Goal: Task Accomplishment & Management: Use online tool/utility

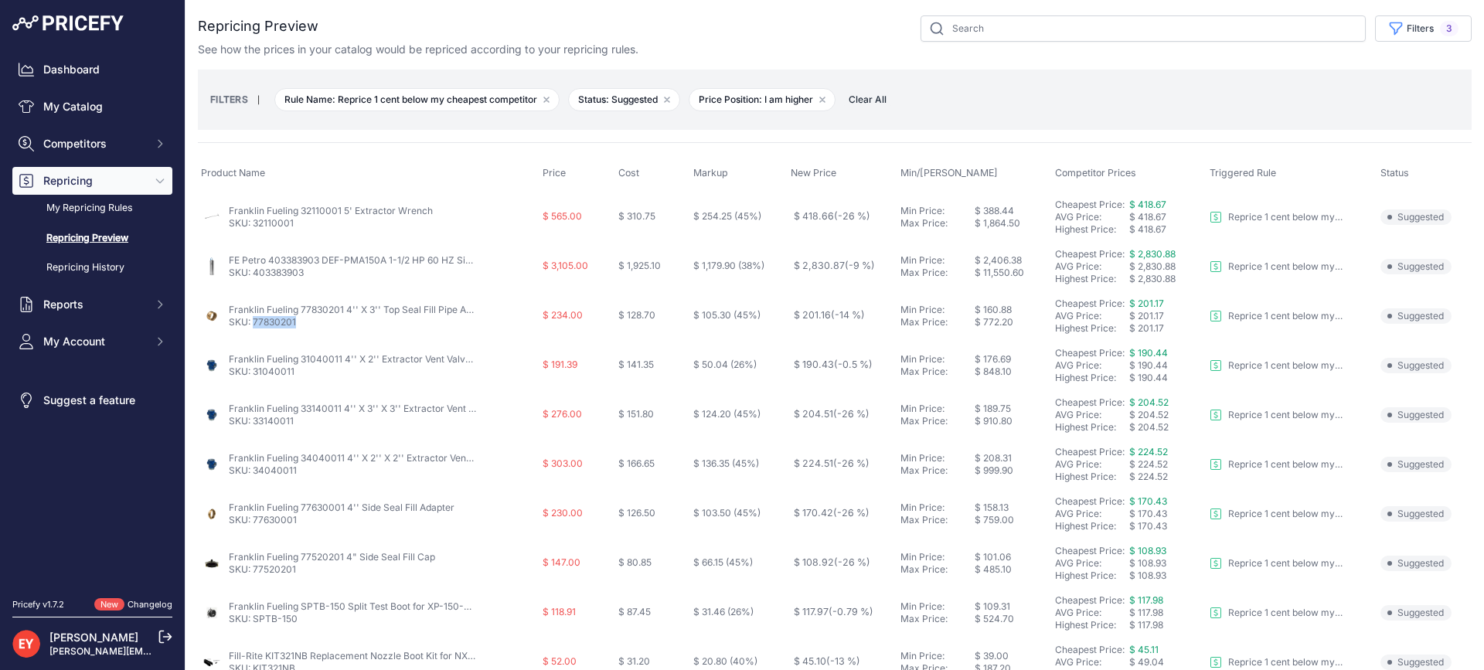
drag, startPoint x: 308, startPoint y: 325, endPoint x: 254, endPoint y: 325, distance: 53.3
click at [254, 325] on p "SKU: 77830201" at bounding box center [352, 322] width 247 height 12
copy link "77830201"
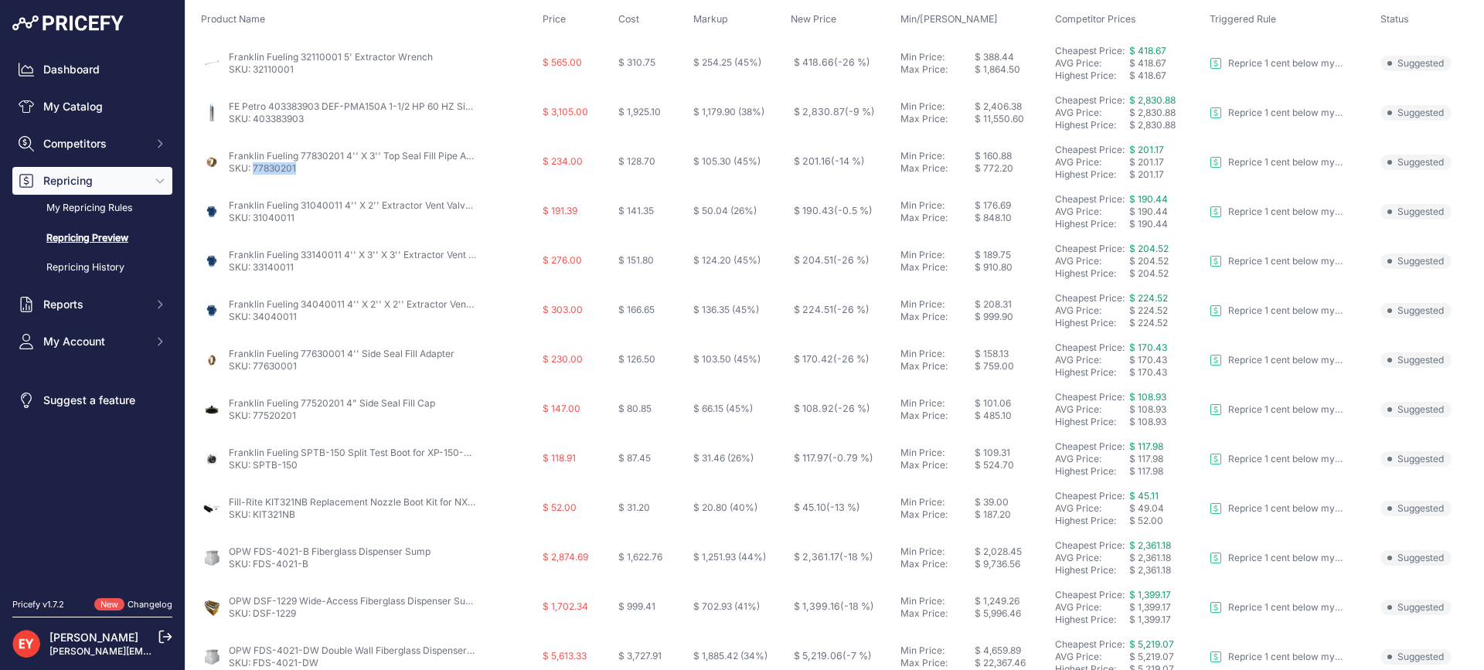
scroll to position [155, 0]
drag, startPoint x: 301, startPoint y: 222, endPoint x: 253, endPoint y: 223, distance: 47.9
click at [253, 223] on p "SKU: 31040011" at bounding box center [352, 217] width 247 height 12
copy link "31040011"
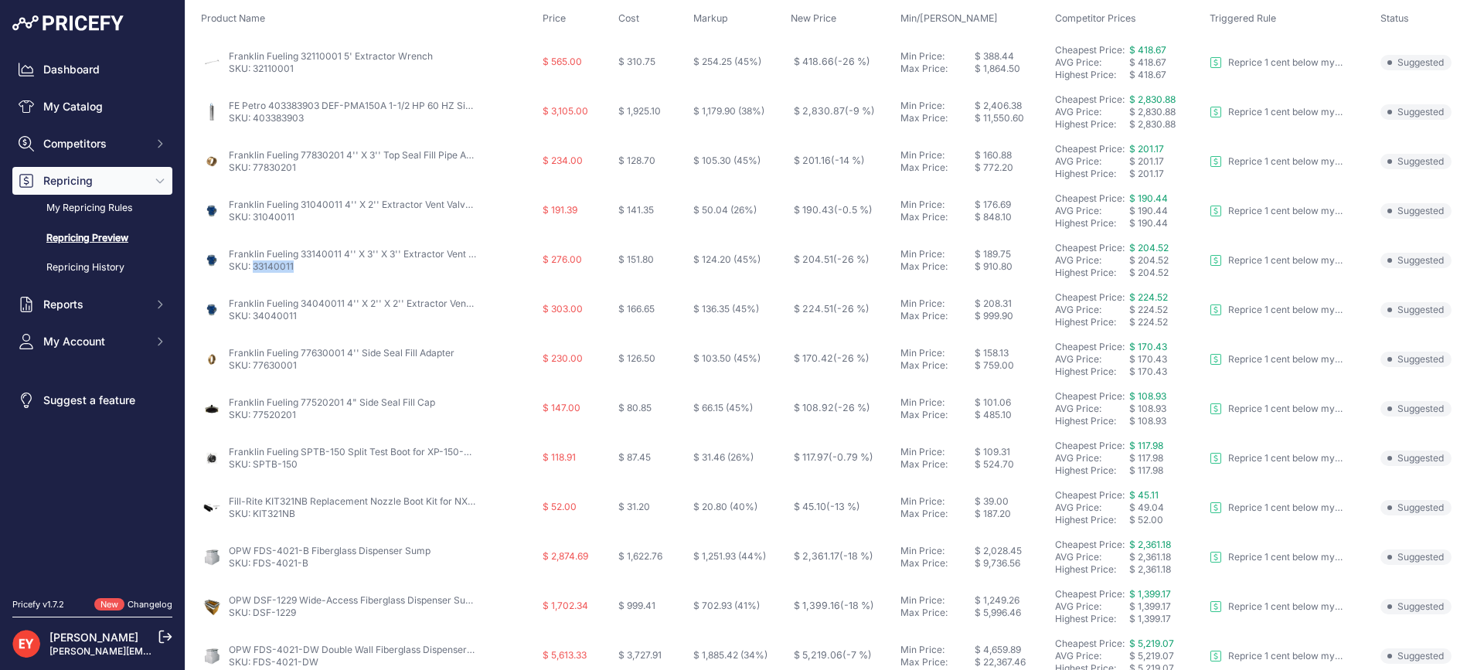
drag, startPoint x: 300, startPoint y: 272, endPoint x: 253, endPoint y: 272, distance: 46.4
click at [253, 272] on p "SKU: 33140011" at bounding box center [352, 266] width 247 height 12
drag, startPoint x: 301, startPoint y: 274, endPoint x: 253, endPoint y: 270, distance: 48.1
click at [253, 270] on td "Franklin Fueling 33140011 4'' X 3'' X 3'' Extractor Vent Valve without Cage SKU…" at bounding box center [369, 260] width 342 height 49
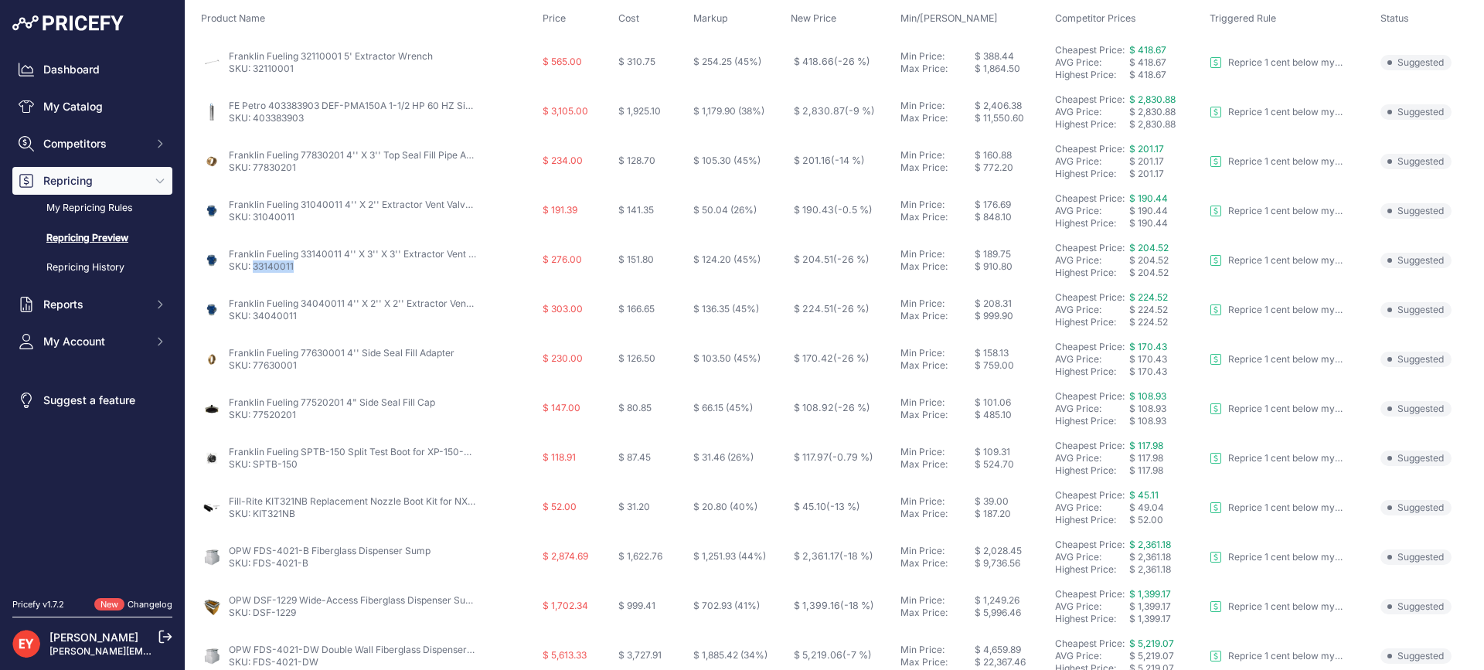
copy link "33140011"
drag, startPoint x: 303, startPoint y: 316, endPoint x: 253, endPoint y: 318, distance: 50.3
click at [253, 318] on p "SKU: 34040011" at bounding box center [352, 316] width 247 height 12
copy link "34040011"
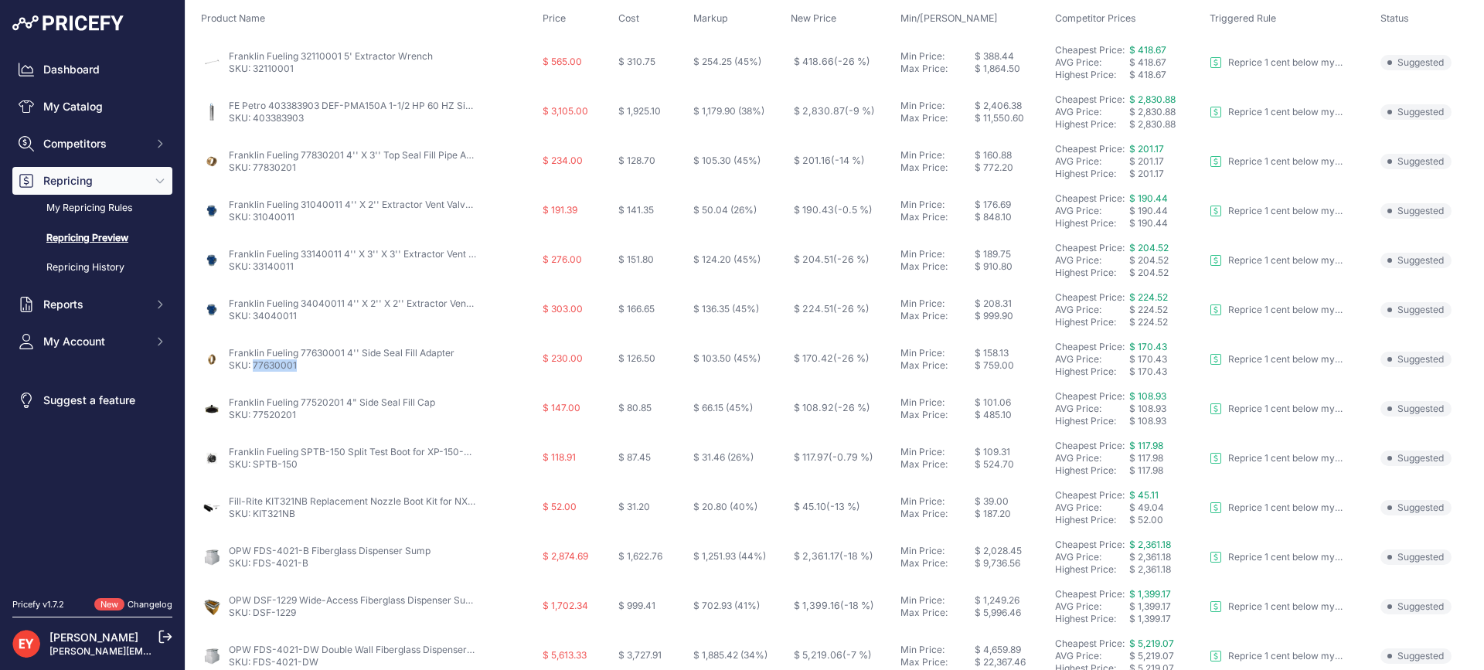
drag, startPoint x: 308, startPoint y: 366, endPoint x: 253, endPoint y: 366, distance: 54.1
click at [253, 366] on p "SKU: 77630001" at bounding box center [342, 365] width 226 height 12
copy link "77630001"
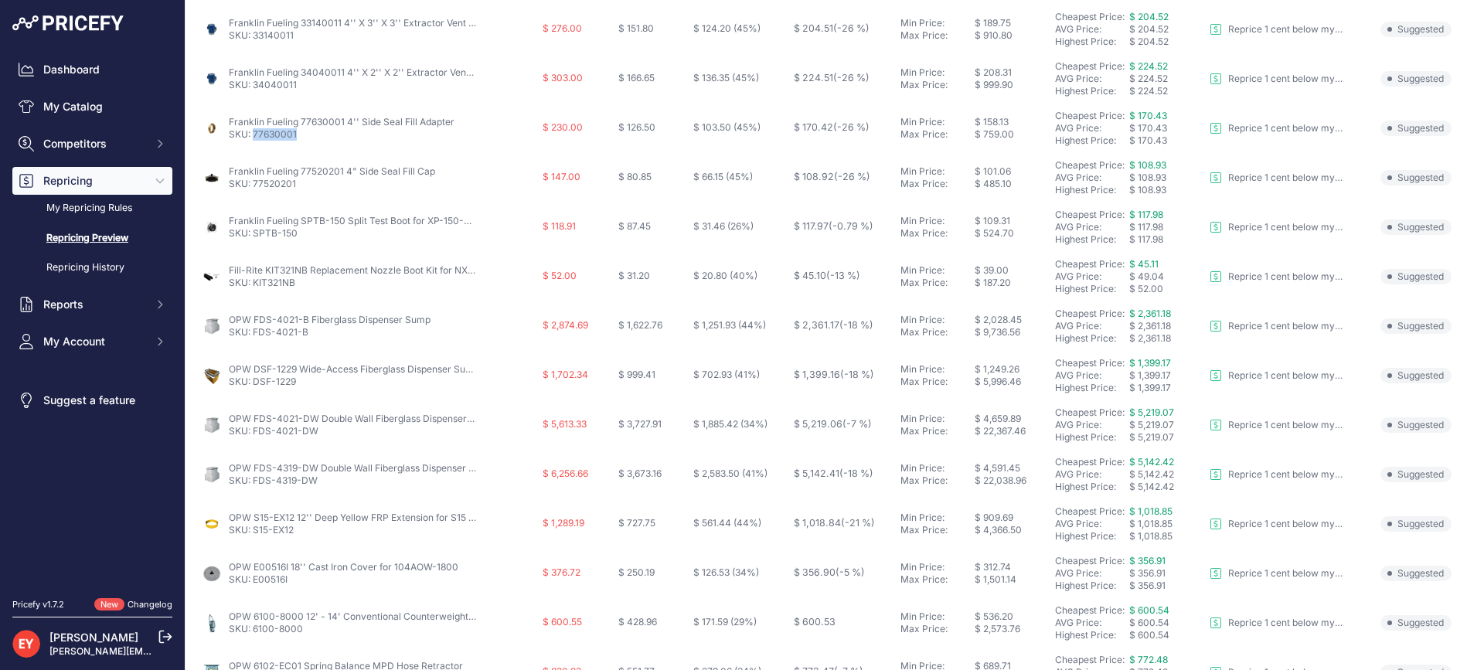
scroll to position [386, 0]
drag, startPoint x: 308, startPoint y: 186, endPoint x: 253, endPoint y: 189, distance: 54.2
click at [253, 189] on td "Franklin Fueling 77520201 4" Side Seal Fill Cap SKU: 77520201" at bounding box center [369, 176] width 342 height 49
copy link "77520201"
drag, startPoint x: 311, startPoint y: 233, endPoint x: 254, endPoint y: 236, distance: 57.3
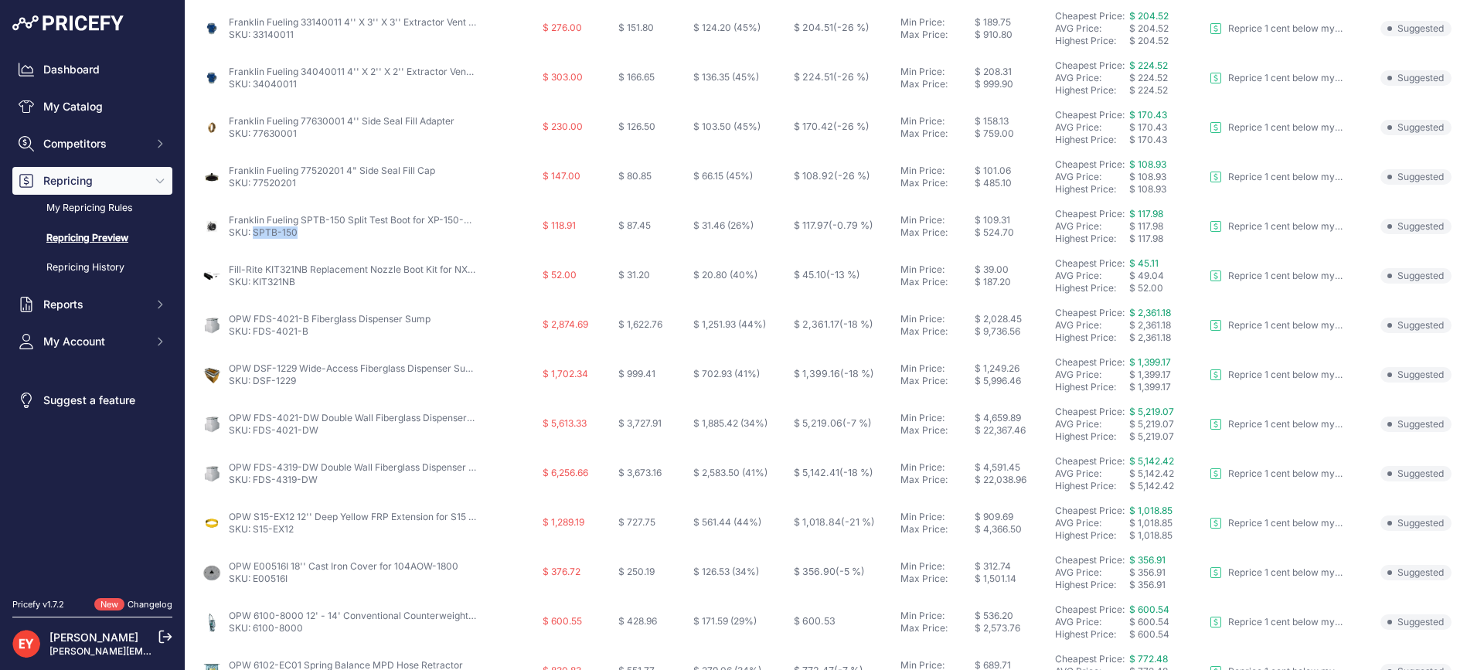
click at [254, 236] on p "SKU: SPTB-150" at bounding box center [352, 232] width 247 height 12
copy link "SPTB-150"
drag, startPoint x: 309, startPoint y: 285, endPoint x: 254, endPoint y: 283, distance: 54.9
click at [254, 283] on p "SKU: KIT321NB" at bounding box center [352, 282] width 247 height 12
copy link "KIT321NB"
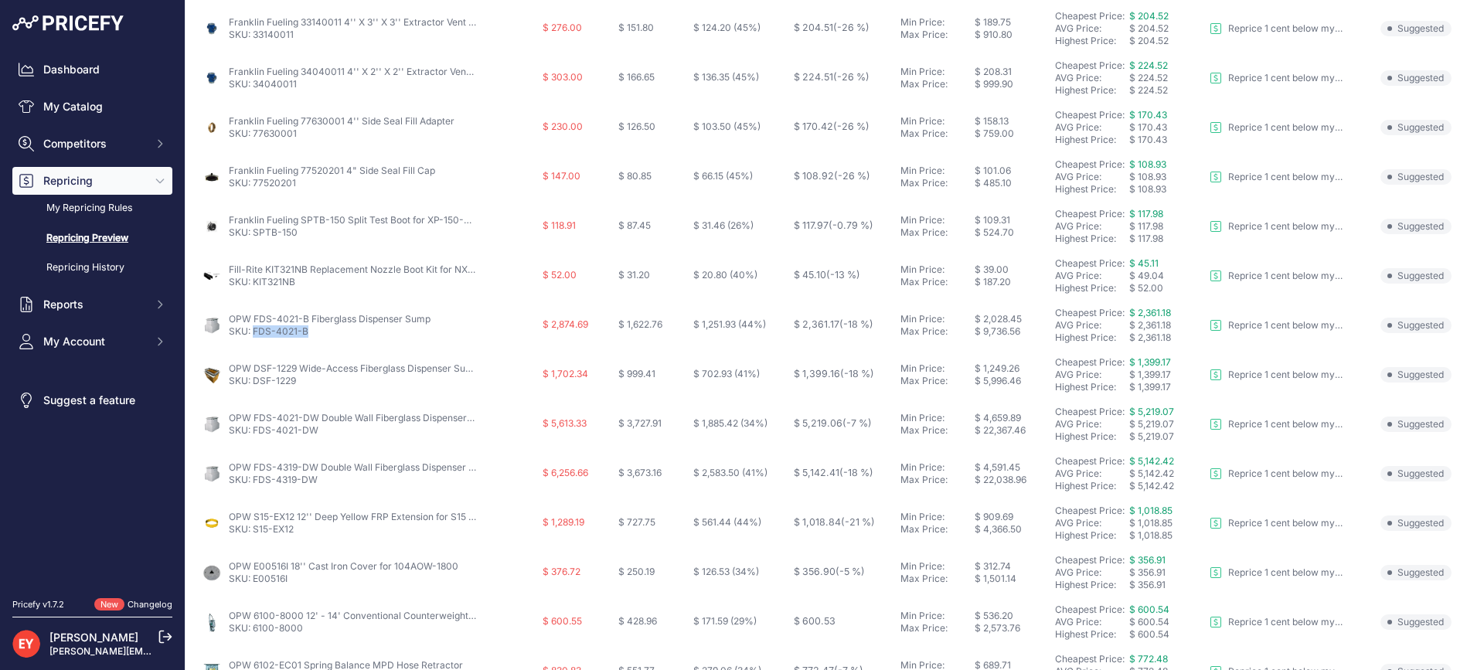
drag, startPoint x: 315, startPoint y: 331, endPoint x: 255, endPoint y: 337, distance: 59.8
click at [255, 337] on p "SKU: FDS-4021-B" at bounding box center [330, 331] width 202 height 12
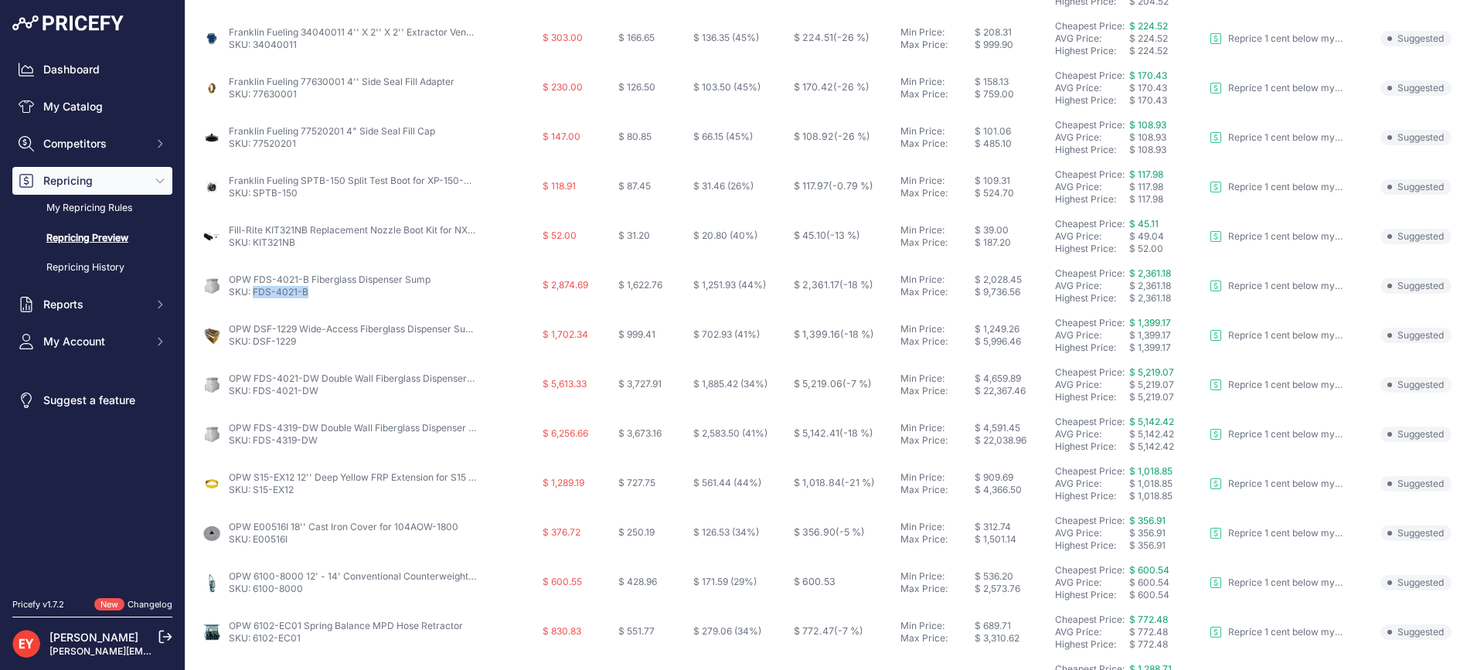
scroll to position [464, 0]
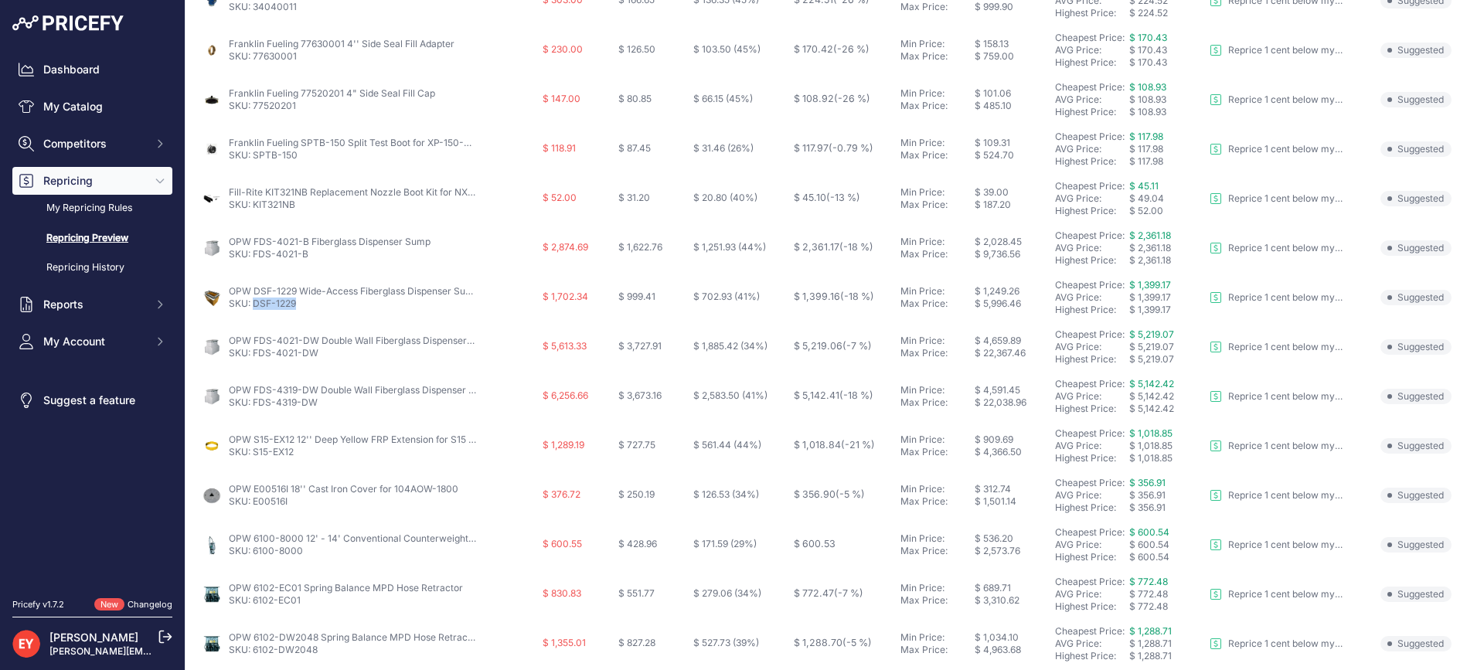
drag, startPoint x: 309, startPoint y: 301, endPoint x: 254, endPoint y: 301, distance: 54.9
click at [254, 301] on p "SKU: DSF-1229" at bounding box center [352, 304] width 247 height 12
click at [254, 301] on link "SKU: DSF-1229" at bounding box center [262, 304] width 67 height 12
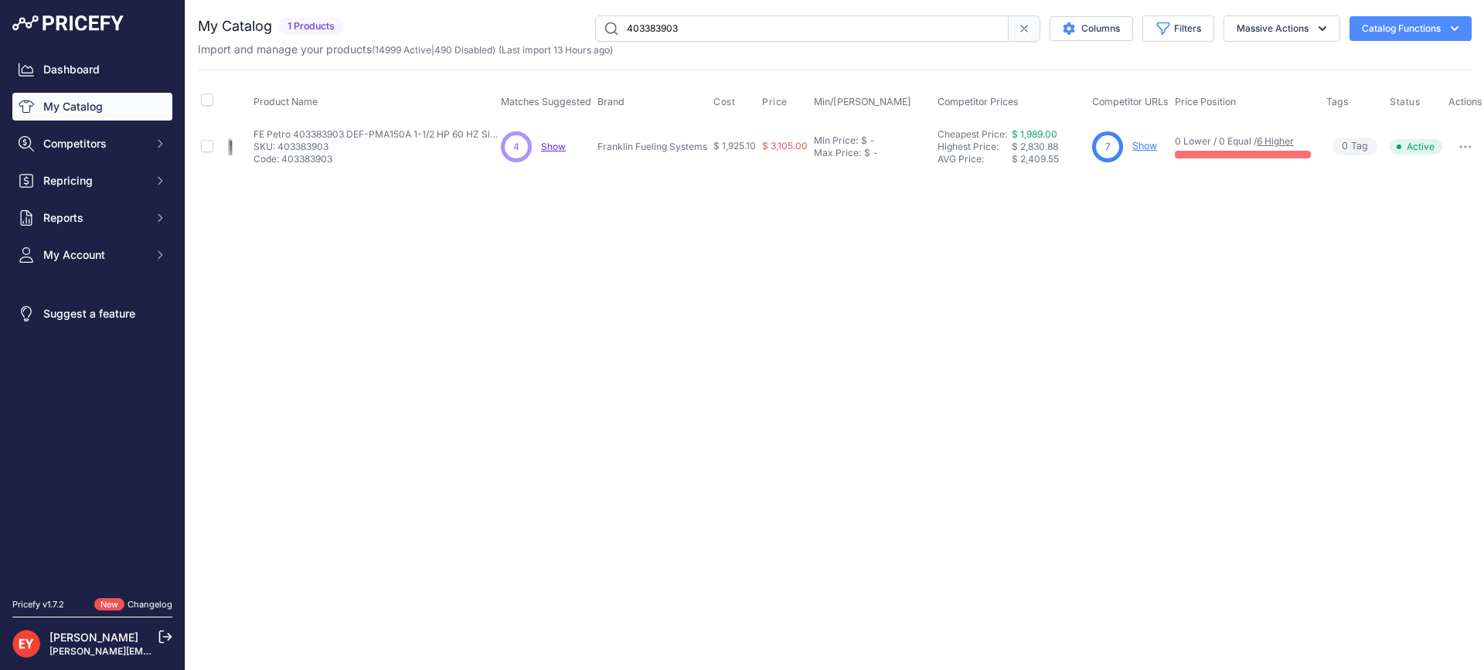
drag, startPoint x: 724, startPoint y: 38, endPoint x: 524, endPoint y: 29, distance: 200.3
click at [524, 29] on div "403383903 Columns Filters Status All Status Only Enabled Only Disabled" at bounding box center [910, 28] width 1121 height 26
drag, startPoint x: 710, startPoint y: 24, endPoint x: 577, endPoint y: 12, distance: 133.4
click at [577, 12] on div "You are not connected to the internet. My Catalog" at bounding box center [835, 93] width 1274 height 187
paste input "3104001"
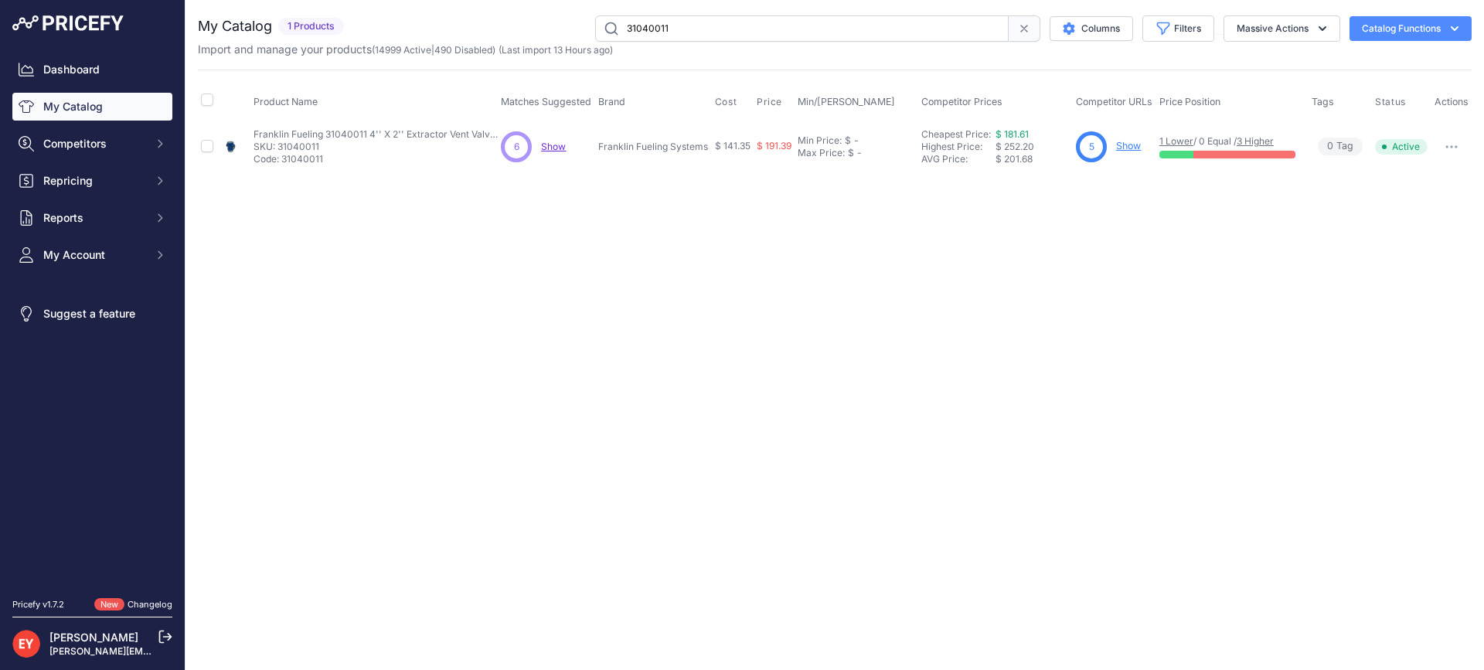
drag, startPoint x: 718, startPoint y: 33, endPoint x: 601, endPoint y: 24, distance: 117.1
click at [601, 24] on input "31040011" at bounding box center [801, 28] width 413 height 26
paste input "31"
drag, startPoint x: 726, startPoint y: 32, endPoint x: 601, endPoint y: 25, distance: 124.6
click at [601, 25] on input "33140011" at bounding box center [801, 28] width 413 height 26
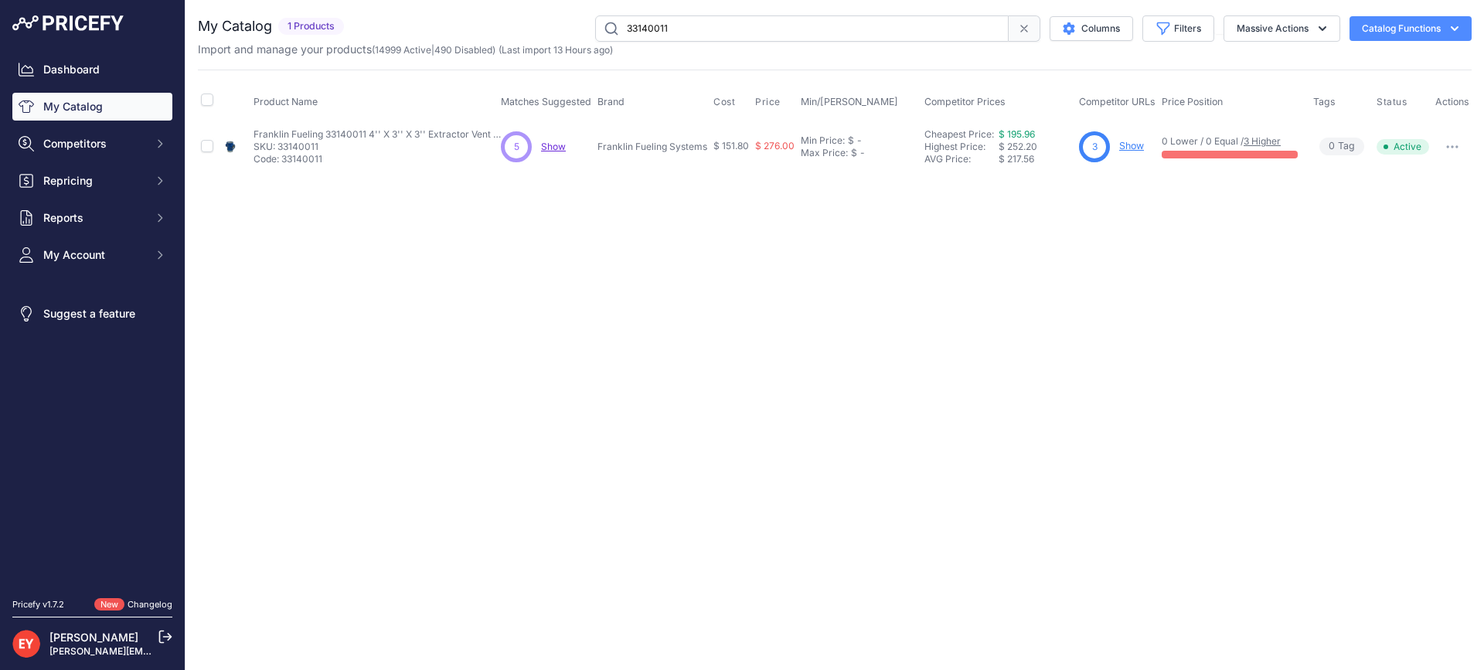
paste input "40"
drag, startPoint x: 754, startPoint y: 32, endPoint x: 512, endPoint y: 32, distance: 241.9
click at [512, 32] on div "34040011 Columns Filters Status All Status Only Enabled Only Disabled" at bounding box center [910, 28] width 1121 height 26
paste input "7763000"
drag, startPoint x: 698, startPoint y: 21, endPoint x: 597, endPoint y: 26, distance: 100.6
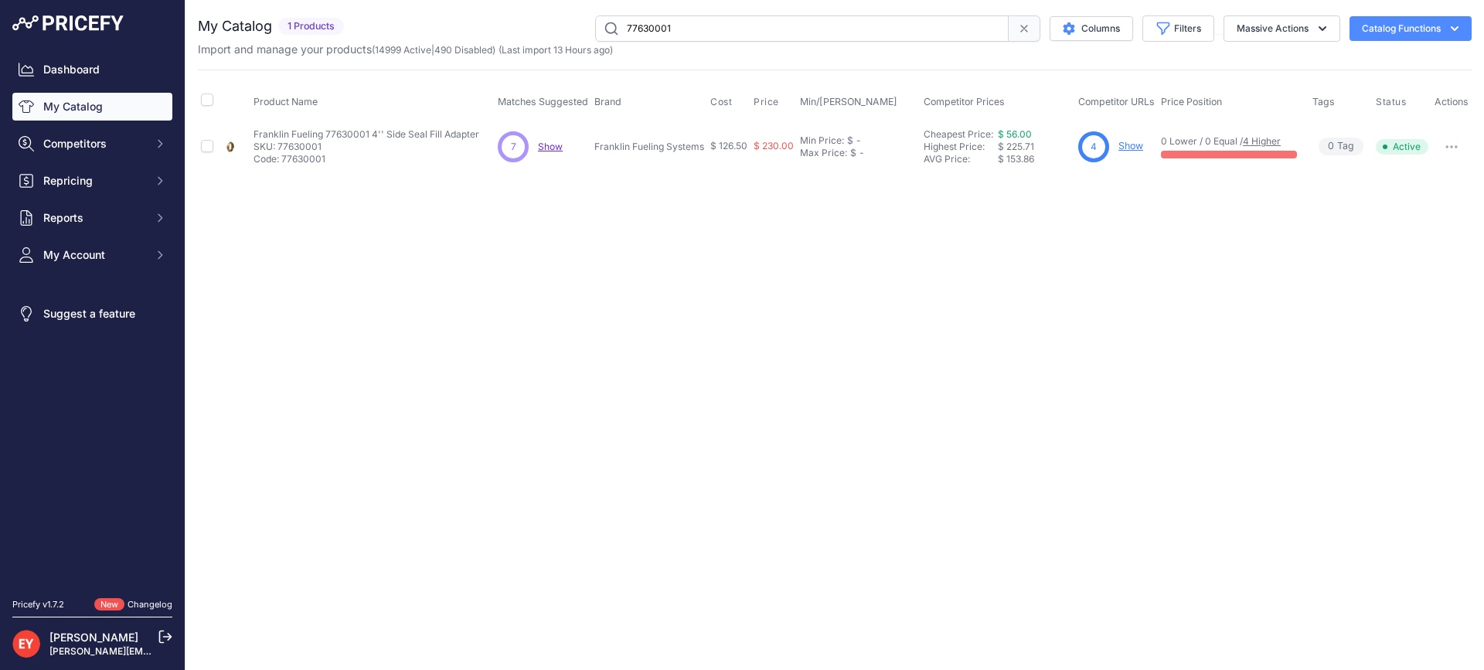
click at [597, 26] on input "77630001" at bounding box center [801, 28] width 413 height 26
paste input "5202"
drag, startPoint x: 705, startPoint y: 26, endPoint x: 598, endPoint y: 38, distance: 107.4
click at [598, 38] on input "77520201" at bounding box center [801, 28] width 413 height 26
paste input "SPTB-150"
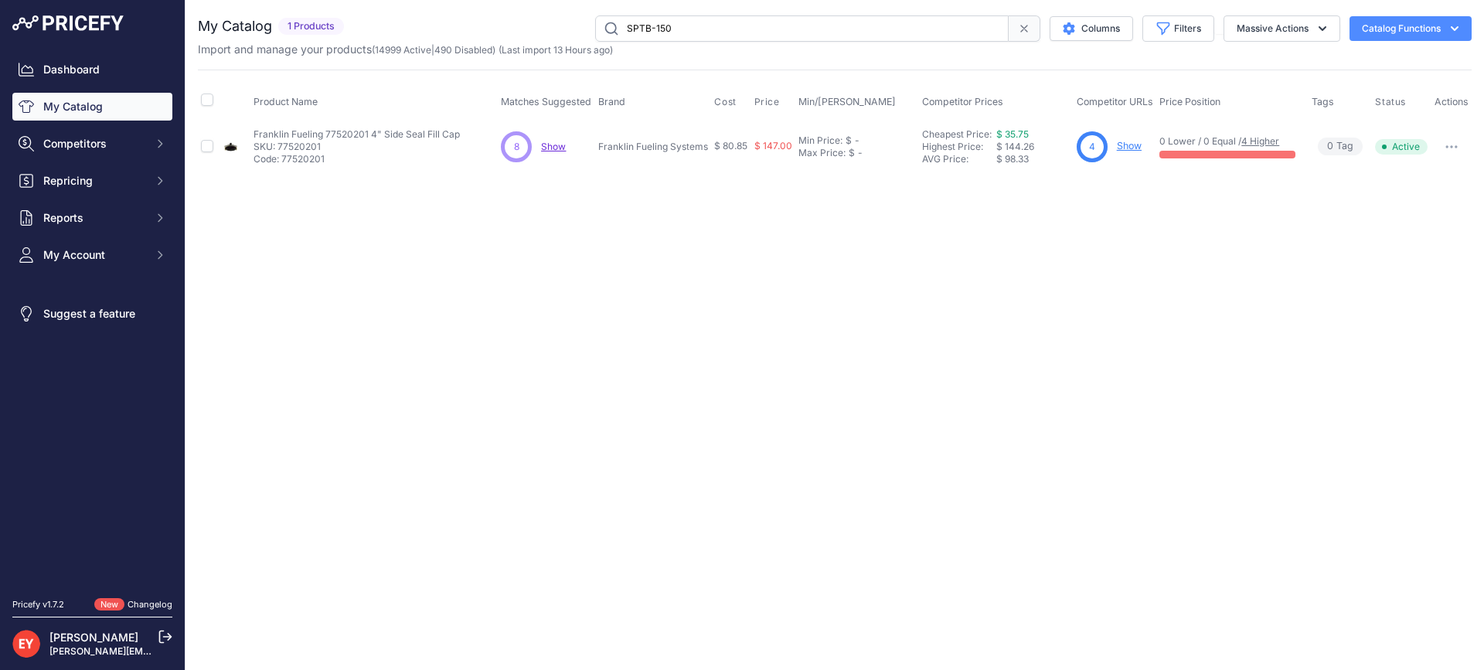
type input "SPTB-150"
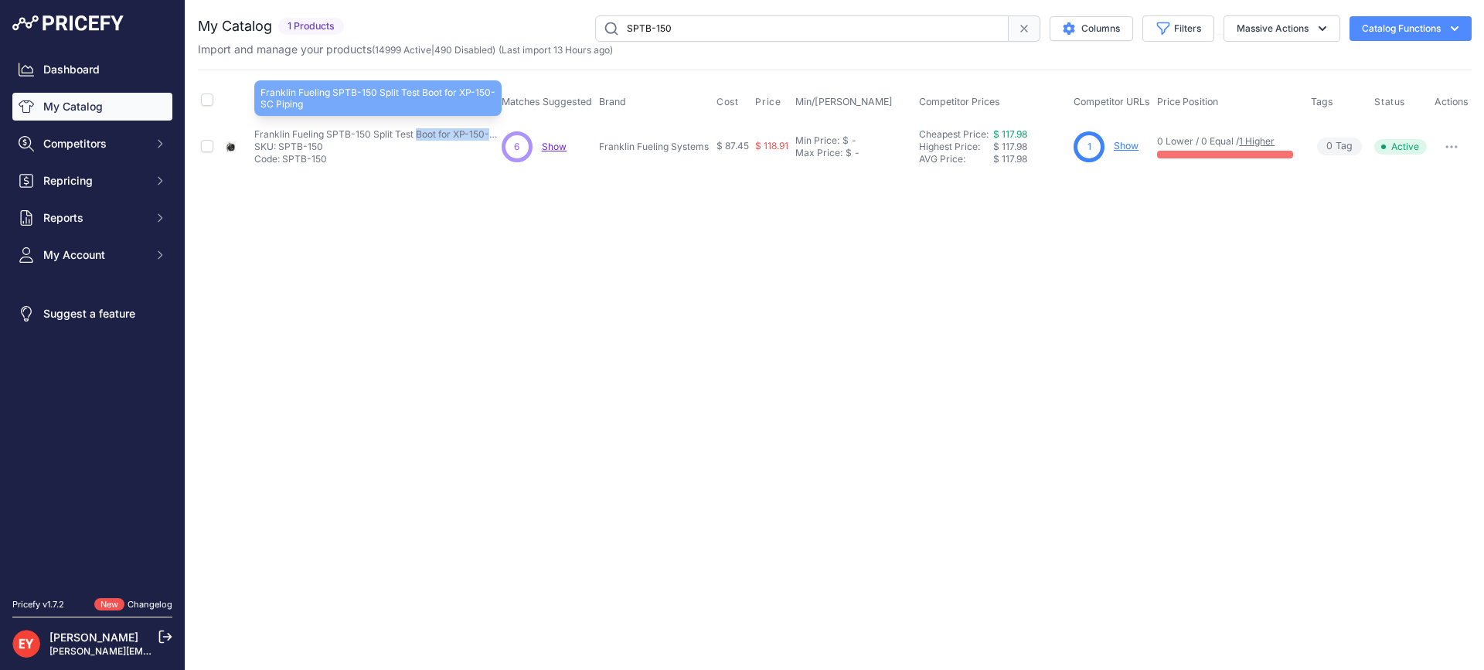
drag, startPoint x: 250, startPoint y: 133, endPoint x: 367, endPoint y: 136, distance: 116.7
click at [367, 136] on td "Franklin Fueling SPTB-150 Split Test Boot for XP-150-SC Piping Franklin Fueling…" at bounding box center [374, 146] width 247 height 50
copy p "Franklin Fueling SPTB-150"
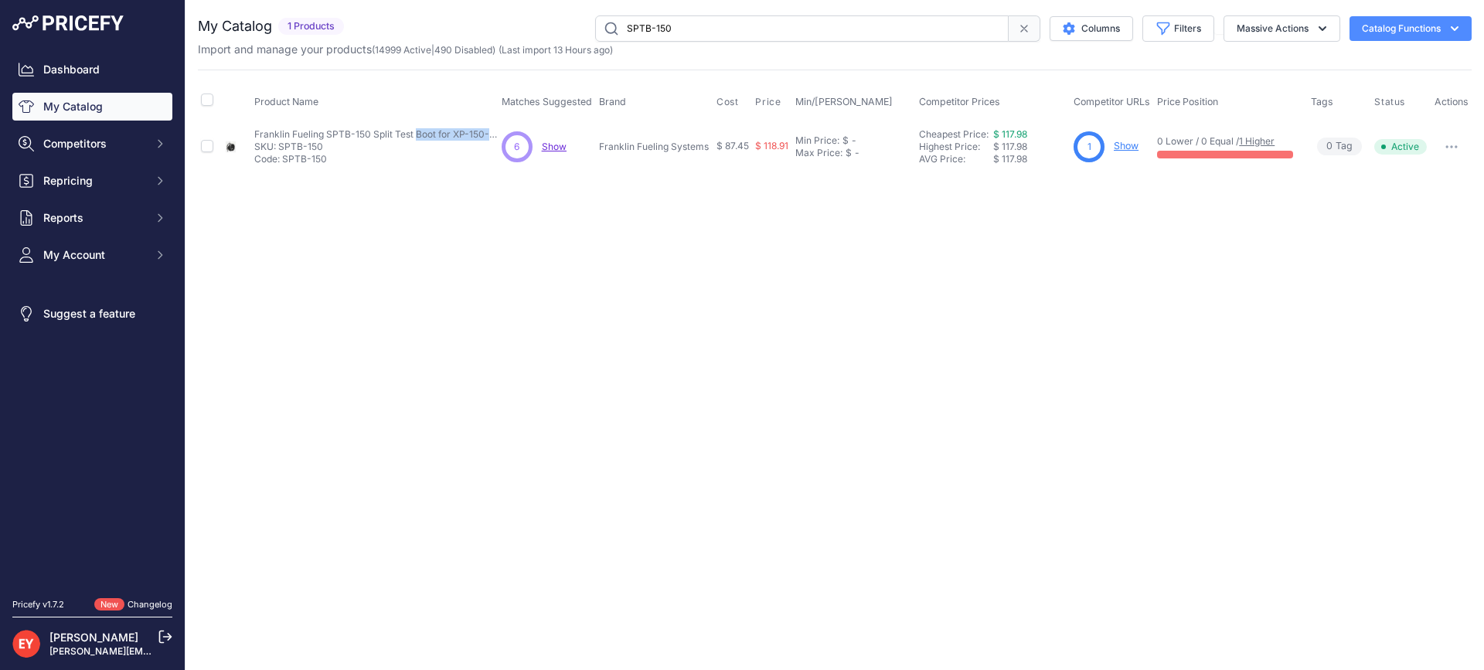
click at [1122, 148] on link "Show" at bounding box center [1126, 146] width 25 height 12
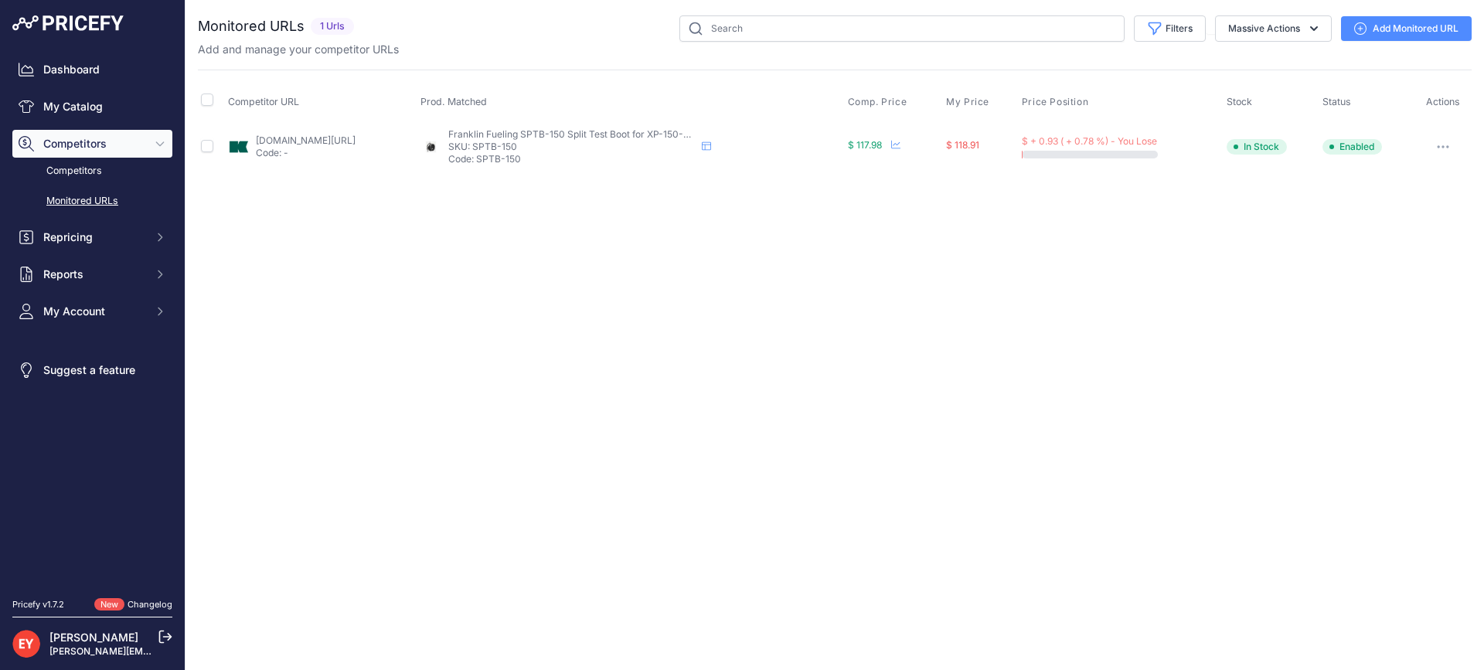
click at [1383, 35] on link "Add Monitored URL" at bounding box center [1406, 28] width 131 height 25
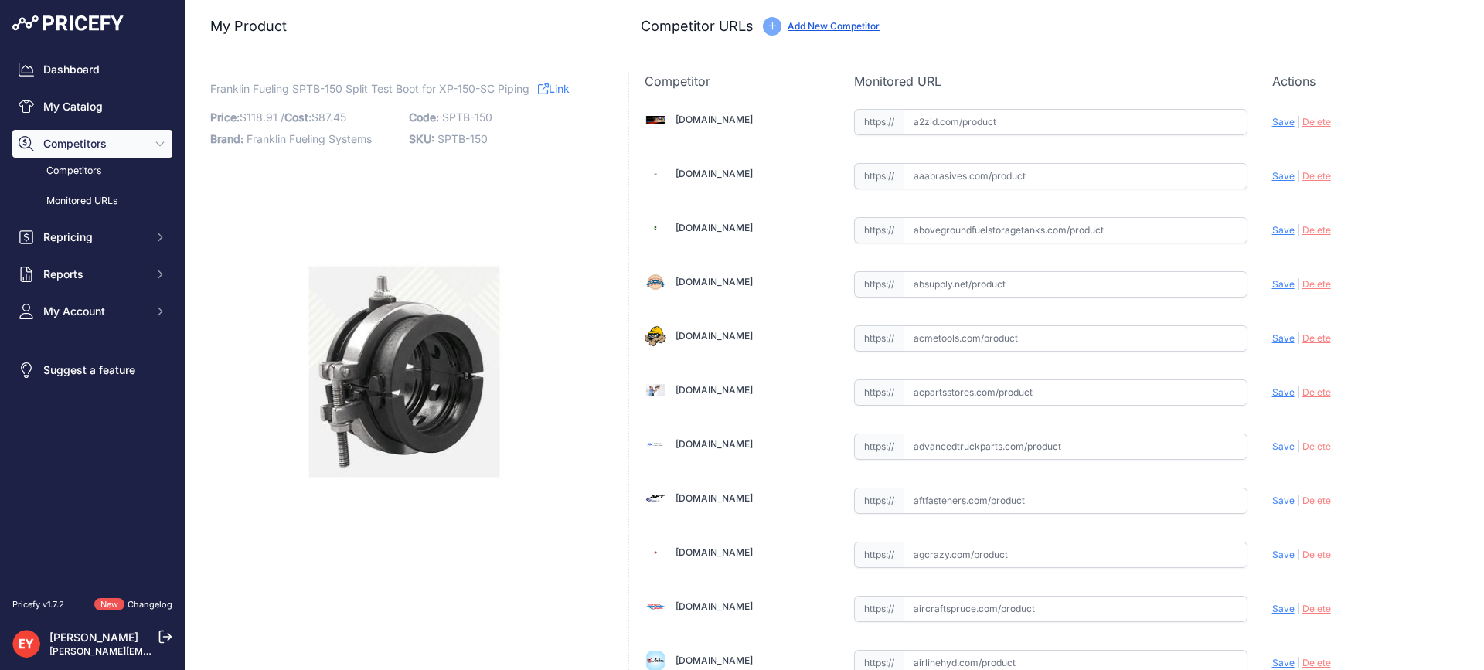
scroll to position [4599, 0]
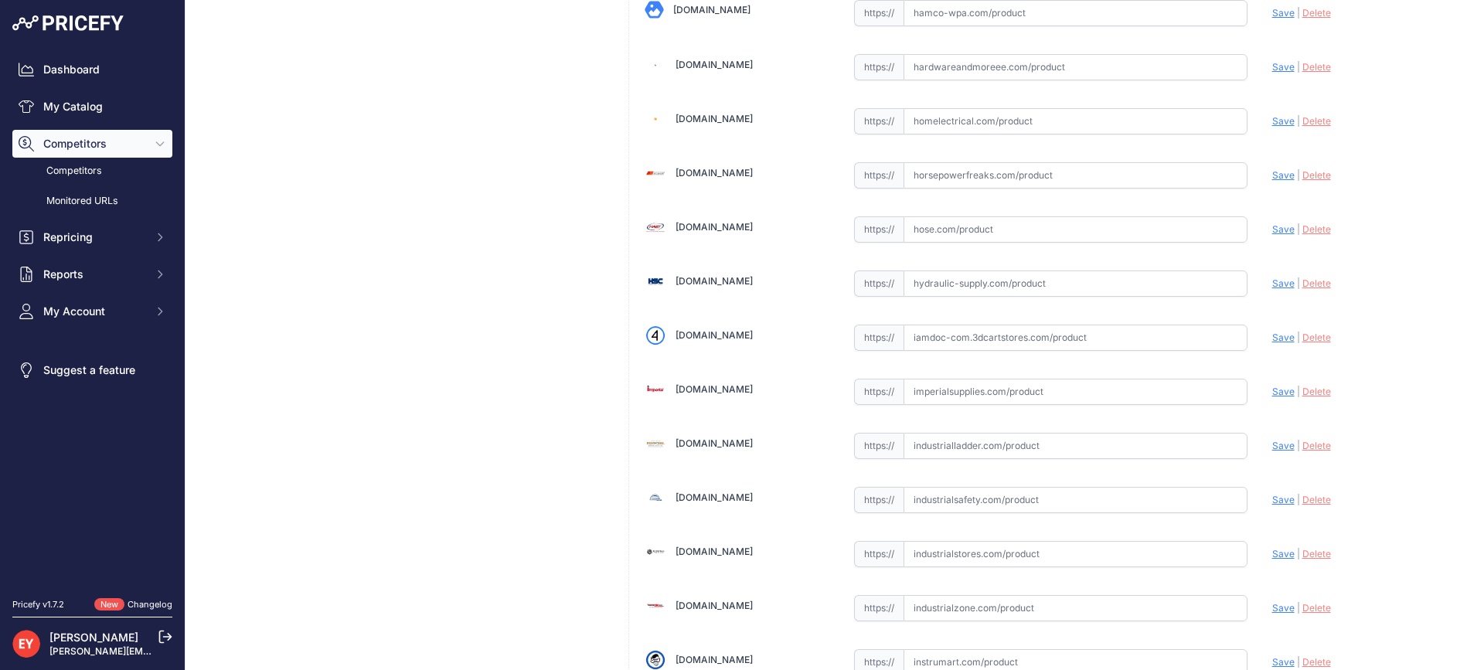
drag, startPoint x: 940, startPoint y: 340, endPoint x: 895, endPoint y: 304, distance: 57.2
click at [940, 340] on input "text" at bounding box center [1075, 338] width 344 height 26
paste input "https://iamdoc-com.3dcartstores.com/T-Boot-Split-150-W-Seal-Kit_p_10602978.html"
click at [1272, 335] on span "Save" at bounding box center [1283, 338] width 22 height 12
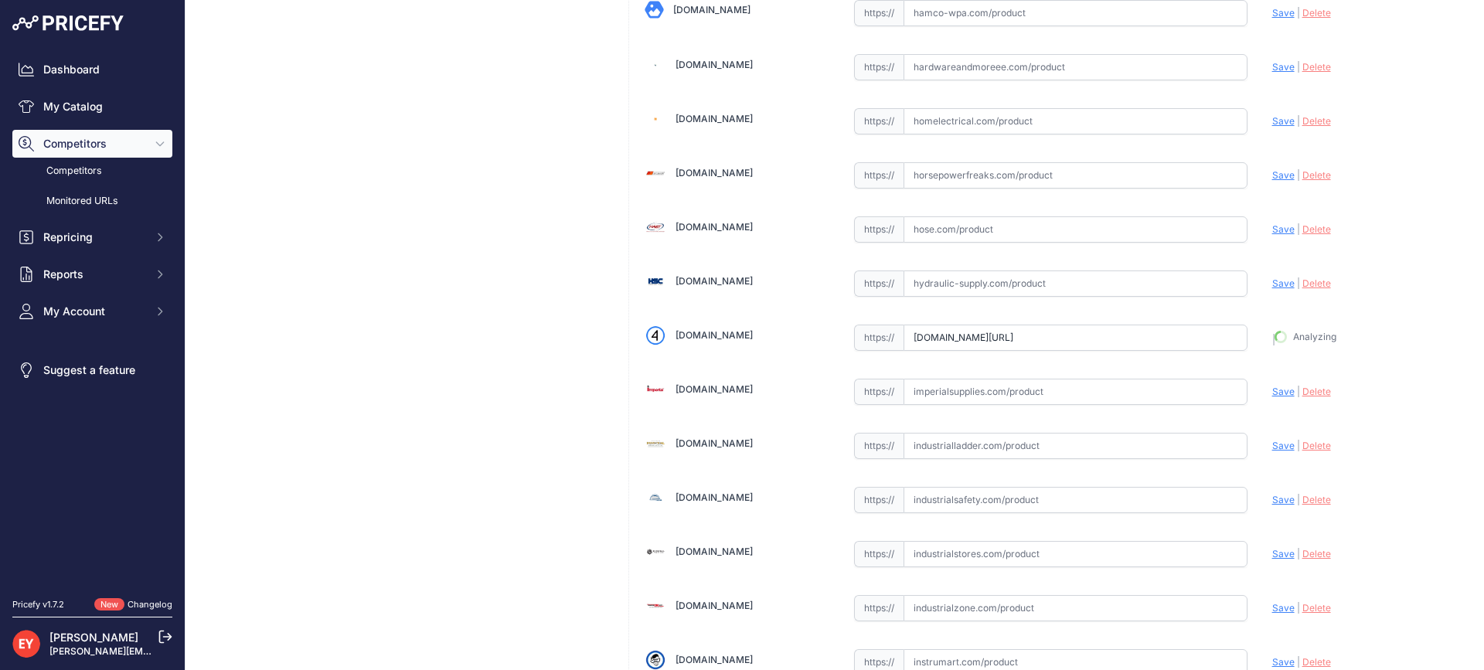
type input "https://iamdoc-com.3dcartstores.com/T-Boot-Split-150-W-Seal-Kit_p_10602978.html…"
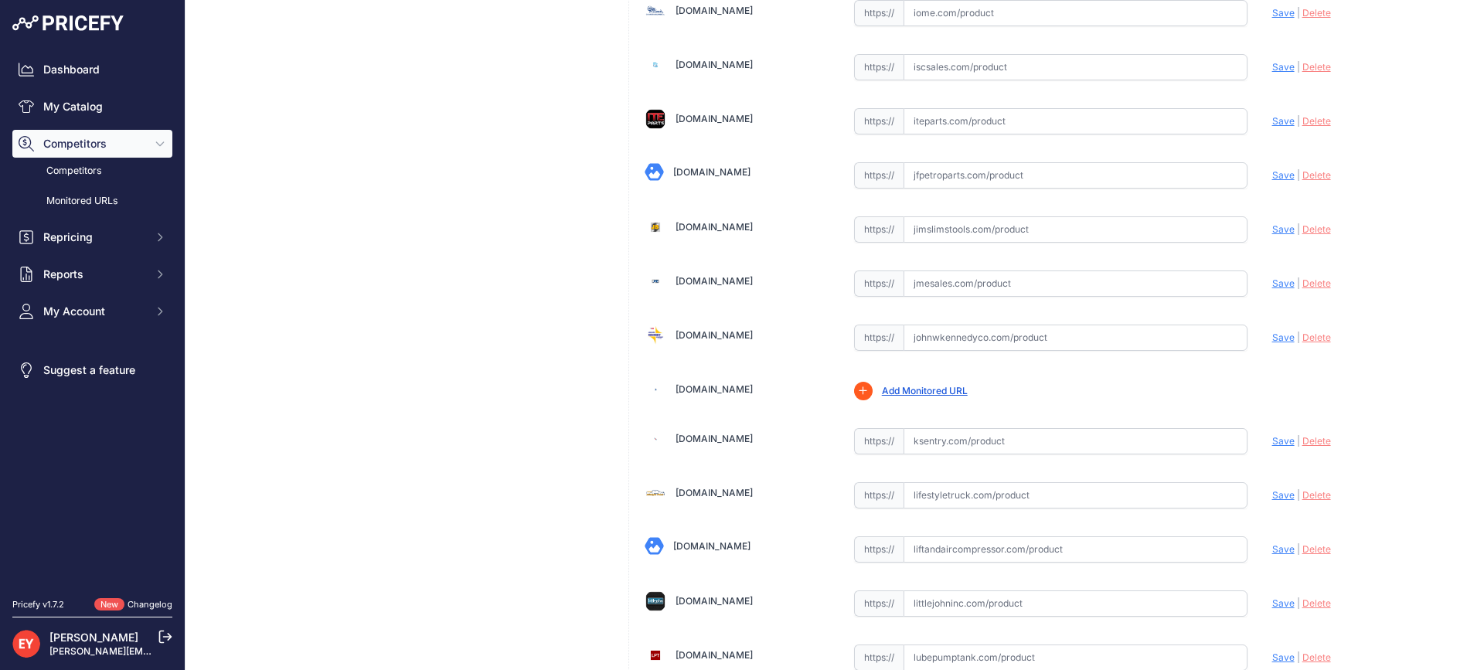
click at [950, 345] on input "text" at bounding box center [1075, 338] width 344 height 26
paste input "https://www.johnwkennedyco.com/buy/product/SPTB-150-APT/77465"
click at [1272, 334] on span "Save" at bounding box center [1283, 338] width 22 height 12
type input "https://www.johnwkennedyco.com/buy/product/SPTB-150-APT/77465?prirule_jdsnikfkf…"
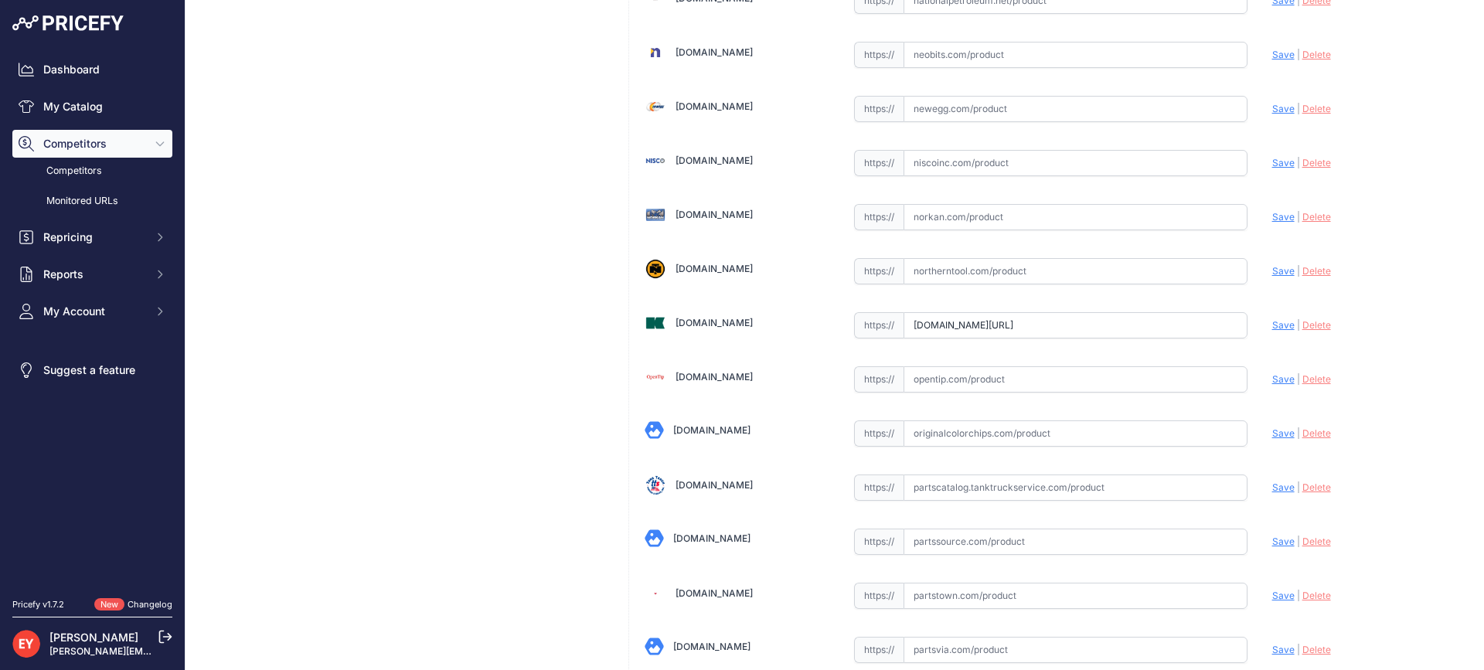
scroll to position [0, 309]
drag, startPoint x: 900, startPoint y: 327, endPoint x: 1371, endPoint y: 336, distance: 470.7
paste input "https://"
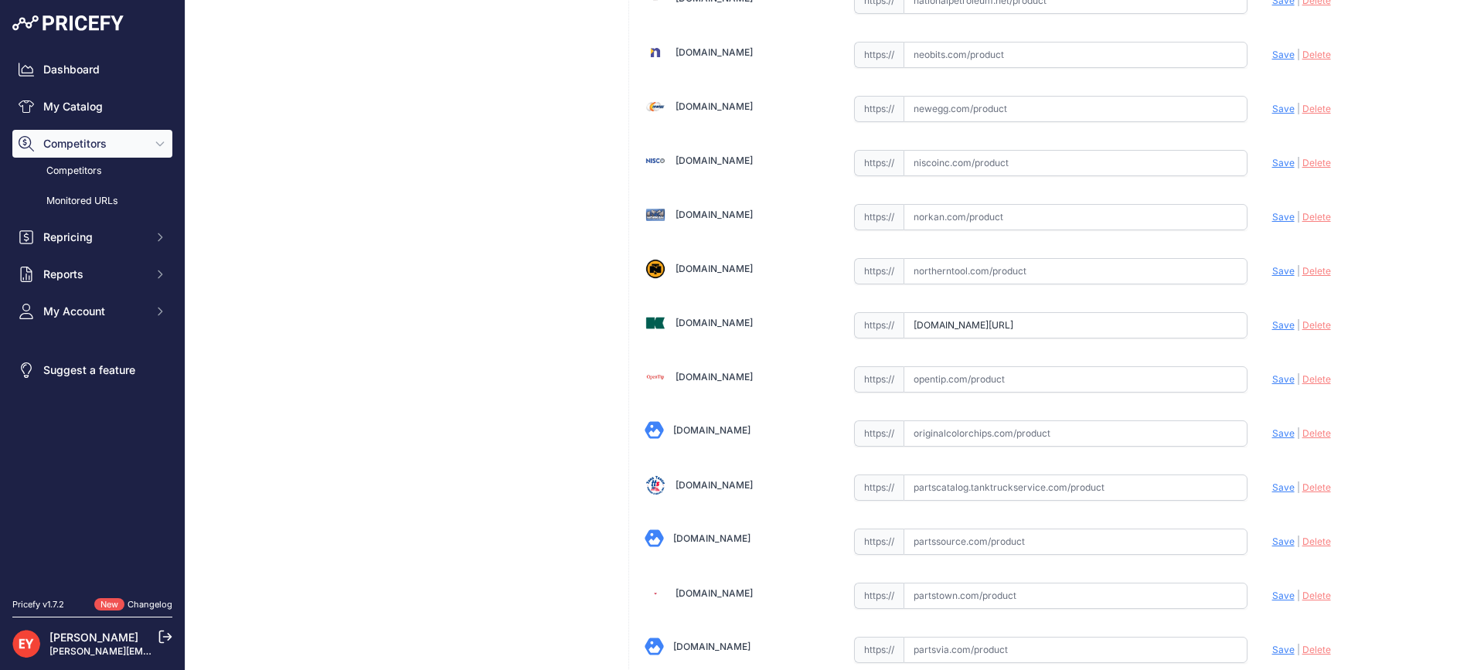
click at [1272, 325] on span "Save" at bounding box center [1283, 325] width 22 height 12
type input "https://onlinestore.keystonepetroleumequipment.com/pc_product_detail.asp?key=53…"
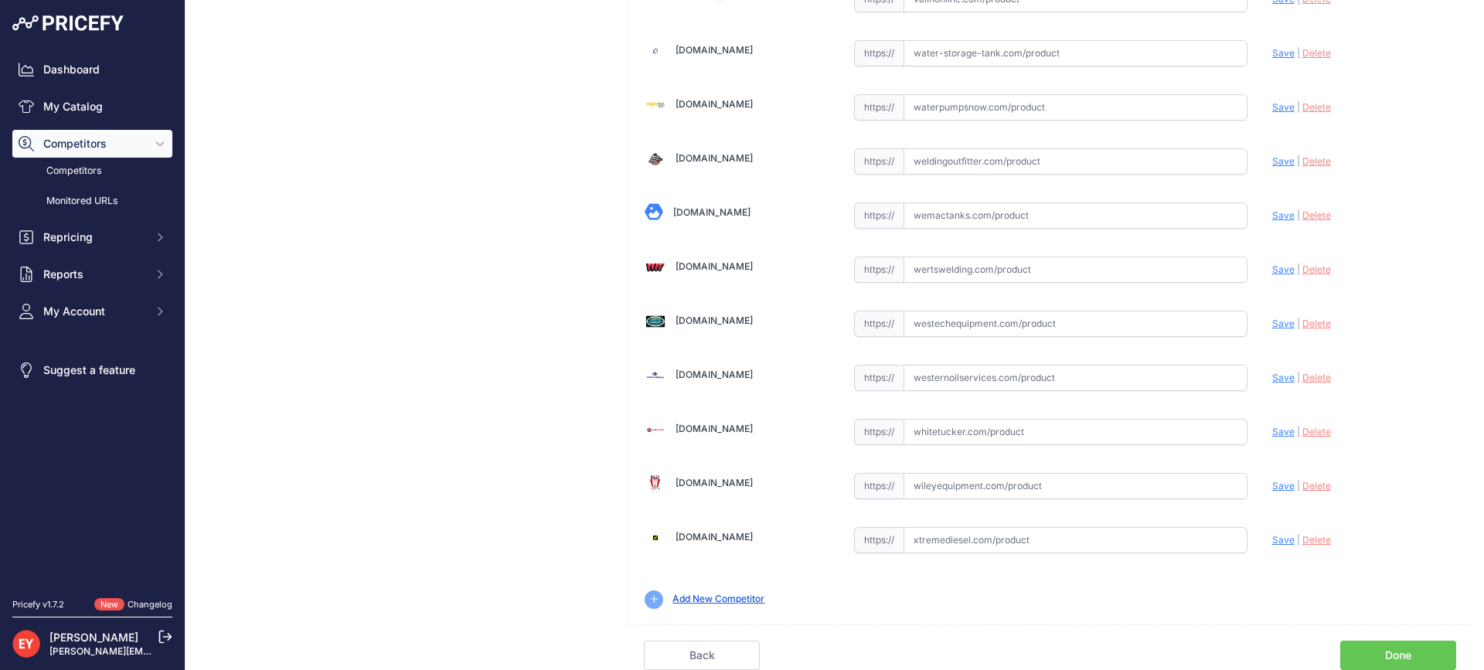
scroll to position [11581, 0]
click at [1402, 655] on link "Done" at bounding box center [1398, 655] width 116 height 29
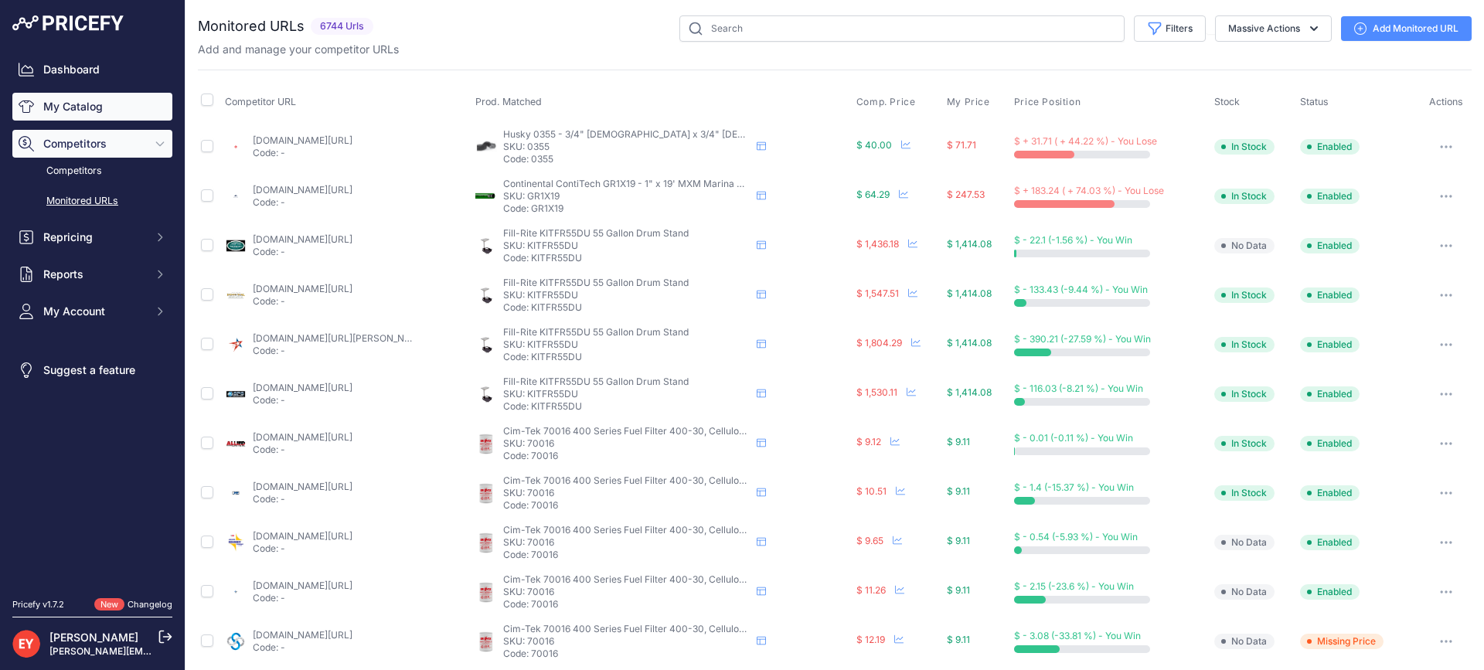
click at [65, 104] on link "My Catalog" at bounding box center [92, 107] width 160 height 28
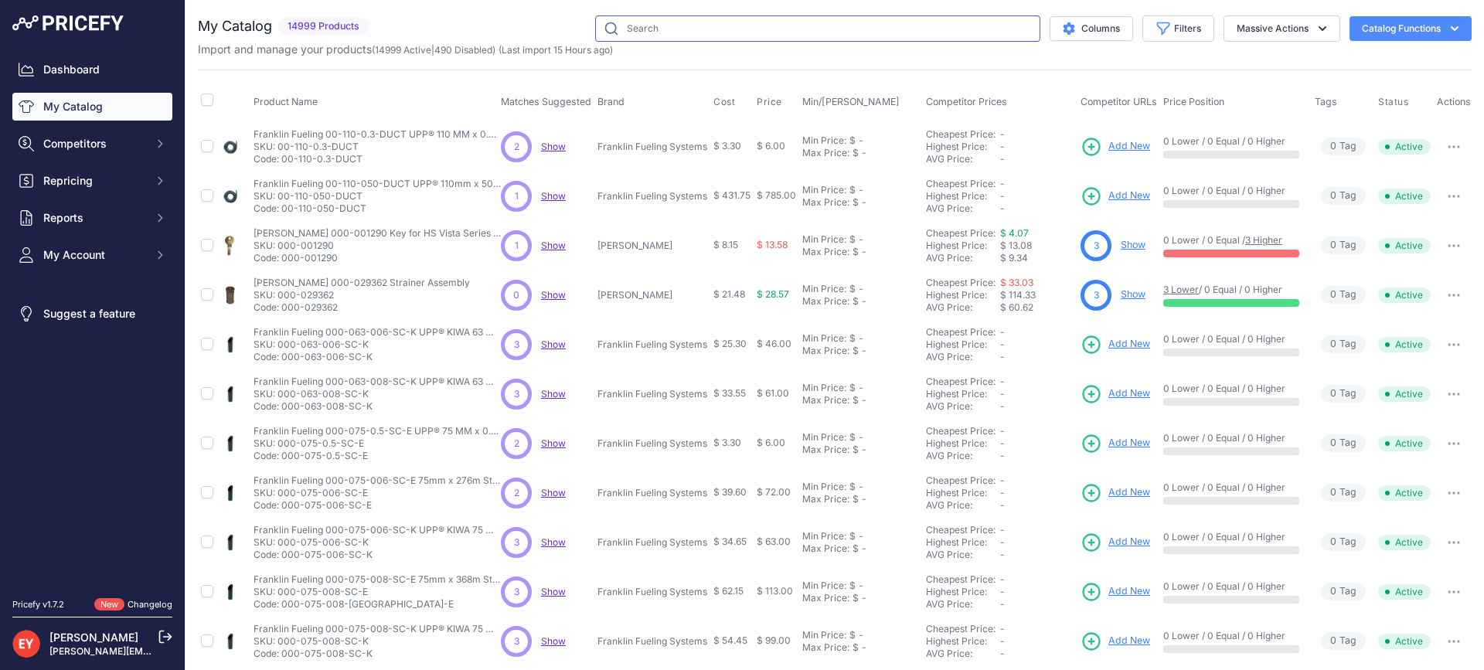
click at [672, 32] on input "text" at bounding box center [817, 28] width 445 height 26
paste input "KIT321NB"
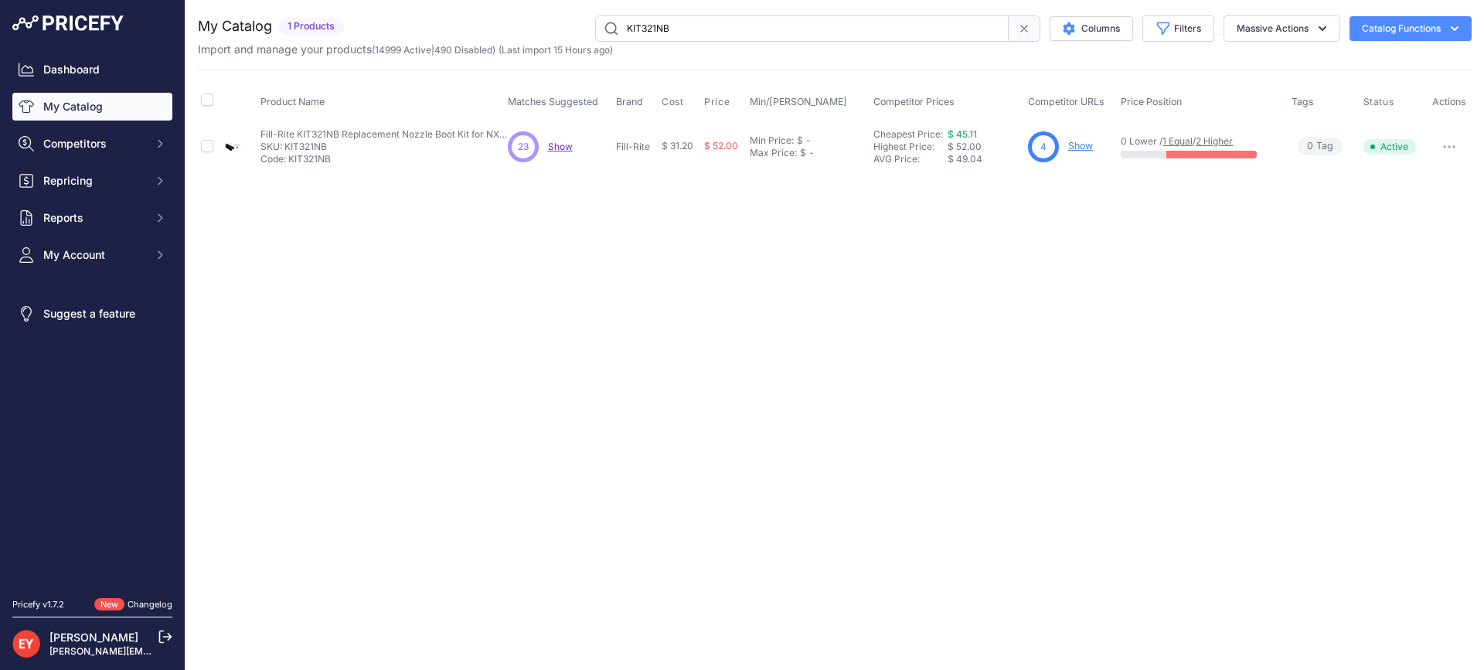
drag, startPoint x: 736, startPoint y: 22, endPoint x: 559, endPoint y: 29, distance: 177.1
click at [559, 29] on div "KIT321NB Columns Filters Status All Status Only Enabled Only Disabled" at bounding box center [910, 28] width 1121 height 26
paste input "FDS-4021-"
type input "FDS-4021-B"
click at [1091, 148] on link "Show" at bounding box center [1091, 146] width 25 height 12
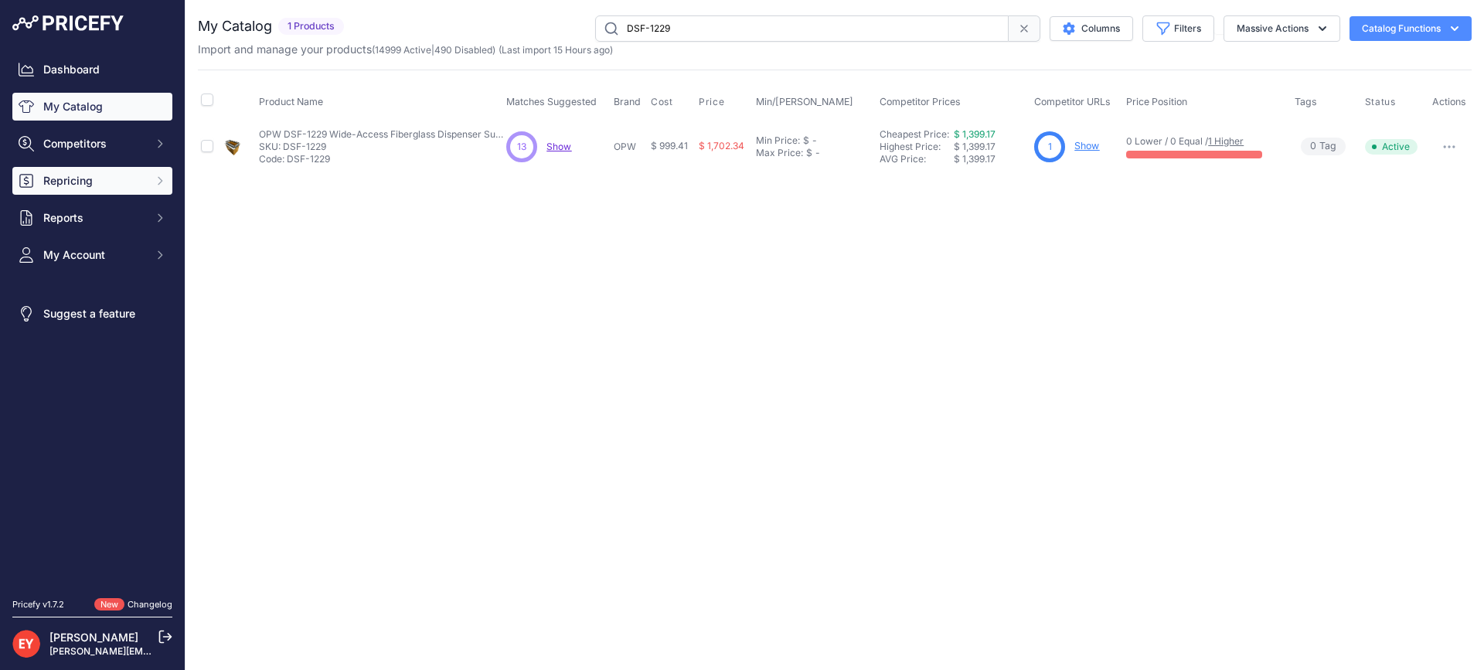
click at [90, 174] on span "Repricing" at bounding box center [93, 180] width 101 height 15
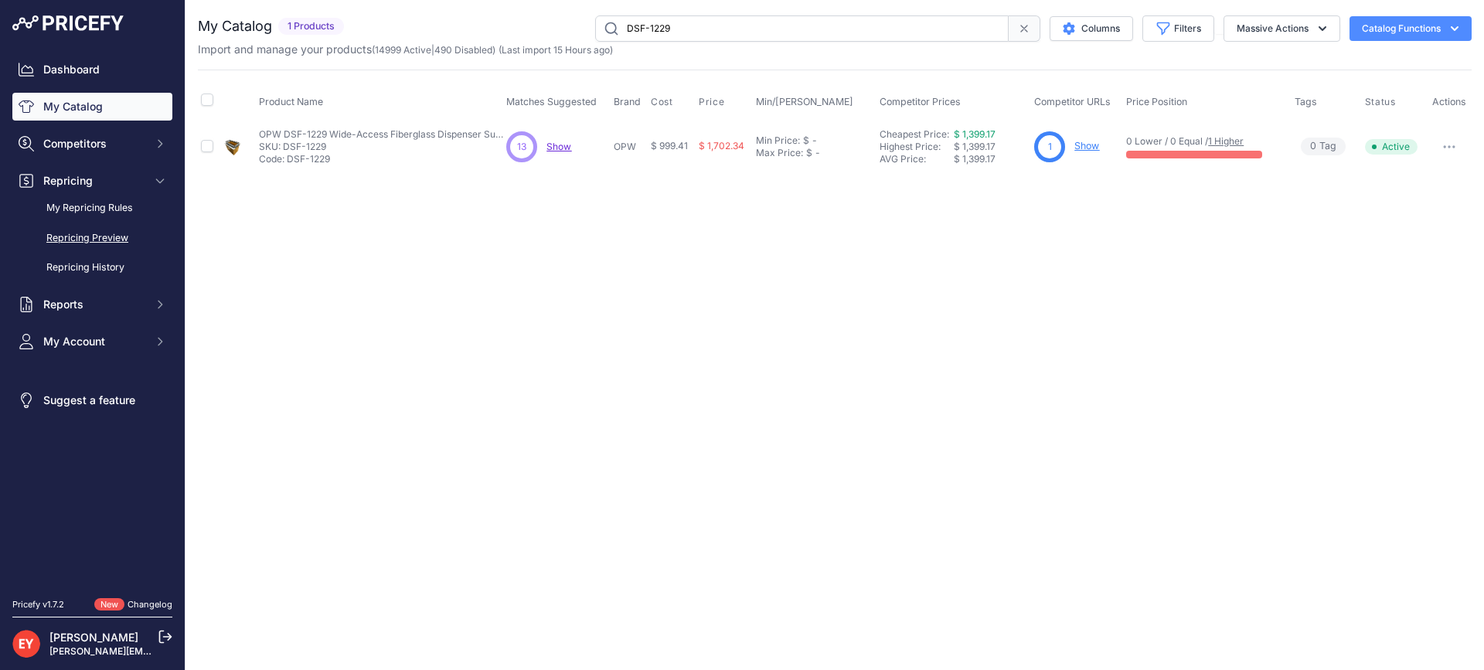
click at [87, 238] on link "Repricing Preview" at bounding box center [92, 238] width 160 height 27
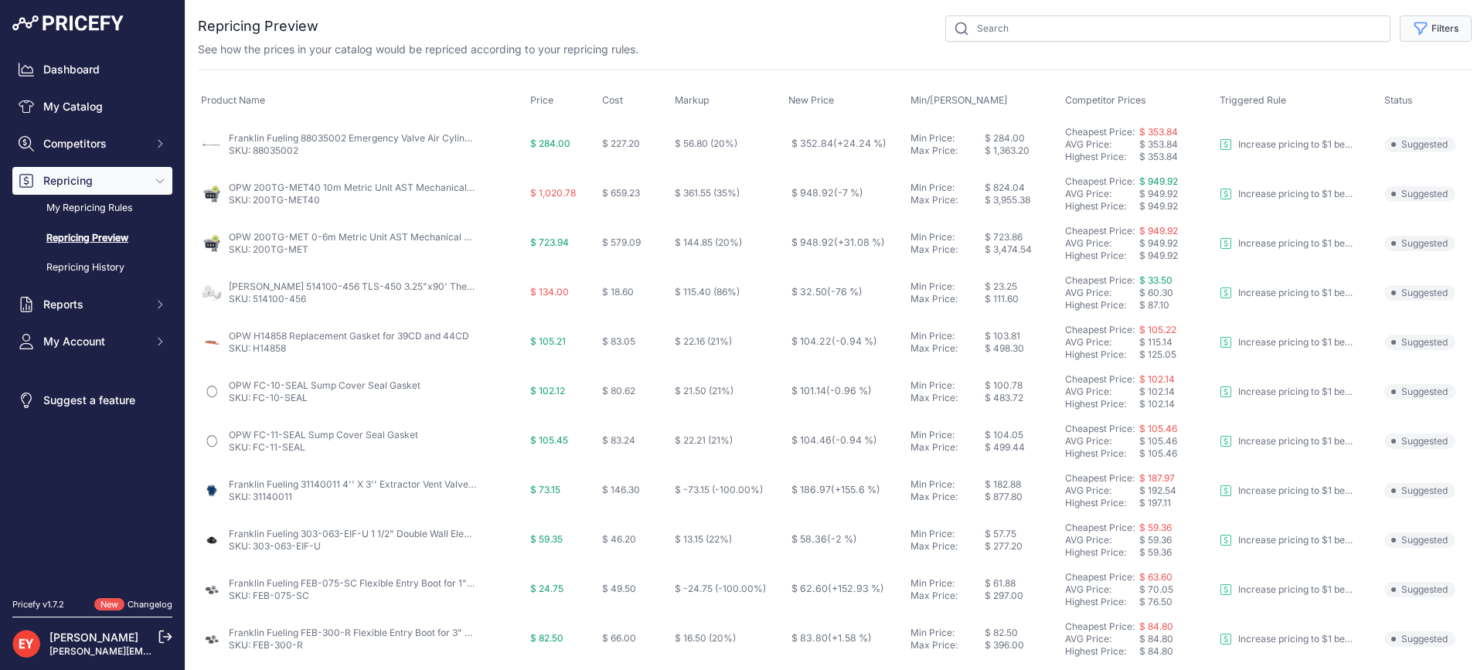
click at [1420, 32] on button "Filters" at bounding box center [1435, 28] width 72 height 26
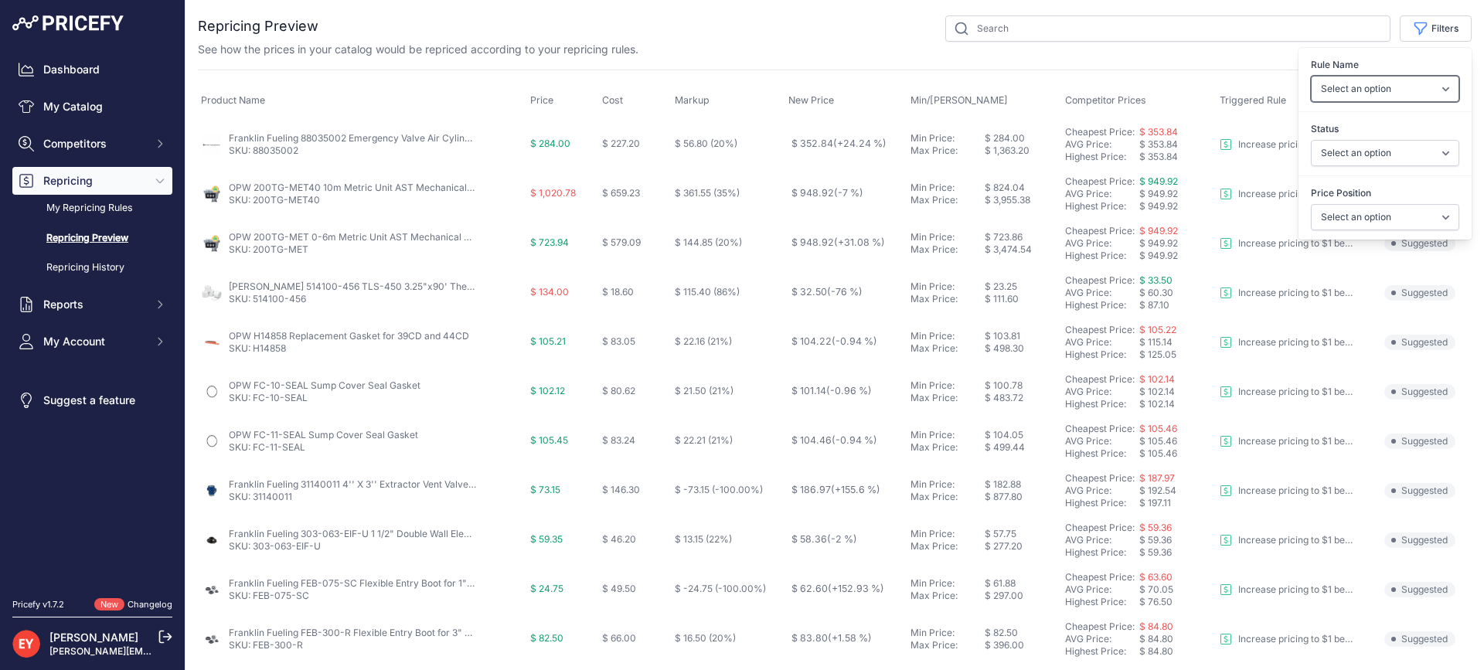
click at [1362, 94] on select "Select an option Reprice 1 cent below my cheapest competitor Increase pricing t…" at bounding box center [1385, 89] width 148 height 26
select select "3390"
click at [1311, 76] on select "Select an option Reprice 1 cent below my cheapest competitor Increase pricing t…" at bounding box center [1385, 89] width 148 height 26
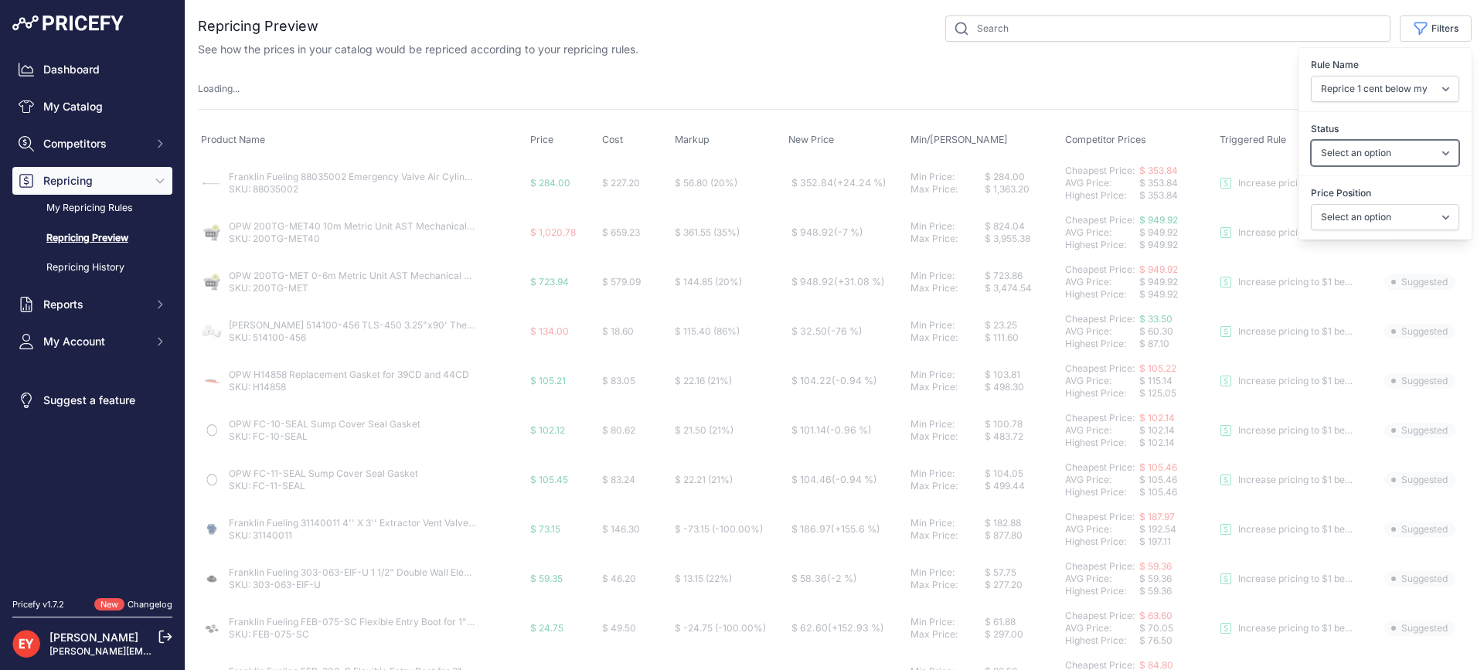
click at [1352, 151] on select "Select an option Skipped Repriced Suggested In Error" at bounding box center [1385, 153] width 148 height 26
select select "suggested"
click at [1311, 140] on select "Select an option Skipped Repriced Suggested In Error" at bounding box center [1385, 153] width 148 height 26
click at [1338, 217] on select "Select an option I am higher Same price I am lower" at bounding box center [1385, 217] width 148 height 26
select select "1"
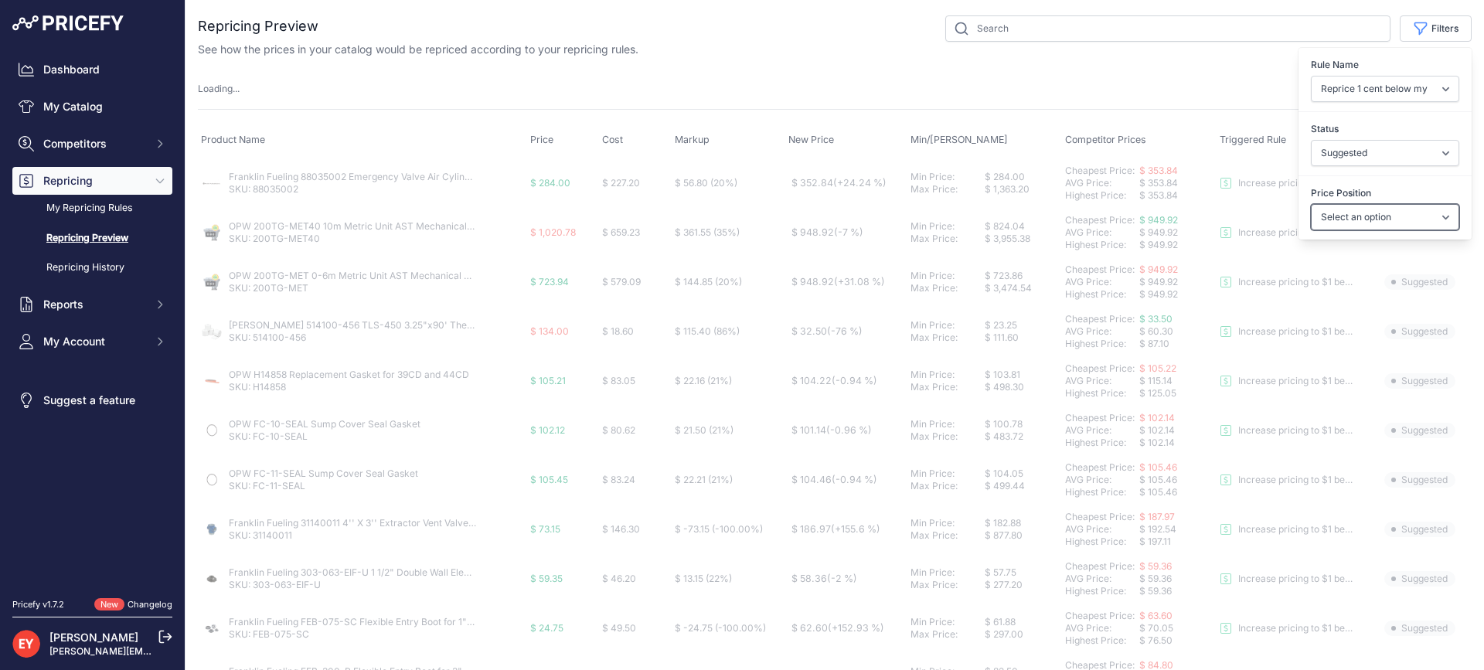
click at [1311, 204] on select "Select an option I am higher Same price I am lower" at bounding box center [1385, 217] width 148 height 26
select select
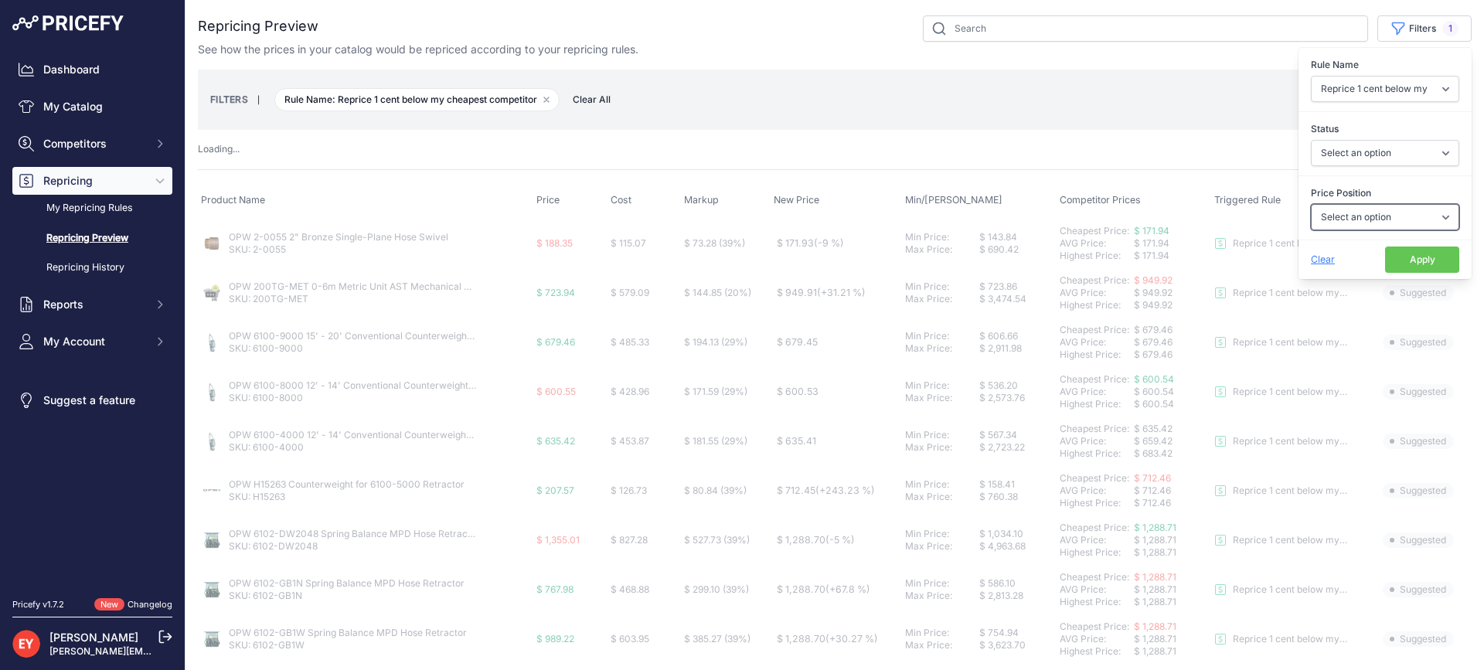
select select "suggested"
select select "1"
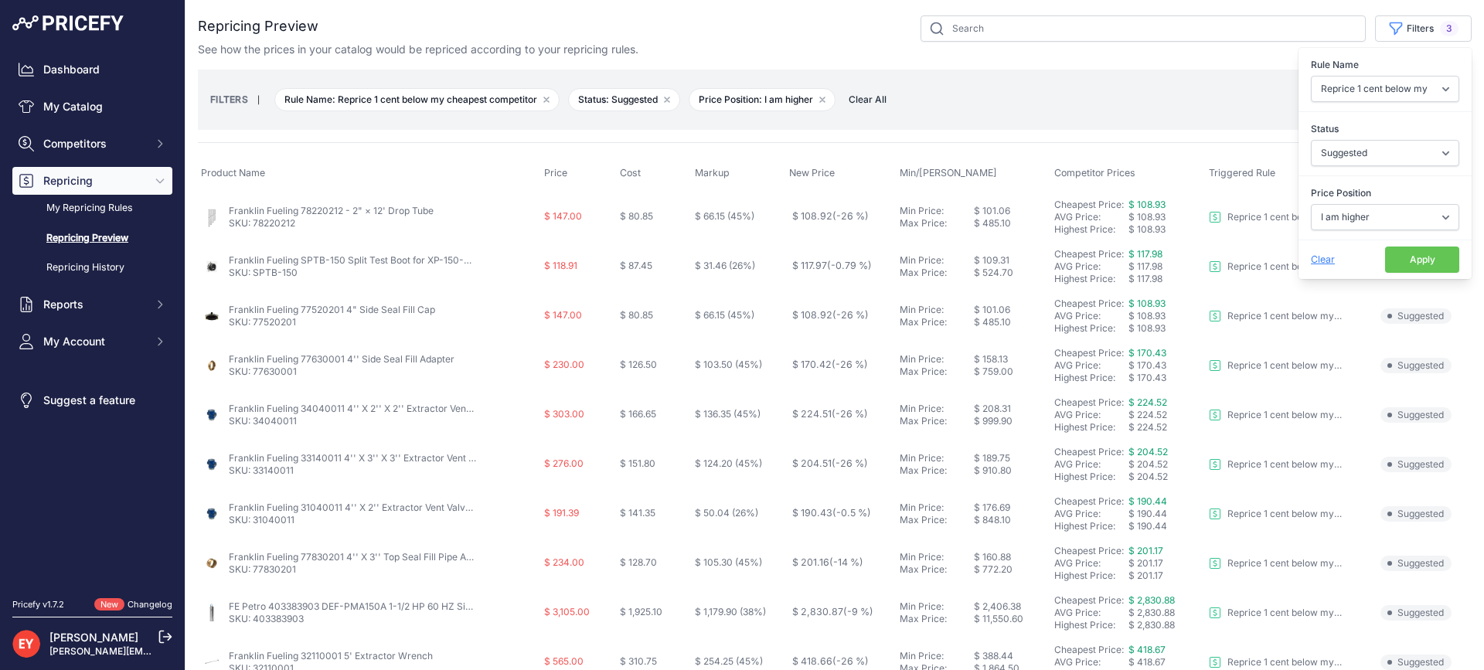
click at [1401, 264] on button "Apply" at bounding box center [1422, 260] width 74 height 26
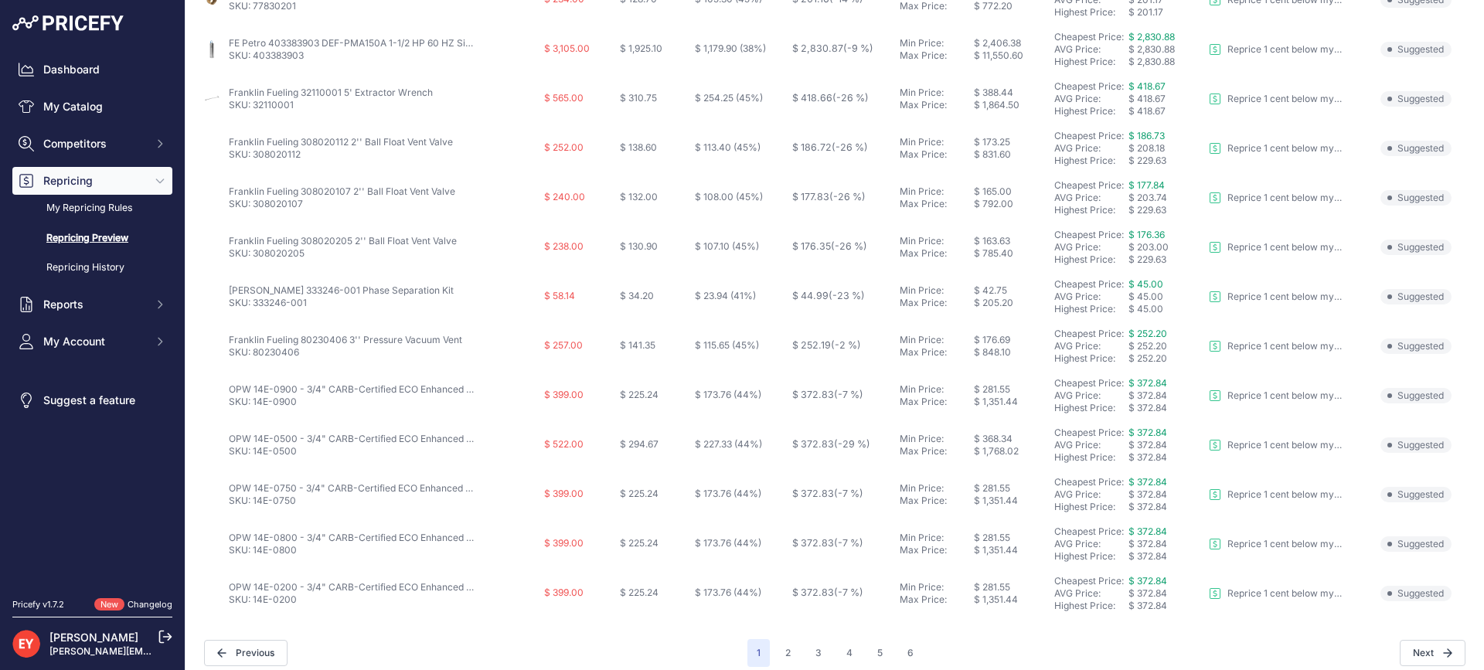
scroll to position [576, 0]
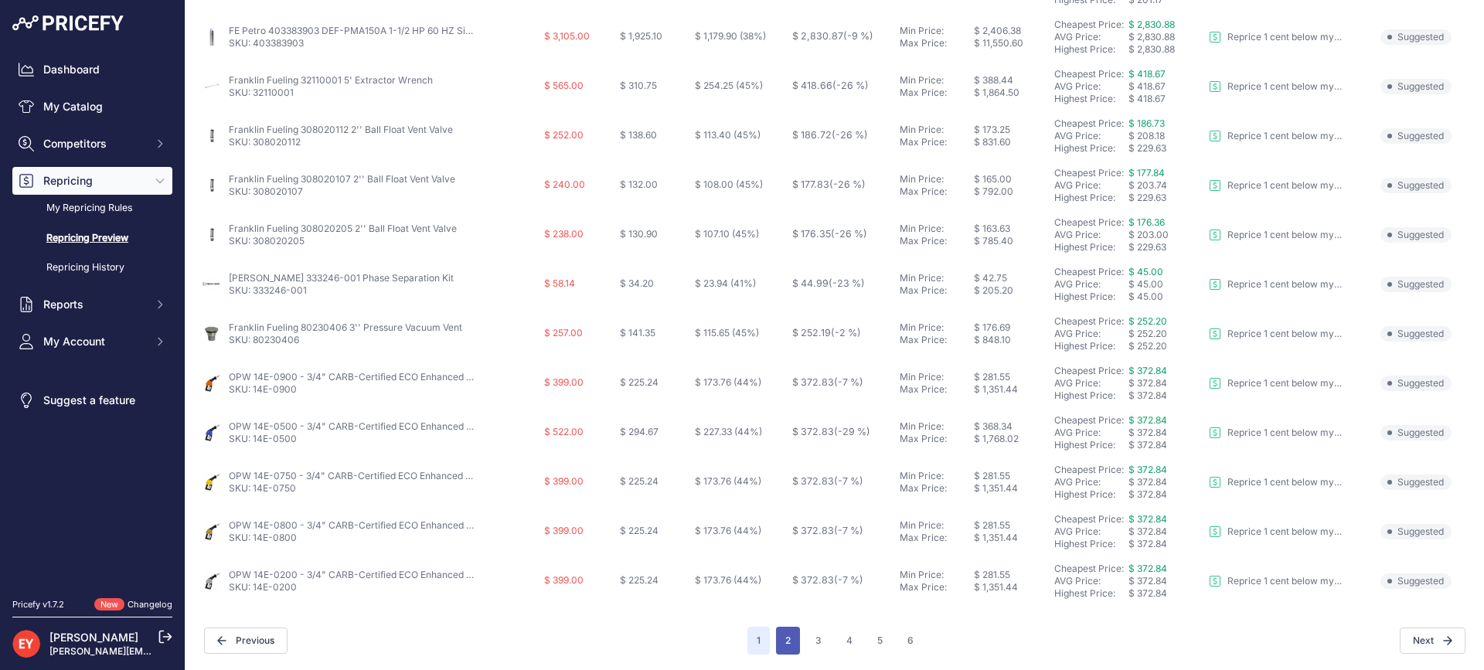
click at [782, 629] on button "2" at bounding box center [788, 641] width 24 height 28
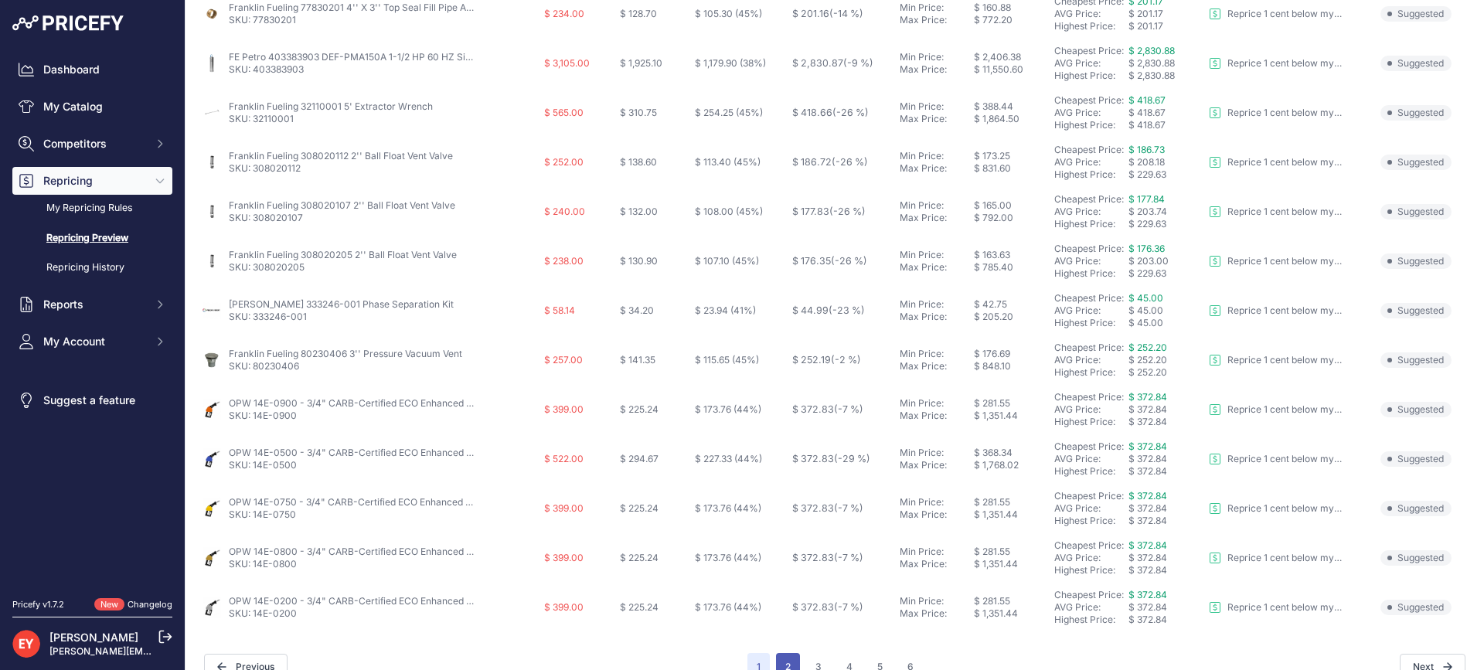
scroll to position [602, 0]
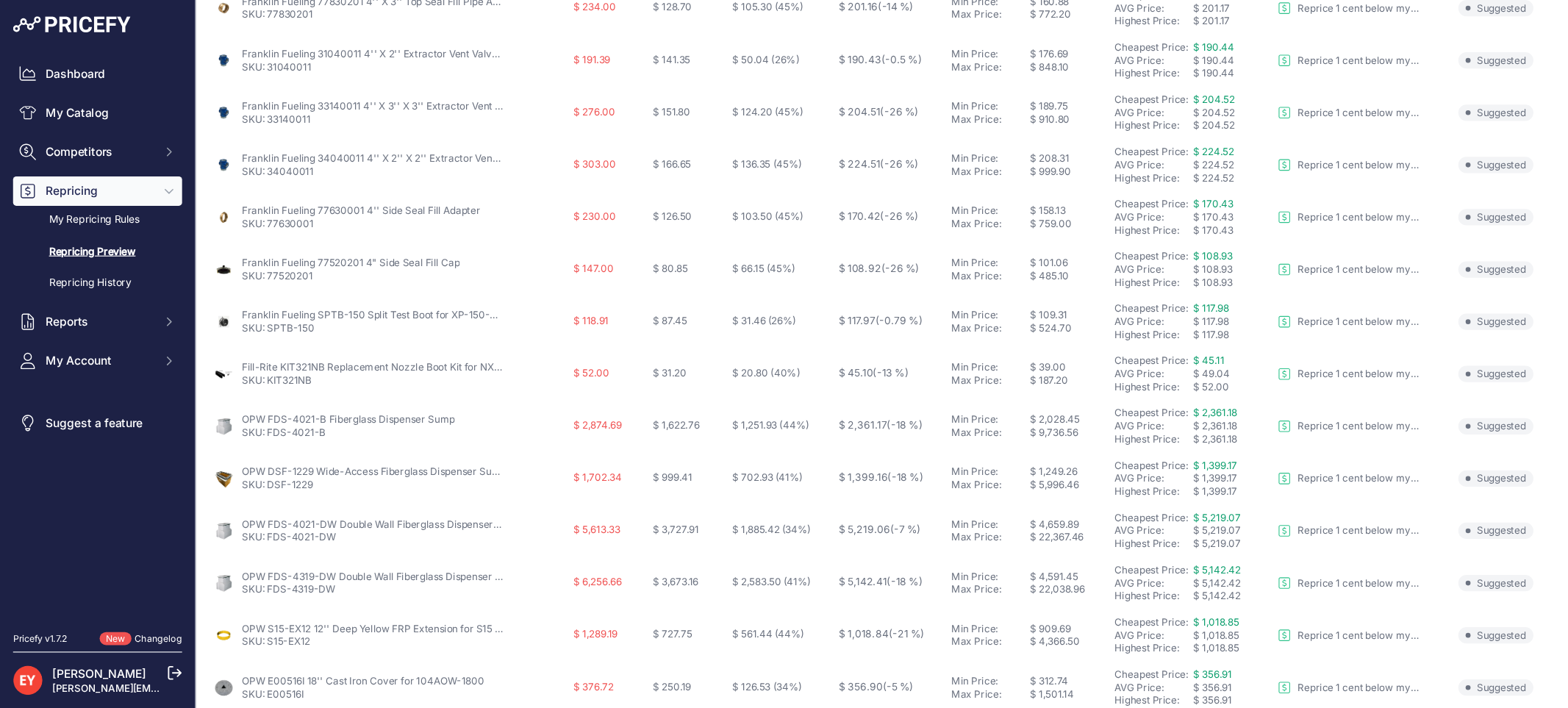
scroll to position [294, 0]
drag, startPoint x: 303, startPoint y: 397, endPoint x: 241, endPoint y: 390, distance: 62.4
click at [241, 390] on td "OPW FDS-4021-B Fiberglass Dispenser Sump SKU: FDS-4021-B" at bounding box center [351, 383] width 325 height 47
copy link "FDS-4021-B"
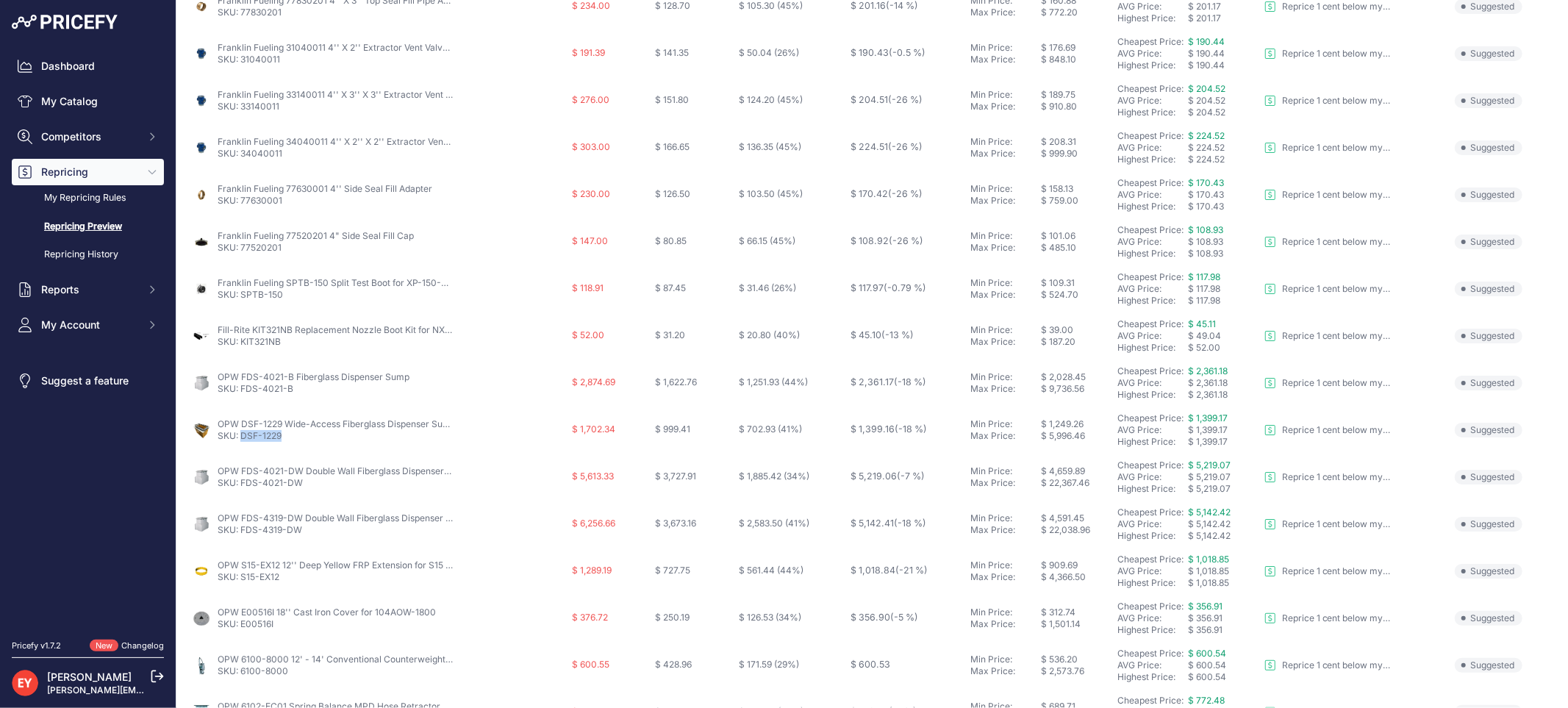
drag, startPoint x: 284, startPoint y: 439, endPoint x: 241, endPoint y: 442, distance: 43.1
click at [241, 442] on p "SKU: DSF-1229" at bounding box center [335, 436] width 235 height 11
copy link "DSF-1229"
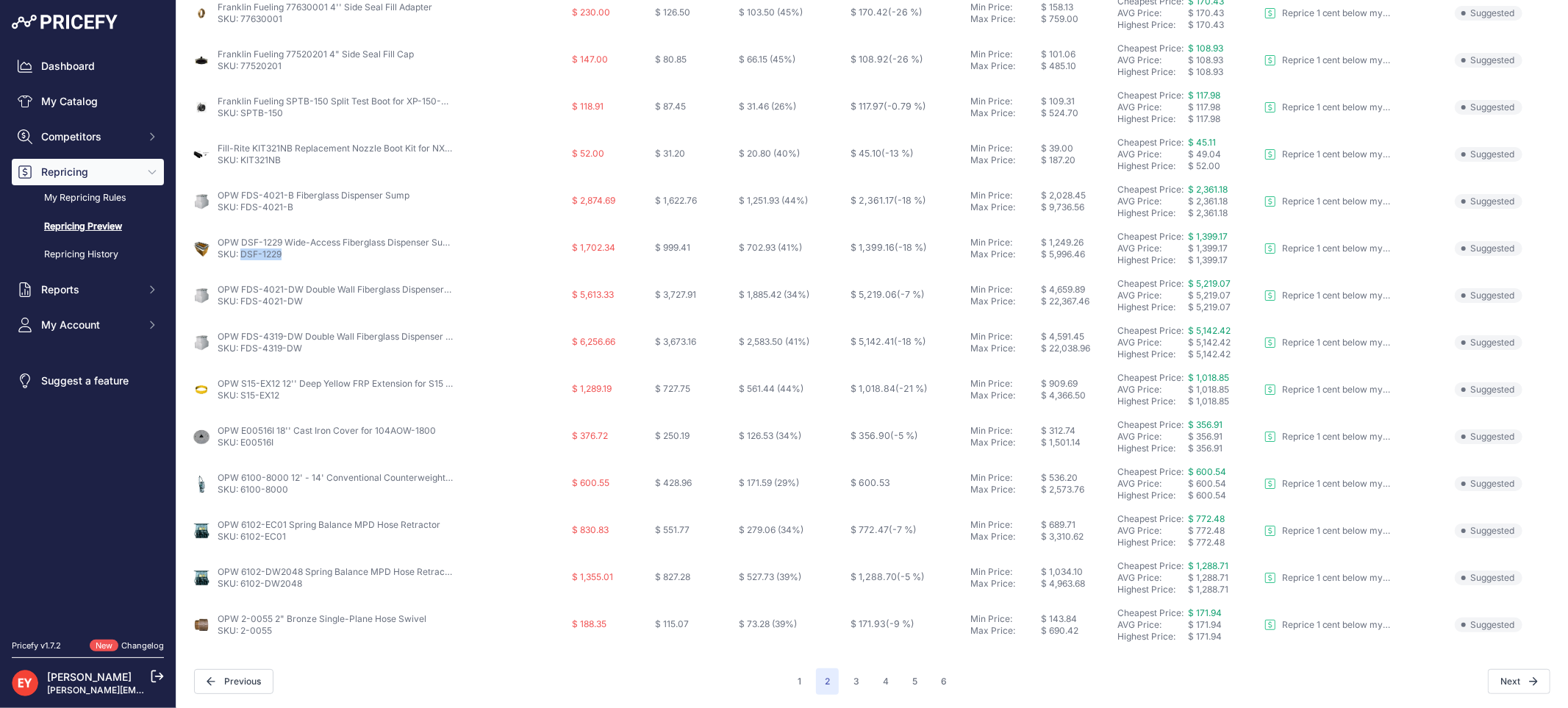
scroll to position [477, 0]
drag, startPoint x: 311, startPoint y: 304, endPoint x: 241, endPoint y: 300, distance: 70.1
click at [241, 300] on p "SKU: FDS-4021-DW" at bounding box center [335, 301] width 235 height 11
copy link "FDS-4021-DW"
drag, startPoint x: 312, startPoint y: 344, endPoint x: 241, endPoint y: 349, distance: 71.2
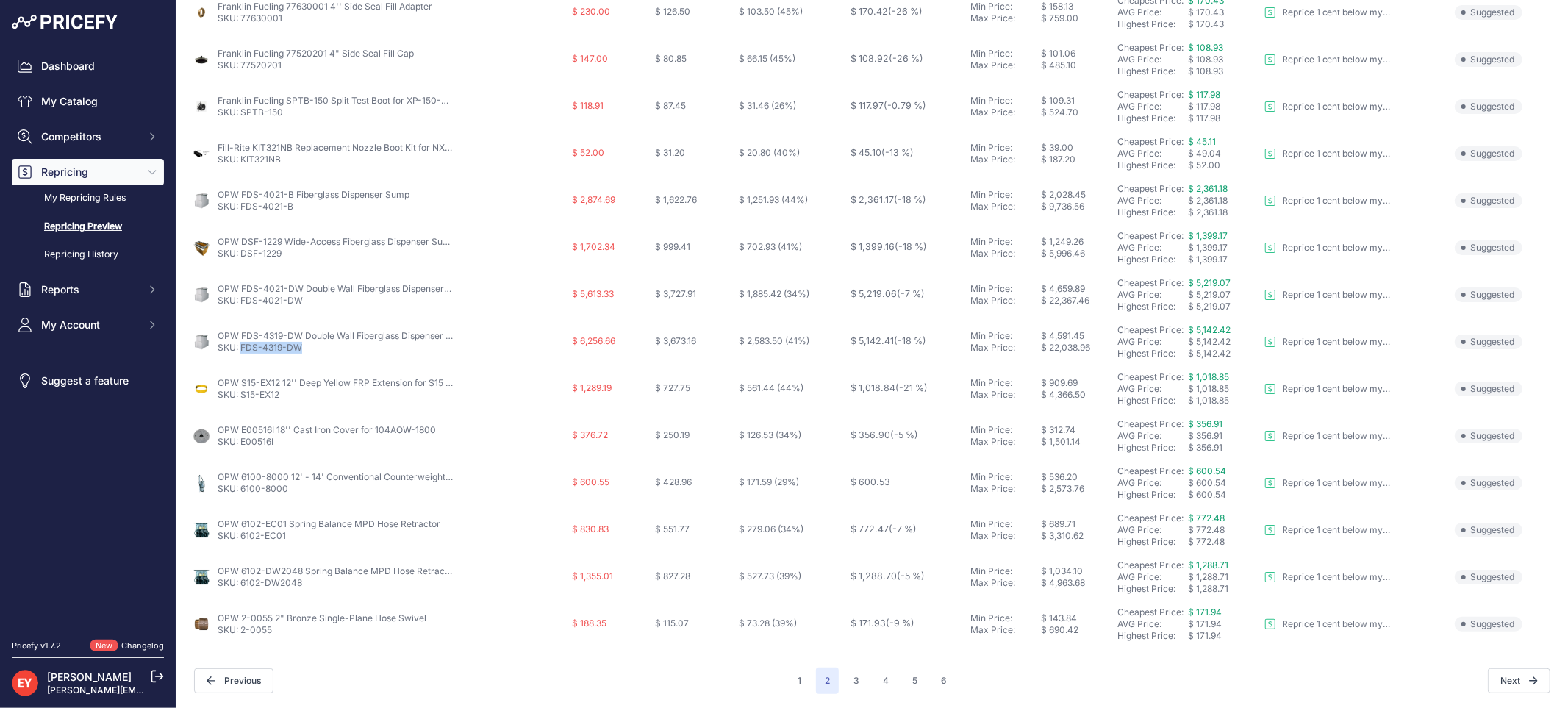
click at [241, 349] on p "SKU: FDS-4319-DW" at bounding box center [335, 347] width 235 height 11
copy link "FDS-4319-DW"
drag, startPoint x: 292, startPoint y: 398, endPoint x: 240, endPoint y: 399, distance: 52.0
click at [240, 399] on p "SKU: S15-EX12" at bounding box center [335, 395] width 235 height 11
copy link "S15-EX12"
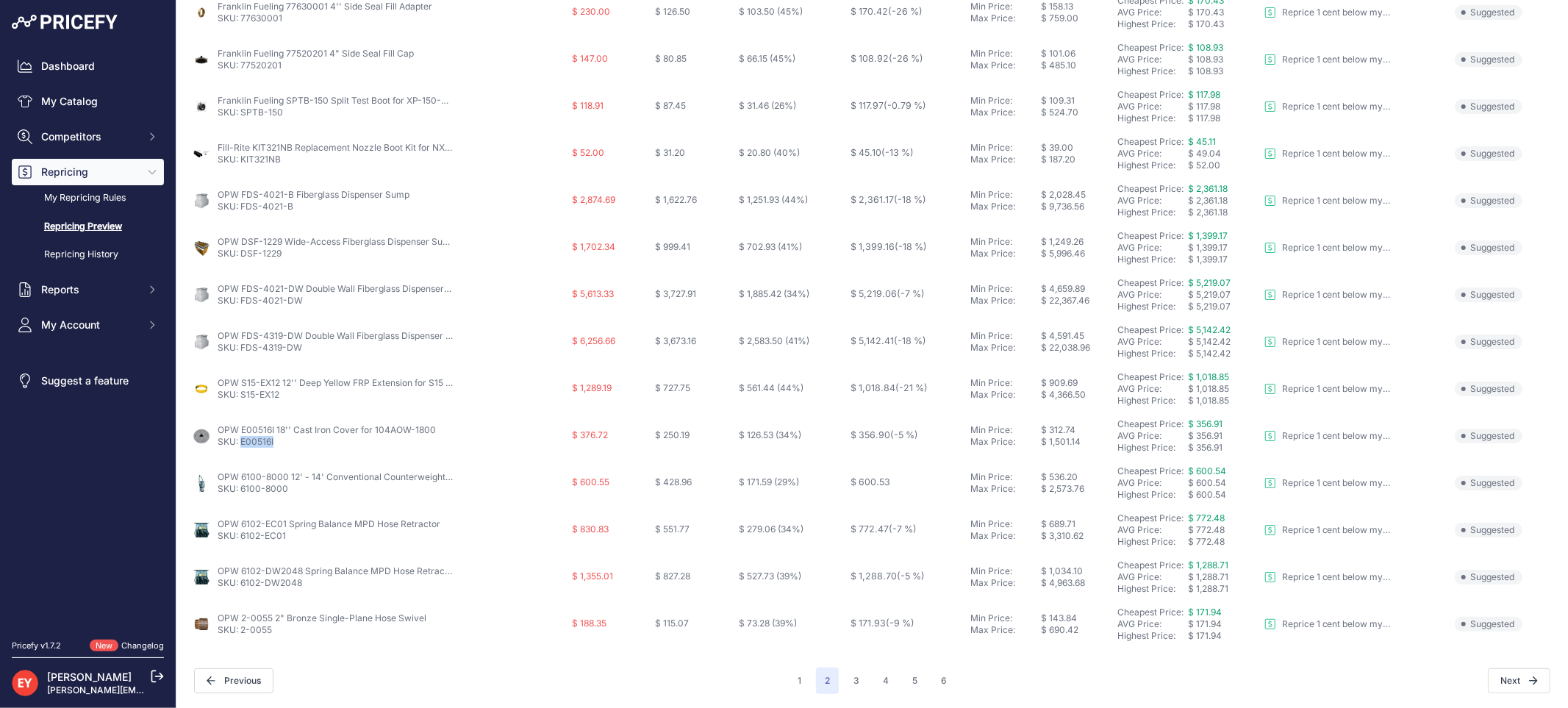
drag, startPoint x: 280, startPoint y: 442, endPoint x: 243, endPoint y: 443, distance: 37.0
click at [243, 443] on p "SKU: E00516I" at bounding box center [327, 442] width 219 height 11
copy link "E00516I"
drag, startPoint x: 300, startPoint y: 487, endPoint x: 241, endPoint y: 490, distance: 59.1
click at [241, 490] on p "SKU: 6100-8000" at bounding box center [335, 489] width 235 height 11
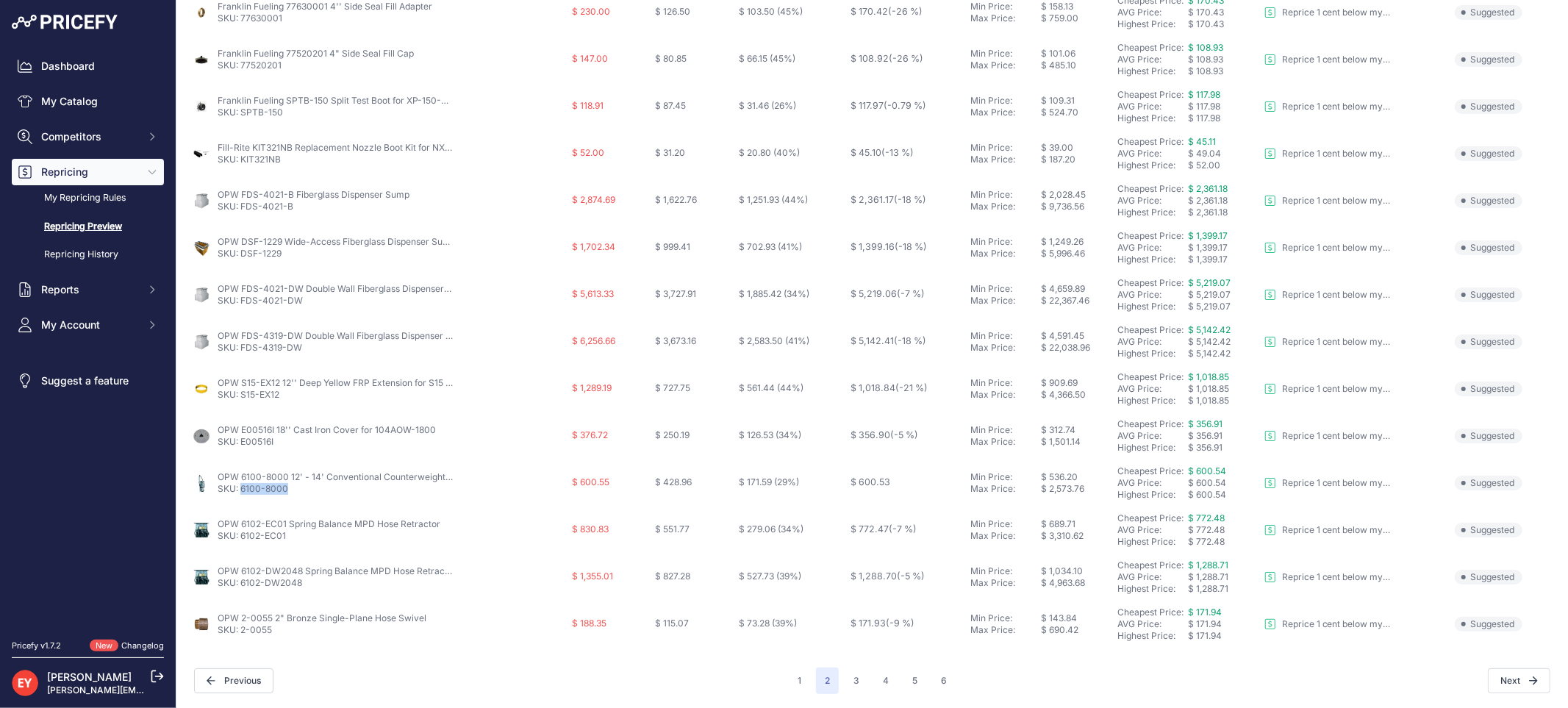
copy link "6100-8000"
drag, startPoint x: 292, startPoint y: 539, endPoint x: 244, endPoint y: 538, distance: 48.0
click at [244, 538] on p "SKU: 6102-EC01" at bounding box center [329, 536] width 223 height 11
copy link "6102-EC01"
drag, startPoint x: 322, startPoint y: 584, endPoint x: 240, endPoint y: 591, distance: 82.3
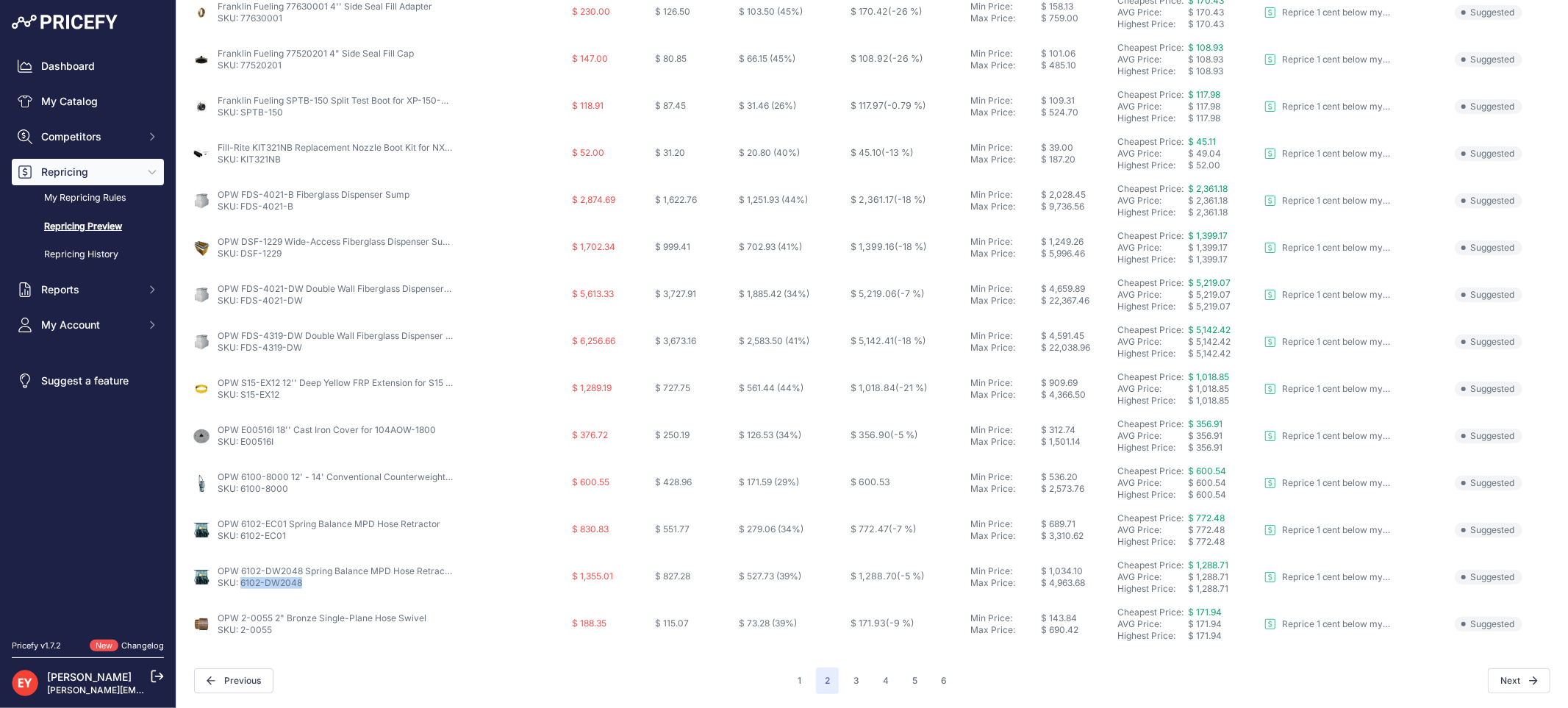
click at [240, 591] on td "OPW 6102-DW2048 Spring Balance MPD Hose Retractor SKU: 6102-DW2048" at bounding box center [379, 577] width 381 height 47
copy link "6102-DW2048"
drag, startPoint x: 281, startPoint y: 633, endPoint x: 241, endPoint y: 636, distance: 40.1
click at [241, 636] on td "OPW 2-0055 2" Bronze Single-Plane Hose Swivel SKU: 2-0055" at bounding box center [379, 623] width 381 height 47
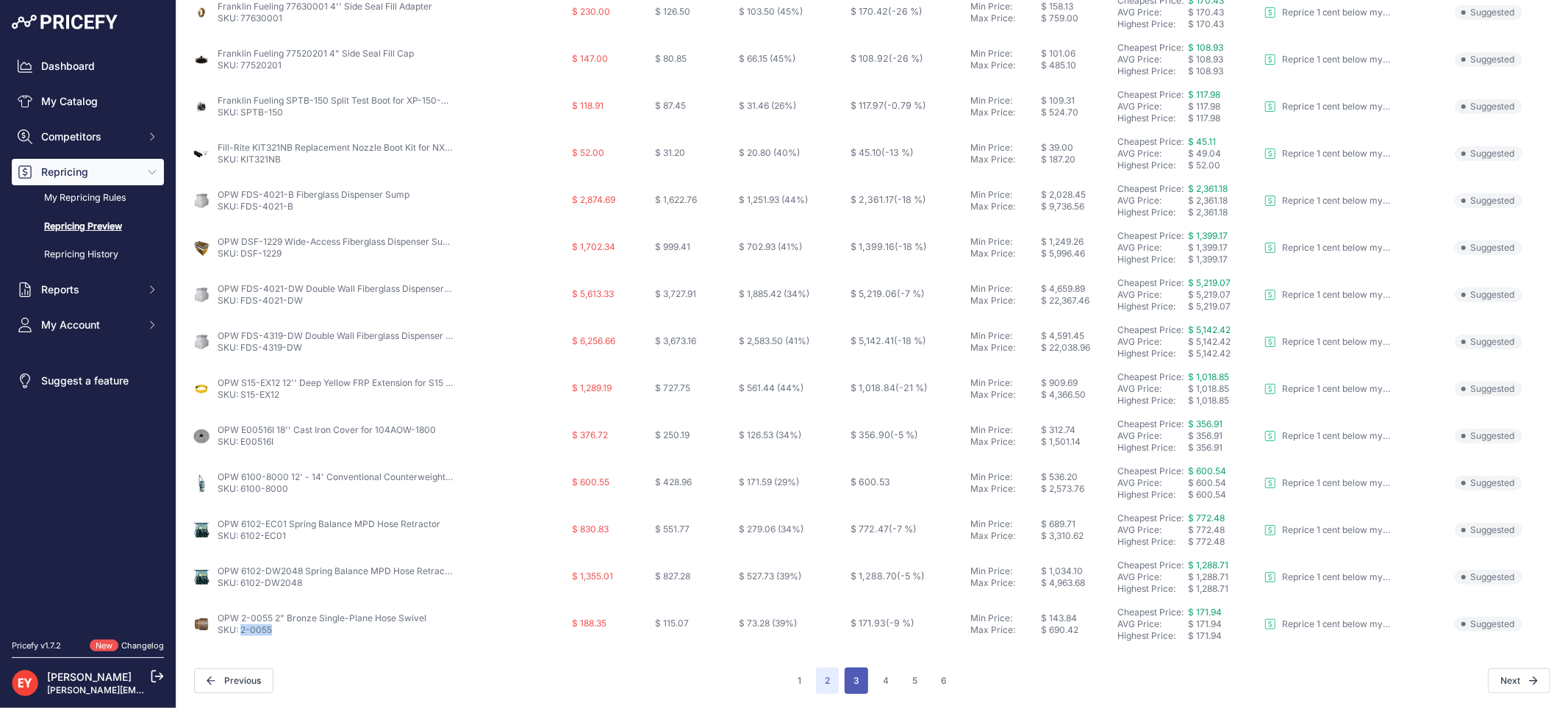
click at [853, 637] on button "3" at bounding box center [856, 681] width 24 height 27
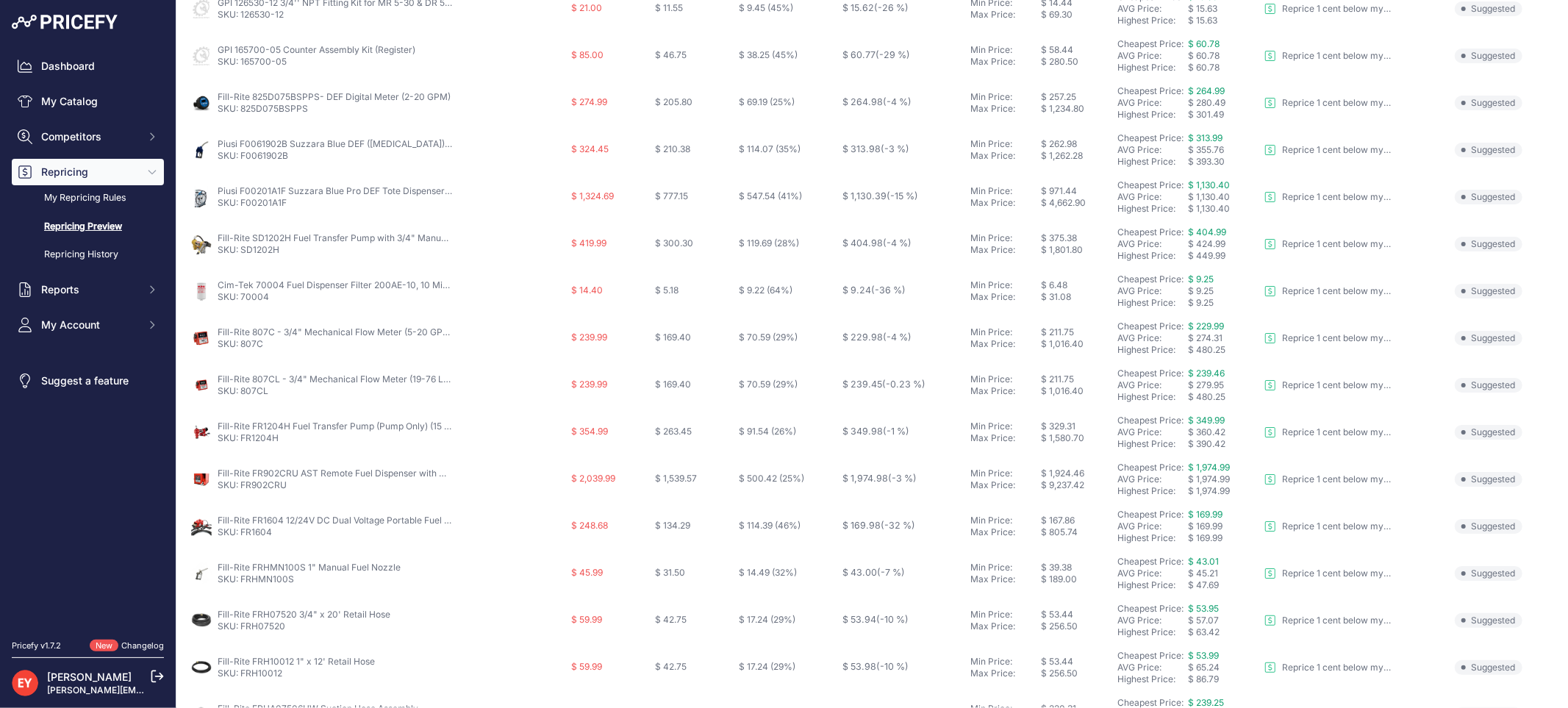
scroll to position [82, 0]
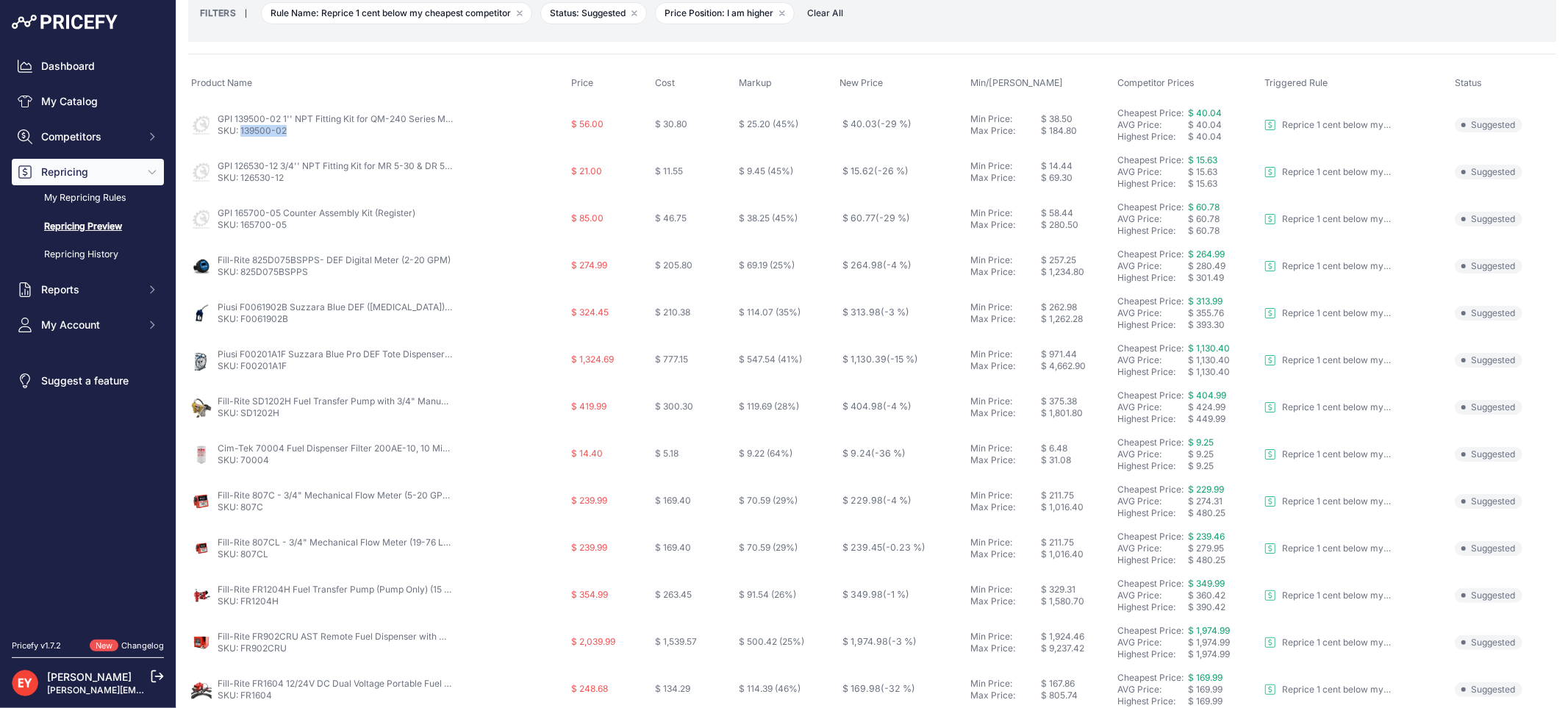
drag, startPoint x: 289, startPoint y: 136, endPoint x: 241, endPoint y: 134, distance: 48.0
click at [241, 134] on p "SKU: 139500-02" at bounding box center [335, 130] width 235 height 11
click at [241, 134] on link "SKU: 139500-02" at bounding box center [252, 130] width 69 height 11
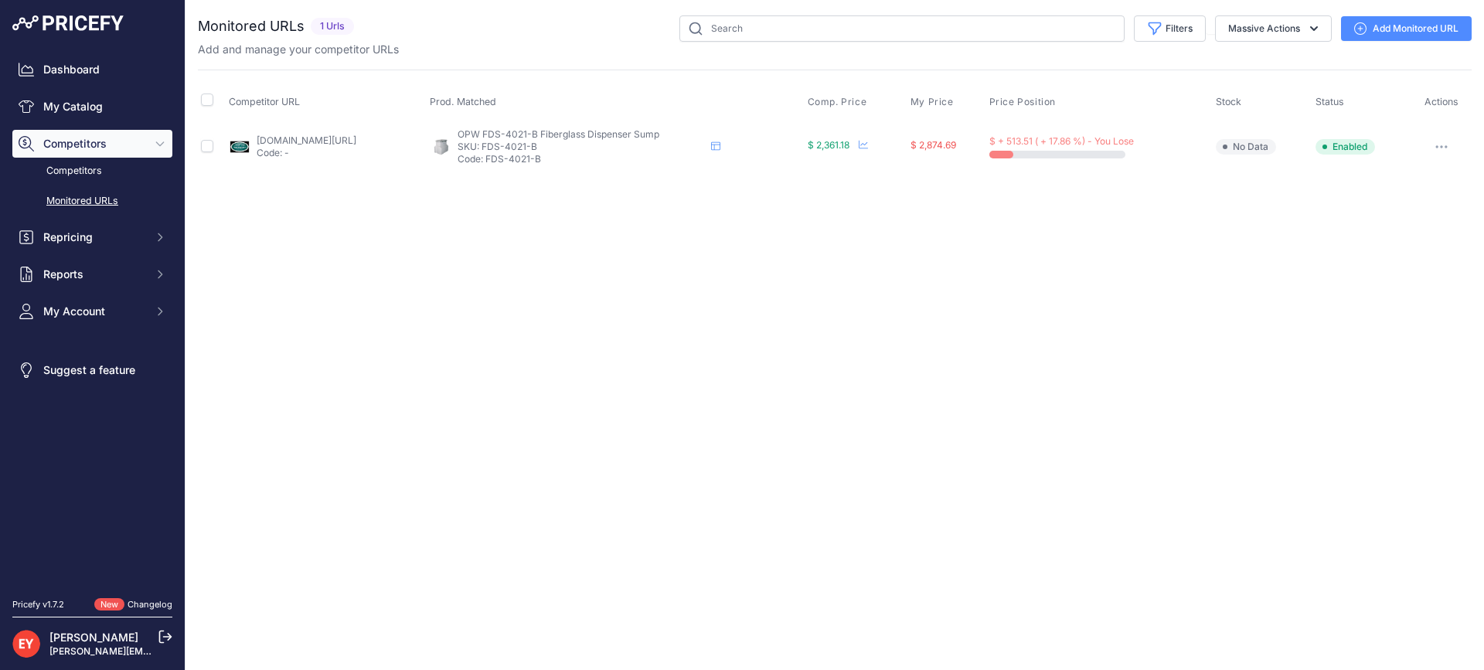
click at [327, 143] on link "[DOMAIN_NAME][URL]" at bounding box center [307, 140] width 100 height 12
click at [1365, 28] on icon at bounding box center [1360, 28] width 12 height 12
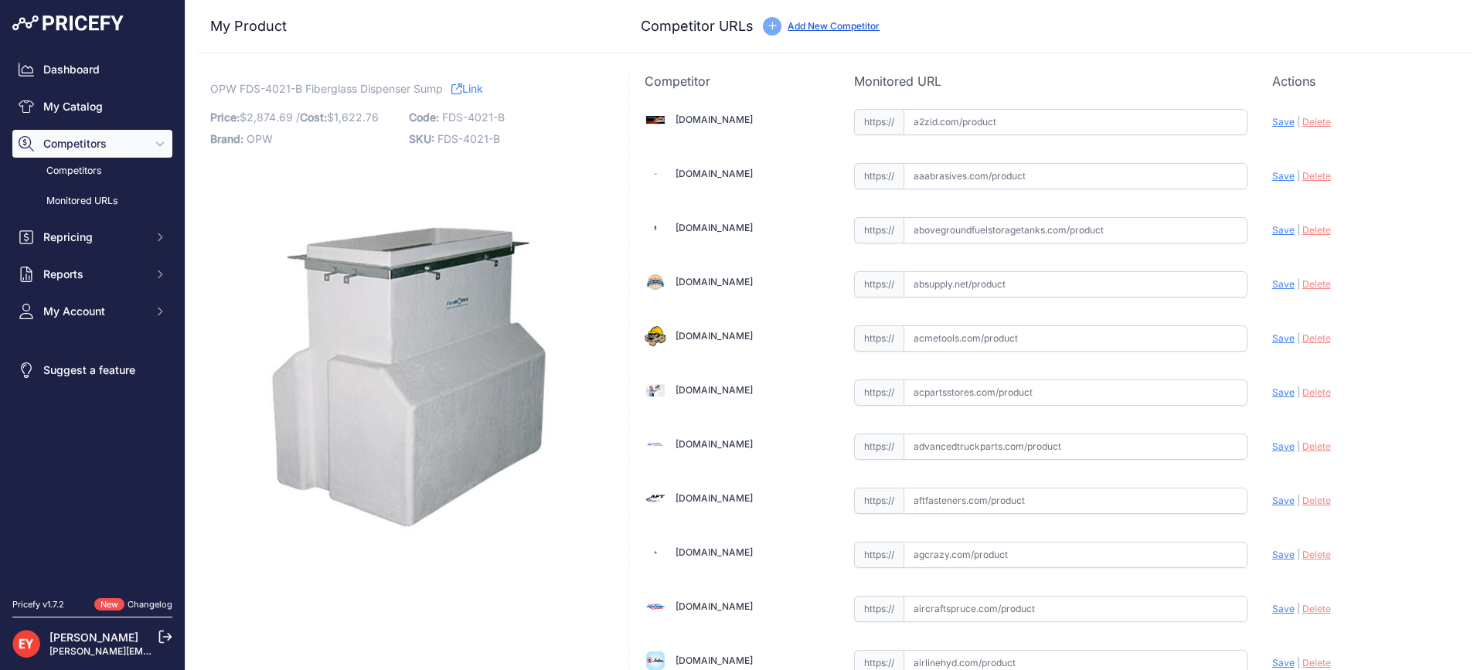
scroll to position [1461, 0]
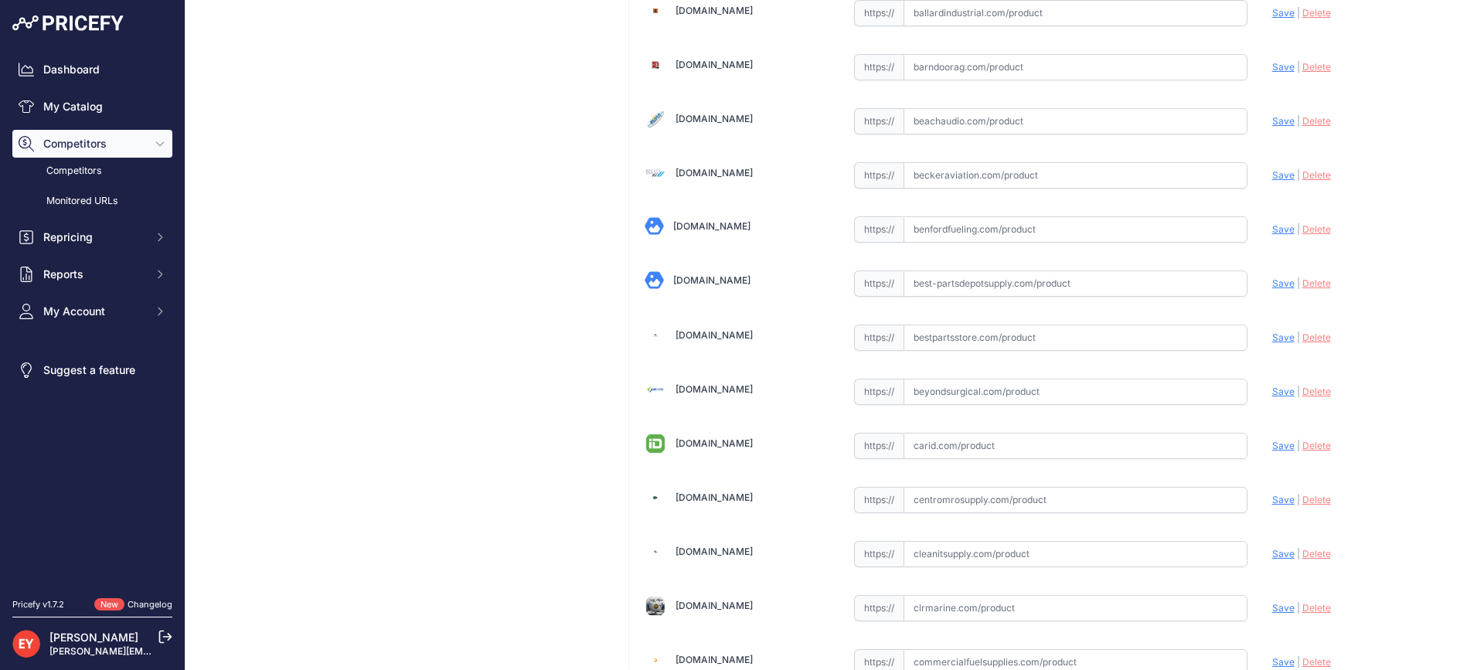
click at [925, 334] on input "text" at bounding box center [1075, 338] width 344 height 26
paste input "https://www.bestpartsstore.com/product/opw-fds-4021-b-fiberglass-dispenser-sump/"
click at [1278, 335] on span "Save" at bounding box center [1283, 338] width 22 height 12
type input "https://www.bestpartsstore.com/product/opw-fds-4021-b-fiberglass-dispenser-sump…"
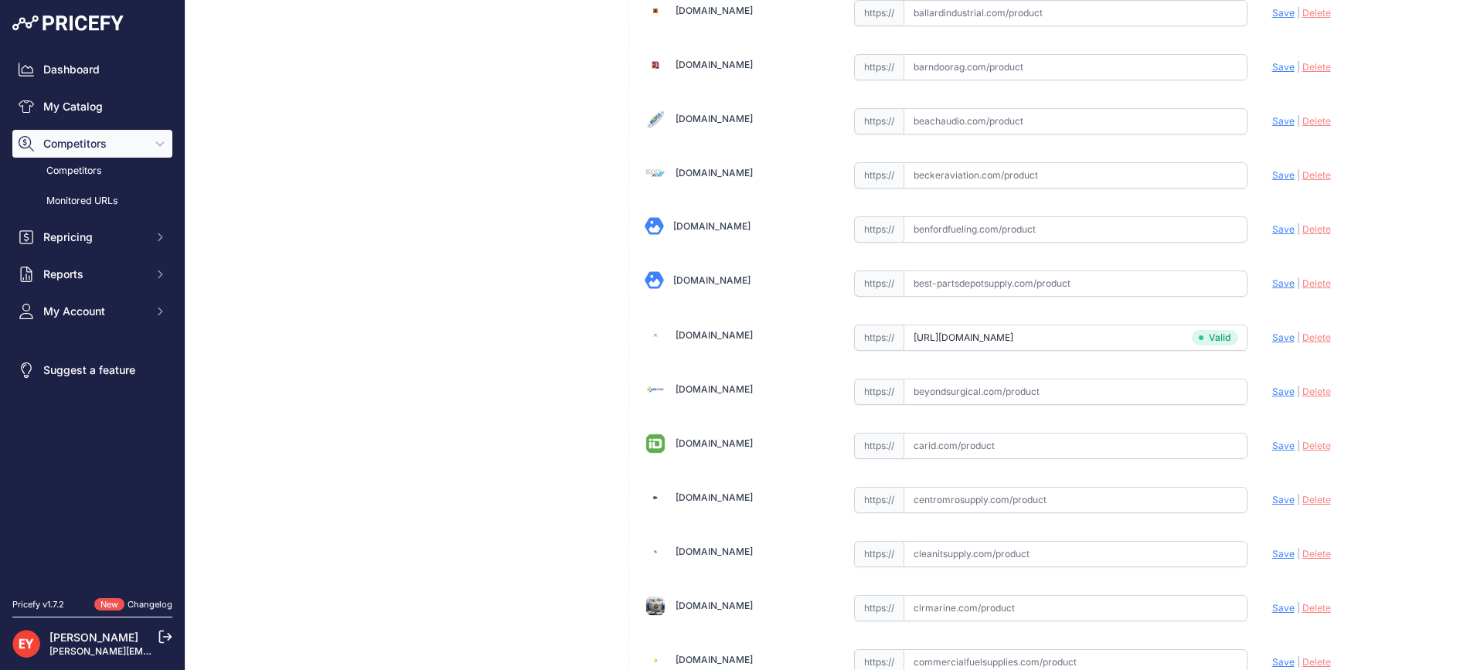
scroll to position [4599, 0]
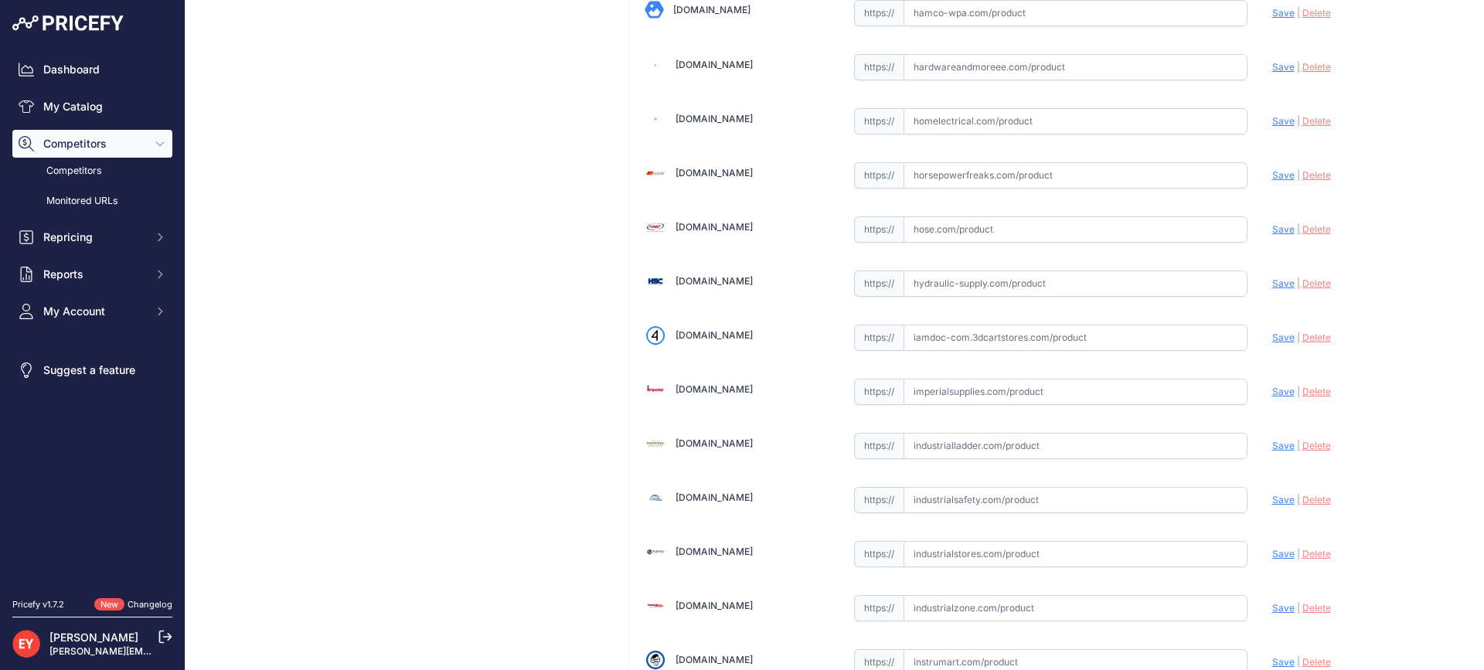
click at [933, 336] on input "text" at bounding box center [1075, 338] width 344 height 26
paste input "https://iamdoc-com.3dcartstores.com/21-X-40-Fiberglass-Dispenser-Sump_p_1059744…"
click at [1272, 341] on span "Save" at bounding box center [1283, 338] width 22 height 12
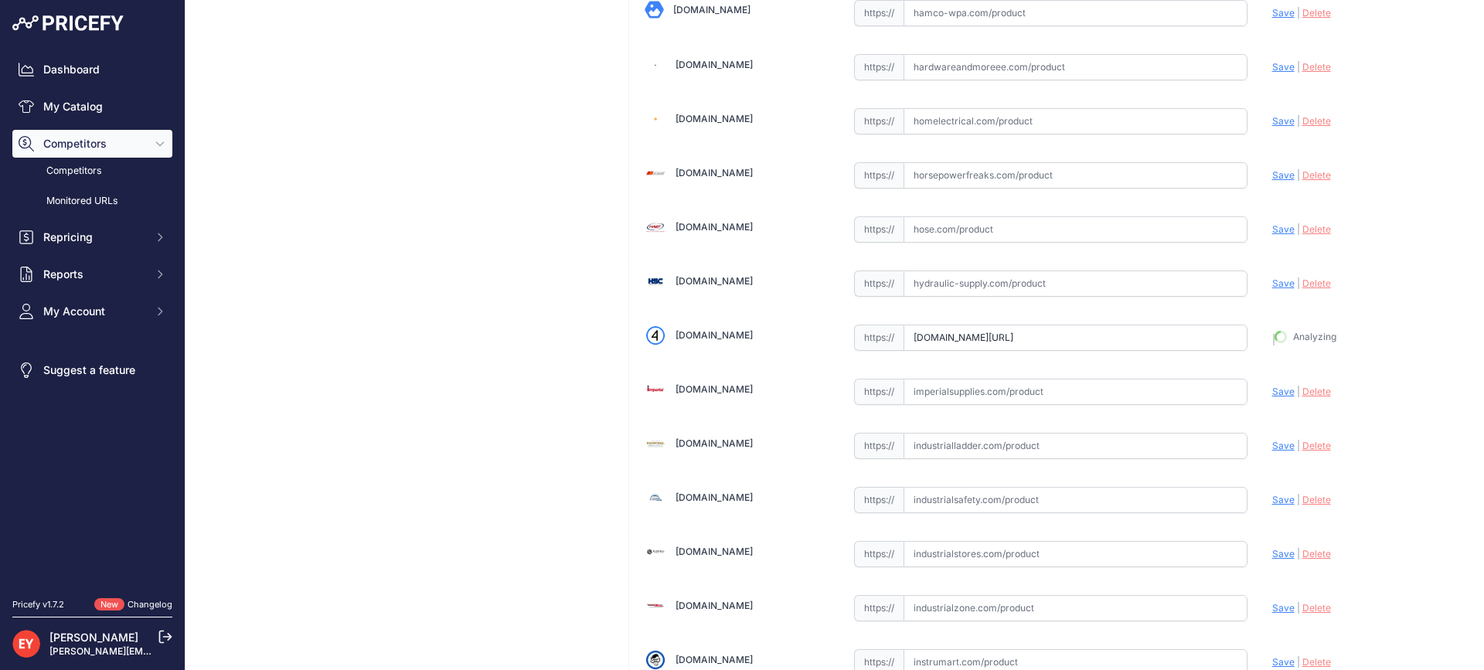
type input "https://iamdoc-com.3dcartstores.com/21-X-40-Fiberglass-Dispenser-Sump_p_1059744…"
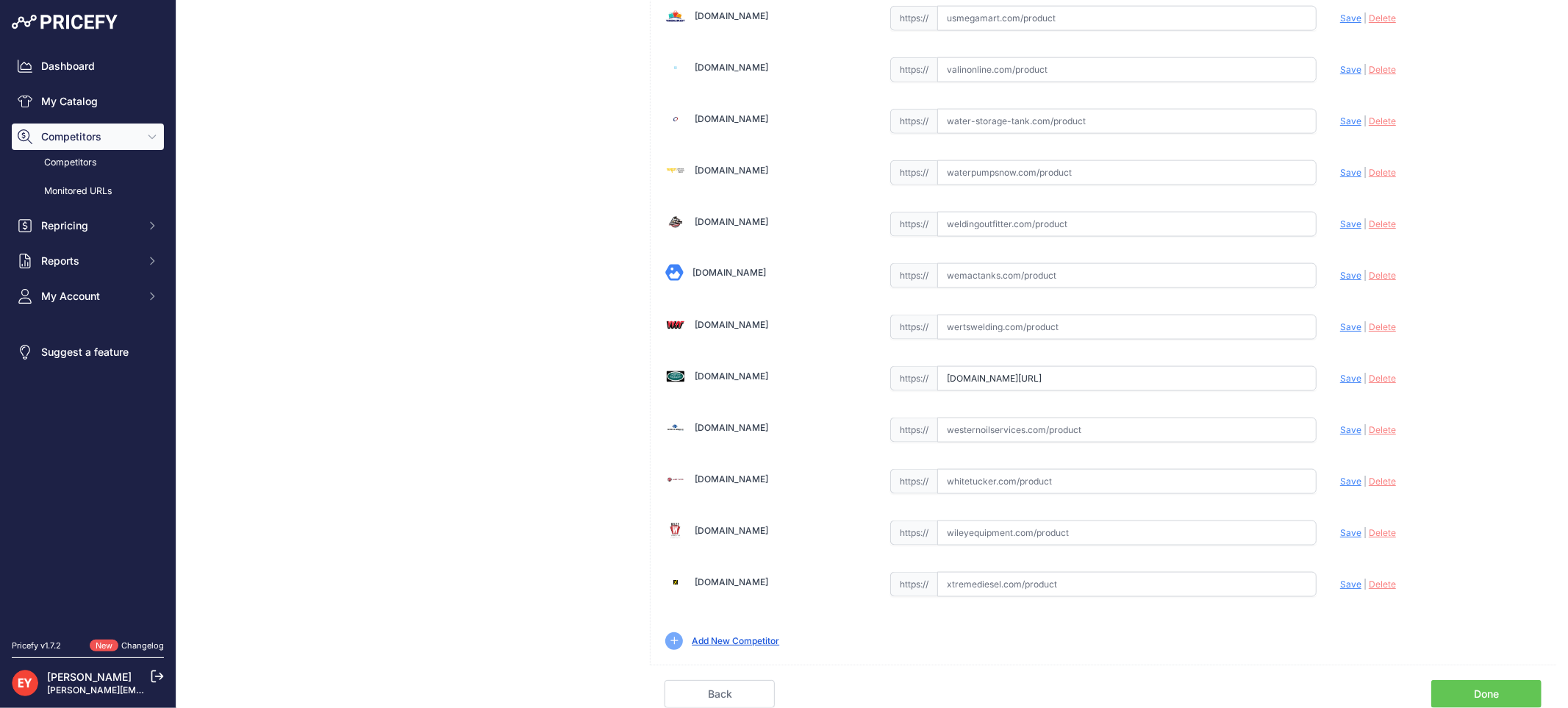
scroll to position [0, 95]
drag, startPoint x: 942, startPoint y: 384, endPoint x: 1331, endPoint y: 399, distance: 389.3
click at [1411, 637] on link "Done" at bounding box center [1487, 694] width 110 height 28
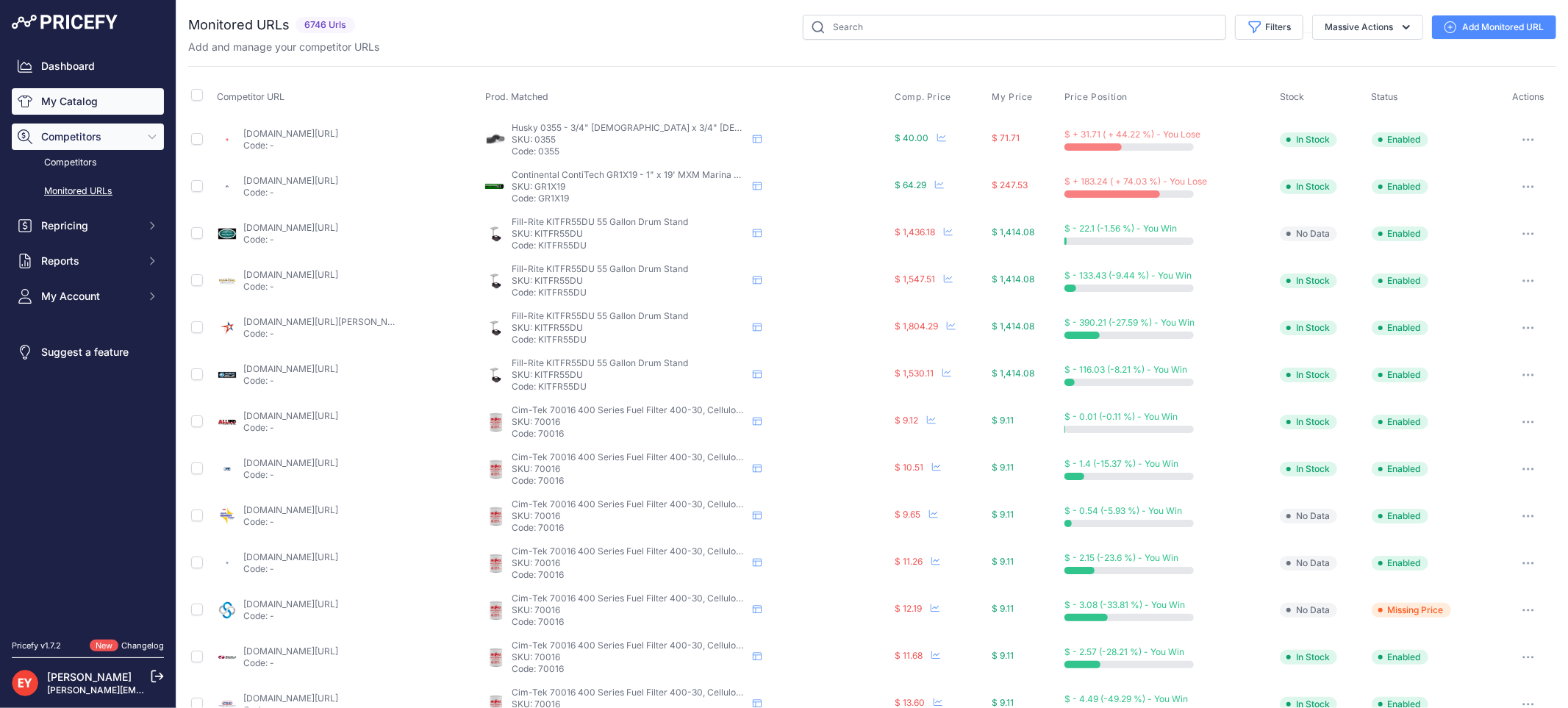
click at [86, 95] on link "My Catalog" at bounding box center [88, 102] width 152 height 27
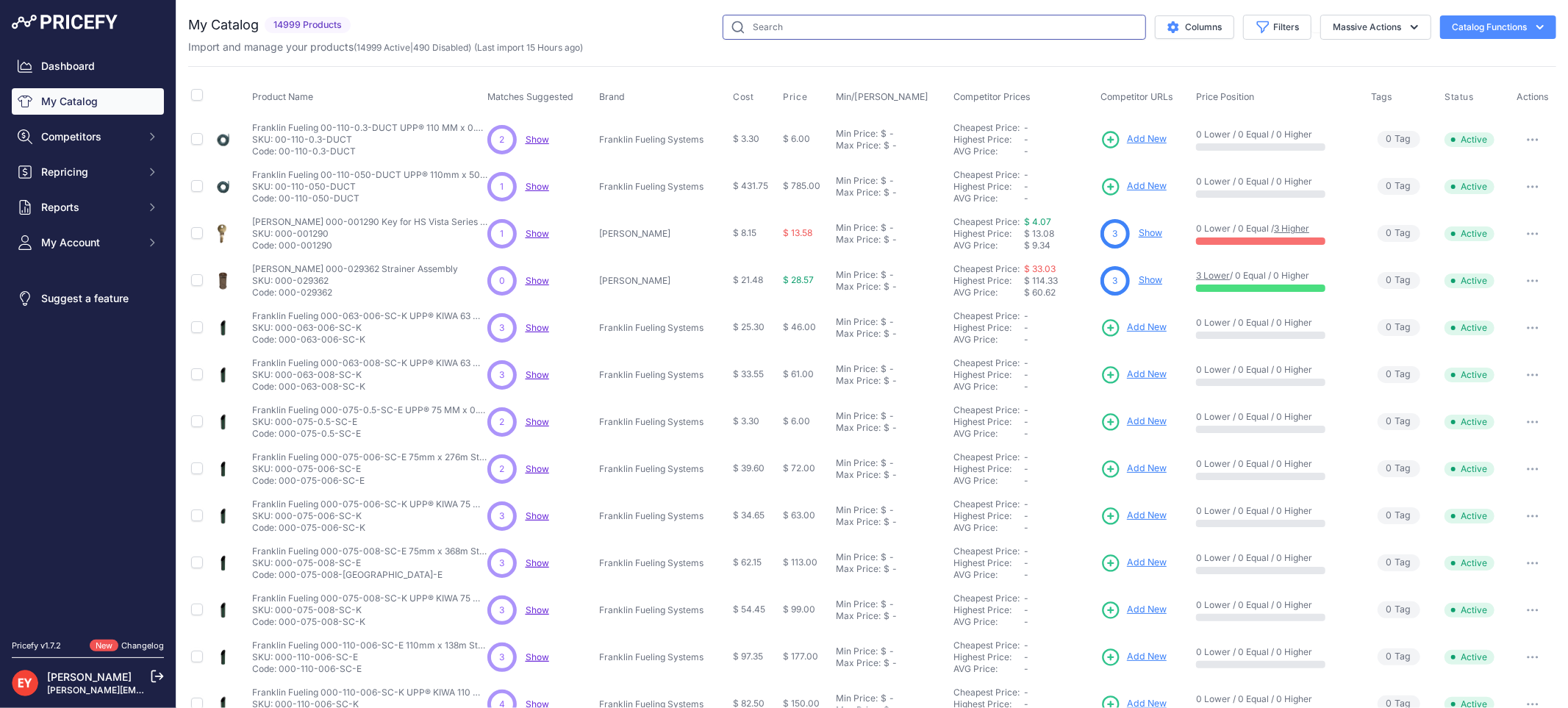
click at [759, 19] on input "text" at bounding box center [934, 27] width 423 height 25
paste input "DSF-1229"
type input "DSF-1229"
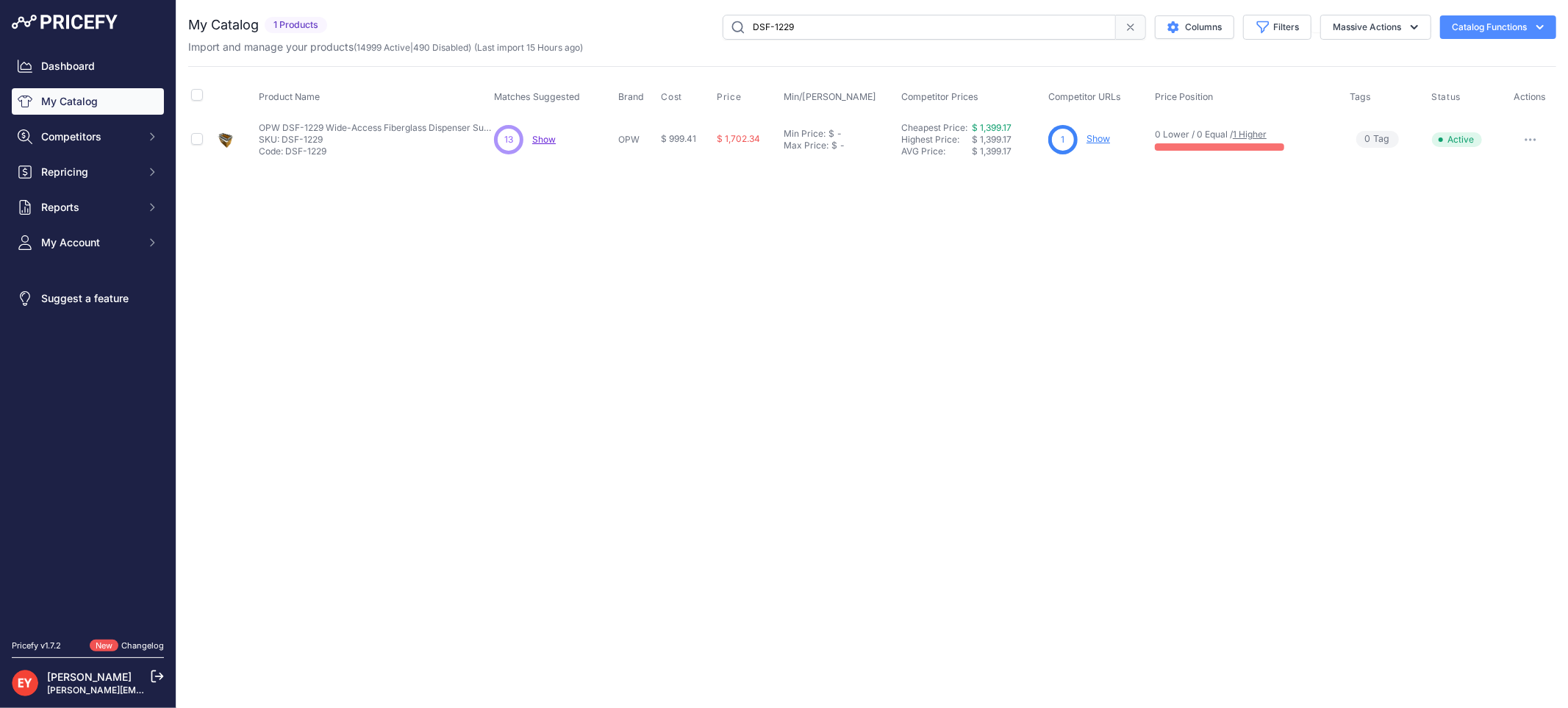
click at [1092, 137] on link "Show" at bounding box center [1098, 139] width 24 height 11
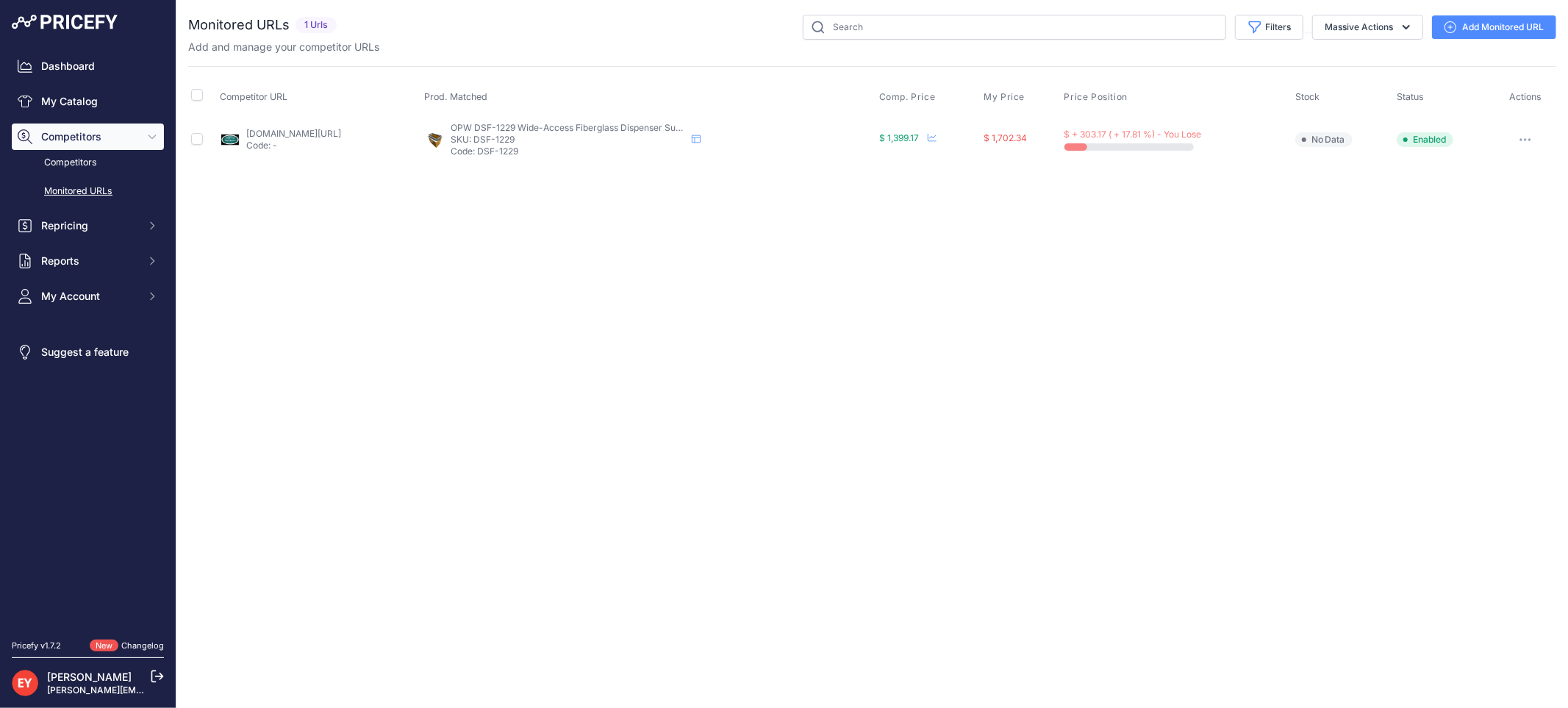
click at [1481, 26] on link "Add Monitored URL" at bounding box center [1494, 27] width 125 height 24
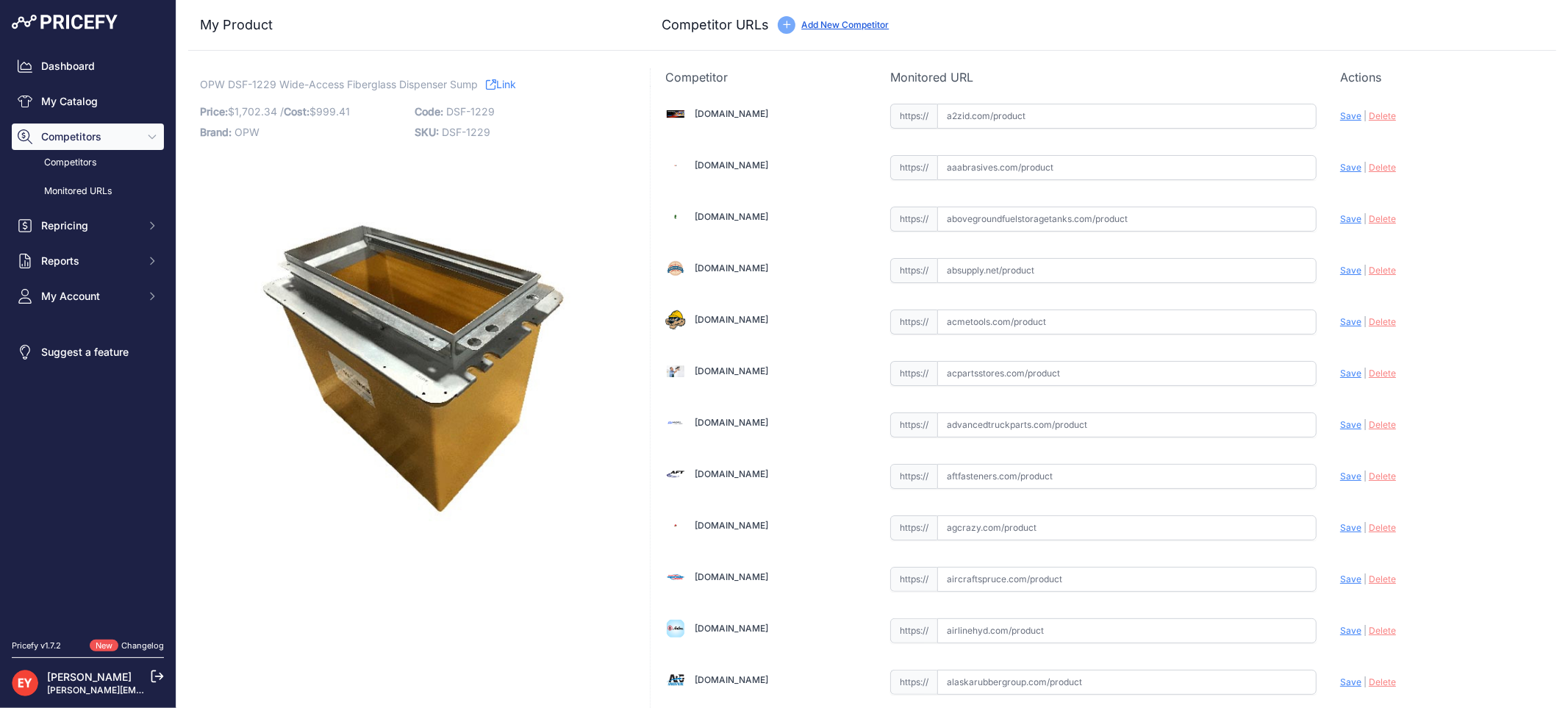
scroll to position [10978, 0]
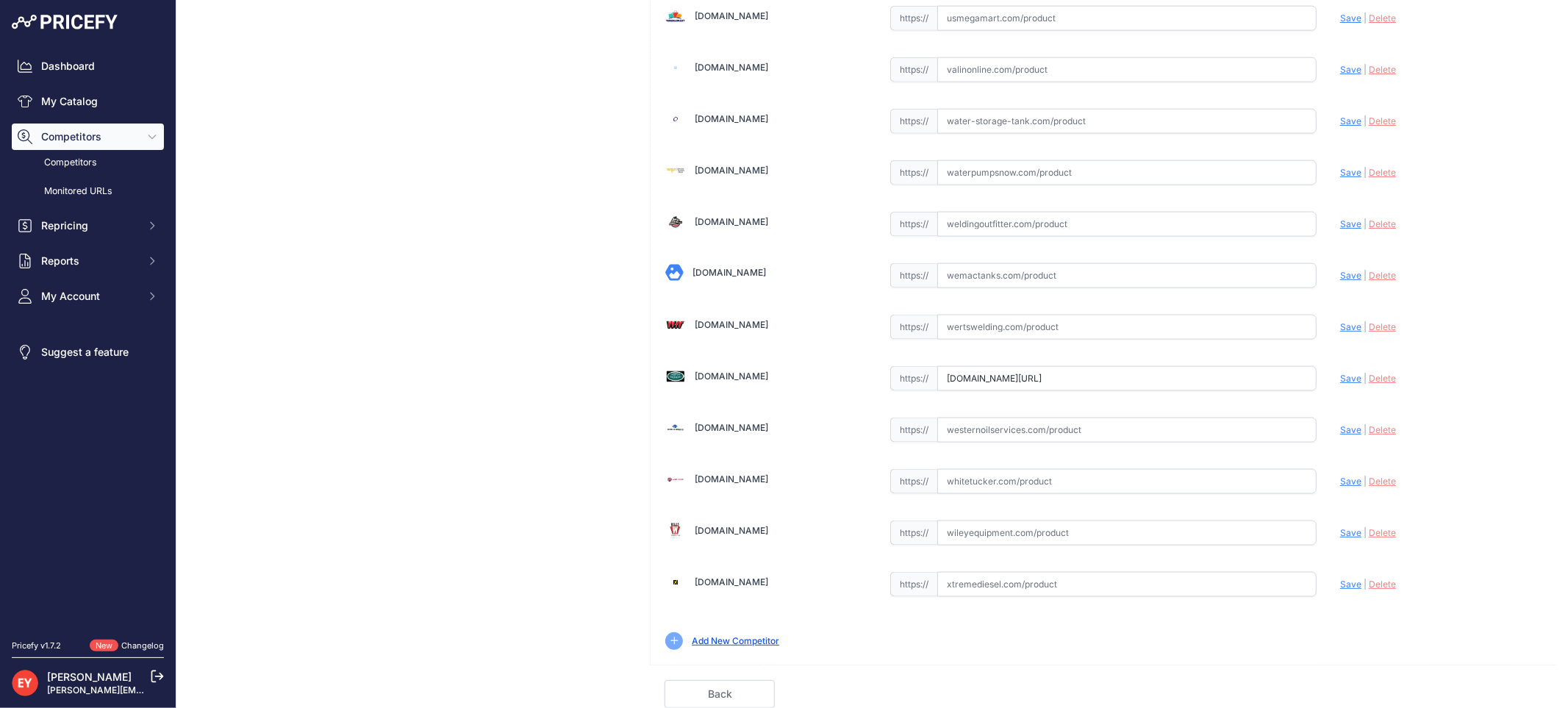
click at [1001, 377] on input "westechequipment.com/index.php?main_page=product_info&products_id=70024&prirule…" at bounding box center [1127, 379] width 380 height 25
drag, startPoint x: 940, startPoint y: 377, endPoint x: 1376, endPoint y: 386, distance: 436.1
paste input "https://westechequipment.com/index.php?main_page=product_info&products_id=70024…"
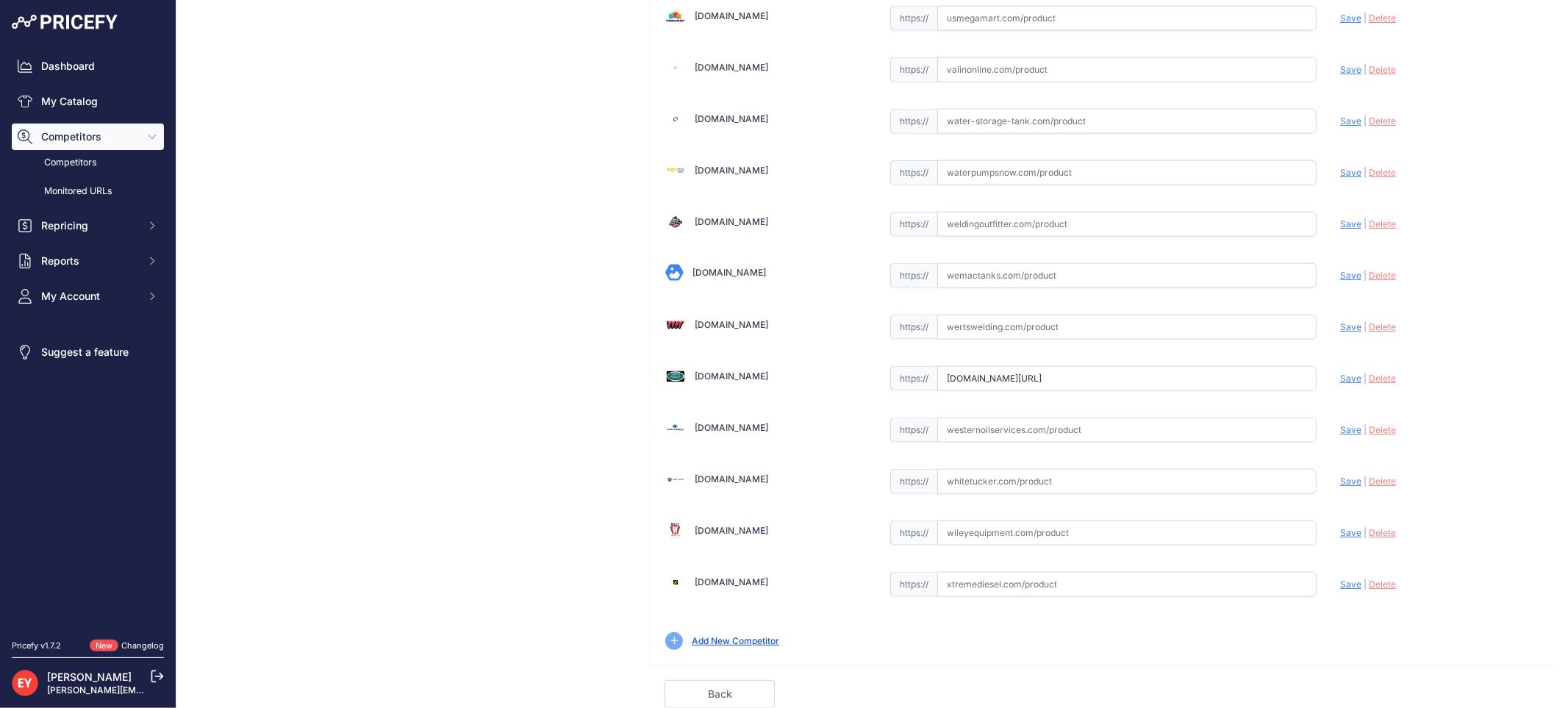
scroll to position [0, 0]
click at [1341, 377] on span "Save" at bounding box center [1351, 379] width 21 height 11
type input "https://westechequipment.com/index.php?main_page=product_info&products_id=70024…"
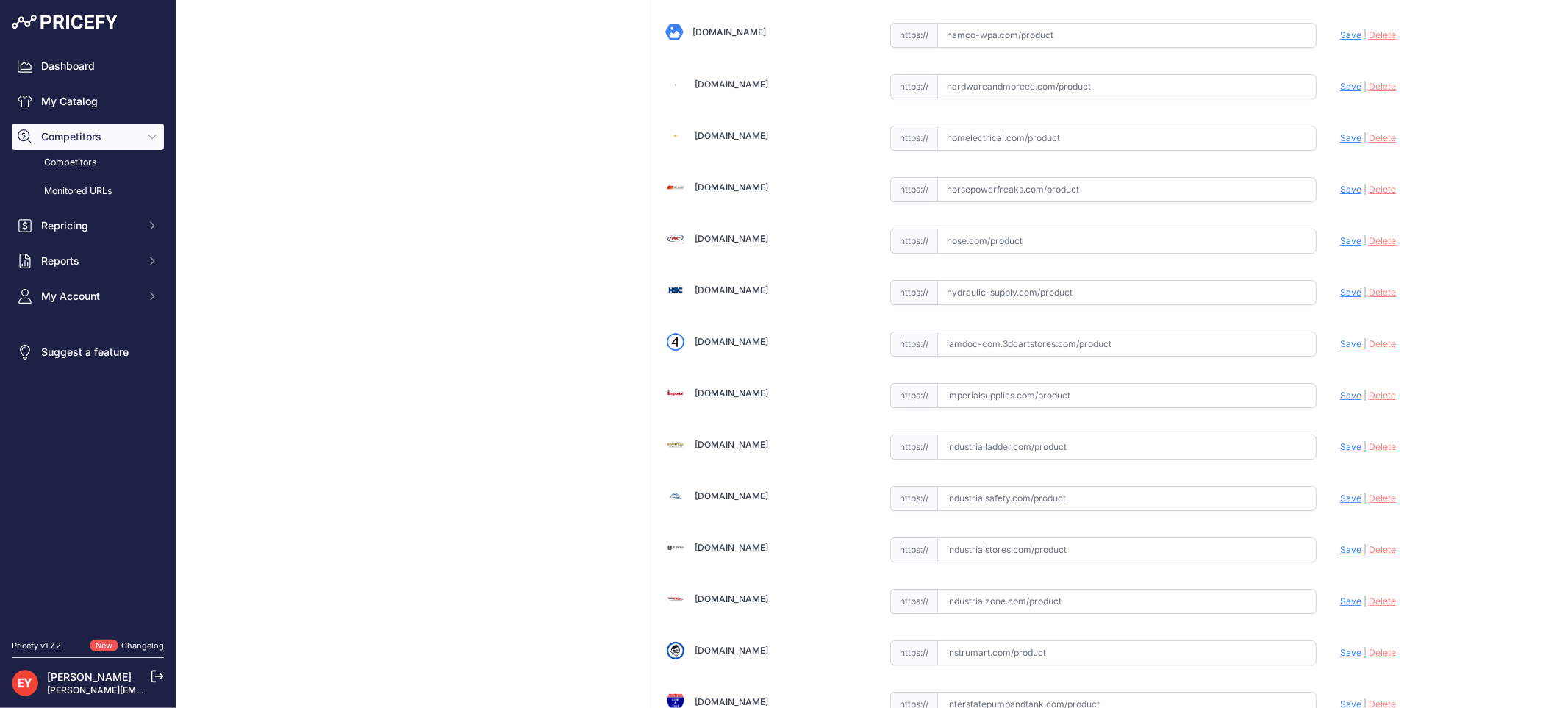
drag, startPoint x: 965, startPoint y: 353, endPoint x: 952, endPoint y: 353, distance: 13.0
click at [965, 351] on input "text" at bounding box center [1127, 344] width 380 height 25
paste input "https://iamdoc-com.3dcartstores.com/12-X-29-Fiberglass-Disp-Sump-D02198M-_p_105…"
click at [1343, 349] on span "Save" at bounding box center [1351, 344] width 21 height 11
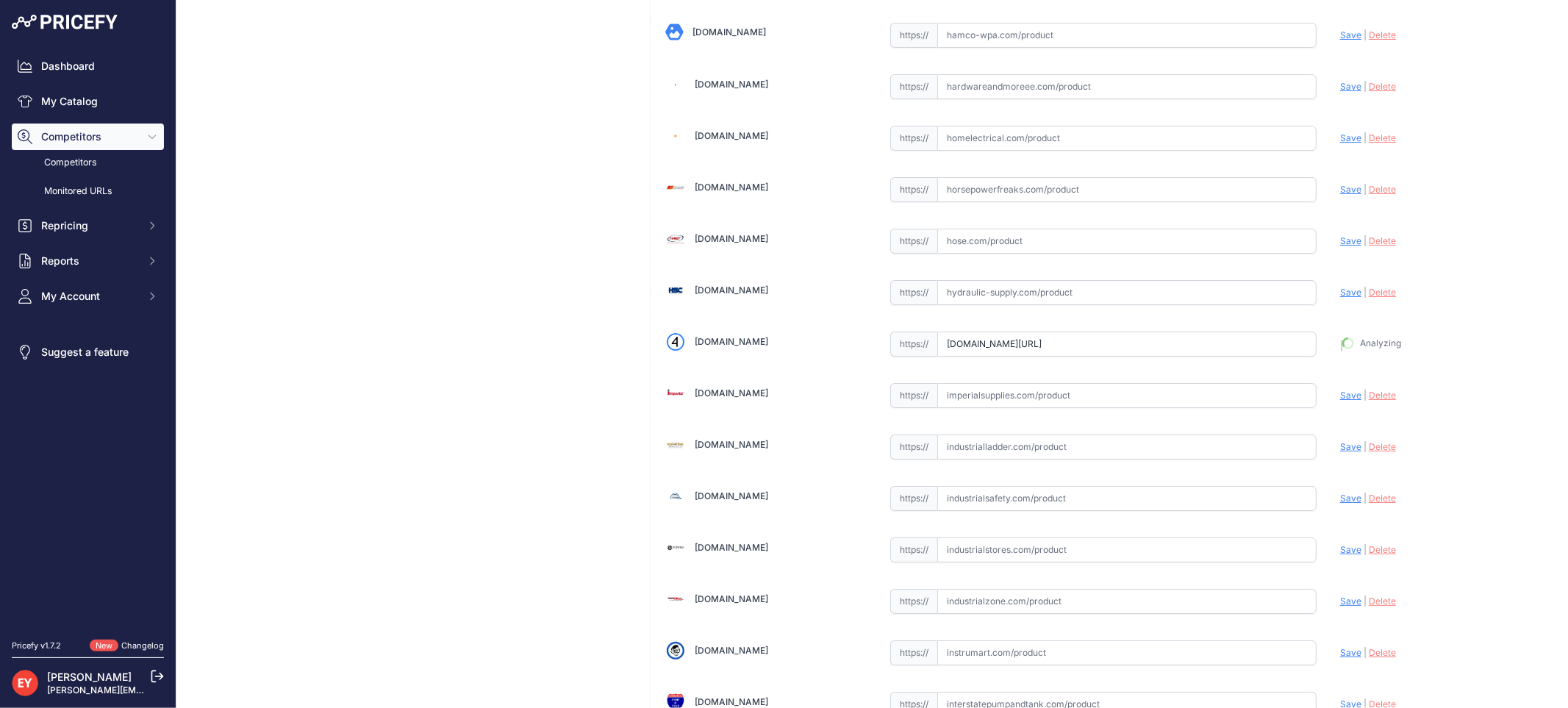
type input "https://iamdoc-com.3dcartstores.com/12-X-29-Fiberglass-Disp-Sump-D02198M-_p_105…"
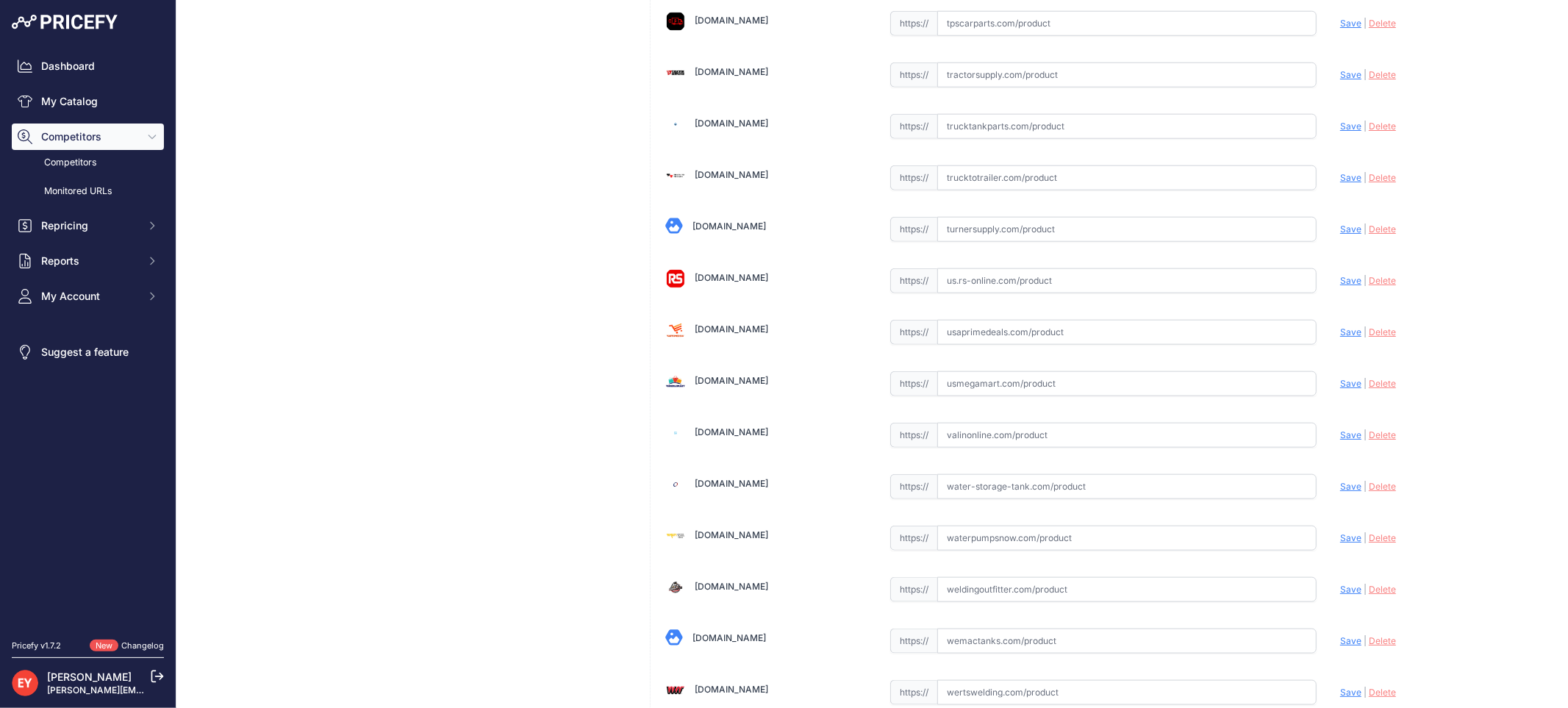
scroll to position [11011, 0]
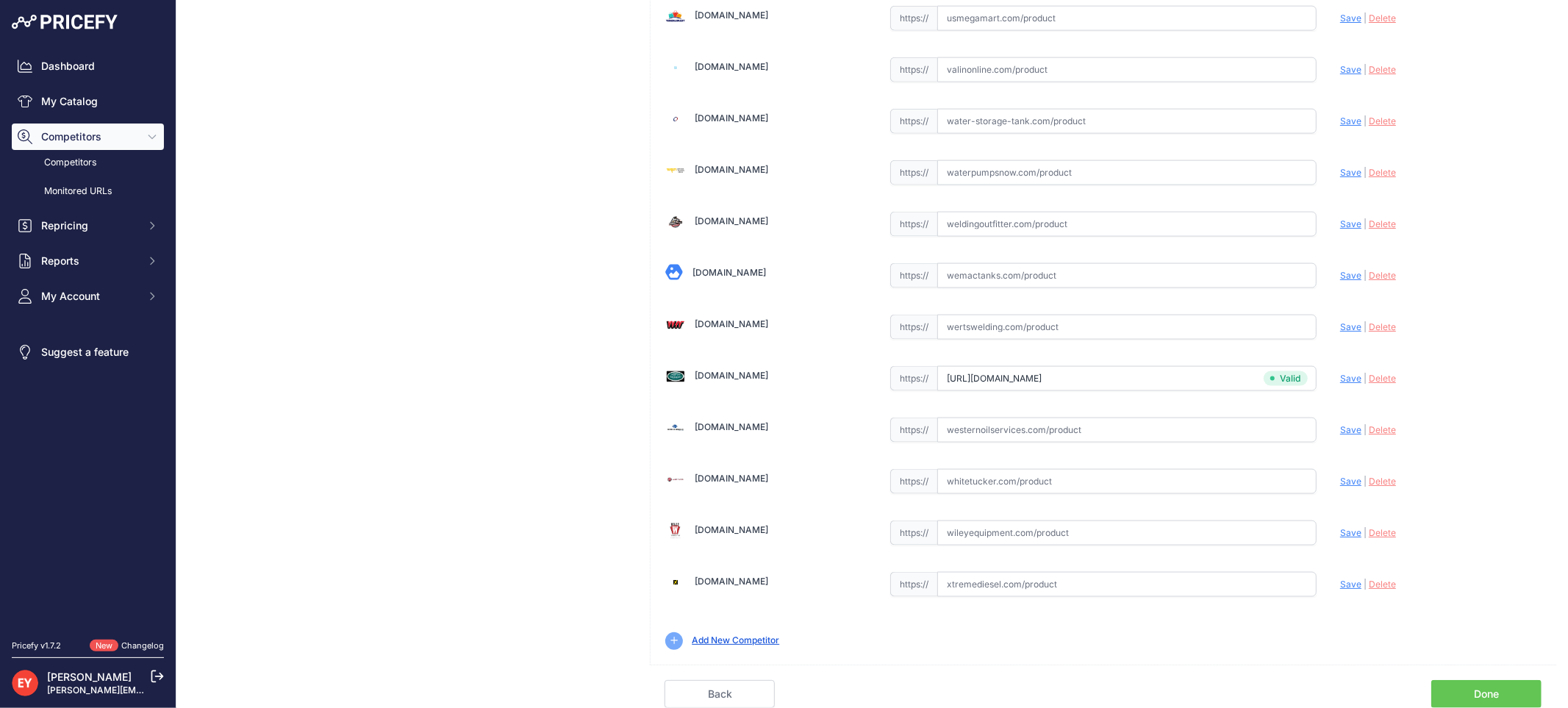
click at [1483, 690] on link "Done" at bounding box center [1487, 694] width 110 height 28
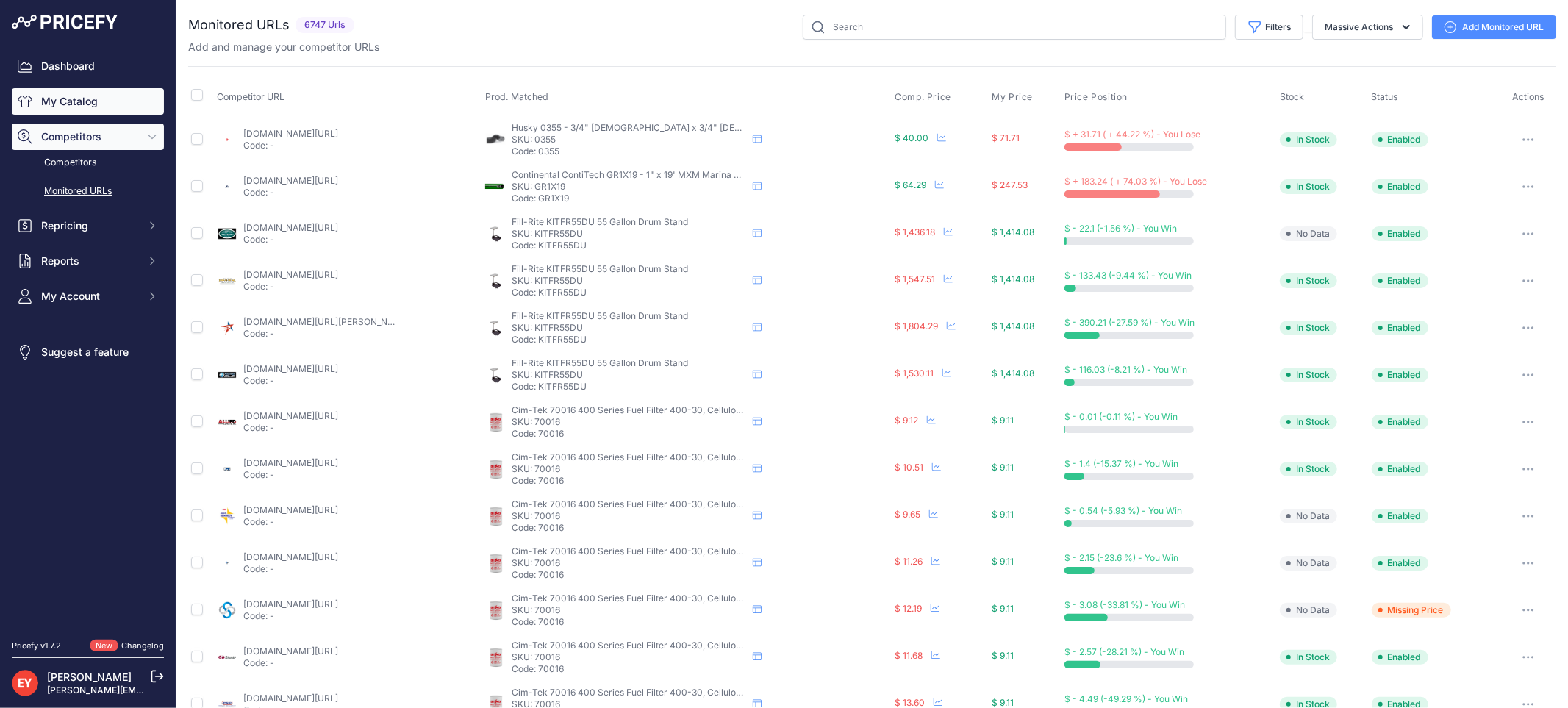
click at [99, 94] on link "My Catalog" at bounding box center [88, 102] width 152 height 27
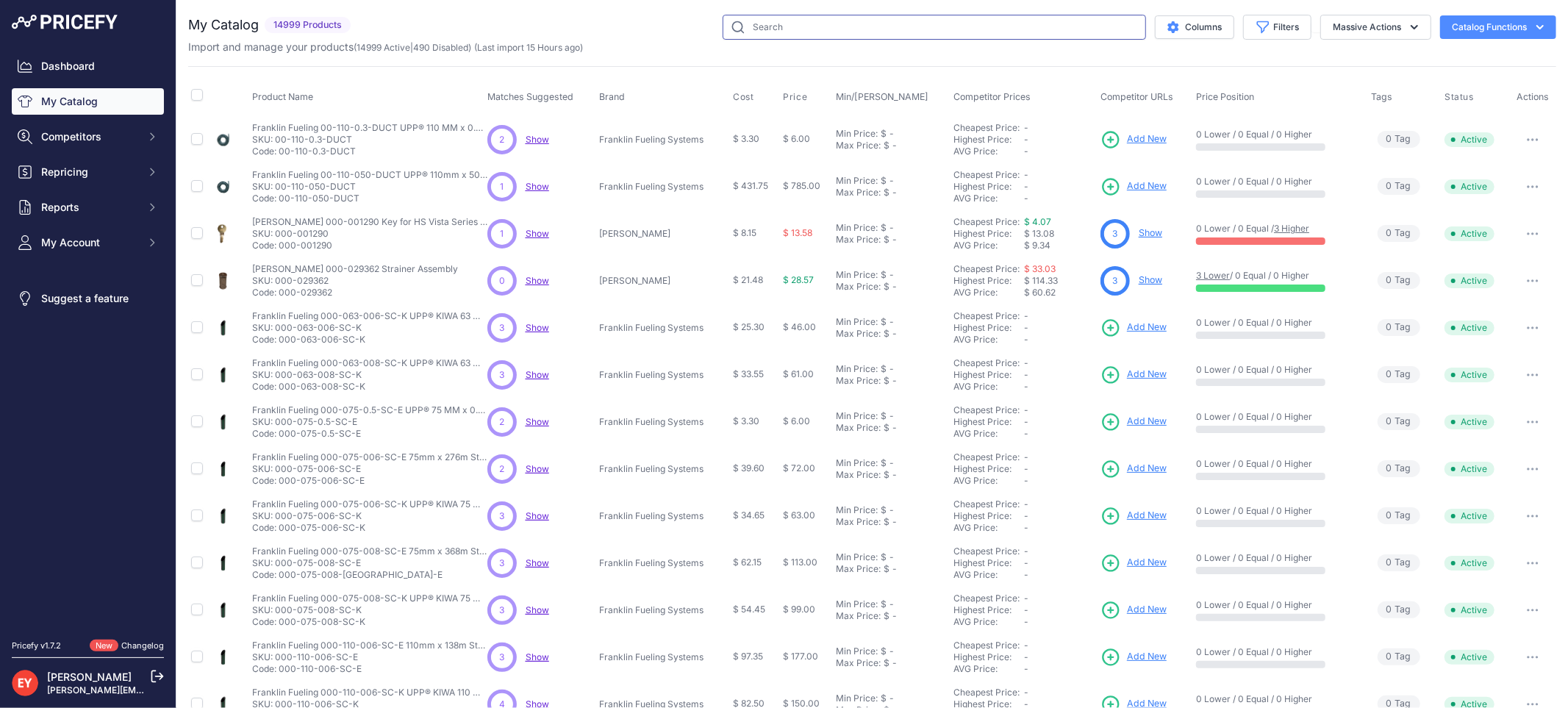
click at [737, 35] on input "text" at bounding box center [934, 27] width 423 height 25
paste input "FDS-4021-DW"
type input "FDS-4021-DW"
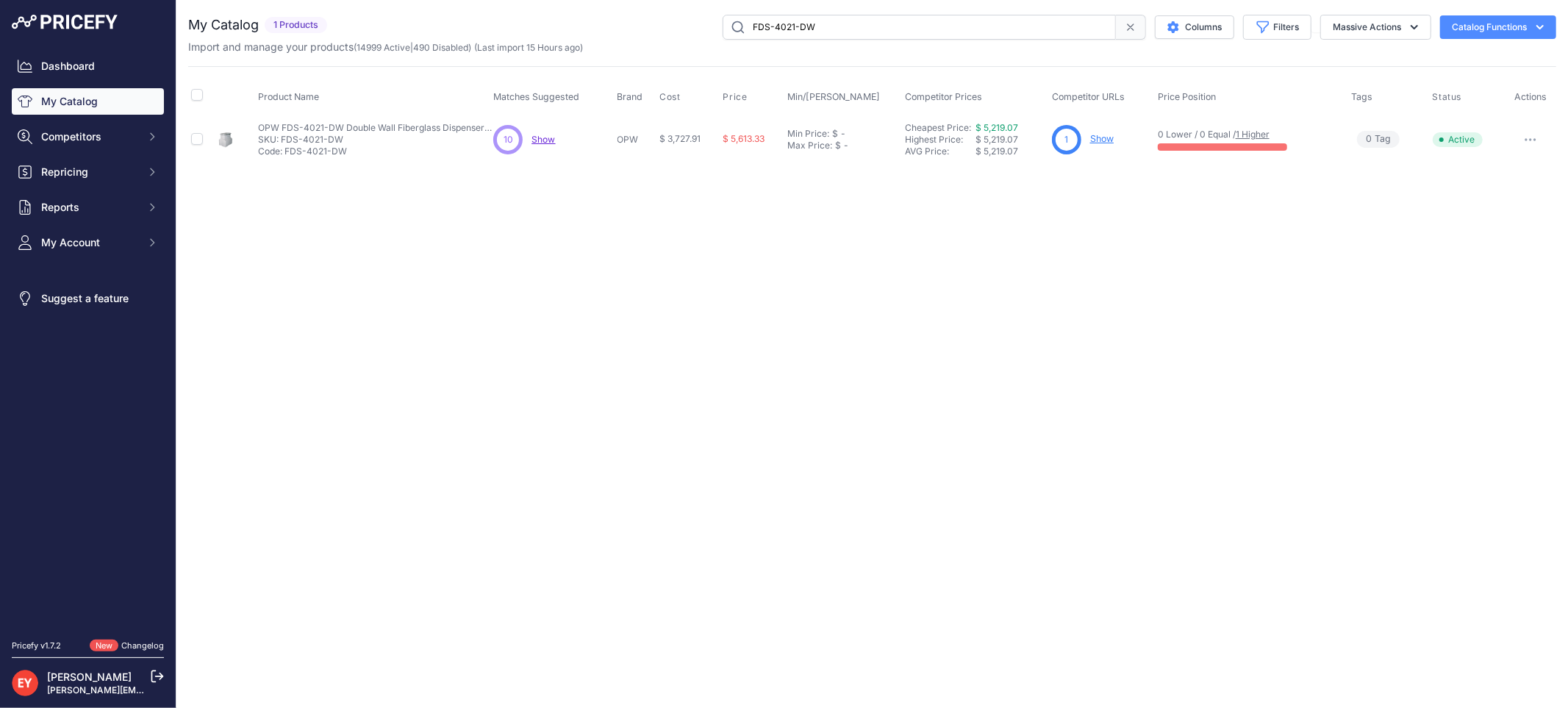
click at [1098, 138] on link "Show" at bounding box center [1102, 139] width 24 height 11
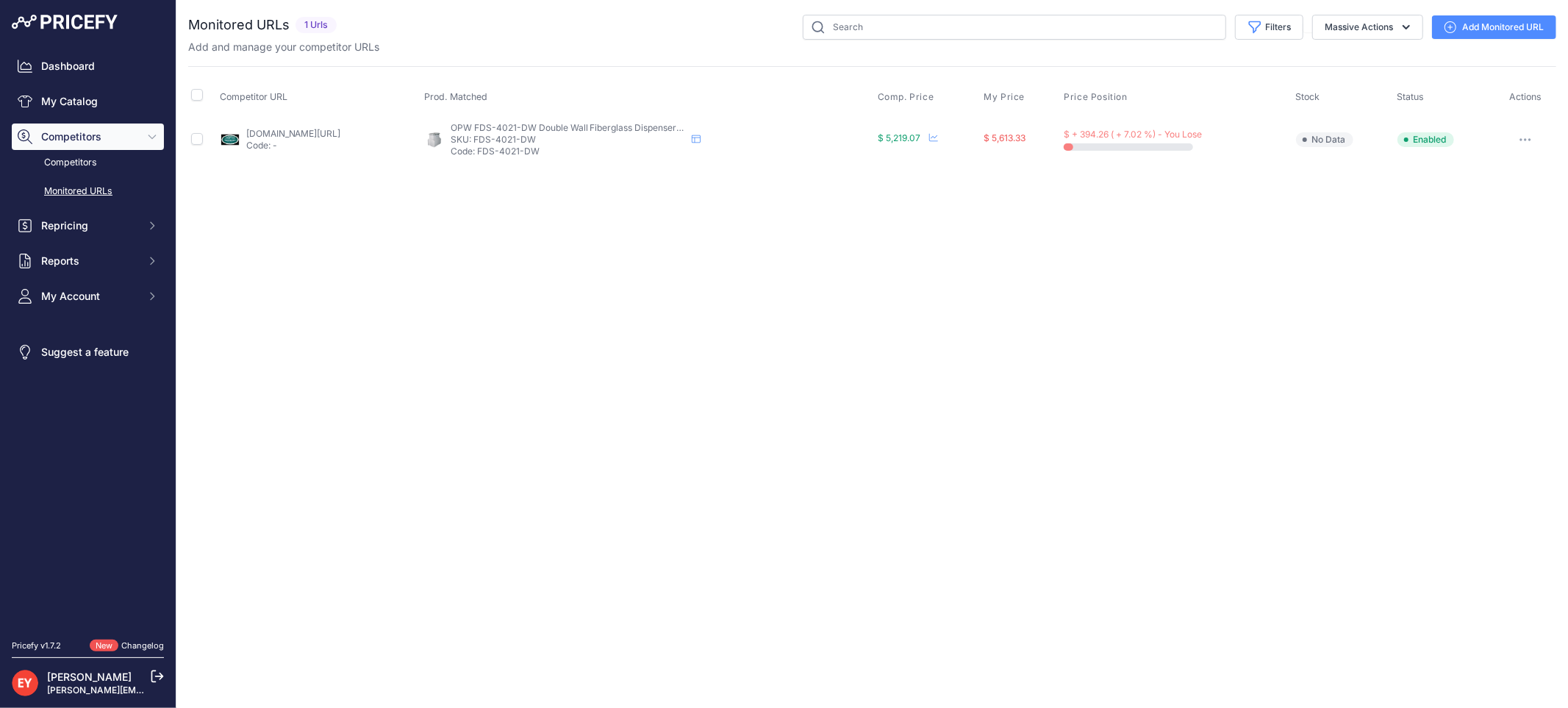
click at [1528, 19] on link "Add Monitored URL" at bounding box center [1494, 27] width 125 height 24
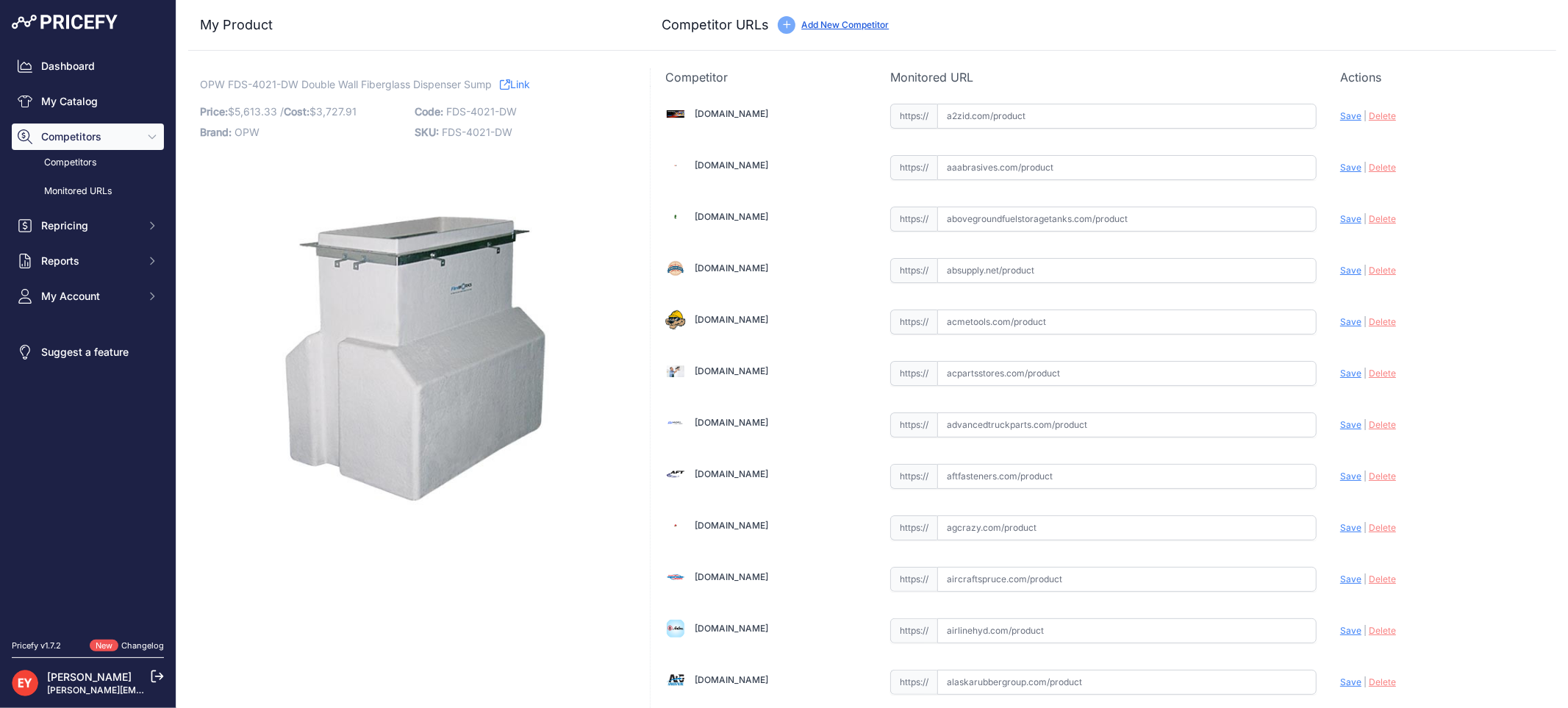
scroll to position [10978, 0]
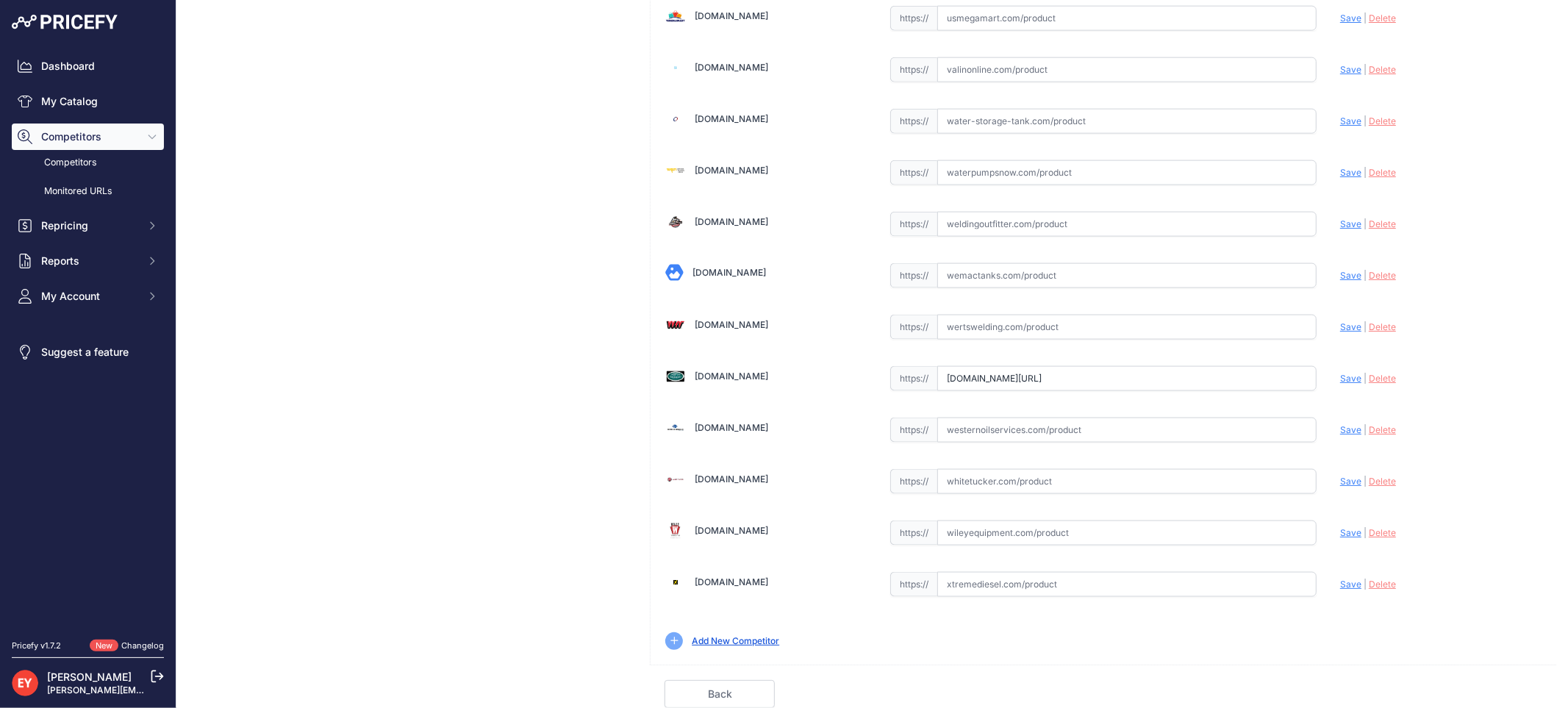
drag, startPoint x: 932, startPoint y: 384, endPoint x: 1466, endPoint y: 394, distance: 534.1
paste input "https://westechequipment.com/index.php?main_page=product_info&products_id=70042…"
click at [1341, 378] on span "Save" at bounding box center [1351, 379] width 21 height 11
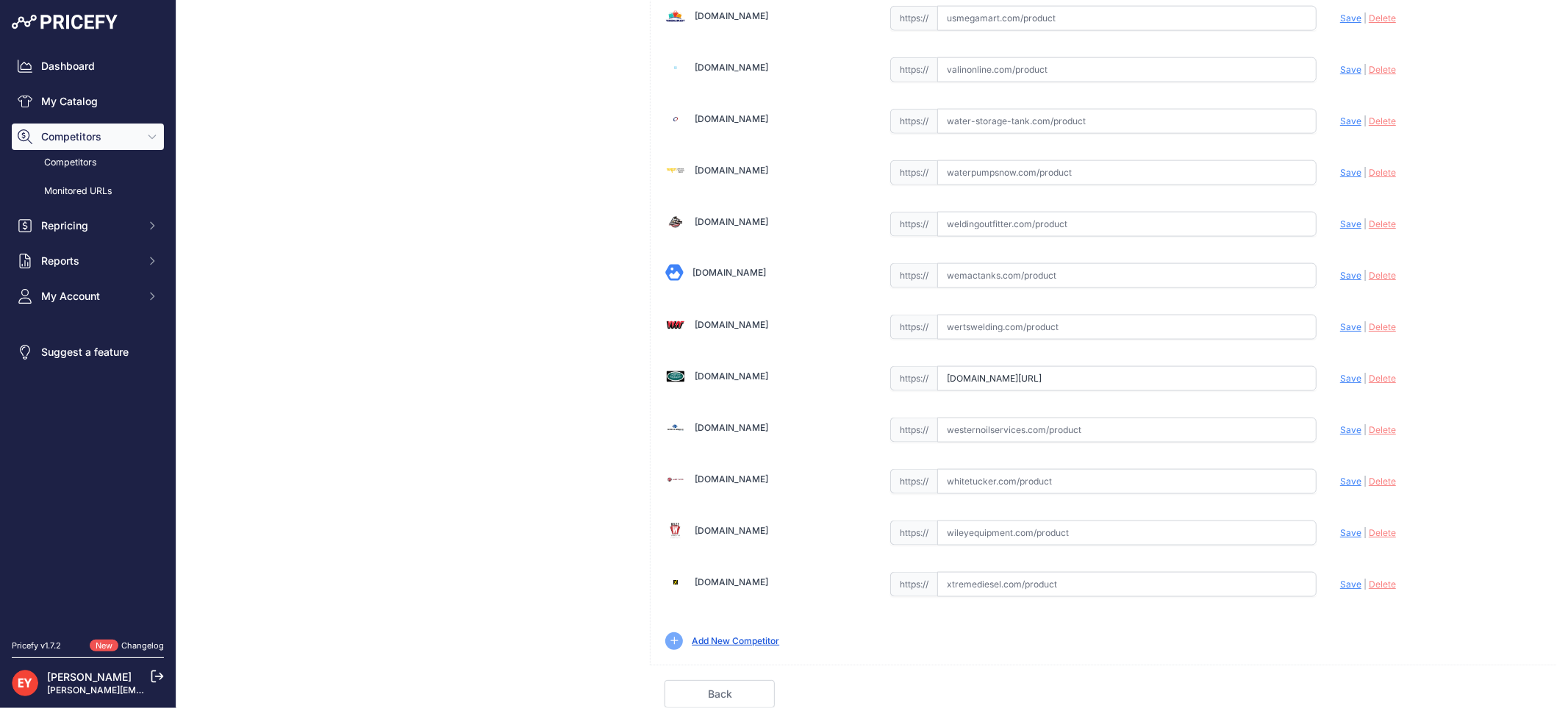
scroll to position [0, 0]
type input "https://westechequipment.com/index.php?main_page=product_info&products_id=70042…"
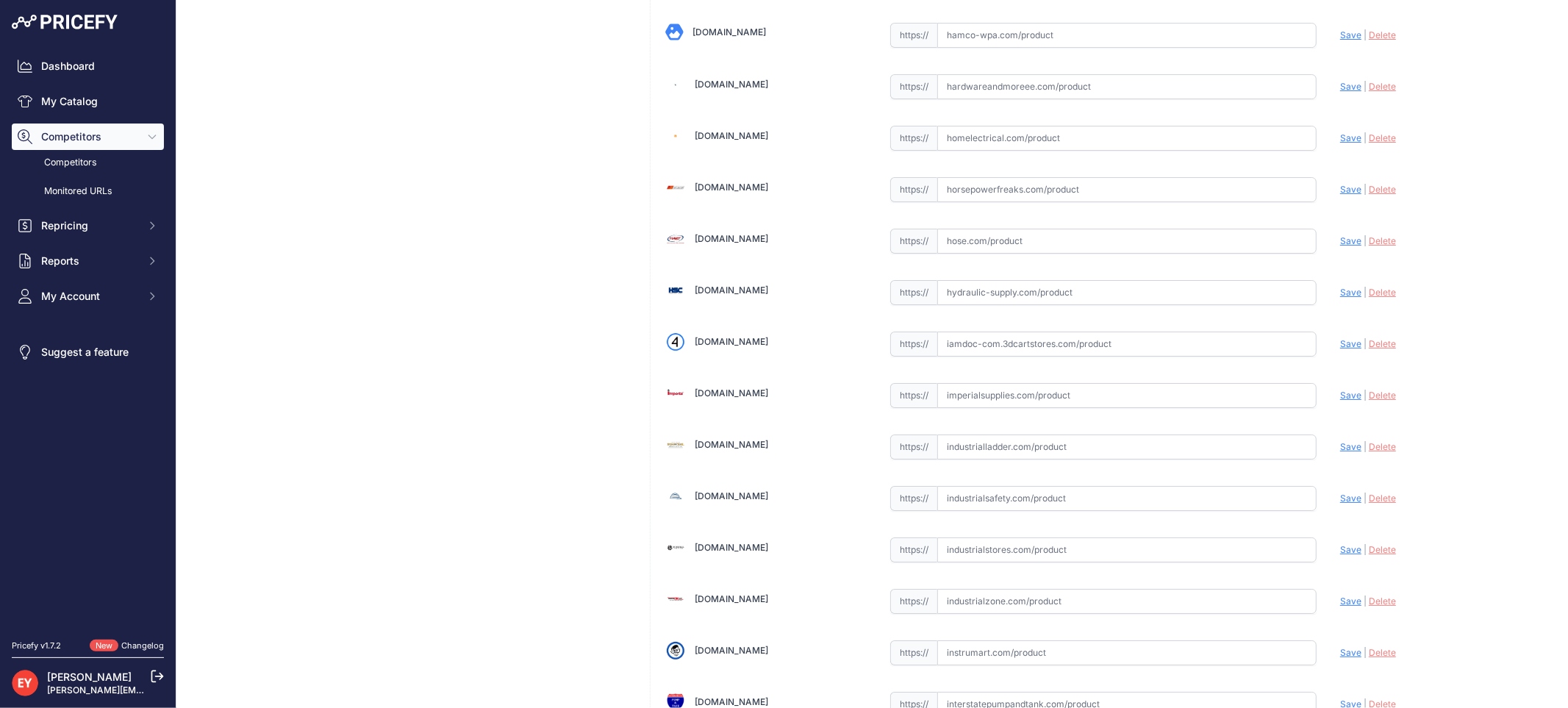
click at [956, 356] on input "text" at bounding box center [1127, 344] width 380 height 25
paste input "https://iamdoc-com.3dcartstores.com/Fiberglass-Dispenser-Sump-4021-Double_p_105…"
click at [1341, 349] on span "Save" at bounding box center [1351, 344] width 21 height 11
type input "https://iamdoc-com.3dcartstores.com/Fiberglass-Dispenser-Sump-4021-Double_p_105…"
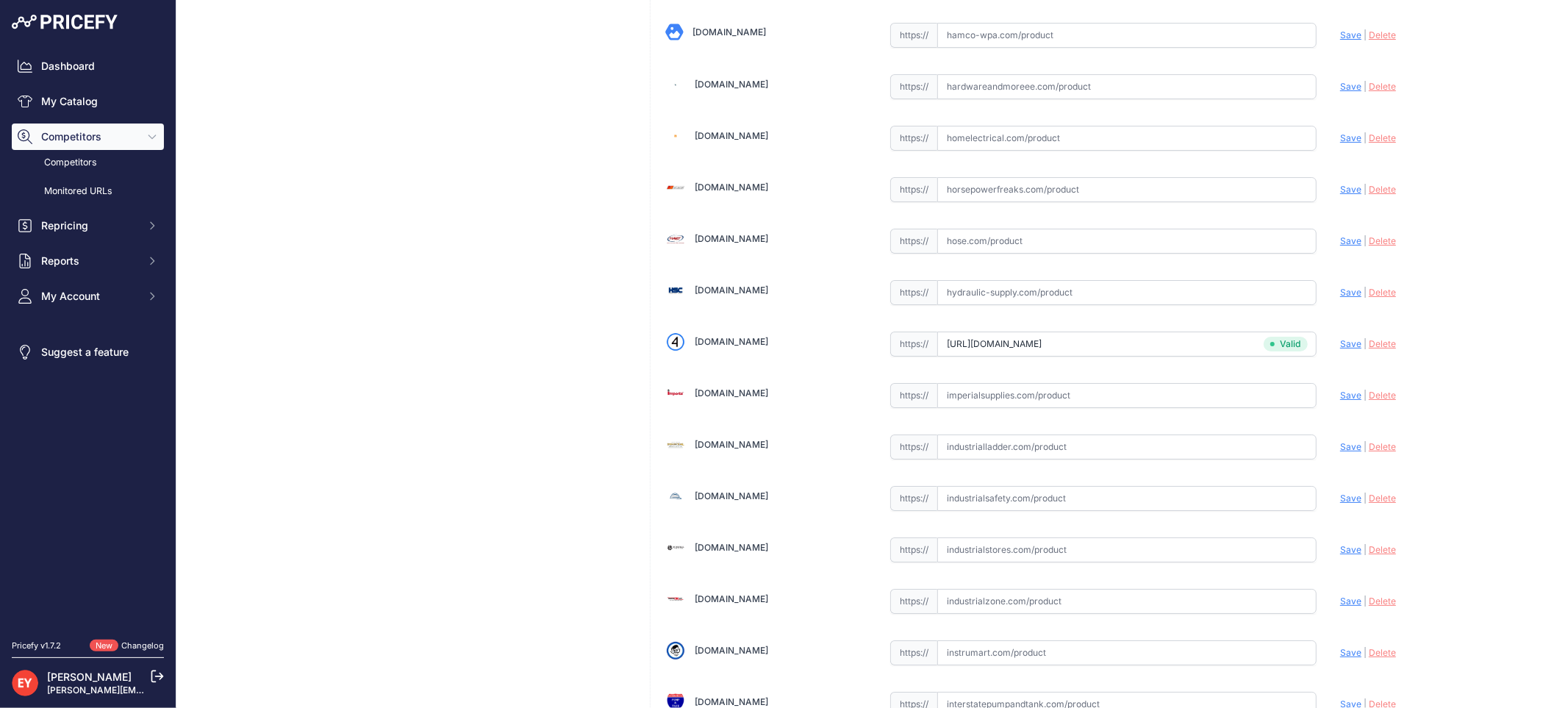
scroll to position [1361, 0]
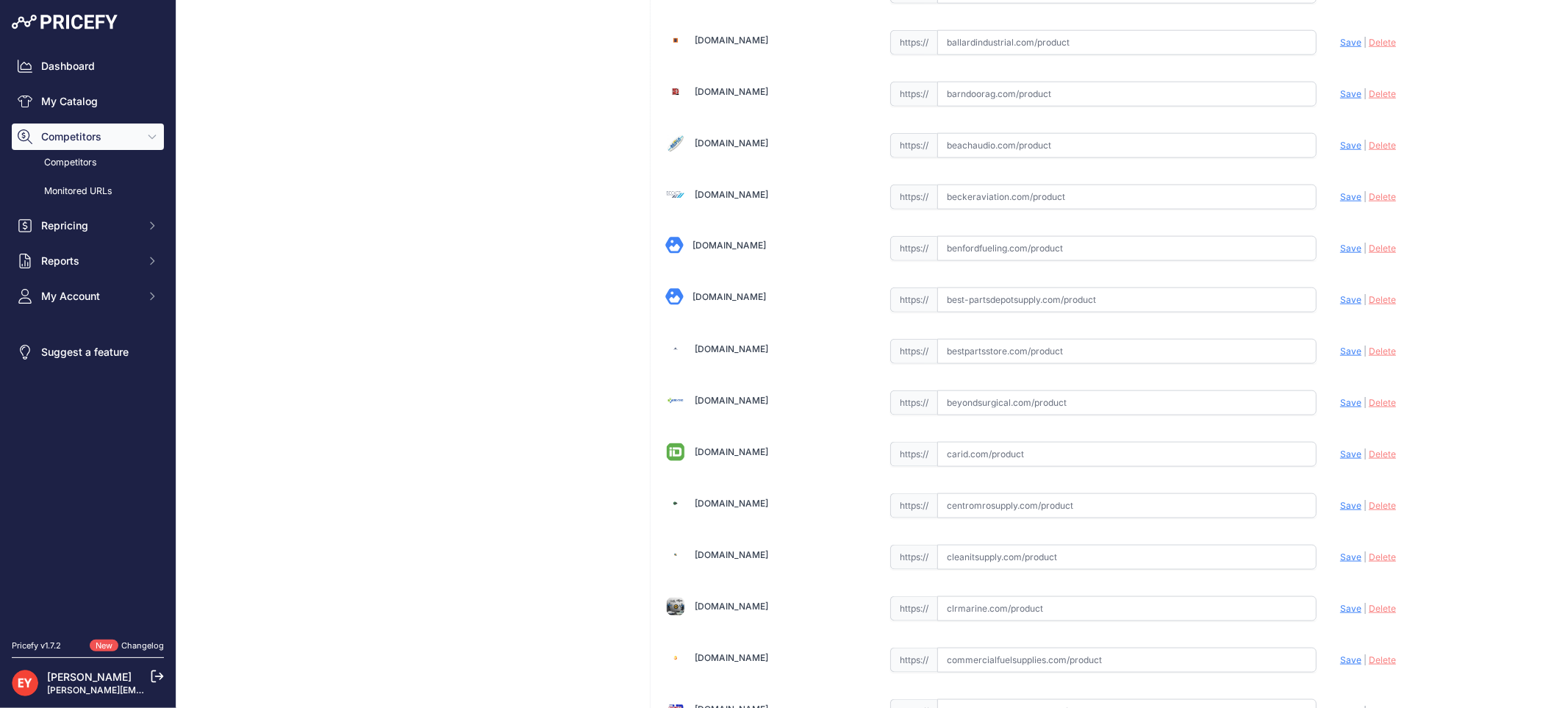
click at [965, 362] on input "text" at bounding box center [1127, 351] width 380 height 25
paste input "https://www.bestpartsstore.com/product/opw-fds-4021-dw-double-wall-fiberglass-d…"
click at [1341, 356] on span "Save" at bounding box center [1351, 351] width 21 height 11
type input "https://www.bestpartsstore.com/product/opw-fds-4021-dw-double-wall-fiberglass-d…"
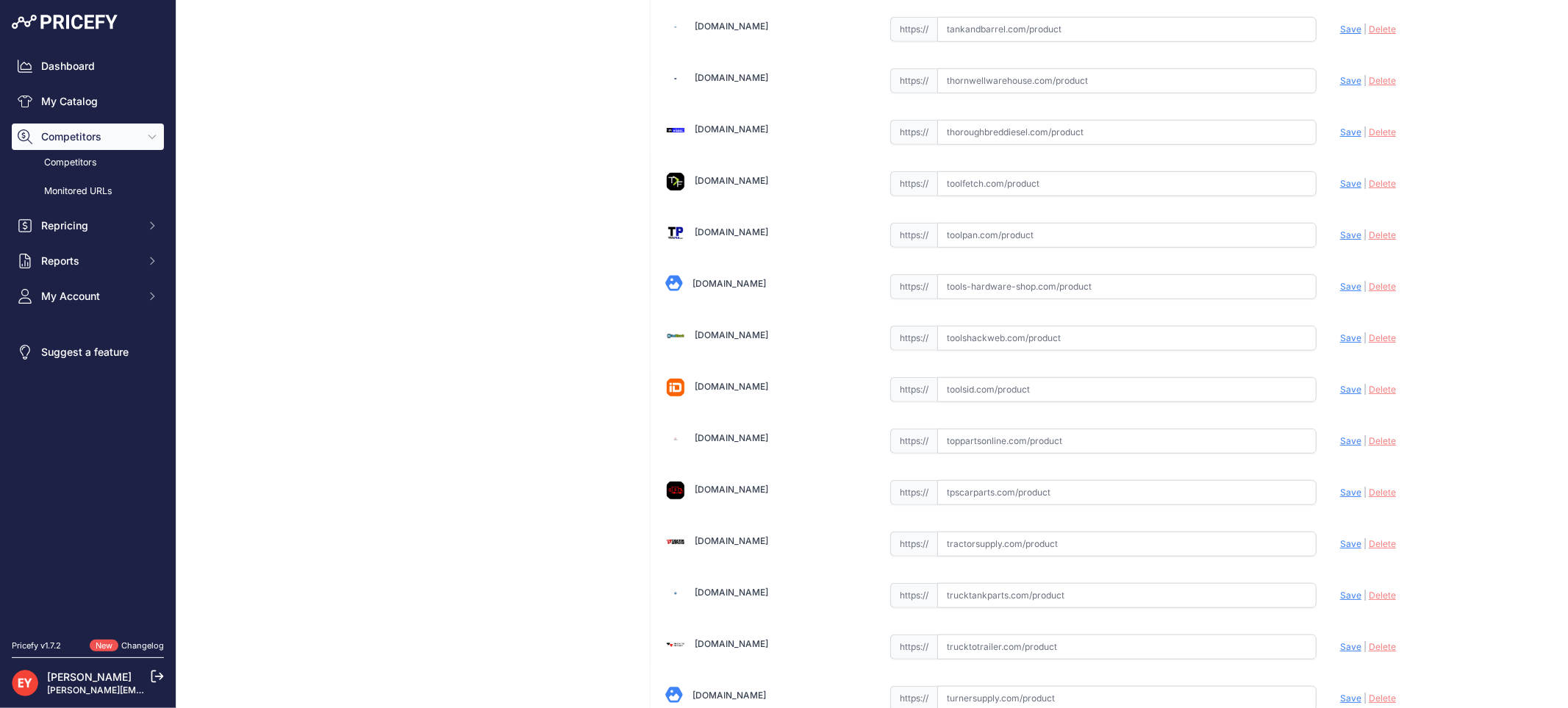
scroll to position [11011, 0]
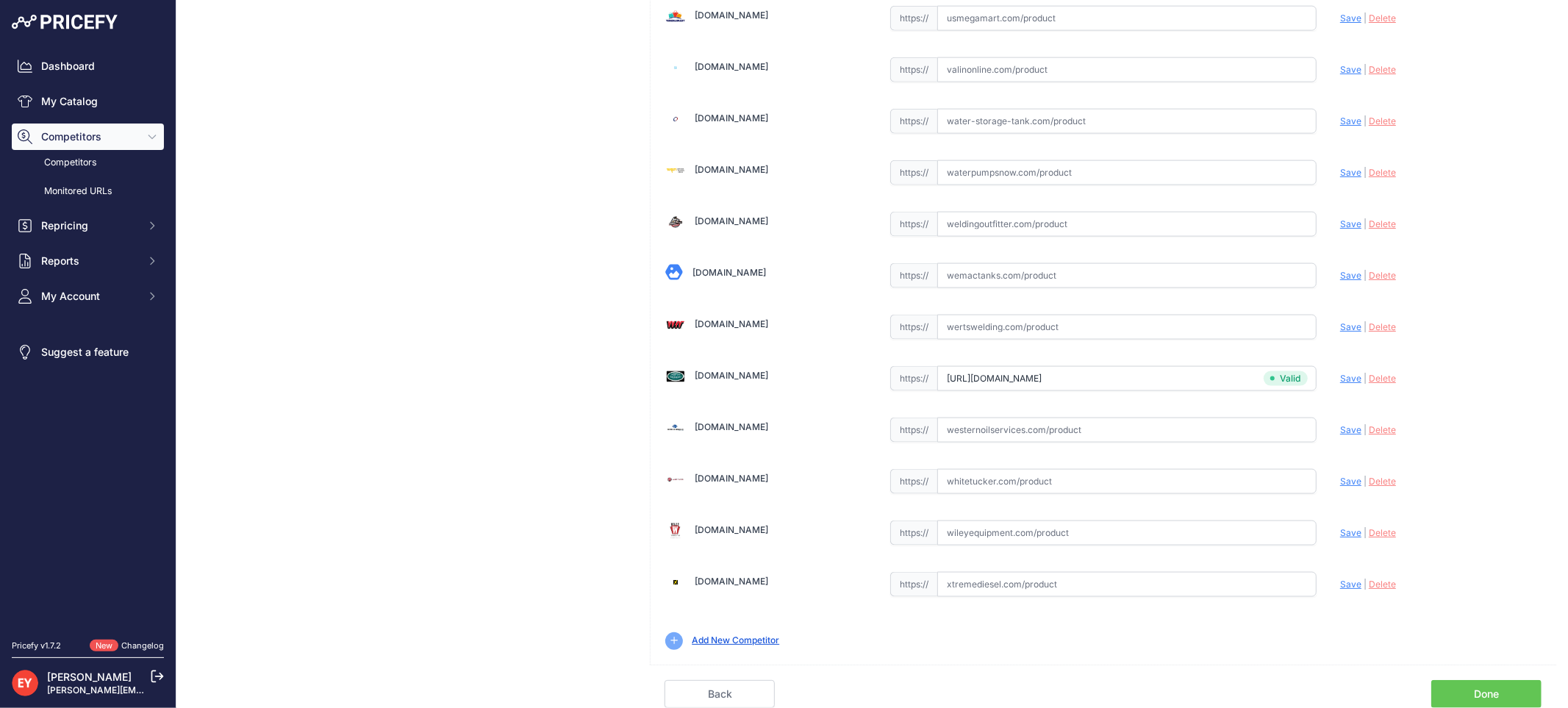
click at [1487, 690] on link "Done" at bounding box center [1487, 694] width 110 height 28
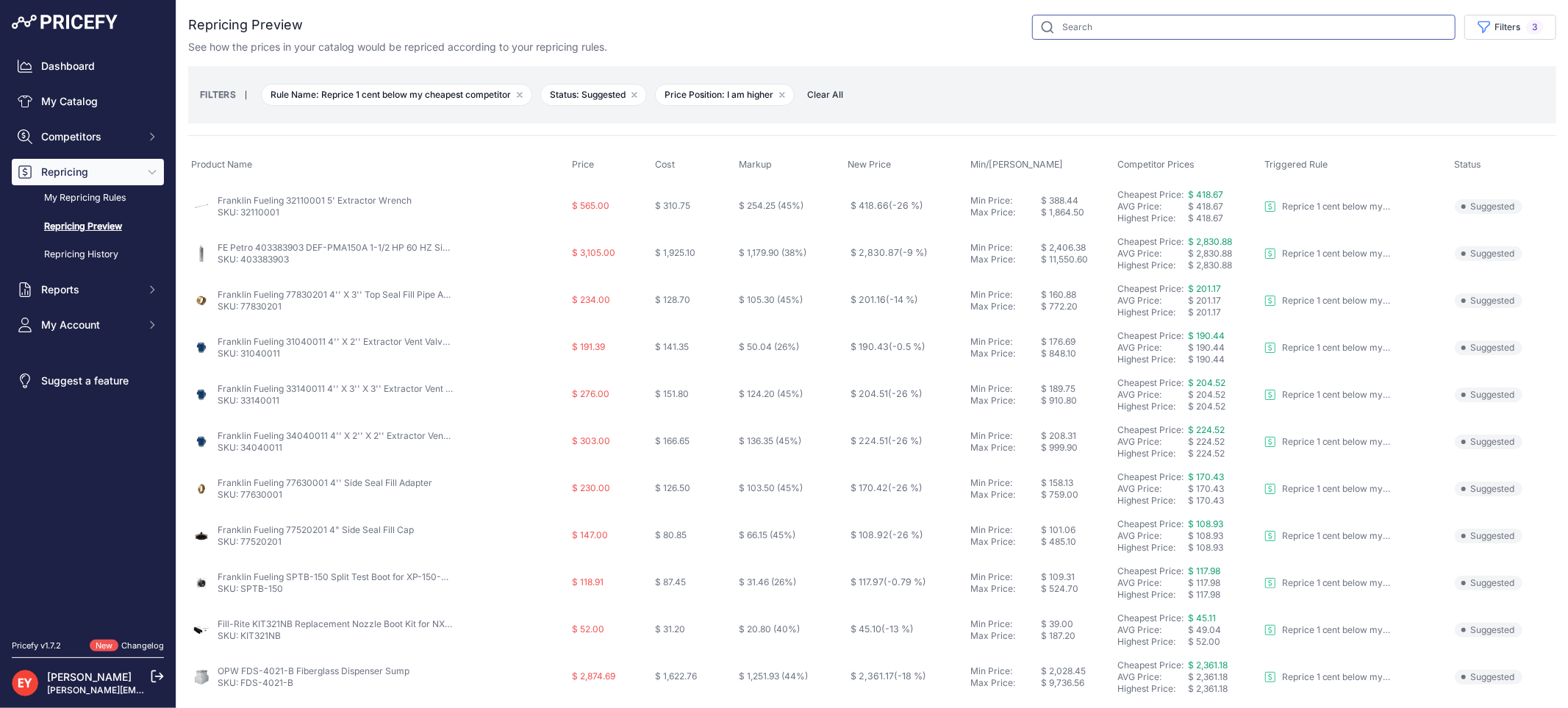
click at [1071, 26] on input "text" at bounding box center [1244, 27] width 423 height 25
click at [63, 101] on link "My Catalog" at bounding box center [88, 102] width 152 height 27
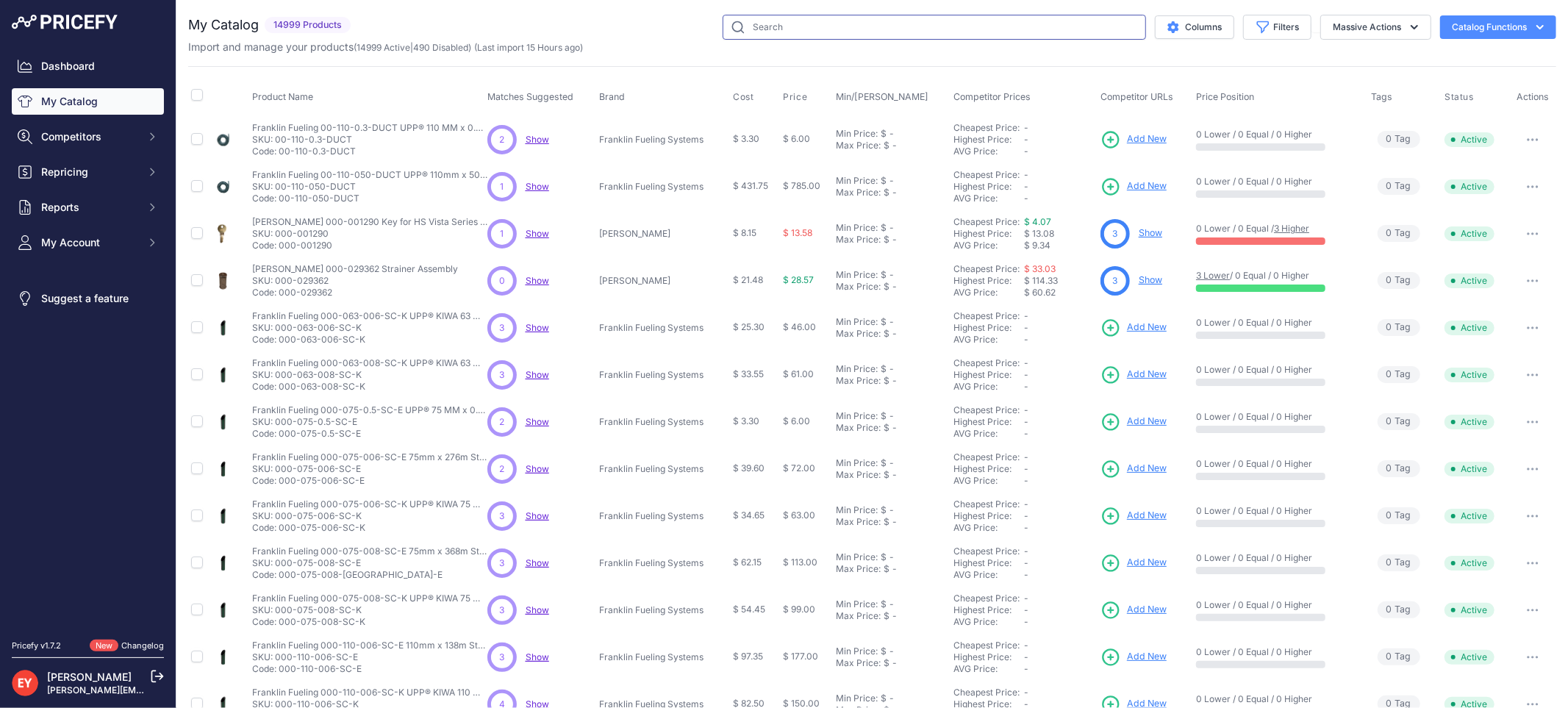
click at [778, 22] on input "text" at bounding box center [934, 27] width 423 height 25
paste input "https://www.bestpartsstore.com/product/opw-fds-4021-dw-double-wall-fiberglass-d…"
type input "https://www.bestpartsstore.com/product/opw-fds-4021-dw-double-wall-fiberglass-d…"
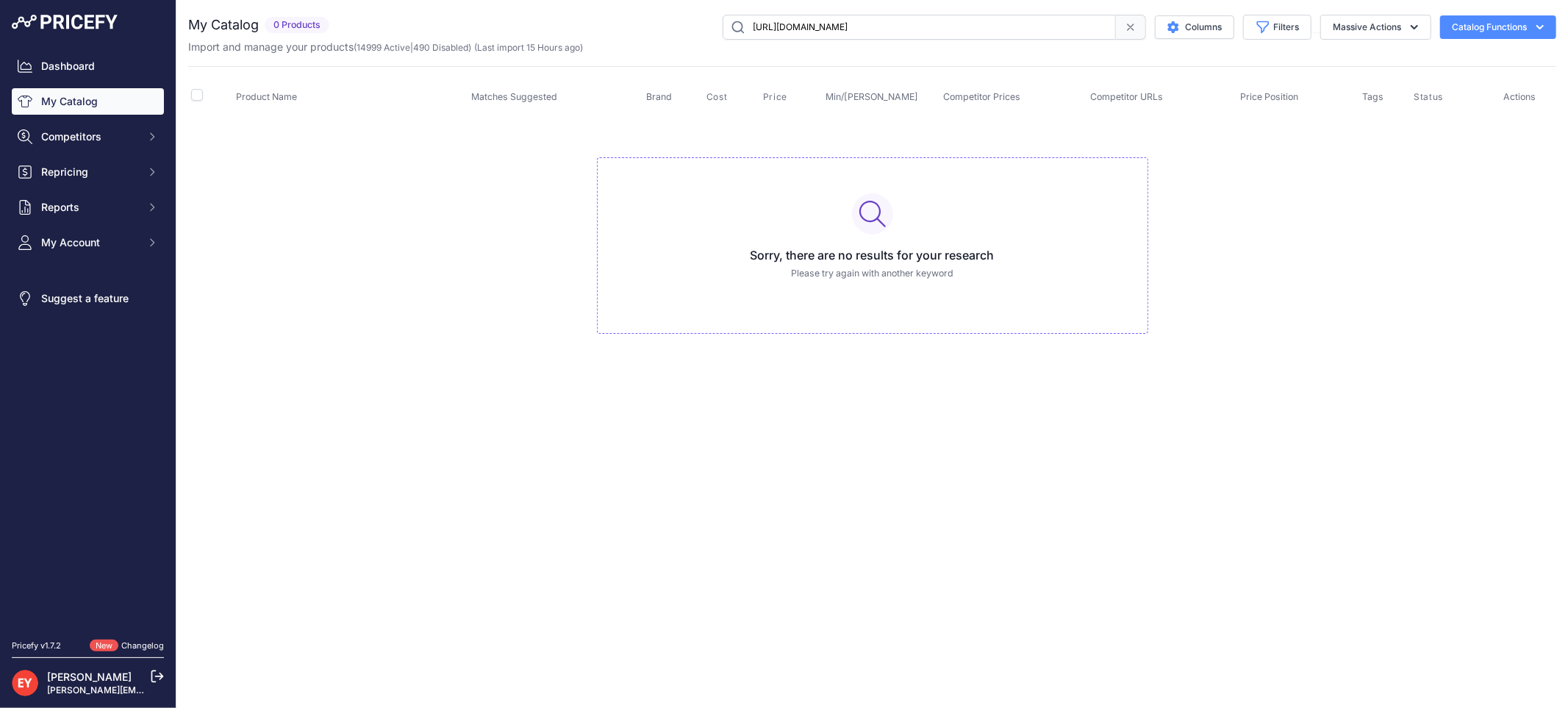
click at [1134, 30] on icon at bounding box center [1130, 27] width 11 height 11
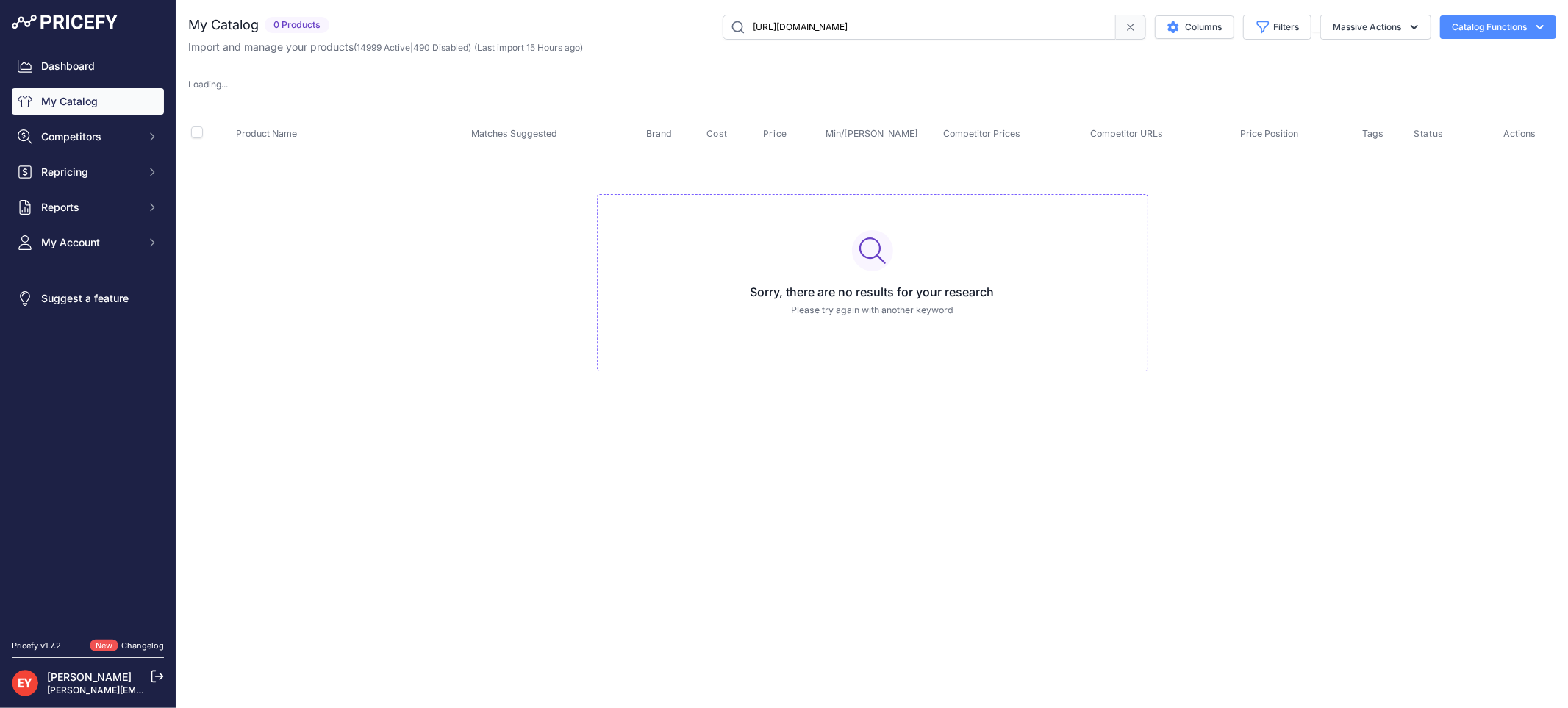
scroll to position [0, 69]
drag, startPoint x: 749, startPoint y: 30, endPoint x: 1146, endPoint y: 75, distance: 399.5
click at [1146, 75] on div "My Catalog 0 Products" at bounding box center [872, 207] width 1368 height 386
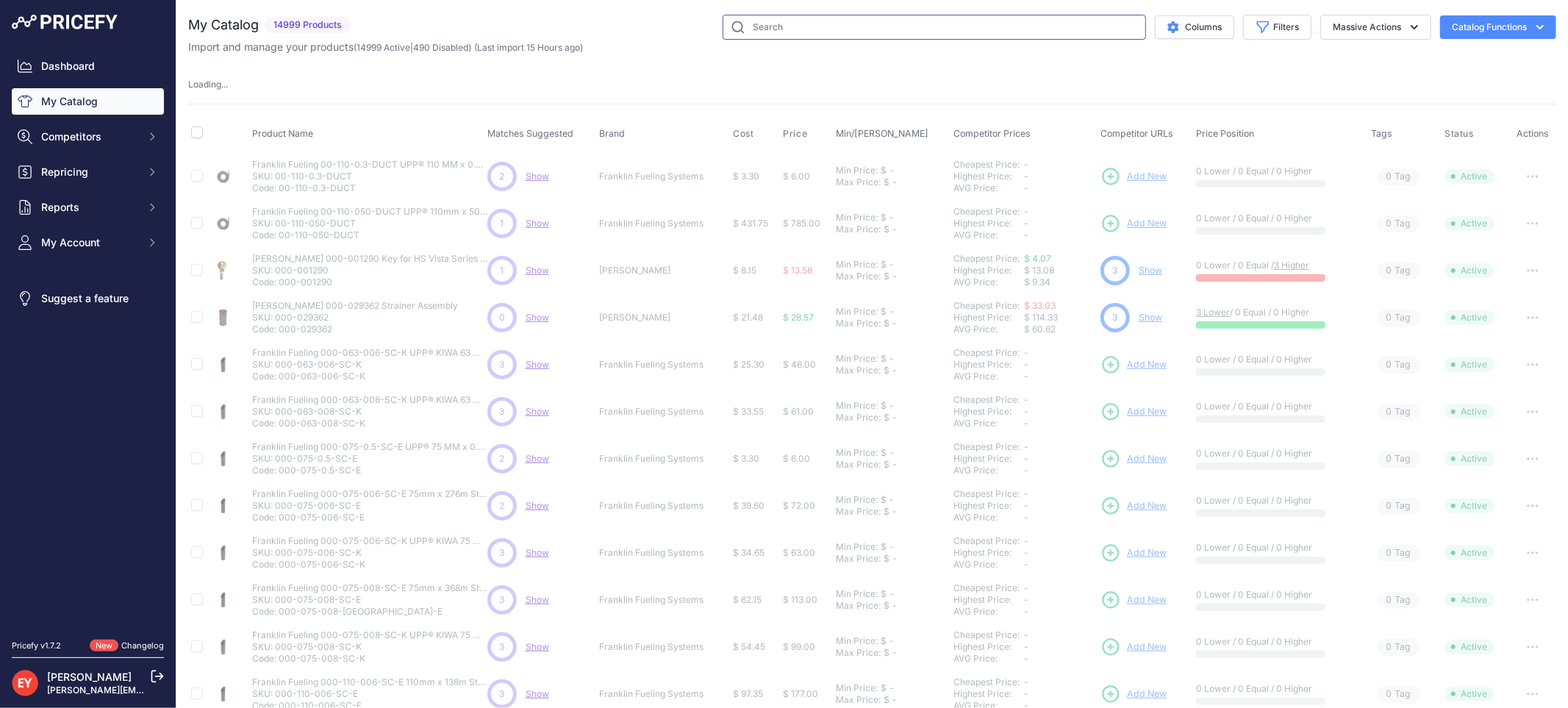
paste input "FDS-4021-DW"
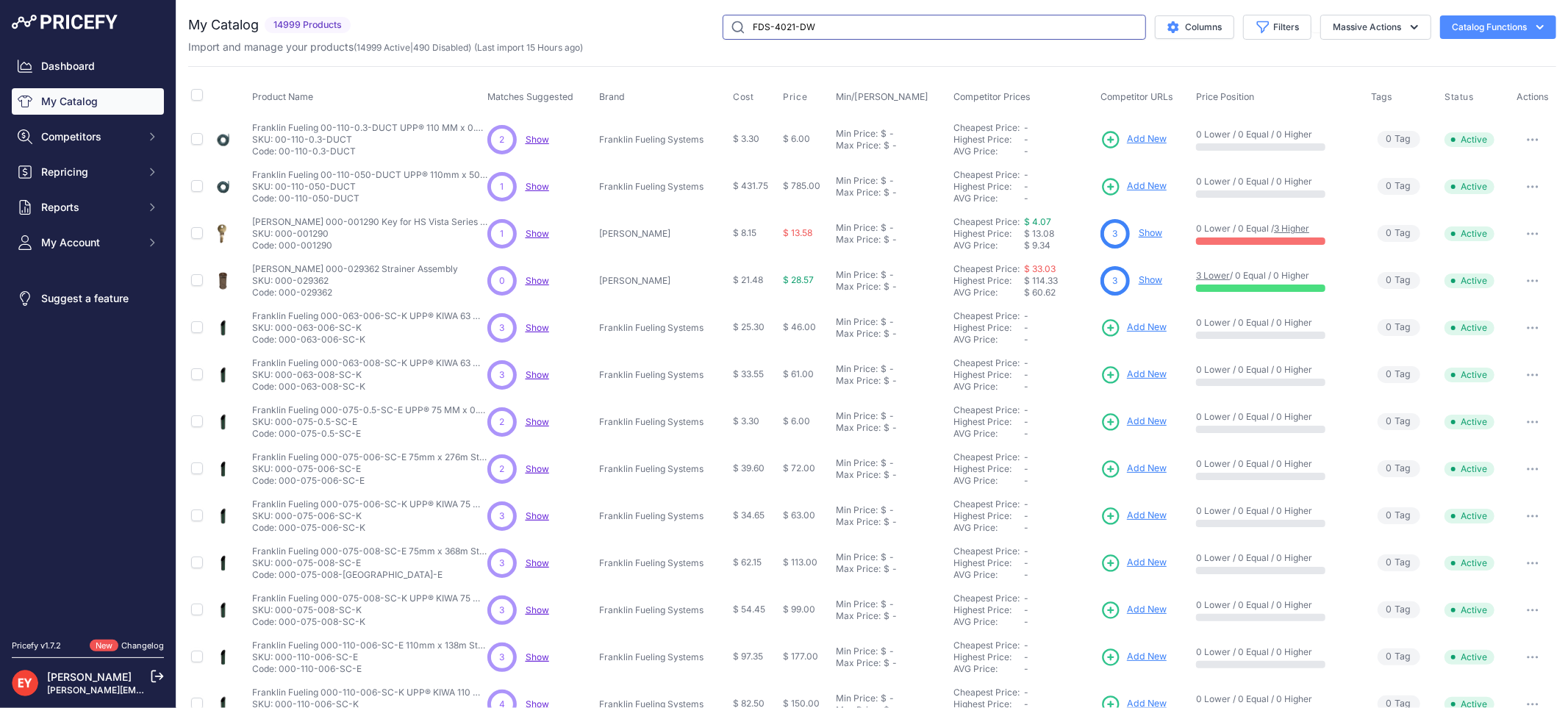
type input "FDS-4021-DW"
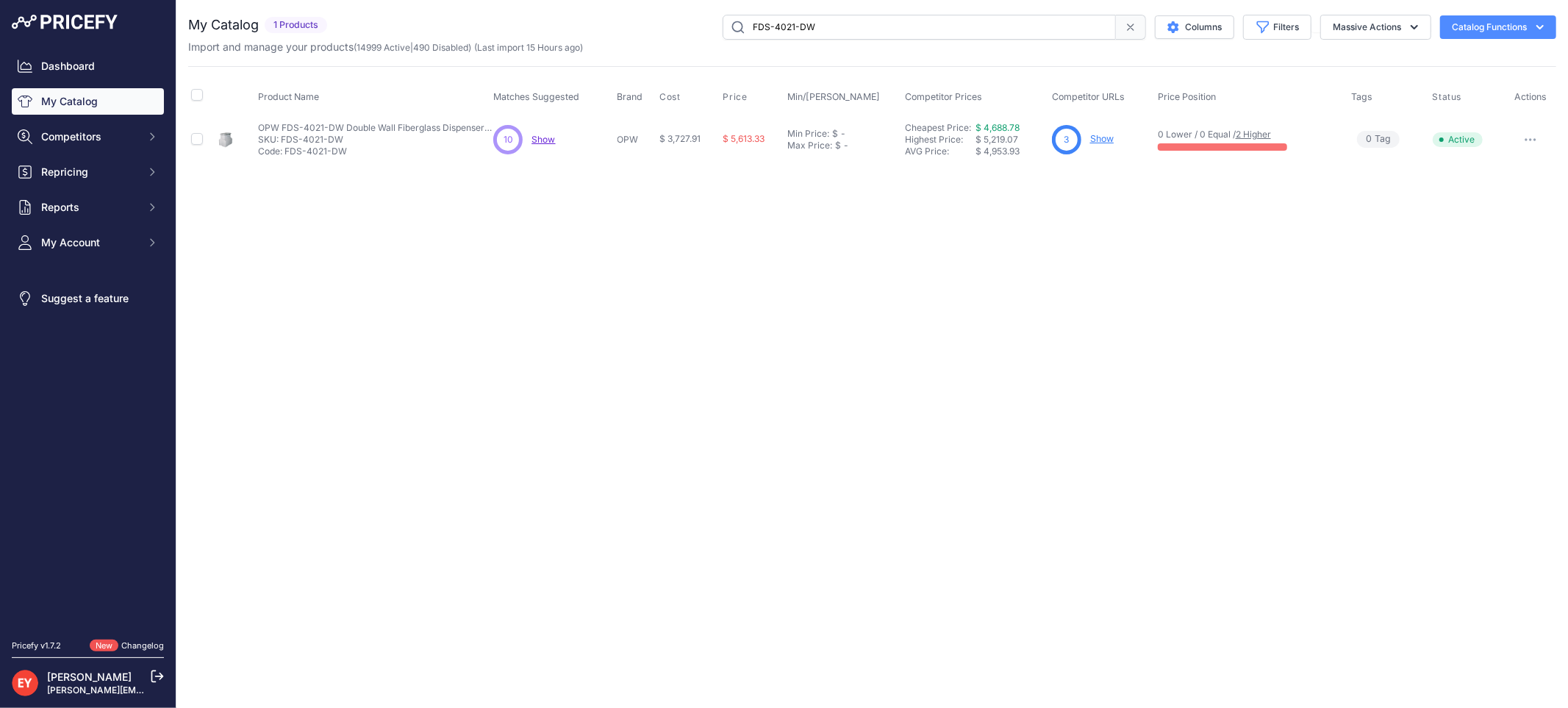
click at [1100, 132] on p "Show" at bounding box center [1102, 139] width 24 height 14
click at [1110, 136] on link "Show" at bounding box center [1102, 139] width 24 height 11
drag, startPoint x: 839, startPoint y: 26, endPoint x: 658, endPoint y: 47, distance: 182.2
click at [658, 47] on div "My Catalog 1 Products" at bounding box center [872, 34] width 1368 height 40
paste input "319"
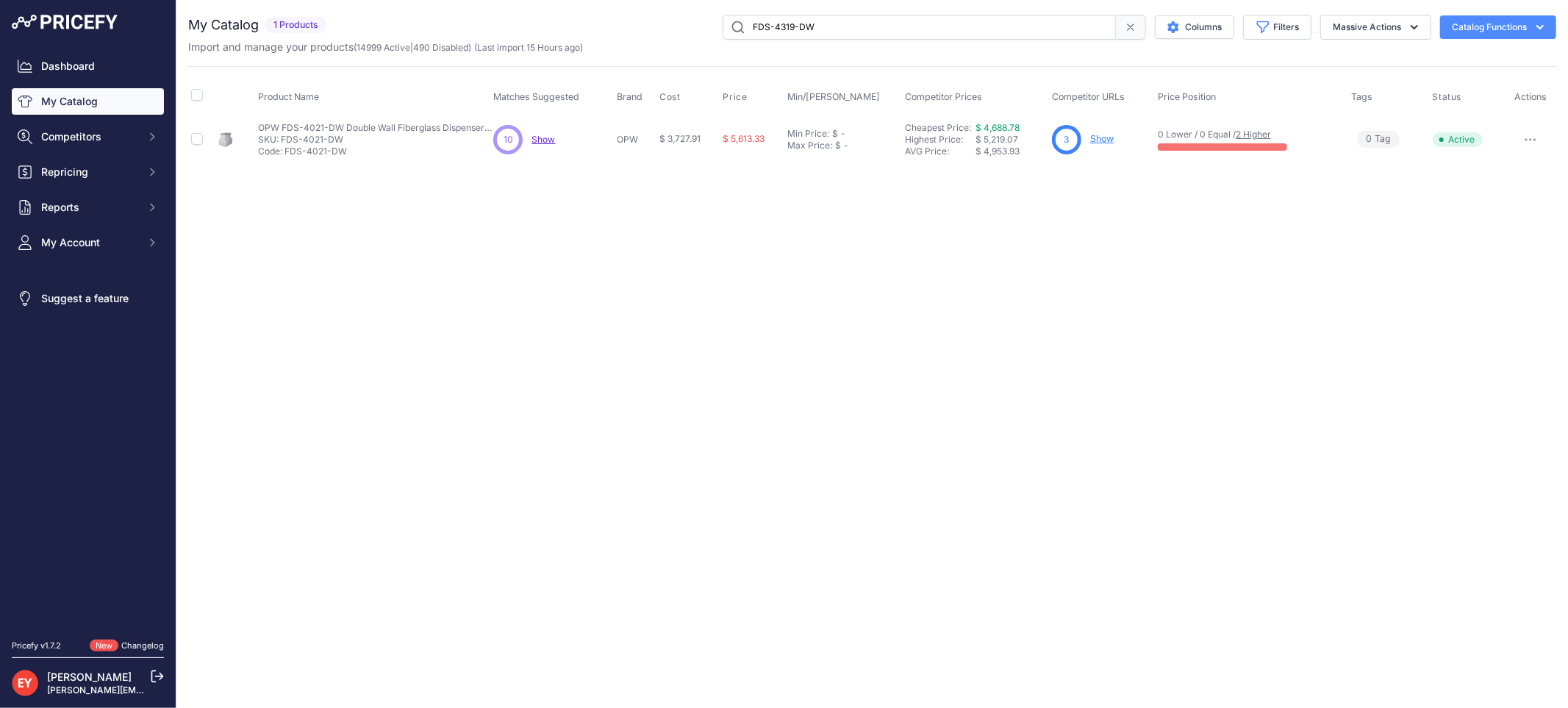
type input "FDS-4319-DW"
click at [1102, 133] on link "Show" at bounding box center [1104, 139] width 24 height 11
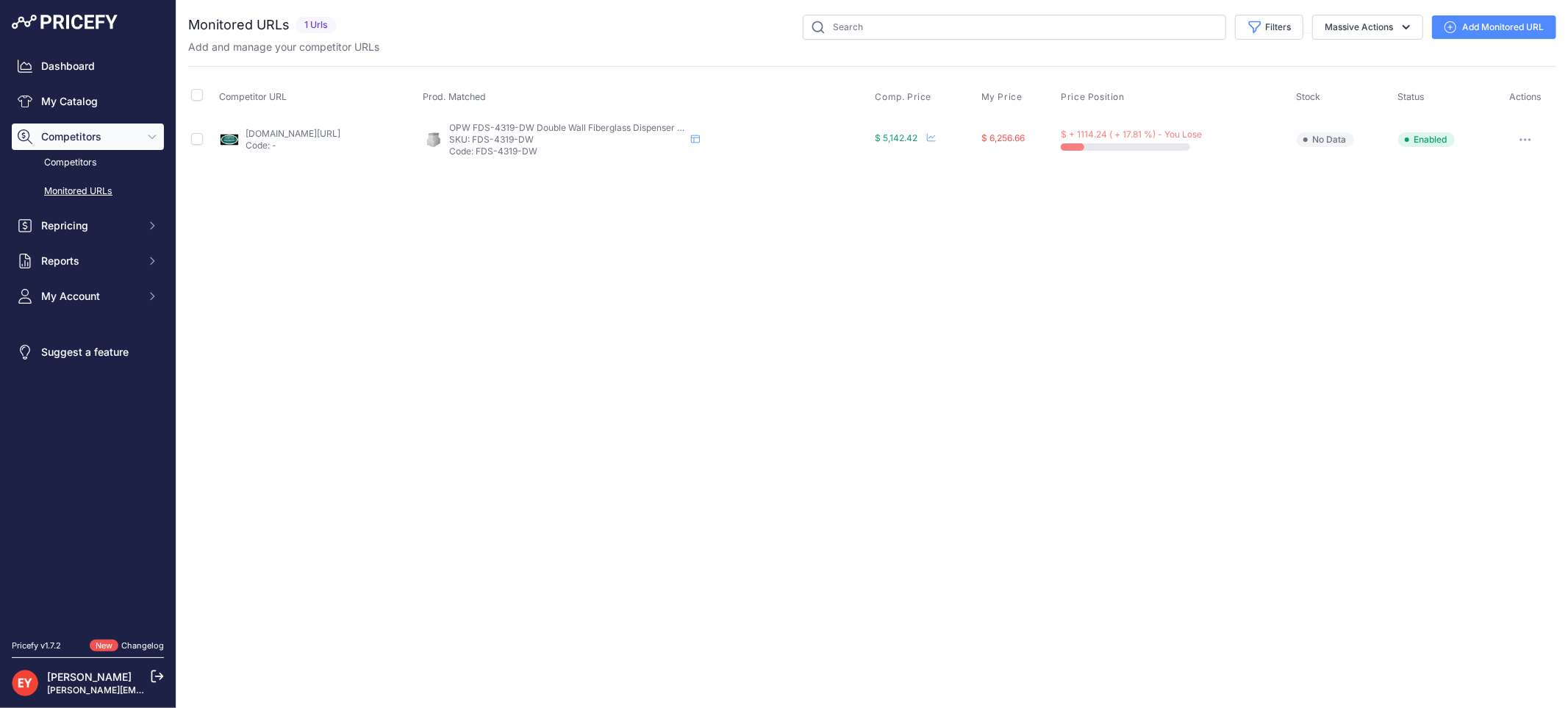
click at [1453, 30] on icon at bounding box center [1450, 27] width 11 height 11
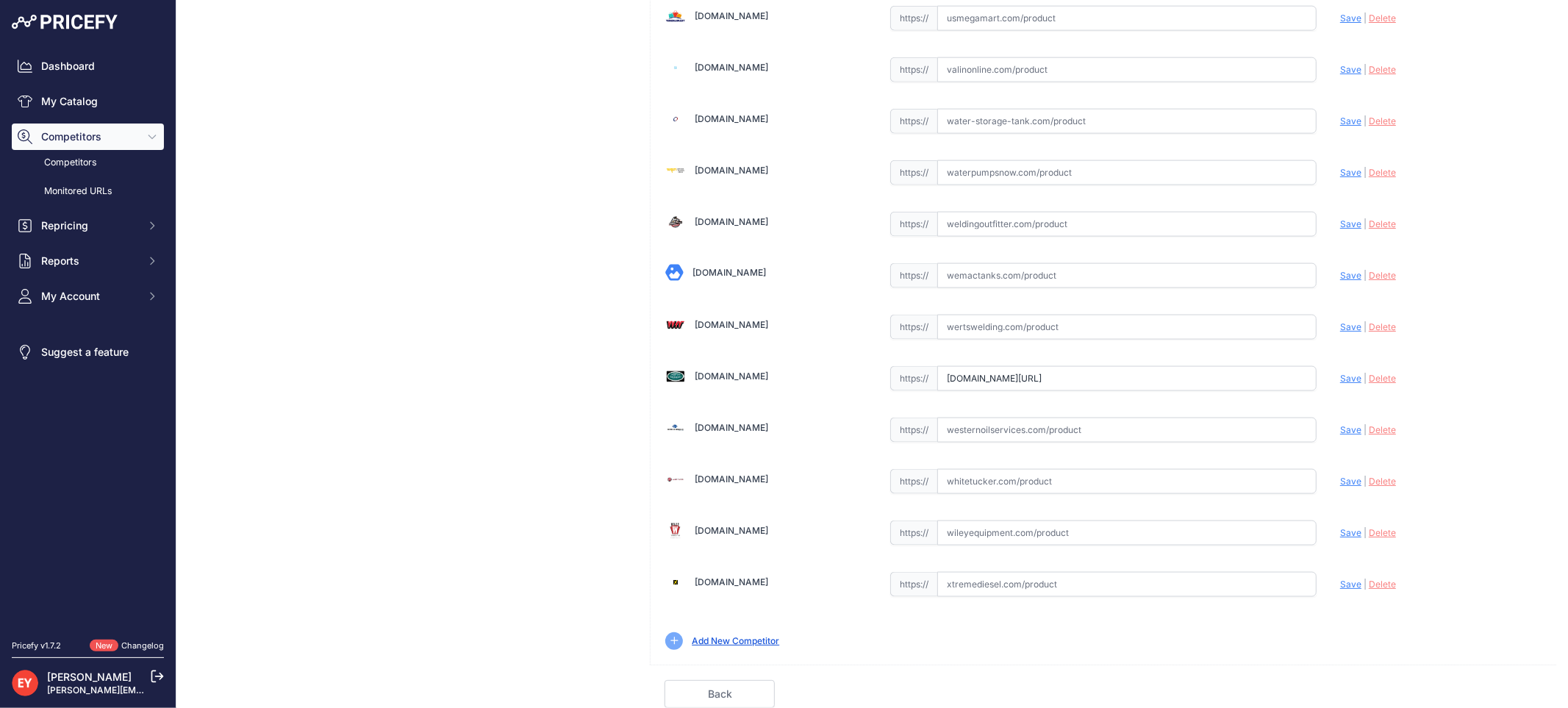
scroll to position [0, 98]
drag, startPoint x: 941, startPoint y: 383, endPoint x: 1314, endPoint y: 406, distance: 373.7
paste input "https://westechequipment.com/index.php?main_page=product_info&products_id=70044…"
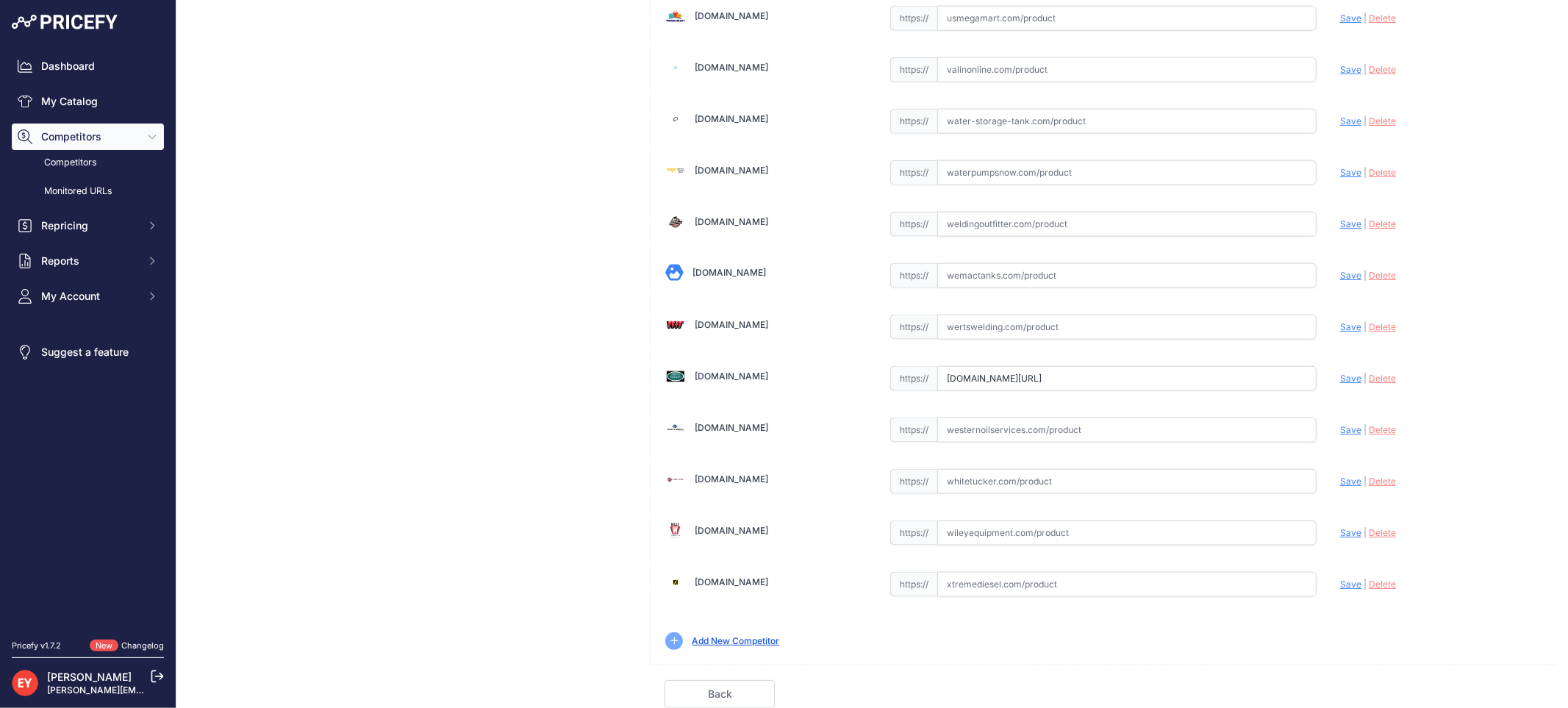
click at [1341, 380] on span "Save" at bounding box center [1351, 379] width 21 height 11
type input "https://westechequipment.com/index.php?main_page=product_info&products_id=70044…"
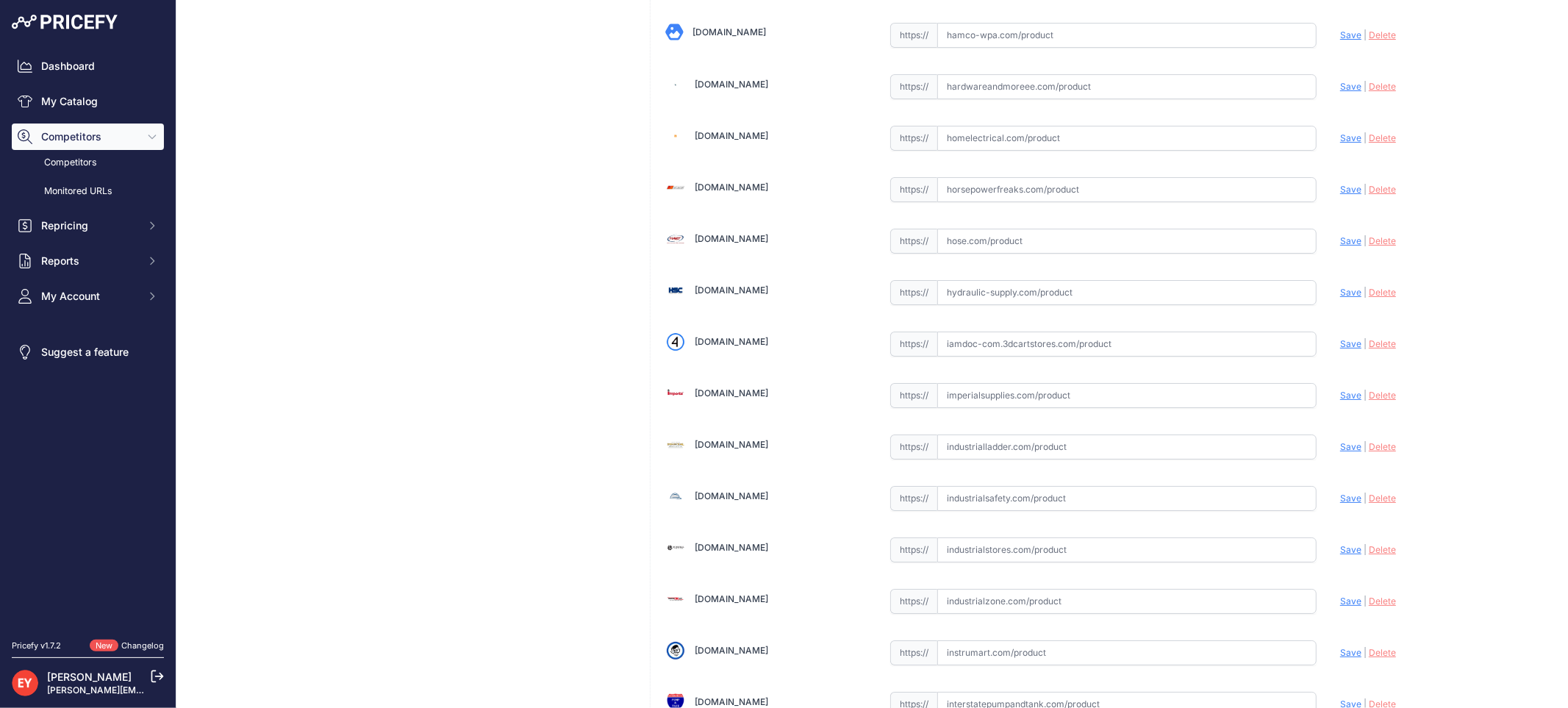
click at [980, 357] on input "text" at bounding box center [1127, 344] width 380 height 25
paste input "https://iamdoc-com.3dcartstores.com/Fiberglass-Dispenser-Sump-Doublewall_p_1059…"
click at [1341, 349] on span "Save" at bounding box center [1351, 344] width 21 height 11
type input "https://iamdoc-com.3dcartstores.com/Fiberglass-Dispenser-Sump-Doublewall_p_1059…"
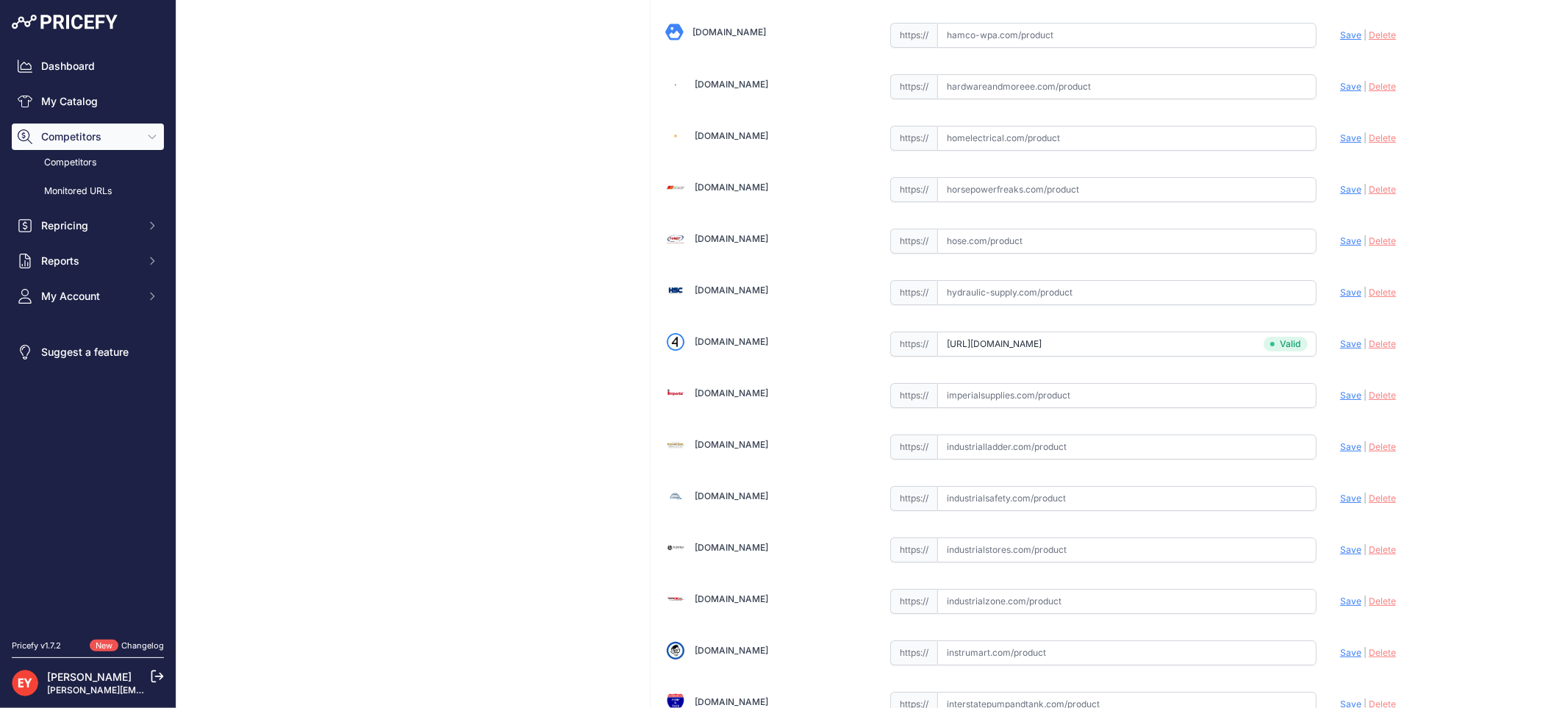
scroll to position [1361, 0]
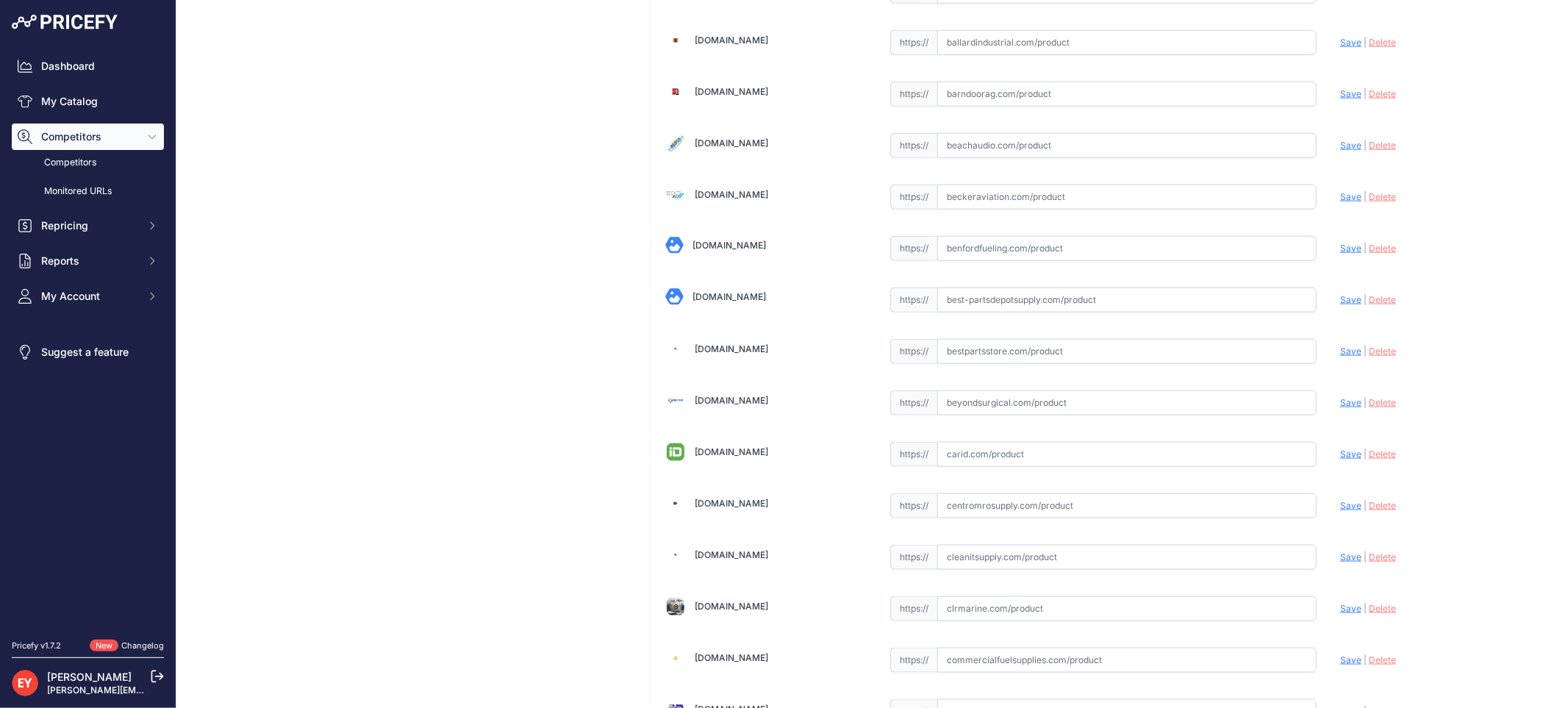
click at [1005, 344] on input "text" at bounding box center [1127, 351] width 380 height 25
paste input "https://www.bestpartsstore.com/product/opw-fds-4319-dw-double-wall-fiberglass-d…"
click at [1341, 357] on span "Save" at bounding box center [1351, 351] width 21 height 11
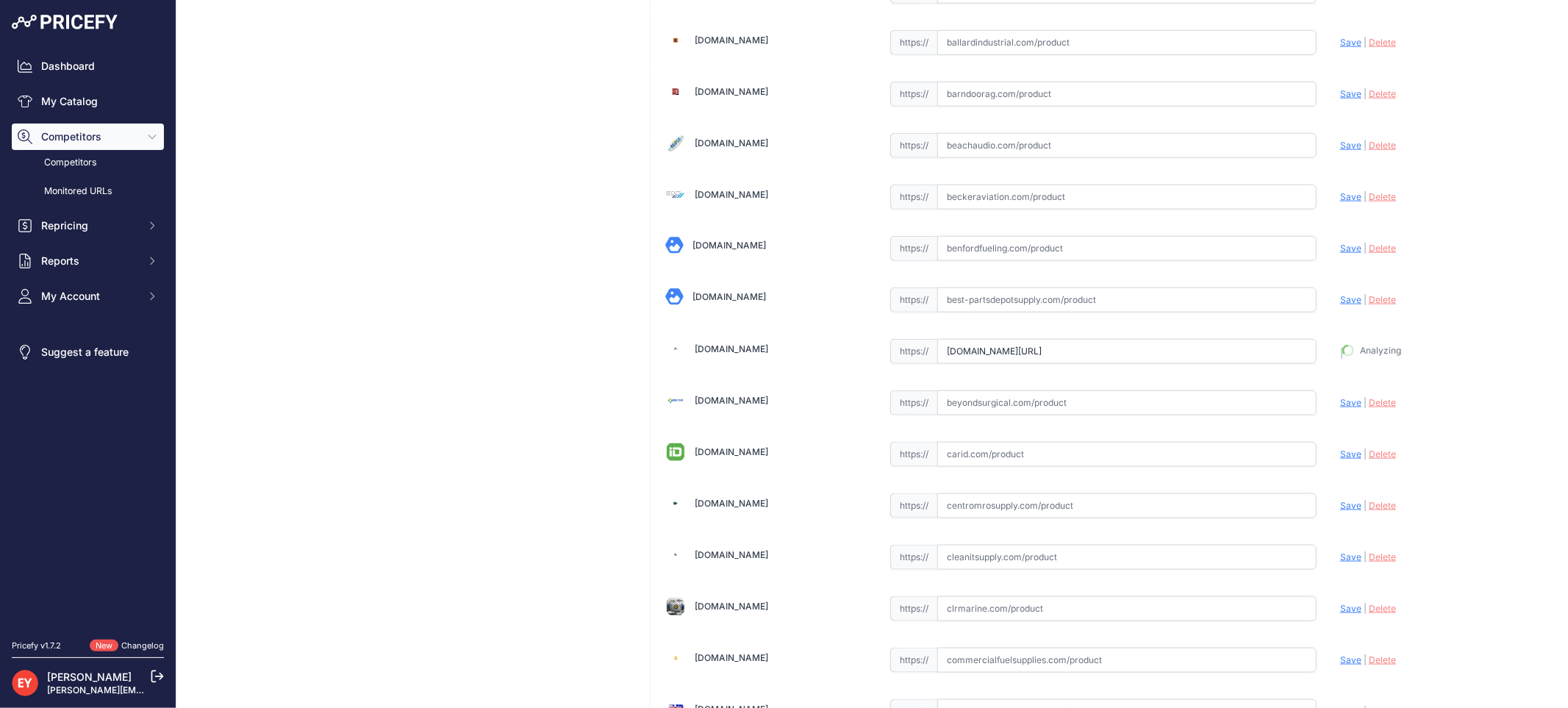
type input "https://www.bestpartsstore.com/product/opw-fds-4319-dw-double-wall-fiberglass-d…"
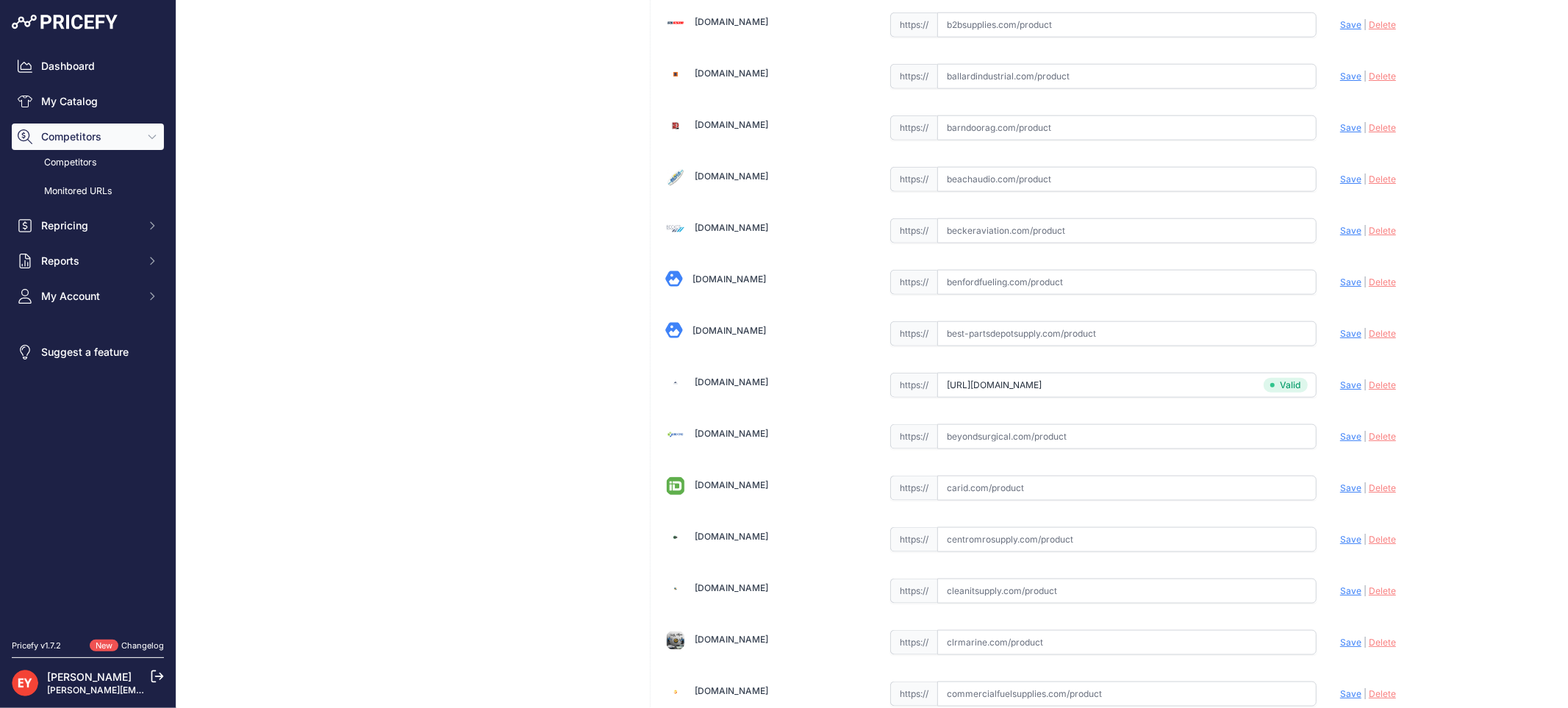
scroll to position [1393, 0]
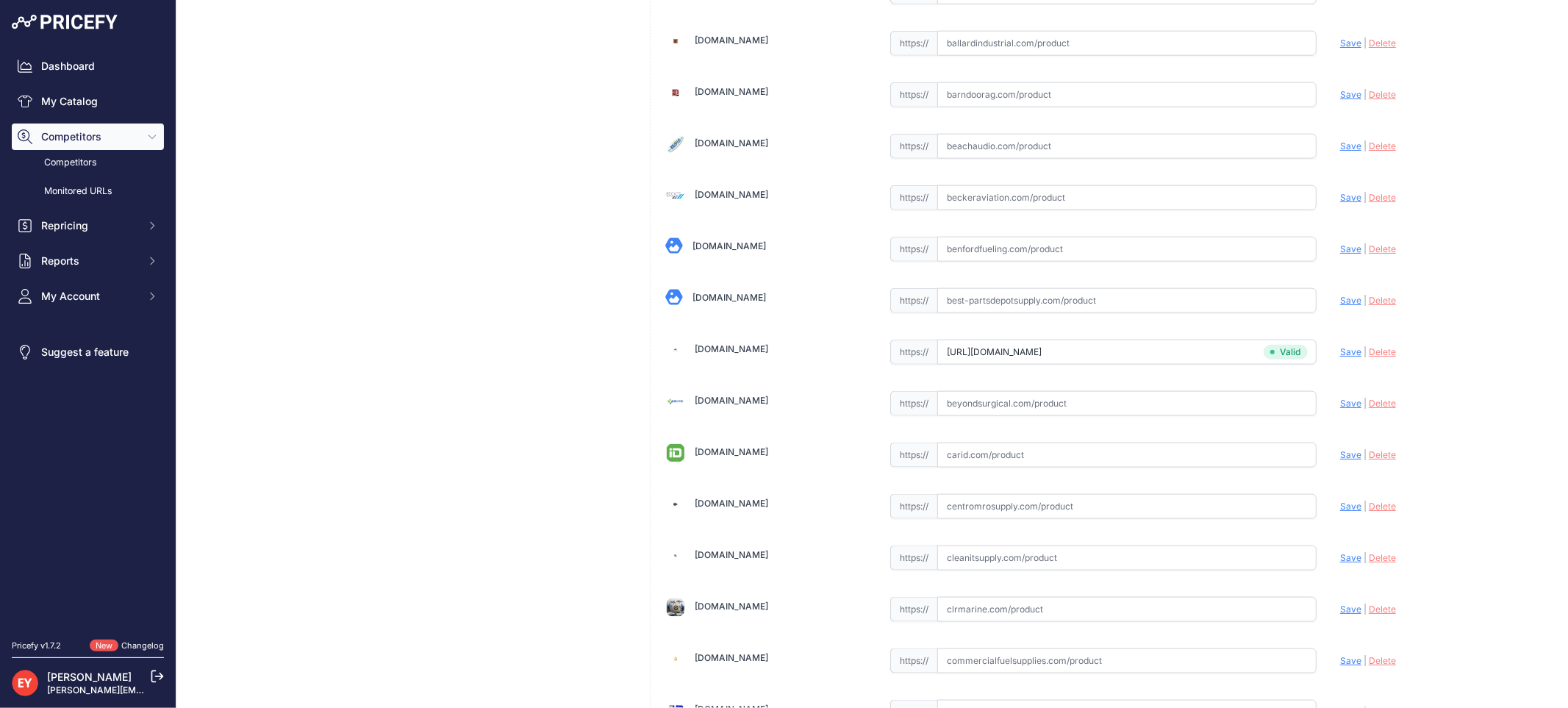
drag, startPoint x: 1555, startPoint y: 114, endPoint x: 1564, endPoint y: 131, distance: 19.2
click at [1564, 131] on main "Competitor URL added. It will be now analyzed and available in the Monitored UR…" at bounding box center [872, 354] width 1392 height 708
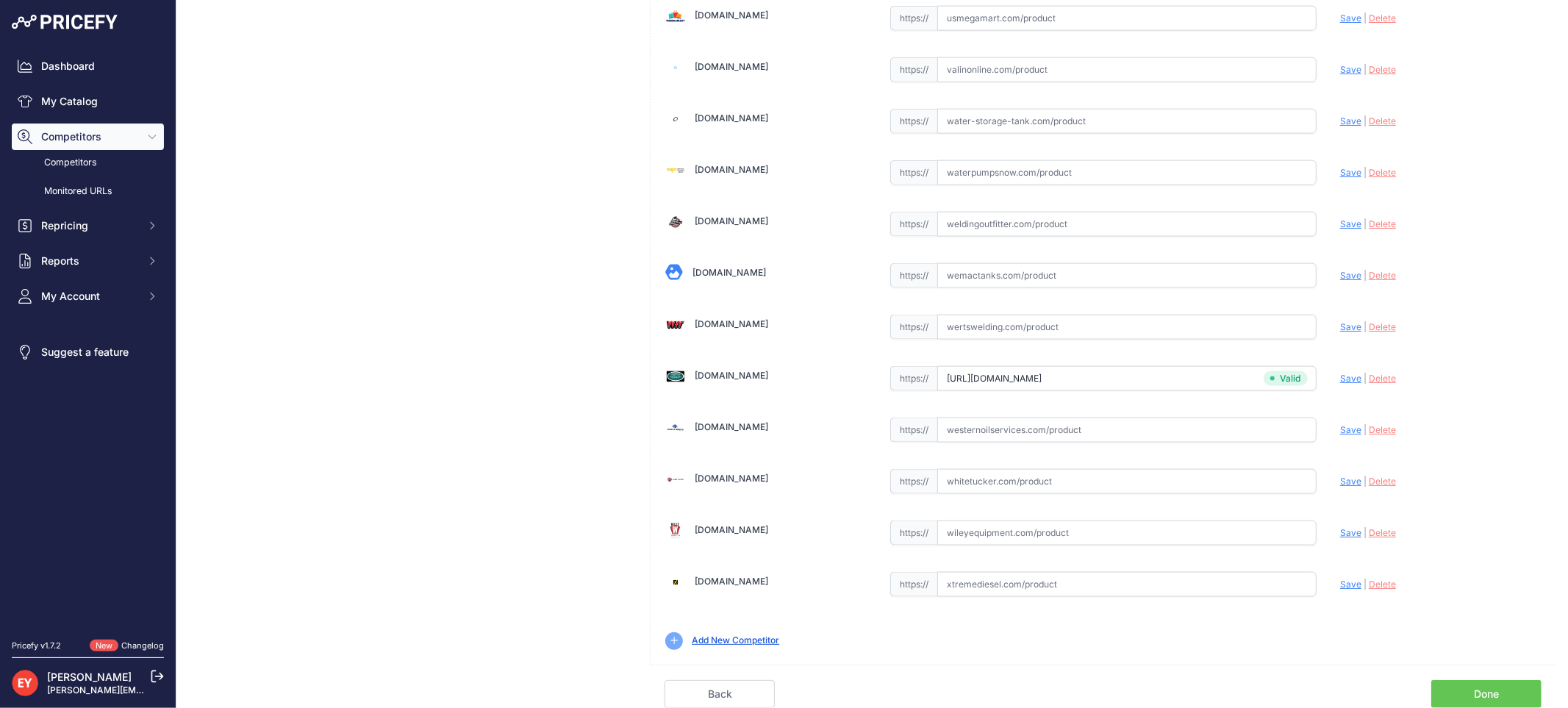
drag, startPoint x: 1497, startPoint y: 684, endPoint x: 1464, endPoint y: 670, distance: 35.8
click at [1496, 684] on link "Done" at bounding box center [1487, 694] width 110 height 28
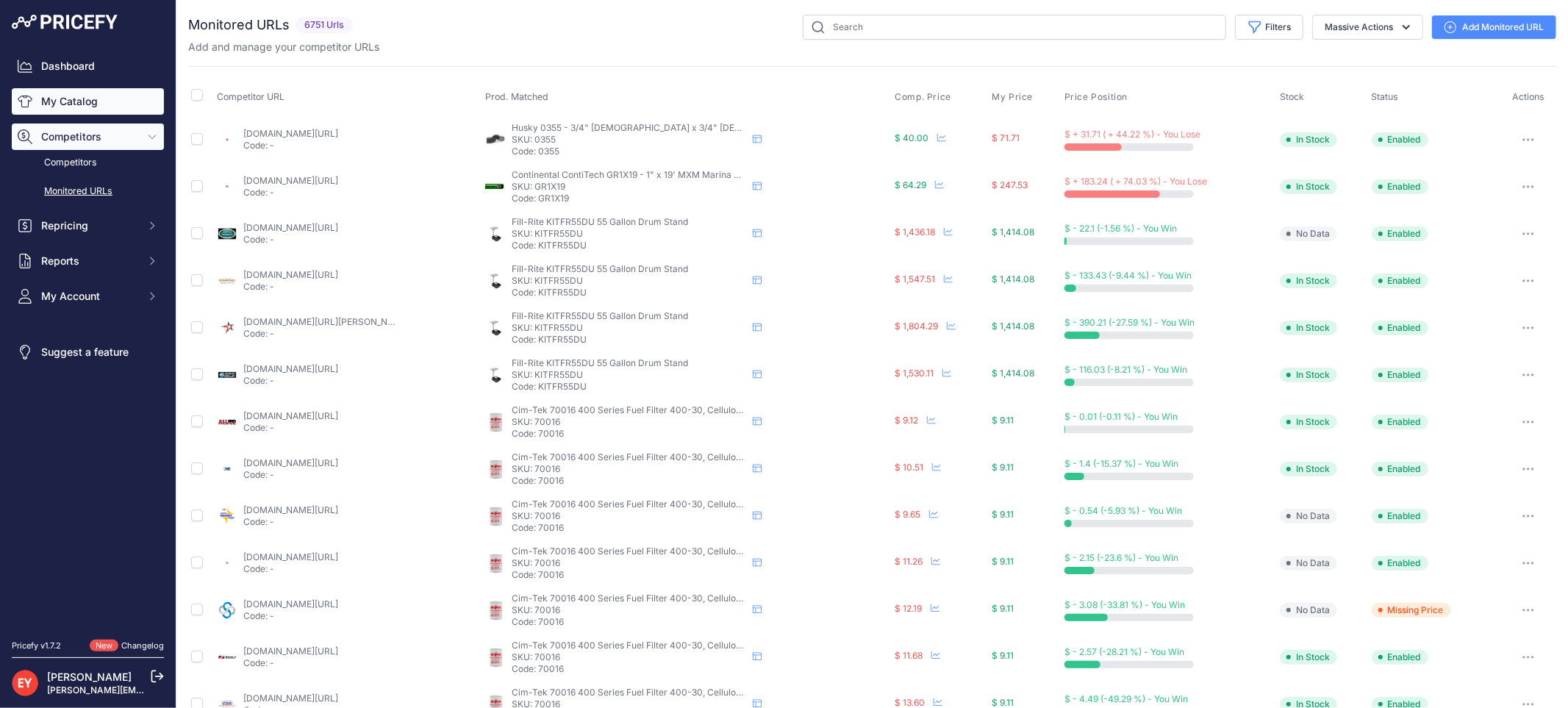
click at [54, 106] on link "My Catalog" at bounding box center [88, 102] width 152 height 27
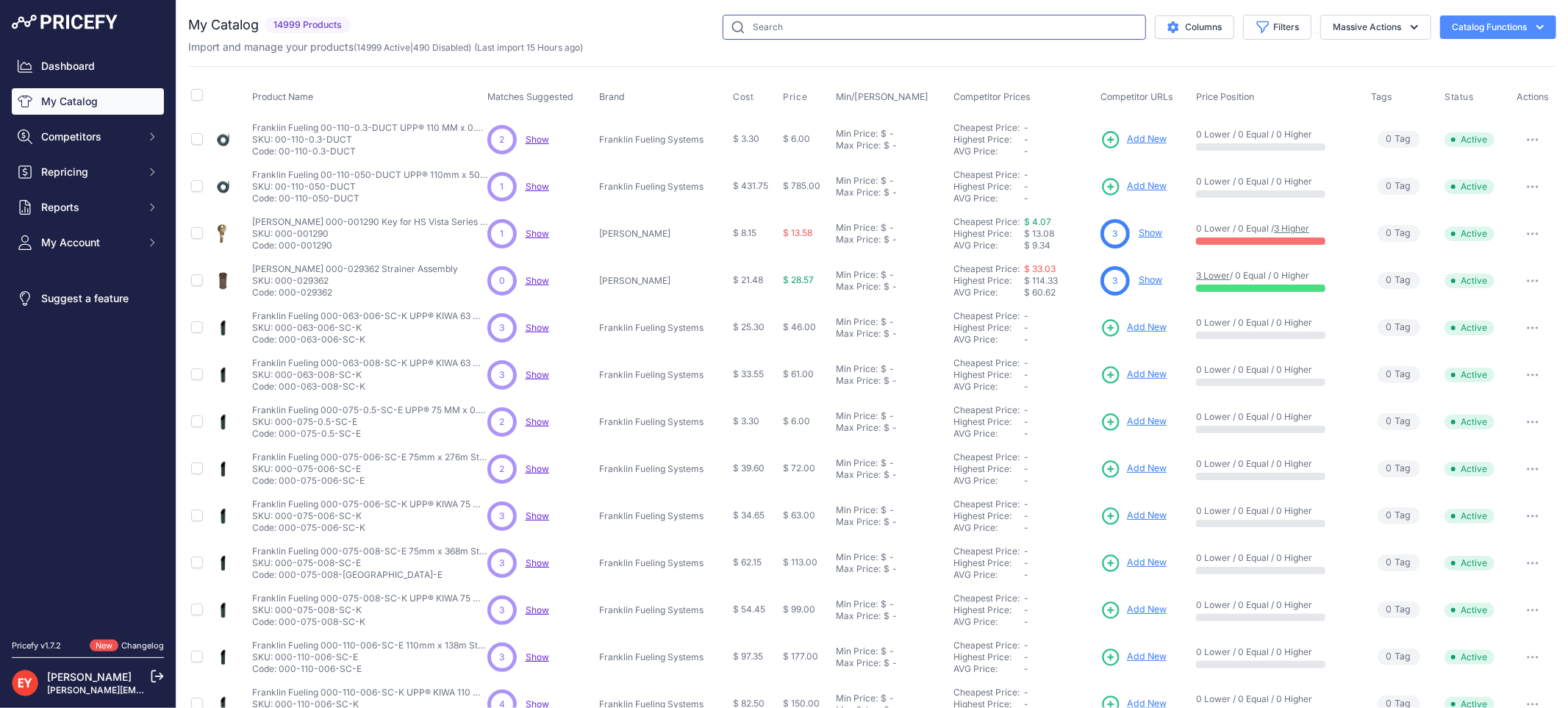
click at [758, 30] on input "text" at bounding box center [934, 27] width 423 height 25
paste input "S15-EX12"
type input "S15-EX12"
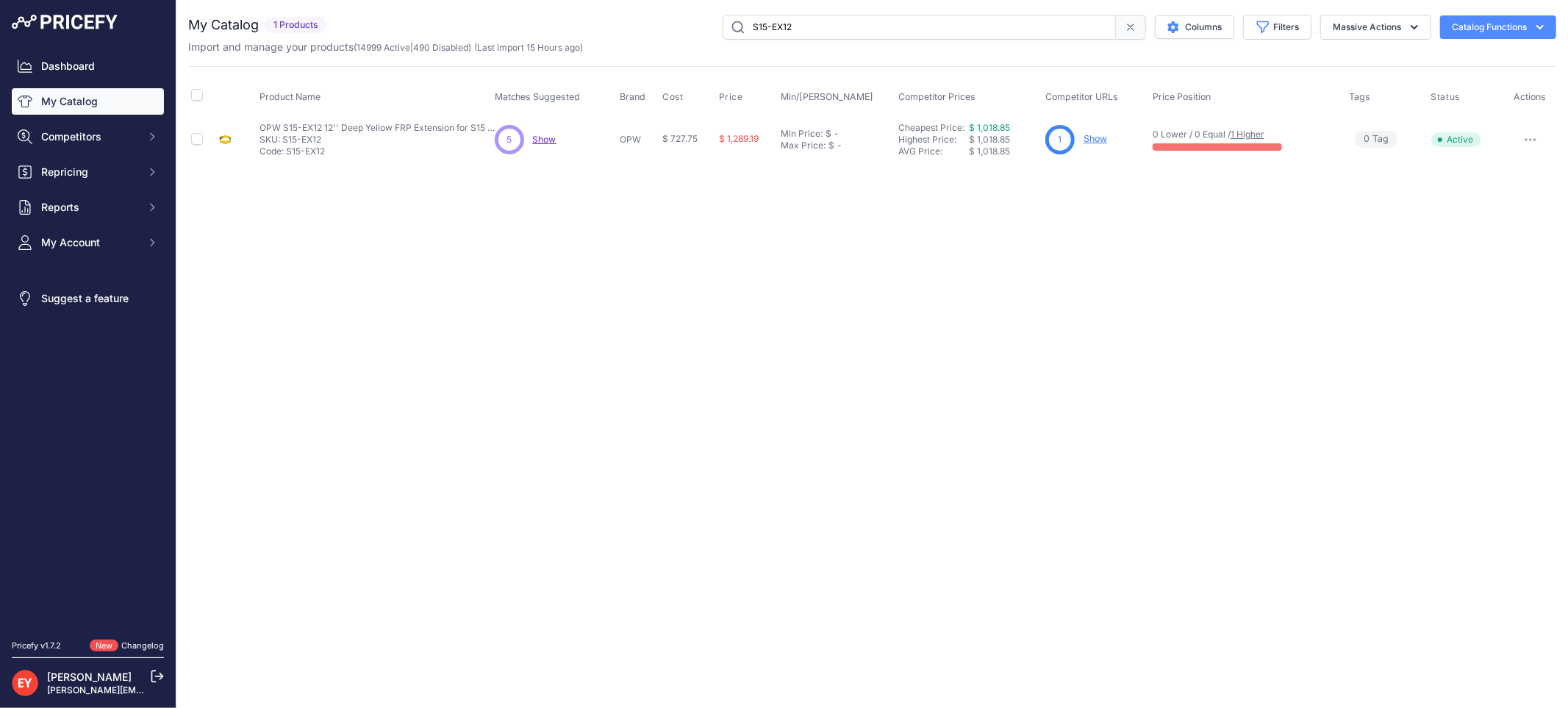
click at [1102, 136] on link "Show" at bounding box center [1095, 139] width 24 height 11
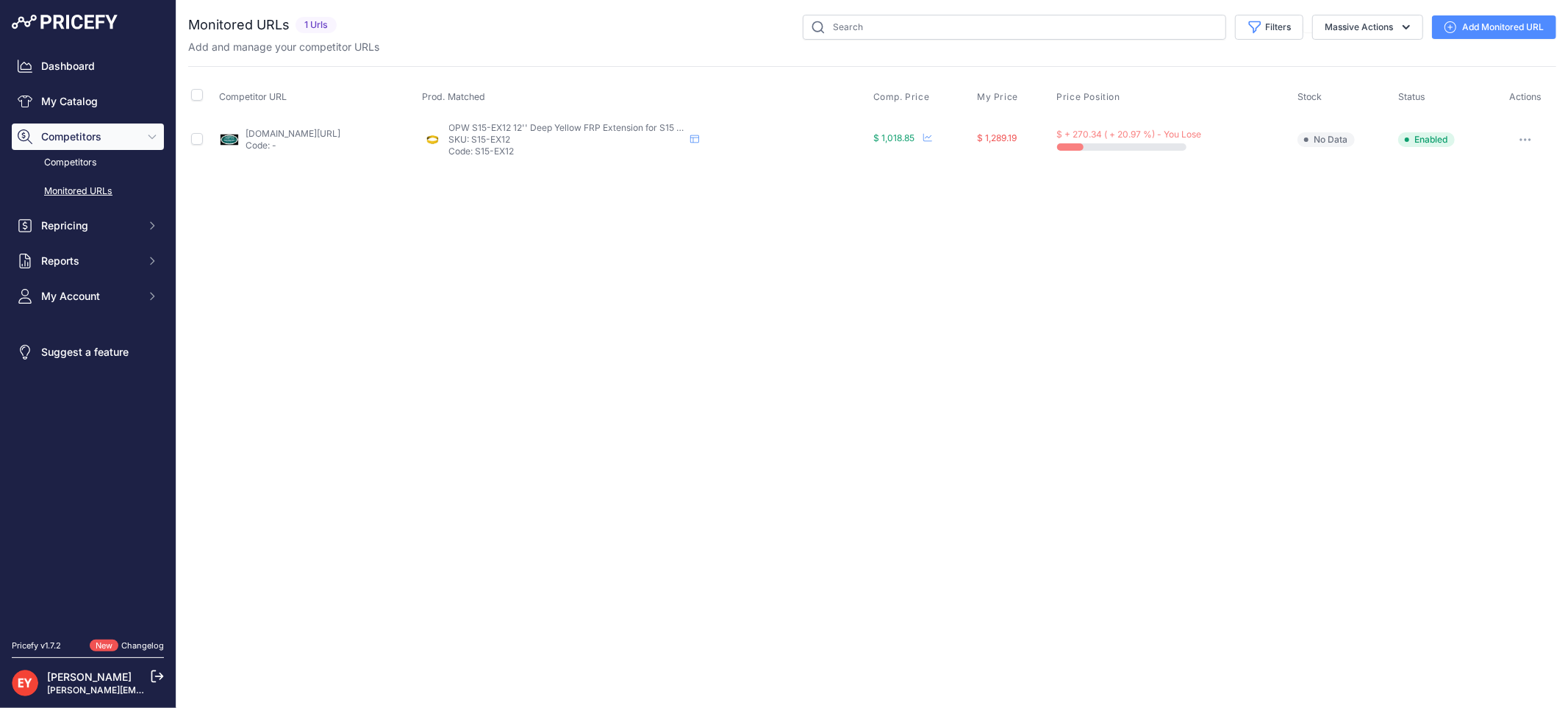
click at [1464, 27] on link "Add Monitored URL" at bounding box center [1494, 27] width 125 height 24
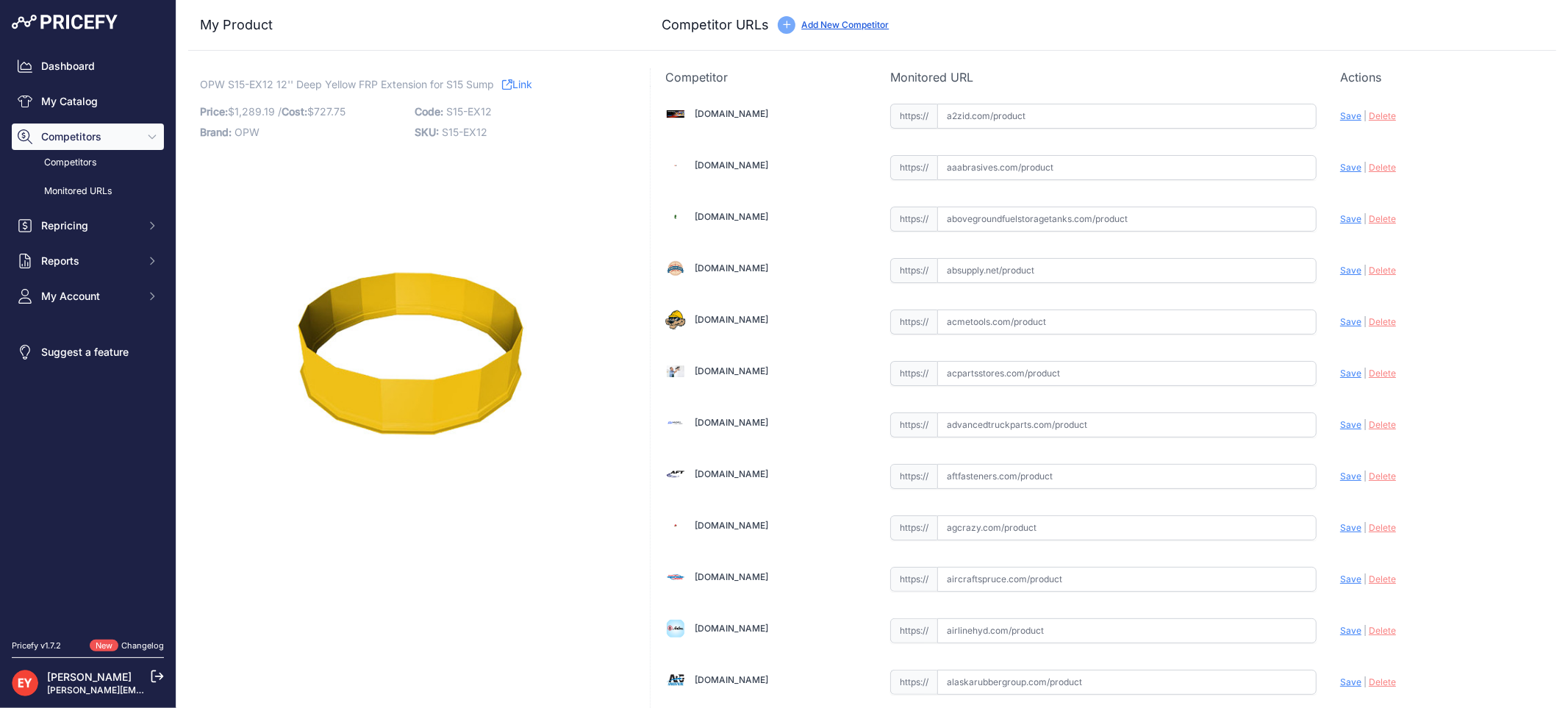
scroll to position [10978, 0]
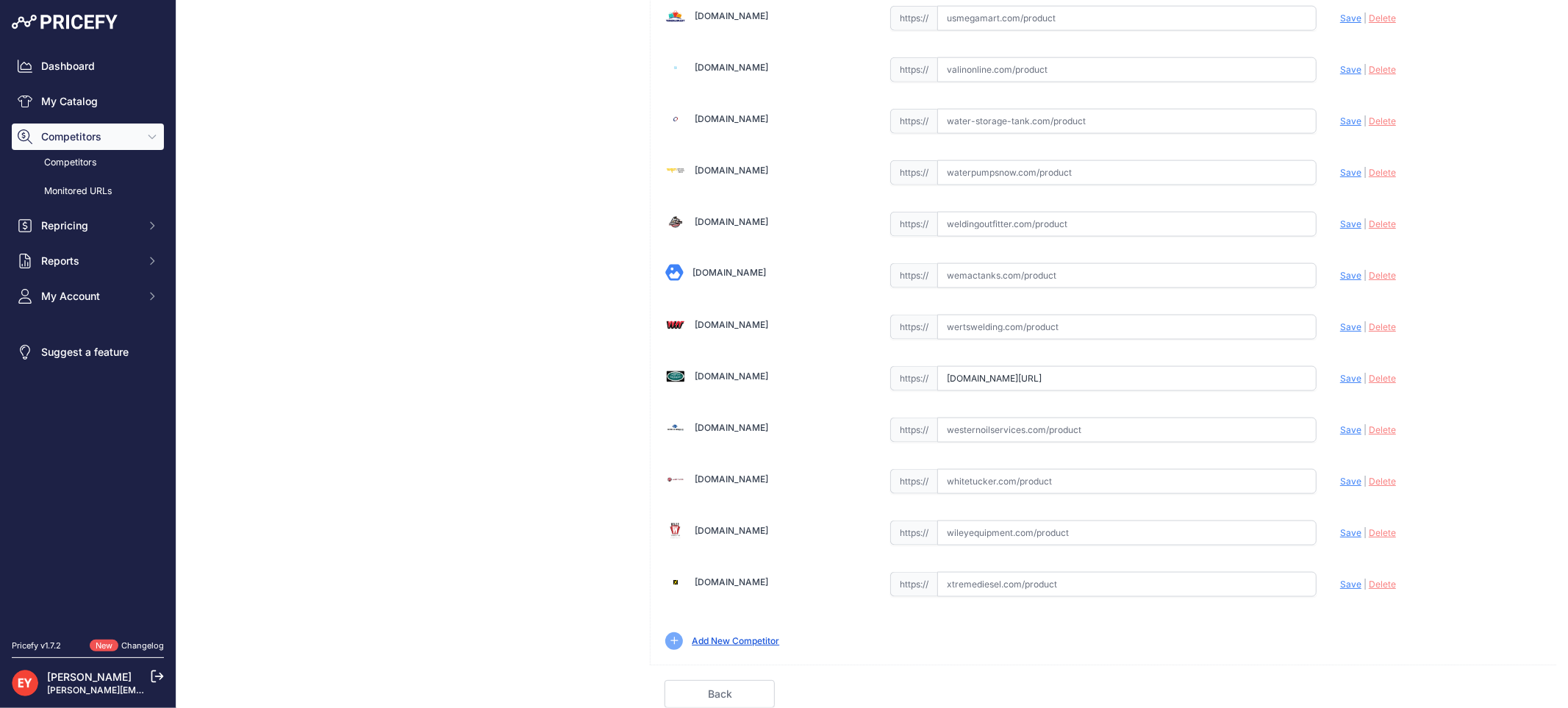
drag, startPoint x: 937, startPoint y: 381, endPoint x: 1339, endPoint y: 408, distance: 402.9
paste input "https://westechequipment.com/product/s15-ex12-12-in.-yellow-frp-extension-for-s…"
click at [1341, 377] on span "Save" at bounding box center [1351, 379] width 21 height 11
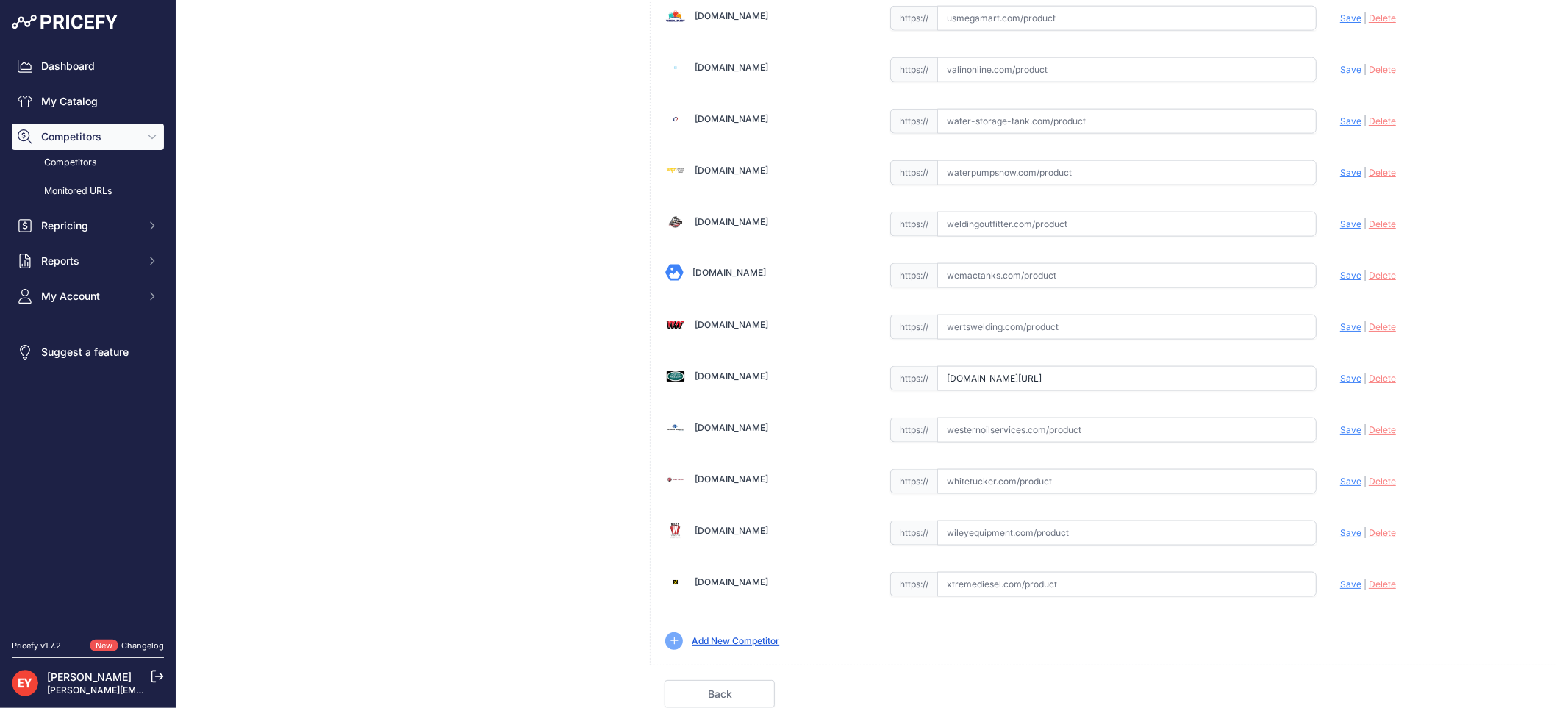
scroll to position [0, 0]
type input "https://westechequipment.com/product/s15-ex12-12-in.-yellow-frp-extension-for-s…"
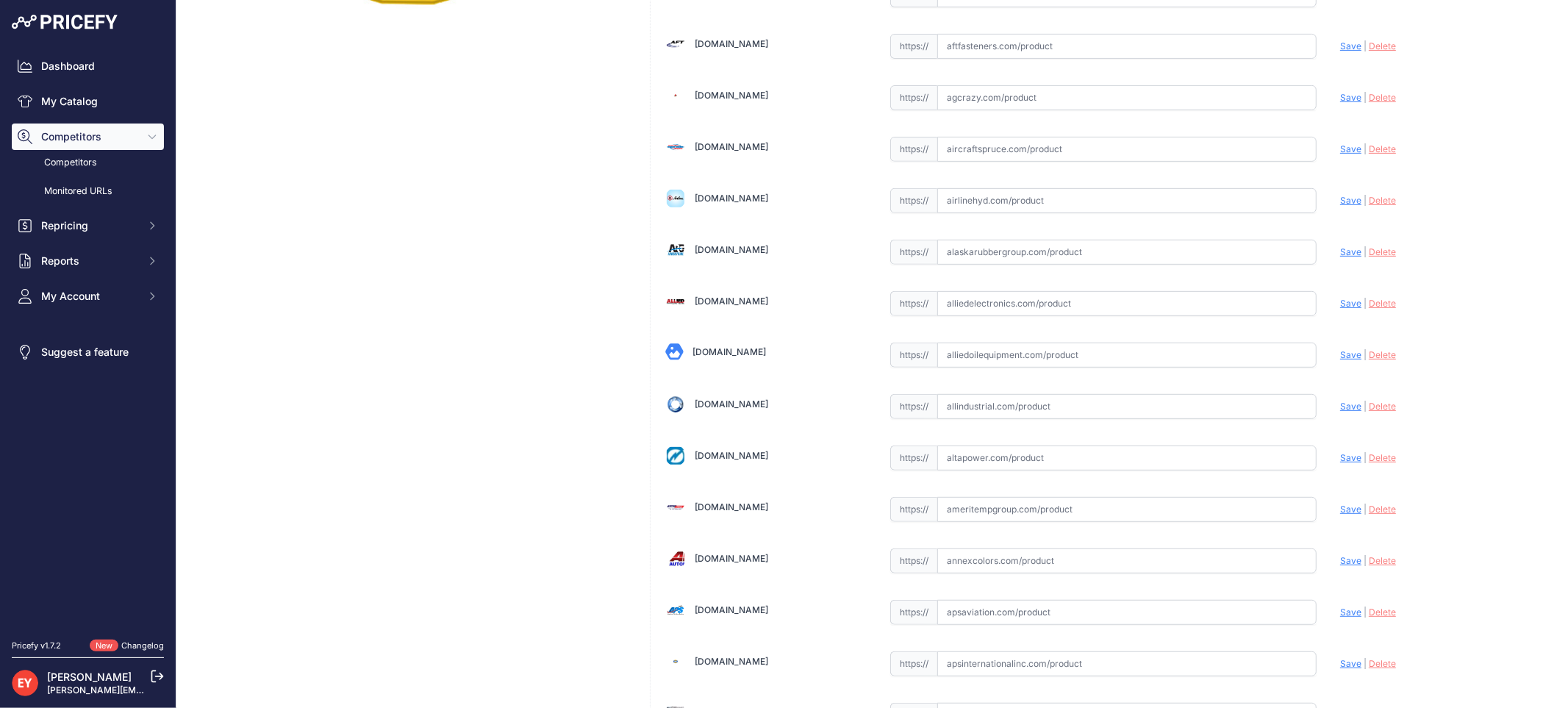
click at [953, 364] on input "text" at bounding box center [1127, 355] width 380 height 25
paste input "https://alliedoilequipment.com/shop/opw-fueling-components/s15-ex12-12-dp-ylw-f…"
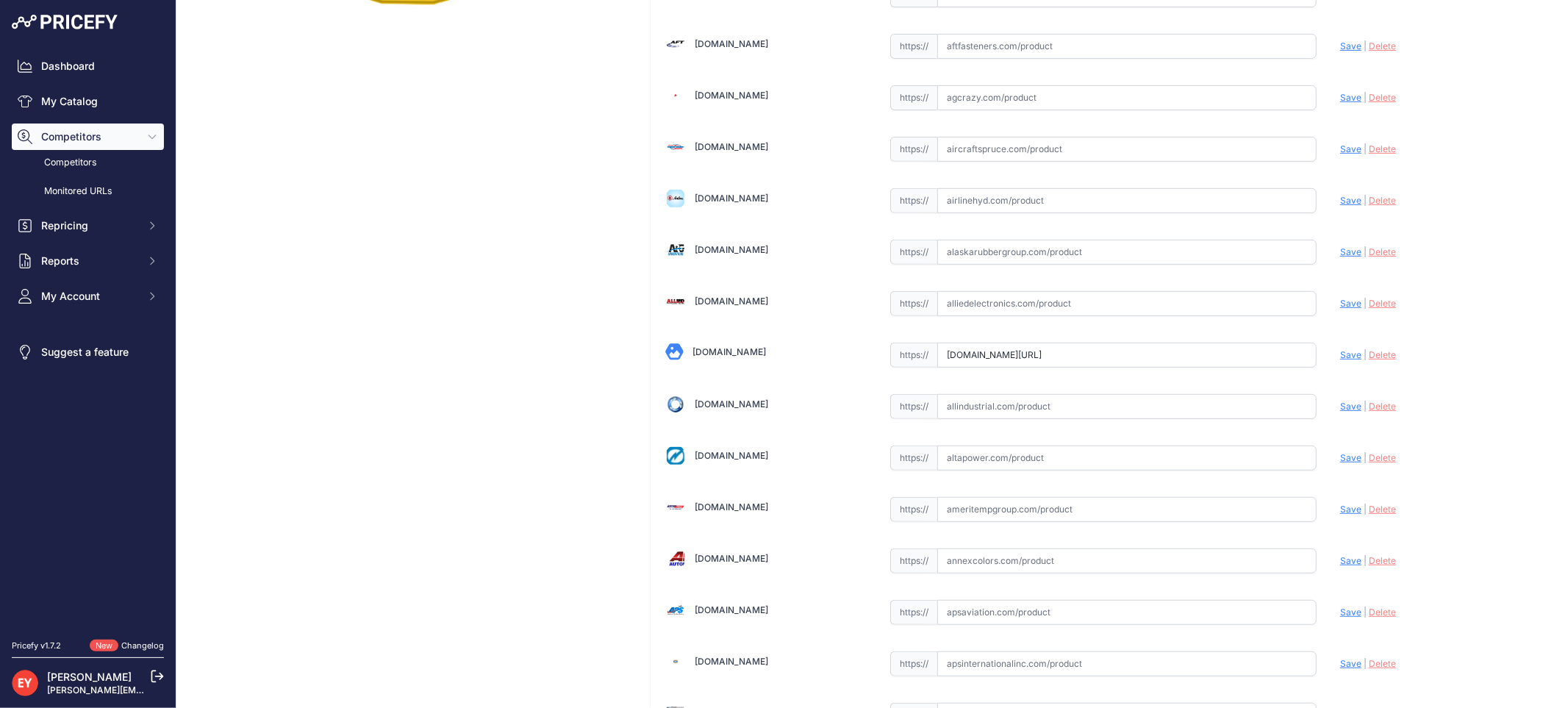
click at [1341, 354] on span "Save" at bounding box center [1351, 355] width 21 height 11
type input "https://alliedoilequipment.com/shop/opw-fueling-components/s15-ex12-12-dp-ylw-f…"
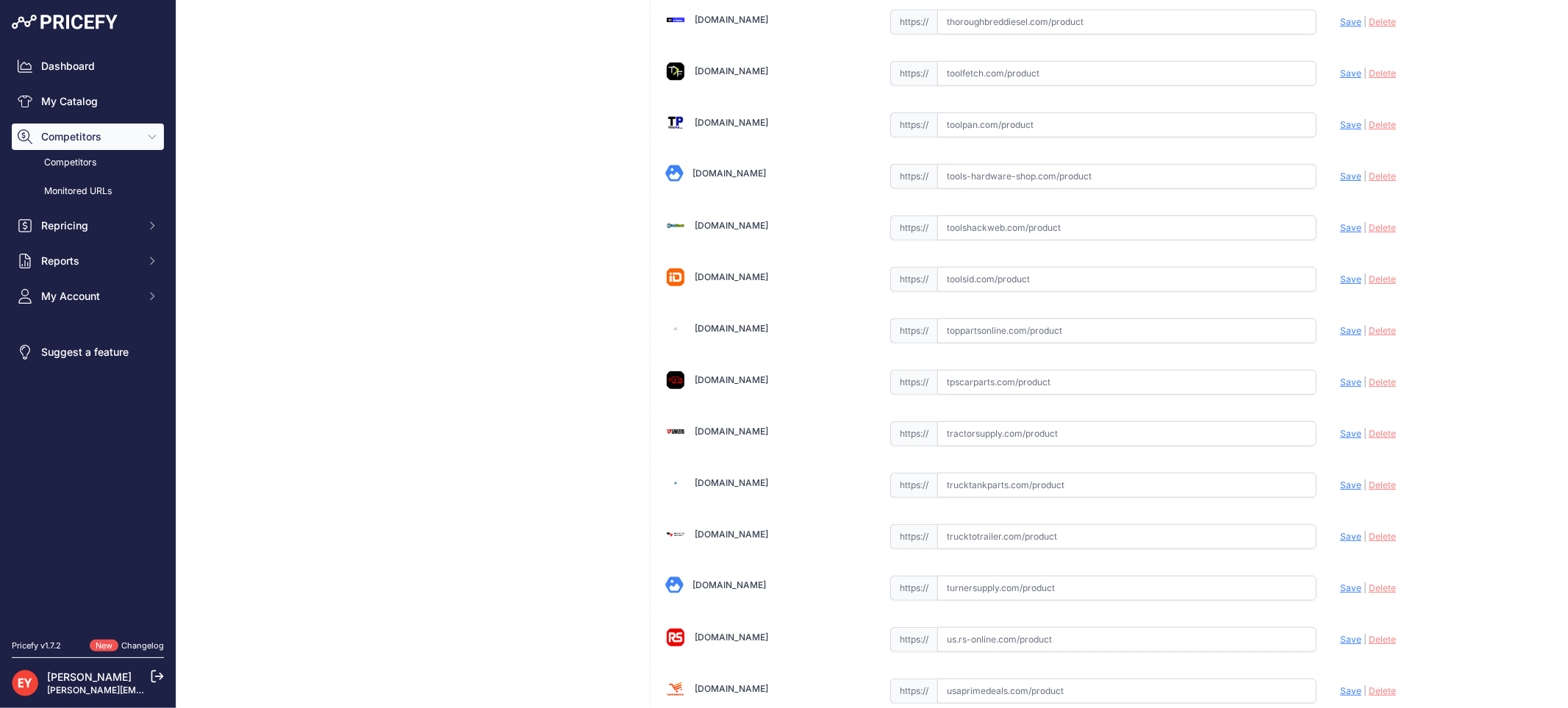
click at [992, 344] on input "text" at bounding box center [1127, 331] width 380 height 25
paste input "https://www.toppartsonline.com/product/opw-s15-ex12-12-deep-yellow-frp-extensio…"
click at [1341, 336] on span "Save" at bounding box center [1351, 331] width 21 height 11
type input "https://www.toppartsonline.com/product/opw-s15-ex12-12-deep-yellow-frp-extensio…"
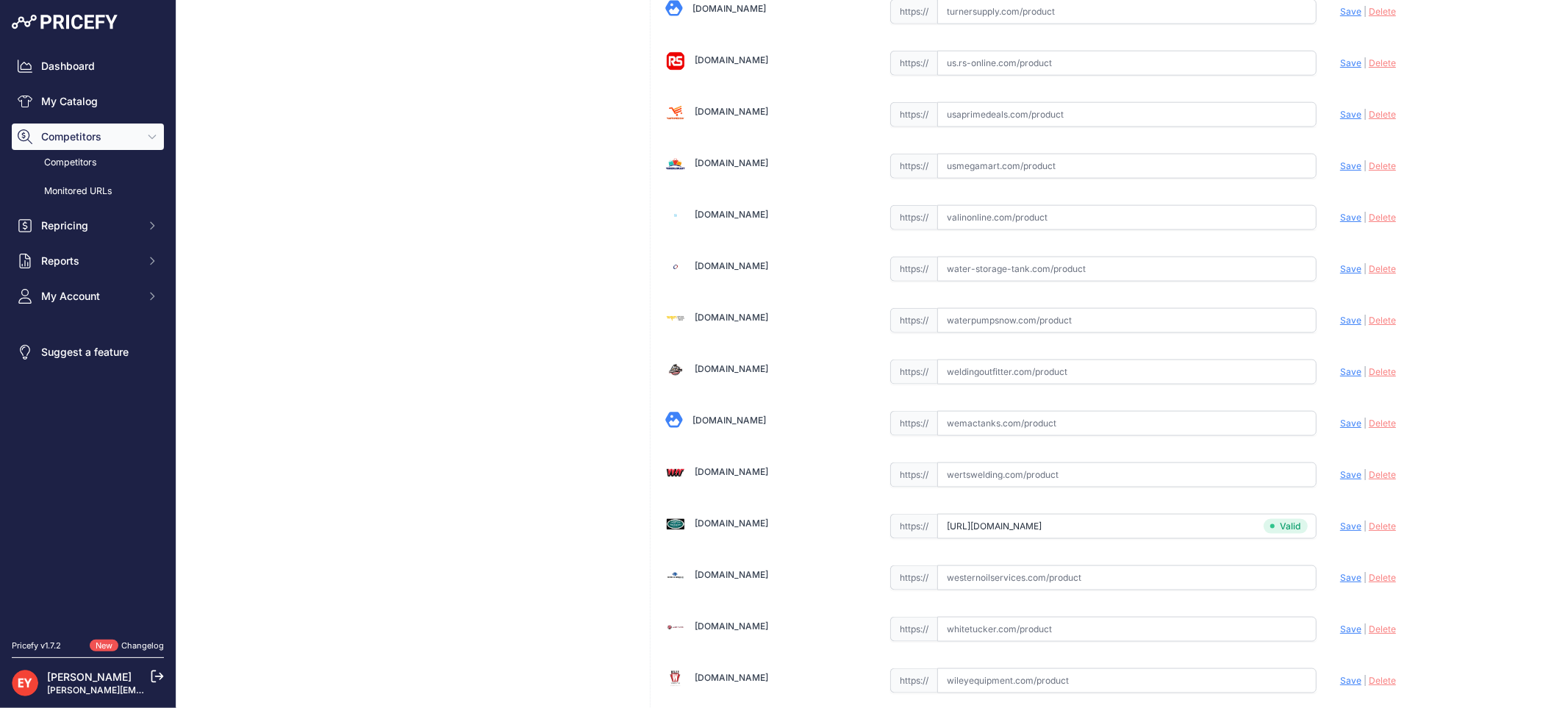
scroll to position [11011, 0]
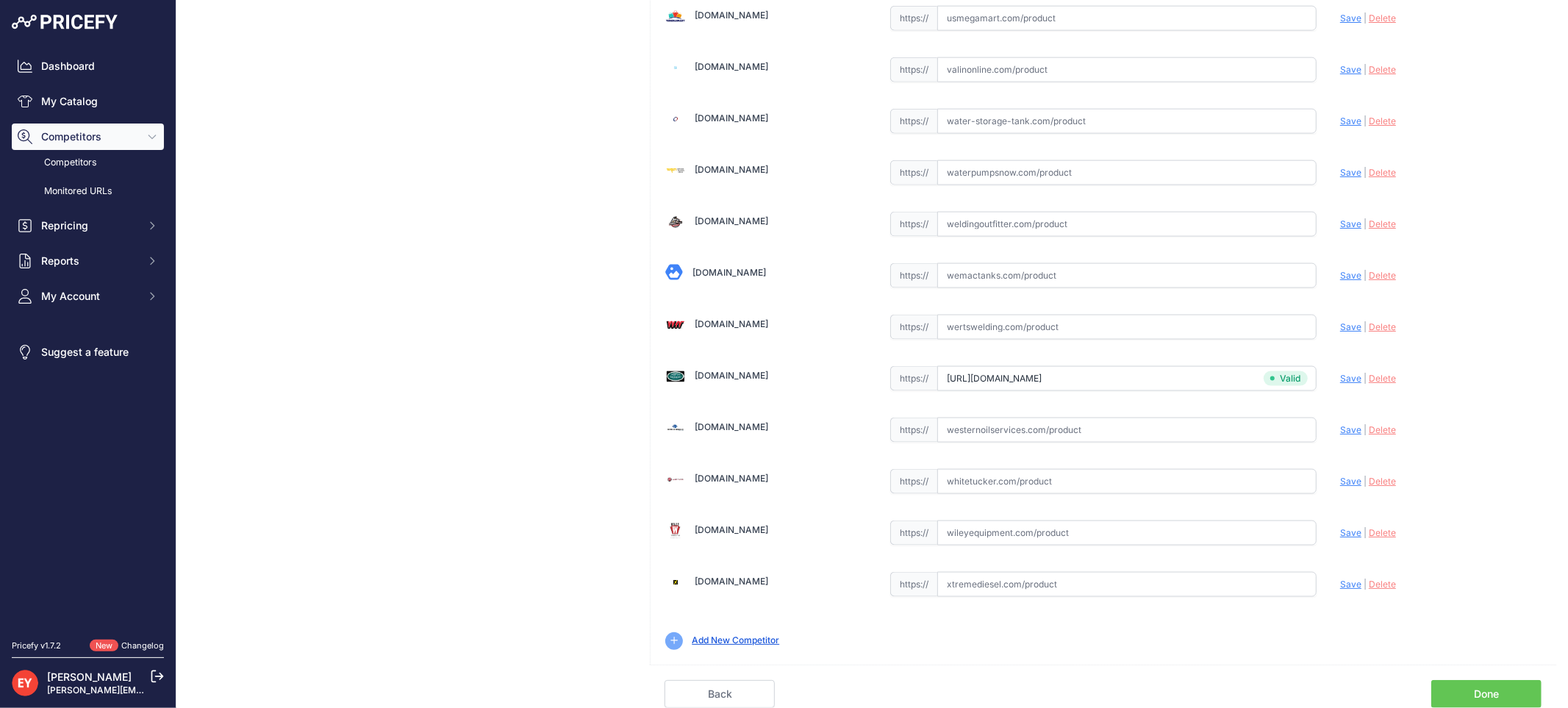
click at [1471, 686] on link "Done" at bounding box center [1487, 694] width 110 height 28
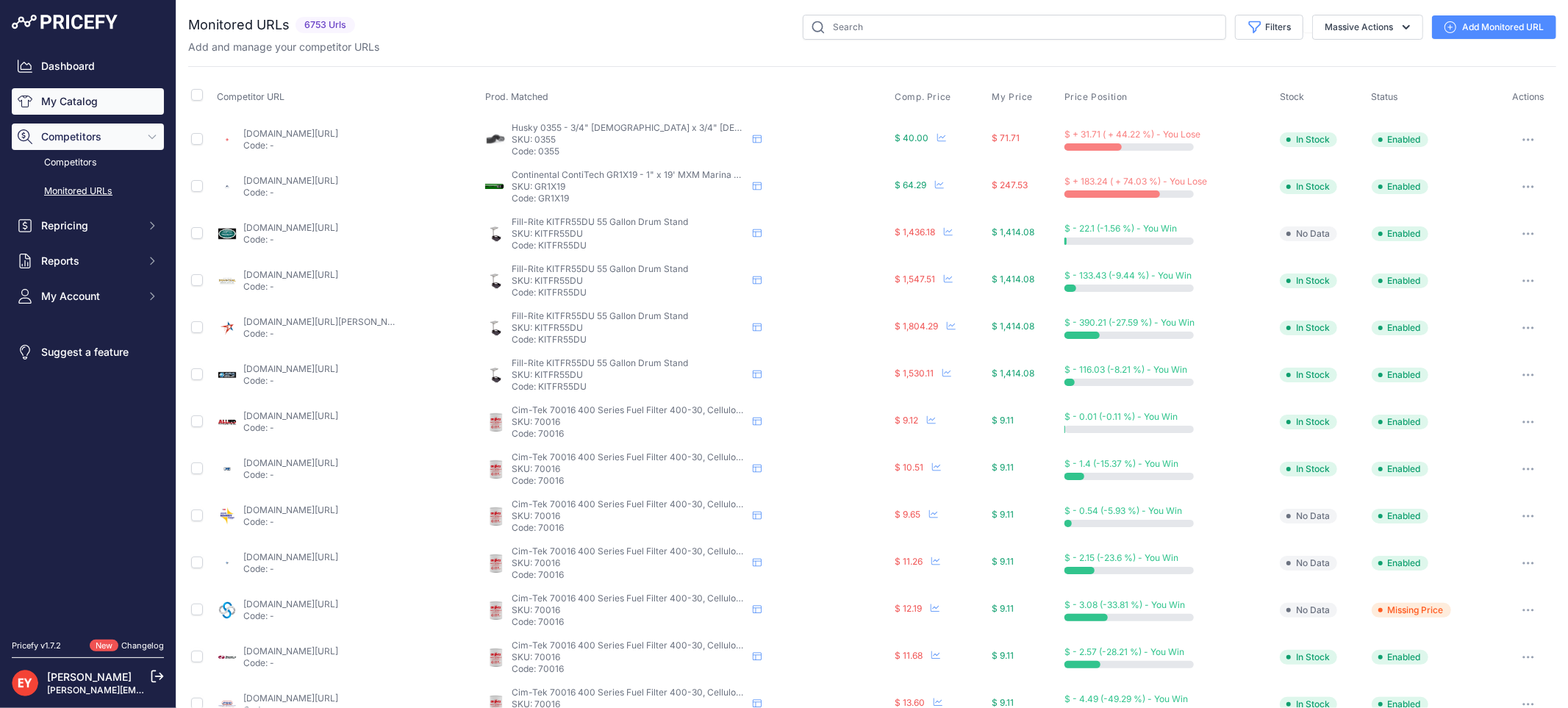
click at [103, 105] on link "My Catalog" at bounding box center [88, 102] width 152 height 27
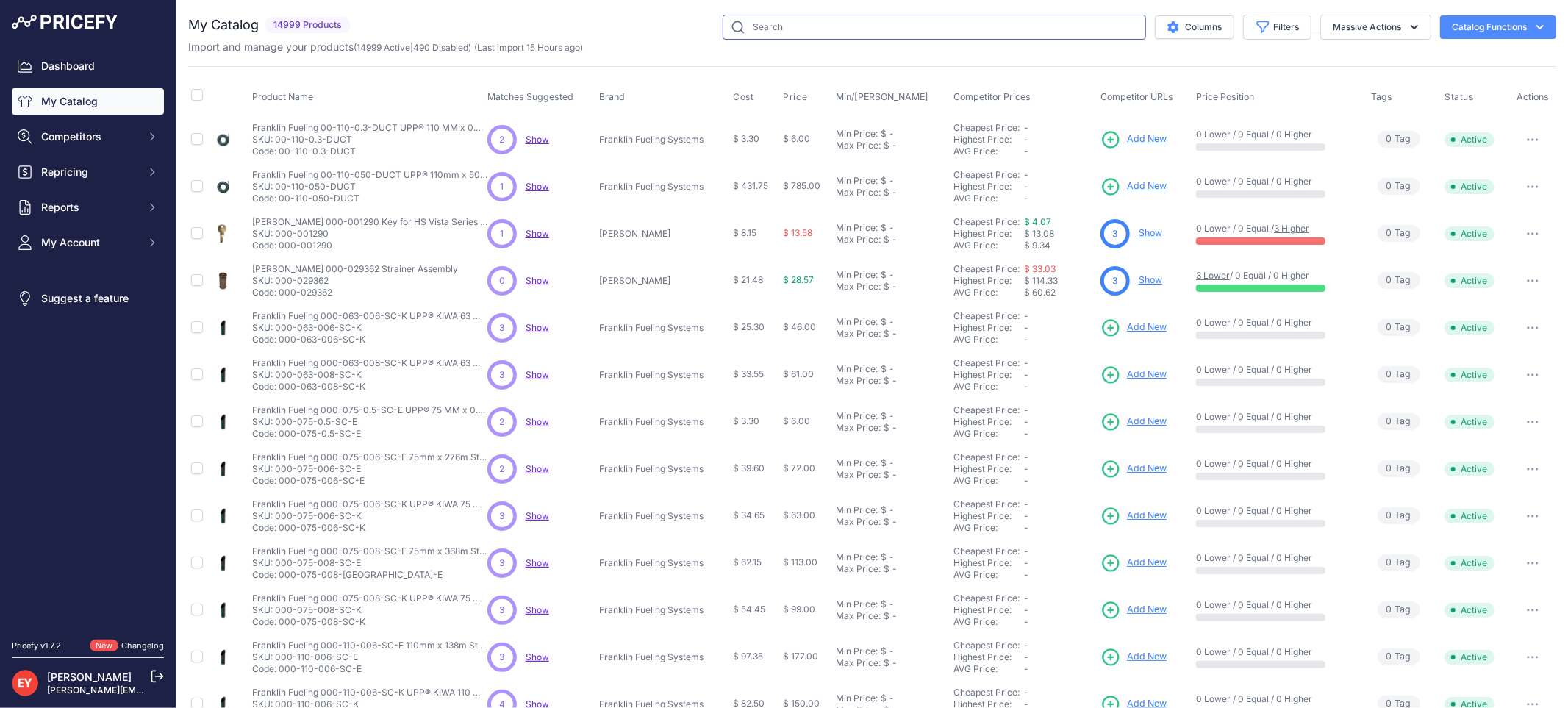
click at [762, 28] on input "text" at bounding box center [934, 27] width 423 height 25
paste input "E00516I"
type input "E00516I"
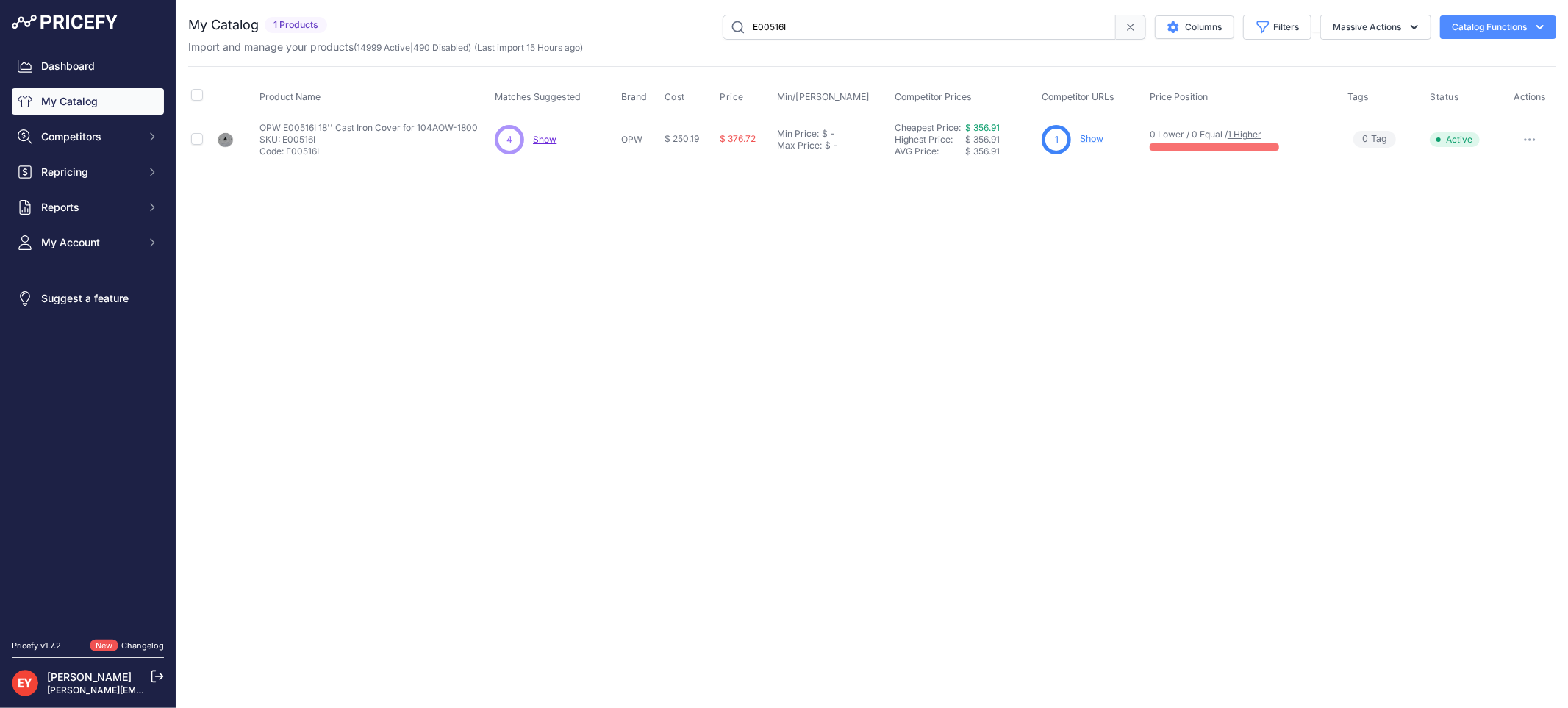
click at [1096, 140] on link "Show" at bounding box center [1091, 139] width 24 height 11
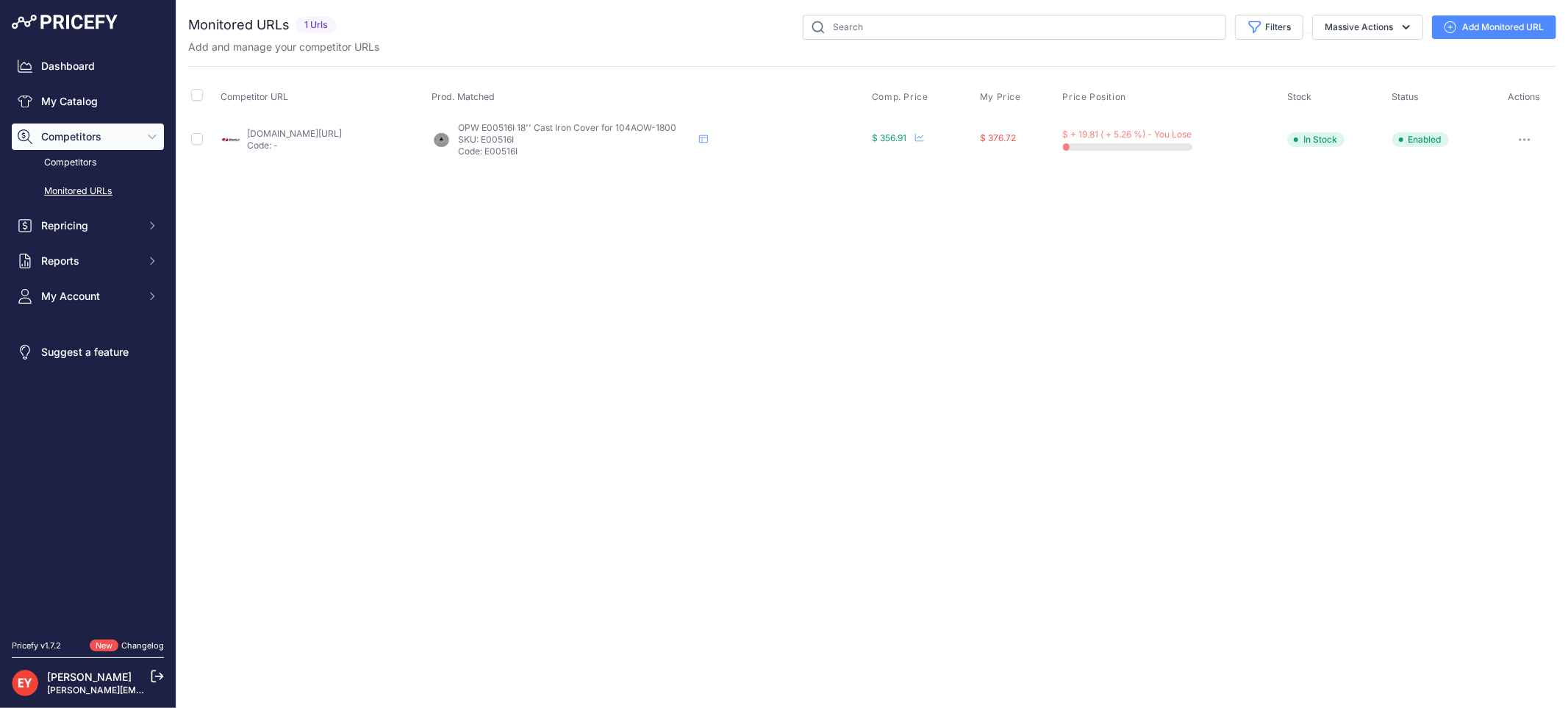
click at [1491, 30] on link "Add Monitored URL" at bounding box center [1494, 27] width 125 height 24
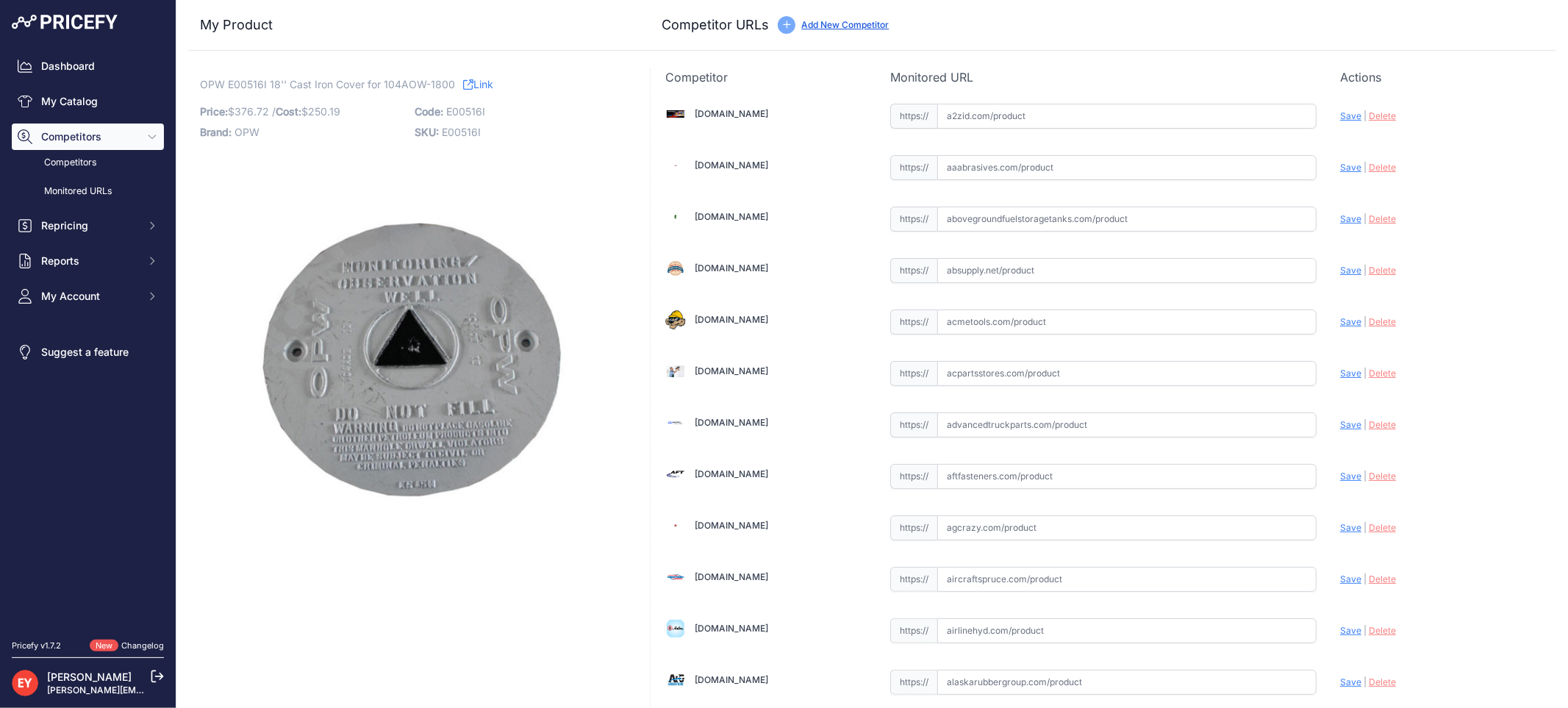
scroll to position [4921, 0]
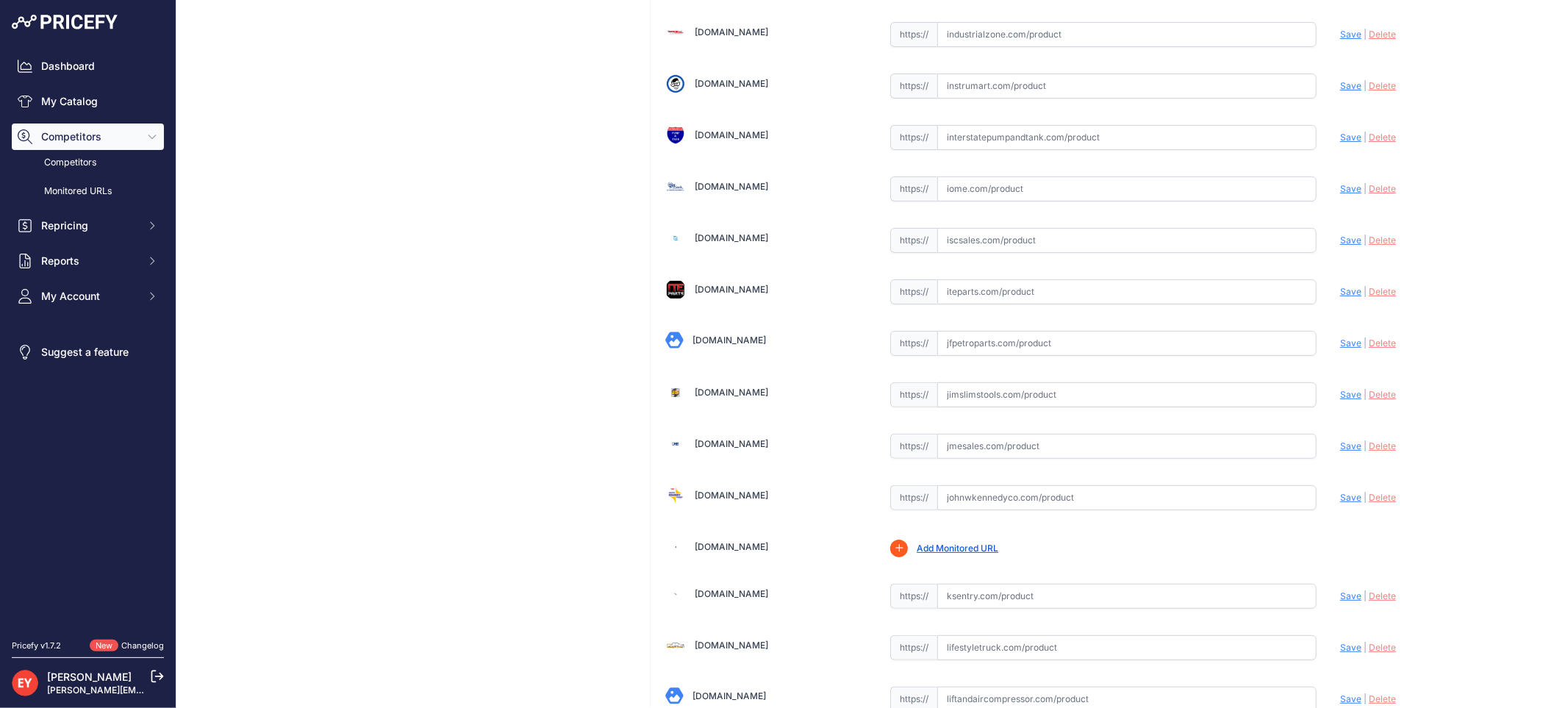
click at [998, 356] on input "text" at bounding box center [1127, 344] width 380 height 25
paste input "https://www.jfpetroparts.com/ProductDetails.aspx?id=10000014&itemno=IT-0002740"
click at [1341, 348] on span "Save" at bounding box center [1351, 344] width 21 height 11
type input "https://www.jfpetroparts.com/ProductDetails.aspx?id=10000014&itemno=IT-0002740&…"
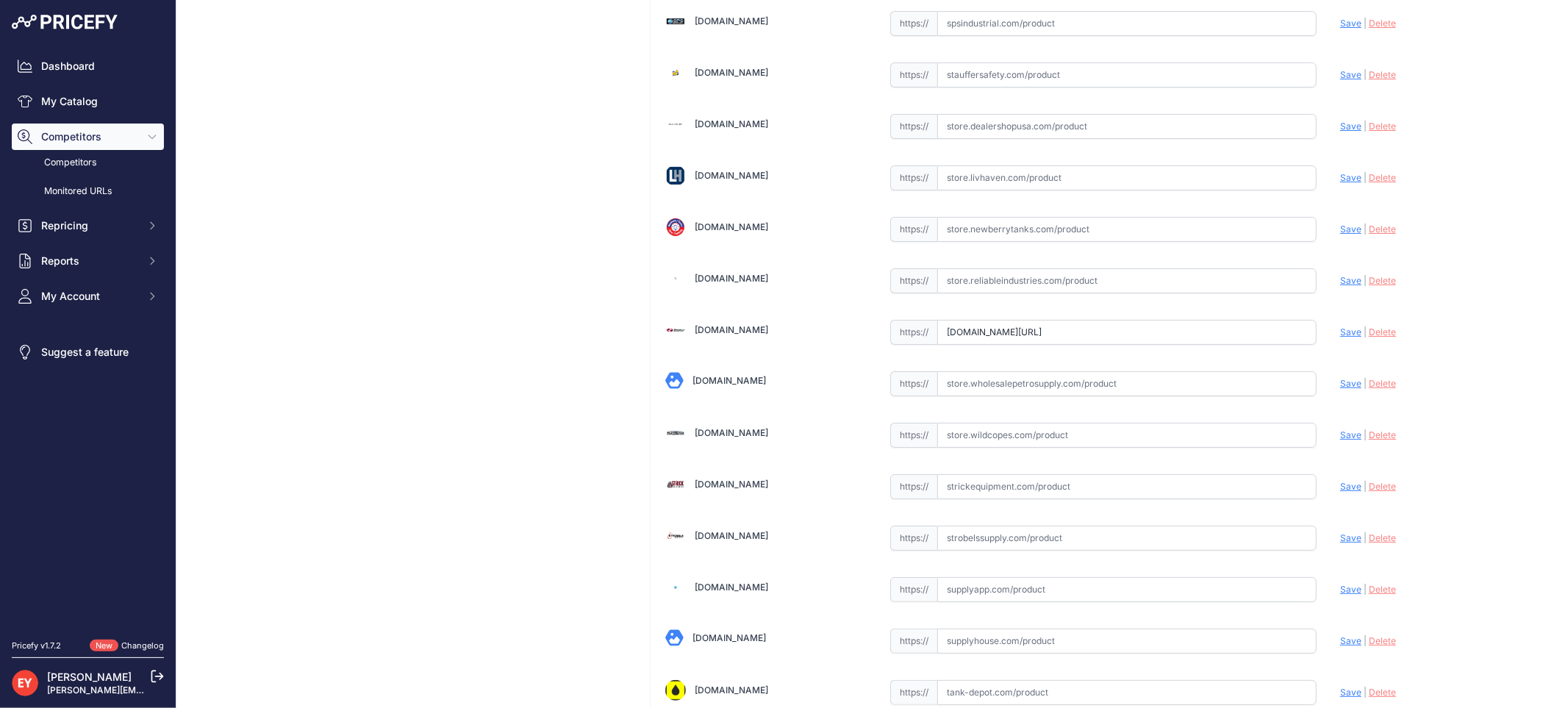
scroll to position [0, 266]
drag, startPoint x: 936, startPoint y: 359, endPoint x: 1451, endPoint y: 399, distance: 516.6
paste input "https://store.senecaco.com/store/c68/manhole-covers-accessories/p2262/opw-e0051…"
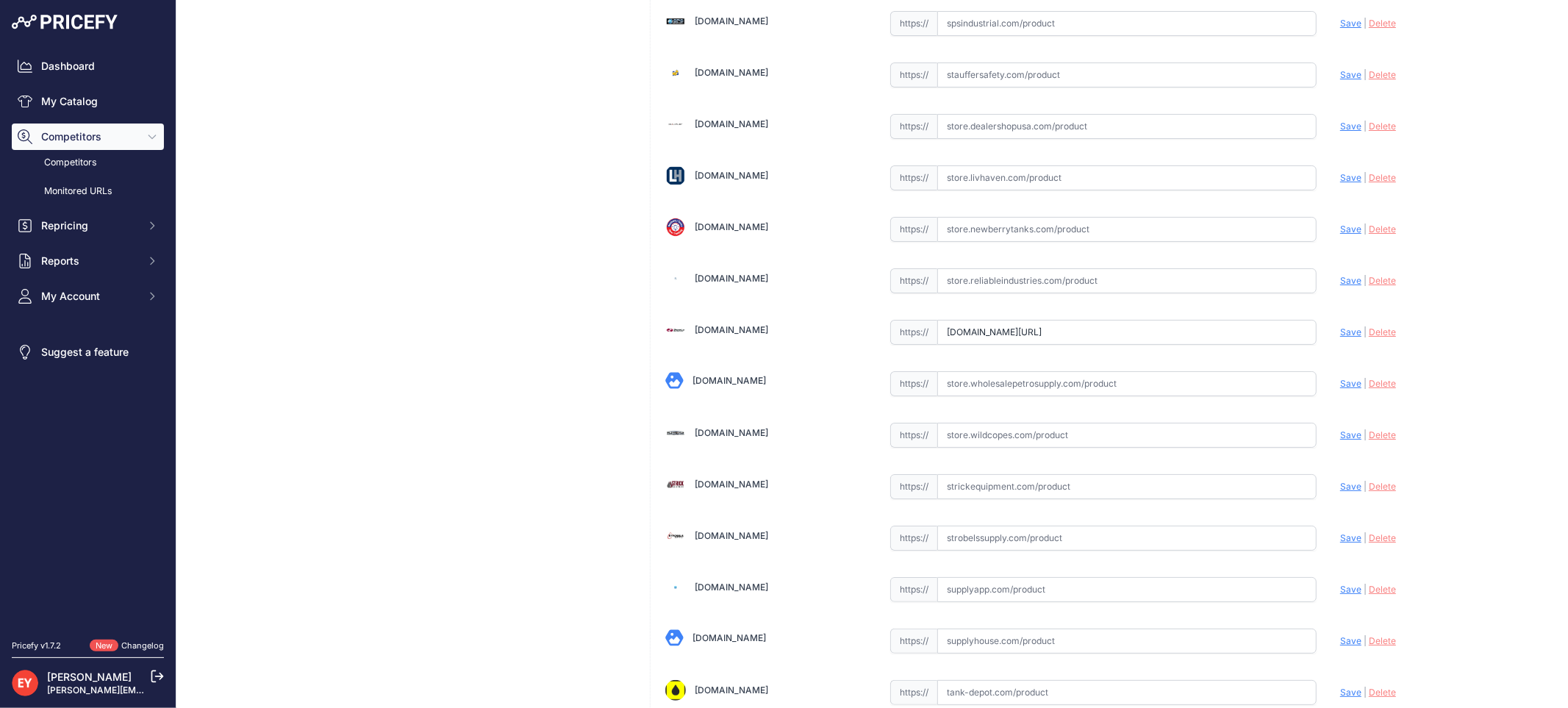
click at [1341, 338] on span "Save" at bounding box center [1351, 332] width 21 height 11
type input "https://store.senecaco.com/store/c68/manhole-covers-accessories/p2262/opw-e0051…"
click at [952, 347] on input "text" at bounding box center [1127, 334] width 380 height 25
paste input "https://shop.sourcena.com/OPW-Fueling-Components/Manhole-Replacement-Part/E0051…"
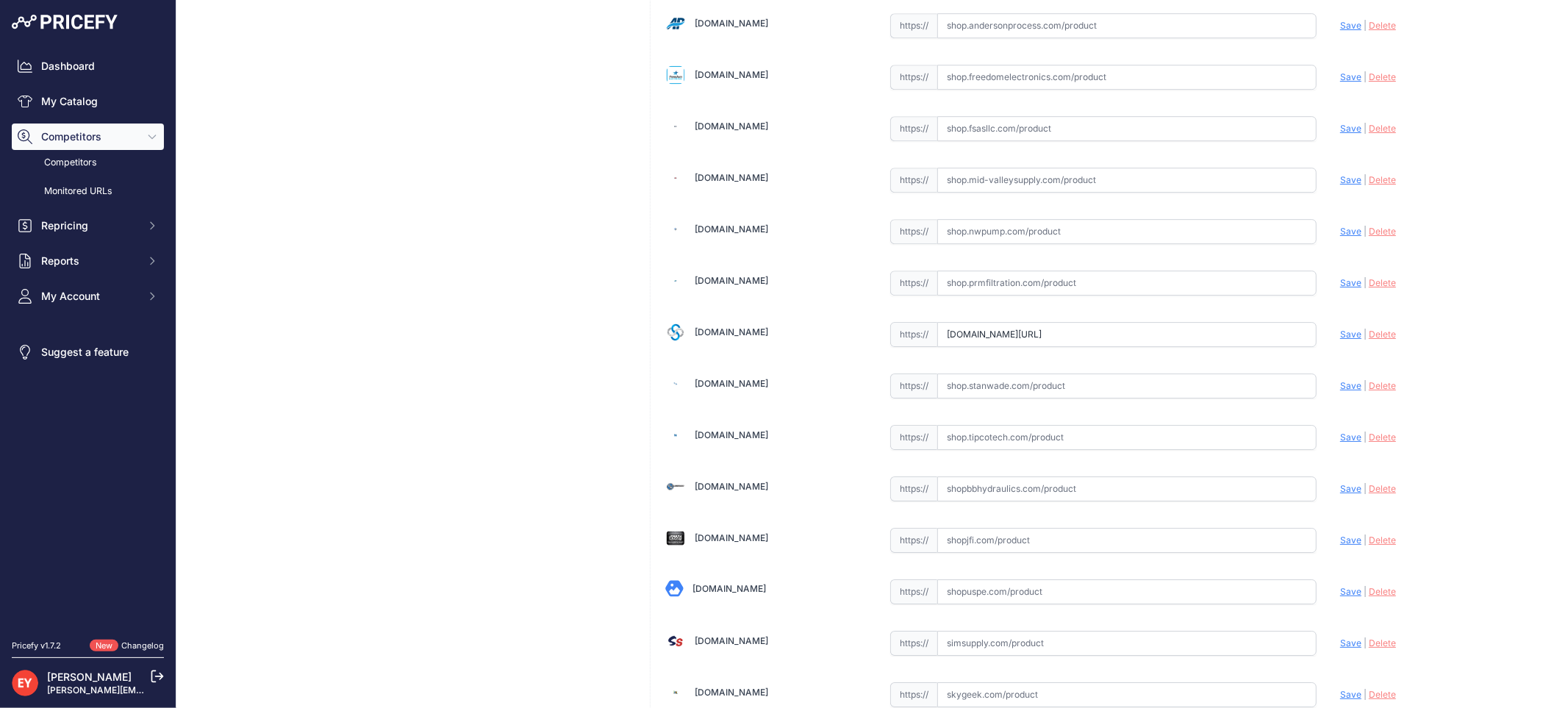
scroll to position [0, 0]
click at [1341, 340] on span "Save" at bounding box center [1351, 334] width 21 height 11
type input "https://shop.sourcena.com/OPW-Fueling-Components/Manhole-Replacement-Part/E0051…"
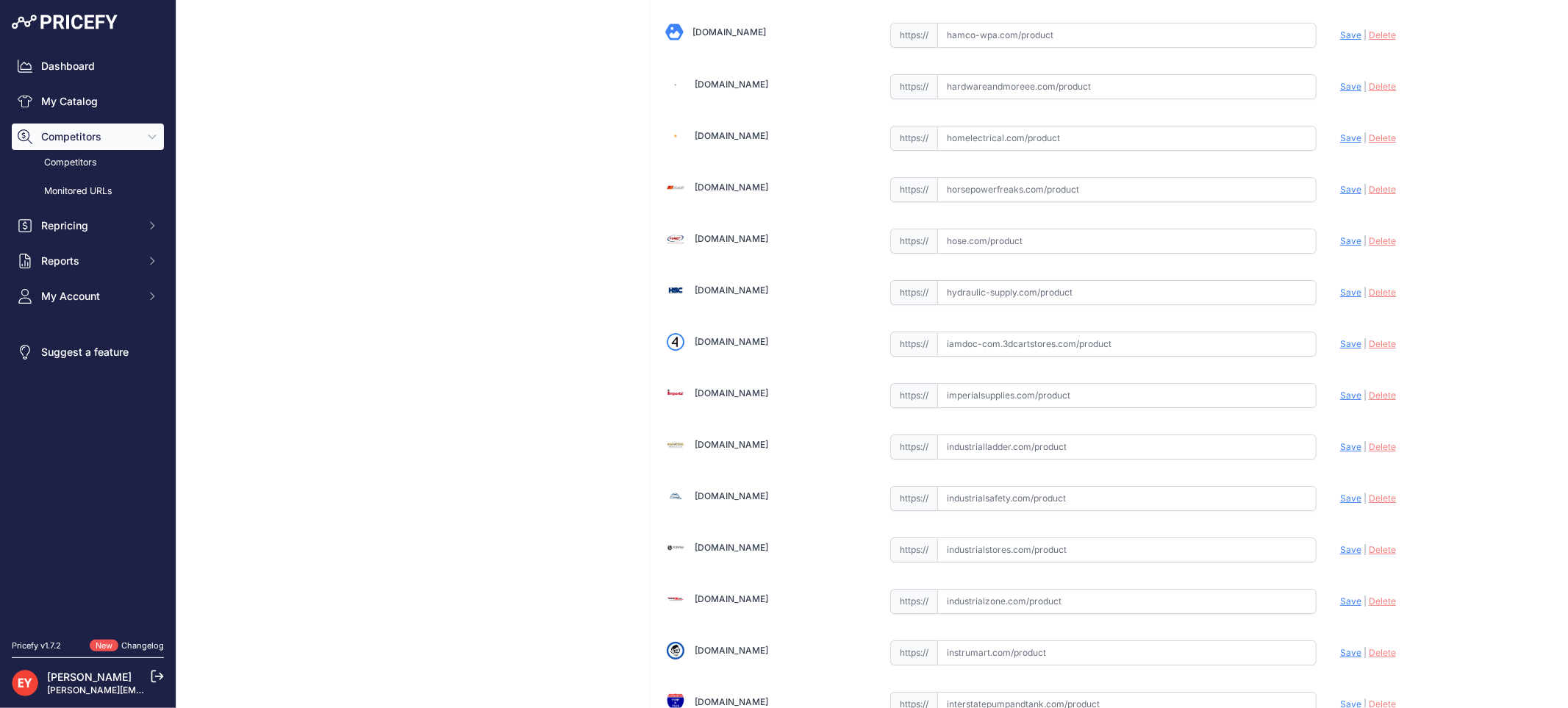
click at [968, 357] on input "text" at bounding box center [1127, 344] width 380 height 25
paste input "https://iamdoc-com.3dcartstores.com/Cover-Manhole-18-Mach-Iron-104Aow-_p_105925…"
click at [1341, 349] on span "Save" at bounding box center [1351, 344] width 21 height 11
type input "https://iamdoc-com.3dcartstores.com/Cover-Manhole-18-Mach-Iron-104Aow-_p_105925…"
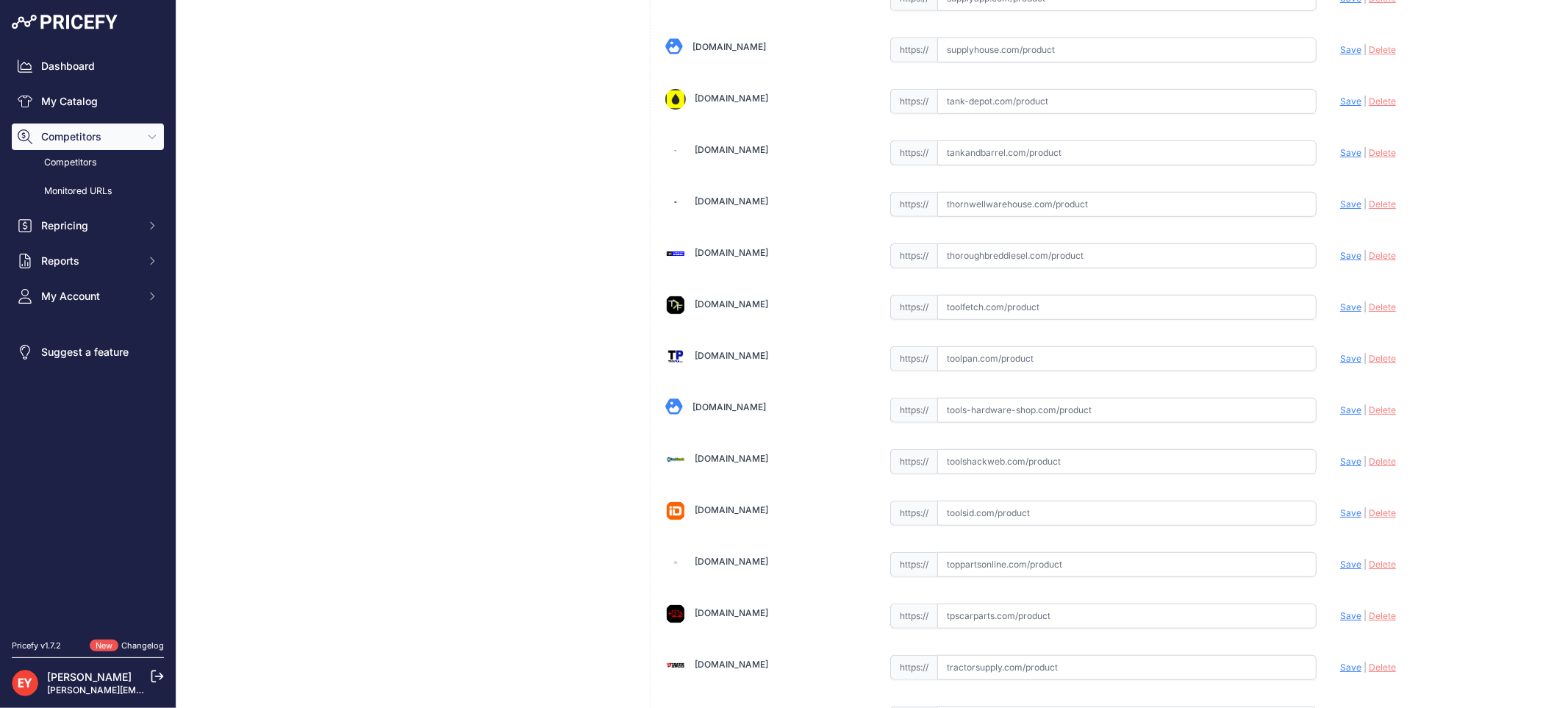
scroll to position [11011, 0]
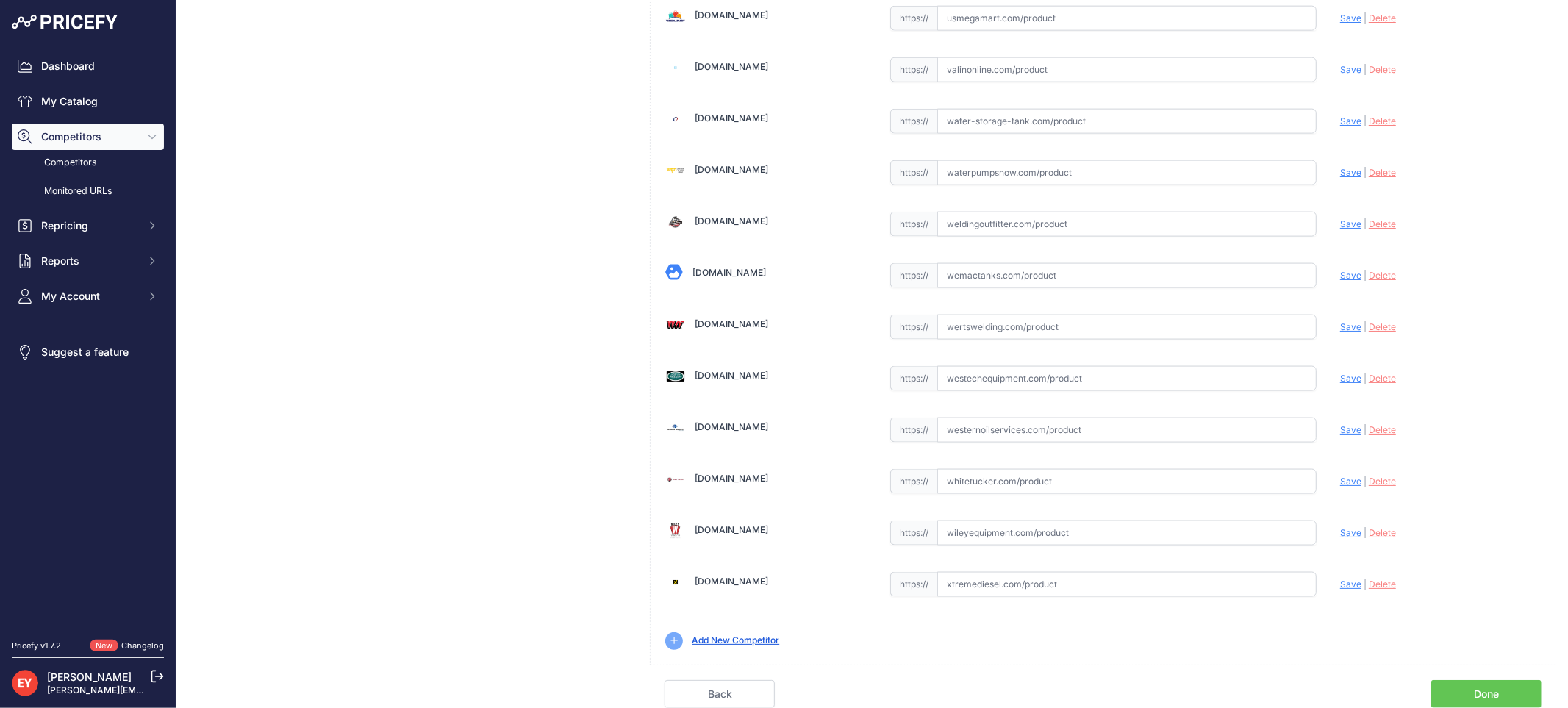
click at [1487, 688] on link "Done" at bounding box center [1487, 694] width 110 height 28
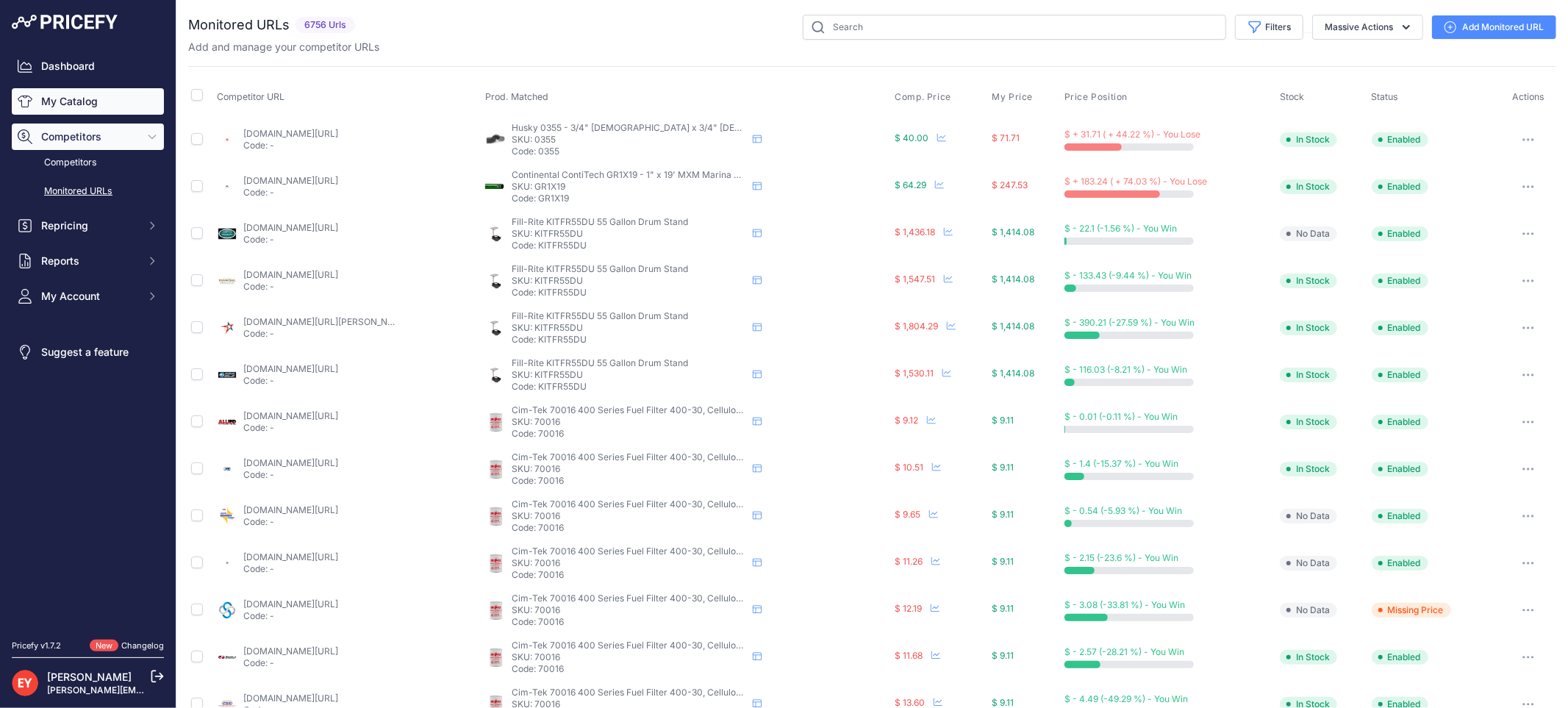
click at [93, 98] on link "My Catalog" at bounding box center [88, 102] width 152 height 27
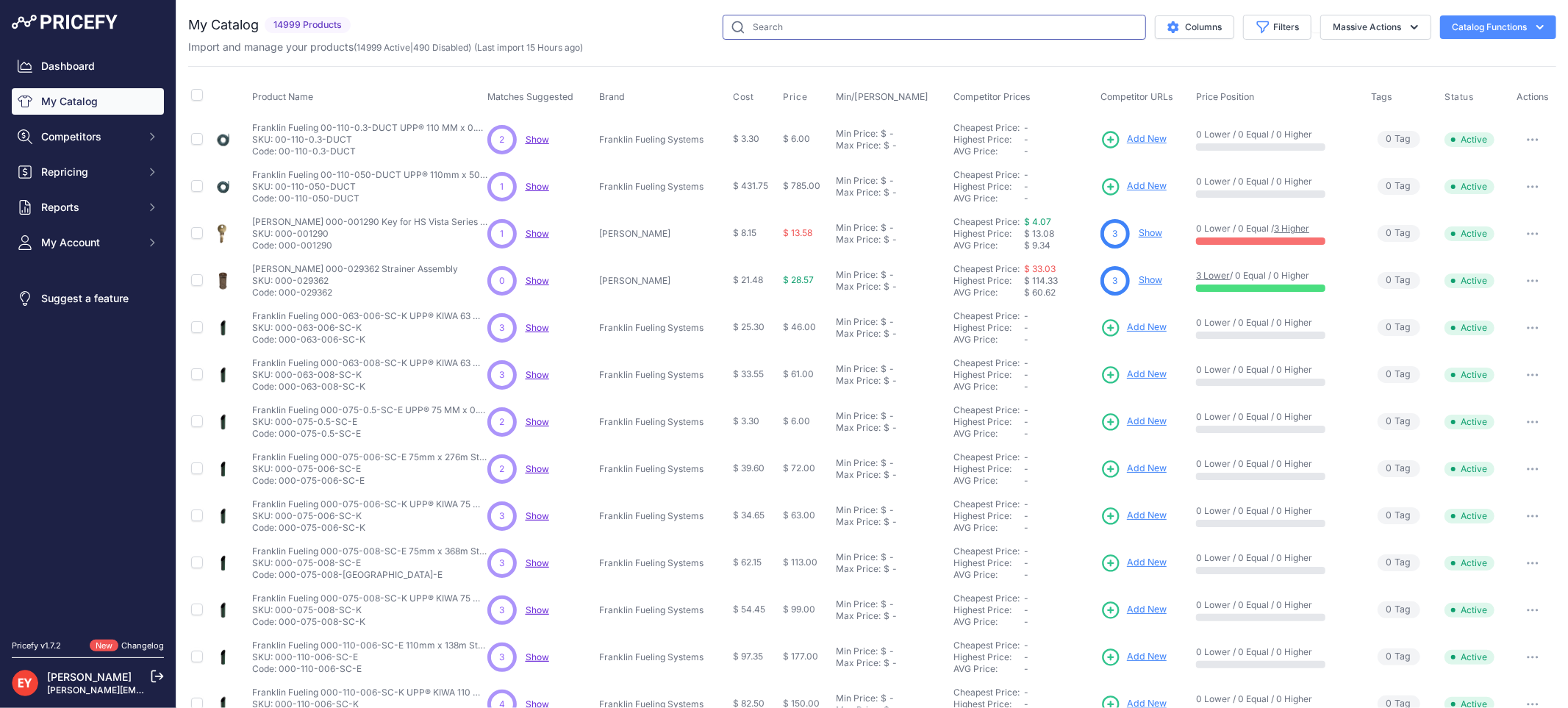
click at [740, 18] on input "text" at bounding box center [934, 27] width 423 height 25
paste input "6100-8000"
type input "6100-8000"
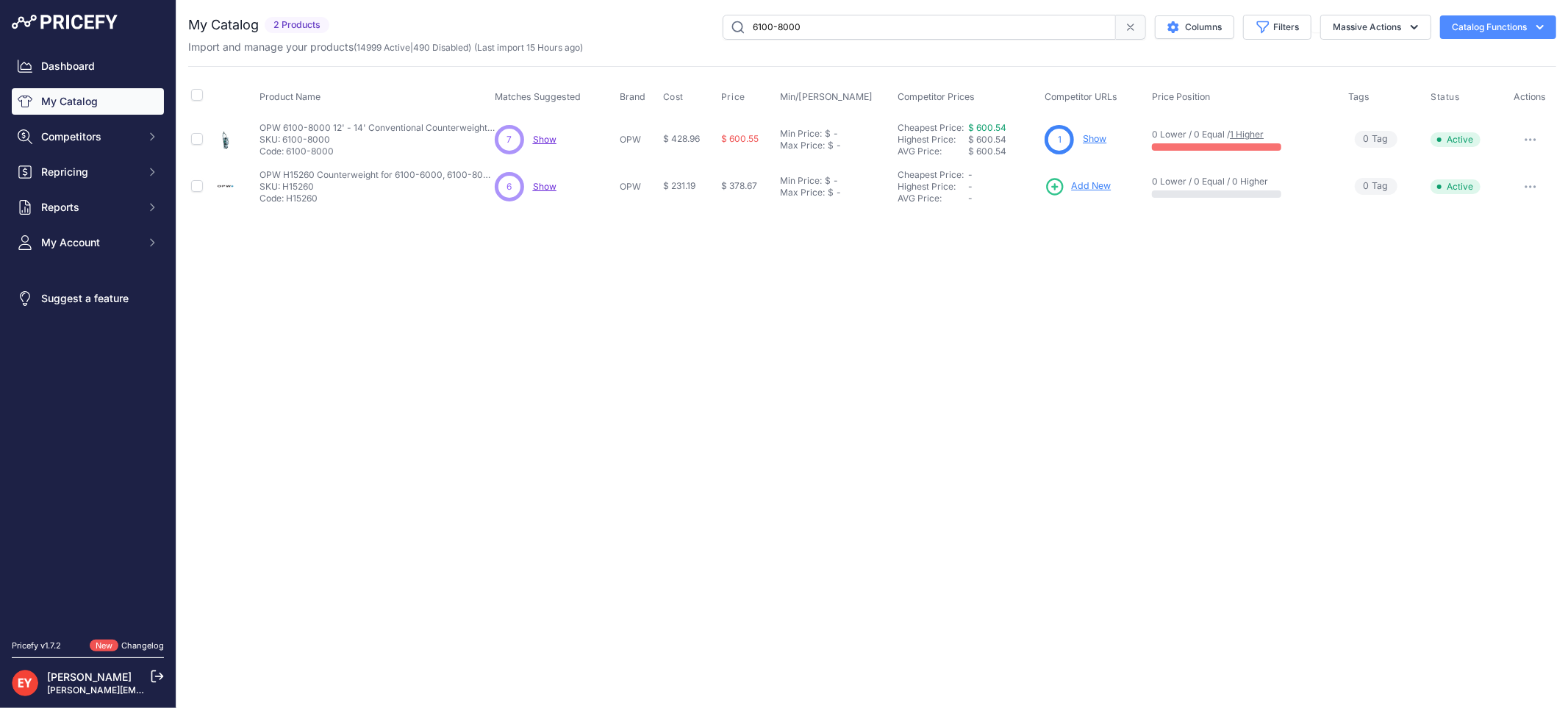
click at [1097, 140] on link "Show" at bounding box center [1094, 139] width 24 height 11
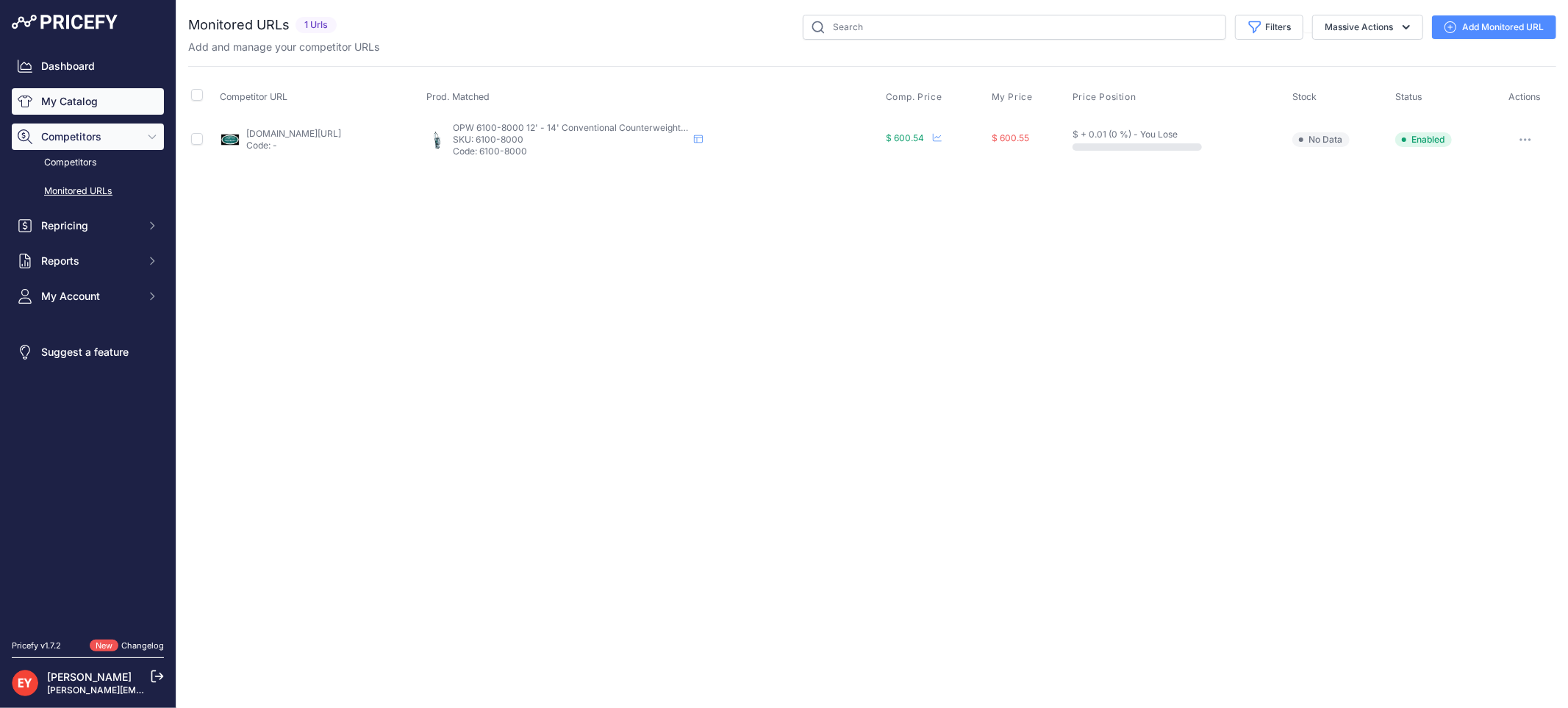
click at [45, 105] on link "My Catalog" at bounding box center [88, 102] width 152 height 27
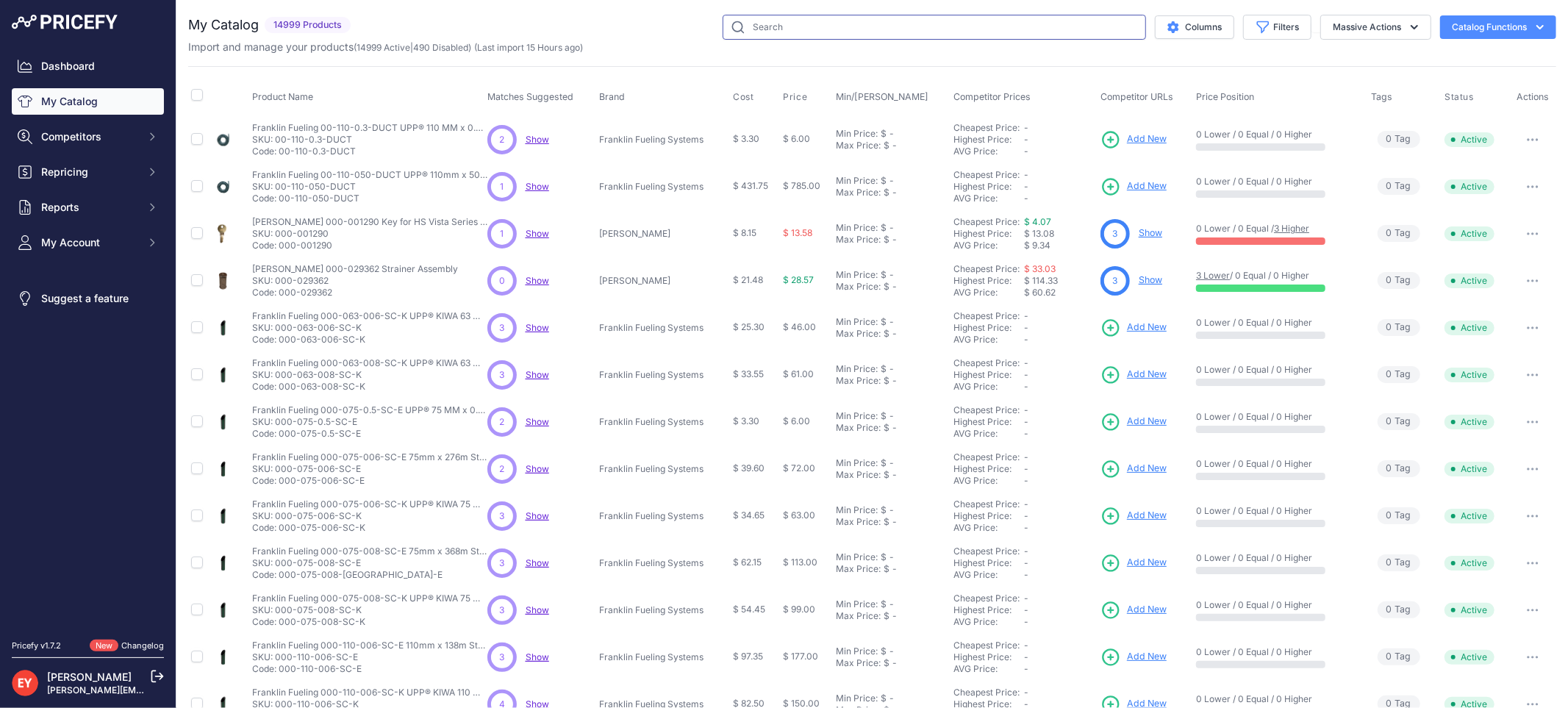
click at [766, 39] on input "text" at bounding box center [934, 27] width 423 height 25
paste input "6100-8000"
type input "6100-8000"
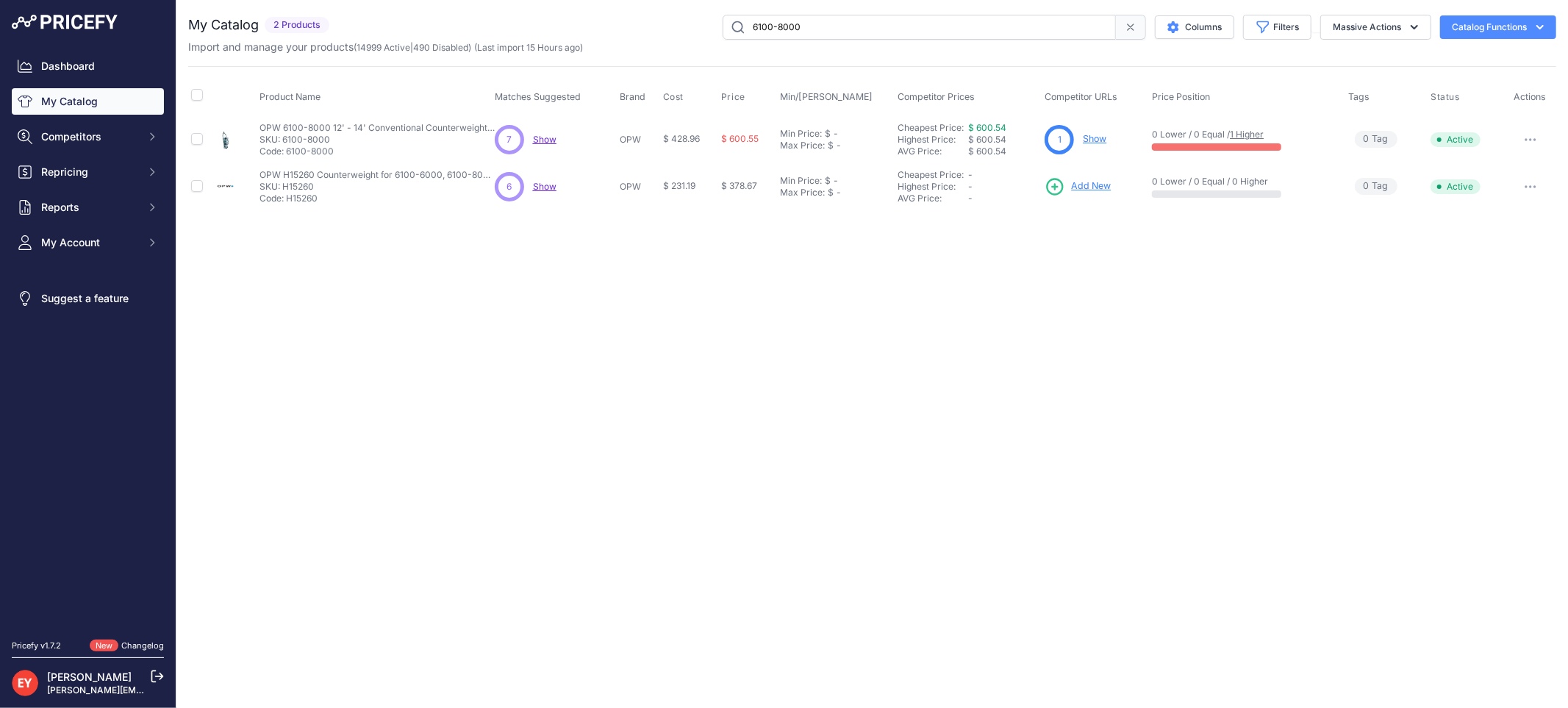
click at [1101, 138] on link "Show" at bounding box center [1094, 139] width 24 height 11
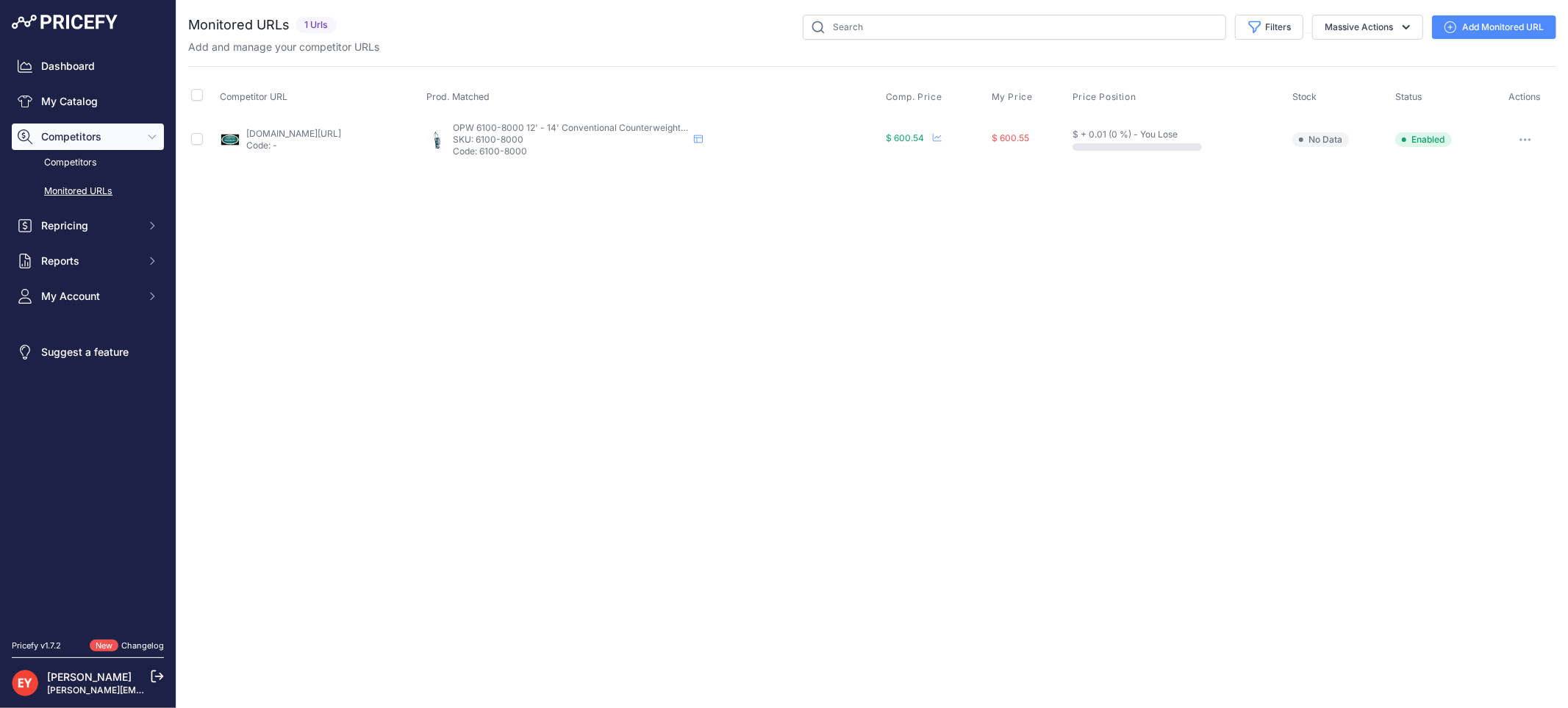
click at [1457, 28] on link "Add Monitored URL" at bounding box center [1494, 27] width 125 height 24
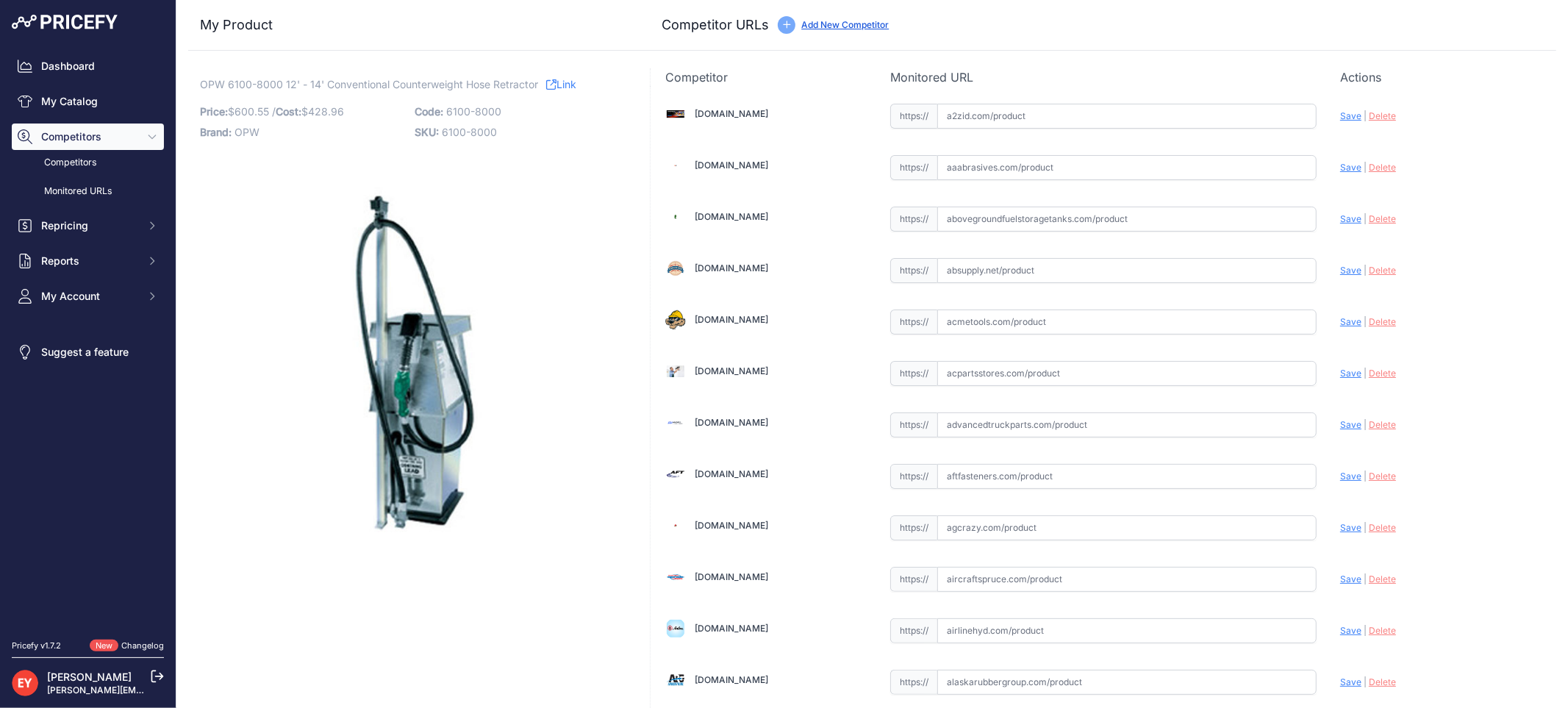
scroll to position [5024, 0]
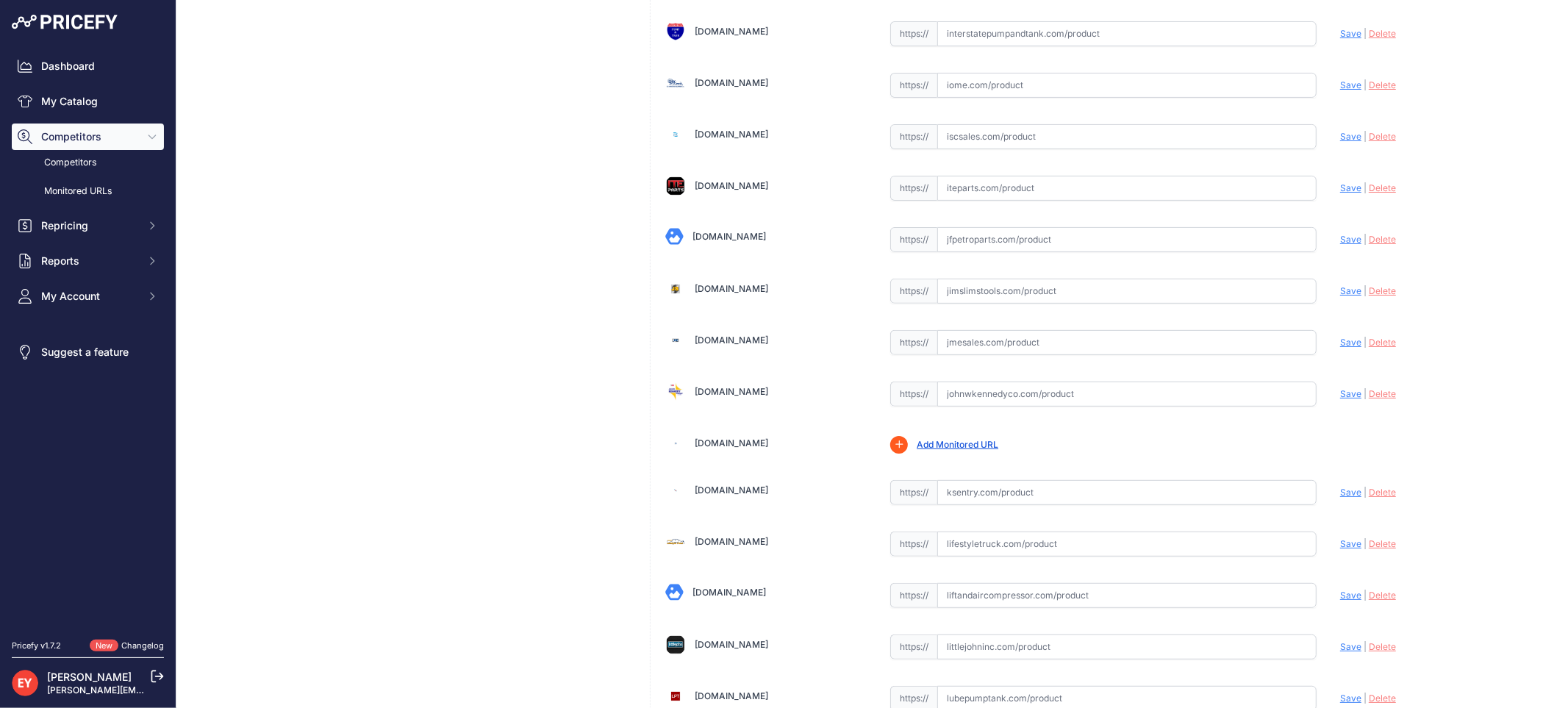
click at [983, 354] on input "text" at bounding box center [1127, 343] width 380 height 25
paste input "https://www.jmesales.com/opw-hose-retractors/"
click at [1341, 348] on span "Save" at bounding box center [1351, 343] width 21 height 11
type input "https://www.jmesales.com/opw-hose-retractors/?prirule_jdsnikfkfjsd=3888"
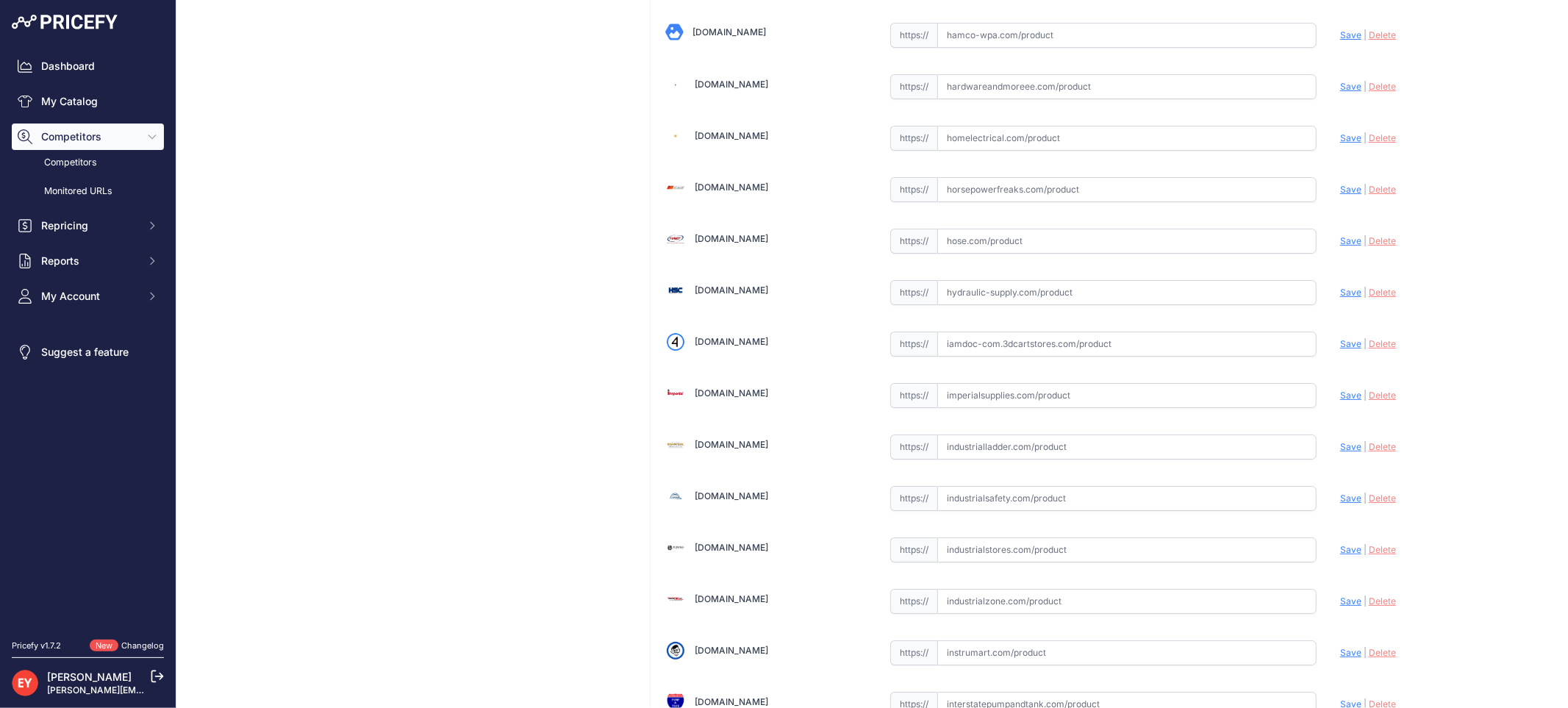
click at [990, 357] on input "text" at bounding box center [1127, 344] width 380 height 25
paste input "https://iamdoc-com.3dcartstores.com/Retractor-5-8-X14-Hose_p_10579327.html"
click at [1341, 349] on span "Save" at bounding box center [1351, 344] width 21 height 11
type input "https://iamdoc-com.3dcartstores.com/Retractor-5-8-X14-Hose_p_10579327.html?prir…"
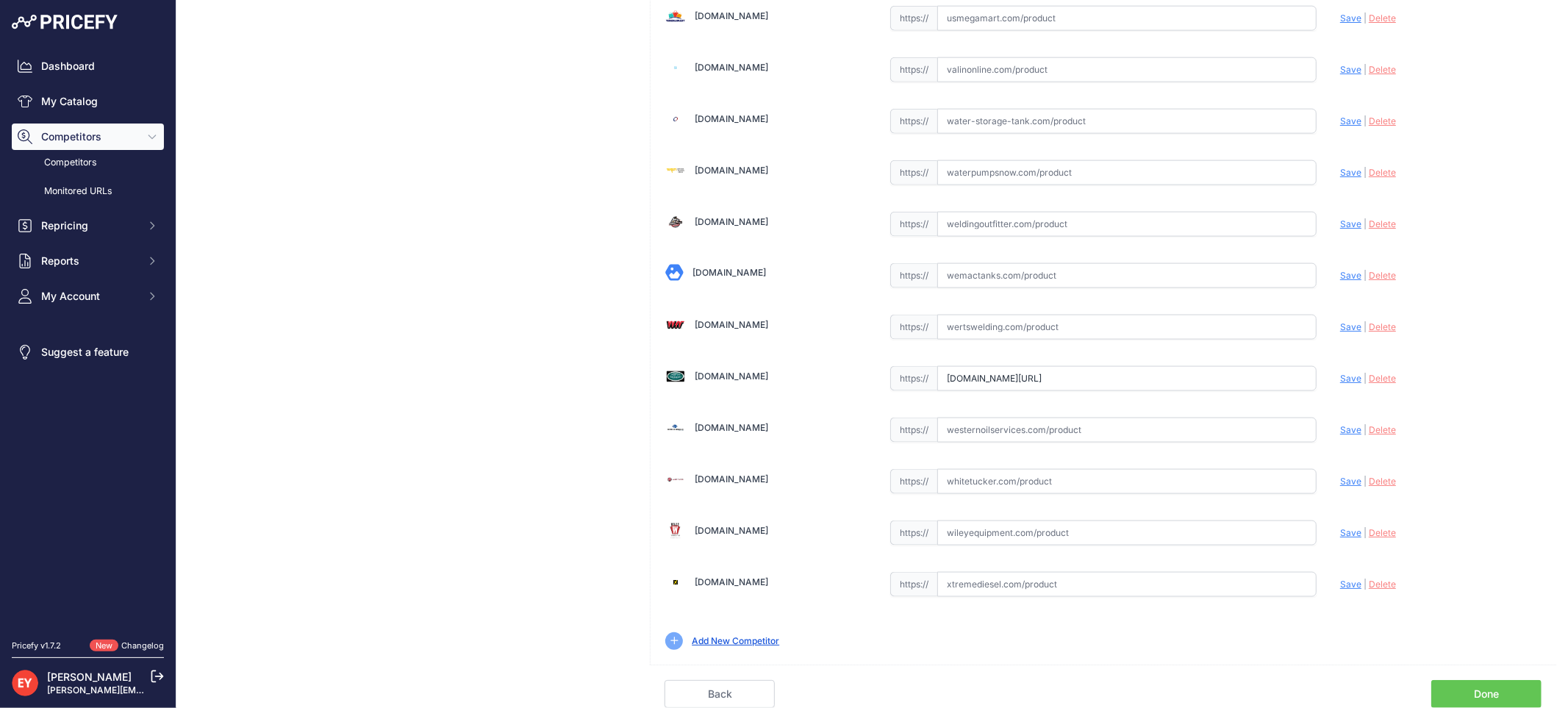
scroll to position [0, 238]
drag, startPoint x: 943, startPoint y: 373, endPoint x: 1318, endPoint y: 396, distance: 375.7
paste input "https://westechequipment.com/product/6100-8000-counterweight-hose-retractor-12-…"
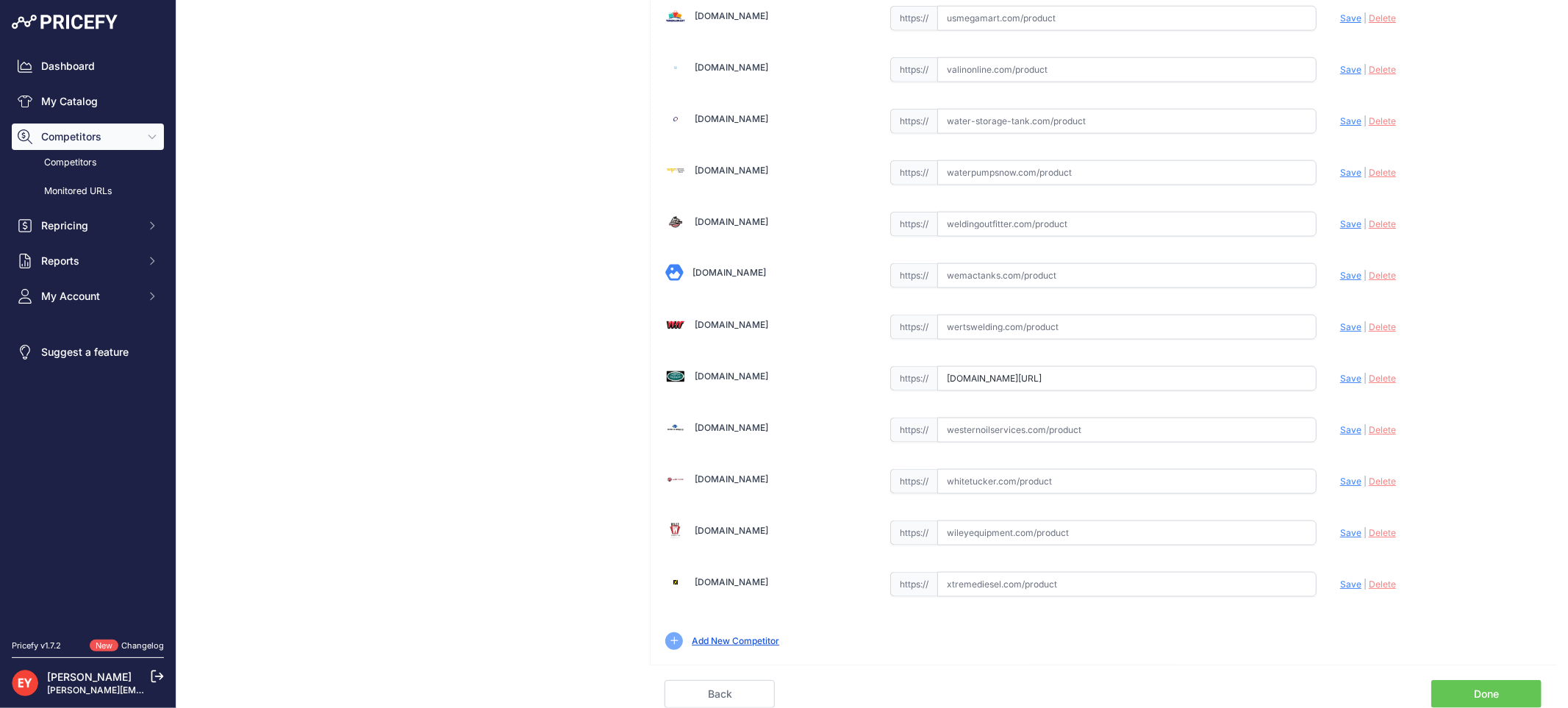
click at [1341, 376] on span "Save" at bounding box center [1351, 379] width 21 height 11
type input "https://westechequipment.com/product/6100-8000-counterweight-hose-retractor-12-…"
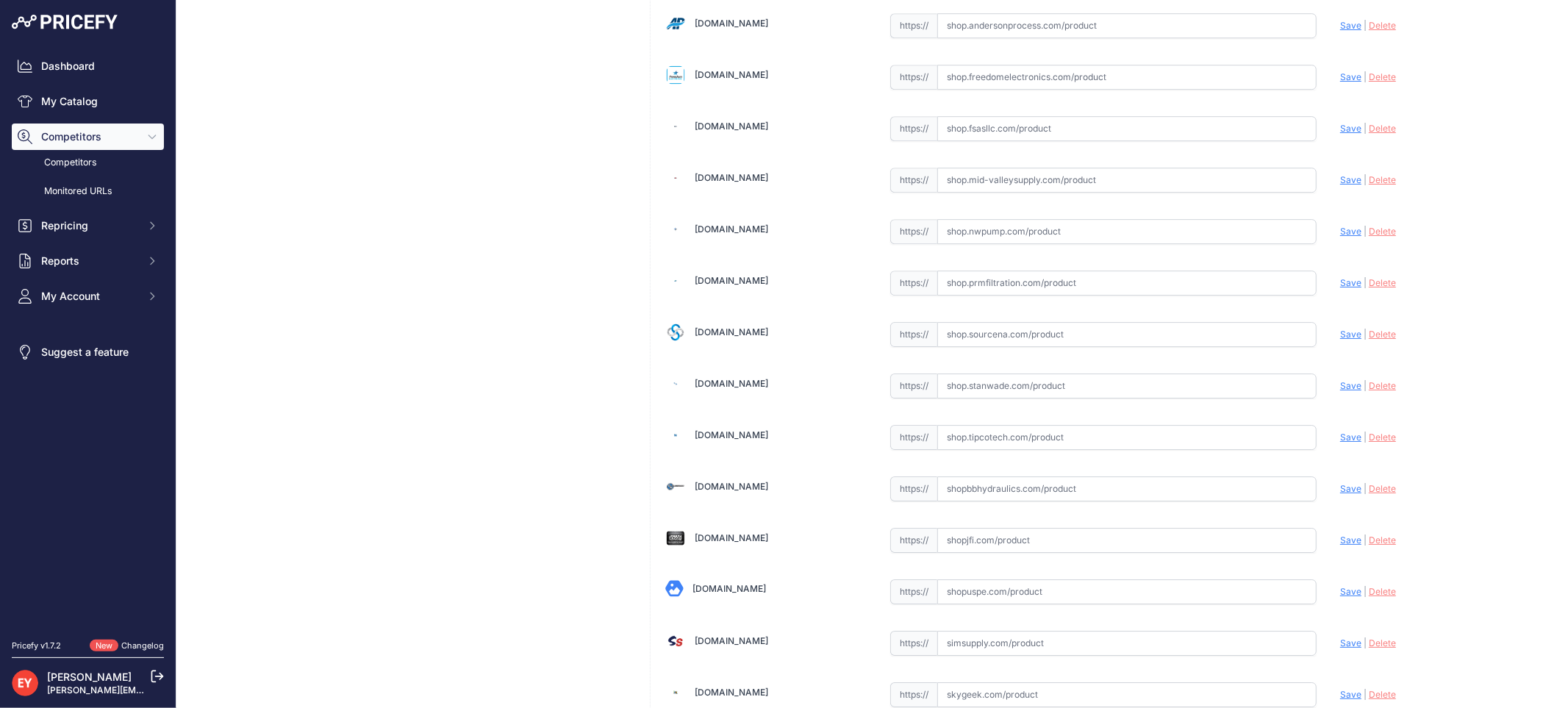
click at [962, 347] on input "text" at bounding box center [1127, 334] width 380 height 25
paste input "https://shop.sourcena.com/OPW-Fueling-Components/Hose-Retractors/6100-8000/OPW-…"
click at [1342, 340] on span "Save" at bounding box center [1351, 334] width 21 height 11
type input "https://shop.sourcena.com/OPW-Fueling-Components/Hose-Retractors/6100-8000/OPW-…"
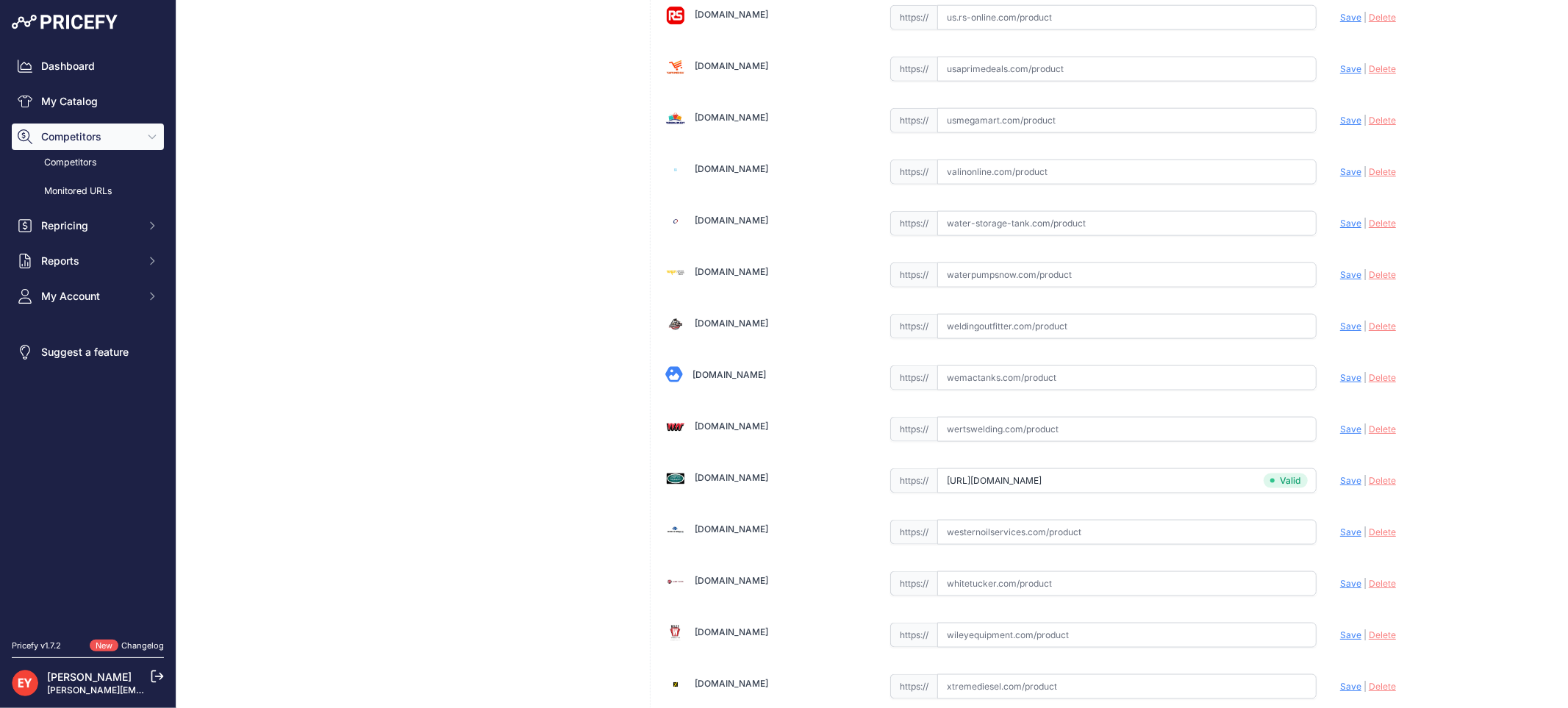
scroll to position [11011, 0]
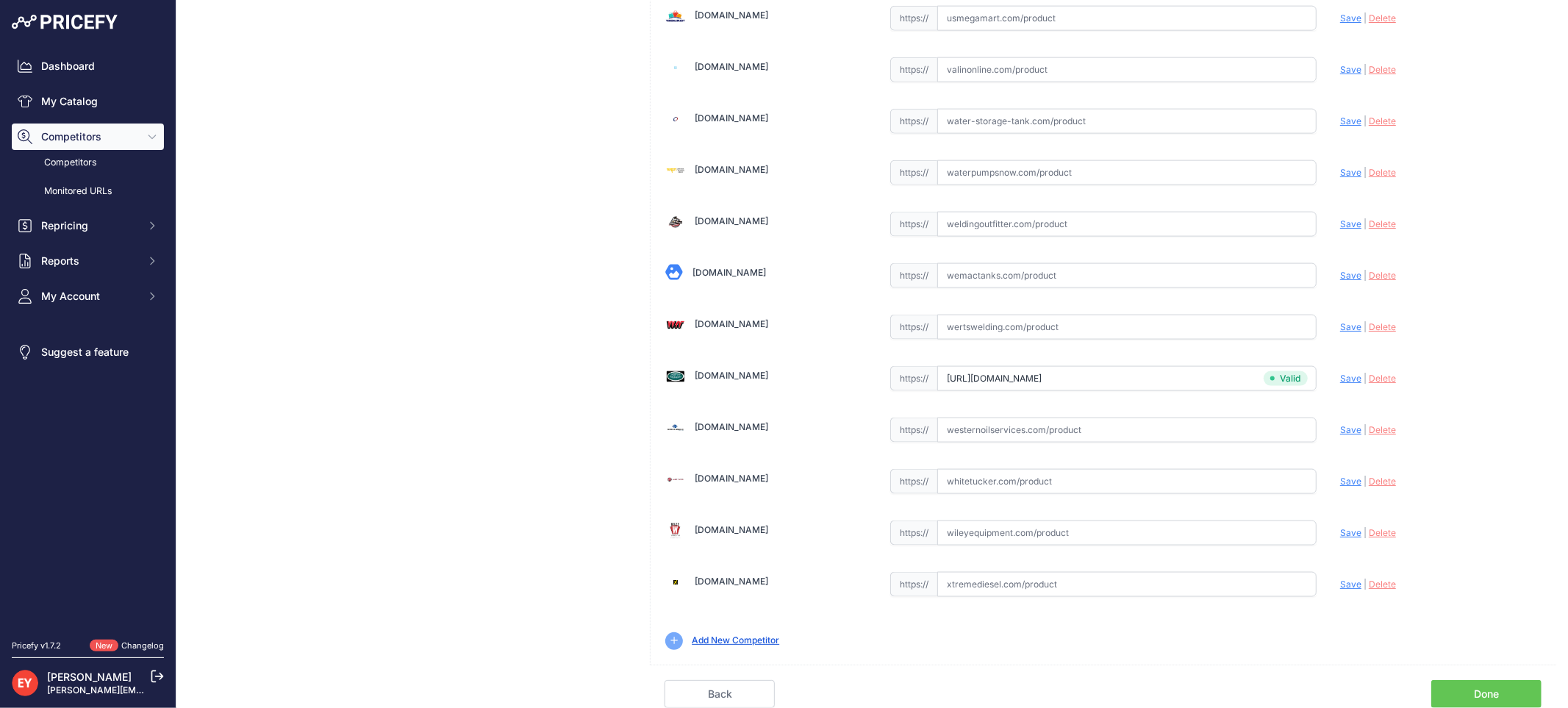
click at [1495, 690] on link "Done" at bounding box center [1487, 694] width 110 height 28
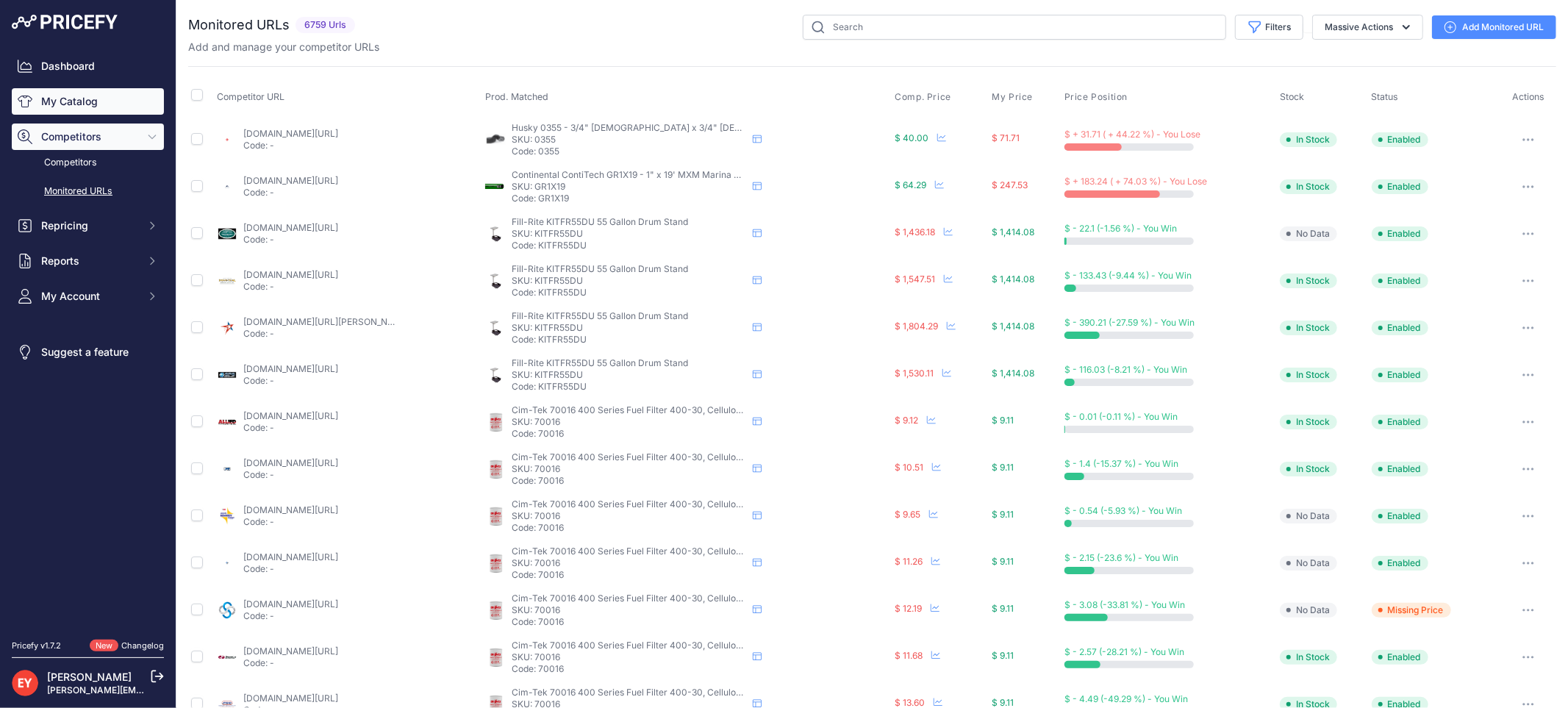
click at [76, 89] on link "My Catalog" at bounding box center [88, 102] width 152 height 27
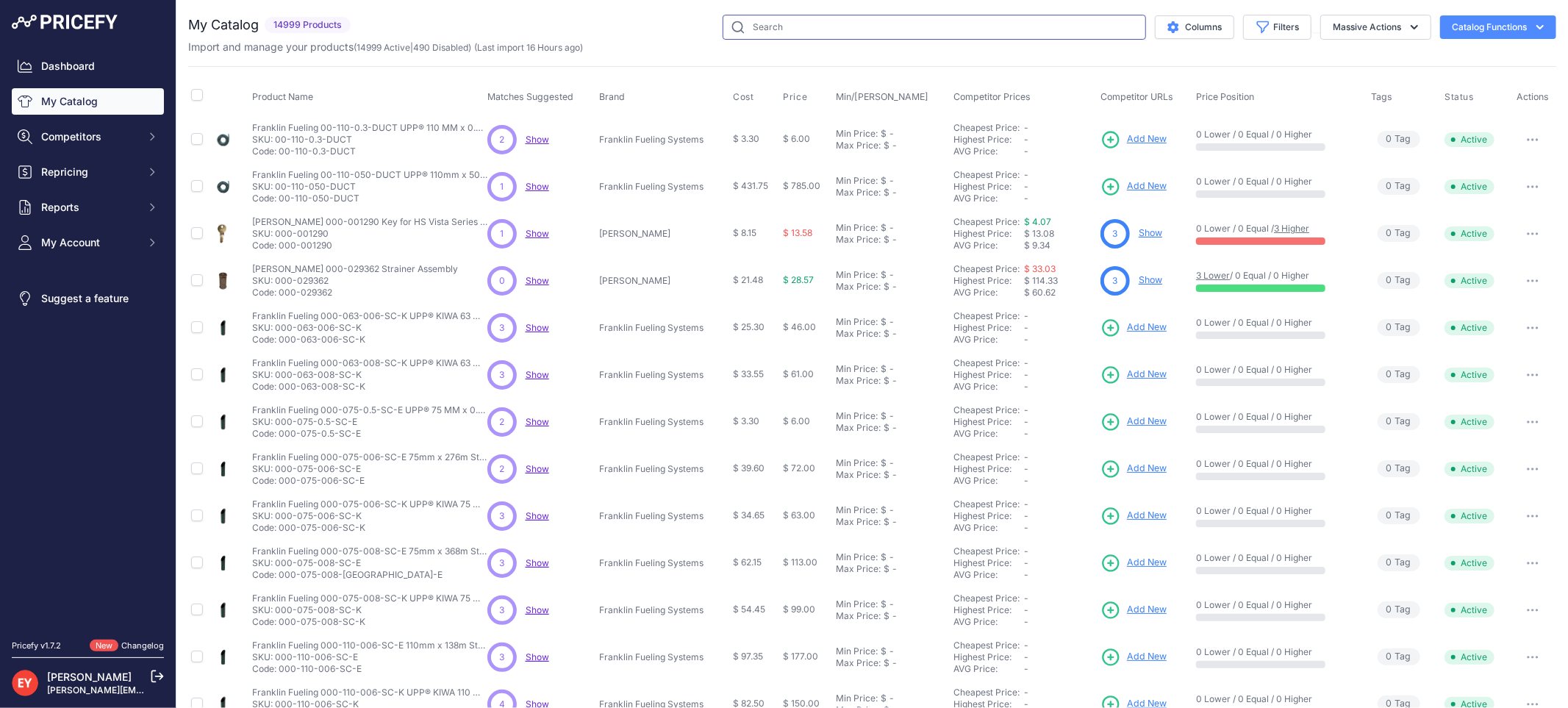
click at [773, 28] on input "text" at bounding box center [934, 27] width 423 height 25
paste input "6102-EC01"
type input "6102-EC01"
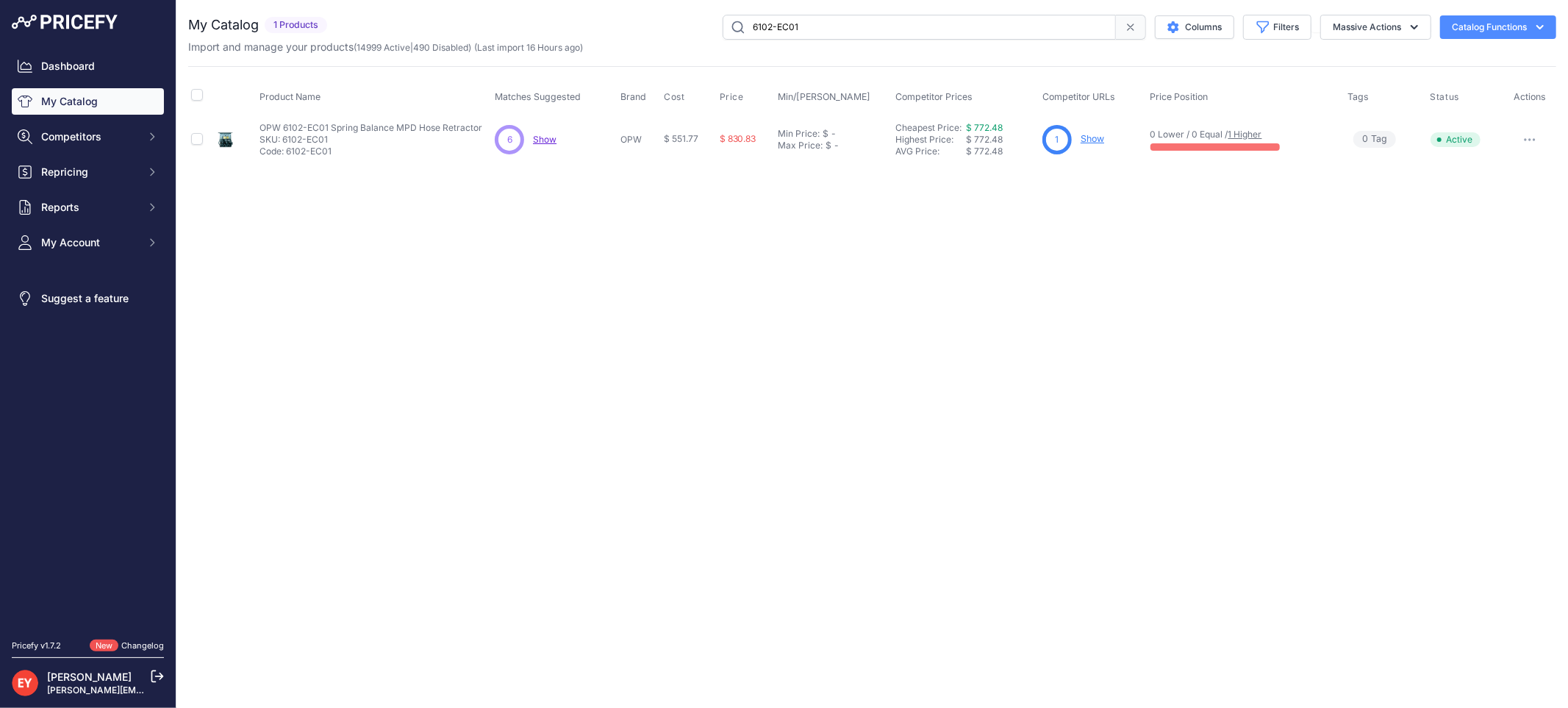
click at [1095, 136] on link "Show" at bounding box center [1092, 139] width 24 height 11
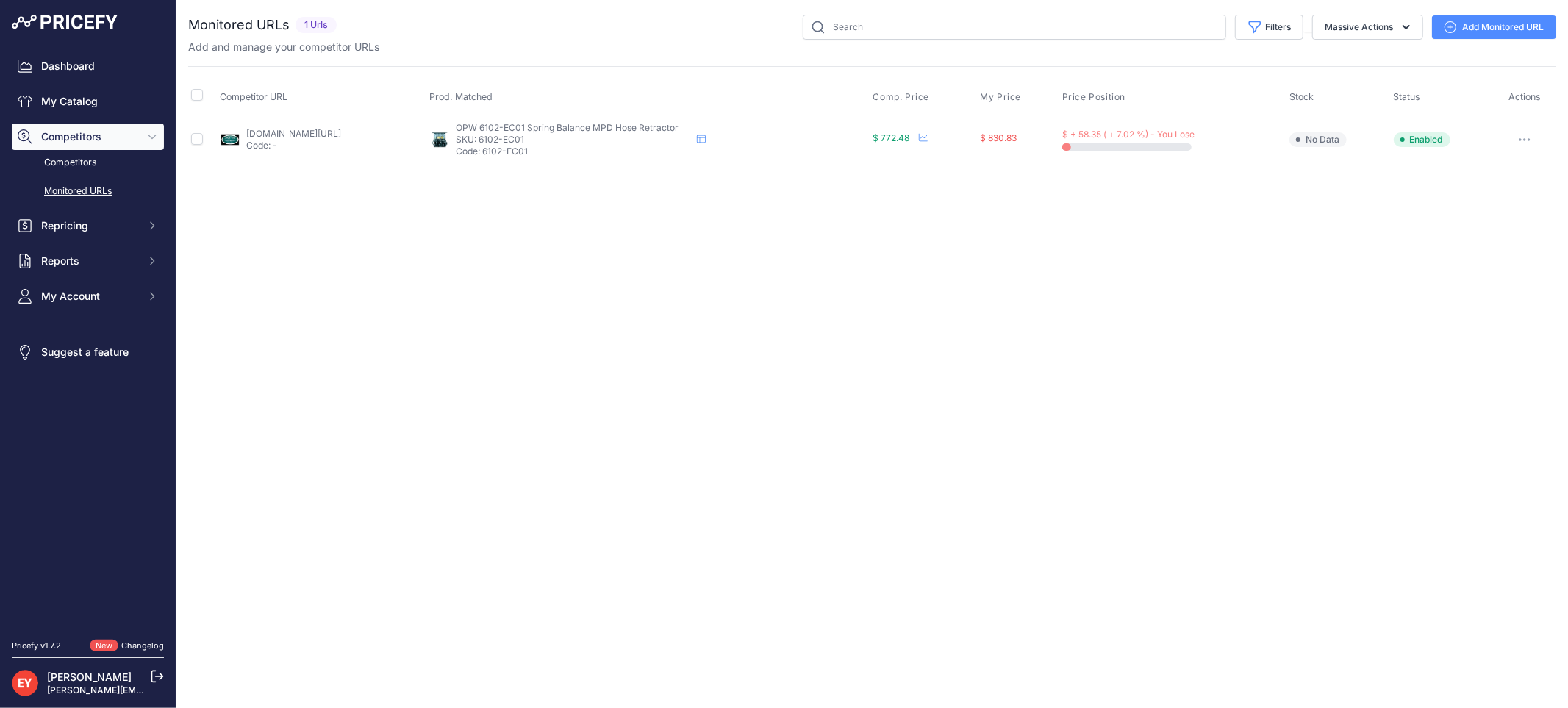
click at [1469, 28] on link "Add Monitored URL" at bounding box center [1494, 27] width 125 height 24
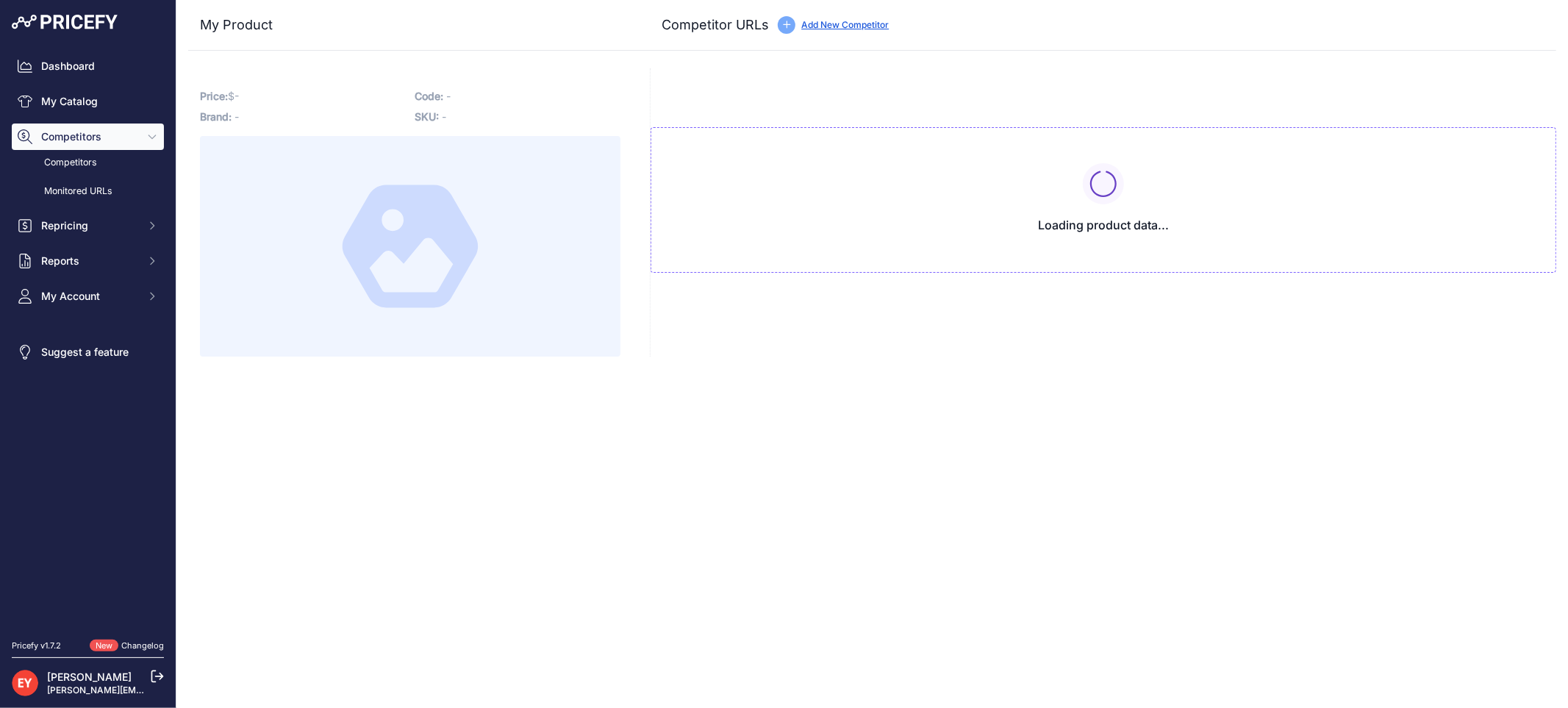
type input "[DOMAIN_NAME][URL]"
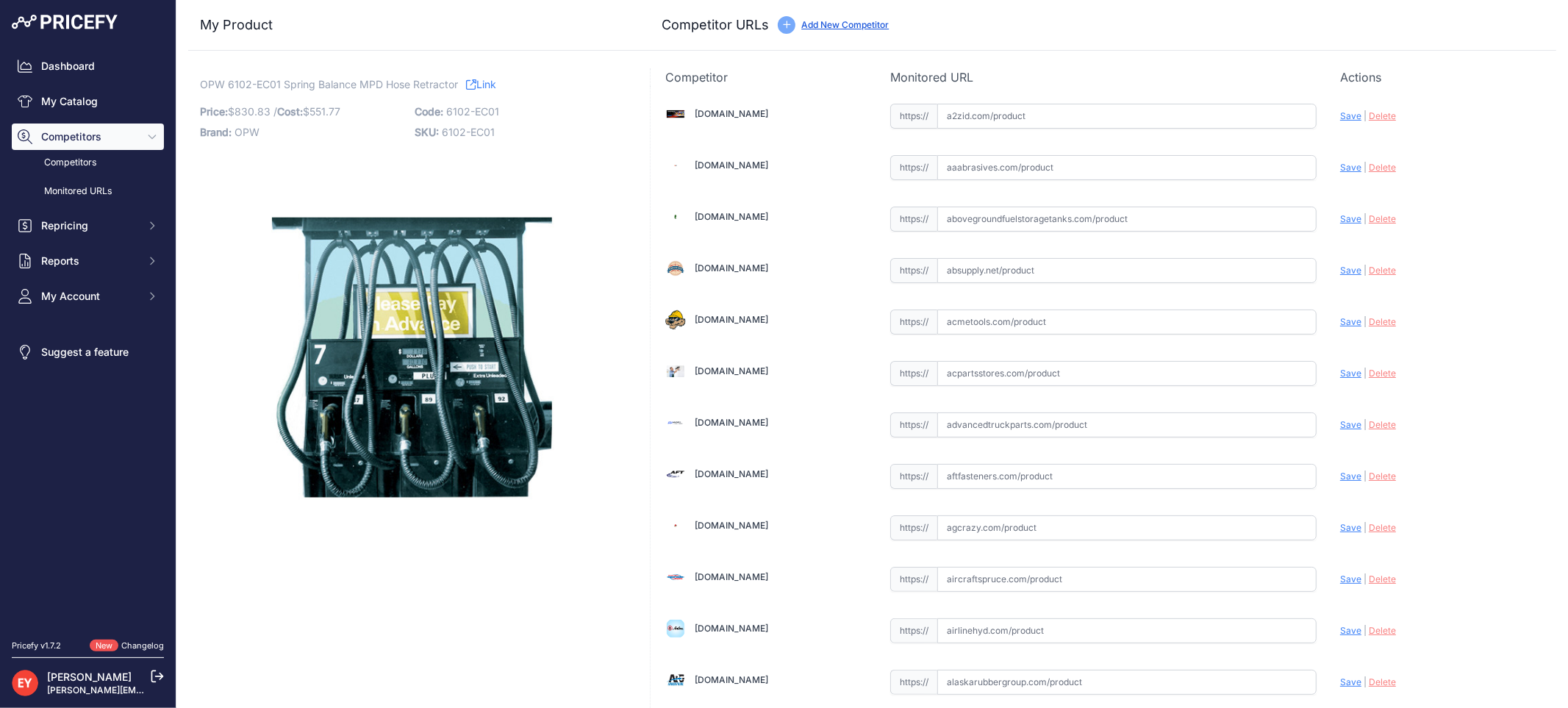
scroll to position [1361, 0]
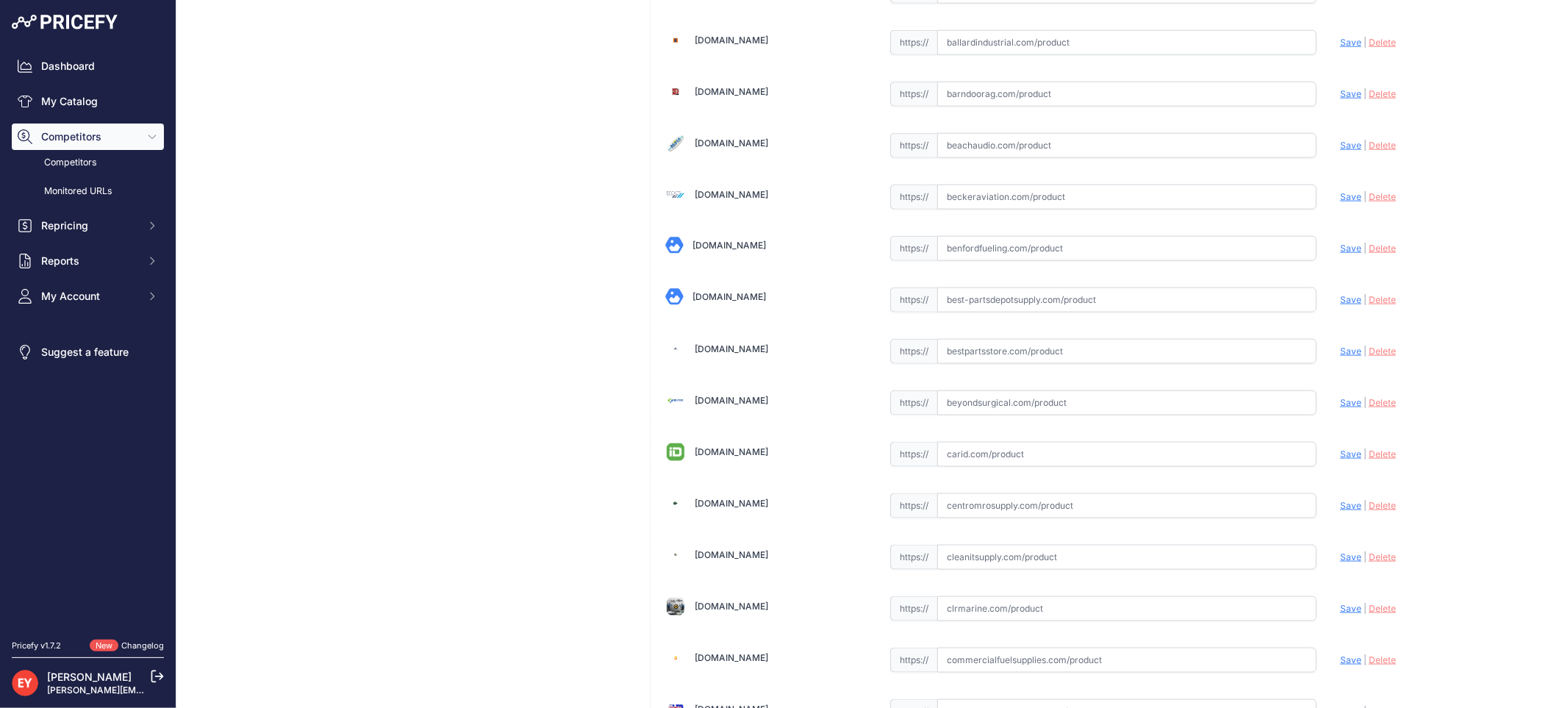
click at [1014, 364] on input "text" at bounding box center [1127, 351] width 380 height 25
paste input "https://www.bestpartsstore.com/product/opw-6102-ec01-spring-balance-mpd-hose-re…"
click at [1341, 354] on span "Save" at bounding box center [1351, 351] width 21 height 11
type input "https://www.bestpartsstore.com/product/opw-6102-ec01-spring-balance-mpd-hose-re…"
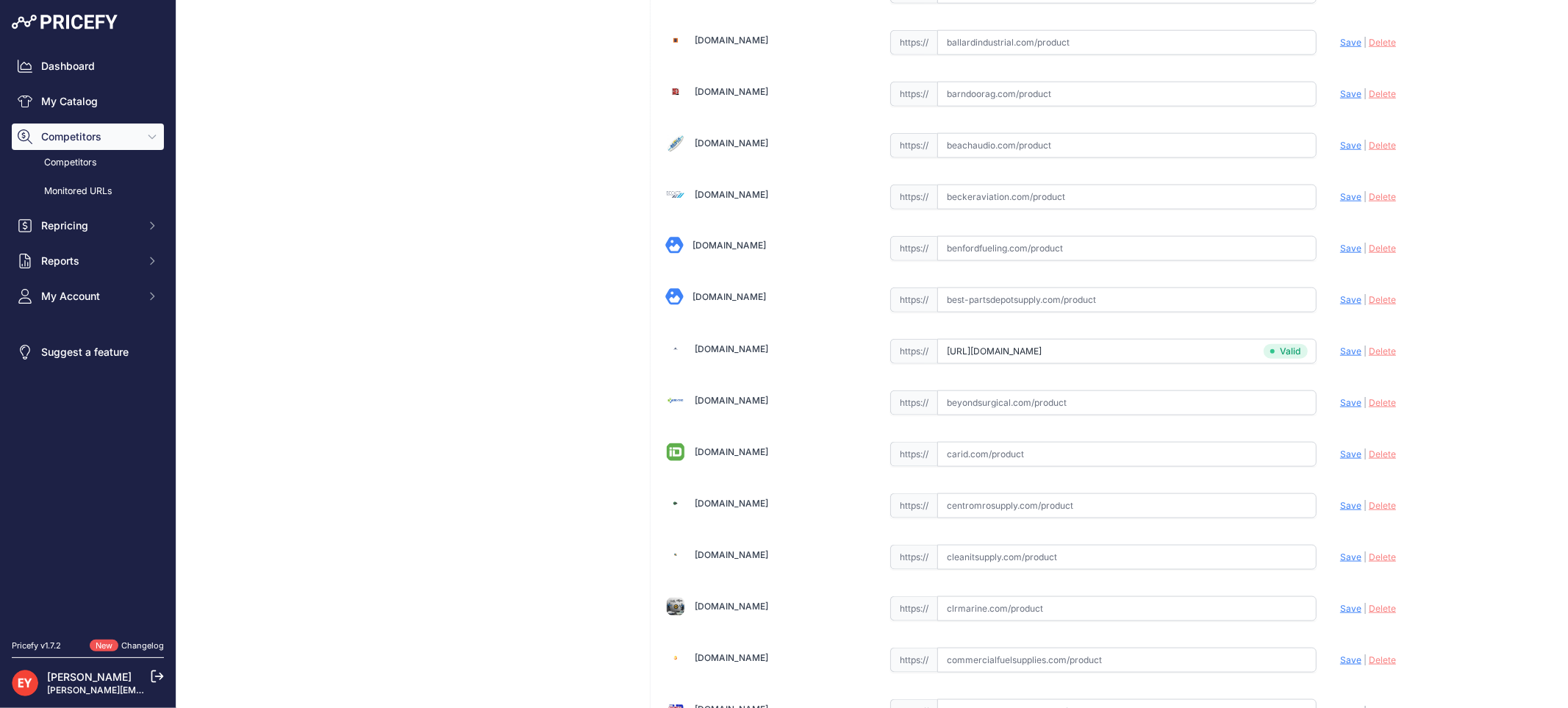
scroll to position [4354, 0]
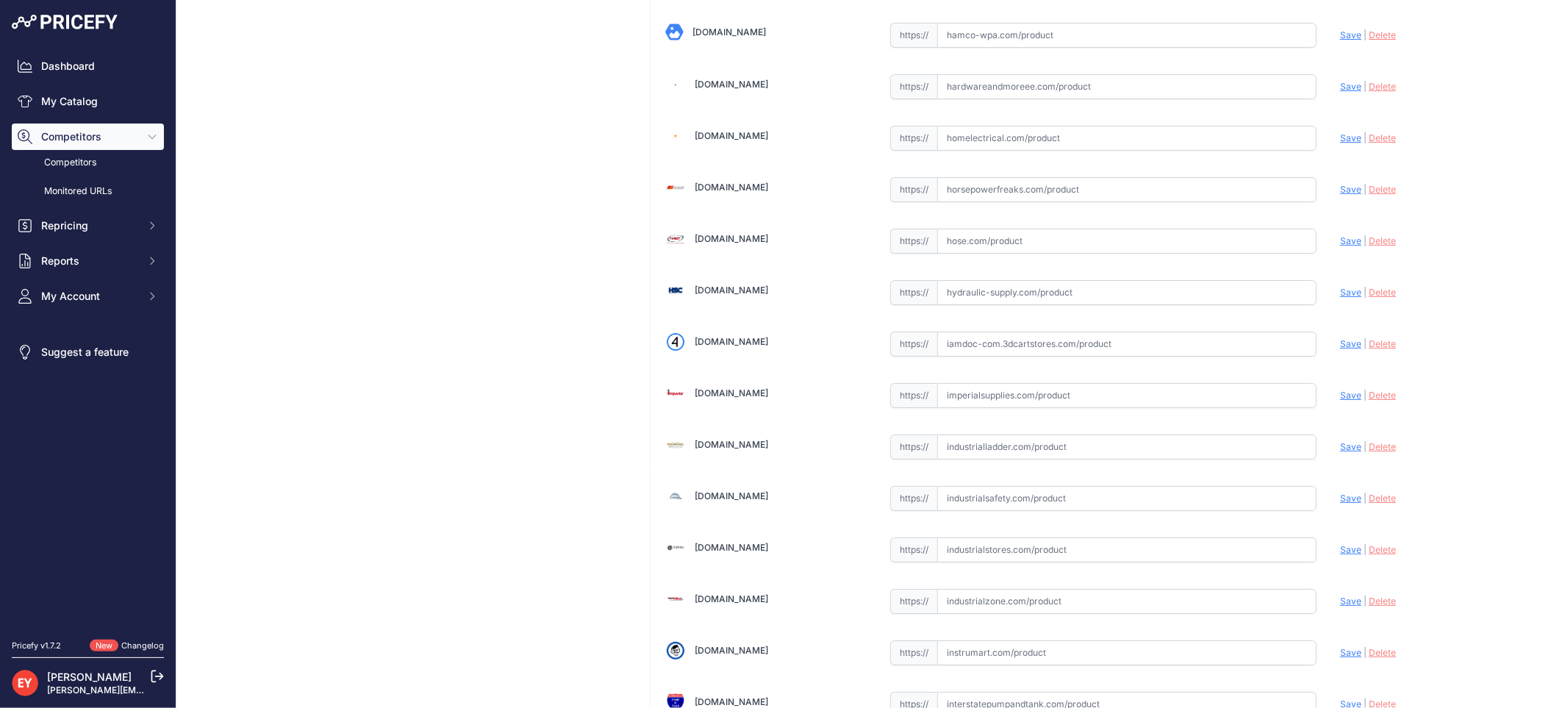
click at [993, 357] on input "text" at bounding box center [1127, 344] width 380 height 25
paste input "https://iamdoc-com.3dcartstores.com/Retractor-Kit-Encore-Mpd-Spr-Bal-1-Hose-Per…"
click at [1341, 349] on span "Save" at bounding box center [1351, 344] width 21 height 11
type input "https://iamdoc-com.3dcartstores.com/Retractor-Kit-Encore-Mpd-Spr-Bal-1-Hose-Per…"
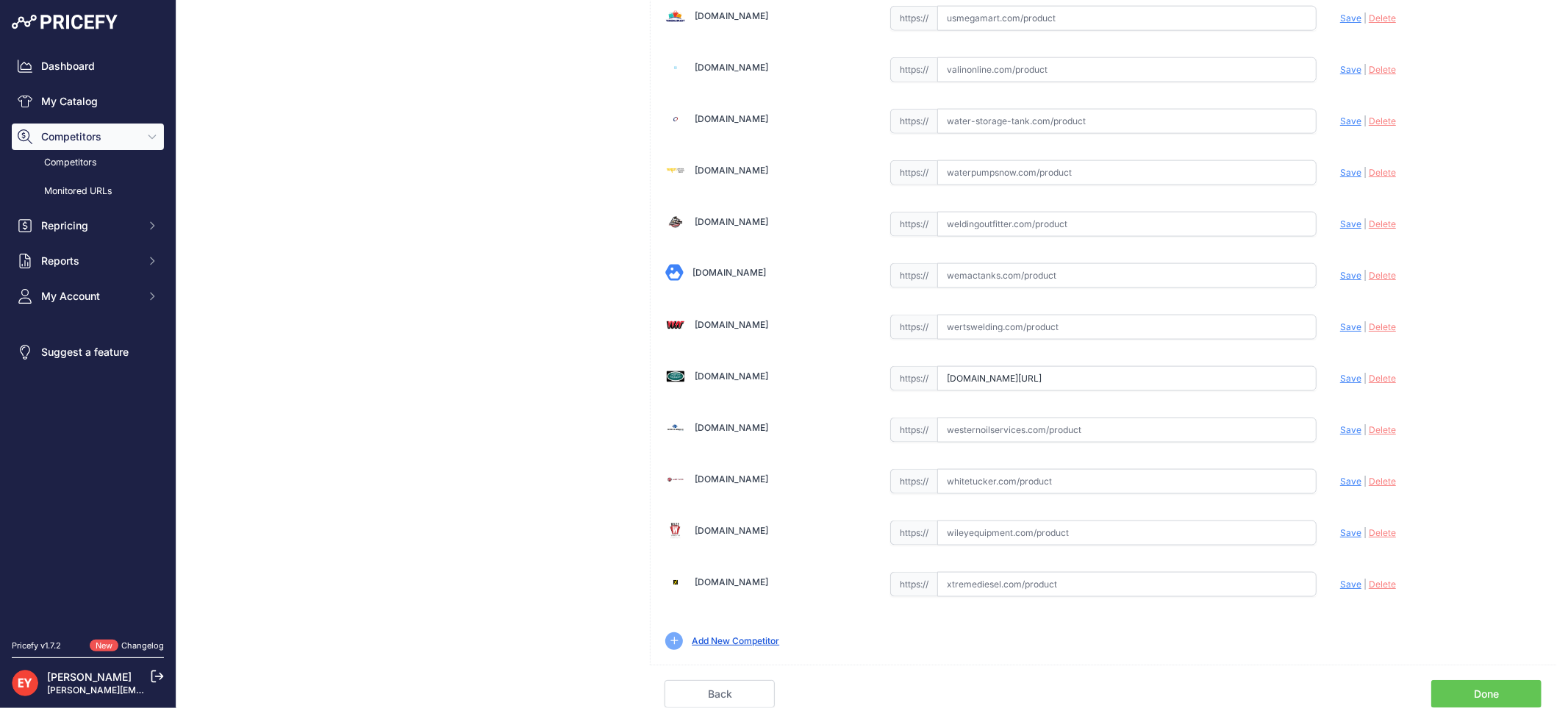
scroll to position [0, 98]
drag, startPoint x: 941, startPoint y: 377, endPoint x: 1315, endPoint y: 405, distance: 375.0
paste input "https://westechequipment.com/index.php?main_page=product_info&products_id=69862…"
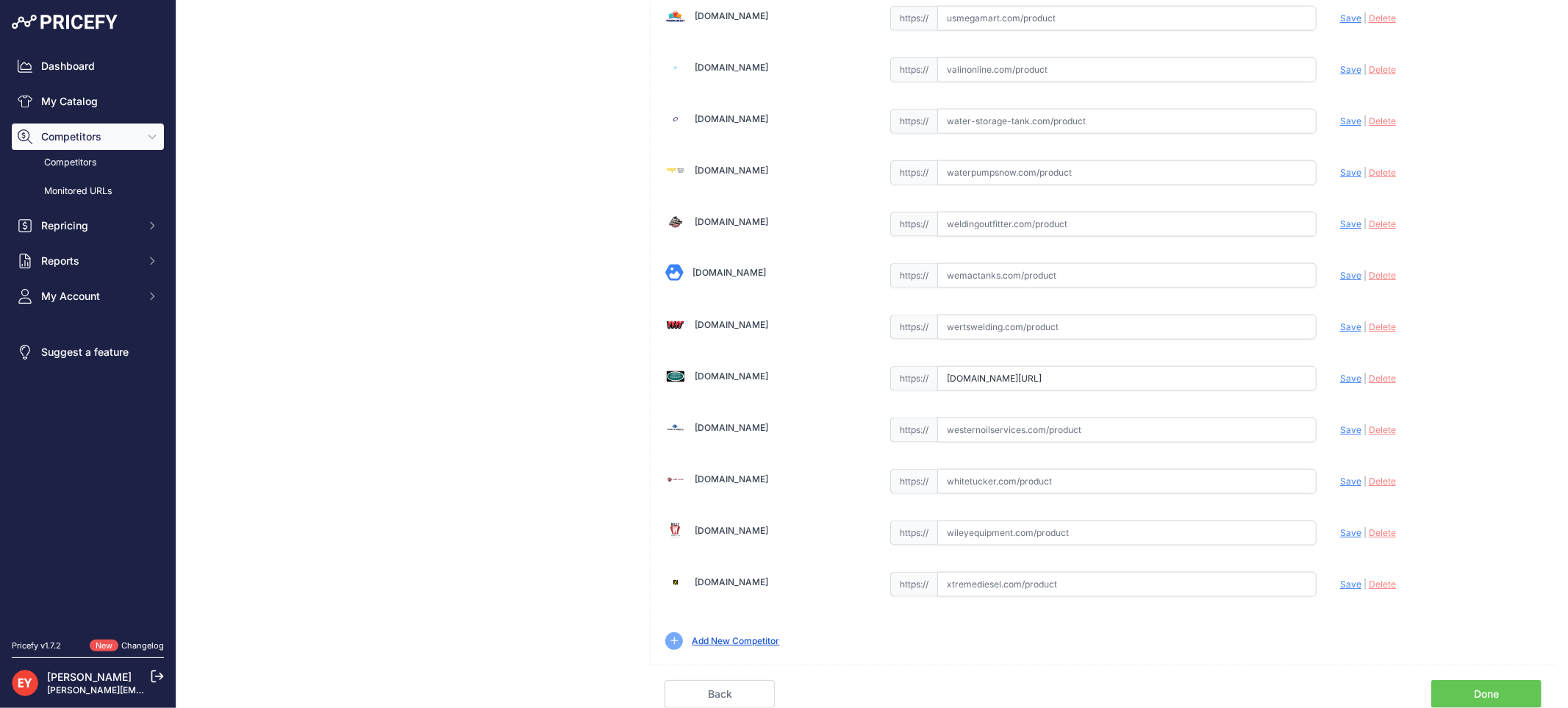
click at [1341, 377] on span "Save" at bounding box center [1351, 379] width 21 height 11
type input "https://westechequipment.com/index.php?main_page=product_info&products_id=69862…"
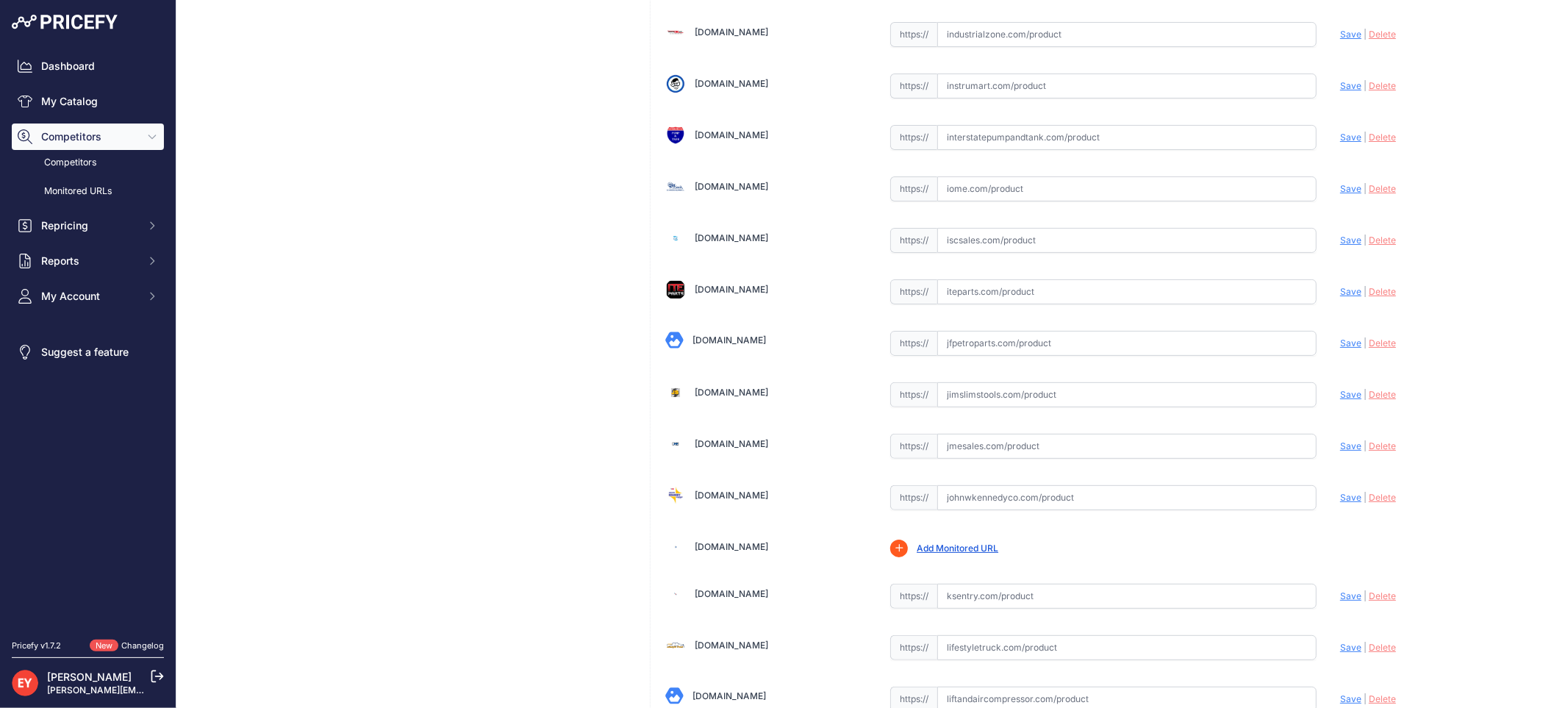
click at [980, 351] on input "text" at bounding box center [1127, 344] width 380 height 25
paste input "https://www.jfpetroparts.com/products/shop-by-manufacturer/opw-fueling-componen…"
click at [1341, 348] on span "Save" at bounding box center [1351, 344] width 21 height 11
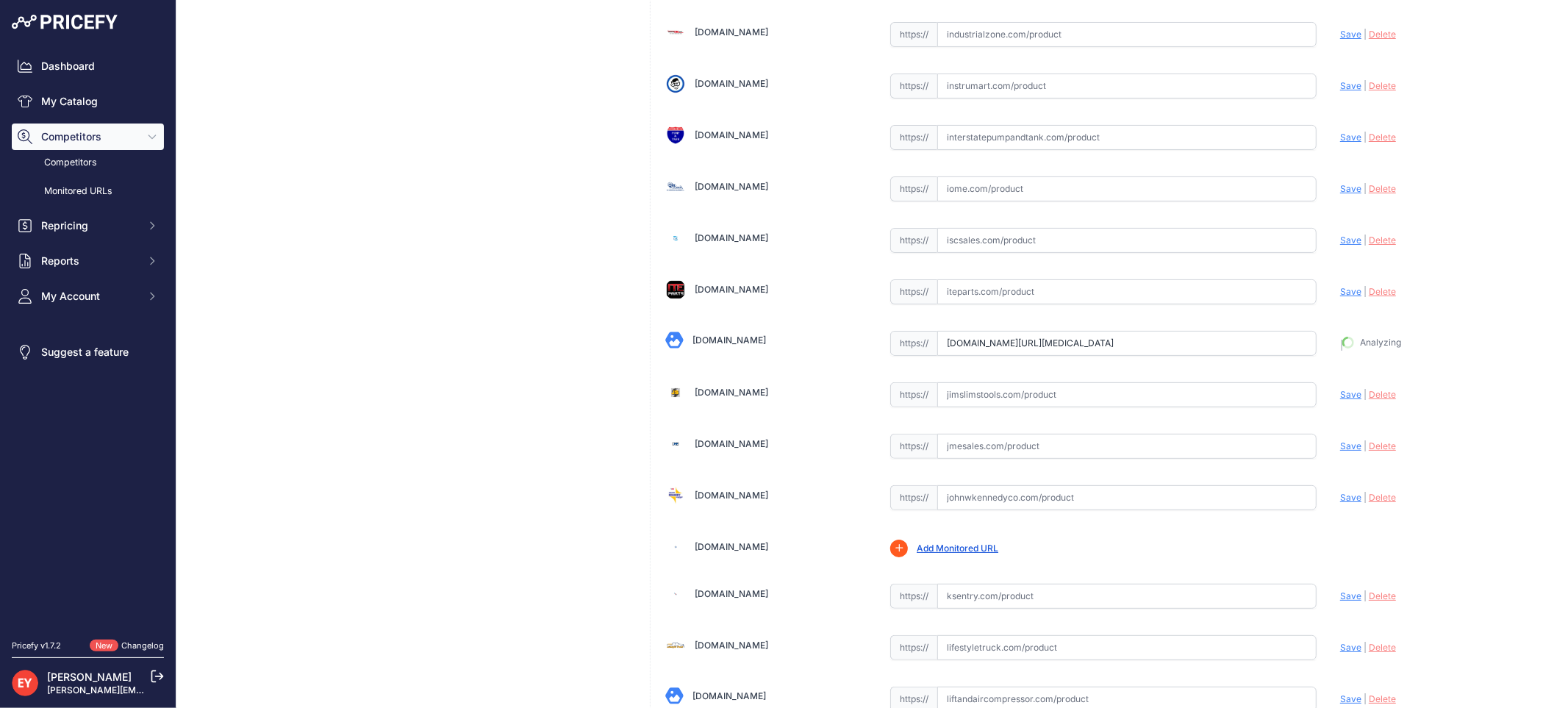
type input "https://www.jfpetroparts.com/products/shop-by-manufacturer/opw-fueling-componen…"
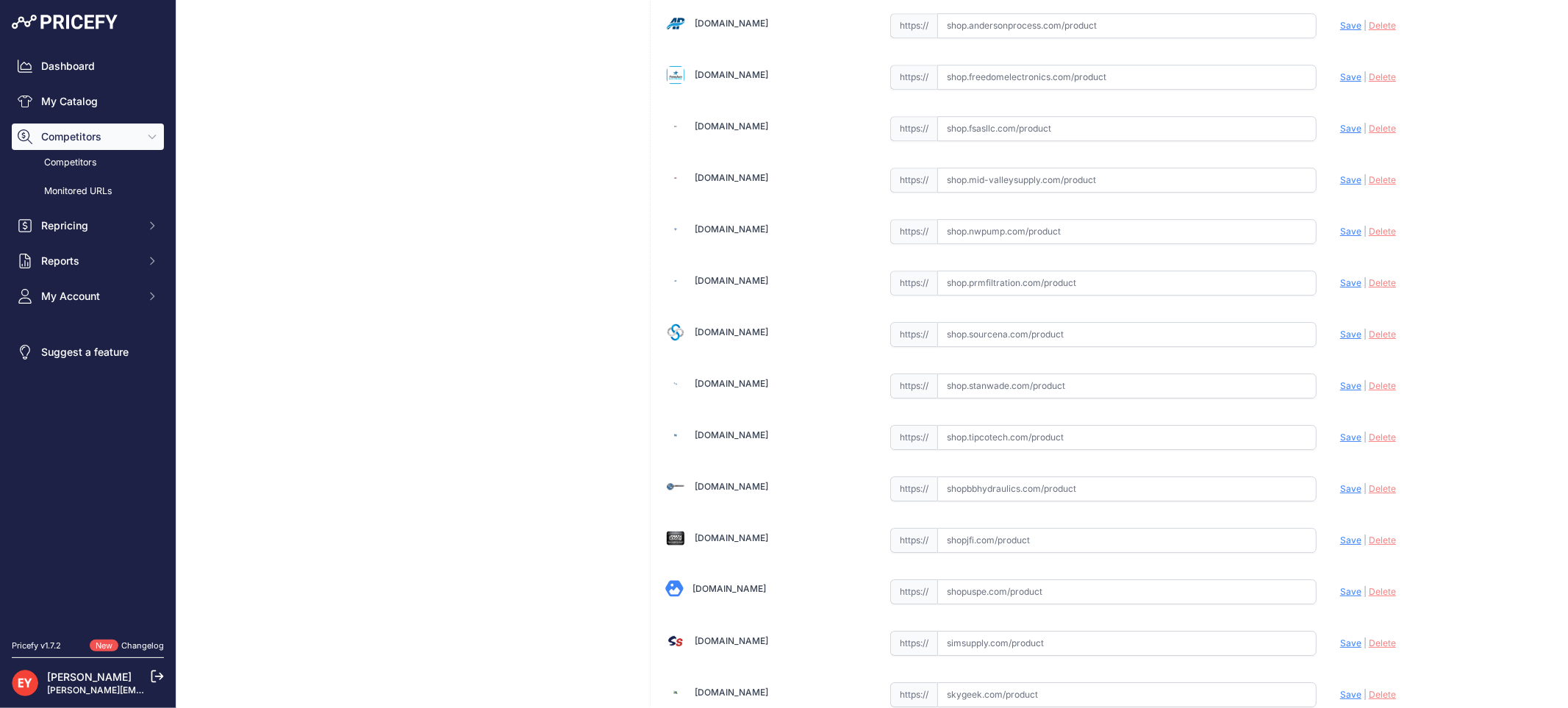
click at [964, 343] on input "text" at bounding box center [1127, 334] width 380 height 25
paste input "https://shop.sourcena.com/OPW-Fueling-Components/Hose-Retractors/6102-EC01/OPW-…"
click at [1342, 340] on span "Save" at bounding box center [1351, 334] width 21 height 11
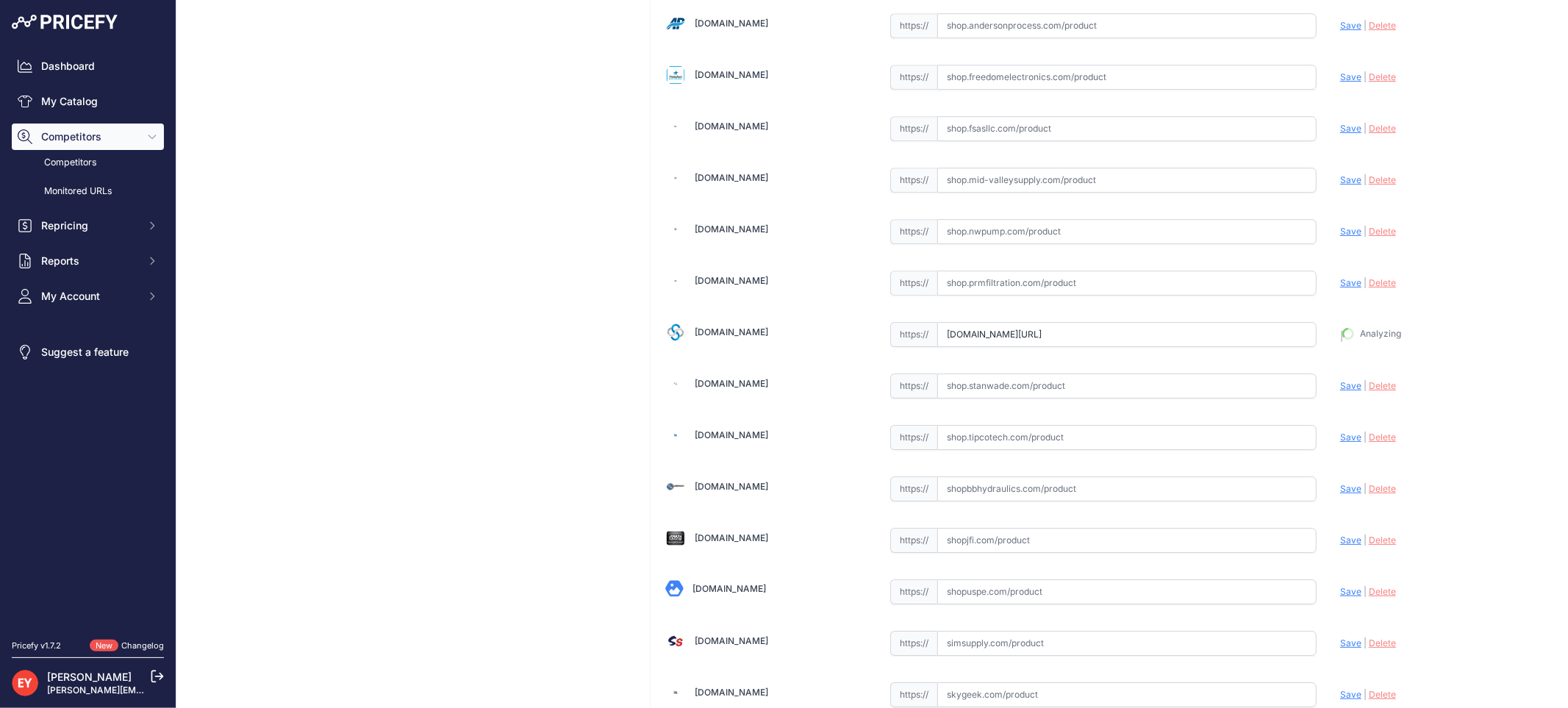
type input "https://shop.sourcena.com/OPW-Fueling-Components/Hose-Retractors/6102-EC01/OPW-…"
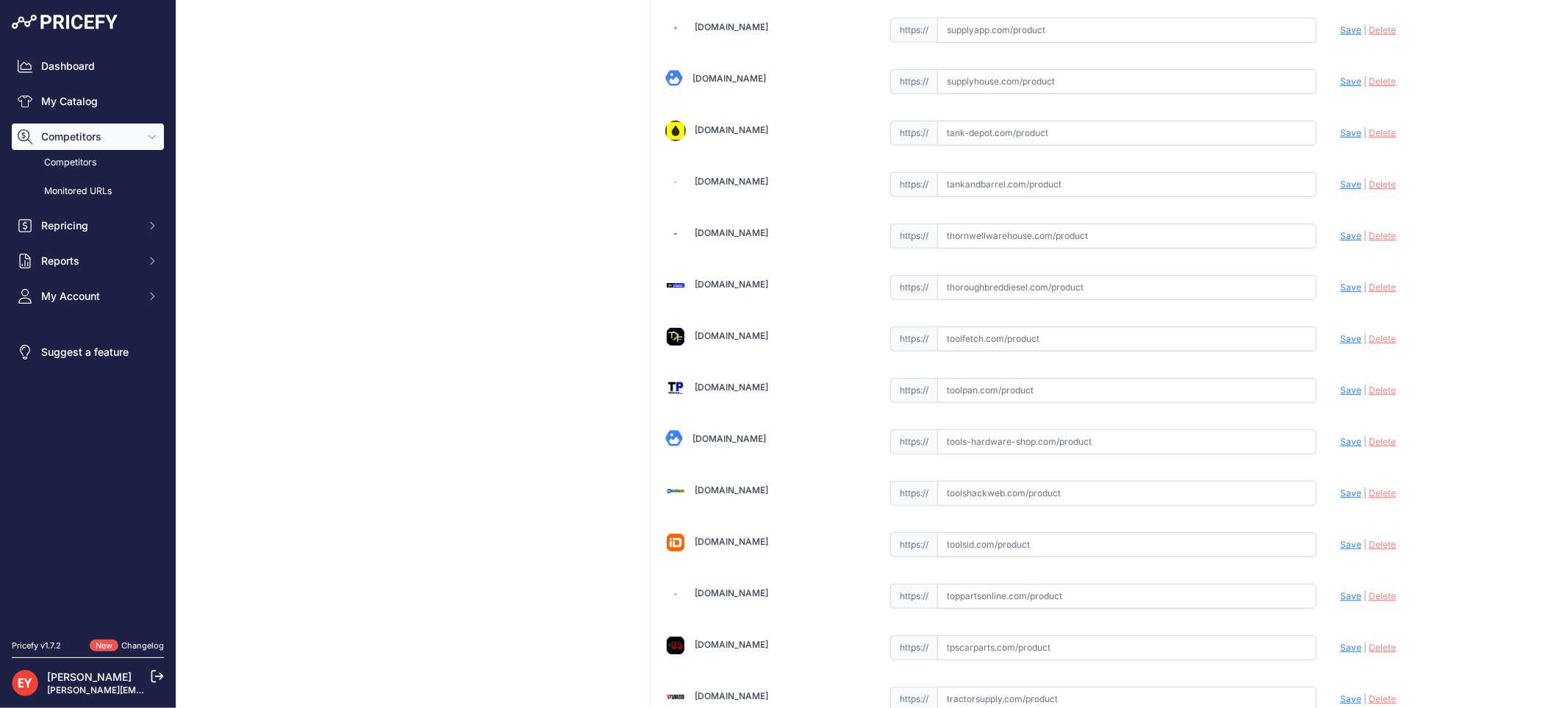
scroll to position [11011, 0]
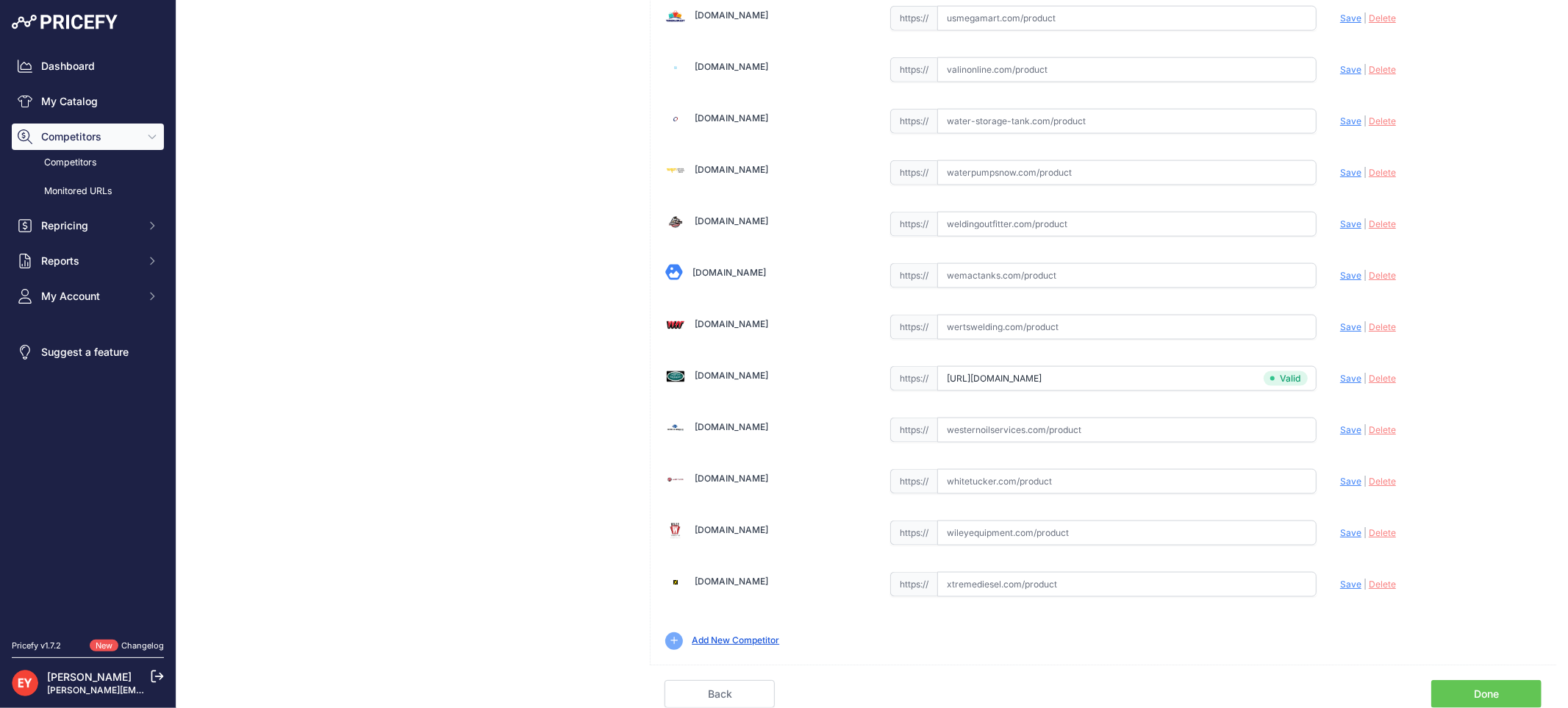
click at [1497, 694] on link "Done" at bounding box center [1487, 694] width 110 height 28
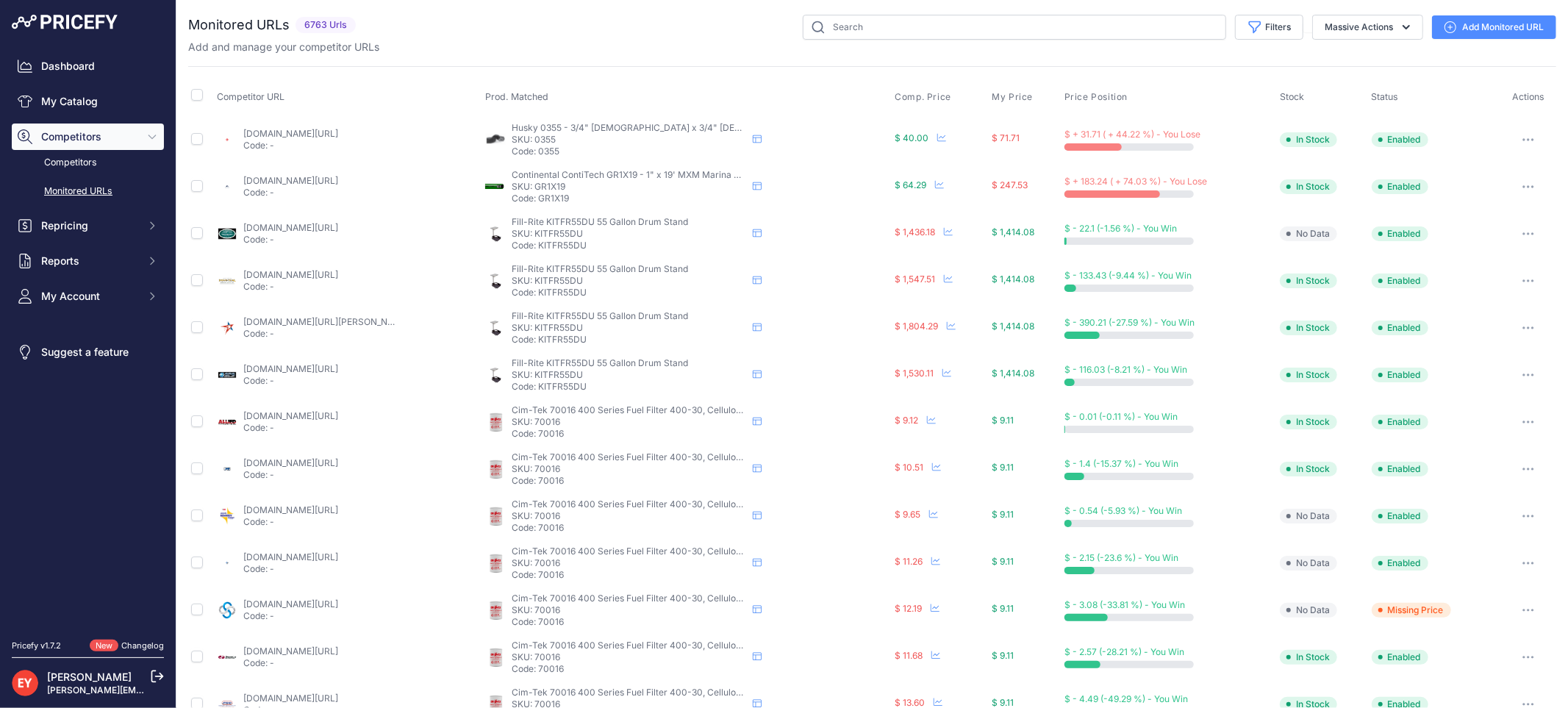
click at [75, 115] on div "Dashboard My Catalog Competitors Competitors Monitored URLs Repricing My Repric…" at bounding box center [88, 182] width 152 height 257
click at [59, 107] on link "My Catalog" at bounding box center [88, 102] width 152 height 27
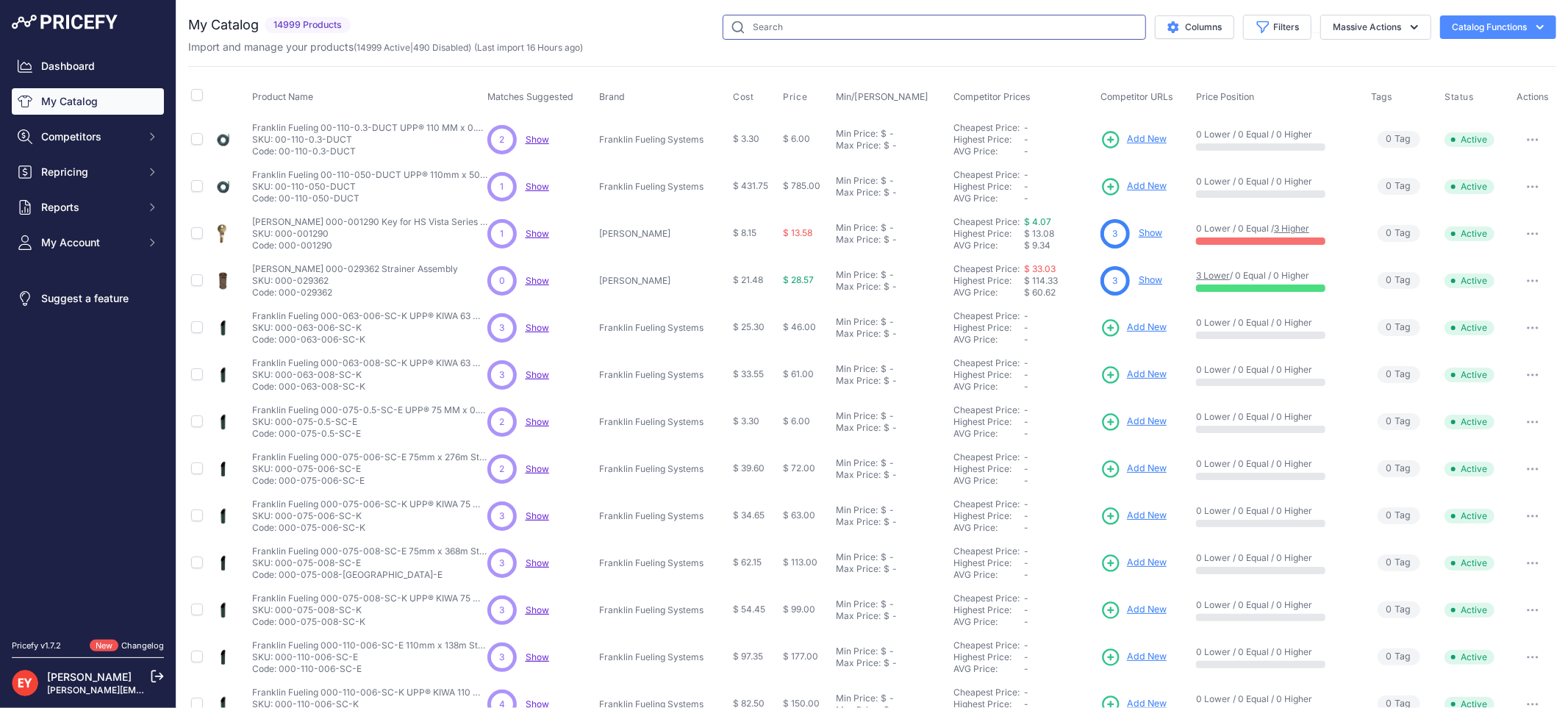
click at [739, 25] on input "text" at bounding box center [934, 27] width 423 height 25
paste input "This product has been discontinued."
type input "This product has been discontinued."
drag, startPoint x: 921, startPoint y: 28, endPoint x: 702, endPoint y: 30, distance: 219.0
click at [702, 30] on div "This product has been discontinued. Columns Filters Status All Status Only Enab…" at bounding box center [956, 27] width 1200 height 25
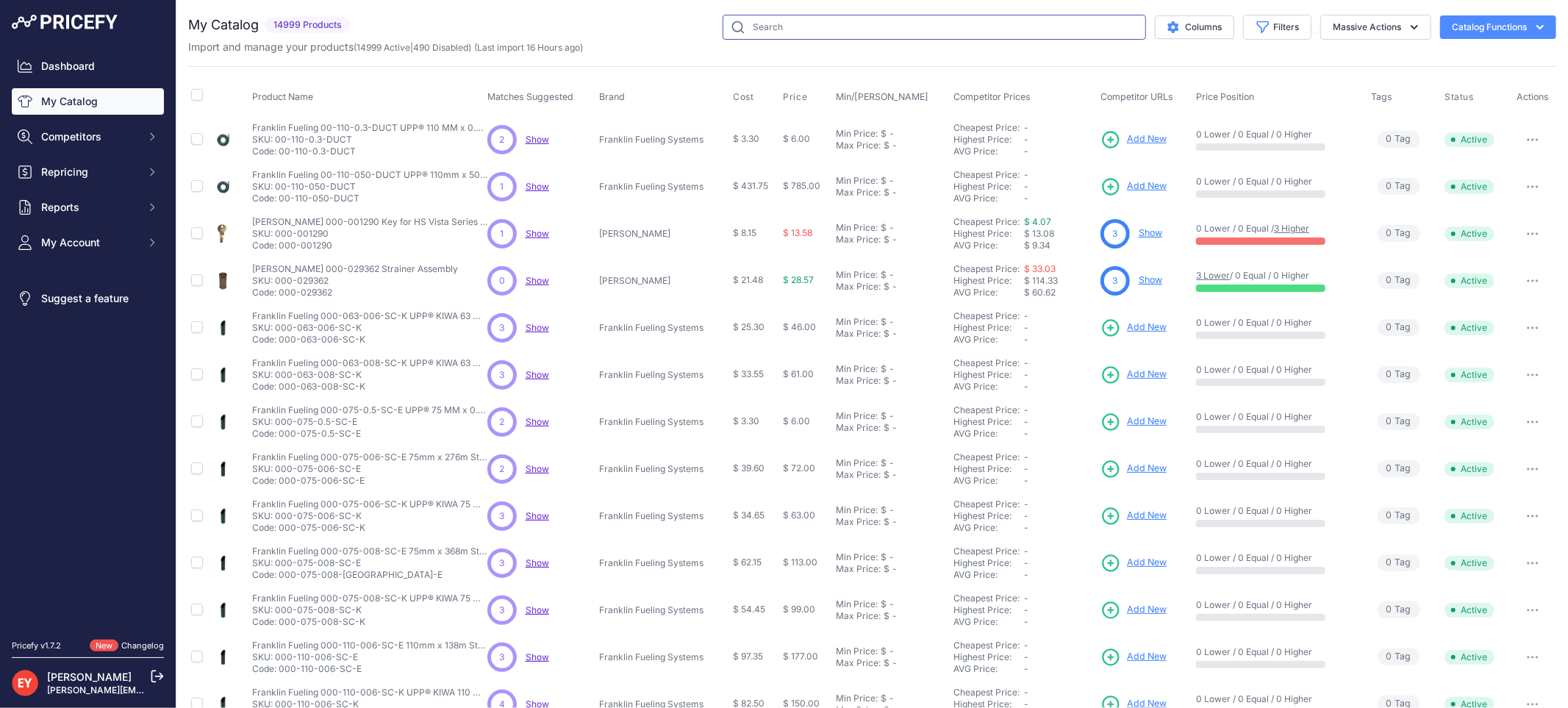
click at [781, 25] on input "text" at bounding box center [934, 27] width 423 height 25
paste input "2-0055"
type input "2-0055"
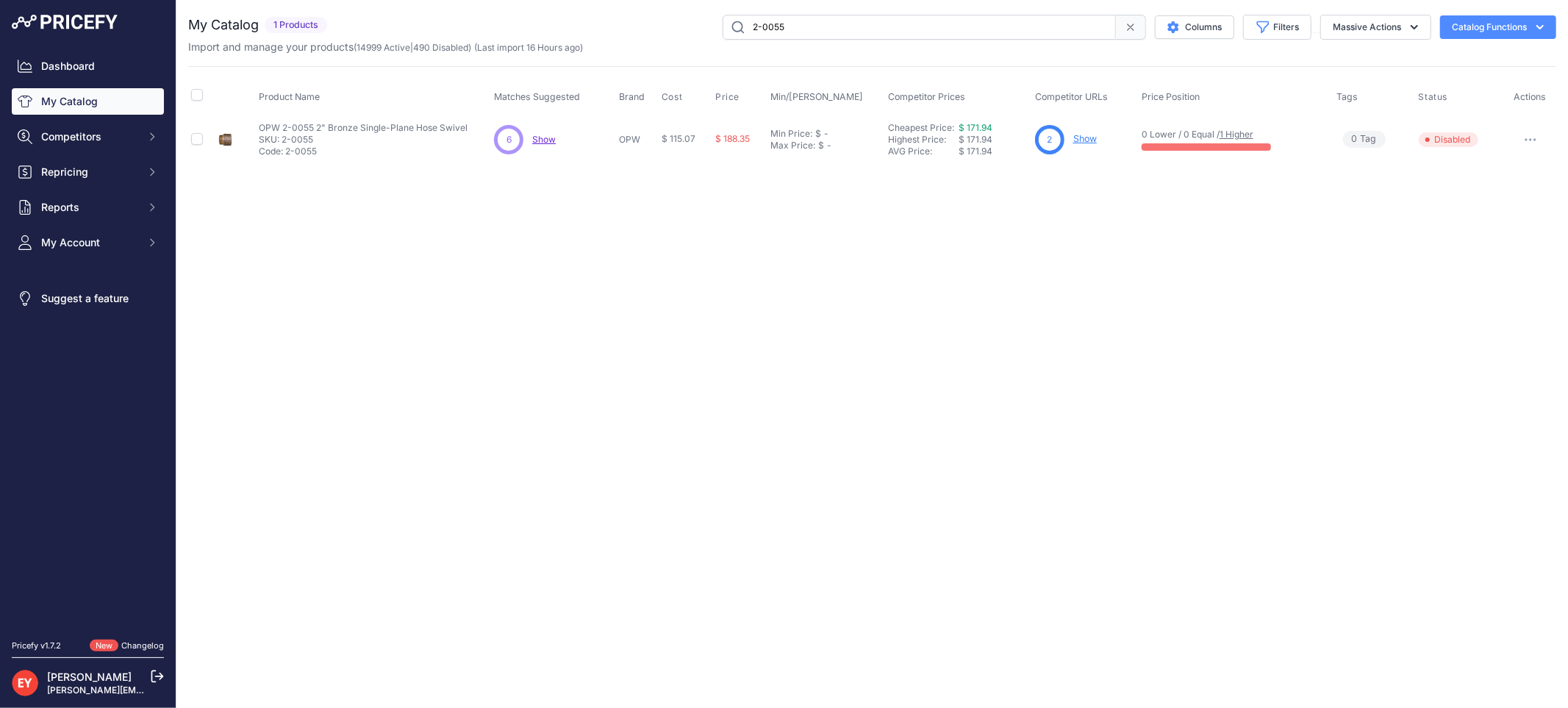
drag, startPoint x: 821, startPoint y: 30, endPoint x: 717, endPoint y: 34, distance: 104.1
click at [717, 34] on div "2-0055 Columns Filters Status All Status Only Enabled Only Disabled" at bounding box center [945, 27] width 1224 height 25
paste input "139500-02"
drag, startPoint x: 848, startPoint y: 28, endPoint x: 714, endPoint y: 34, distance: 134.1
click at [714, 34] on div "139500-02 Columns Filters Status All Status Only Enabled Only Disabled" at bounding box center [945, 27] width 1224 height 25
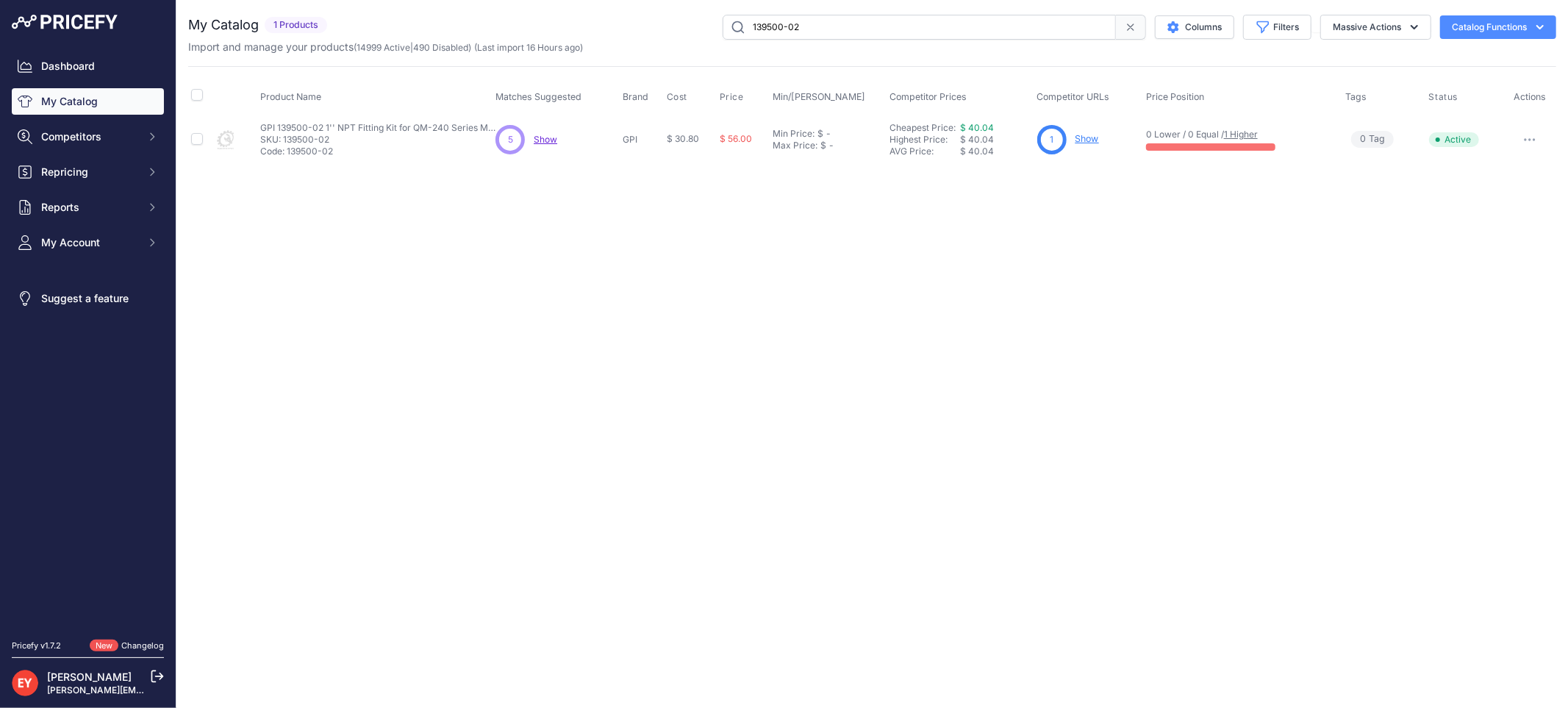
paste input "825D075BSPPS"
type input "825D075BSPPS"
click at [81, 170] on span "Repricing" at bounding box center [88, 171] width 96 height 14
click at [76, 226] on link "Repricing Preview" at bounding box center [88, 226] width 152 height 26
click at [1289, 23] on button "Filters" at bounding box center [1278, 27] width 69 height 25
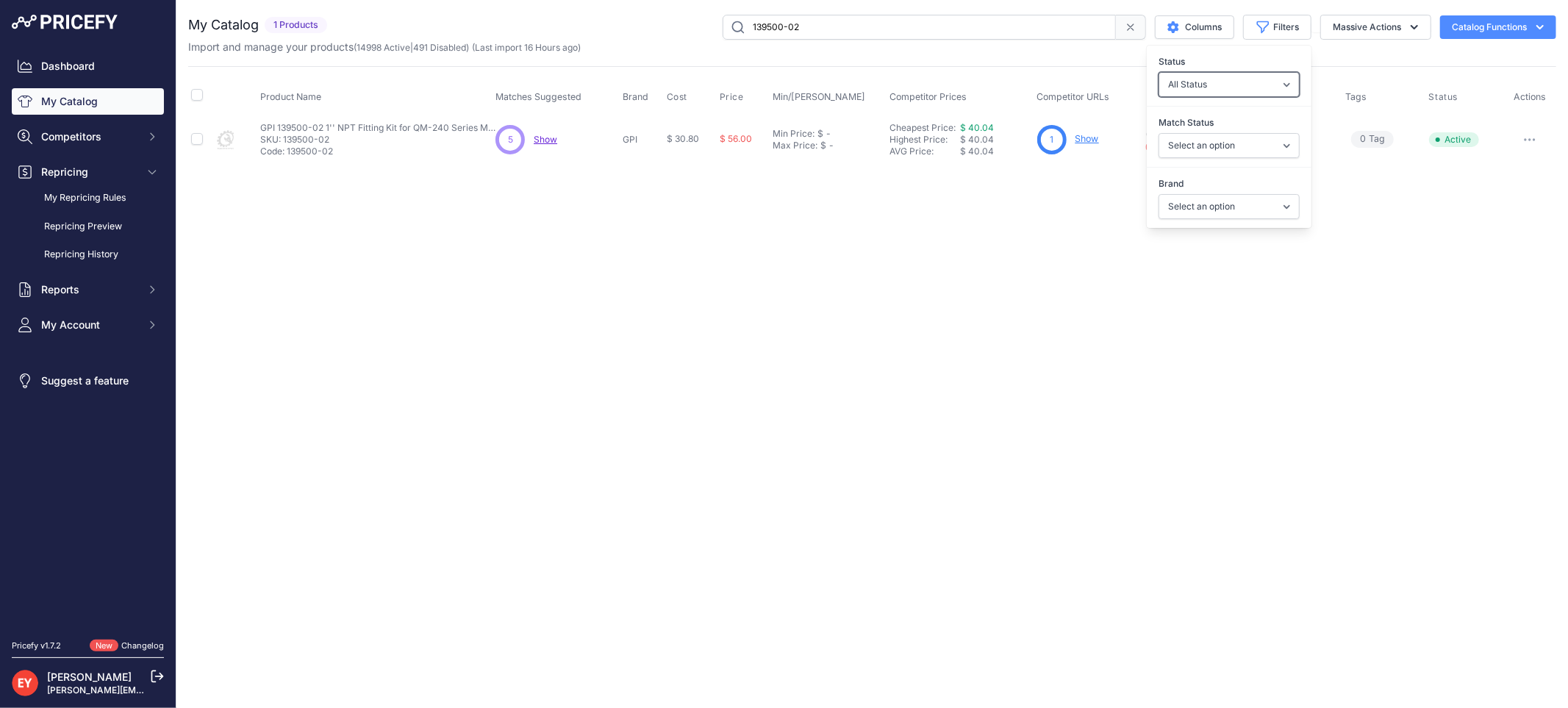
click at [1231, 87] on select "All Status Only Enabled Only Disabled" at bounding box center [1229, 85] width 141 height 25
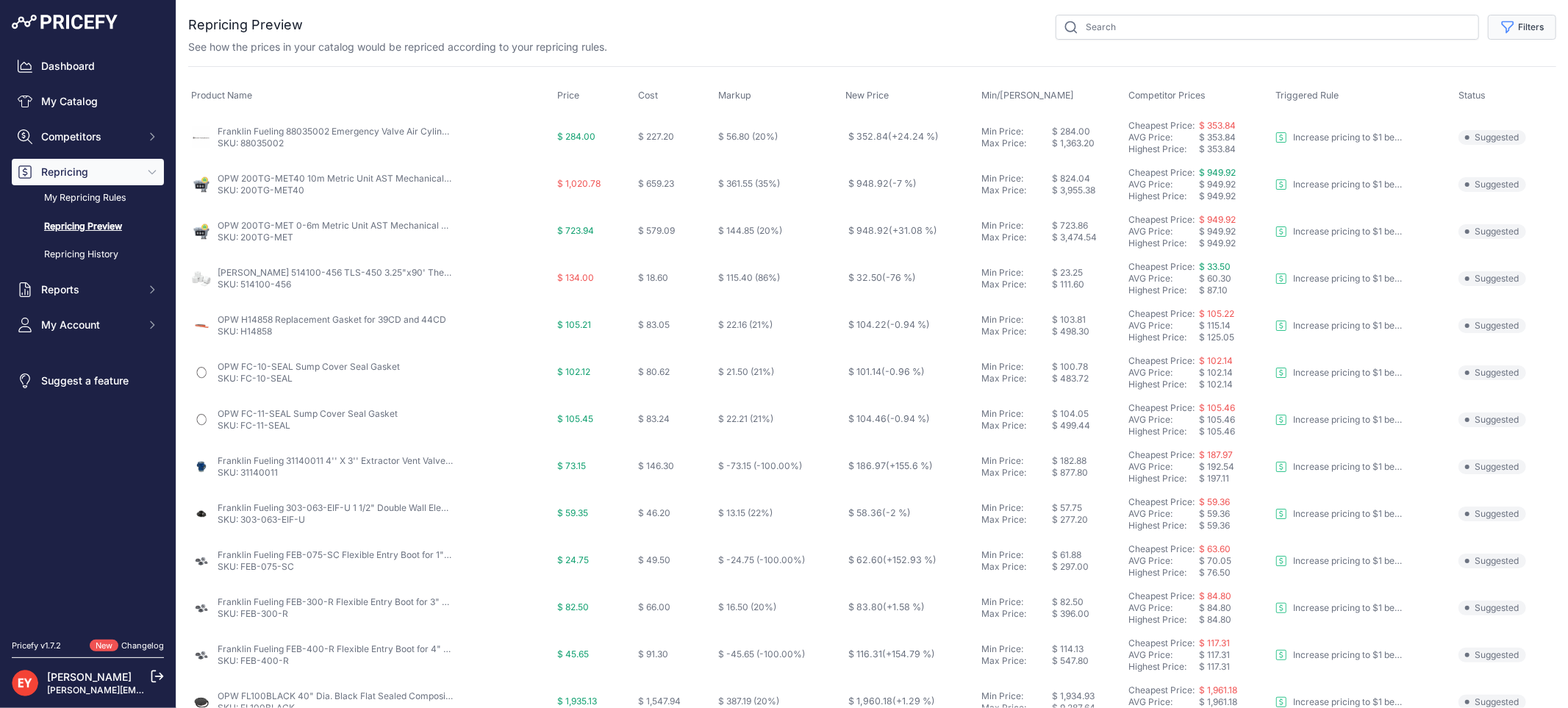
click at [1525, 30] on button "Filters" at bounding box center [1522, 27] width 69 height 25
click at [1487, 79] on select "Select an option Reprice 1 cent below my cheapest competitor Increase pricing t…" at bounding box center [1474, 85] width 141 height 25
select select "3390"
click at [1403, 72] on select "Select an option Reprice 1 cent below my cheapest competitor Increase pricing t…" at bounding box center [1474, 85] width 141 height 25
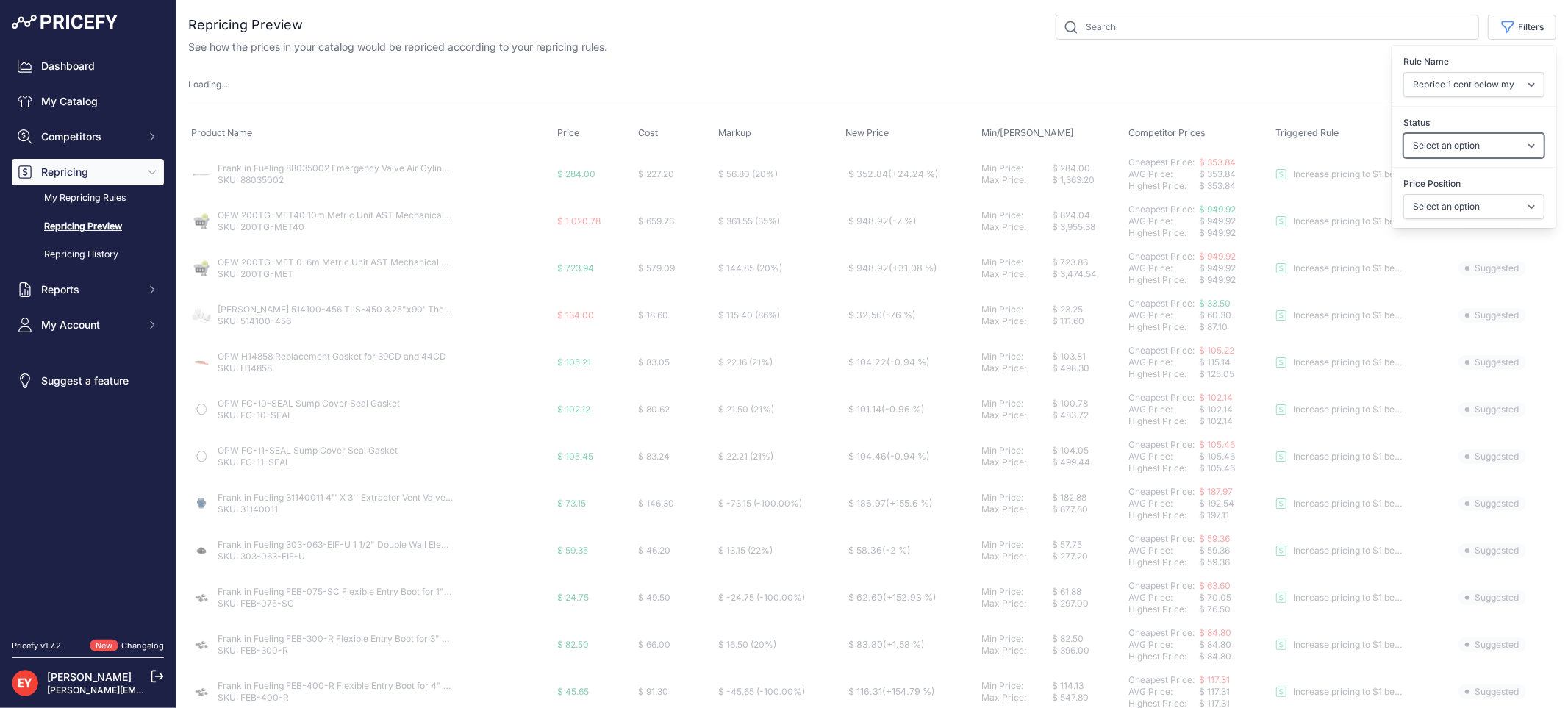
click at [1467, 141] on select "Select an option Skipped Repriced Suggested In Error" at bounding box center [1474, 146] width 141 height 25
select select "suggested"
click at [1403, 133] on select "Select an option Skipped Repriced Suggested In Error" at bounding box center [1474, 146] width 141 height 25
click at [1460, 208] on select "Select an option I am higher Same price I am lower" at bounding box center [1474, 206] width 141 height 25
select select "1"
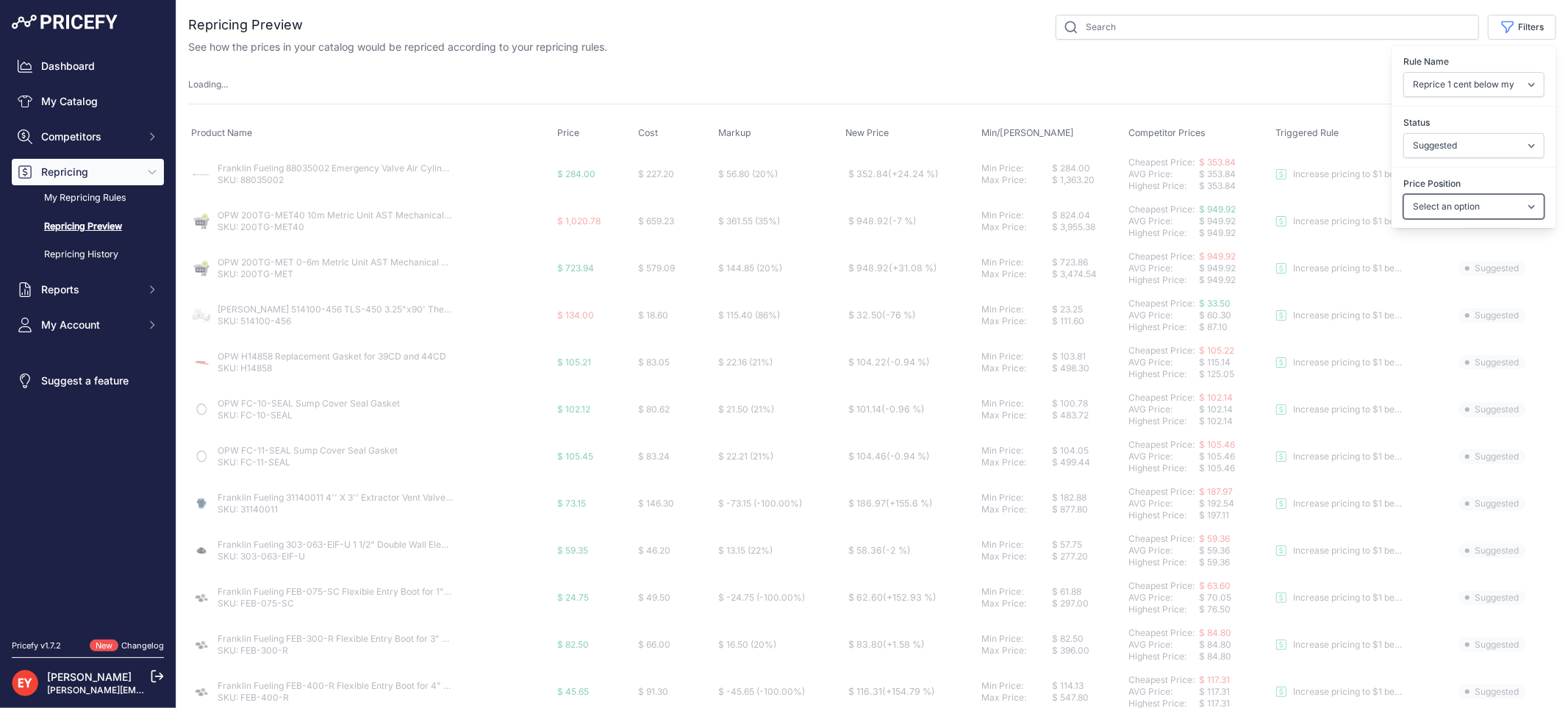
click at [1403, 194] on select "Select an option I am higher Same price I am lower" at bounding box center [1474, 206] width 141 height 25
select select
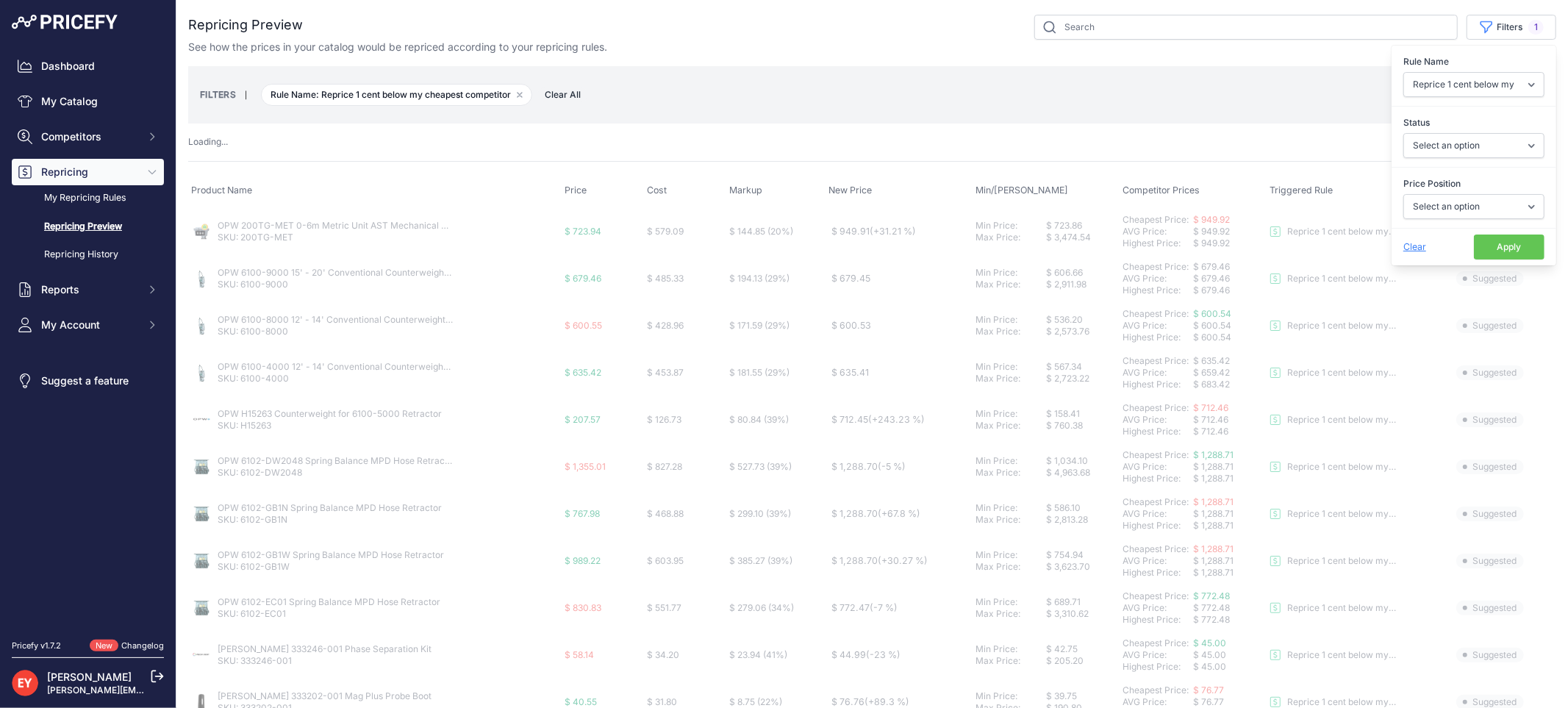
click at [1507, 241] on button "Apply" at bounding box center [1509, 247] width 70 height 25
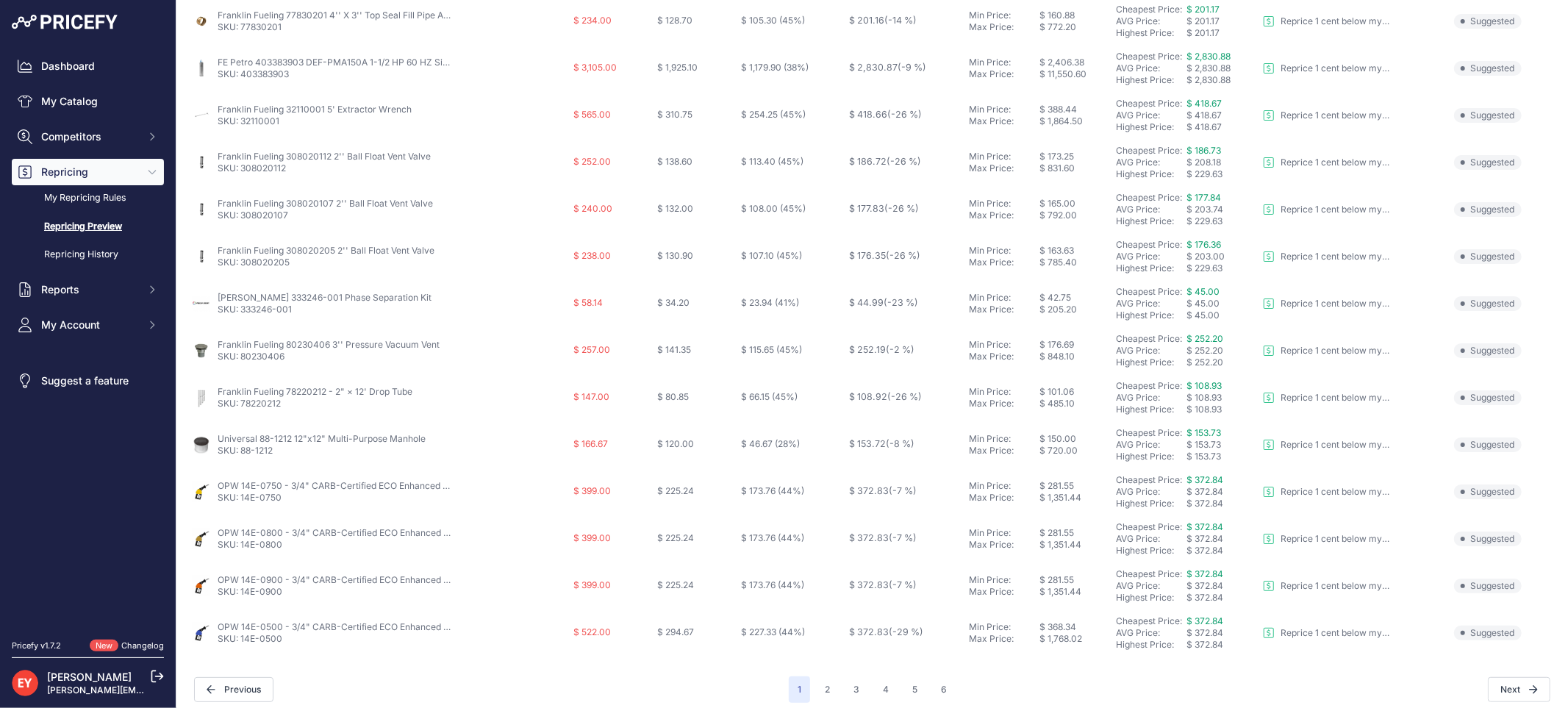
scroll to position [477, 0]
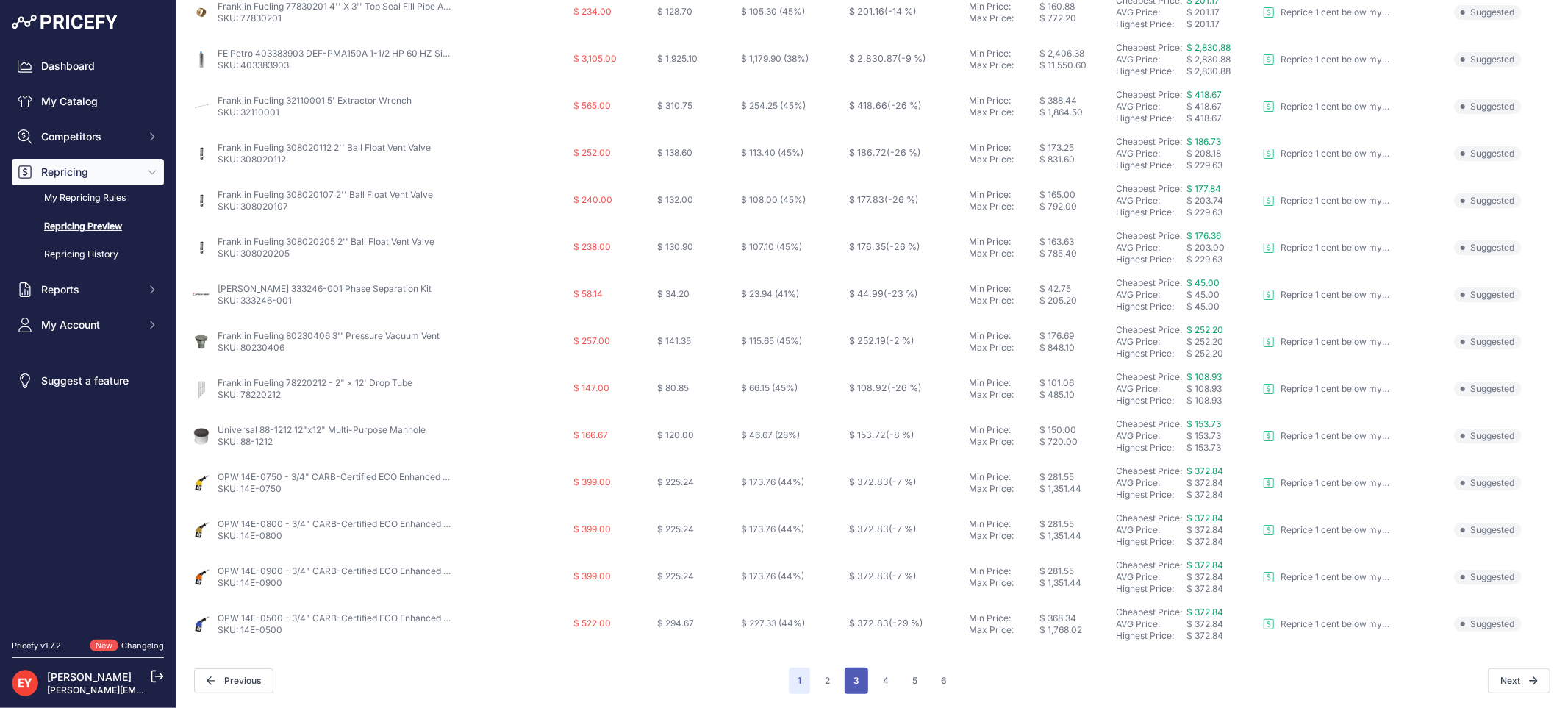
click at [852, 684] on button "3" at bounding box center [856, 681] width 24 height 27
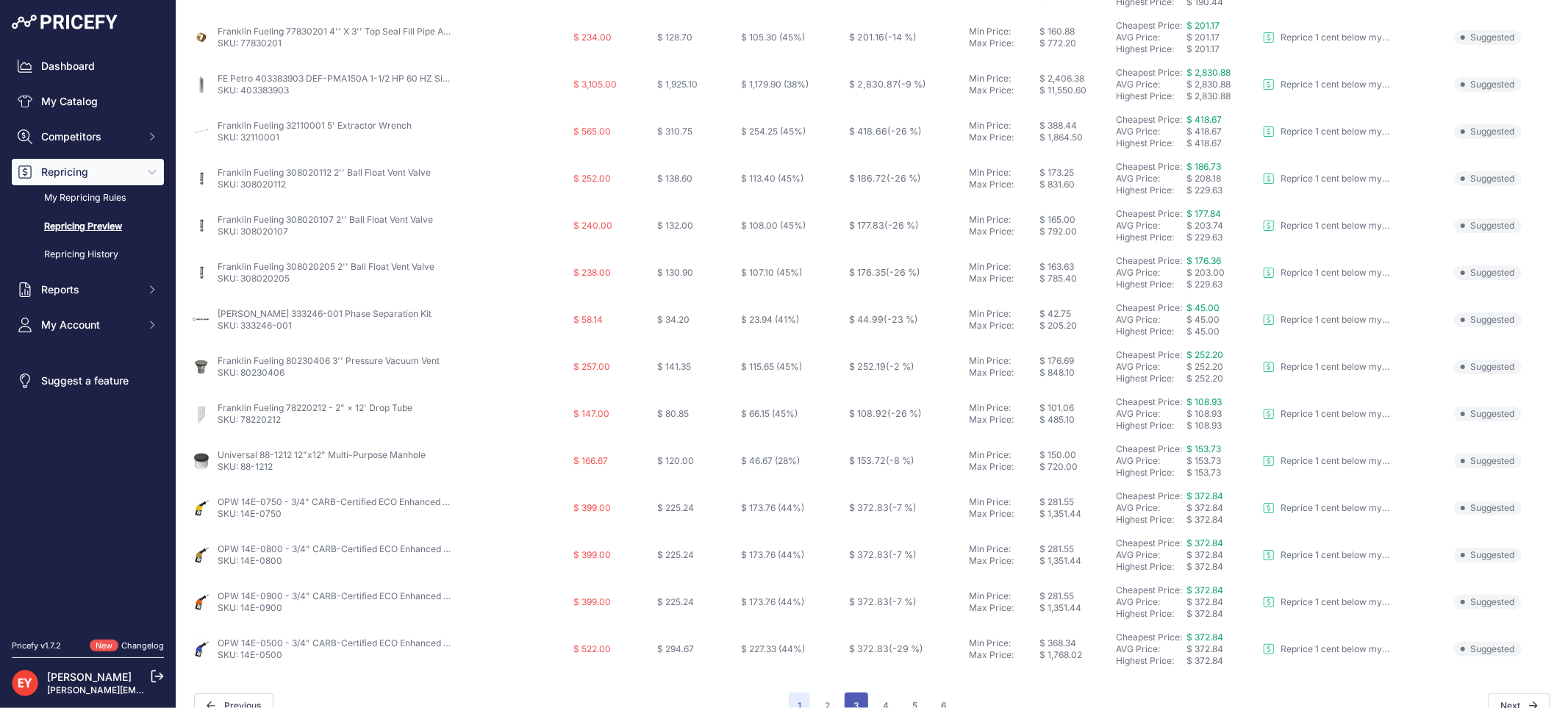
scroll to position [502, 0]
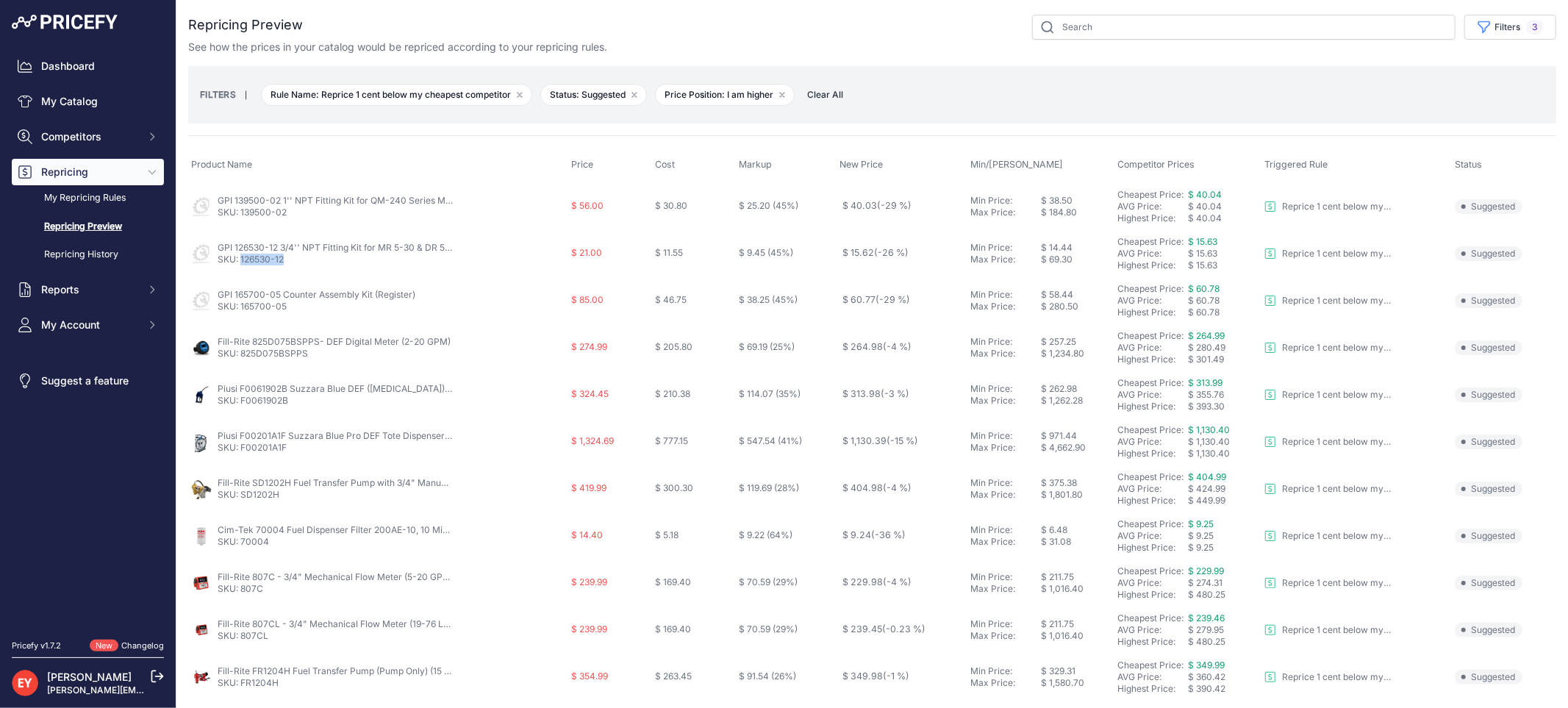
drag, startPoint x: 284, startPoint y: 261, endPoint x: 241, endPoint y: 260, distance: 43.0
click at [241, 260] on p "SKU: 126530-12" at bounding box center [335, 260] width 235 height 11
copy link "126530-12"
drag, startPoint x: 289, startPoint y: 307, endPoint x: 240, endPoint y: 313, distance: 49.4
click at [240, 313] on td "GPI 165700-05 Counter Assembly Kit (Register) SKU: 165700-05" at bounding box center [379, 300] width 381 height 47
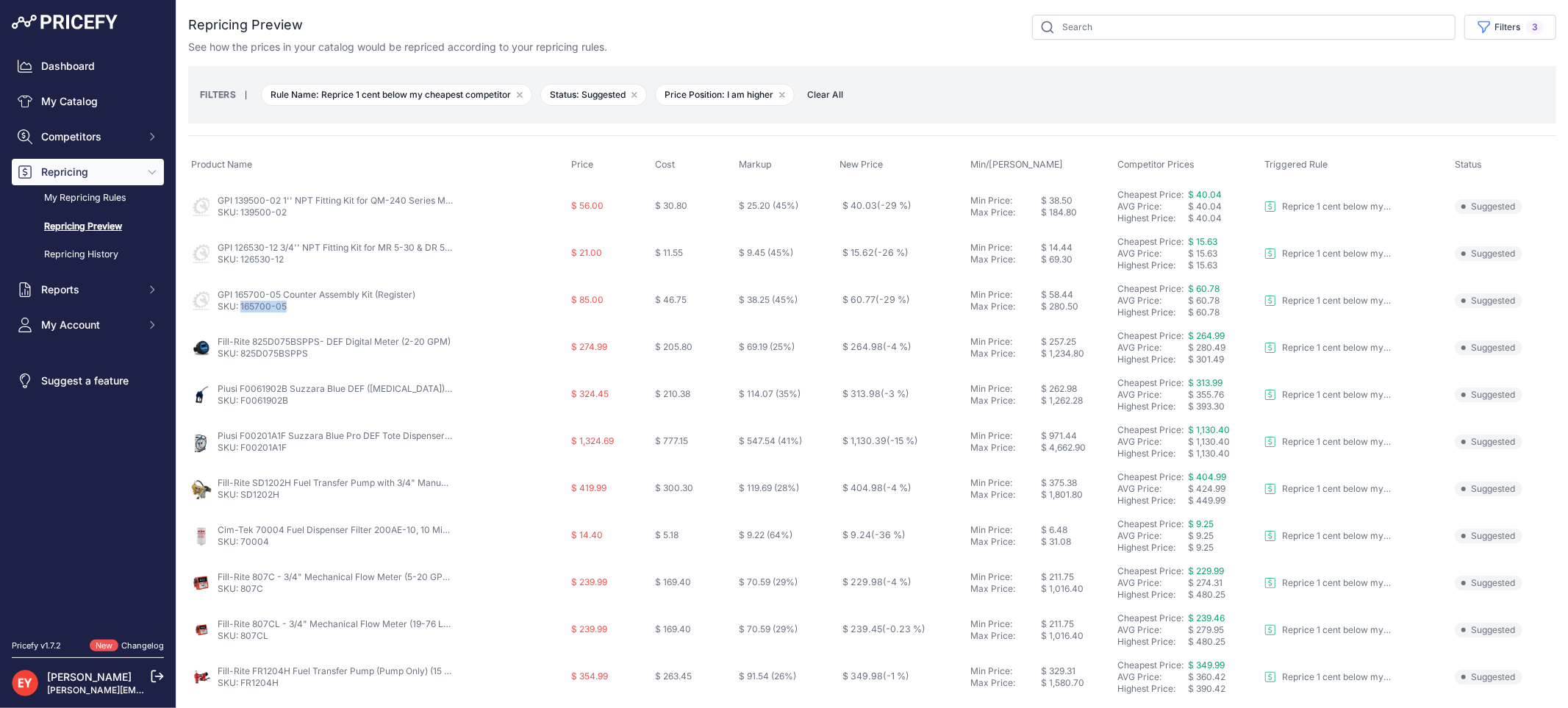
copy link "165700-05"
drag, startPoint x: 312, startPoint y: 358, endPoint x: 244, endPoint y: 363, distance: 68.2
click at [244, 363] on td "Fill-Rite 825D075BSPPS- DEF Digital Meter (2-20 GPM) SKU: 825D075BSPPS" at bounding box center [379, 347] width 381 height 47
copy link "825D075BSPPS"
drag, startPoint x: 292, startPoint y: 404, endPoint x: 243, endPoint y: 404, distance: 49.0
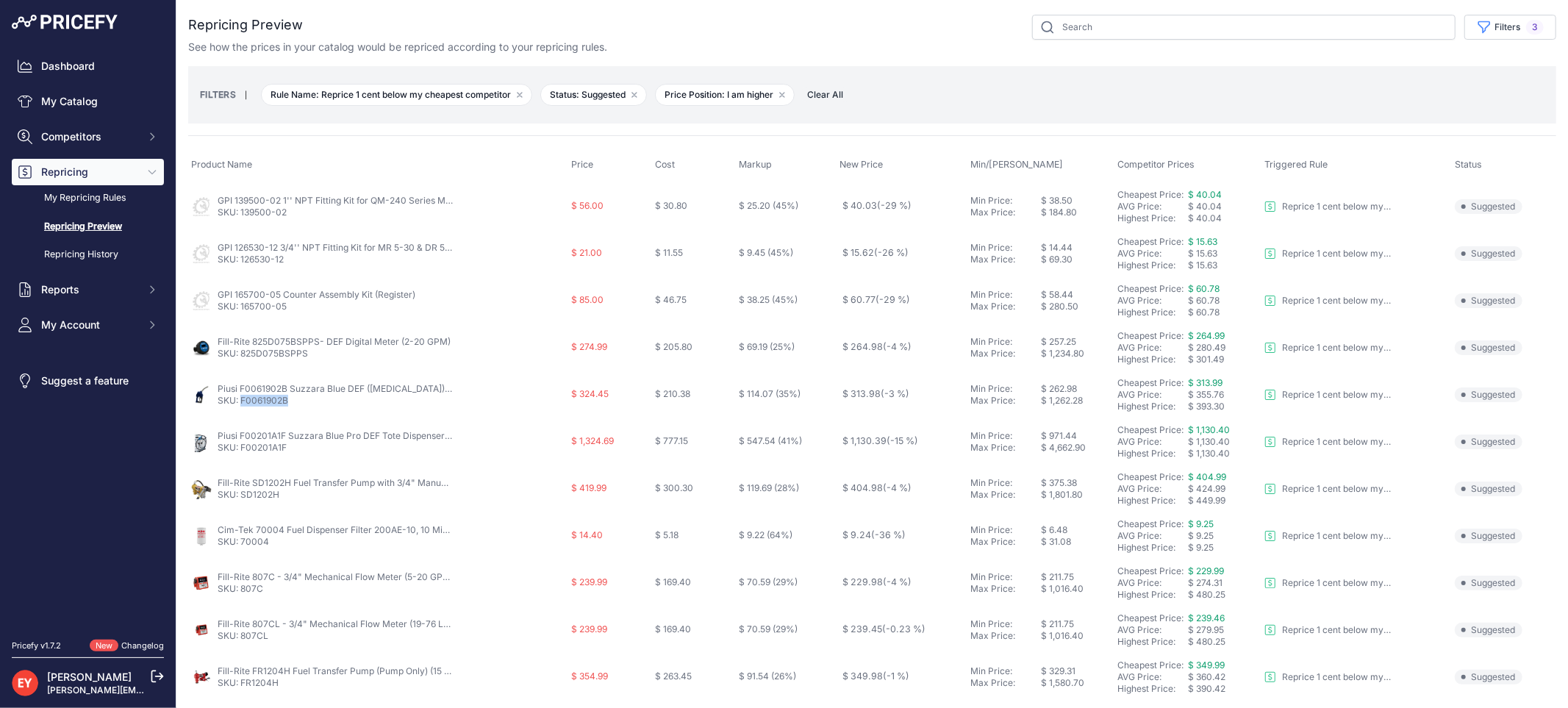
click at [243, 404] on p "SKU: F0061902B" at bounding box center [335, 401] width 235 height 11
copy link "F0061902B"
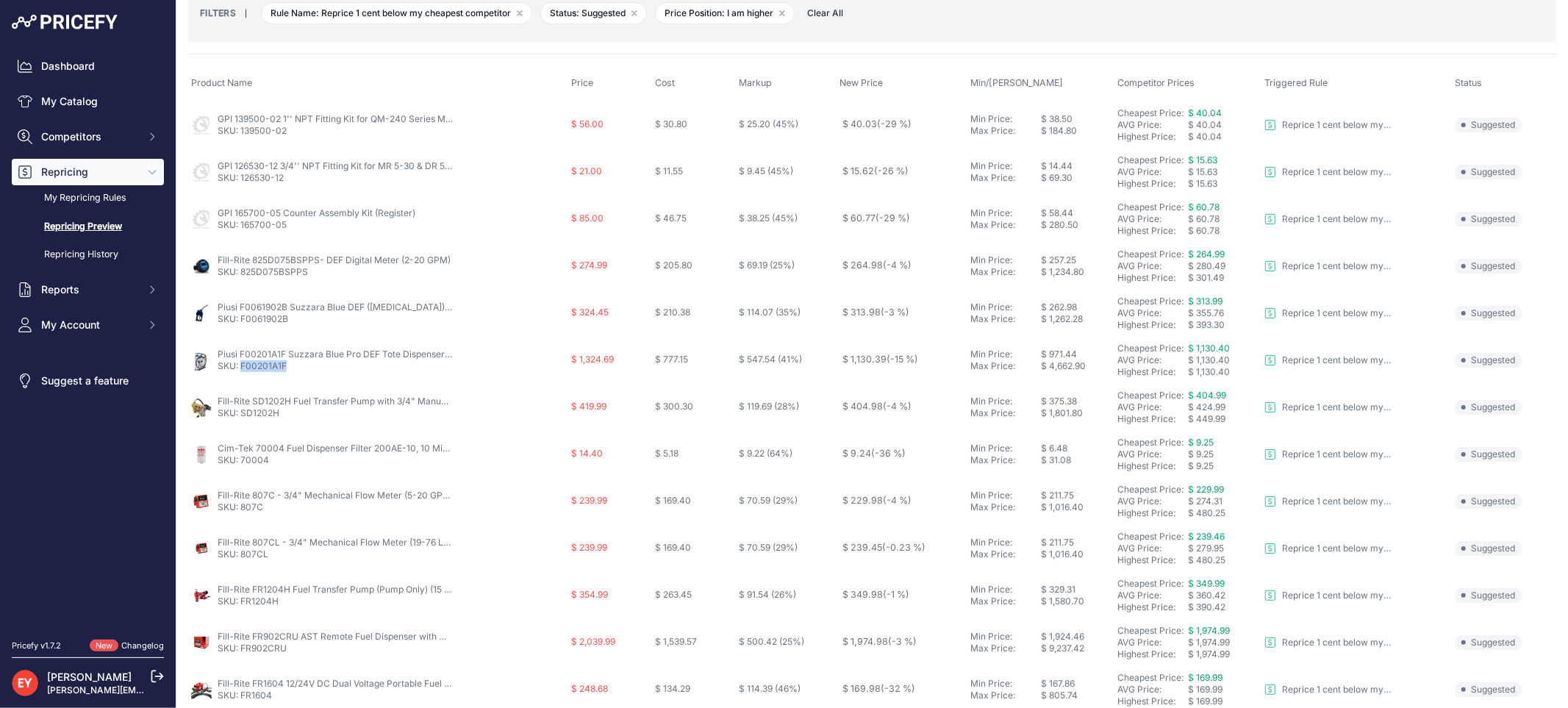
drag, startPoint x: 289, startPoint y: 367, endPoint x: 241, endPoint y: 364, distance: 48.1
click at [241, 364] on p "SKU: F00201A1F" at bounding box center [335, 366] width 235 height 11
copy link "F00201A1F"
drag, startPoint x: 284, startPoint y: 417, endPoint x: 241, endPoint y: 420, distance: 43.1
click at [241, 420] on td "Fill-Rite SD1202H Fuel Transfer Pump with 3/4" Manual Nozzle (13 GPM) SKU: SD12…" at bounding box center [379, 406] width 381 height 47
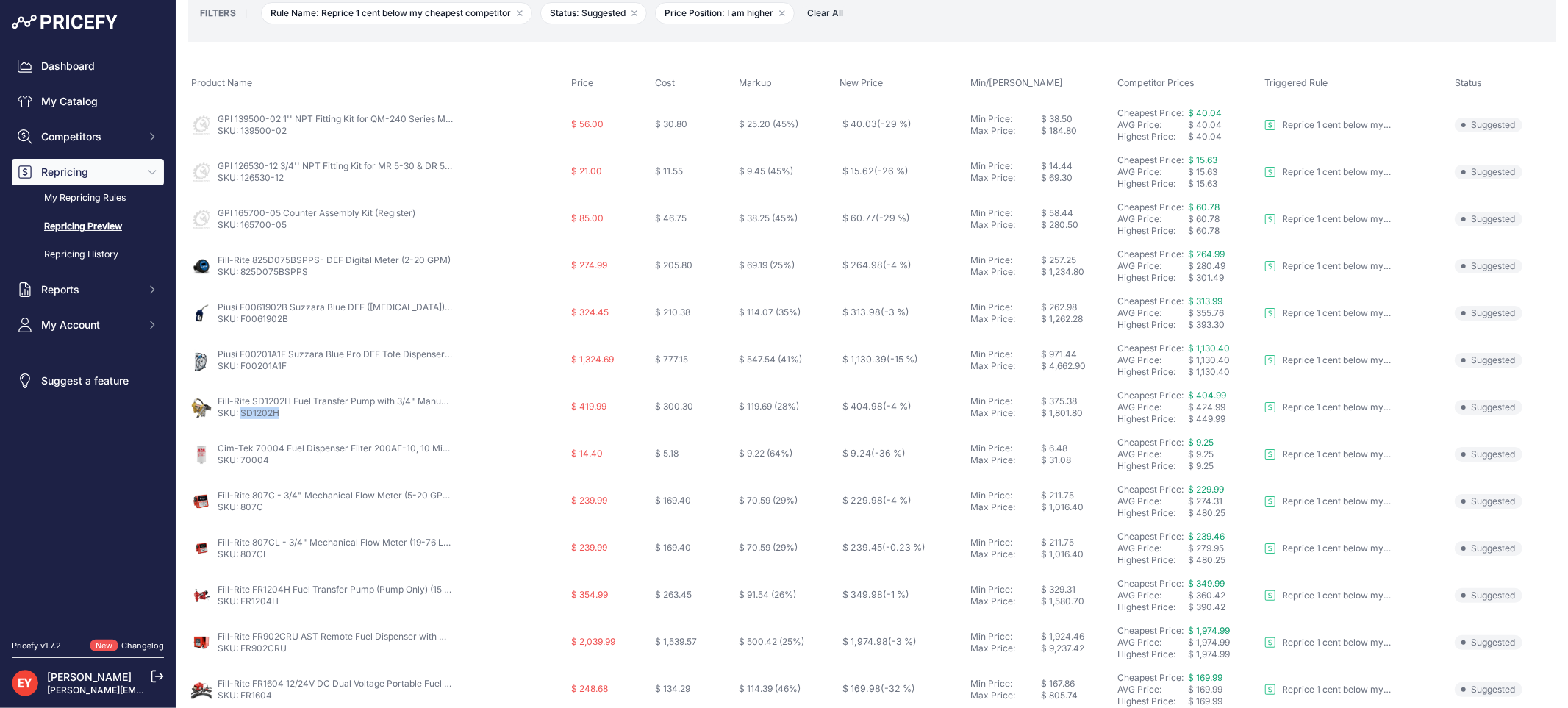
copy link "SD1202H"
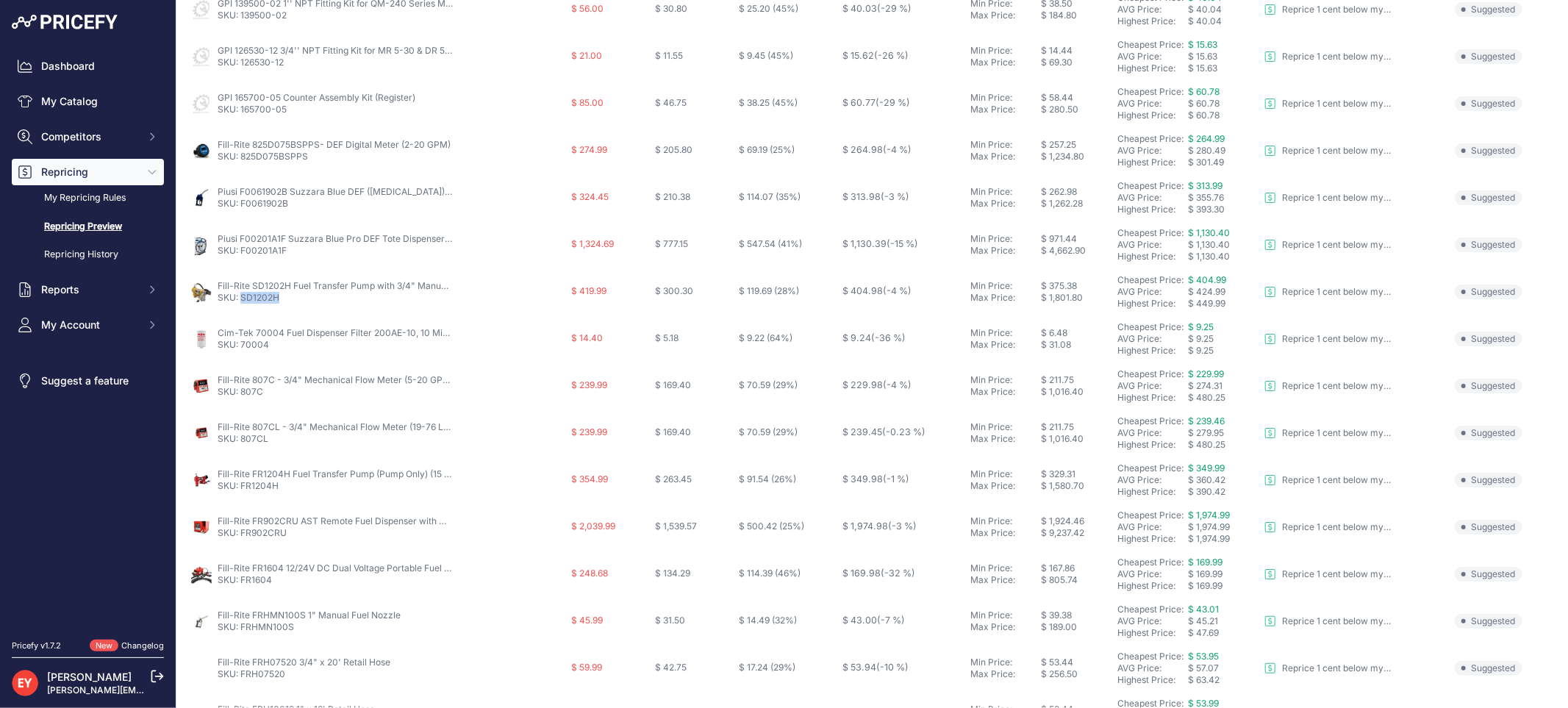
scroll to position [245, 0]
drag, startPoint x: 273, startPoint y: 298, endPoint x: 241, endPoint y: 296, distance: 32.1
click at [241, 296] on p "SKU: 70004" at bounding box center [335, 297] width 235 height 11
copy link "70004"
drag, startPoint x: 215, startPoint y: 284, endPoint x: 284, endPoint y: 283, distance: 69.0
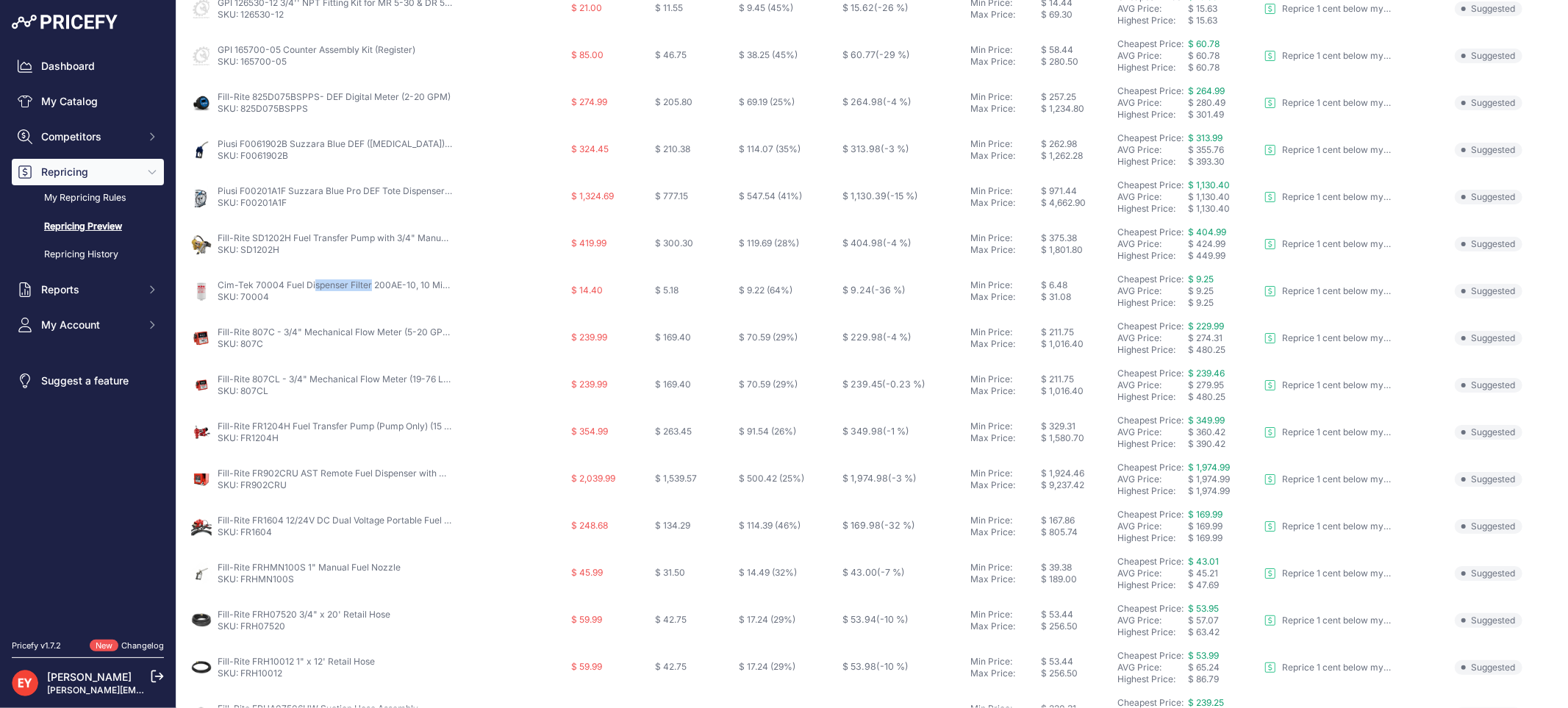
click at [284, 283] on div "Cim-Tek 70004 Fuel Dispenser Filter 200AE-10, 10 Micron SKU: 70004" at bounding box center [378, 291] width 374 height 24
copy link "Cim-Tek 70004"
drag, startPoint x: 270, startPoint y: 344, endPoint x: 243, endPoint y: 341, distance: 27.2
click at [243, 341] on p "SKU: 807C" at bounding box center [335, 344] width 235 height 11
copy link "807C"
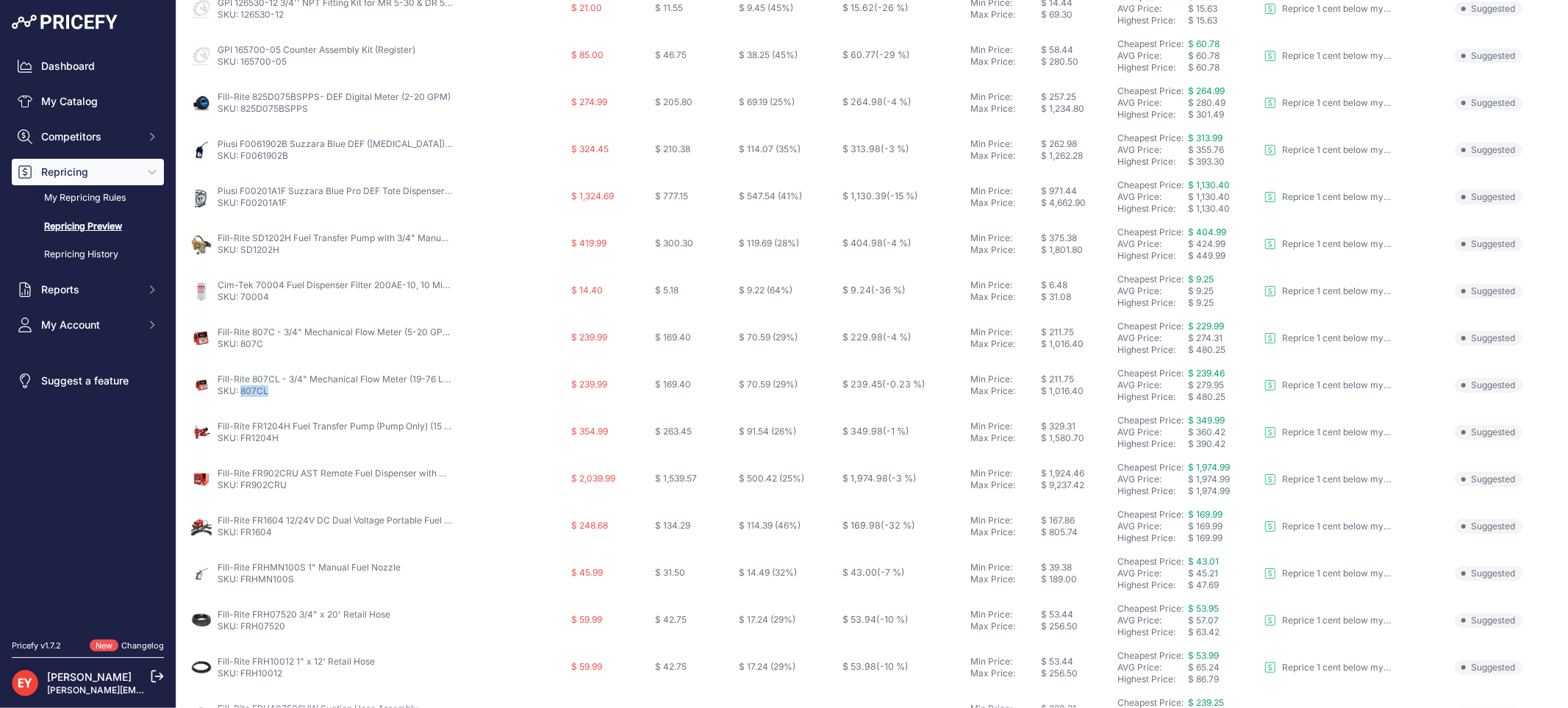
drag, startPoint x: 276, startPoint y: 388, endPoint x: 243, endPoint y: 388, distance: 33.0
click at [243, 388] on p "SKU: 807CL" at bounding box center [335, 391] width 235 height 11
copy link "807CL"
drag, startPoint x: 284, startPoint y: 442, endPoint x: 240, endPoint y: 442, distance: 44.0
click at [240, 442] on p "SKU: FR1204H" at bounding box center [335, 438] width 235 height 11
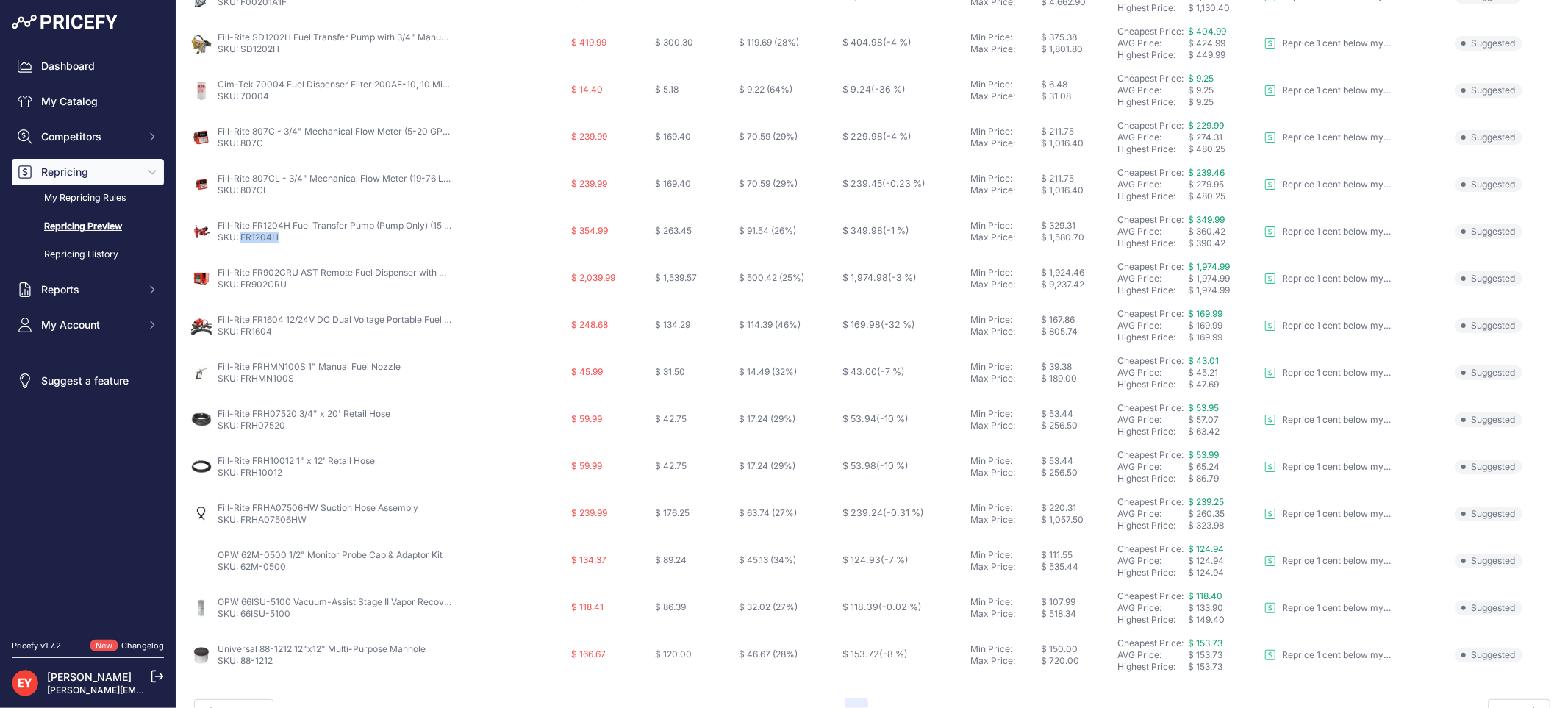
scroll to position [477, 0]
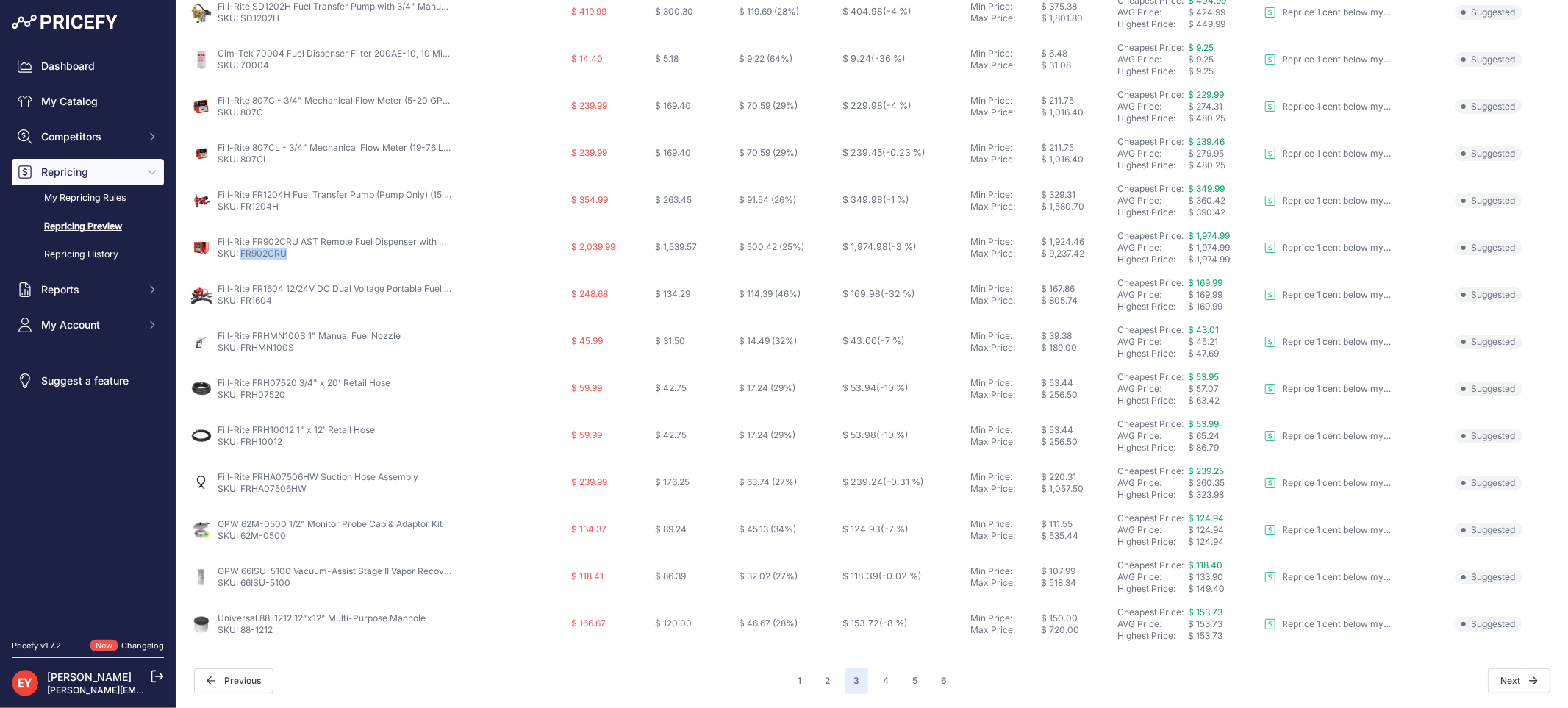
drag, startPoint x: 293, startPoint y: 252, endPoint x: 241, endPoint y: 254, distance: 52.0
click at [241, 254] on p "SKU: FR902CRU" at bounding box center [335, 253] width 235 height 11
drag, startPoint x: 280, startPoint y: 298, endPoint x: 240, endPoint y: 299, distance: 40.0
click at [240, 299] on p "SKU: FR1604" at bounding box center [335, 301] width 235 height 11
drag, startPoint x: 214, startPoint y: 286, endPoint x: 280, endPoint y: 289, distance: 66.1
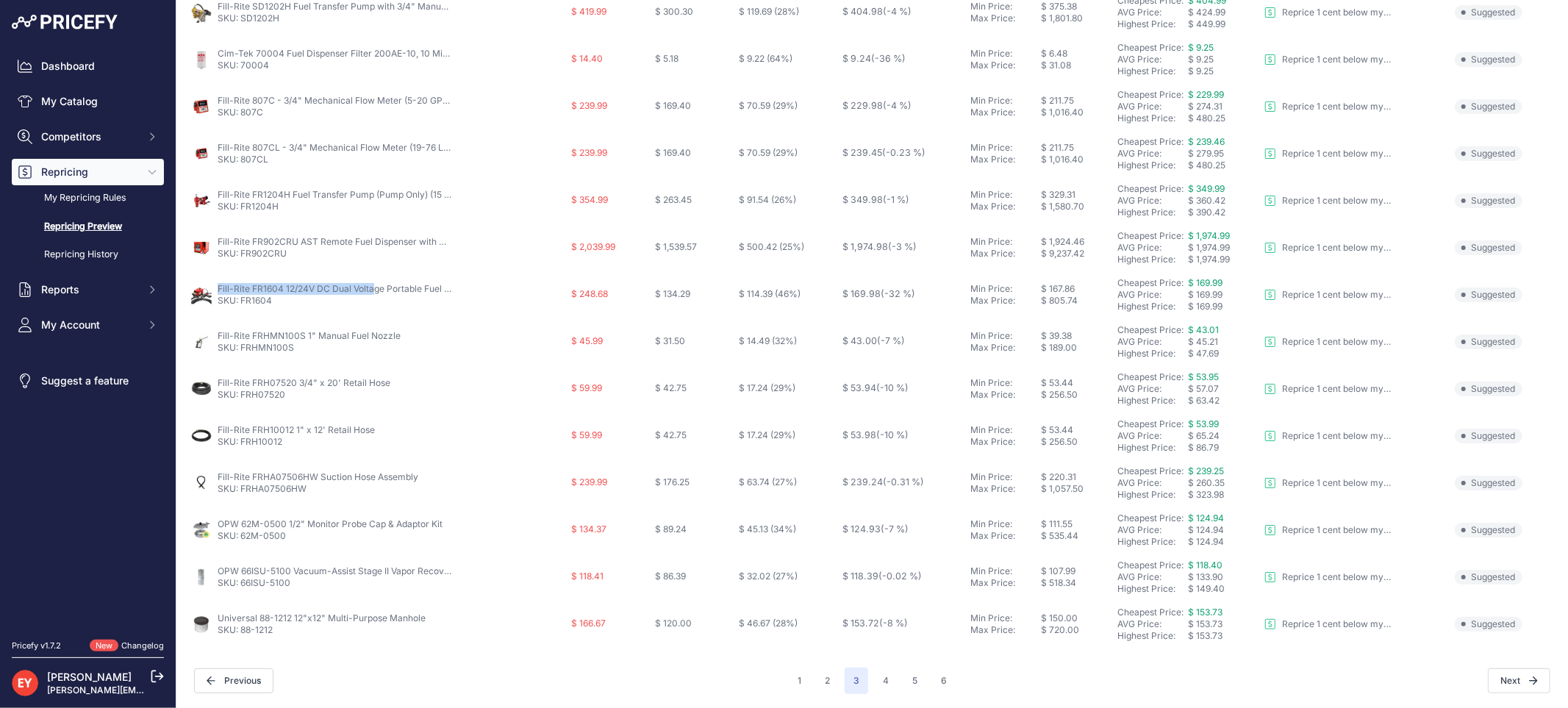
click at [280, 289] on div "Fill-Rite FR1604 12/24V DC Dual Voltage Portable Fuel Transfer Pump (10 GPM) SK…" at bounding box center [378, 295] width 374 height 24
drag, startPoint x: 302, startPoint y: 350, endPoint x: 241, endPoint y: 350, distance: 61.0
click at [241, 350] on p "SKU: FRHMN100S" at bounding box center [309, 347] width 183 height 11
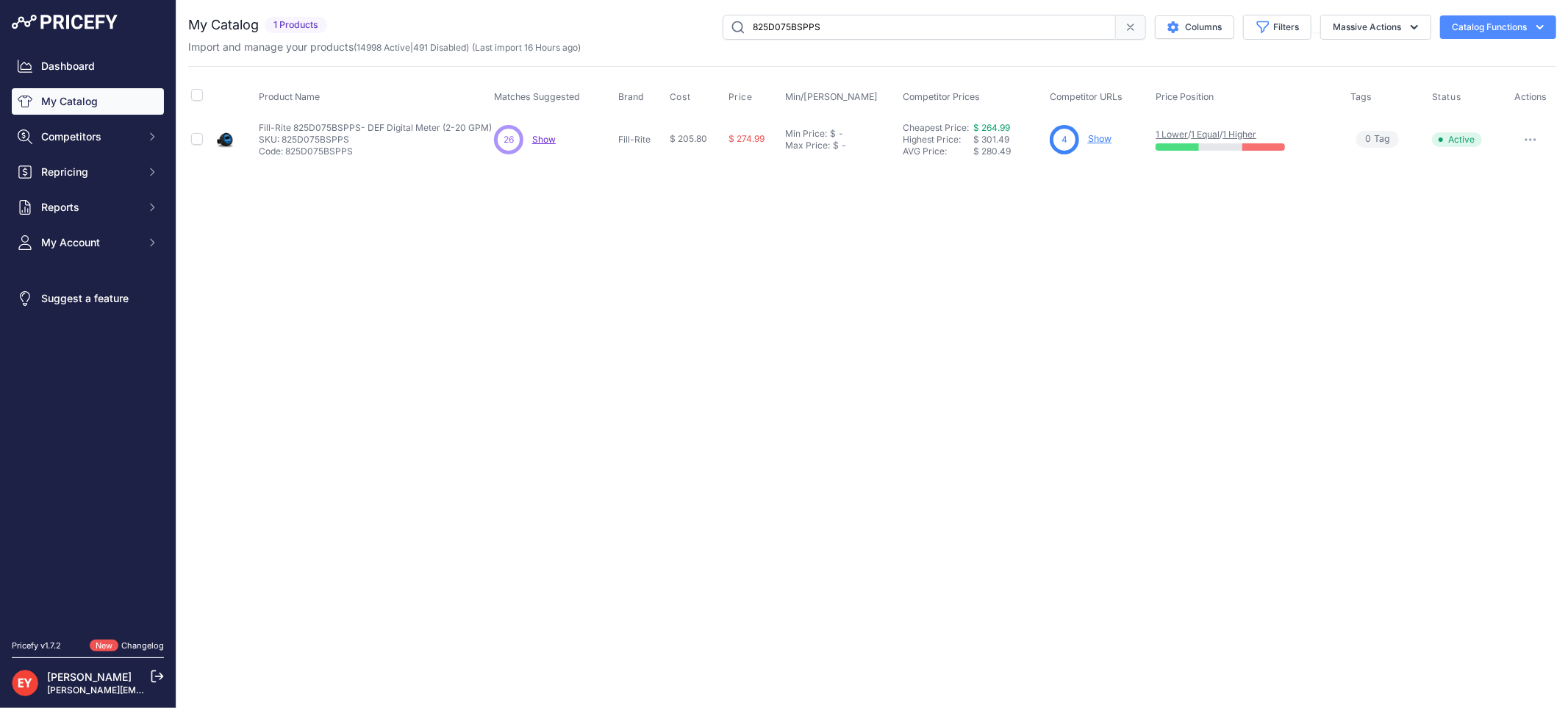
click at [1525, 141] on icon "button" at bounding box center [1526, 140] width 2 height 2
click at [1503, 172] on button "Disable" at bounding box center [1506, 170] width 94 height 24
drag, startPoint x: 865, startPoint y: 28, endPoint x: 722, endPoint y: 28, distance: 143.0
click at [723, 28] on input "825D075BSPPS" at bounding box center [919, 27] width 393 height 25
paste input "F0061902B"
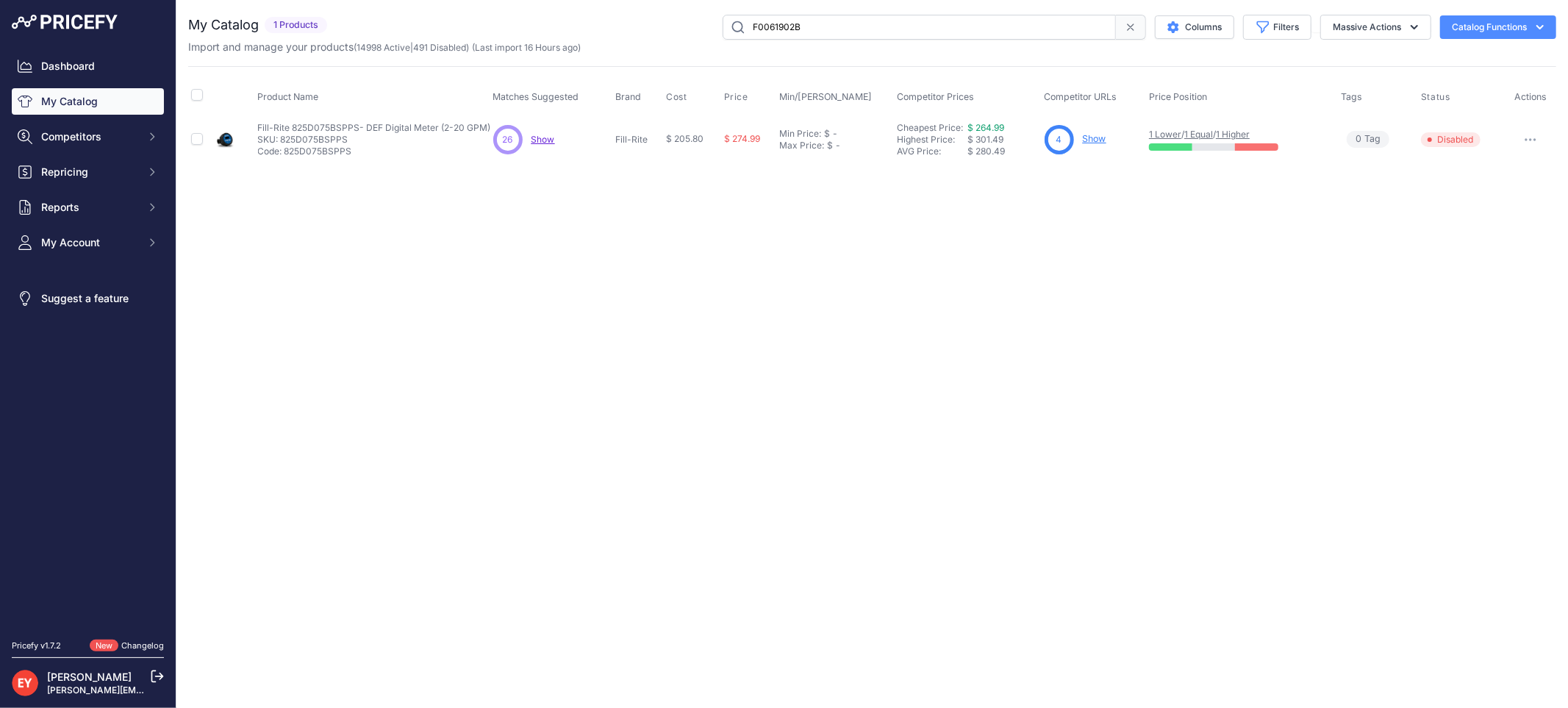
type input "F0061902B"
click at [1528, 138] on icon "button" at bounding box center [1530, 139] width 11 height 3
click at [1516, 166] on button "Disable" at bounding box center [1506, 170] width 94 height 24
drag, startPoint x: 854, startPoint y: 30, endPoint x: 726, endPoint y: 25, distance: 128.1
click at [726, 25] on input "F0061902B" at bounding box center [919, 27] width 393 height 25
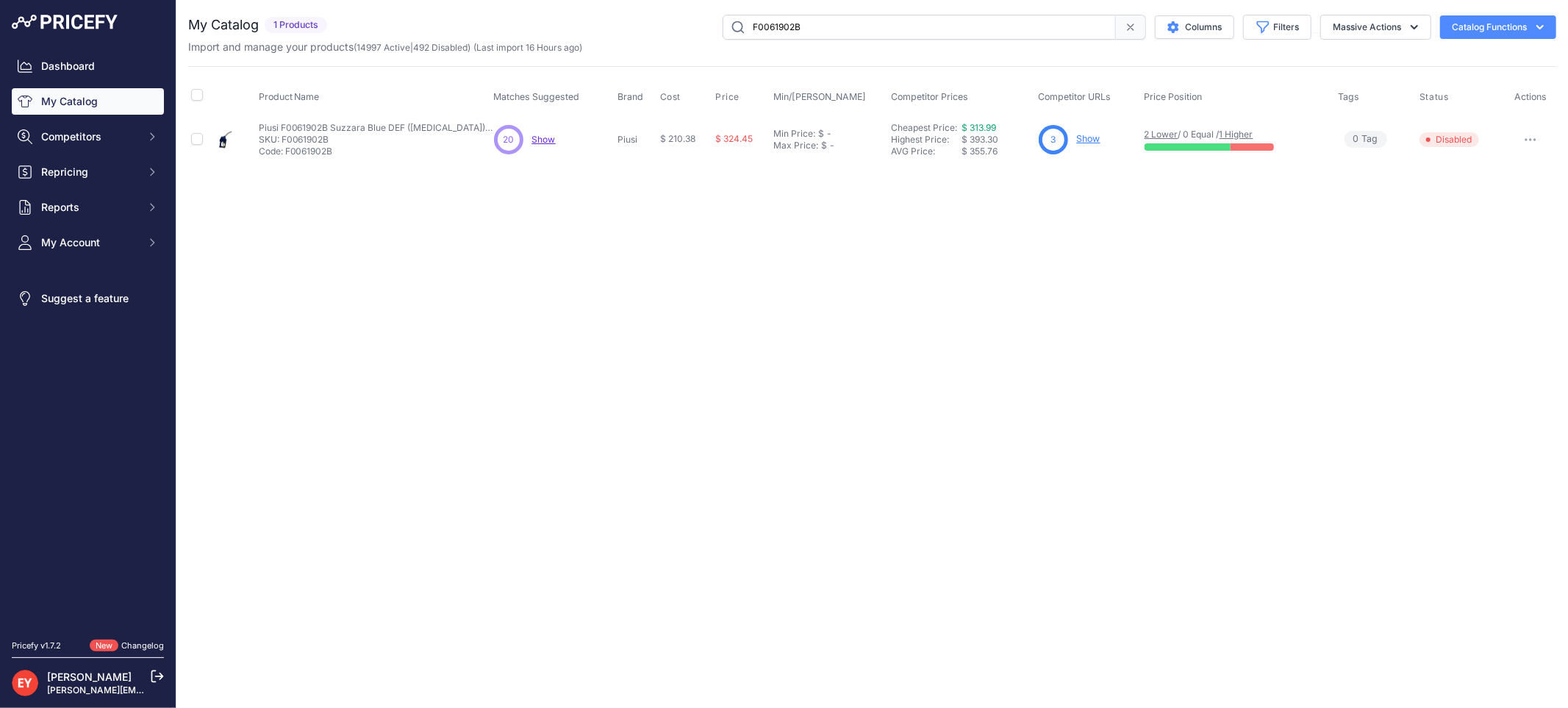
paste input "201A1F"
type input "F00201A1F"
click at [1525, 141] on icon "button" at bounding box center [1531, 139] width 11 height 3
click at [1516, 167] on button "Disable" at bounding box center [1506, 170] width 94 height 24
drag, startPoint x: 859, startPoint y: 28, endPoint x: 734, endPoint y: 26, distance: 125.0
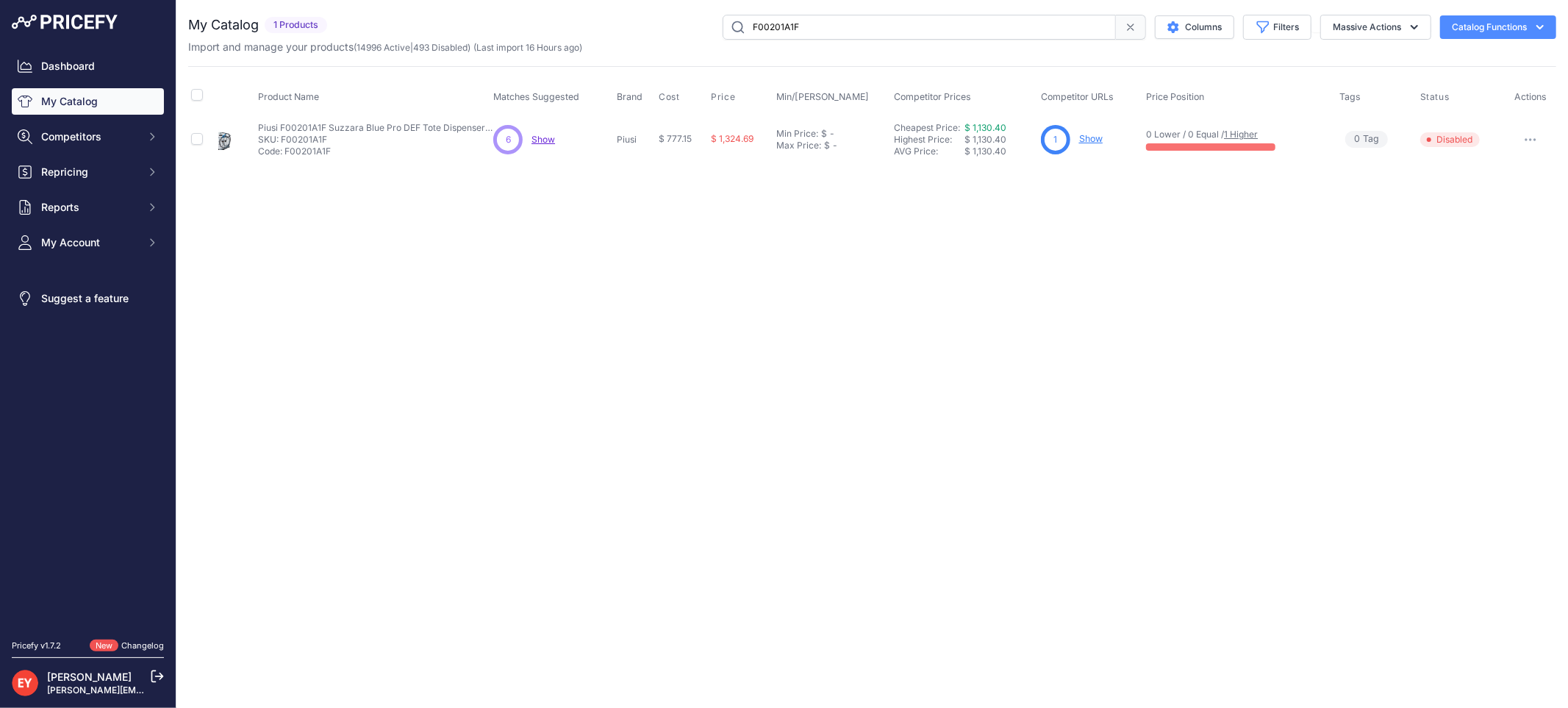
click at [734, 26] on input "F00201A1F" at bounding box center [919, 27] width 393 height 25
paste input "SD1202H"
type input "SD1202H"
click at [1533, 141] on icon "button" at bounding box center [1531, 139] width 11 height 3
click at [1509, 159] on button "Disable" at bounding box center [1506, 170] width 94 height 24
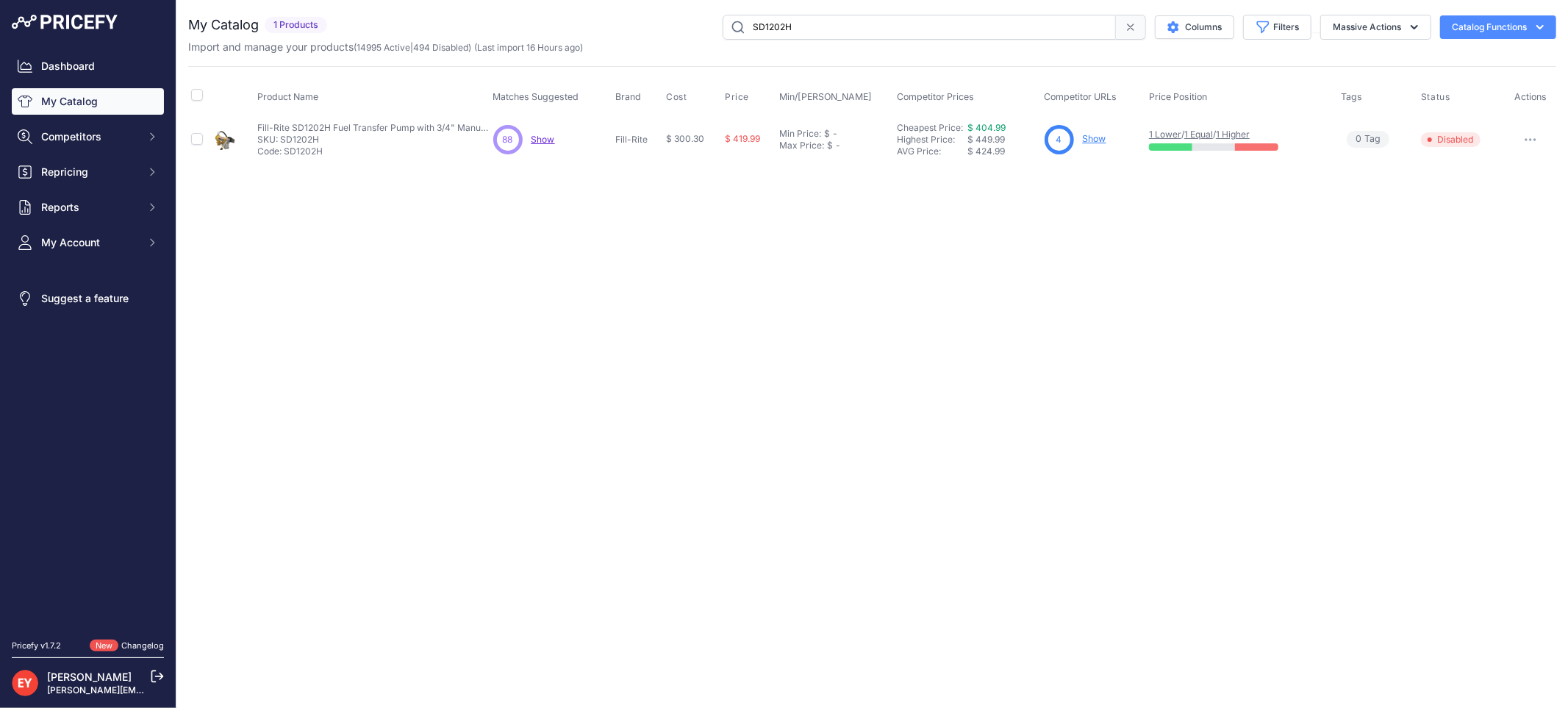
drag, startPoint x: 811, startPoint y: 31, endPoint x: 726, endPoint y: 19, distance: 85.8
click at [726, 19] on input "SD1202H" at bounding box center [919, 27] width 393 height 25
paste input "70004"
type input "70004"
click at [1507, 164] on button "Disable" at bounding box center [1506, 170] width 94 height 24
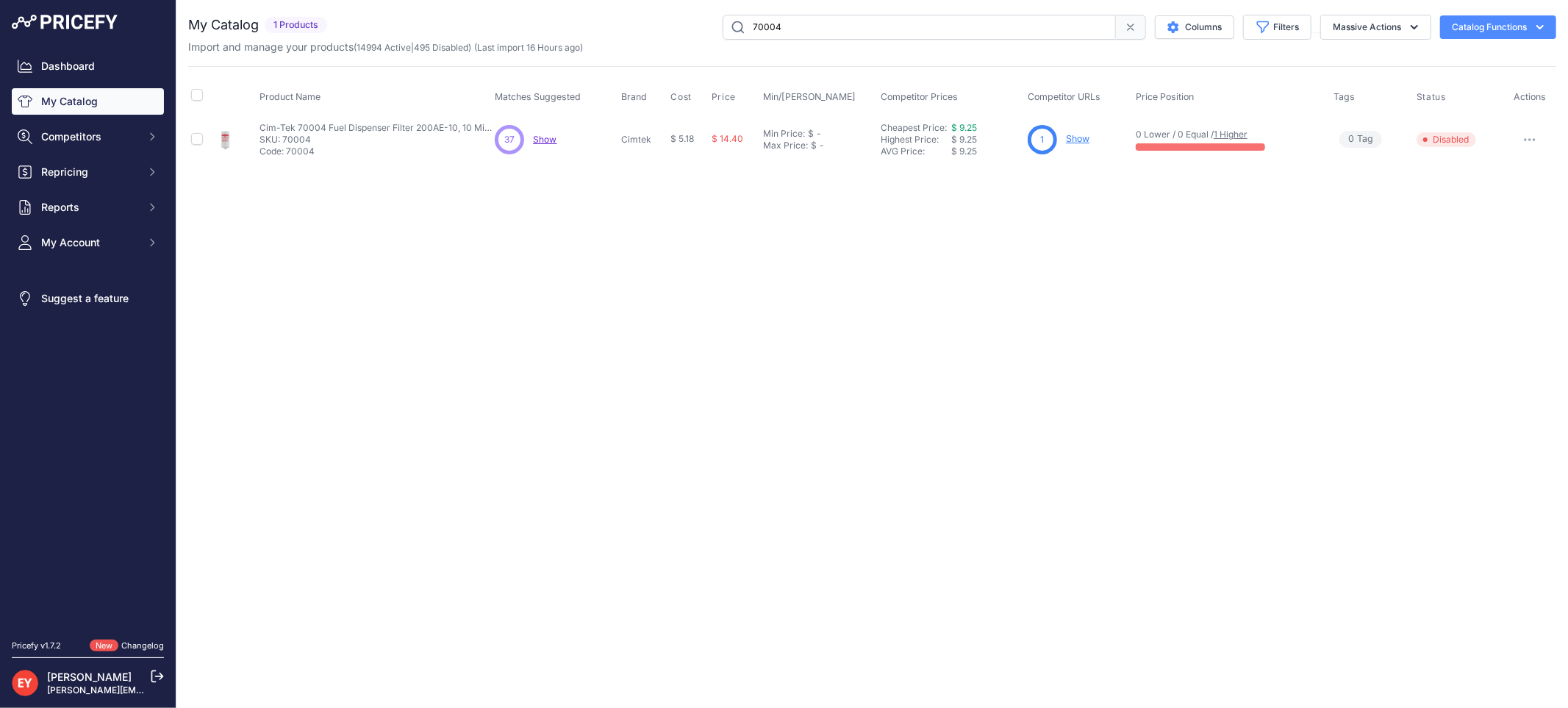
drag, startPoint x: 818, startPoint y: 21, endPoint x: 714, endPoint y: 21, distance: 104.0
click at [714, 21] on div "70004 Columns Filters Status All Status Only Enabled Only Disabled" at bounding box center [945, 27] width 1224 height 25
paste input "807C"
type input "807C"
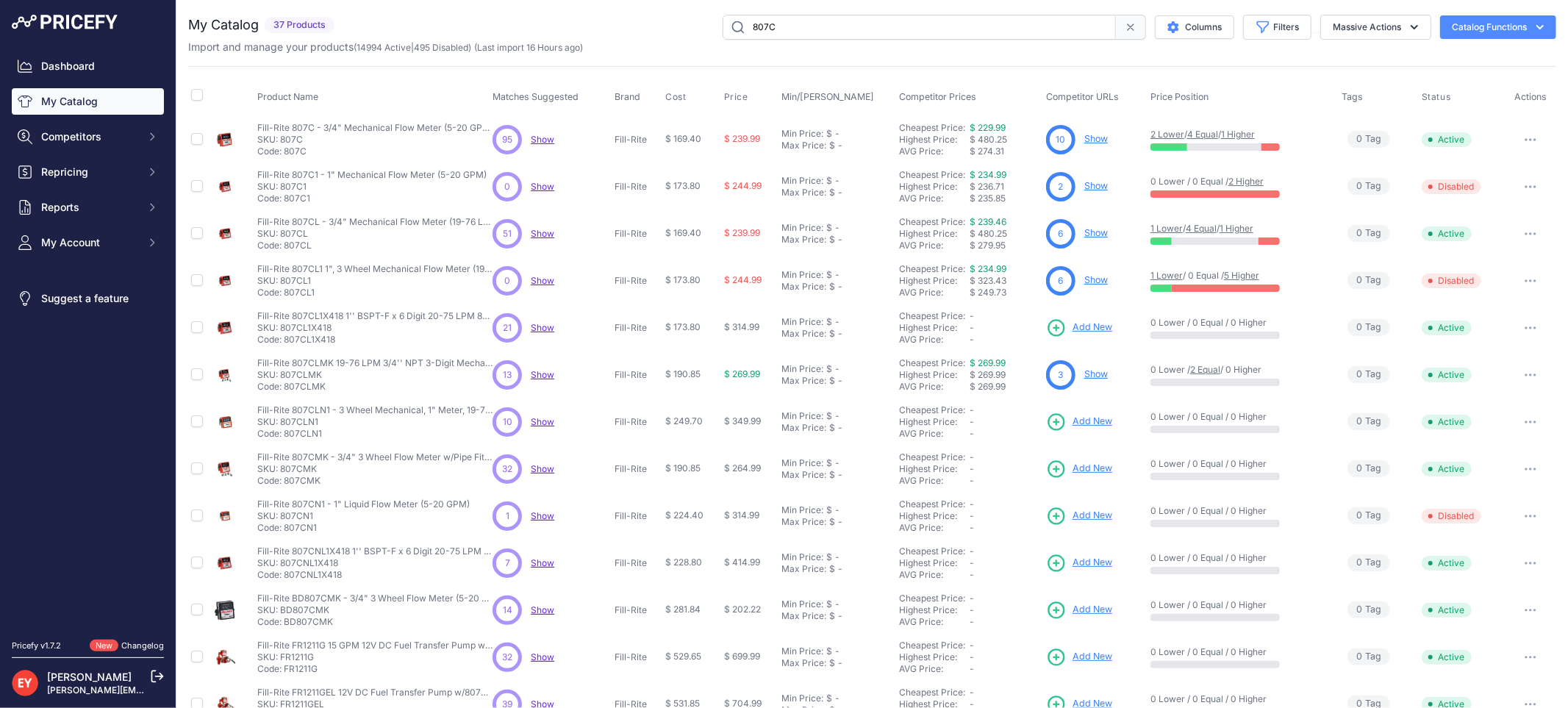
click at [1528, 136] on button "button" at bounding box center [1530, 140] width 29 height 21
click at [1491, 166] on button "Disable" at bounding box center [1506, 170] width 94 height 24
click at [1525, 141] on icon "button" at bounding box center [1531, 139] width 11 height 3
click at [1503, 159] on button "Disable" at bounding box center [1506, 170] width 94 height 24
click at [1525, 232] on icon "button" at bounding box center [1531, 233] width 11 height 3
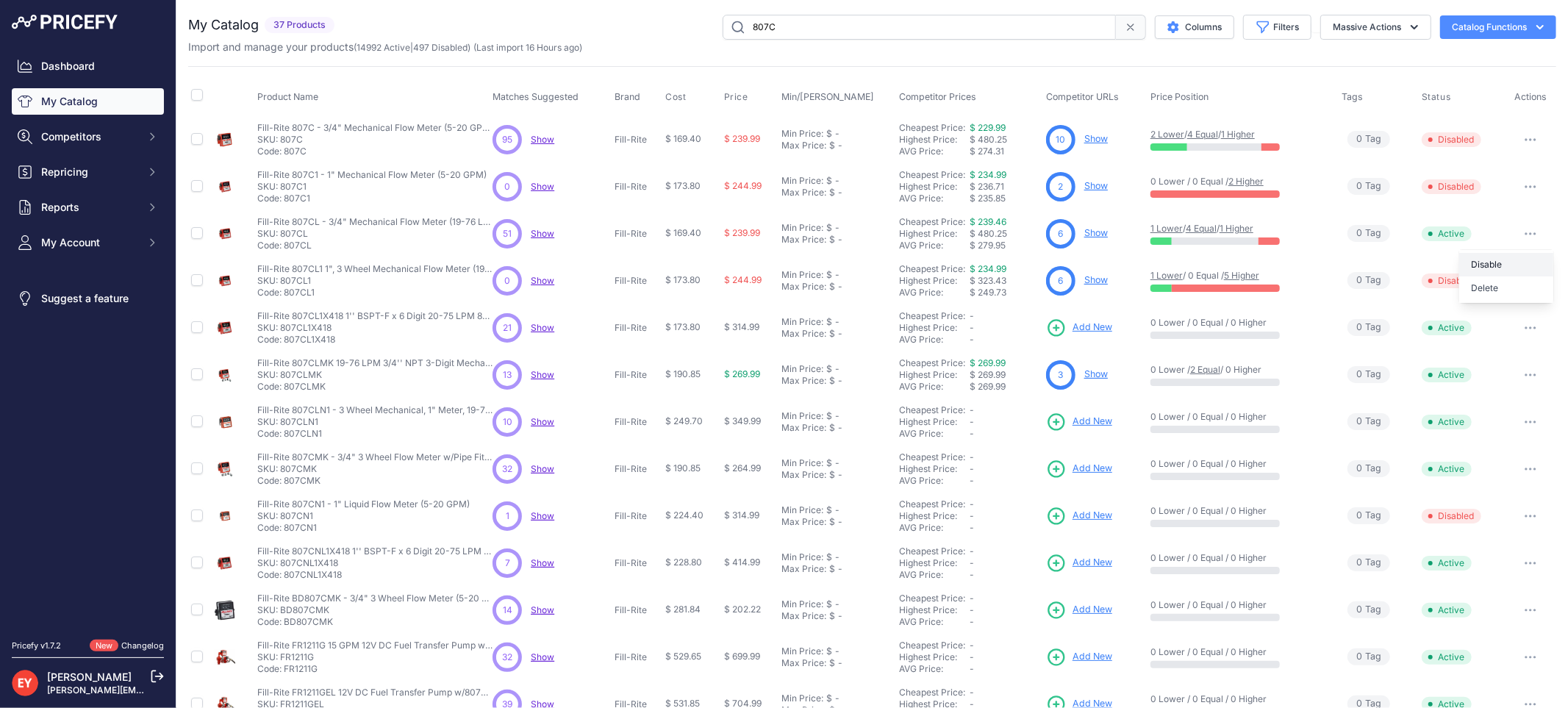
click at [0, 0] on button "Disable" at bounding box center [0, 0] width 0 height 0
drag, startPoint x: 816, startPoint y: 31, endPoint x: 687, endPoint y: 23, distance: 129.2
click at [687, 23] on div "807C Columns Filters Status All Status Only Enabled Only Disabled ATI" at bounding box center [949, 27] width 1216 height 25
paste input "FR1204H"
type input "FR1204H"
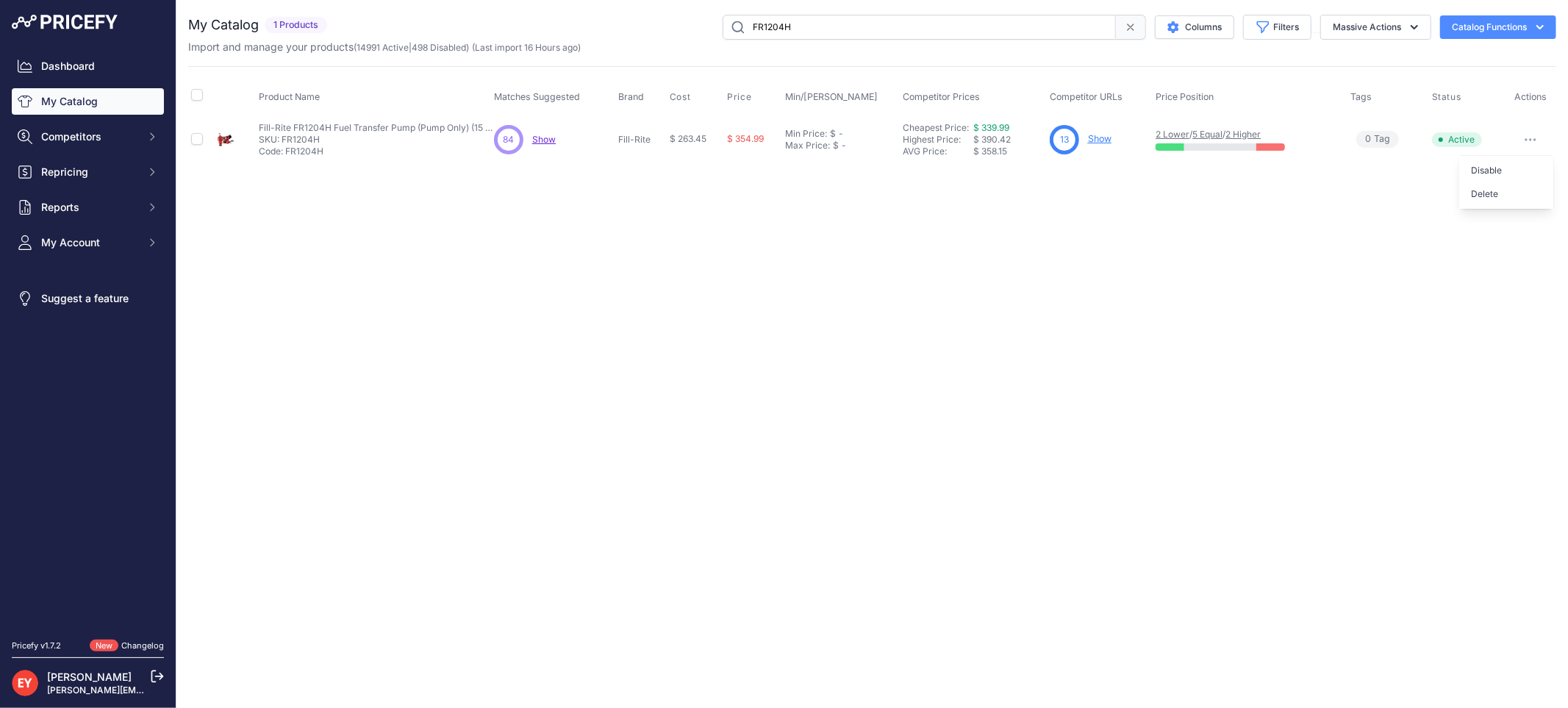
click at [1513, 164] on button "Disable" at bounding box center [1506, 170] width 94 height 24
drag, startPoint x: 813, startPoint y: 30, endPoint x: 701, endPoint y: 25, distance: 112.1
click at [701, 25] on div "FR1204H Columns Filters Status All Status Only Enabled Only Disabled" at bounding box center [945, 27] width 1224 height 25
paste input "902CRU"
type input "FR902CRU"
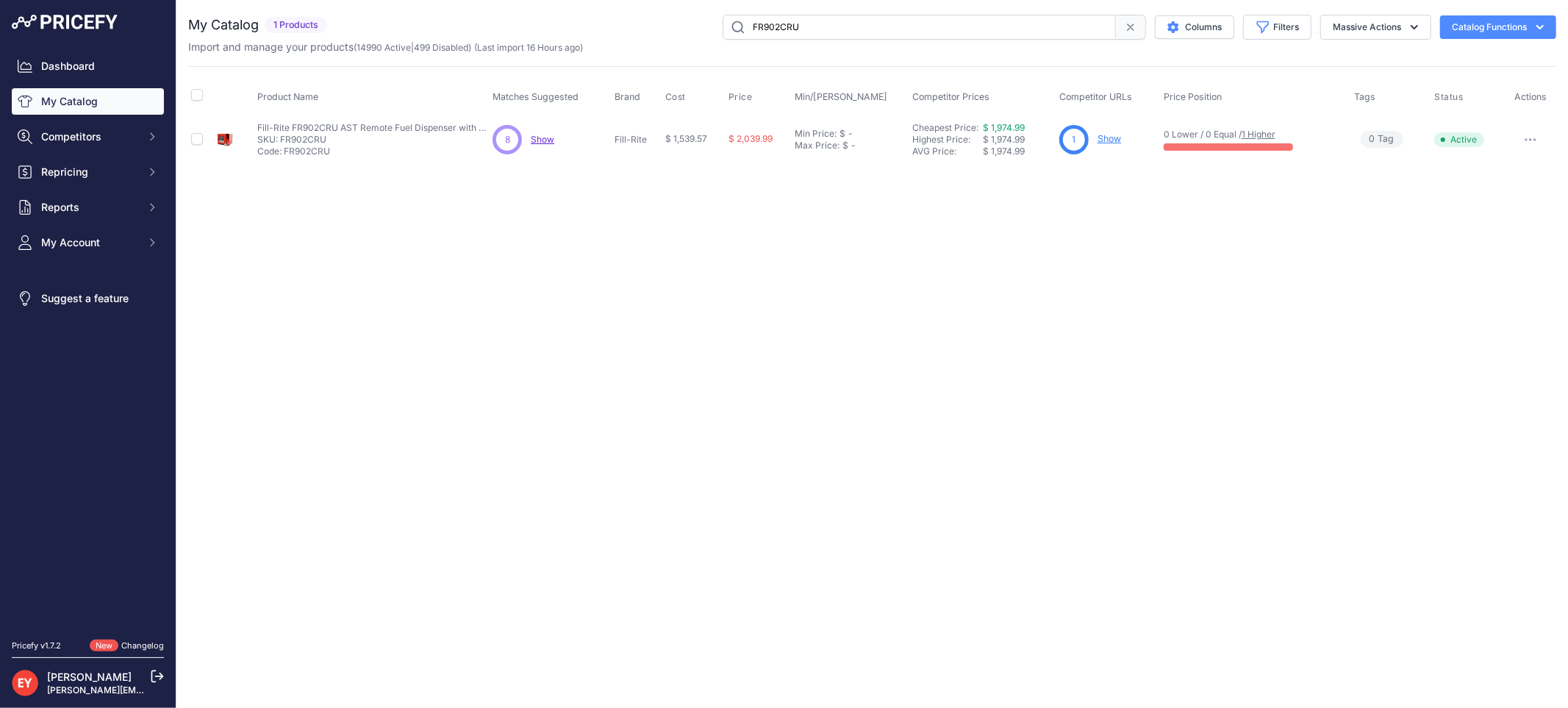
click at [1527, 141] on button "button" at bounding box center [1530, 140] width 29 height 21
click at [1505, 160] on button "Disable" at bounding box center [1506, 170] width 94 height 24
drag, startPoint x: 847, startPoint y: 25, endPoint x: 730, endPoint y: 24, distance: 117.0
click at [730, 24] on input "FR902CRU" at bounding box center [919, 27] width 393 height 25
paste input "1604"
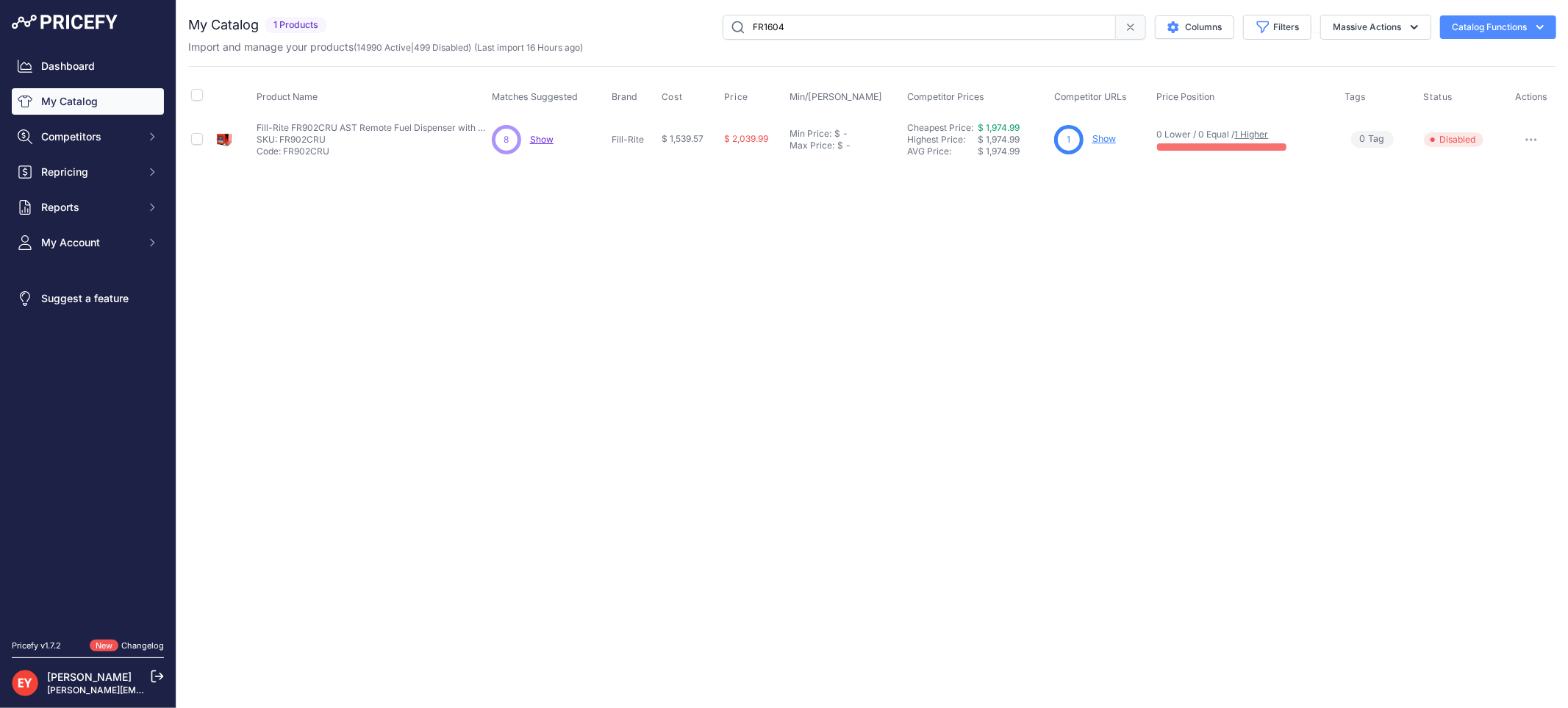
type input "FR1604"
click at [1095, 140] on link "Show" at bounding box center [1098, 139] width 24 height 11
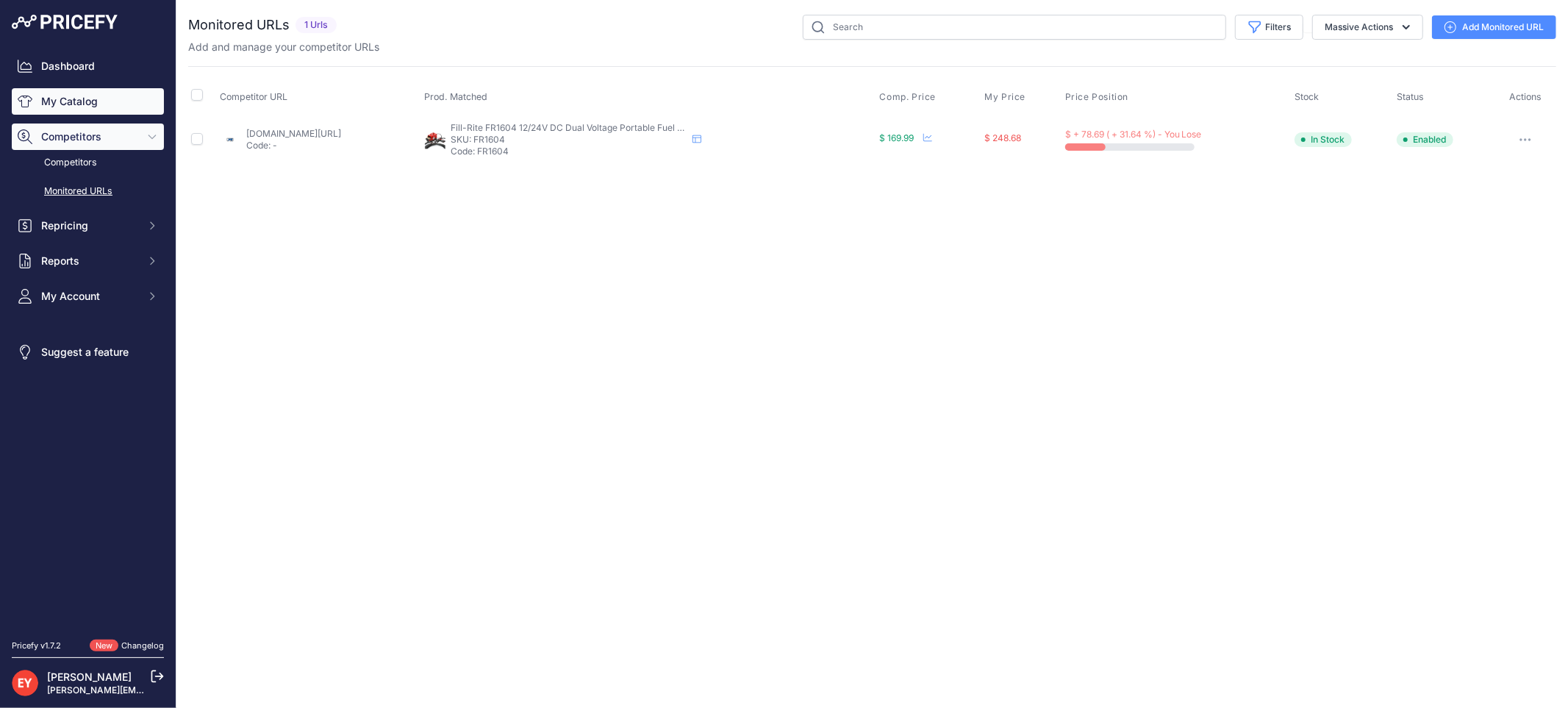
click at [67, 106] on link "My Catalog" at bounding box center [88, 102] width 152 height 27
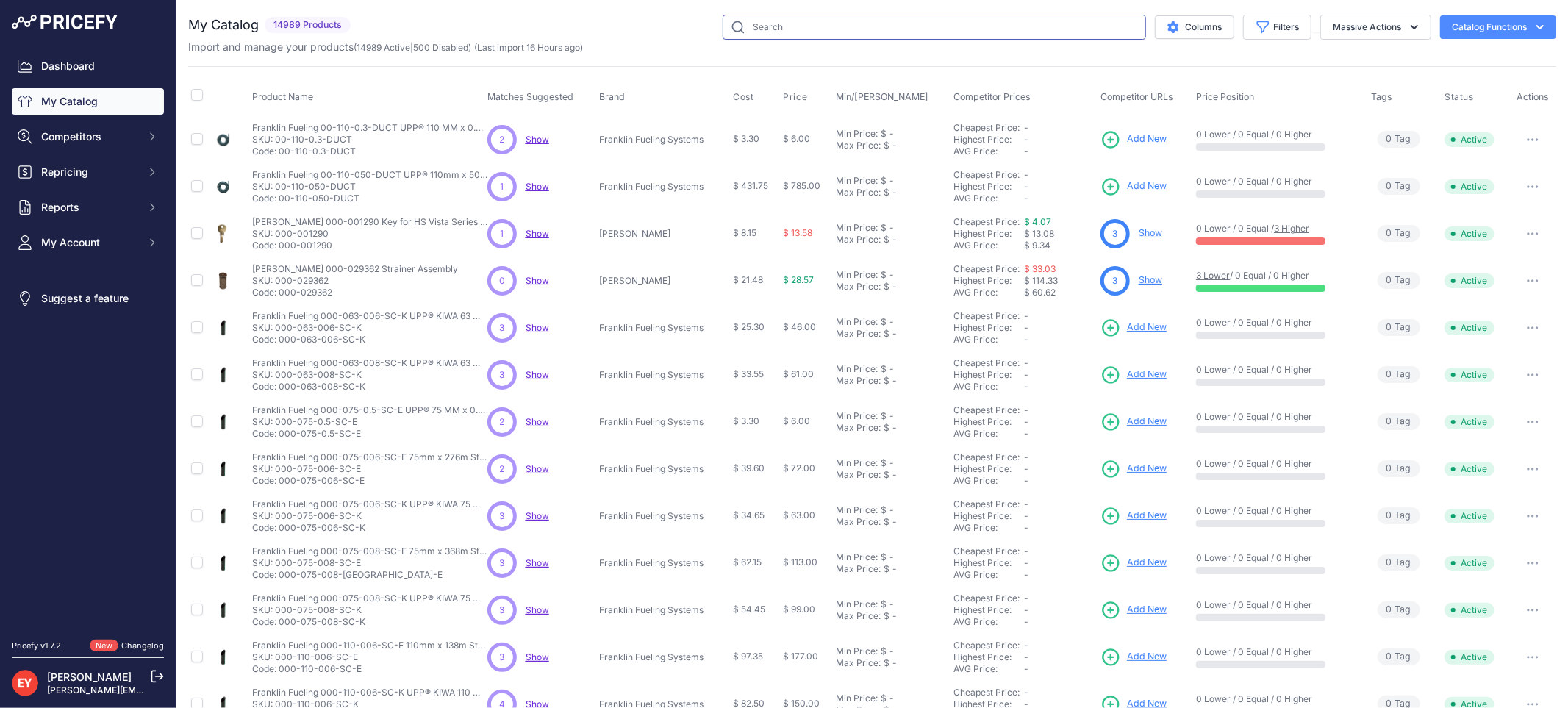
click at [772, 26] on input "text" at bounding box center [934, 27] width 423 height 25
paste input "This product has been discontinued."
type input "This product has been discontinued."
drag, startPoint x: 930, startPoint y: 24, endPoint x: 690, endPoint y: 33, distance: 240.2
click at [690, 33] on div "This product has been discontinued. Columns Filters Status All Status Only Enab…" at bounding box center [956, 27] width 1200 height 25
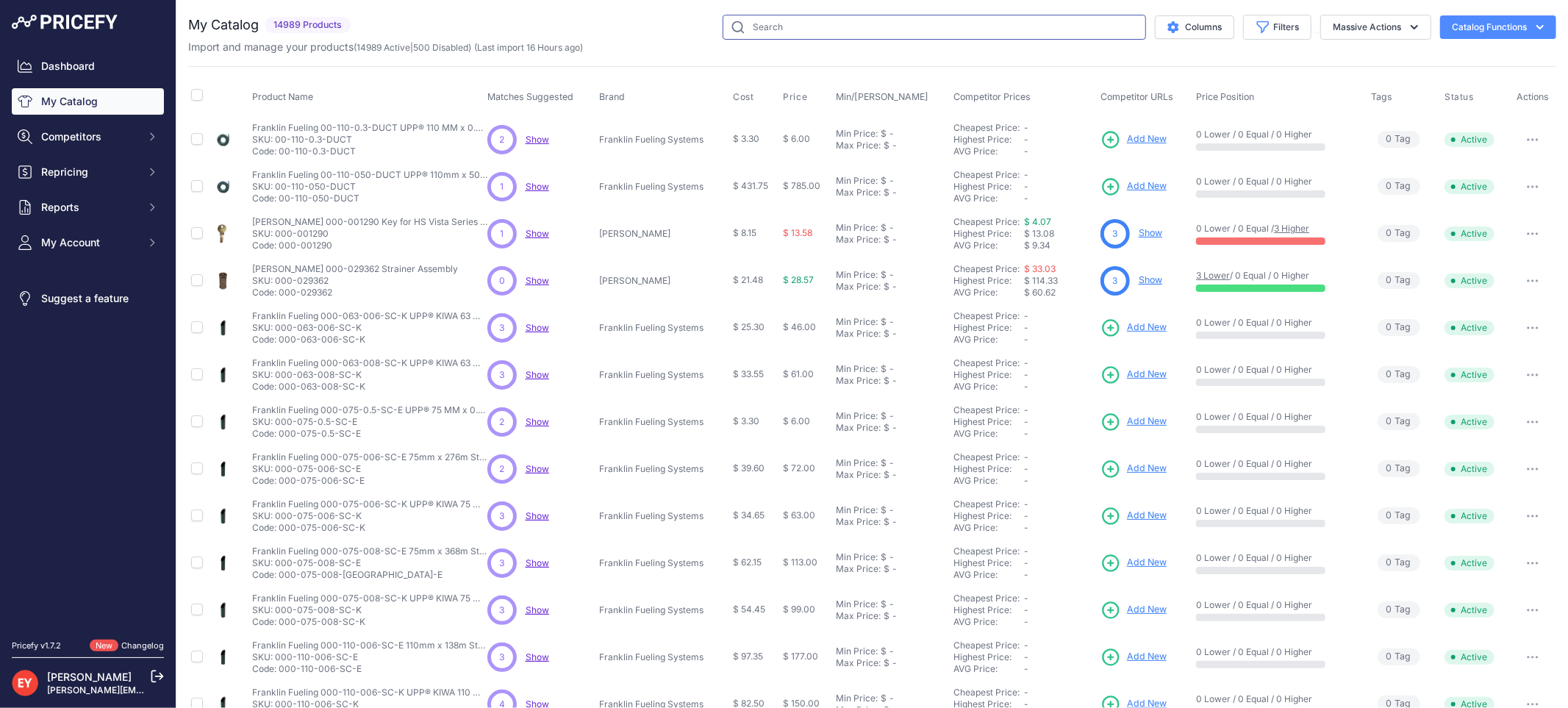
click at [760, 27] on input "text" at bounding box center [934, 27] width 423 height 25
paste input "FR1604"
type input "FR1604"
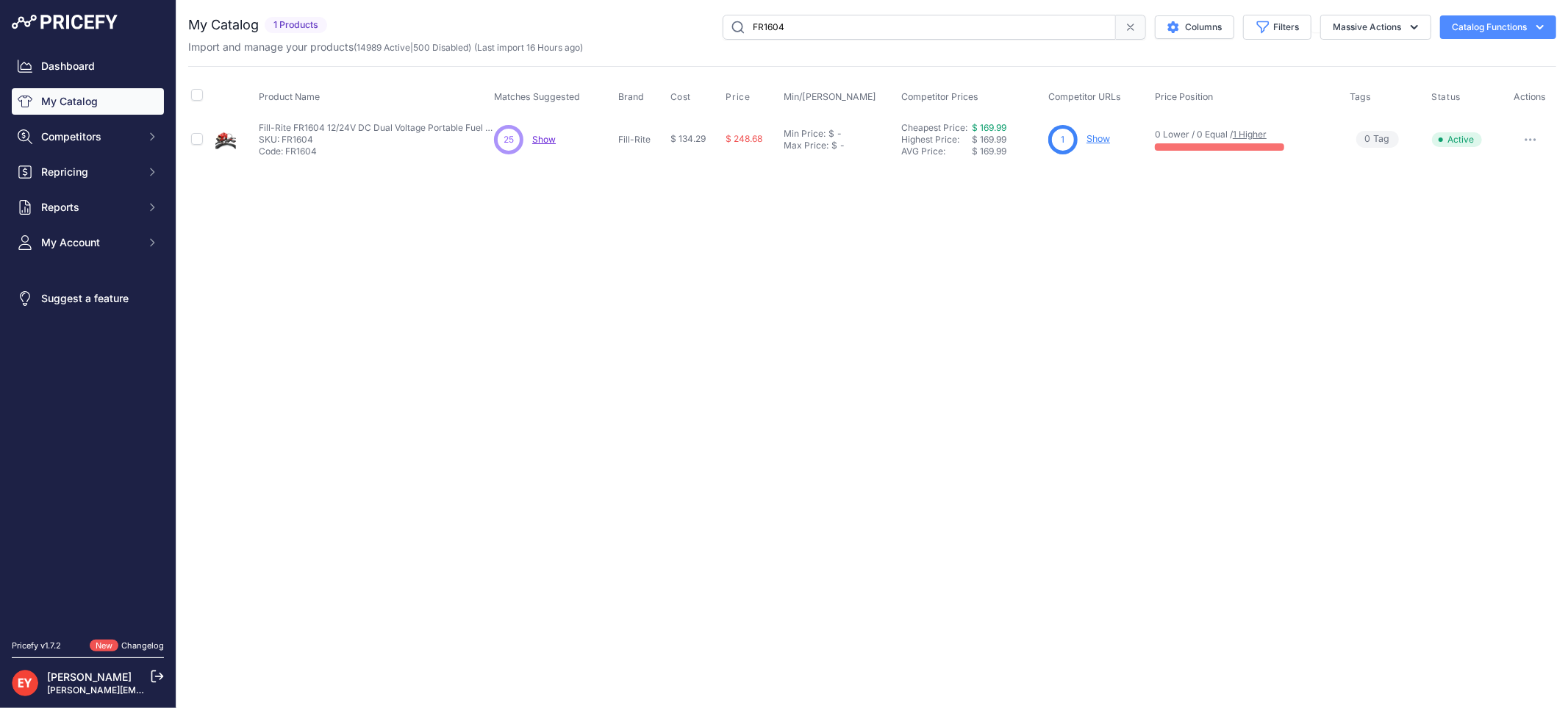
click at [1527, 138] on icon "button" at bounding box center [1531, 139] width 11 height 3
click at [1513, 164] on button "Disable" at bounding box center [1506, 170] width 94 height 24
drag, startPoint x: 813, startPoint y: 28, endPoint x: 698, endPoint y: 32, distance: 115.1
click at [698, 32] on div "FR1604 Columns Filters Status All Status Only Enabled Only Disabled" at bounding box center [945, 27] width 1224 height 25
paste input "HMN100S"
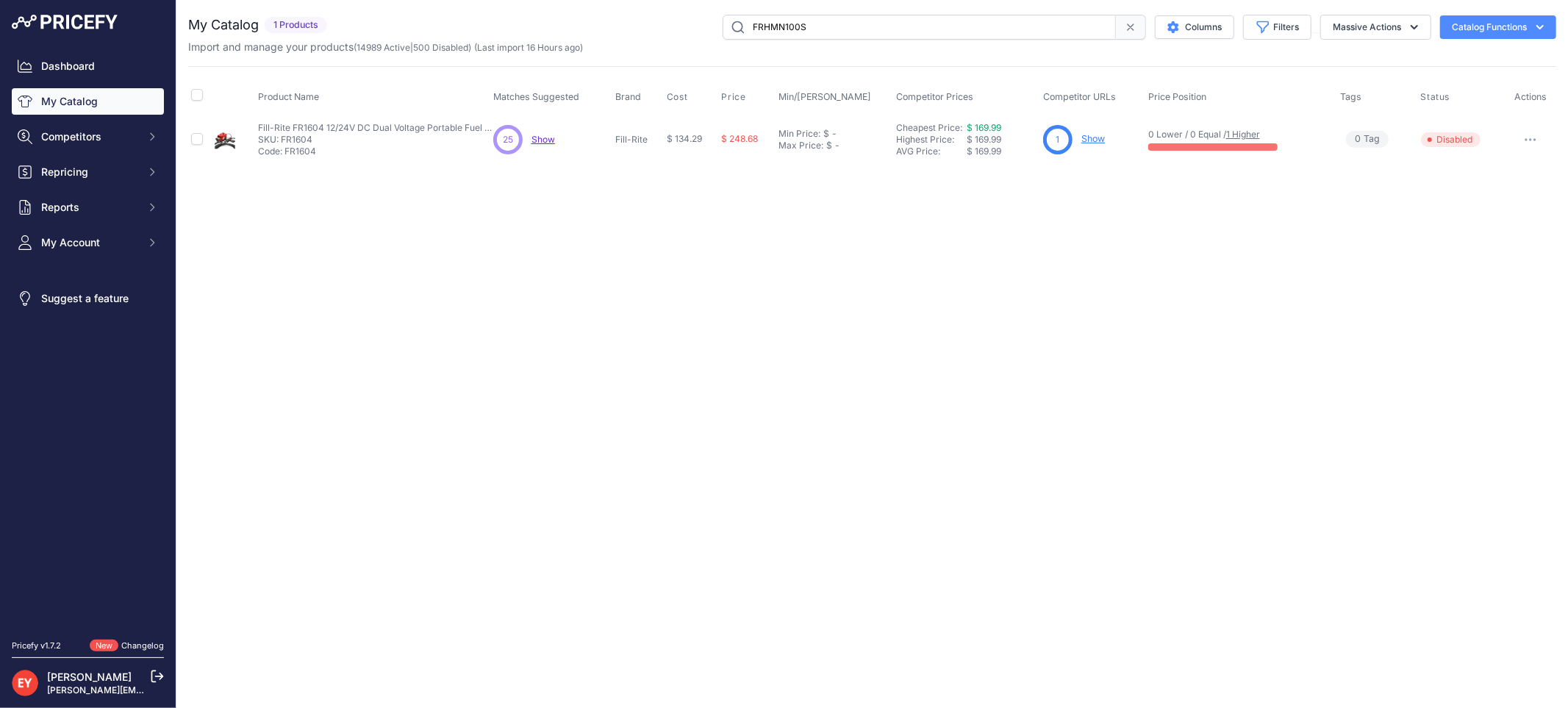
type input "FRHMN100S"
click at [1083, 134] on link "Show" at bounding box center [1090, 139] width 24 height 11
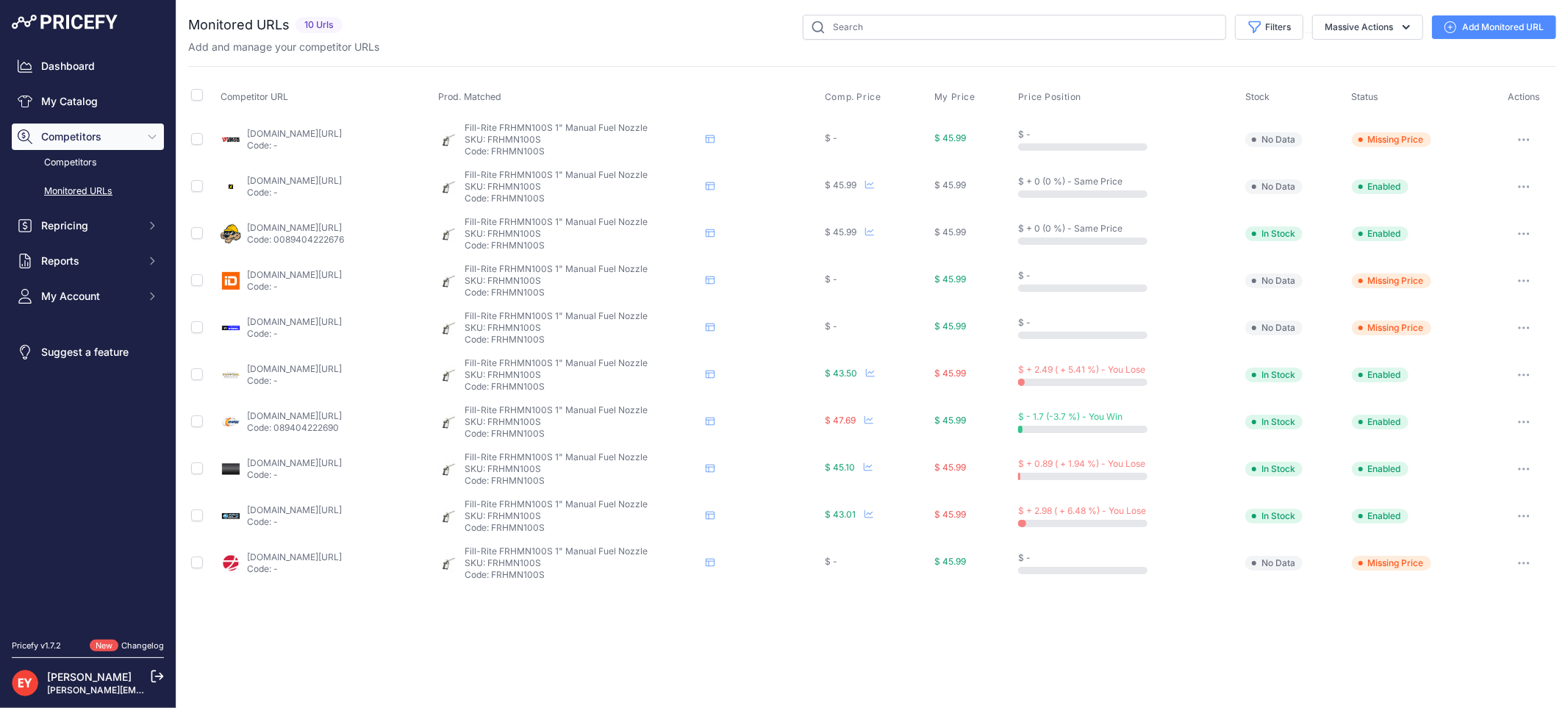
click at [1464, 20] on link "Add Monitored URL" at bounding box center [1494, 27] width 125 height 24
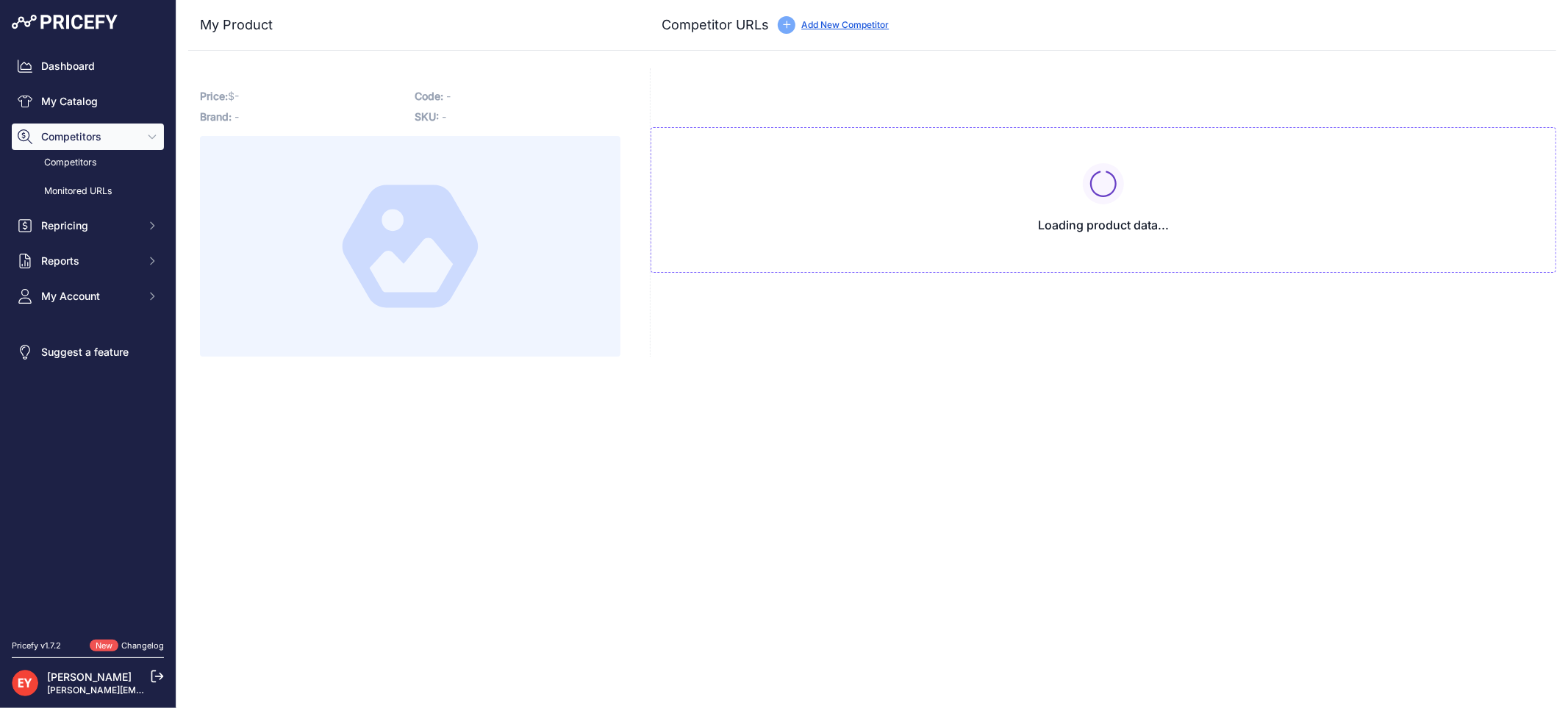
type input "www.acmetools.com/fill-rite-1-in-manual-nozzle-with-hook-frhmn100s/089404222676…"
type input "www.globalindustrial.com/p/1-manual-nozzle-frhmn100s?prirule_jdsnikfkfjsd=3888"
type input "industrialladder.com/fill-rite-frhmn100s-1-ul-manual-nozzle-with-hook/?setCurre…"
type input "messicks.com/parts/FRHMN100S?vendornumber=TTS&prirule_jdsnikfkfjsd=3888"
type input "www.newegg.com/p/2YV-001N-00014?prirule_jdsnikfkfjsd=3888"
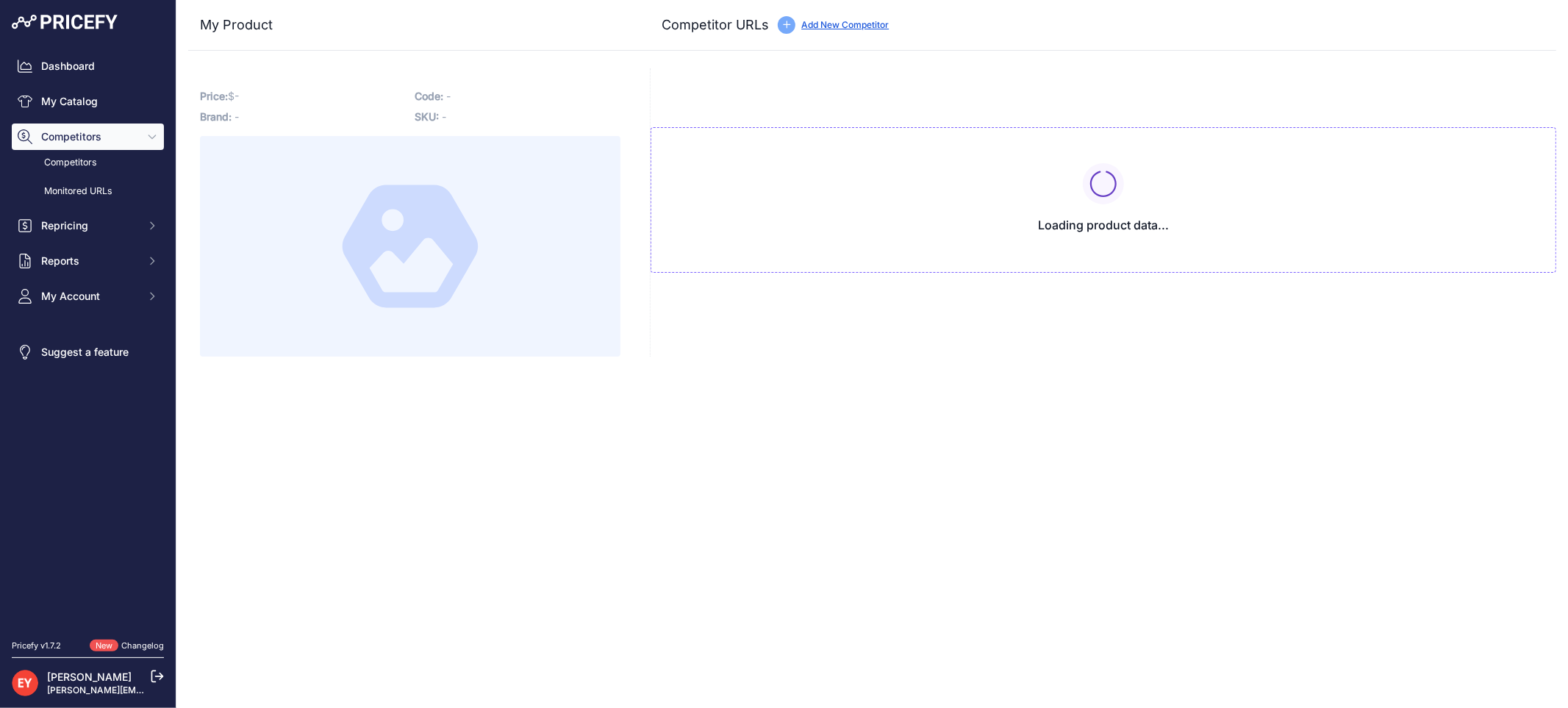
type input "spsindustrial.com/1-Manual-Nozzle-Repair-Part-61626669?prirule_jdsnikfkfjsd=3888"
type input "www.thoroughbreddiesel.com/filfrhmn100s/?prirule_jdsnikfkfjsd=3888"
type input "www.toolsid.com/fill-rite/manual-fuel-nozzle-with-hook-mpn-frhmn100s.html?priru…"
type input "[DOMAIN_NAME][URL]"
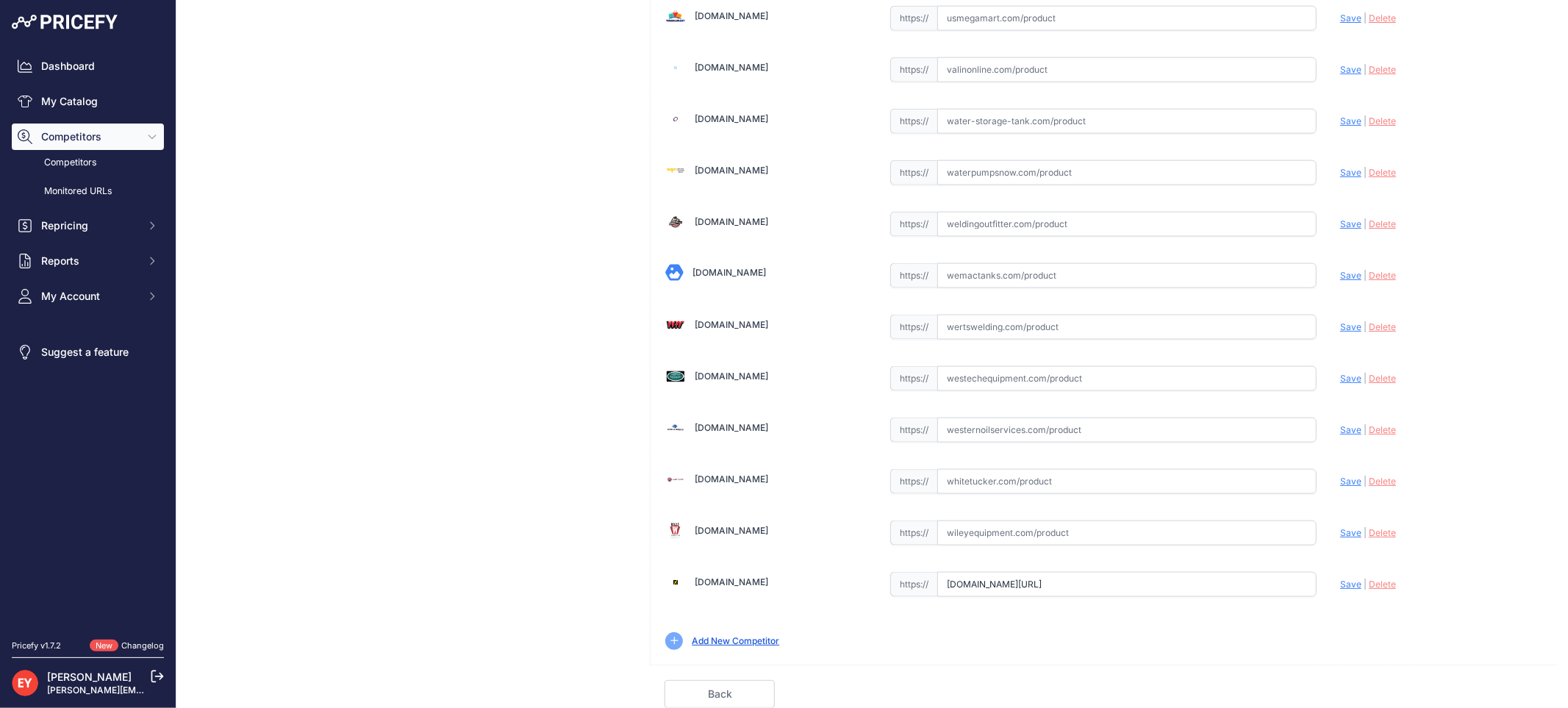
scroll to position [0, 38]
drag, startPoint x: 939, startPoint y: 587, endPoint x: 1343, endPoint y: 604, distance: 404.4
paste input "https://www.xtremediesel.com/fill-rite-frhmn100s-1-manual-nozzle-leaded"
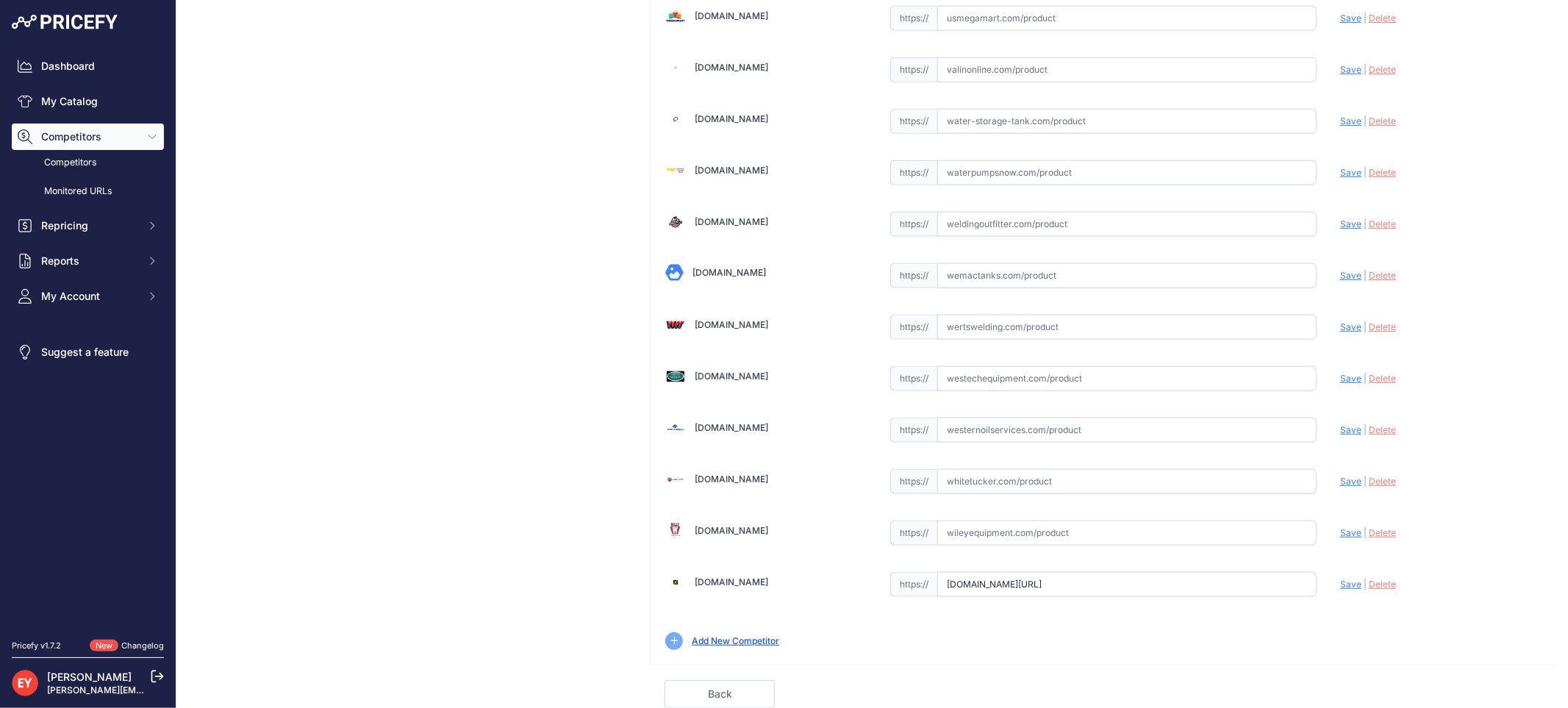
click at [1341, 583] on span "Save" at bounding box center [1351, 584] width 21 height 11
type input "https://www.xtremediesel.com/fill-rite-frhmn100s-1-manual-nozzle-leaded?prirule…"
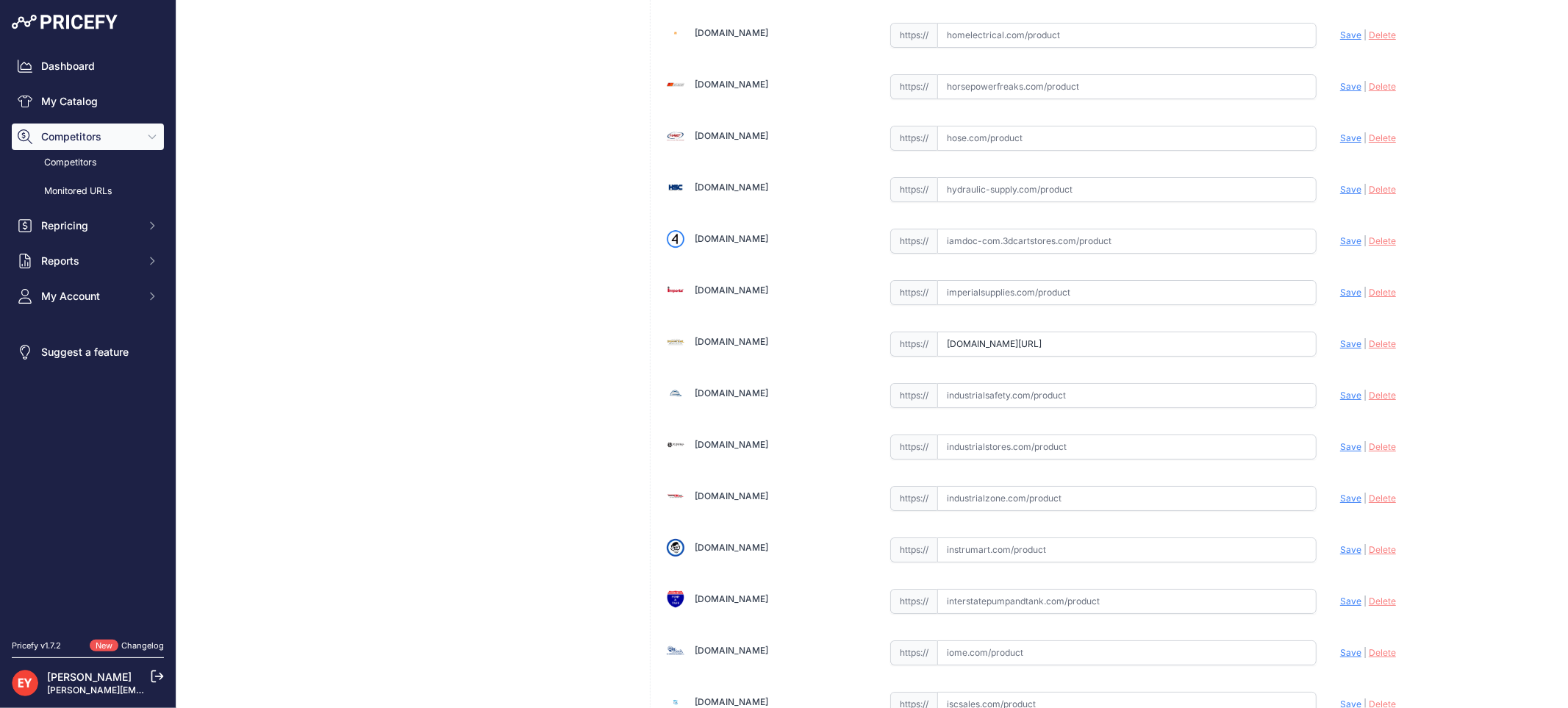
scroll to position [0, 206]
drag, startPoint x: 939, startPoint y: 358, endPoint x: 1306, endPoint y: 351, distance: 367.1
paste input "https://industrialladder.com/fill-rite-frhmn100s-1-ul-manual-nozzle-with-hook/"
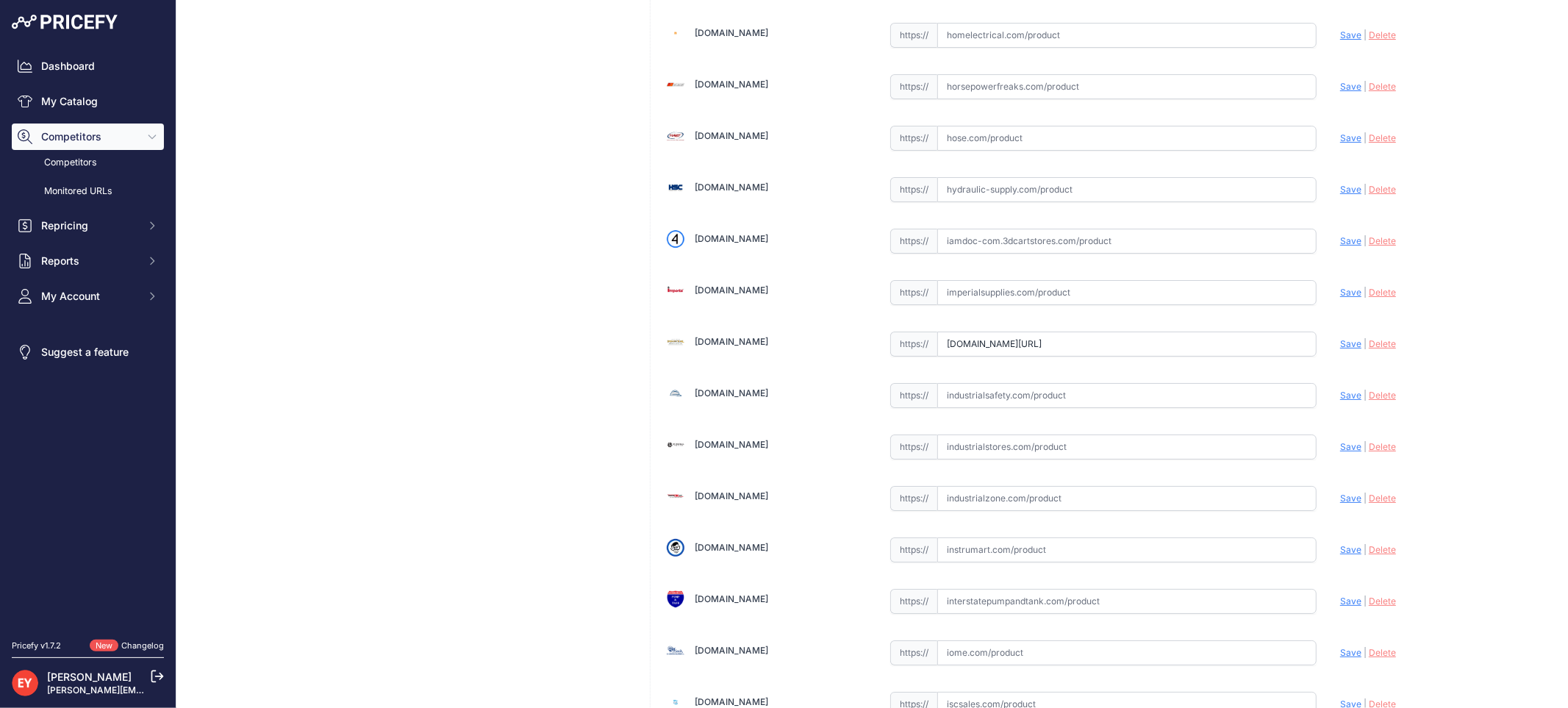
click at [1341, 349] on span "Save" at bounding box center [1351, 344] width 21 height 11
type input "https://industrialladder.com/fill-rite-frhmn100s-1-ul-manual-nozzle-with-hook/?…"
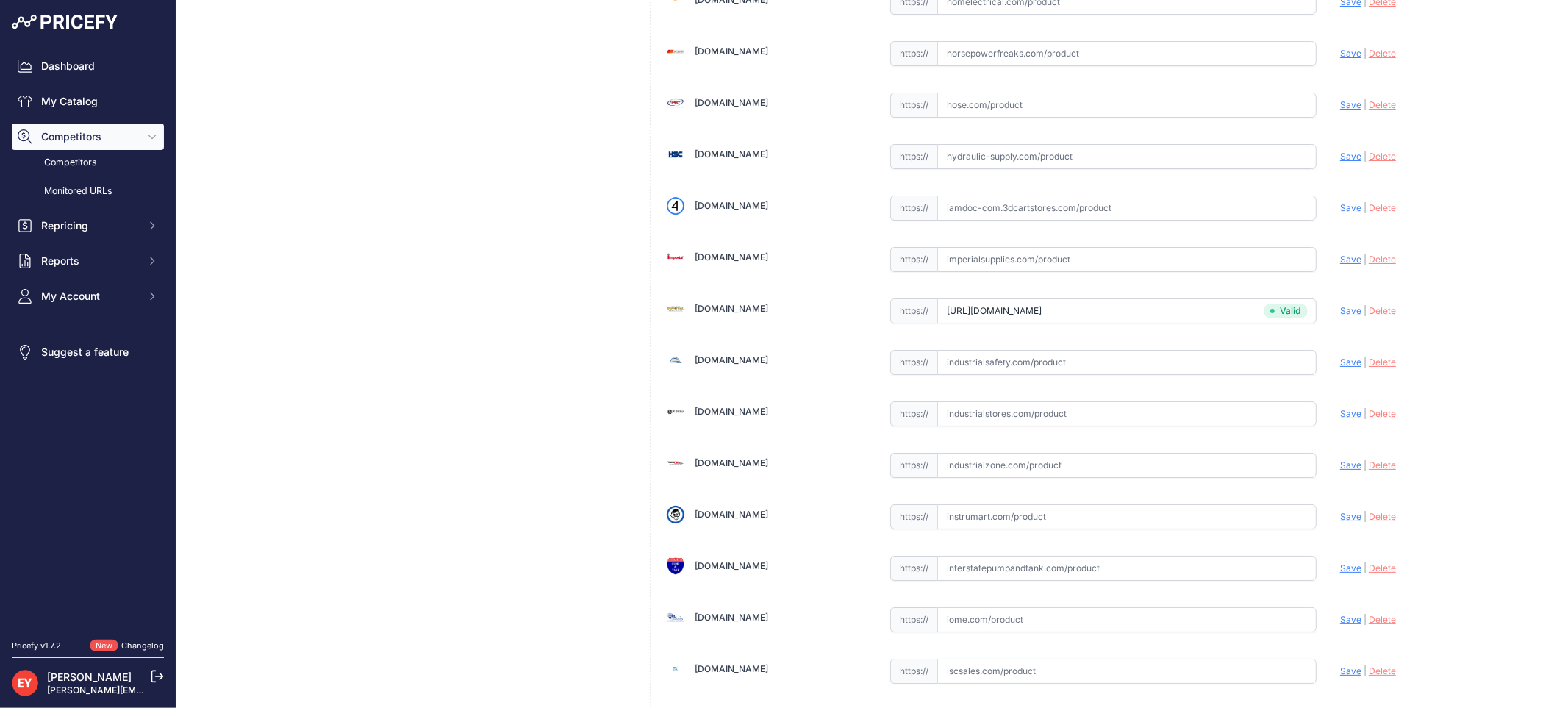
scroll to position [4456, 0]
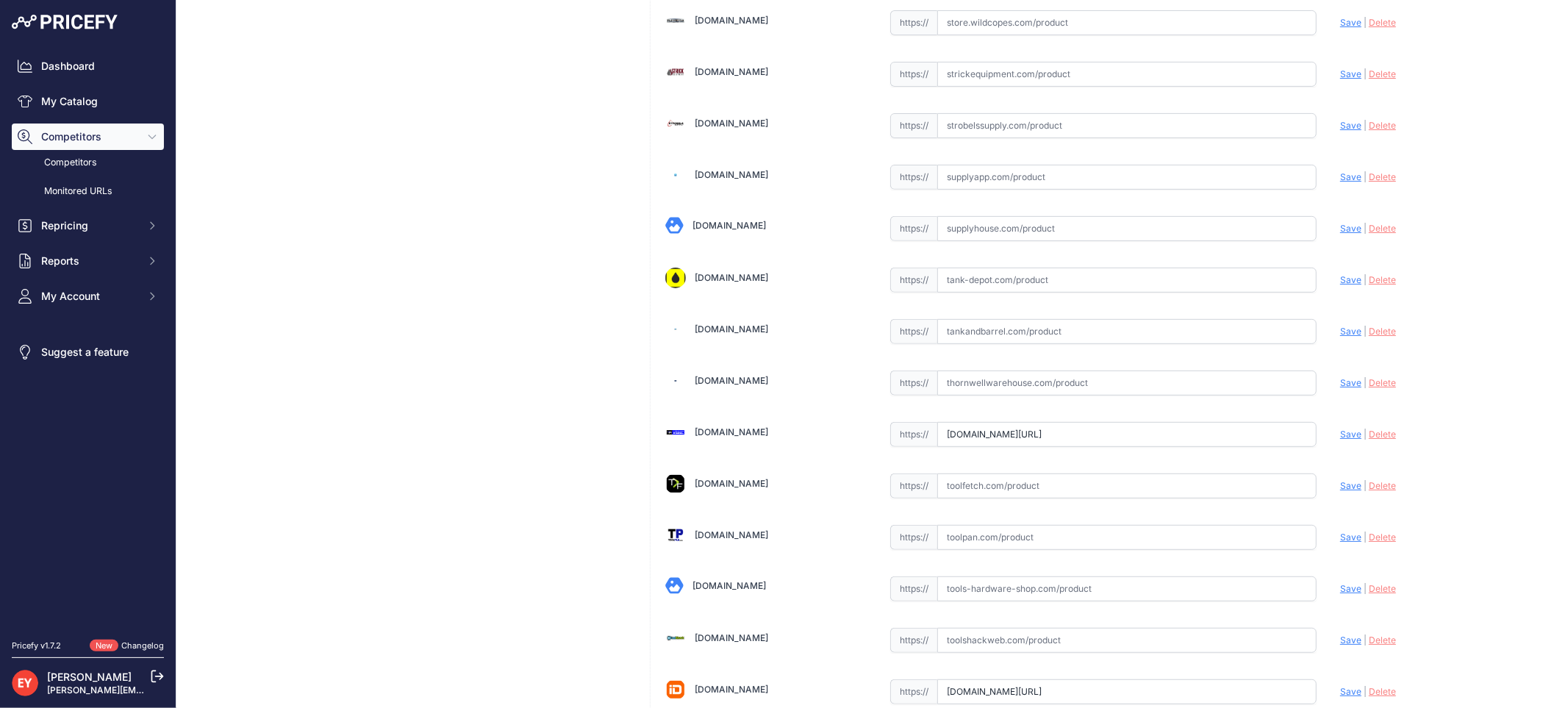
click at [966, 344] on input "text" at bounding box center [1127, 331] width 380 height 25
paste input "https://www.tankandbarrel.com/nozzles-frhmn100s-fill-rite-frhmn100s-up-to-40-gp…"
click at [1341, 337] on span "Save" at bounding box center [1351, 331] width 21 height 11
type input "https://www.tankandbarrel.com/nozzles-frhmn100s-fill-rite-frhmn100s-up-to-40-gp…"
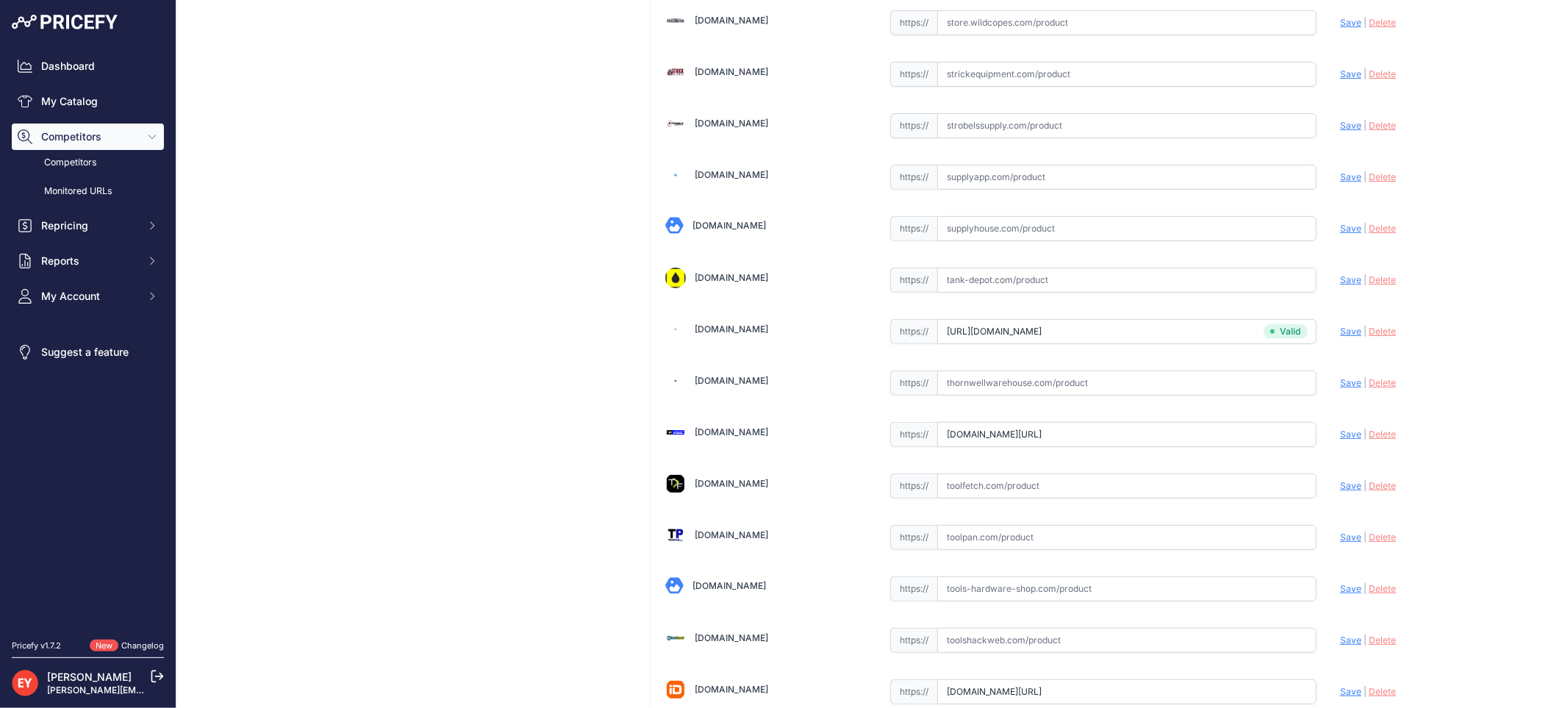
scroll to position [3940, 0]
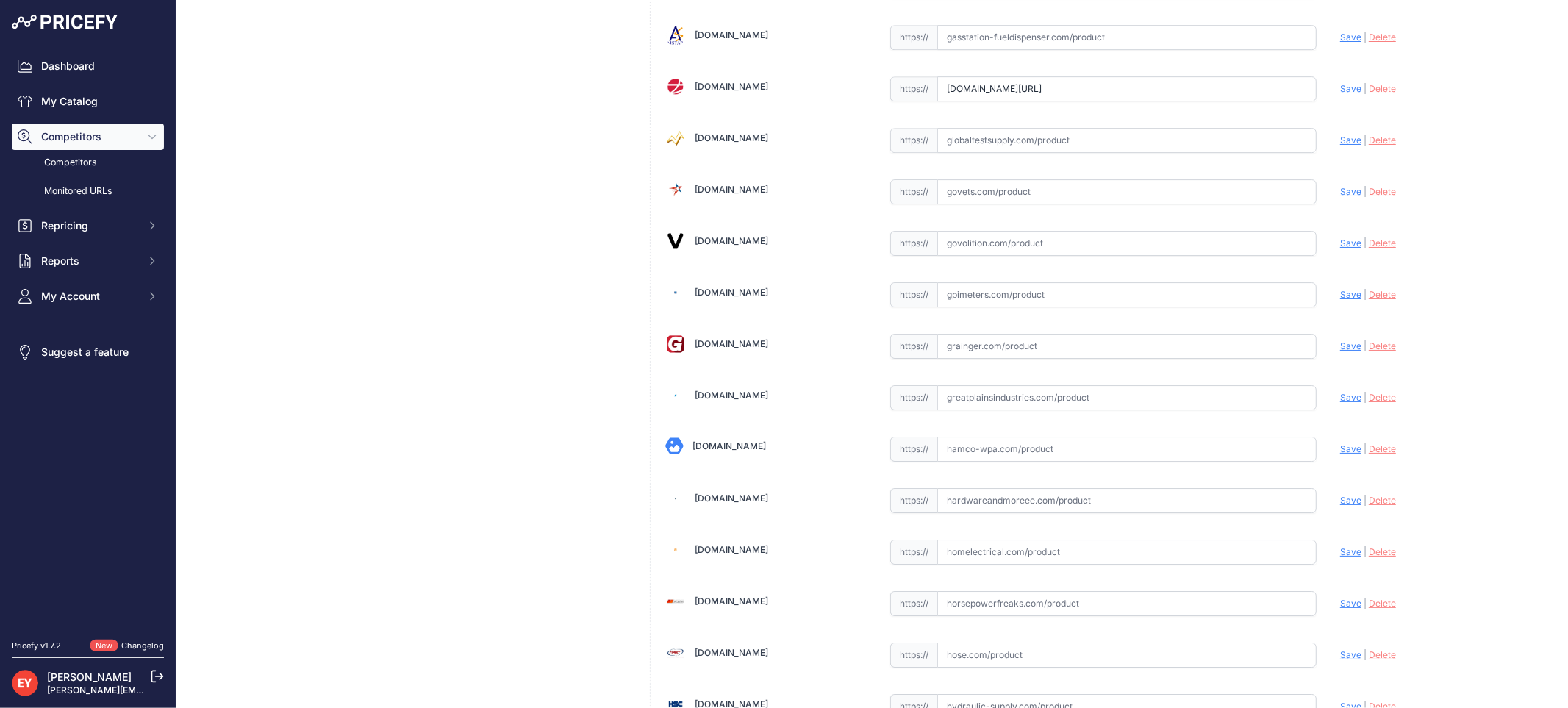
click at [969, 359] on input "text" at bounding box center [1127, 346] width 380 height 25
paste input "https://www.grainger.com/product/FILL-RITE-Fuel-Nozzle-Non-Metered-Manual-3MMG9"
click at [1341, 351] on span "Save" at bounding box center [1351, 346] width 21 height 11
type input "https://www.grainger.com/product/FILL-RITE-Fuel-Nozzle-Non-Metered-Manual-3MMG9…"
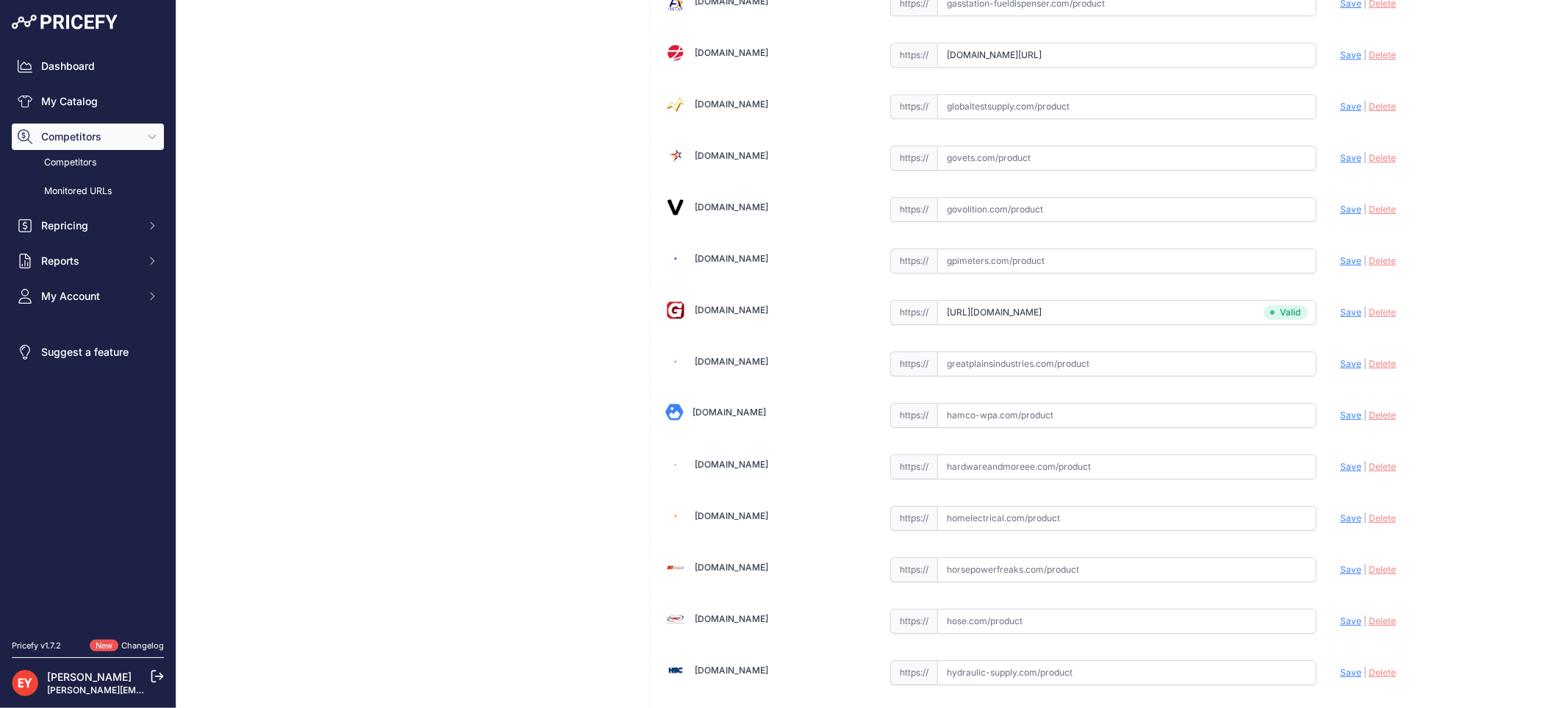
scroll to position [3940, 0]
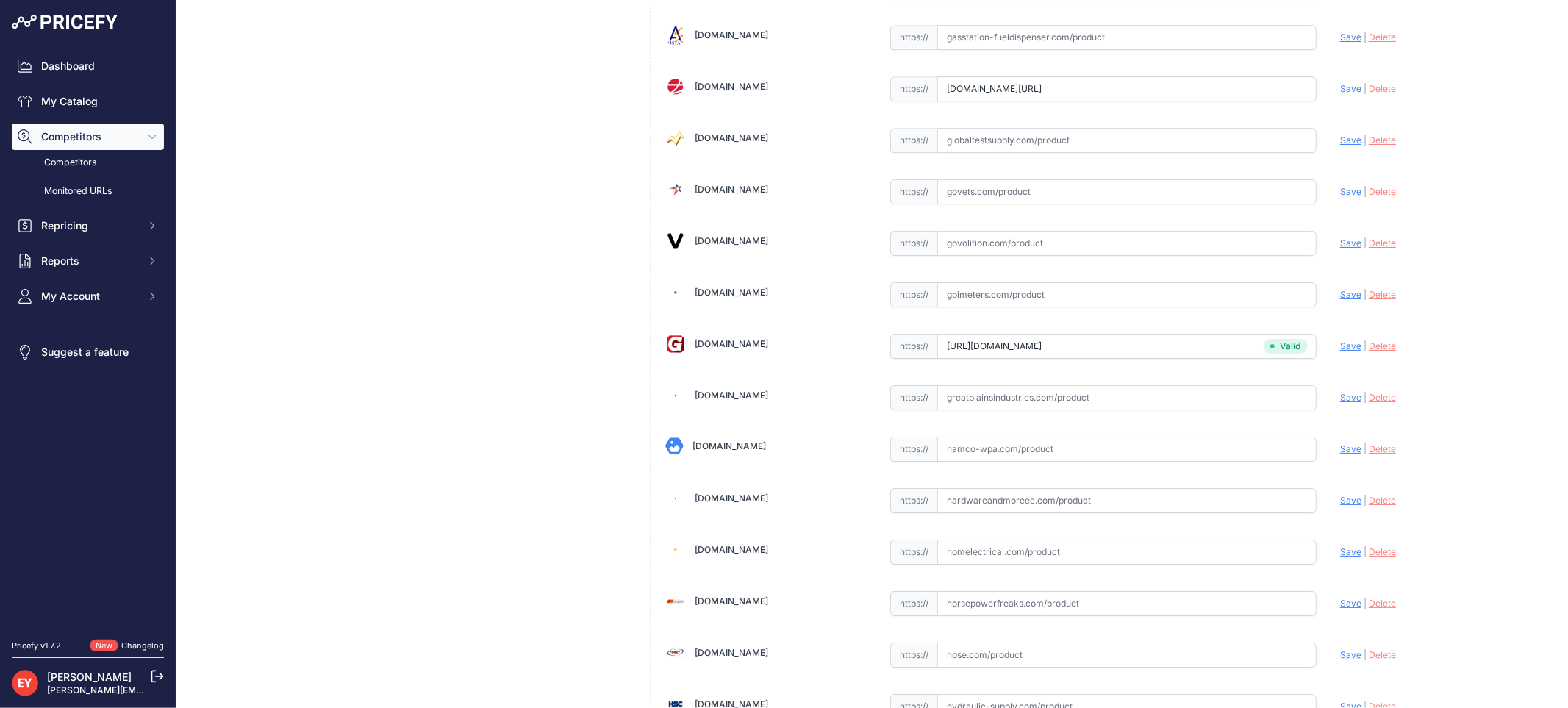
drag, startPoint x: 936, startPoint y: 101, endPoint x: 1350, endPoint y: 156, distance: 417.6
paste input "https://www.globalindustrial.com/p/1-manual-nozzle-frhmn100s?srsltid=AfmBOopWC3…"
click at [1341, 94] on span "Save" at bounding box center [1351, 88] width 21 height 11
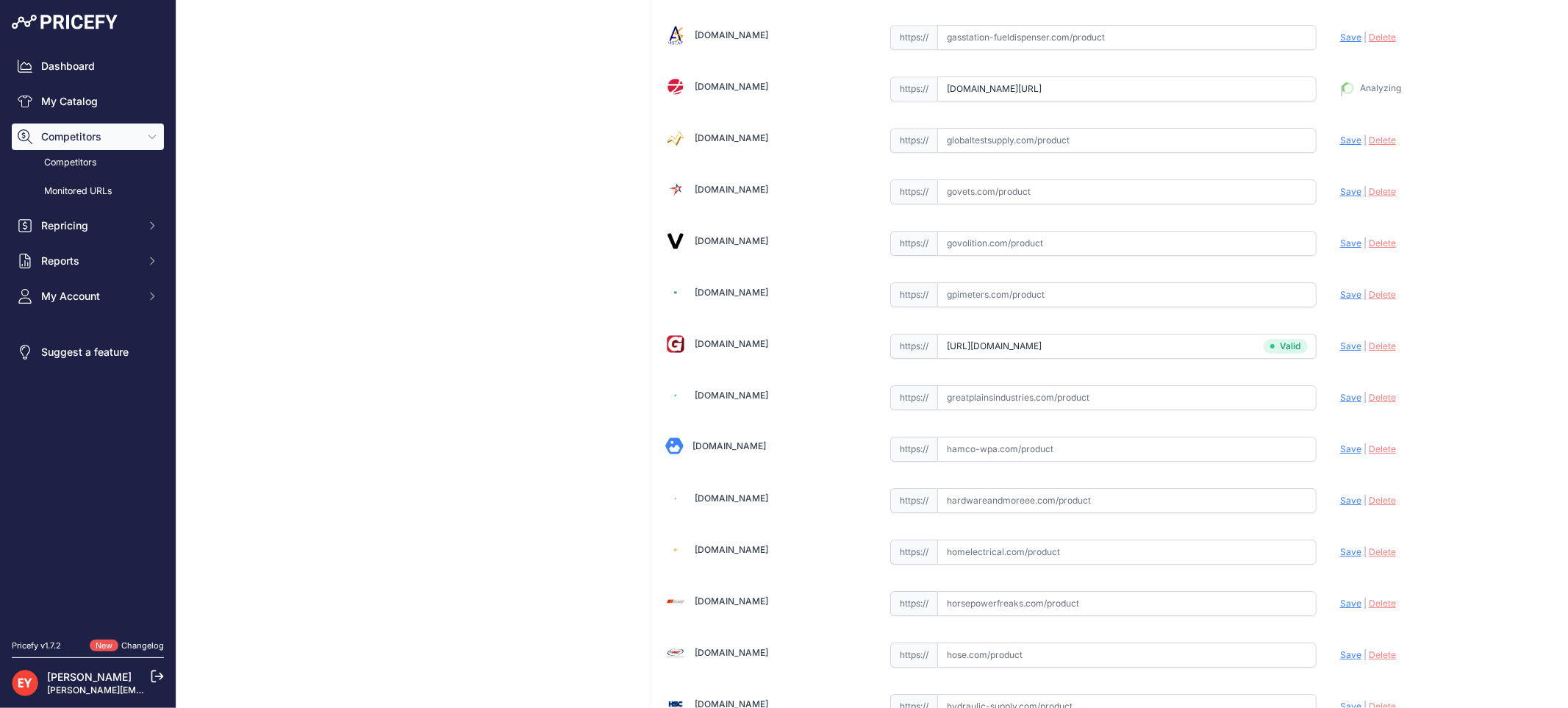
type input "https://www.globalindustrial.com/p/1-manual-nozzle-frhmn100s?prirule_jdsnikfkfj…"
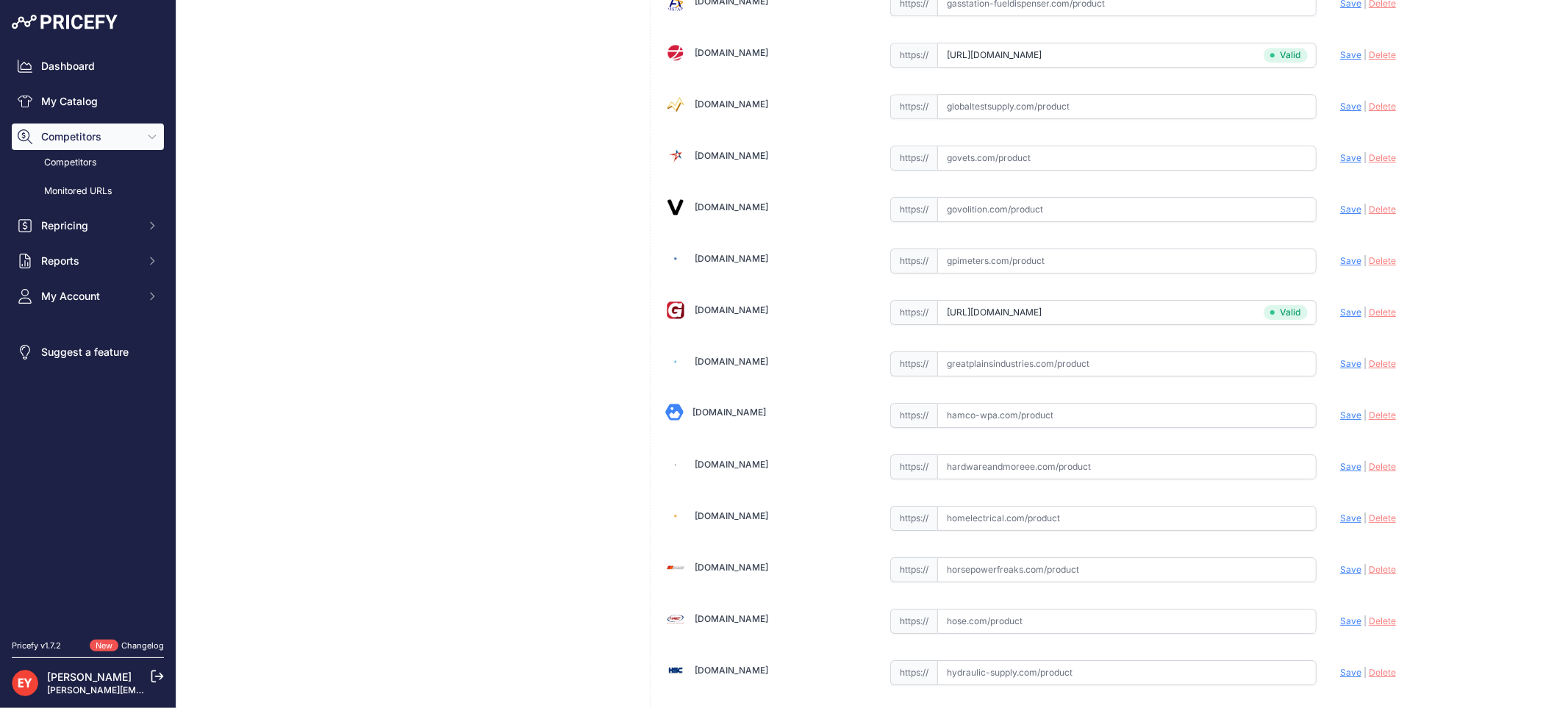
scroll to position [3940, 0]
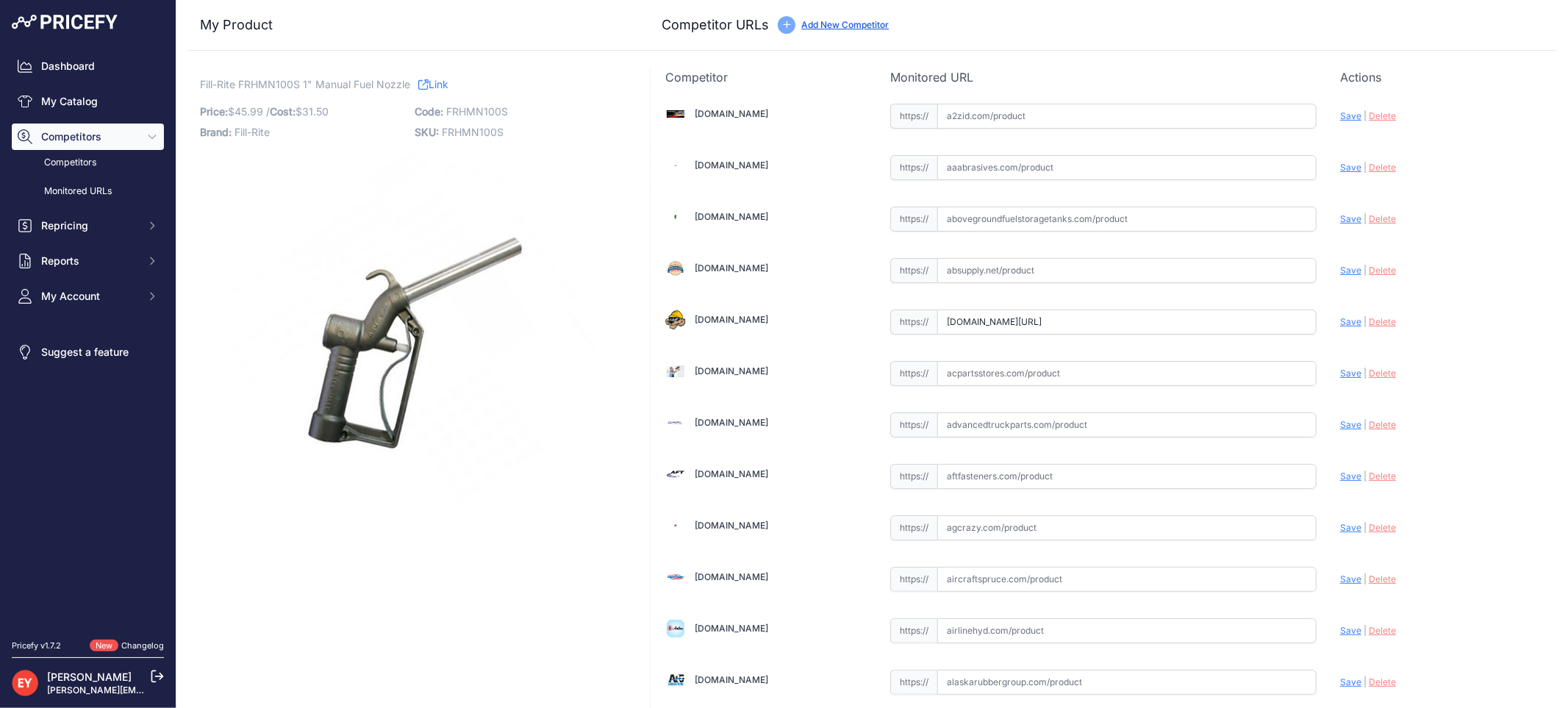
scroll to position [5587, 0]
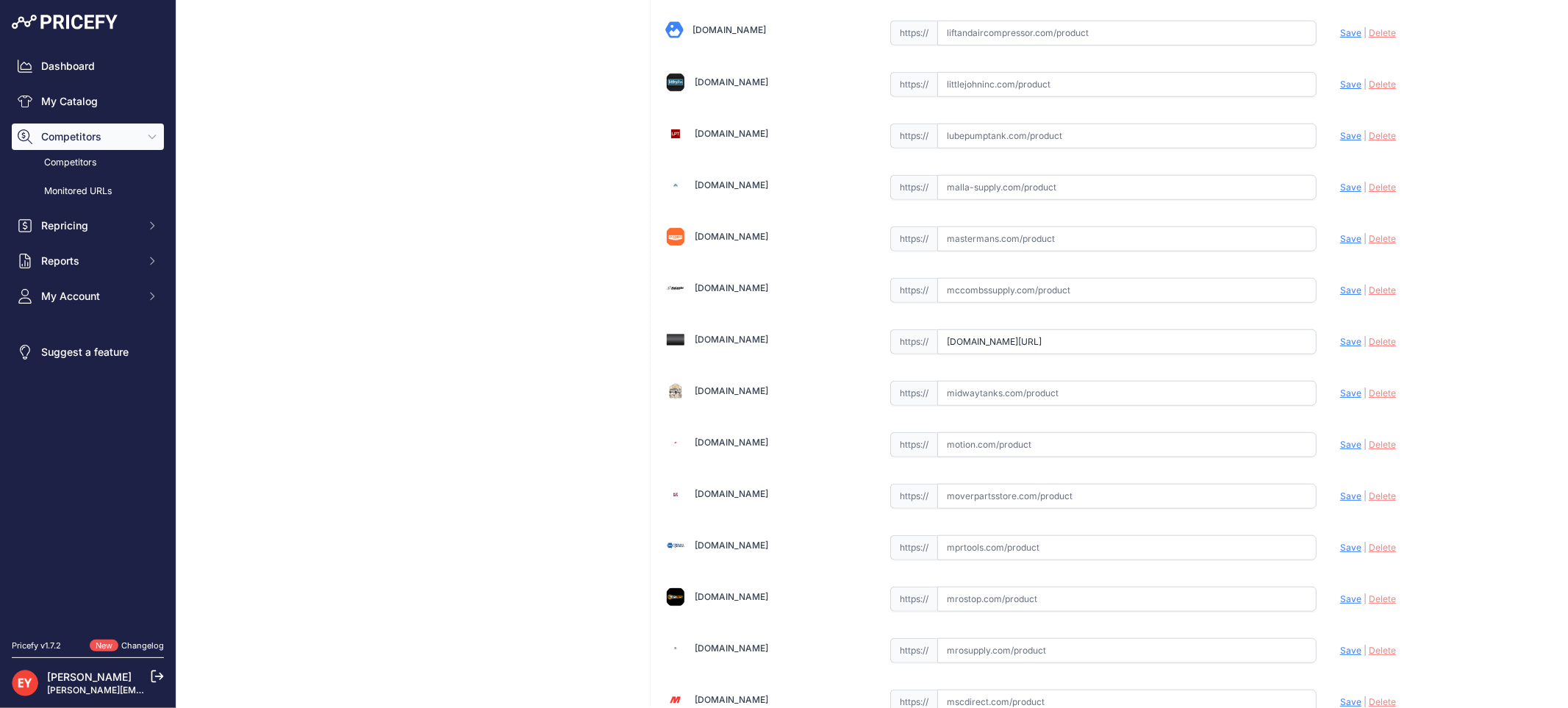
drag, startPoint x: 939, startPoint y: 351, endPoint x: 1323, endPoint y: 348, distance: 384.0
click at [1323, 348] on div "A2zid.com Valid Invalid Save" at bounding box center [1104, 264] width 906 height 11529
paste input "https://messicks.com/parts/FRHMN100S?vendornumber=TTS"
click at [1341, 347] on span "Save" at bounding box center [1351, 342] width 21 height 11
type input "https://messicks.com/parts/FRHMN100S?vendornumber=TTS&prirule_jdsnikfkfjsd=3888"
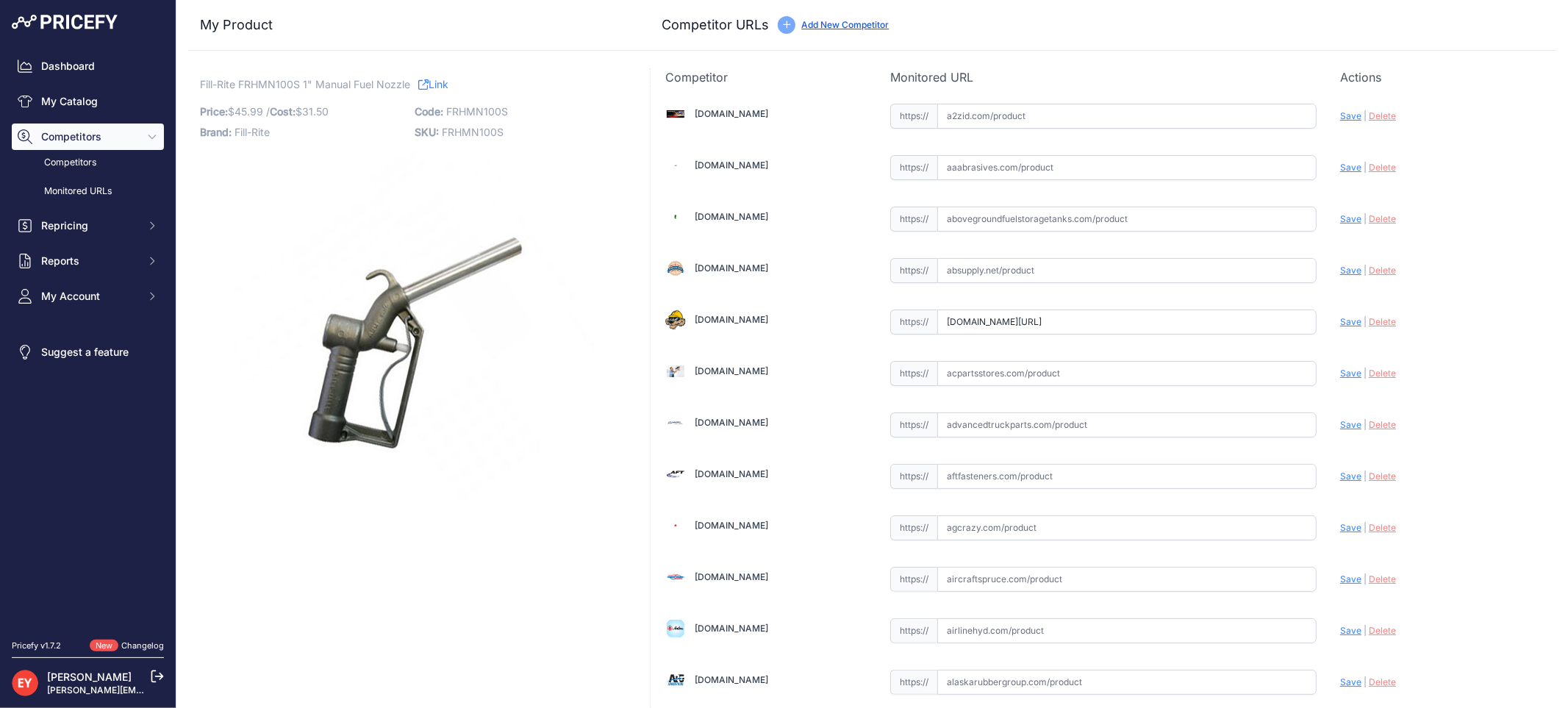
scroll to position [0, 141]
drag, startPoint x: 941, startPoint y: 324, endPoint x: 1303, endPoint y: 328, distance: 362.0
click at [1303, 328] on input "www.acmetools.com/fill-rite-1-in-manual-nozzle-with-hook-frhmn100s/089404222676…" at bounding box center [1127, 322] width 380 height 25
paste input "https://www.acmetools.com/fill-rite-1-in-manual-nozzle-with-hook-frhmn100s/0894…"
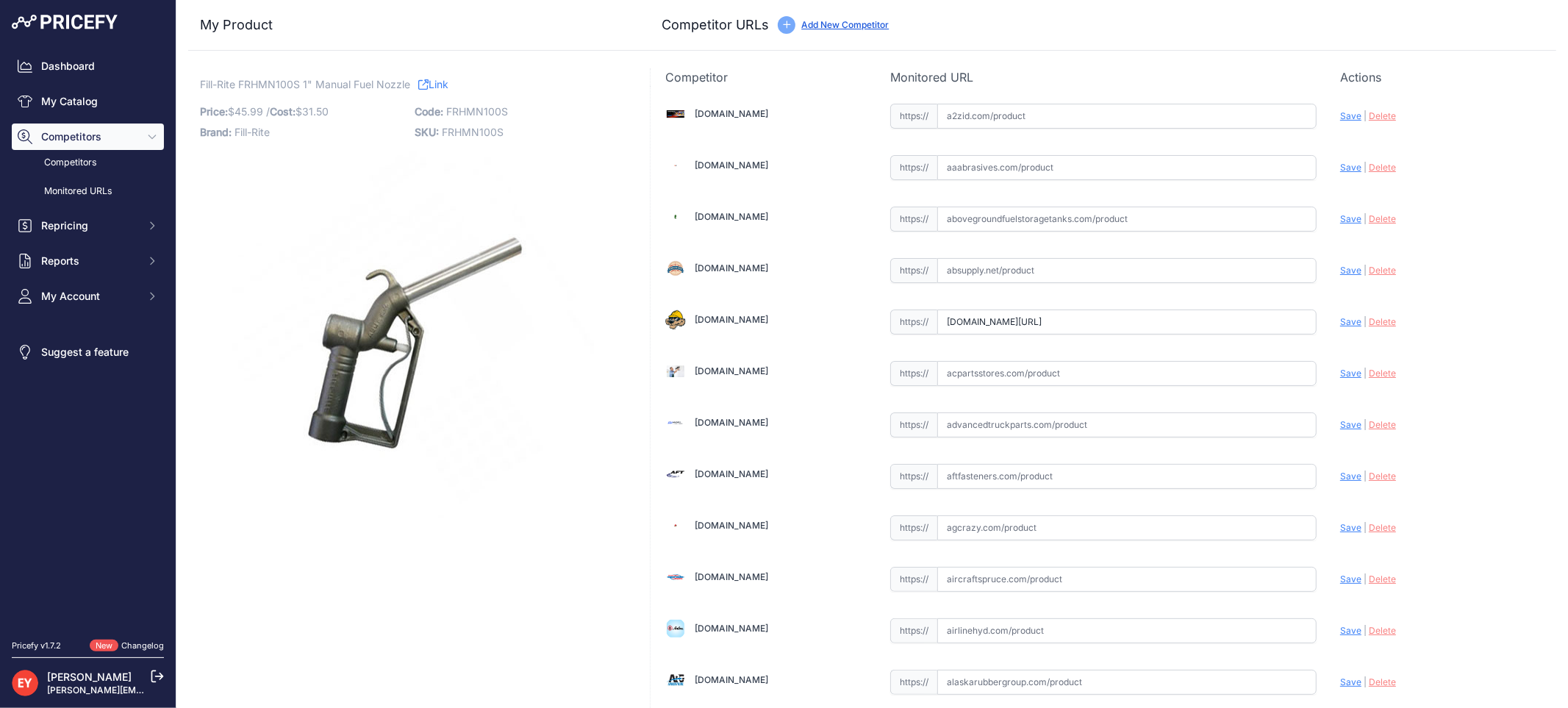
click at [1342, 322] on span "Save" at bounding box center [1351, 322] width 21 height 11
type input "https://www.acmetools.com/fill-rite-1-in-manual-nozzle-with-hook-frhmn100s/0894…"
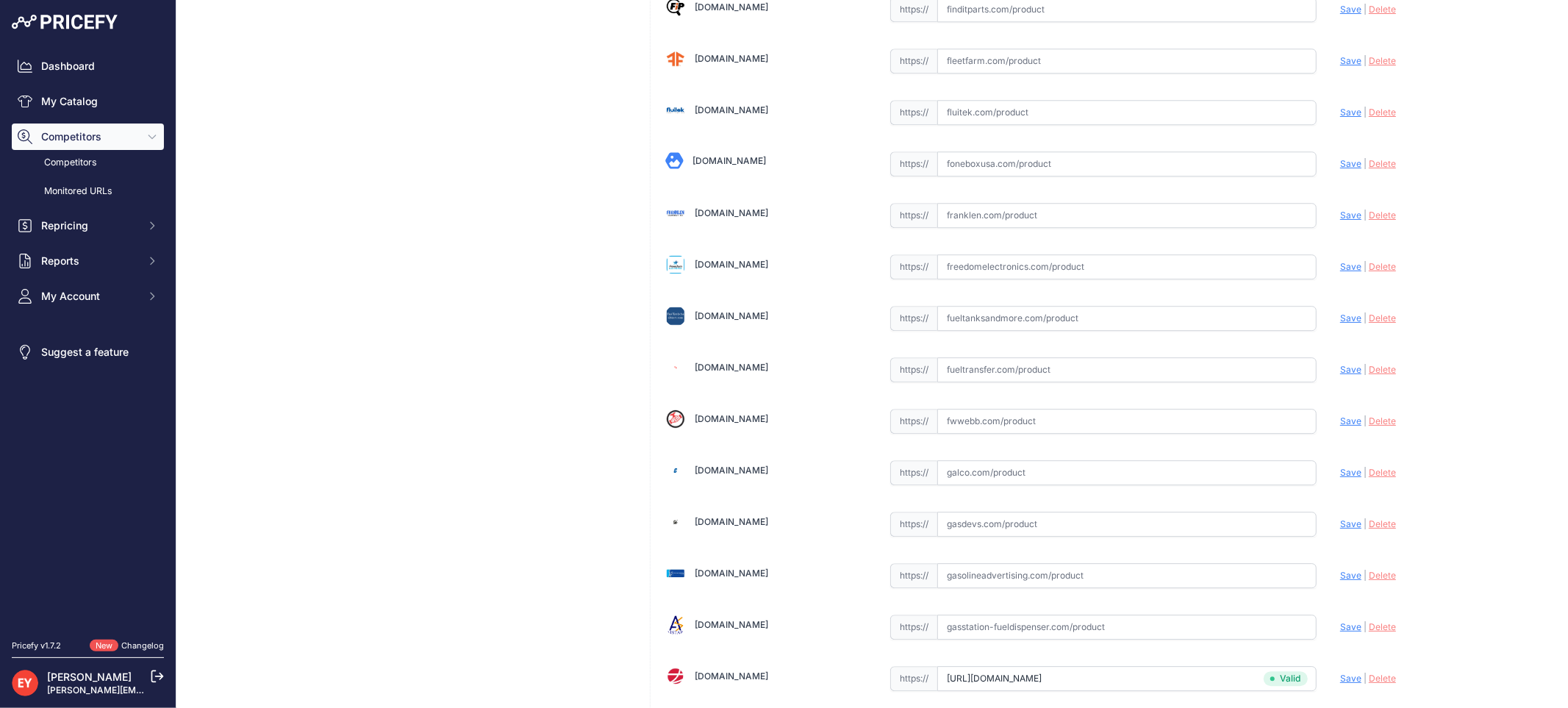
scroll to position [3785, 0]
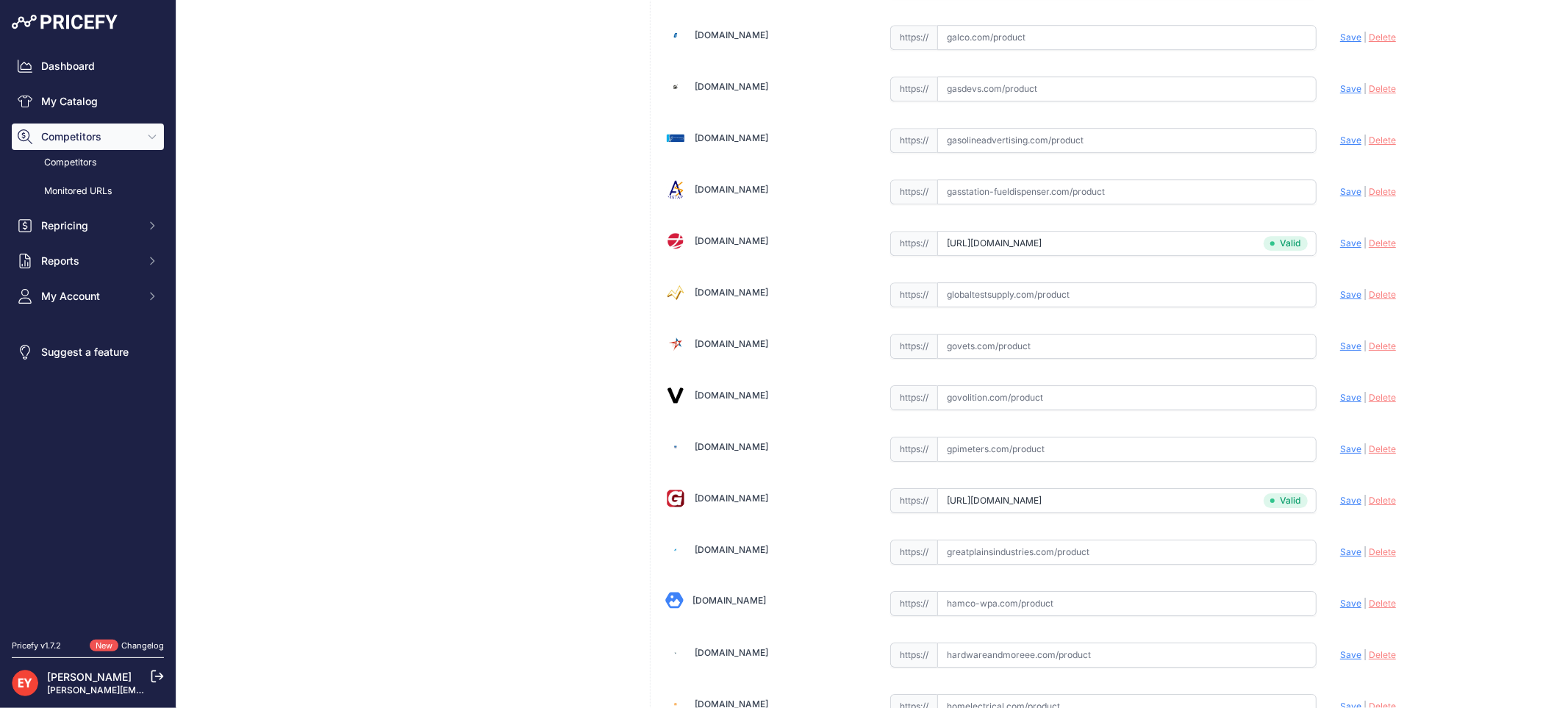
drag, startPoint x: 979, startPoint y: 358, endPoint x: 1003, endPoint y: 328, distance: 38.4
click at [979, 358] on input "text" at bounding box center [1127, 346] width 380 height 25
paste input "https://www.govets.com/fill-rite-226-cxg-3mmg9.html?srsltid=AfmBOorT80D2524X38I…"
click at [1341, 351] on span "Save" at bounding box center [1351, 346] width 21 height 11
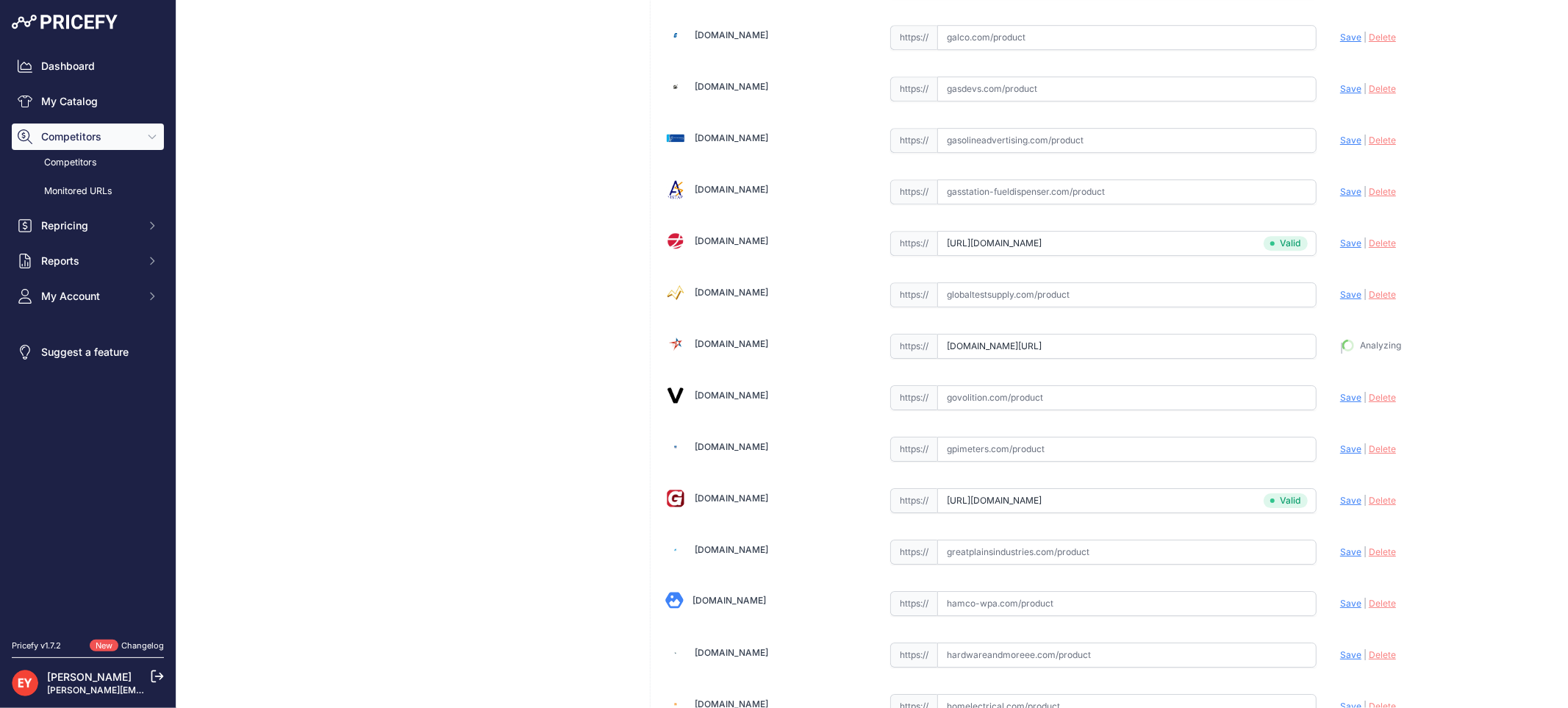
type input "https://www.govets.com/fill-rite-226-cxg-3mmg9.html?prirule_jdsnikfkfjsd=3888"
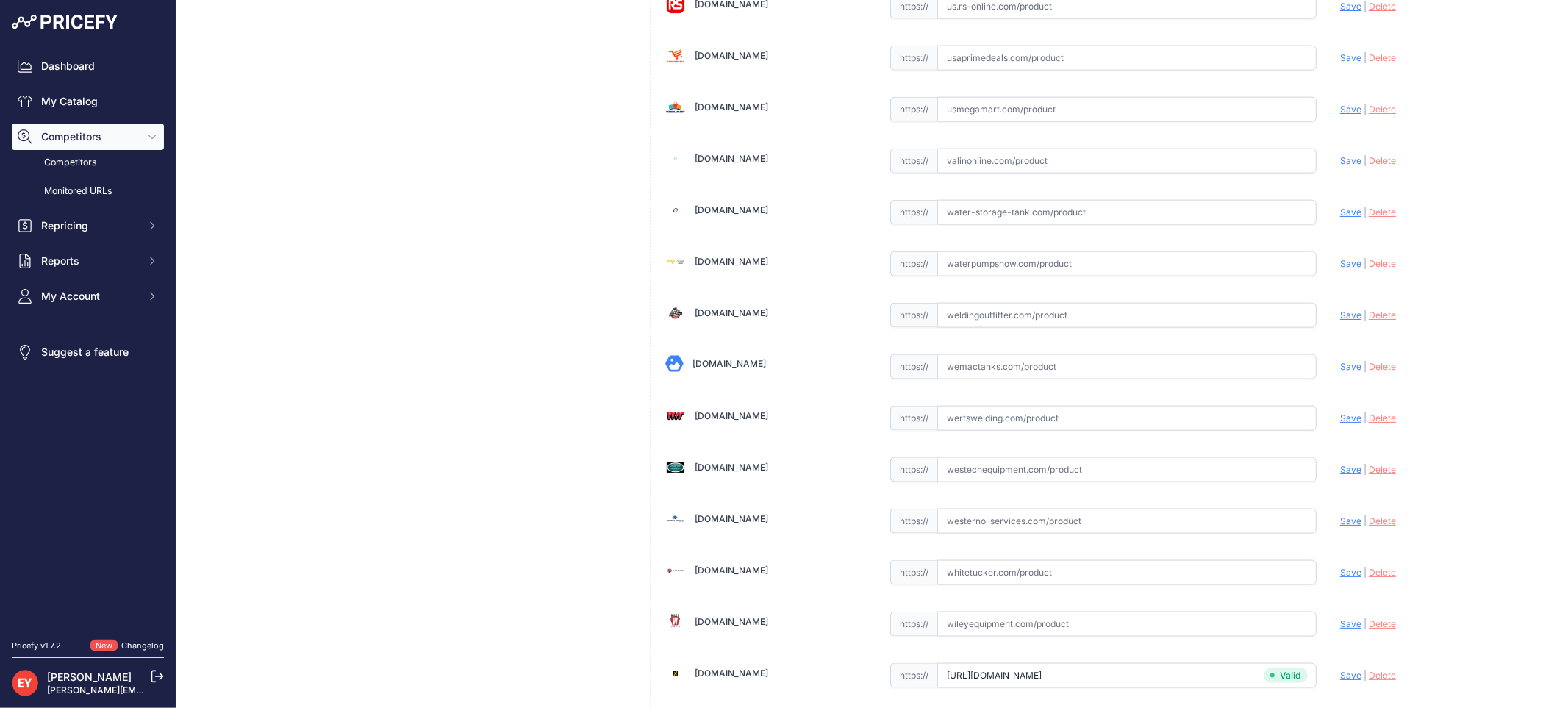
scroll to position [10978, 0]
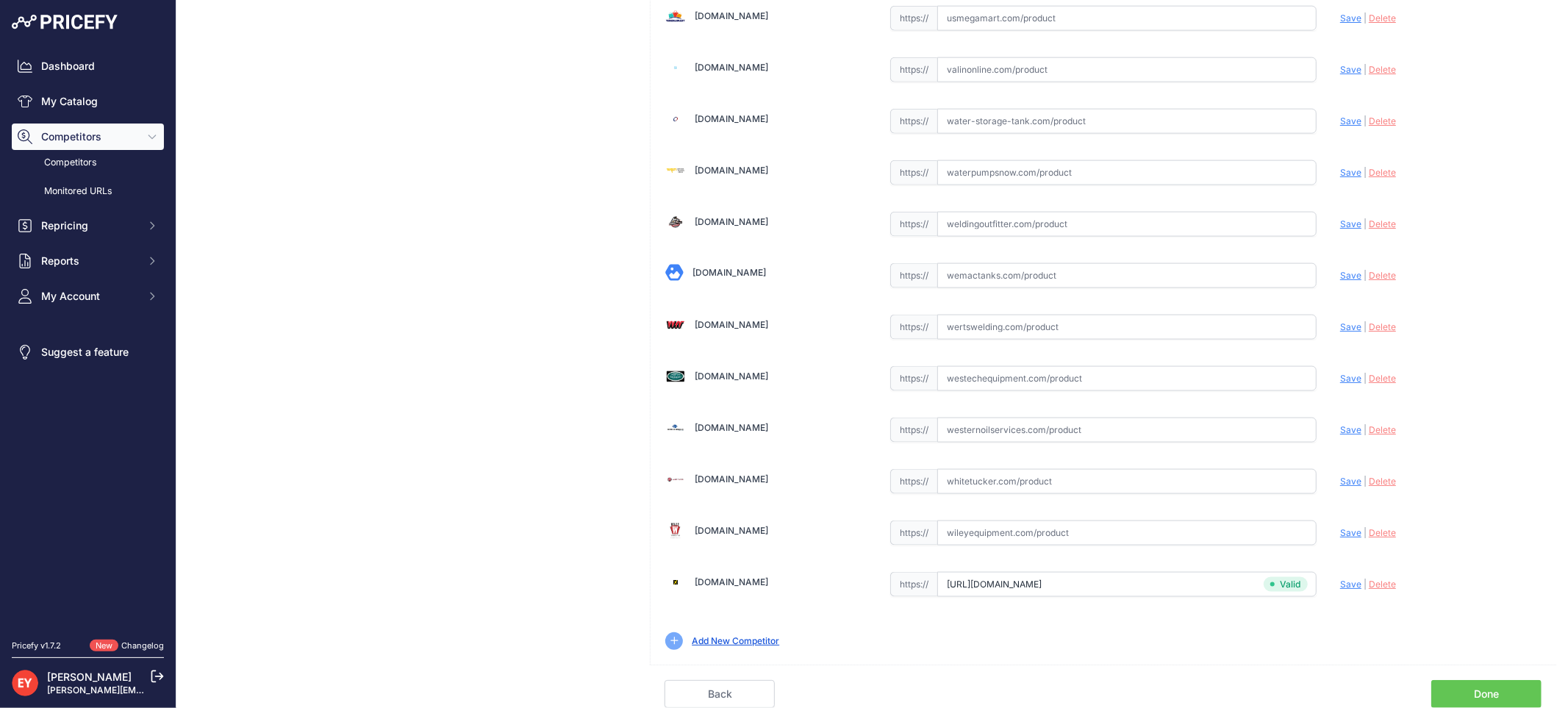
click at [1483, 693] on link "Done" at bounding box center [1487, 694] width 110 height 28
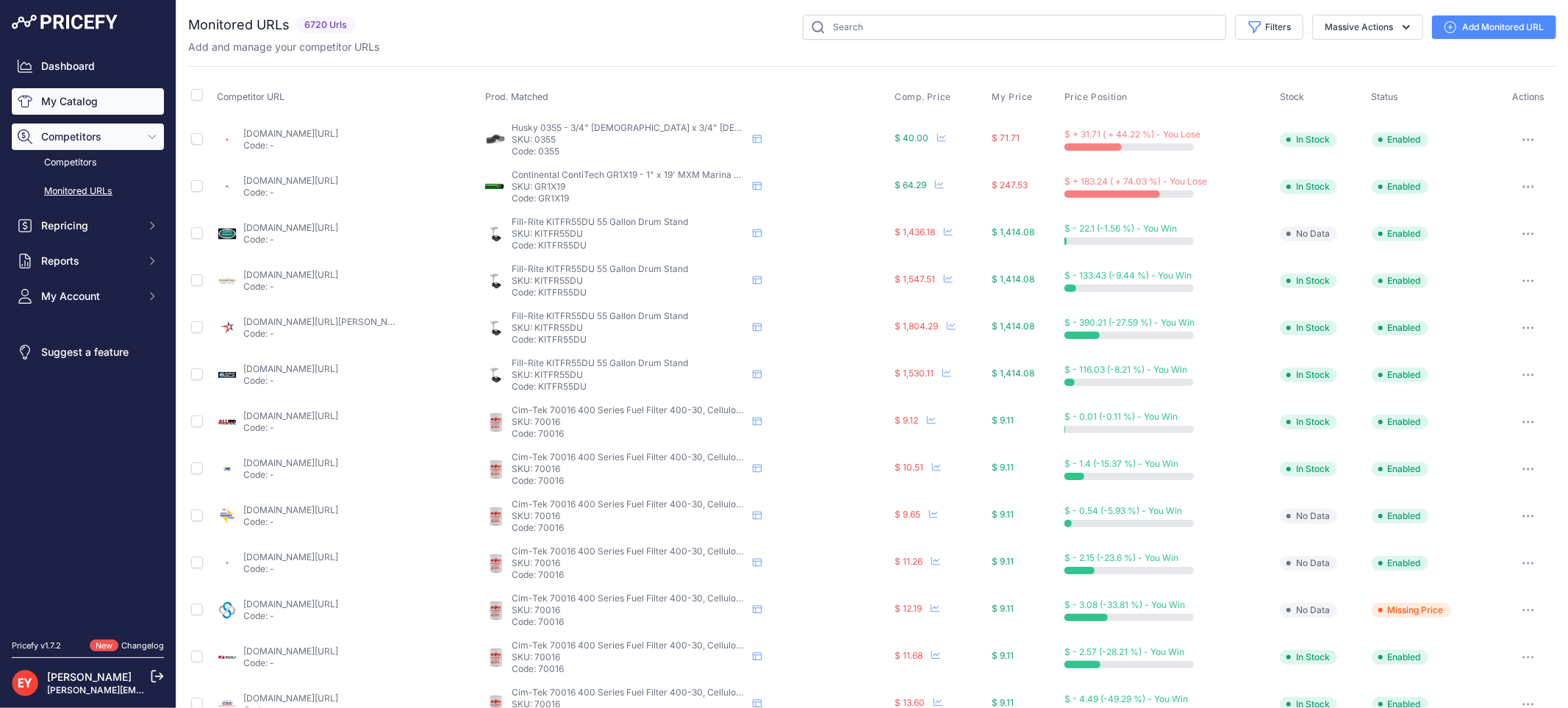
click at [65, 104] on link "My Catalog" at bounding box center [88, 102] width 152 height 27
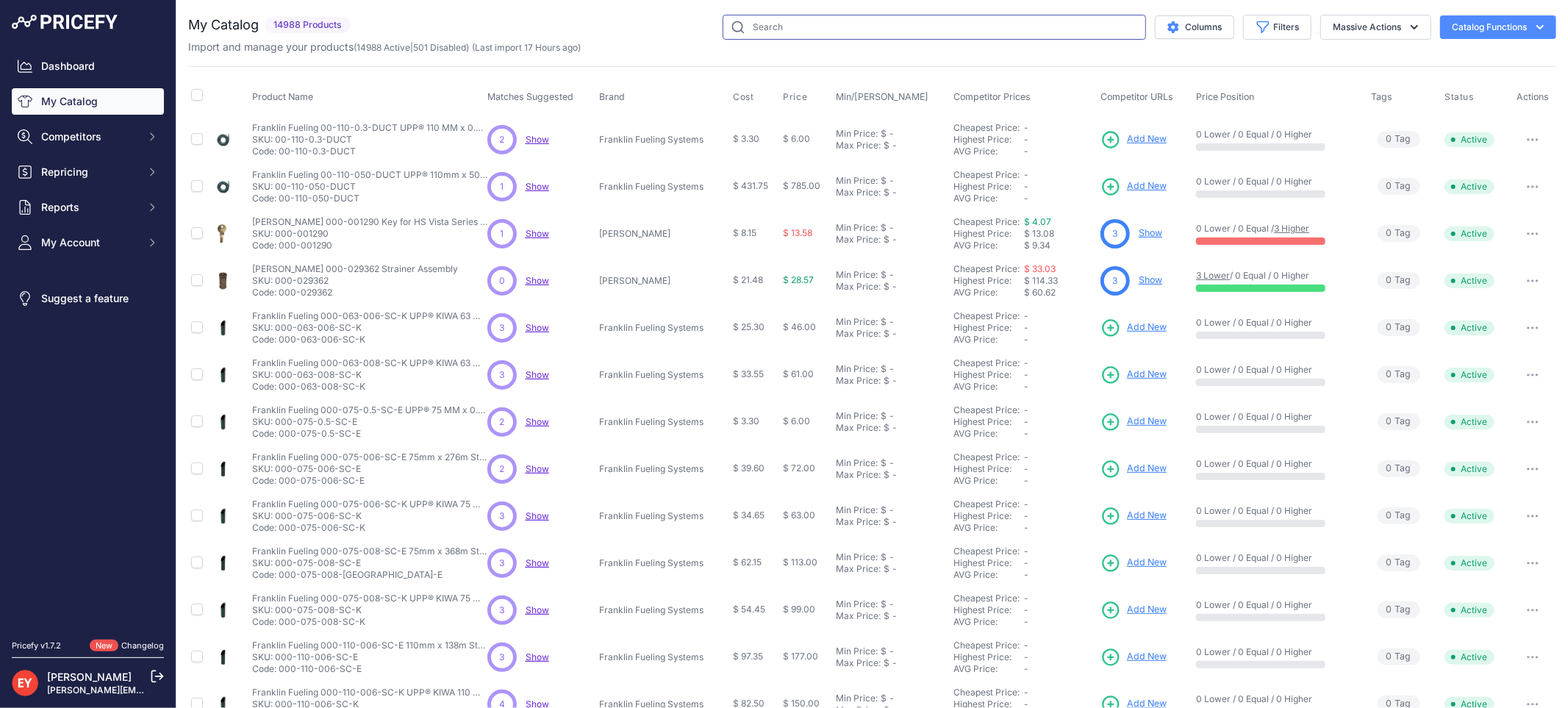
click at [766, 18] on input "text" at bounding box center [934, 27] width 423 height 25
click at [765, 33] on input "text" at bounding box center [934, 27] width 423 height 25
paste input "FRHMN100S"
type input "FRHMN100S"
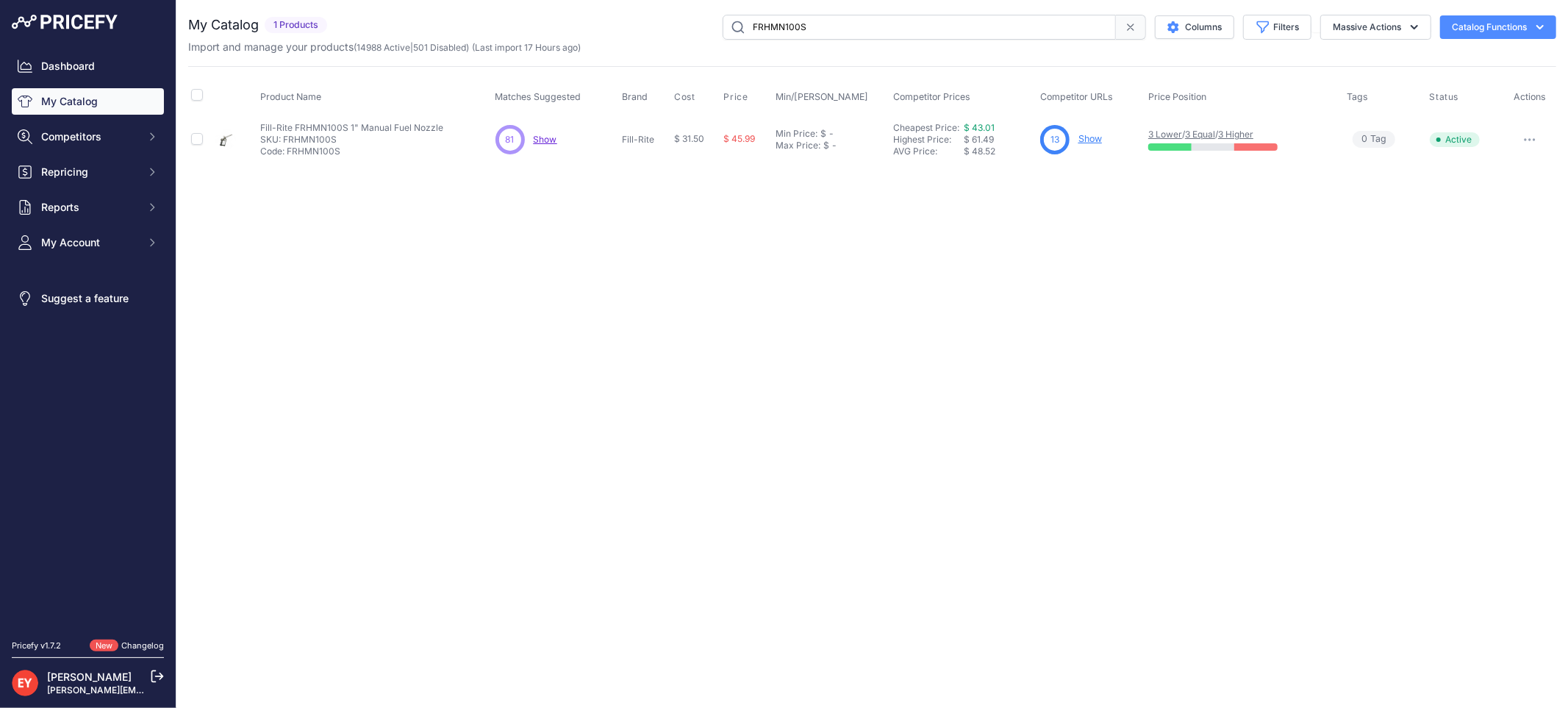
click at [1091, 137] on link "Show" at bounding box center [1090, 139] width 24 height 11
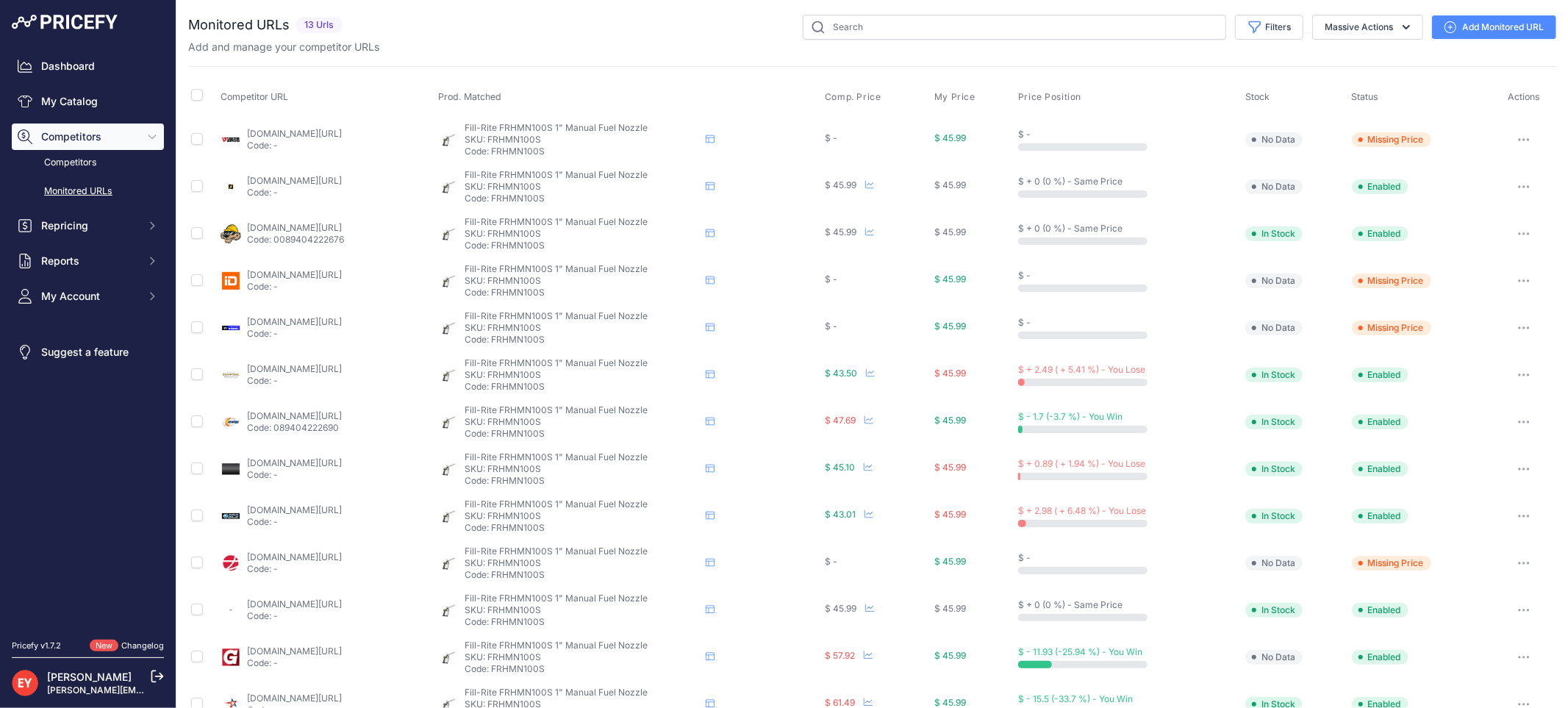
click at [1469, 25] on link "Add Monitored URL" at bounding box center [1494, 27] width 125 height 24
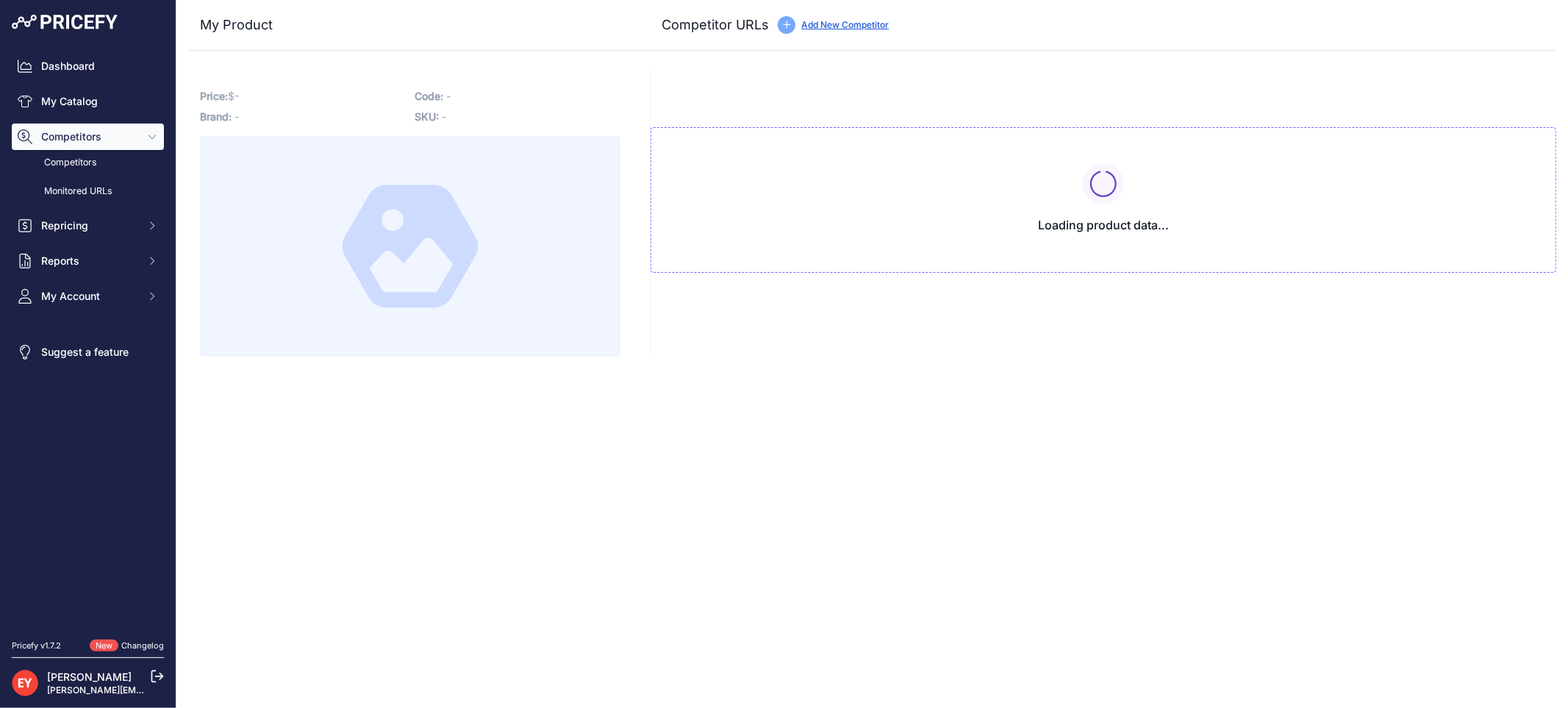
type input "[DOMAIN_NAME][URL]"
type input "industrialladder.com/fill-rite-frhmn100s-1-ul-manual-nozzle-with-hook/?prirule_…"
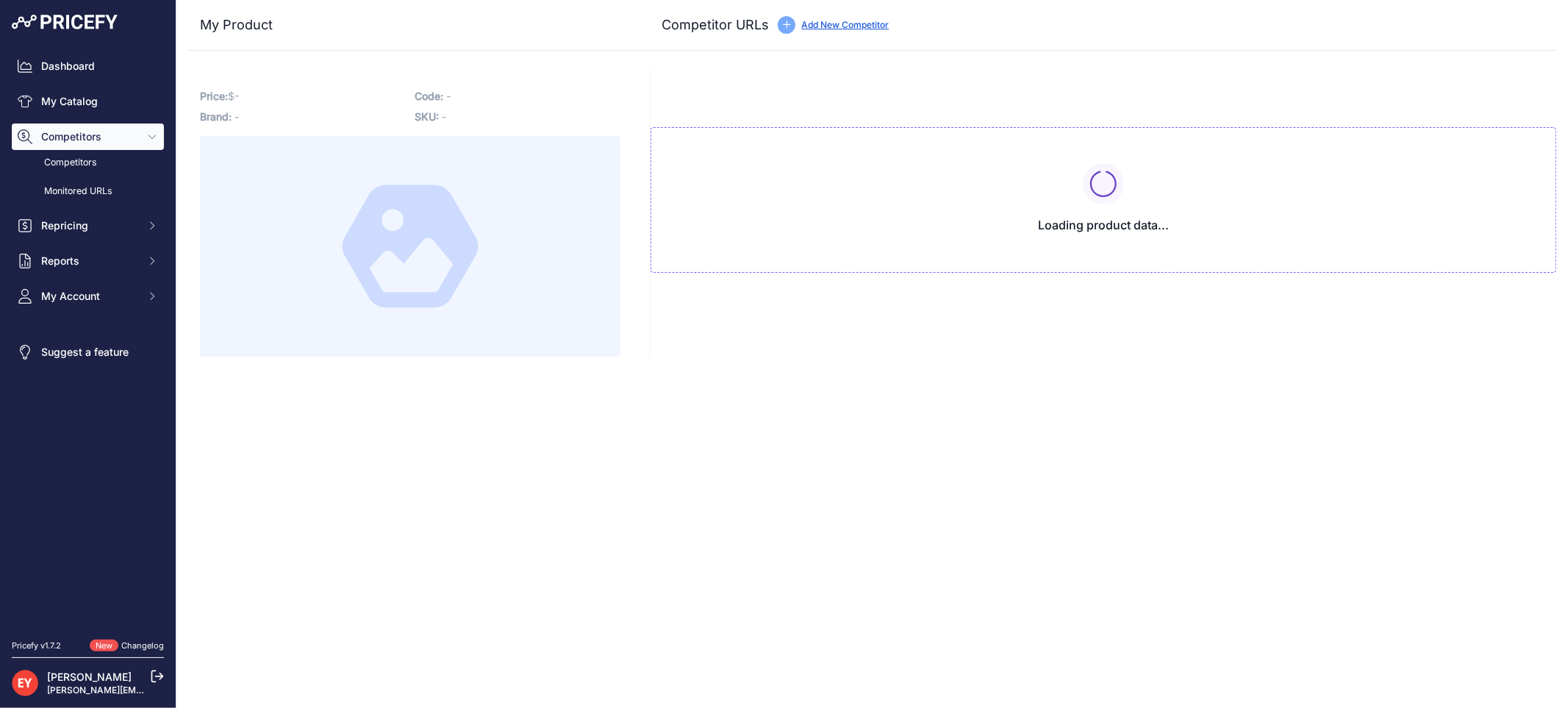
type input "messicks.com/parts/FRHMN100S?vendornumber=TTS&prirule_jdsnikfkfjsd=3888"
type input "www.newegg.com/p/2YV-001N-00014?prirule_jdsnikfkfjsd=3888"
type input "spsindustrial.com/1-Manual-Nozzle-Repair-Part-61626669?prirule_jdsnikfkfjsd=3888"
type input "www.tankandbarrel.com/nozzles-frhmn100s-fill-rite-frhmn100s-up-to-40-gpm-150-lp…"
type input "www.thoroughbreddiesel.com/filfrhmn100s/?prirule_jdsnikfkfjsd=3888"
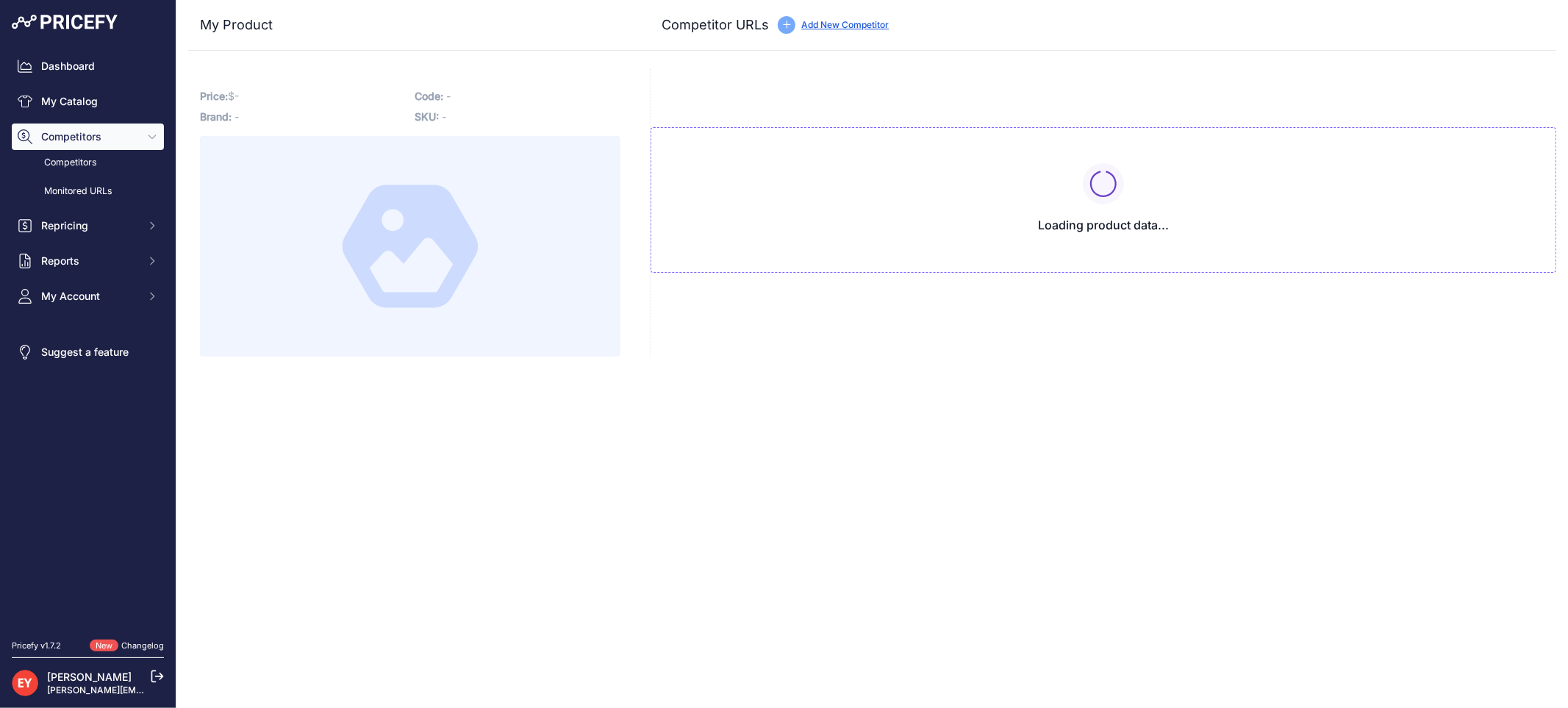
type input "www.toolsid.com/fill-rite/manual-fuel-nozzle-with-hook-mpn-frhmn100s.html?priru…"
type input "www.tractorsupply.com/tsc/product/fill-rite-1-in-manual-fuel-nozzle-frhmn100s?p…"
type input "www.xtremediesel.com/fill-rite-frhmn100s-1-manual-nozzle-leaded?prirule_jdsnikf…"
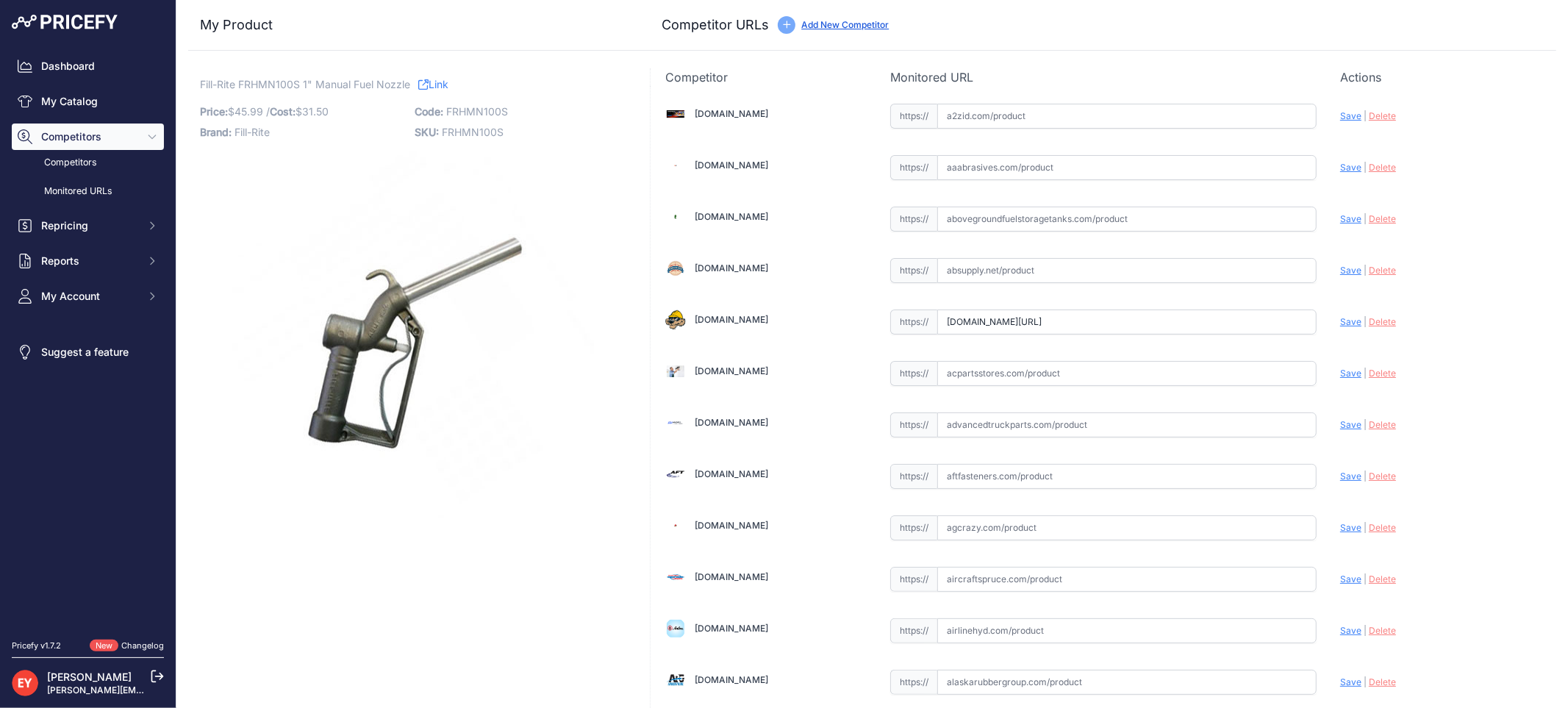
scroll to position [6929, 0]
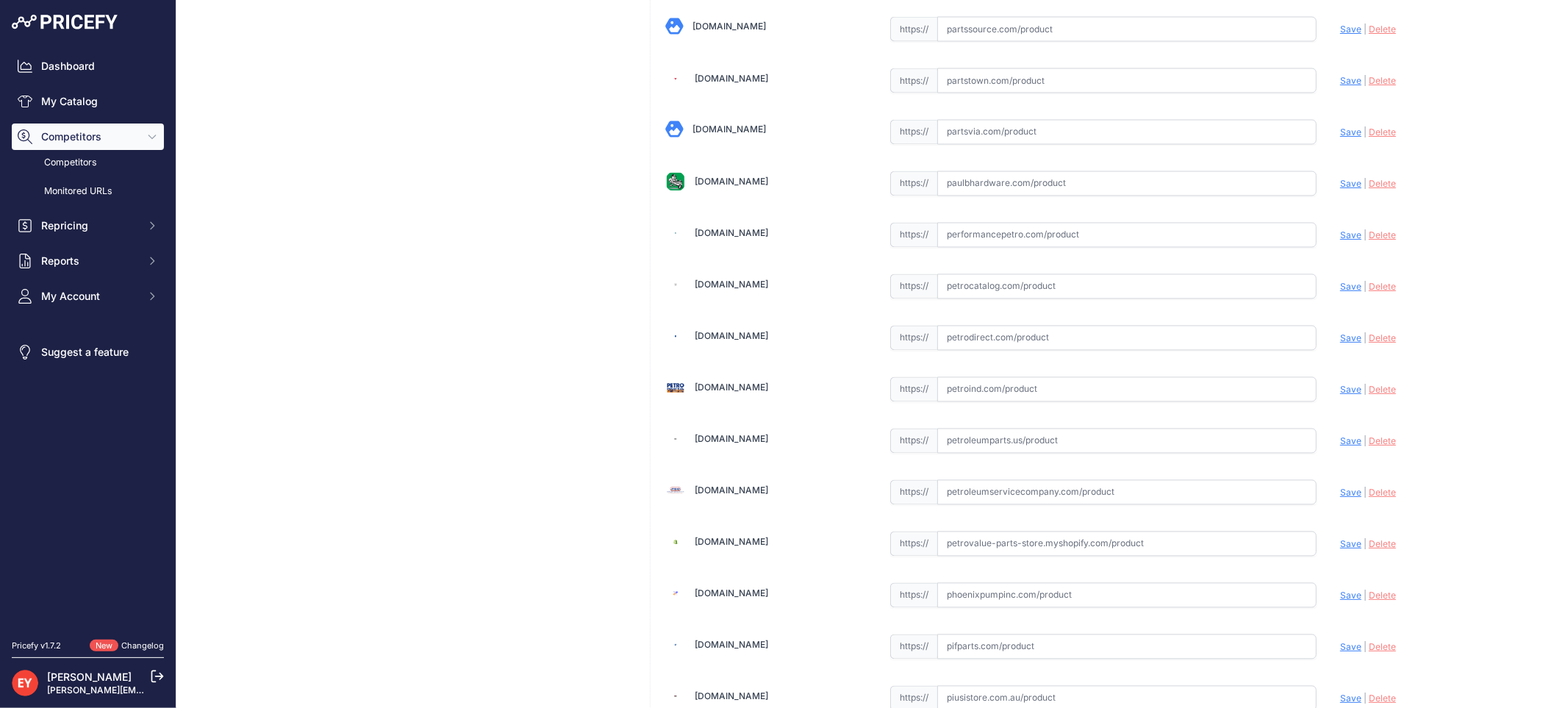
click at [968, 342] on div "https:// Valid" at bounding box center [1104, 336] width 426 height 28
click at [969, 351] on input "text" at bounding box center [1127, 338] width 380 height 25
paste input "https://petrodirect.com/products/fill-rite-1-manual-nozzle-with-hook?variant=81…"
click at [1341, 344] on span "Save" at bounding box center [1351, 338] width 21 height 11
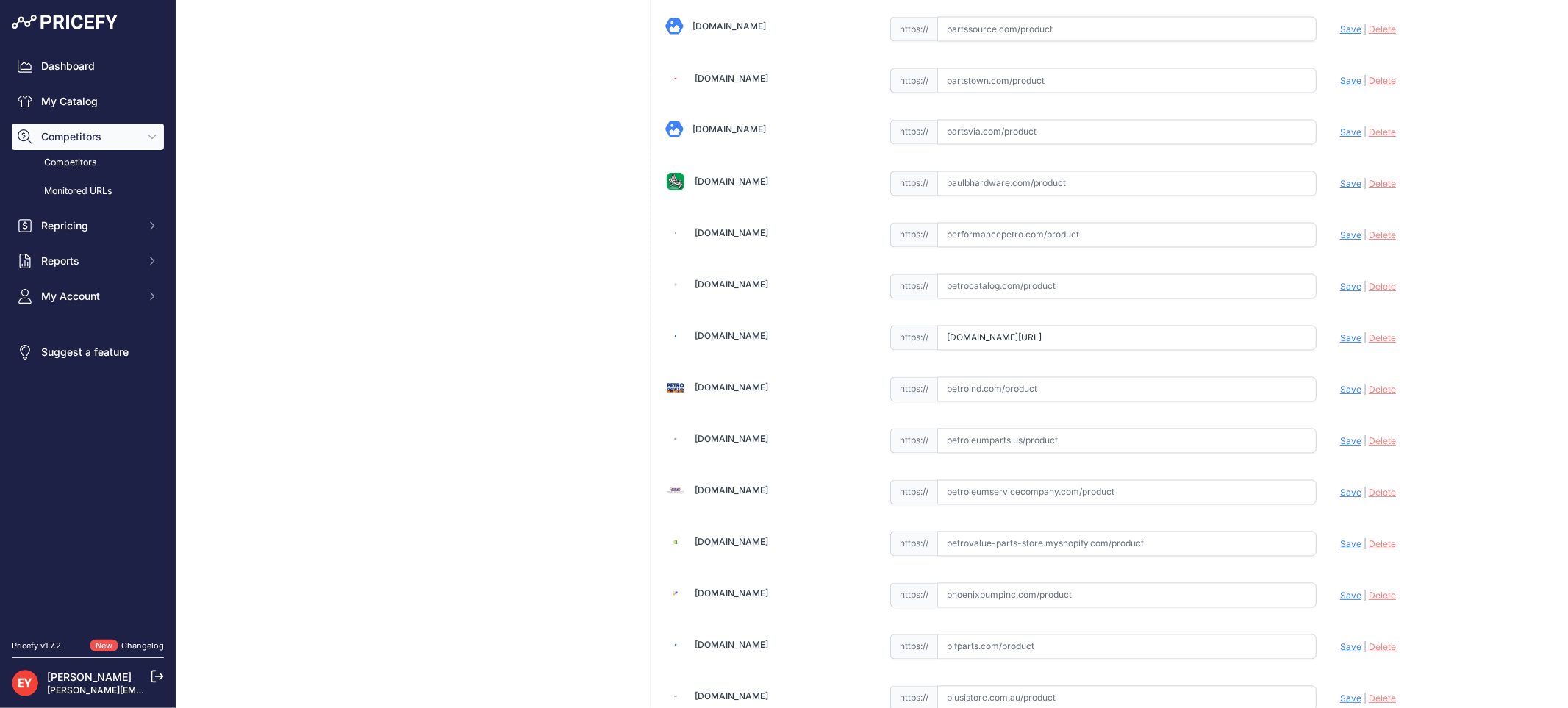
scroll to position [0, 0]
type input "https://petrodirect.com/products/fill-rite-1-manual-nozzle-with-hook?variant=81…"
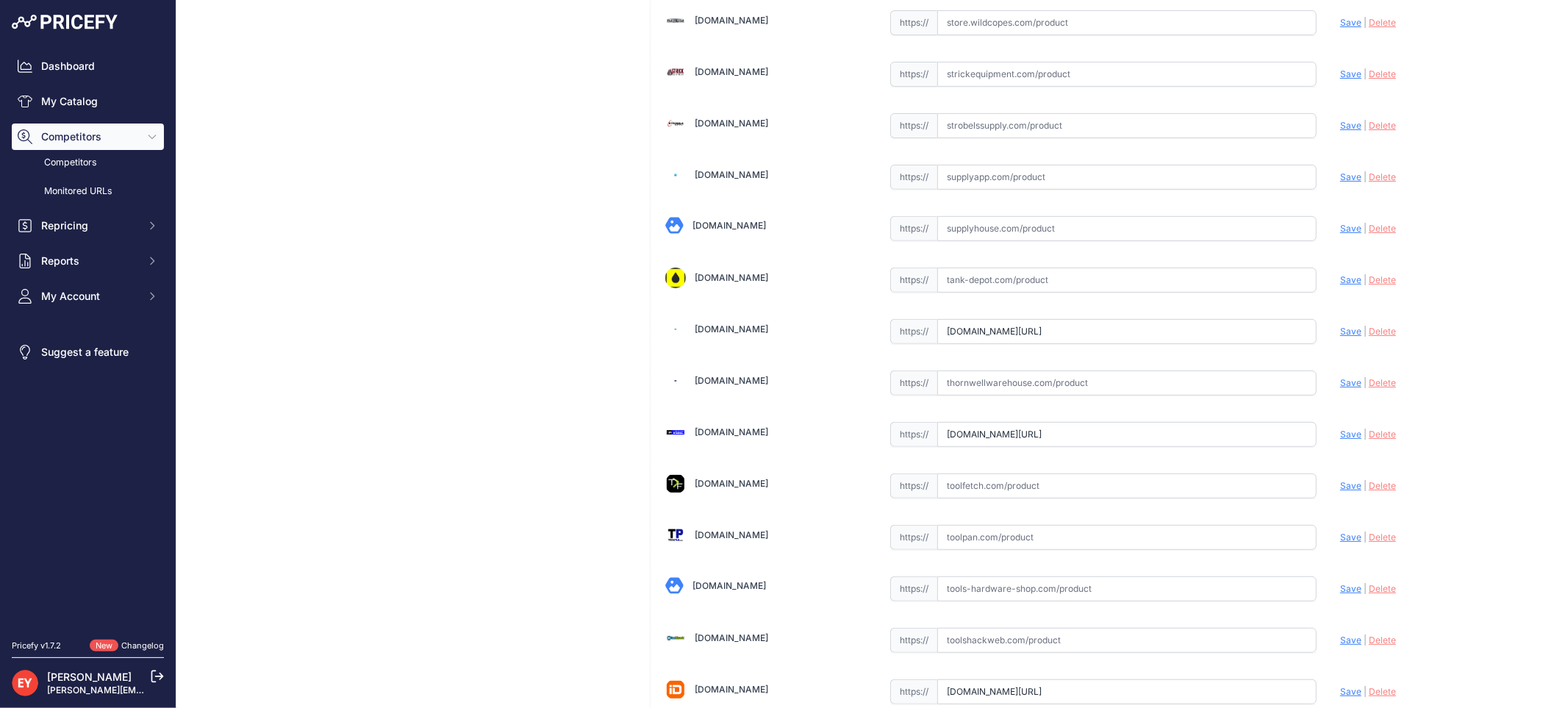
scroll to position [1361, 0]
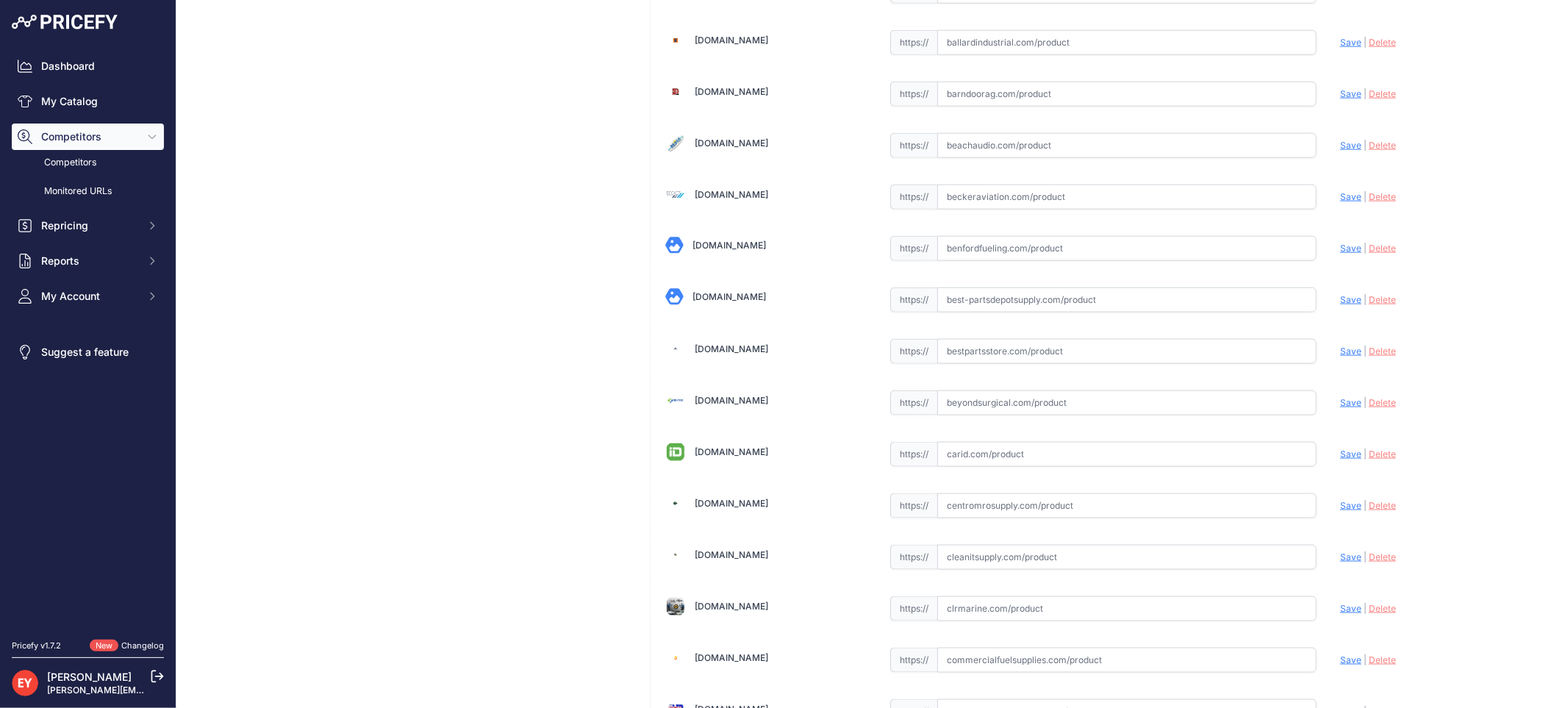
click at [974, 361] on input "text" at bounding box center [1127, 351] width 380 height 25
paste input "https://www.bestpartsstore.com/product/fill-rite-frhmn100s-1-manual-nozzle-lead…"
click at [1341, 351] on span "Save" at bounding box center [1351, 351] width 21 height 11
type input "https://www.bestpartsstore.com/product/fill-rite-frhmn100s-1-manual-nozzle-lead…"
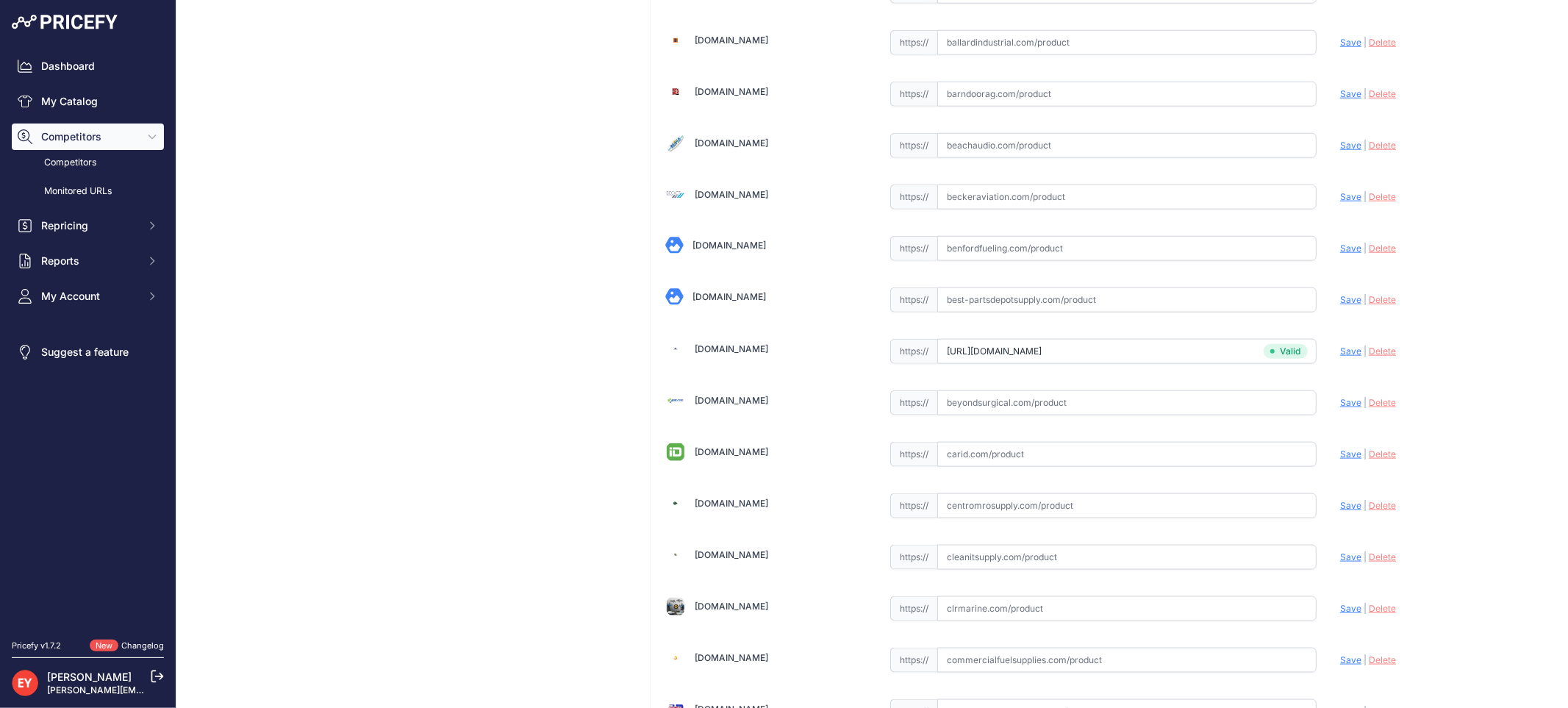
scroll to position [5024, 0]
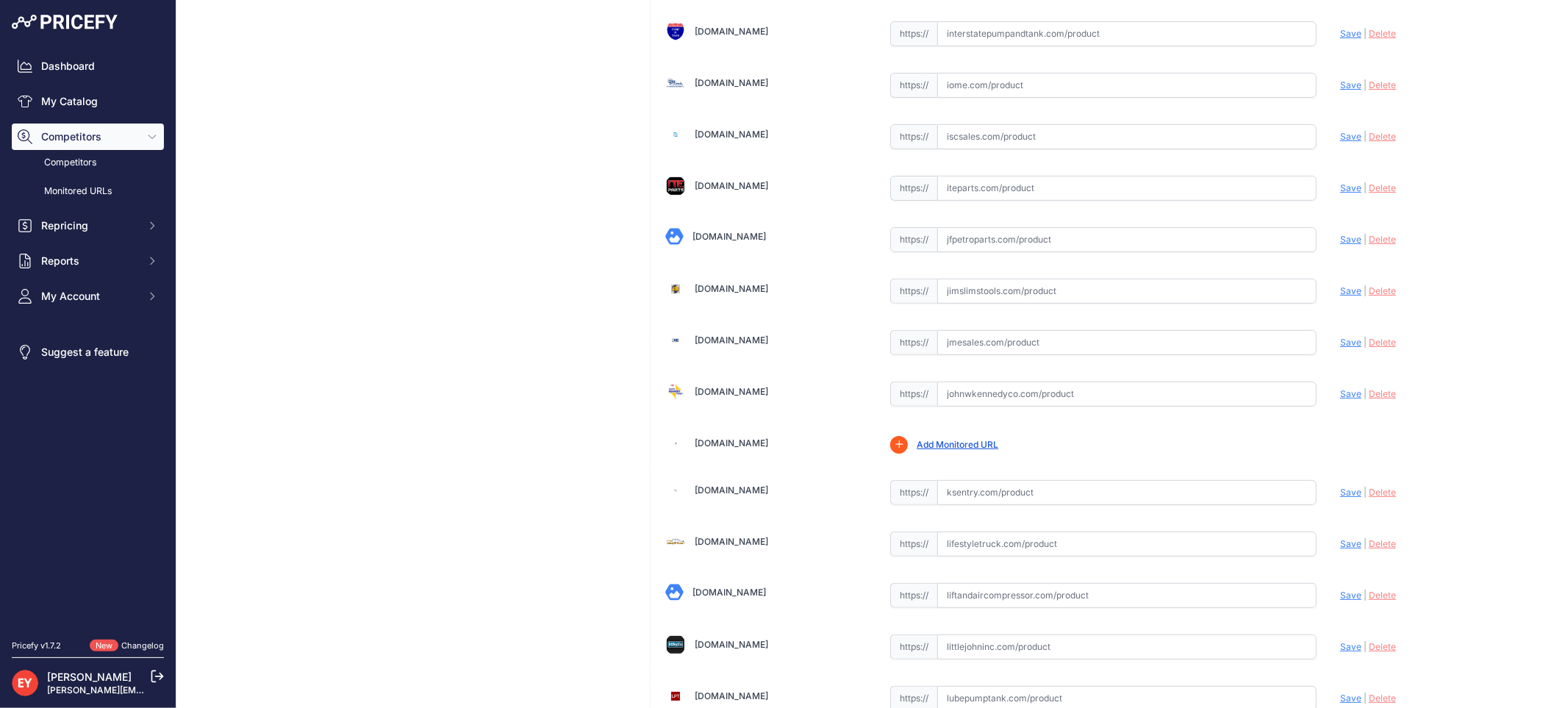
click at [937, 351] on input "text" at bounding box center [1127, 343] width 380 height 25
paste input "https://www.jmesales.com/fill-rite-1-in-manual-nozzle-w-hook/"
click at [1341, 348] on span "Save" at bounding box center [1351, 343] width 21 height 11
type input "https://www.jmesales.com/fill-rite-1-in-manual-nozzle-w-hook/?prirule_jdsnikfkf…"
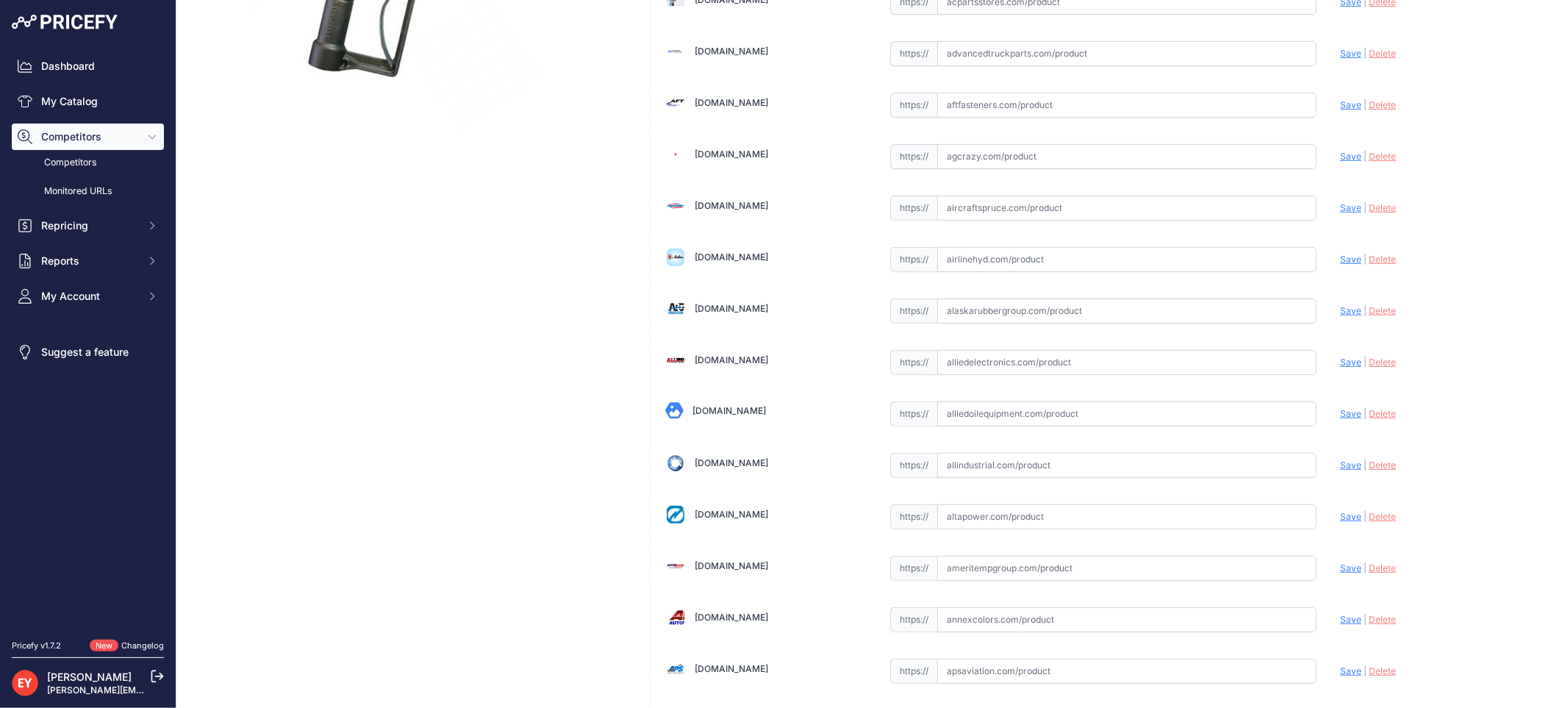
scroll to position [0, 0]
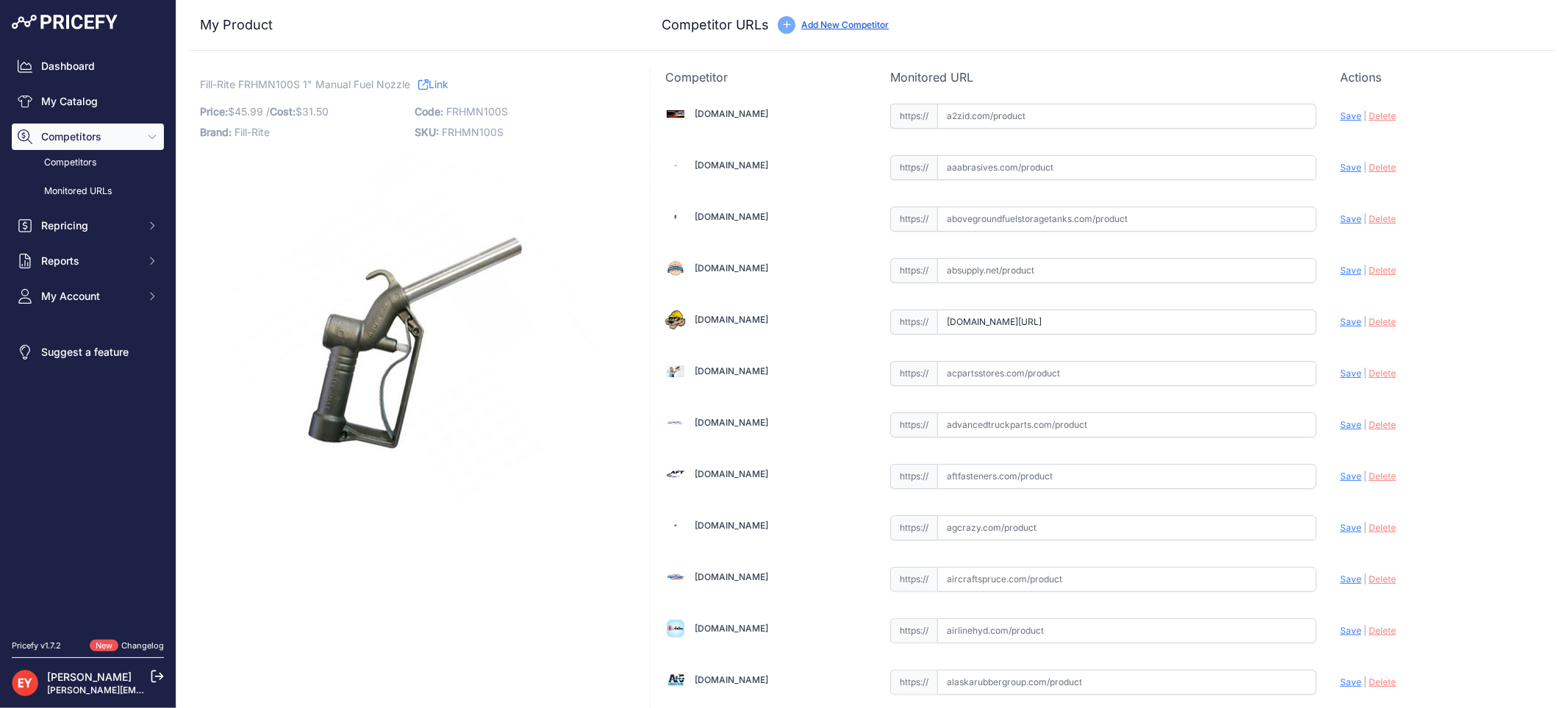
click at [846, 27] on link "Add New Competitor" at bounding box center [845, 25] width 88 height 11
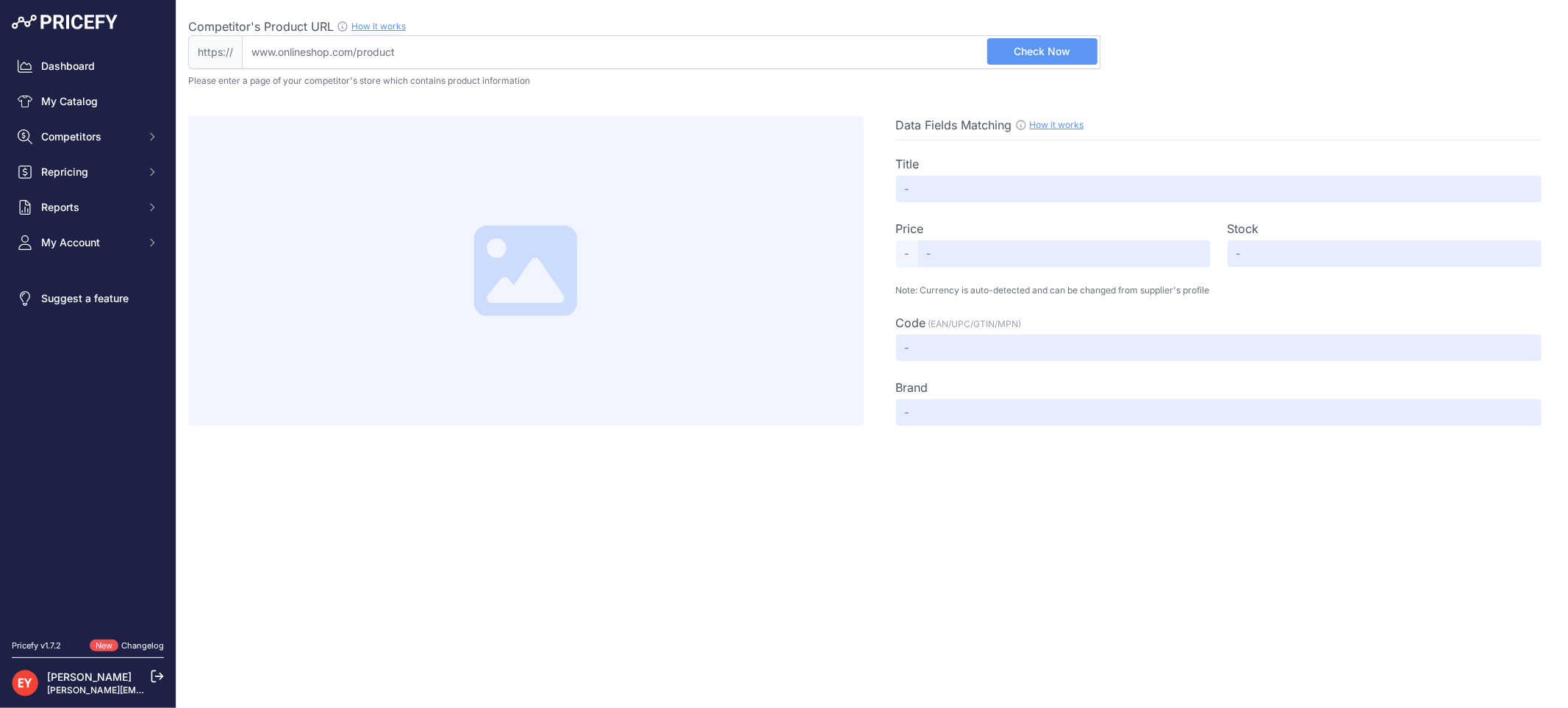
click at [458, 55] on input "Competitor's Product URL How it works In order to create your competitor's extr…" at bounding box center [671, 52] width 859 height 34
paste input "[URL][DOMAIN_NAME]"
type input "[DOMAIN_NAME][URL]"
type input "Fill-Rite : FRHMN100S 1" Aluminum Manual Nozzle"
type input "Not Found"
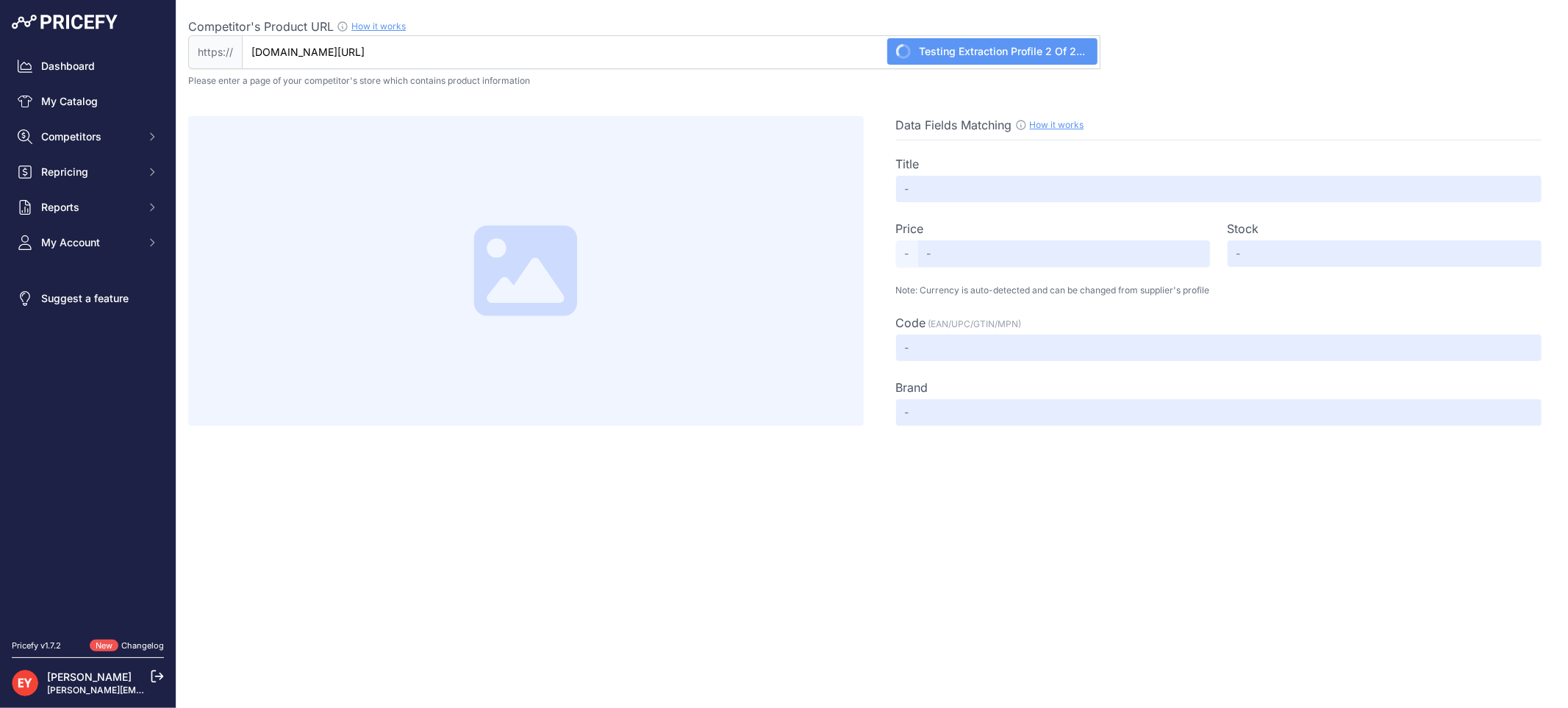
type input "Not Found"
type input "FRHMN100S"
type input "Fill-Rite"
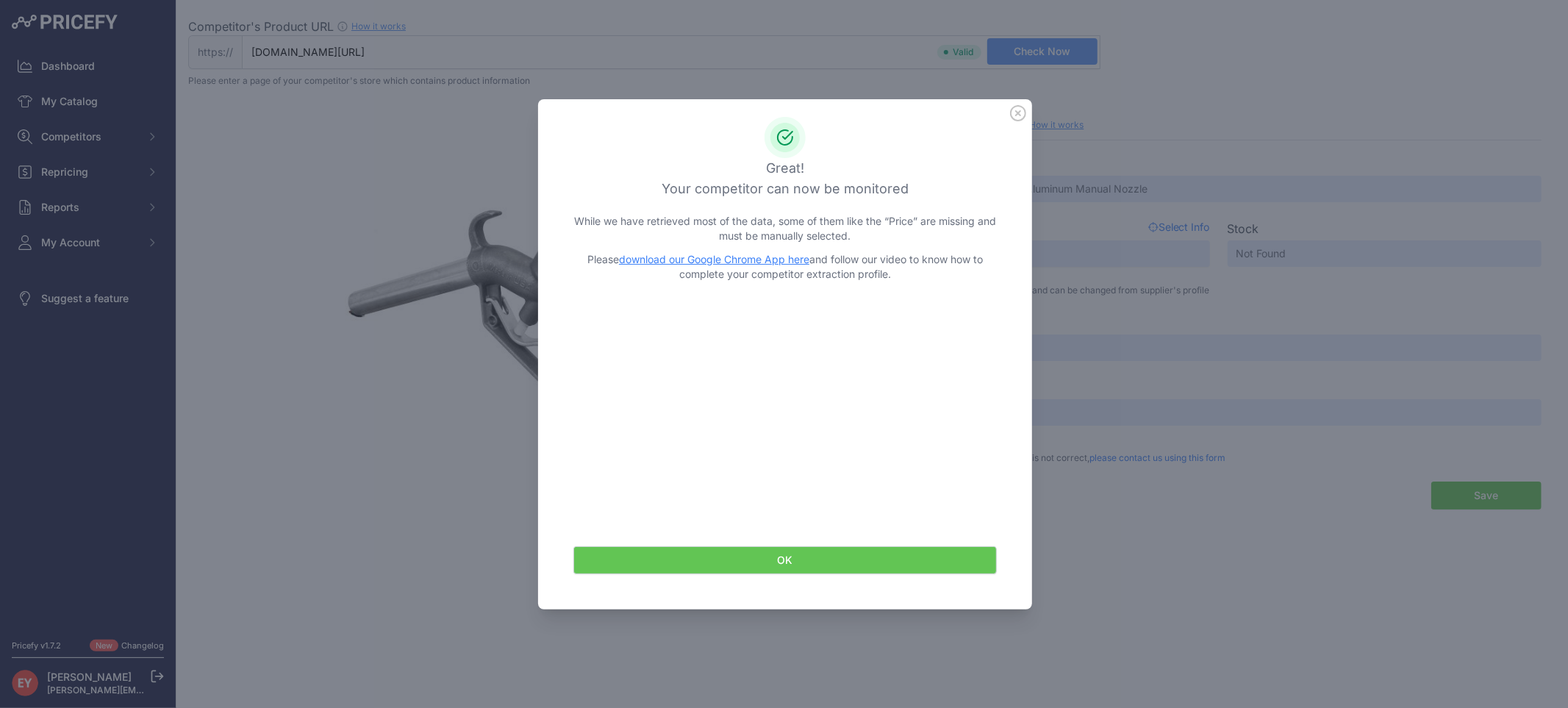
click at [797, 563] on button "OK" at bounding box center [785, 560] width 423 height 28
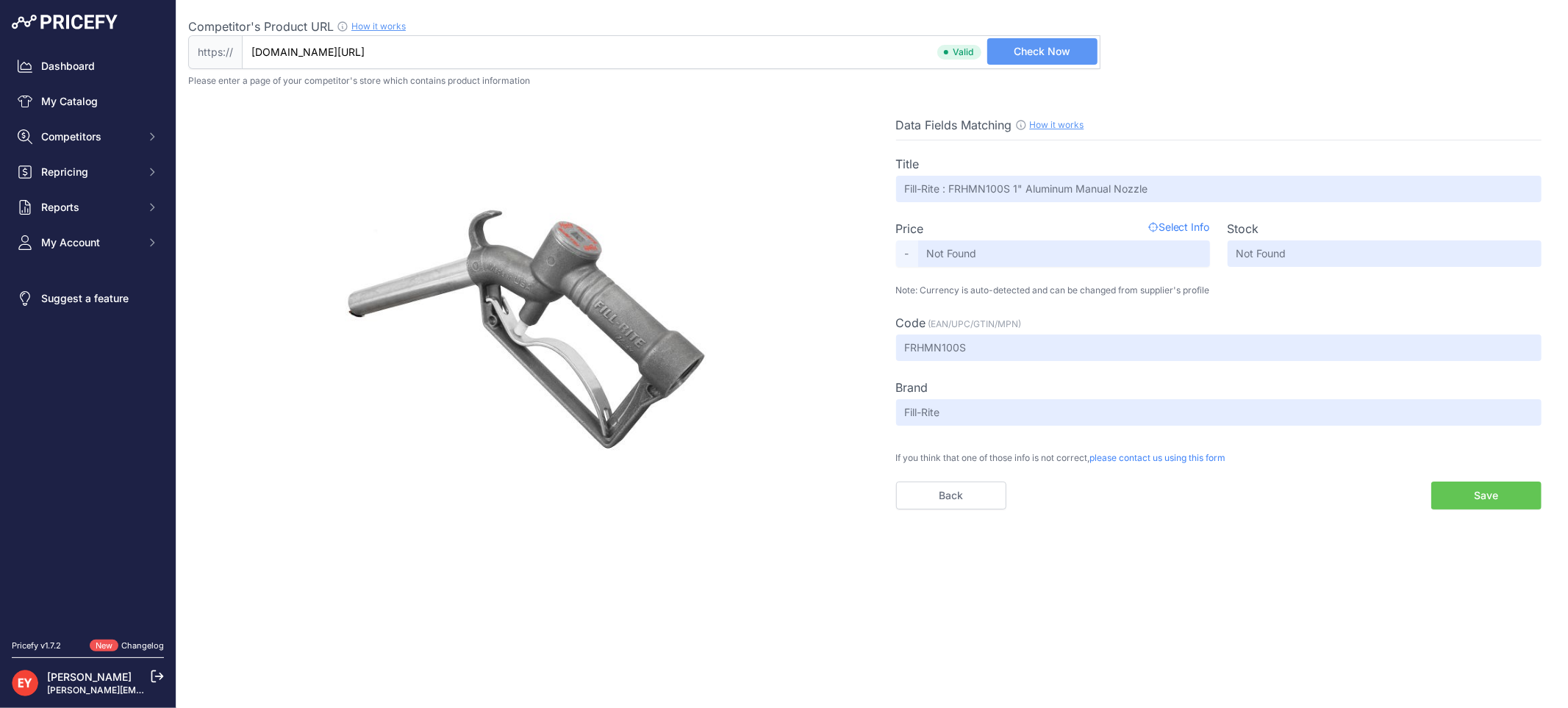
drag, startPoint x: 633, startPoint y: 56, endPoint x: 238, endPoint y: 13, distance: 397.3
click at [238, 13] on div "Competitor's Product URL How it works In order to create your competitor's extr…" at bounding box center [872, 260] width 1368 height 521
paste input "https://shop.advanceautoparts.com/p/fill-rite-1-aluminum-manual-nozzle-frhmn100…"
type input "shop.advanceautoparts.com/p/fill-rite-1-aluminum-manual-nozzle-frhmn100s/110817…"
click at [1055, 63] on button "Check Now" at bounding box center [1043, 51] width 110 height 27
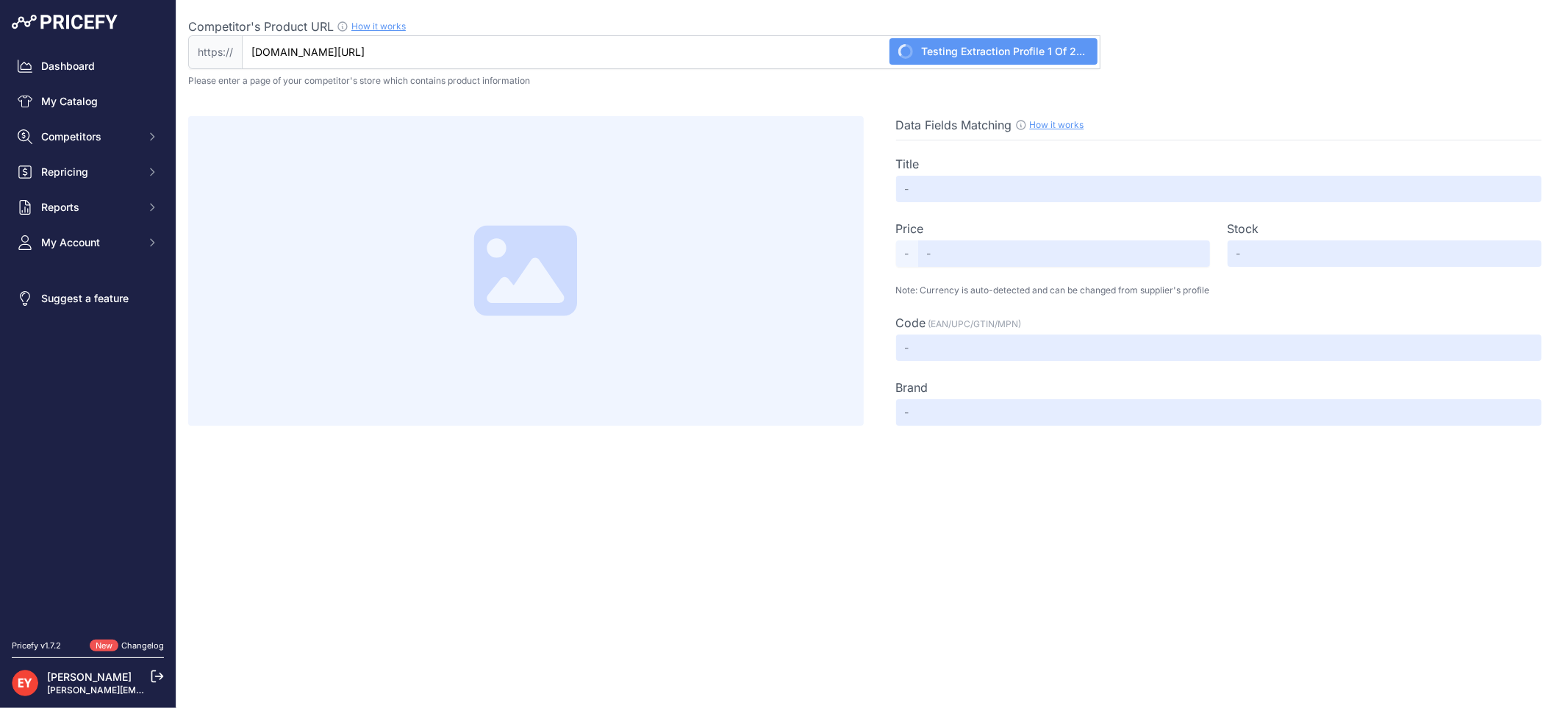
drag, startPoint x: 724, startPoint y: 50, endPoint x: 234, endPoint y: 64, distance: 490.2
click at [234, 64] on div "https:// shop.advanceautoparts.com/p/fill-rite-1-aluminum-manual-nozzle-frhmn10…" at bounding box center [644, 52] width 912 height 34
click at [69, 105] on link "My Catalog" at bounding box center [88, 102] width 152 height 27
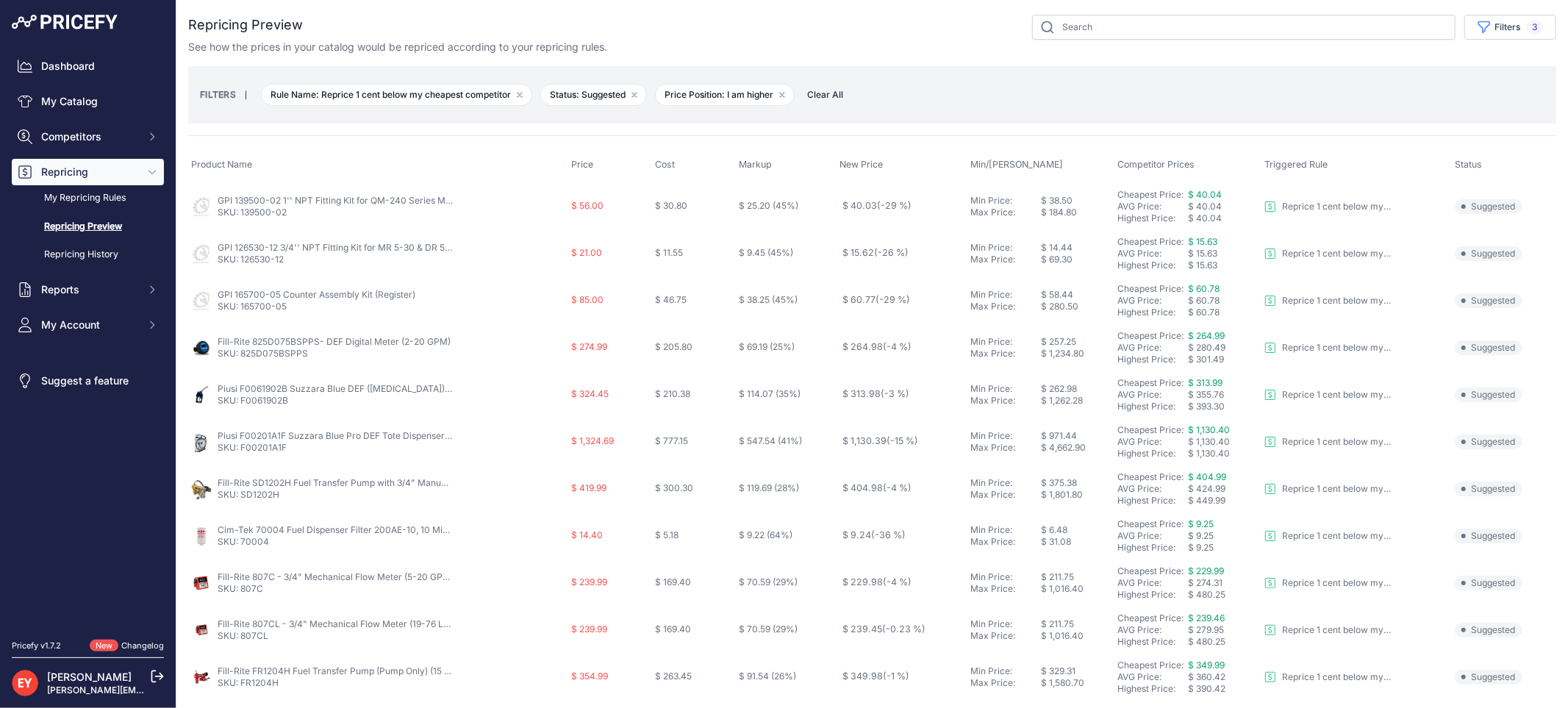
scroll to position [477, 0]
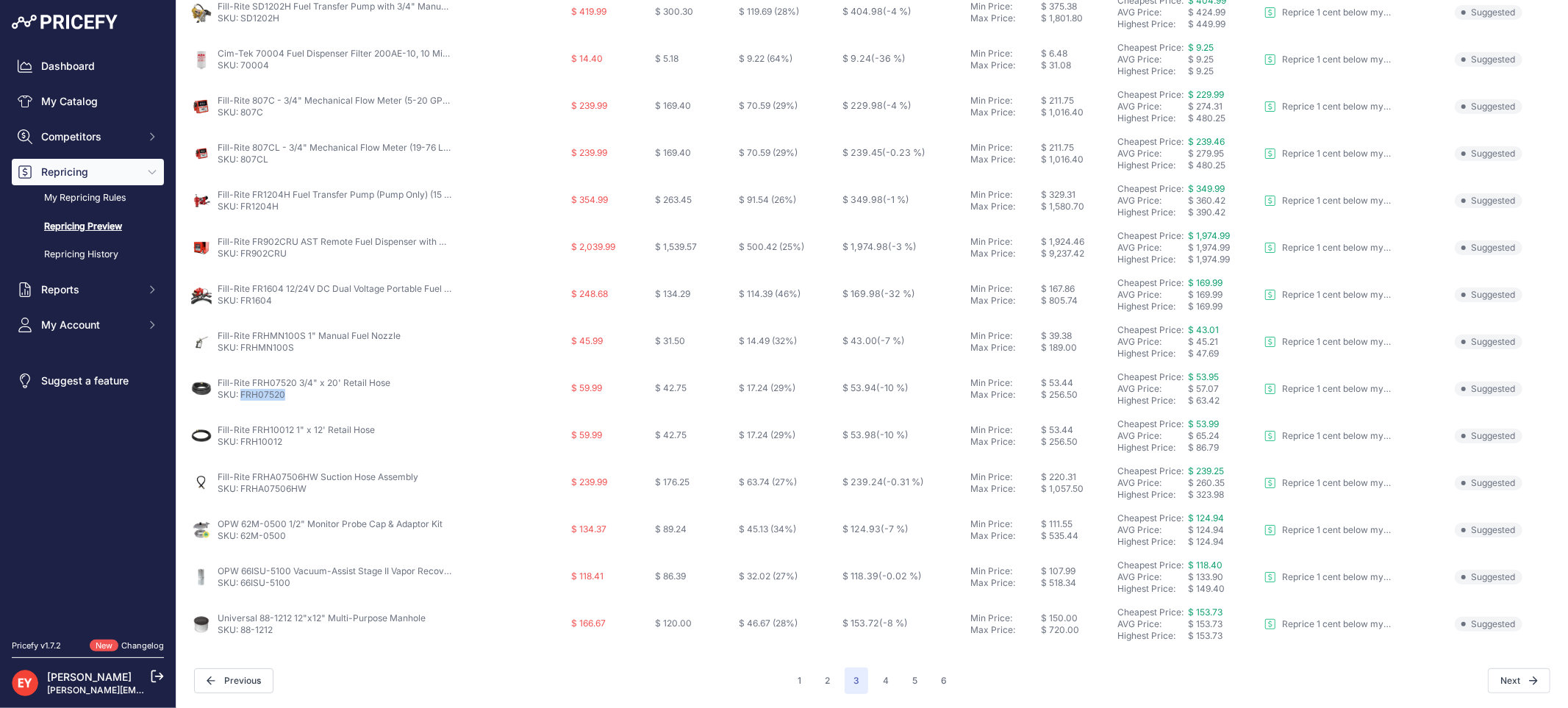
drag, startPoint x: 299, startPoint y: 396, endPoint x: 243, endPoint y: 397, distance: 56.0
click at [243, 397] on p "SKU: FRH07520" at bounding box center [304, 395] width 173 height 11
copy link "FRH07520"
drag, startPoint x: 284, startPoint y: 442, endPoint x: 241, endPoint y: 442, distance: 43.0
click at [241, 442] on p "SKU: FRH10012" at bounding box center [296, 442] width 157 height 11
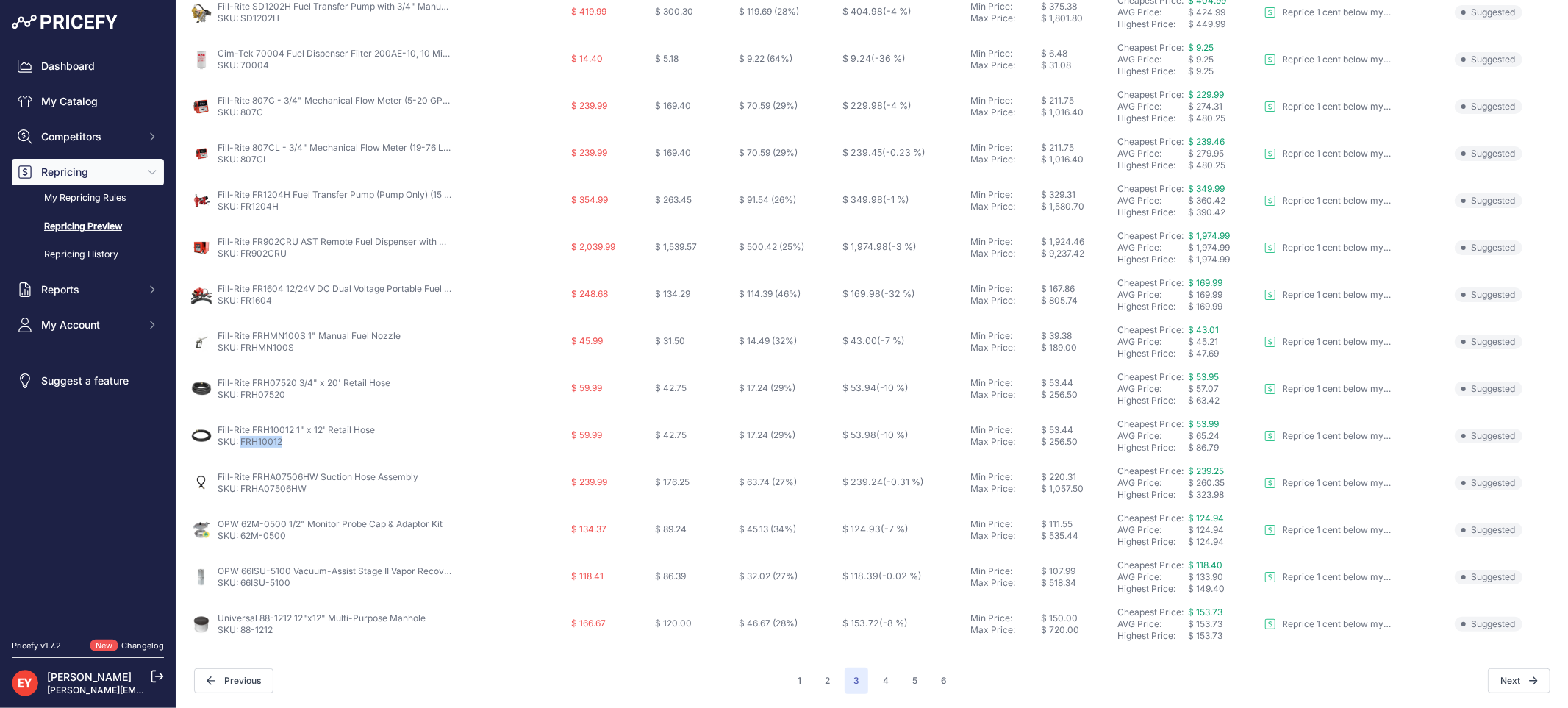
copy link "FRH10012"
drag, startPoint x: 311, startPoint y: 493, endPoint x: 240, endPoint y: 491, distance: 71.0
click at [240, 491] on p "SKU: FRHA07506HW" at bounding box center [318, 489] width 201 height 11
copy link "FRHA07506HW"
drag, startPoint x: 287, startPoint y: 533, endPoint x: 243, endPoint y: 536, distance: 44.1
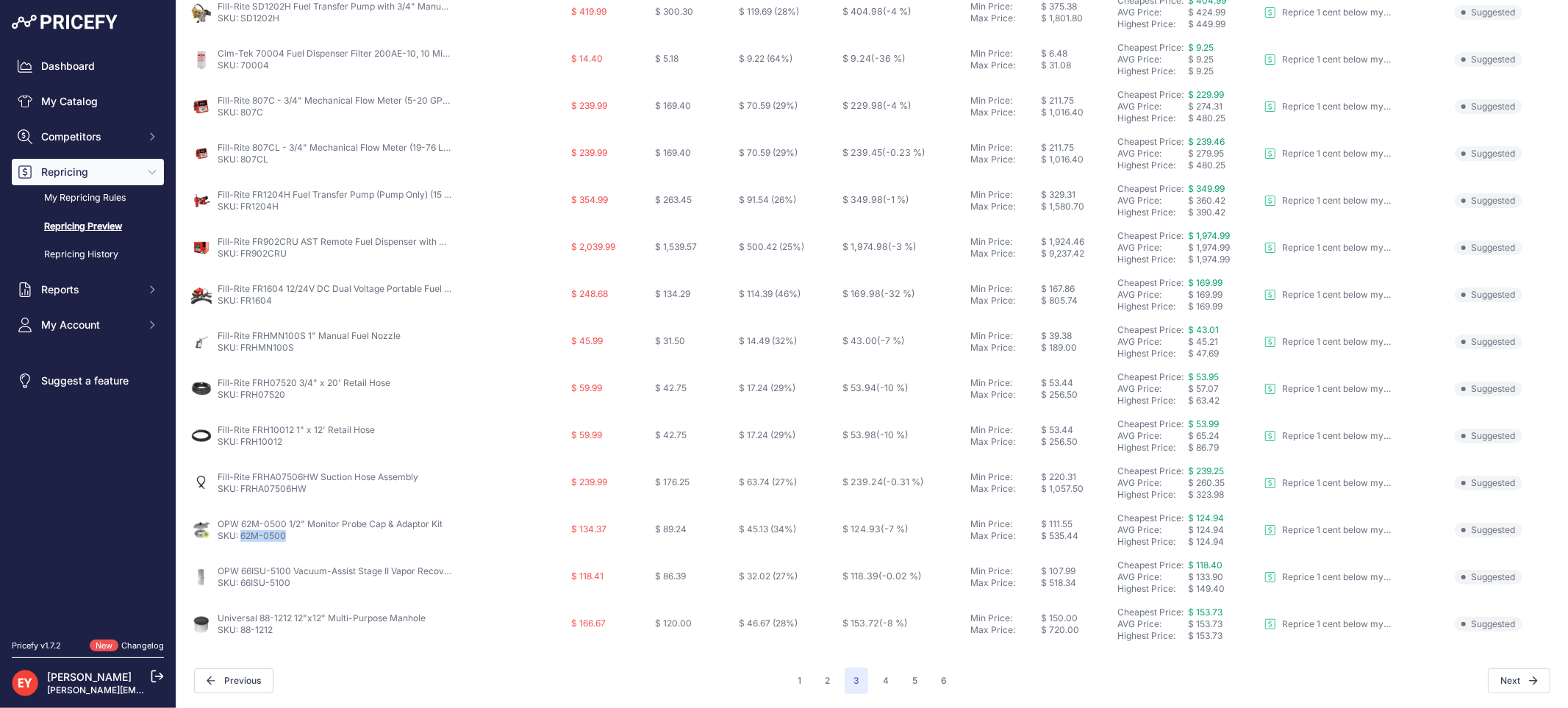
click at [243, 536] on p "SKU: 62M-0500" at bounding box center [330, 536] width 225 height 11
copy link "62M-0500"
click at [878, 679] on button "4" at bounding box center [886, 681] width 24 height 27
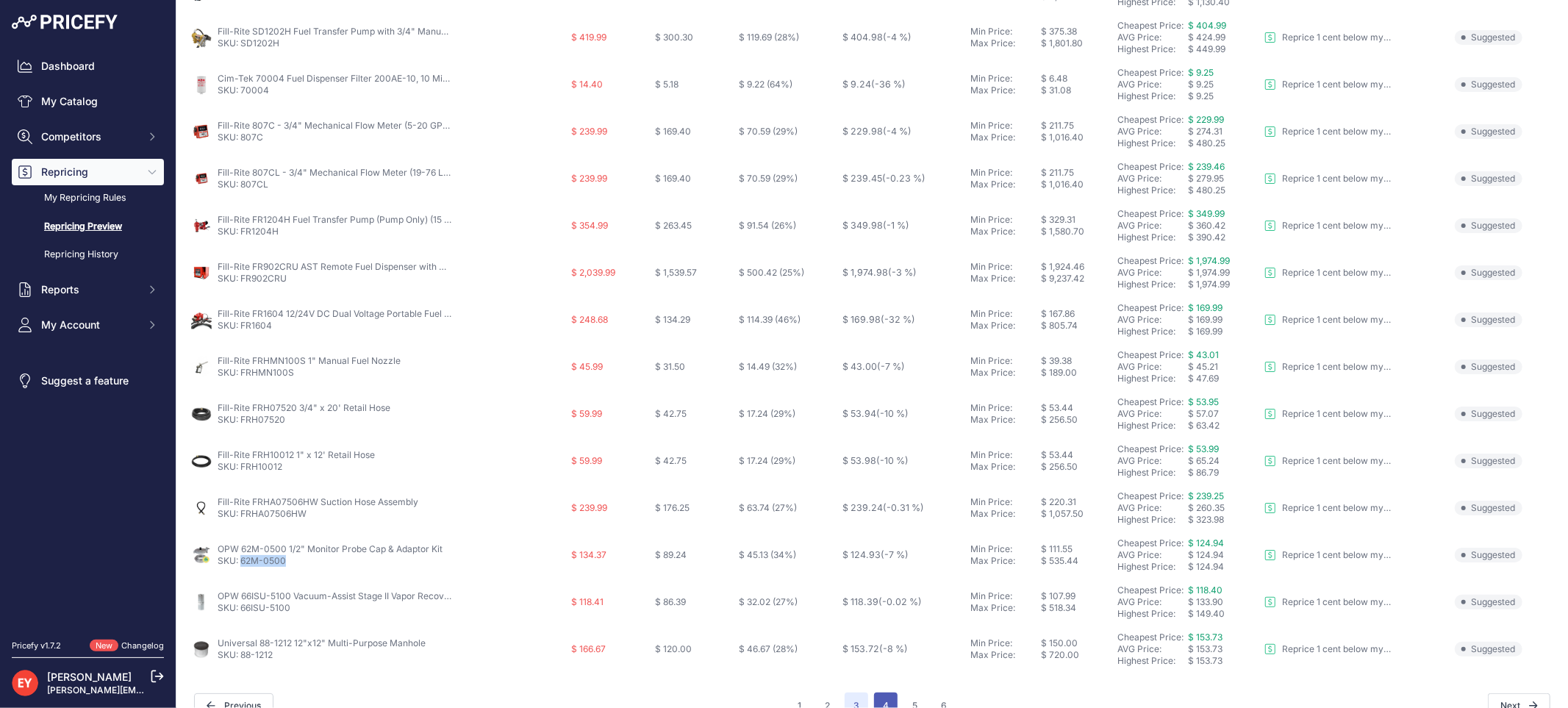
scroll to position [502, 0]
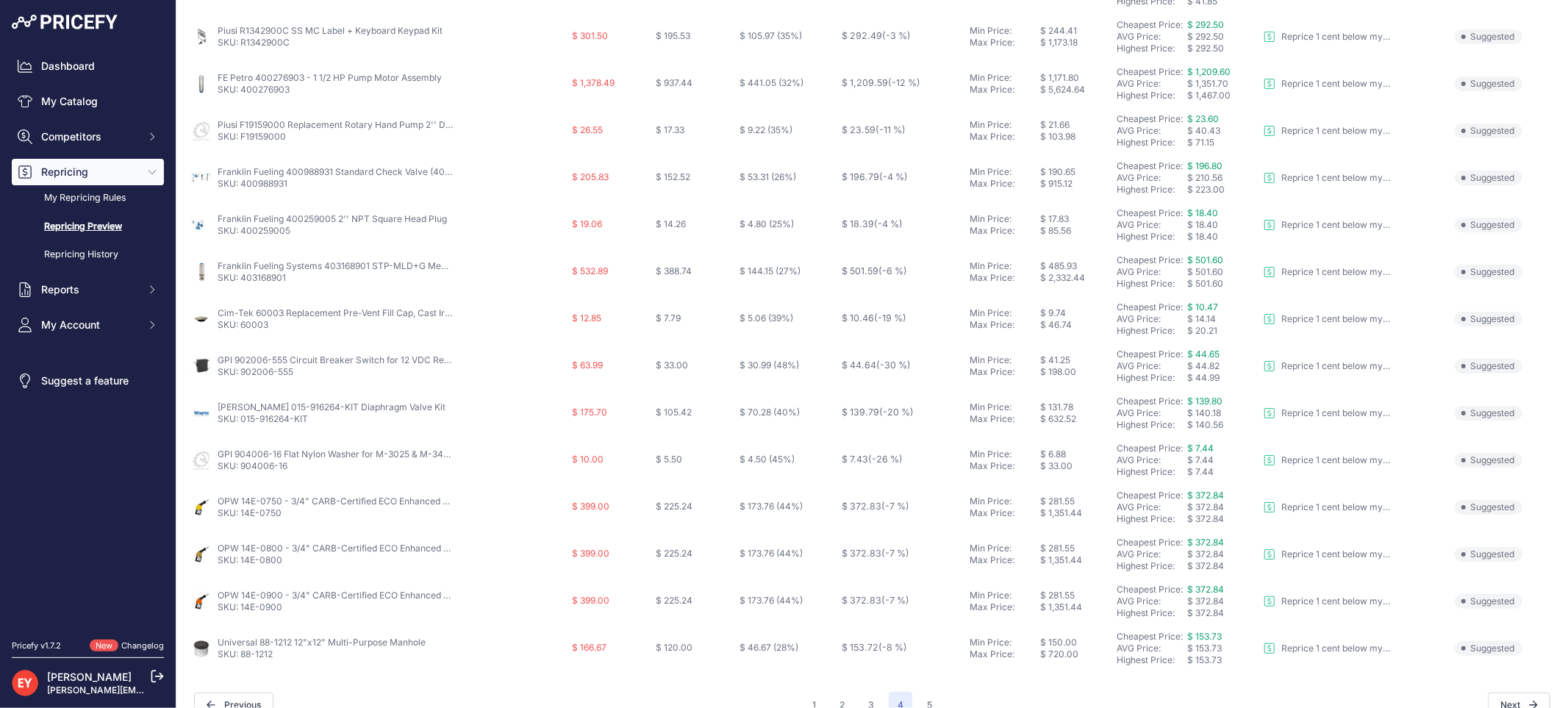
scroll to position [477, 0]
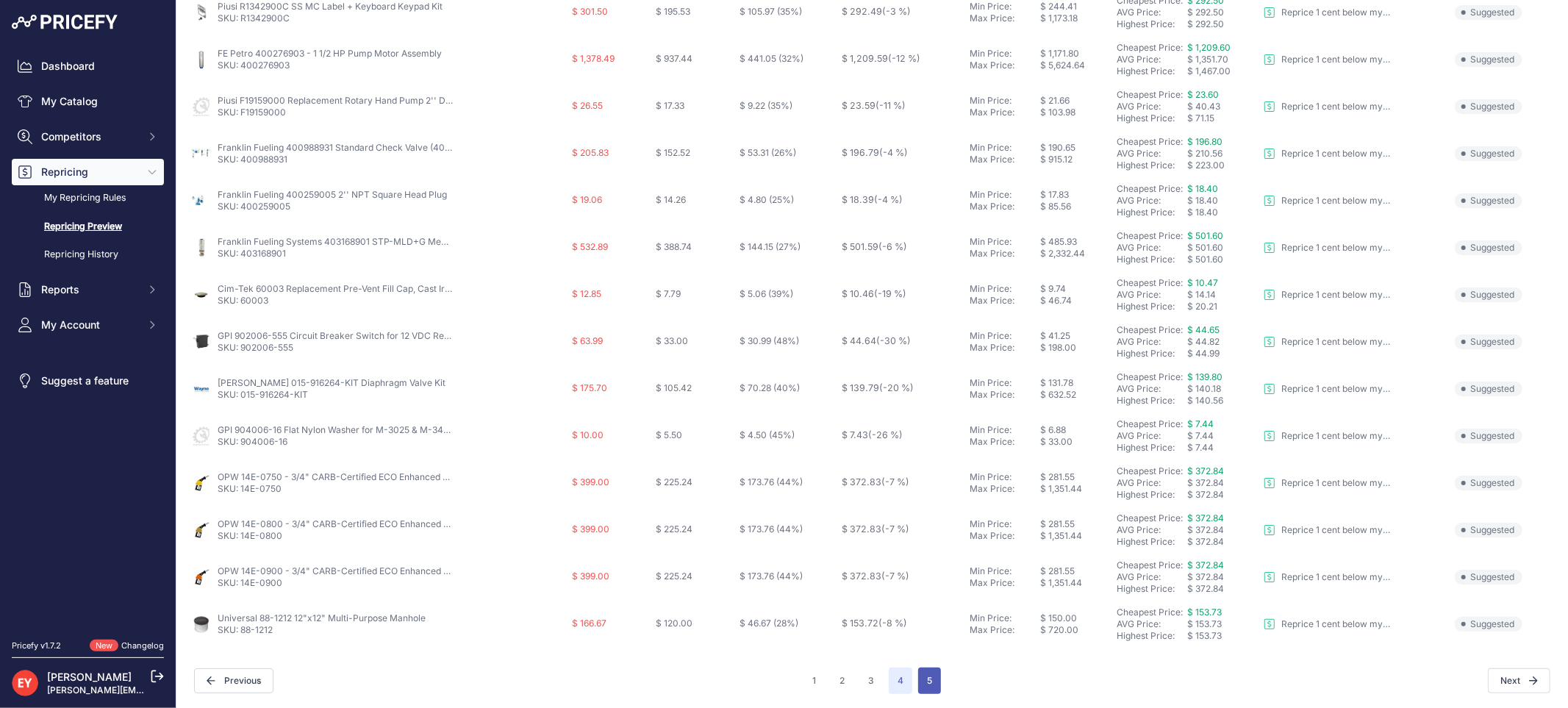
click at [927, 679] on button "5" at bounding box center [930, 681] width 23 height 27
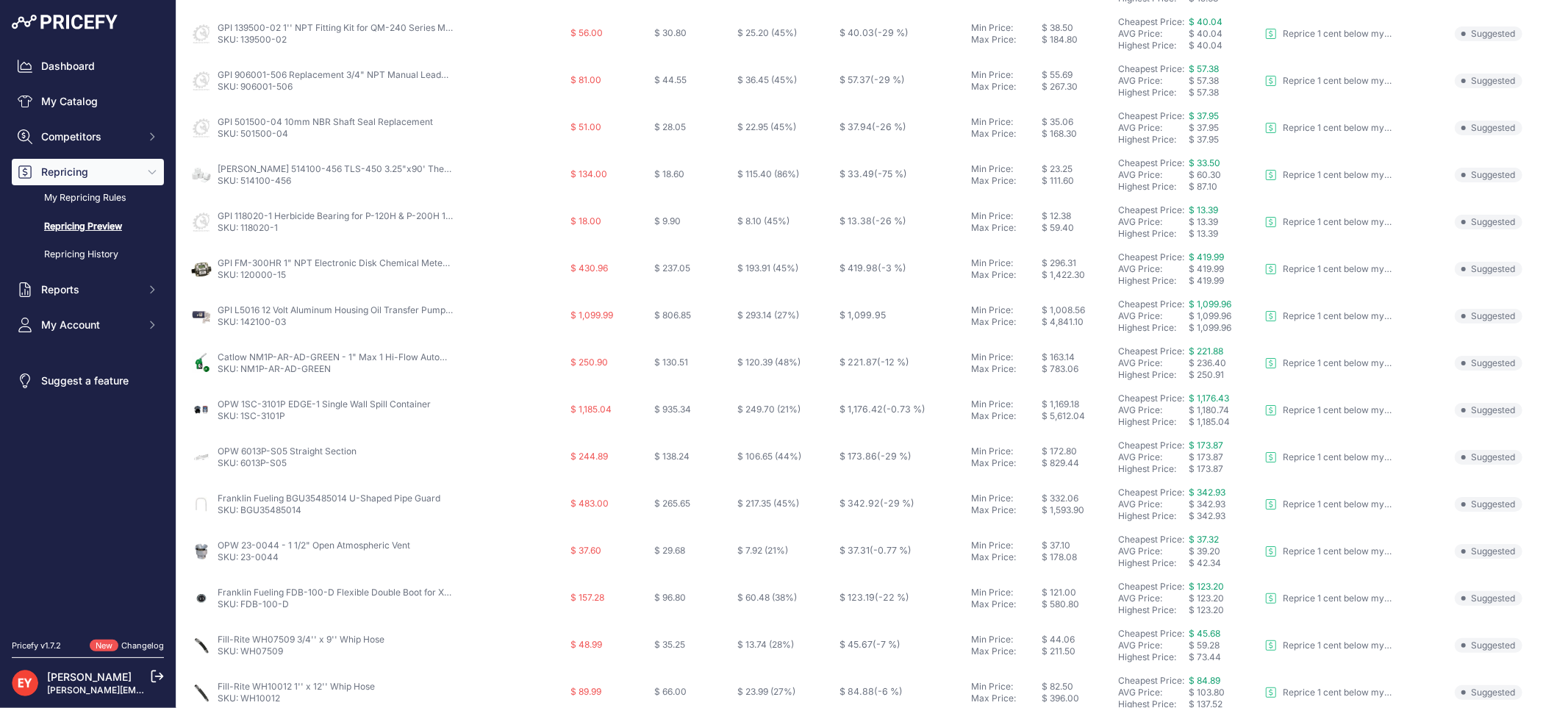
scroll to position [477, 0]
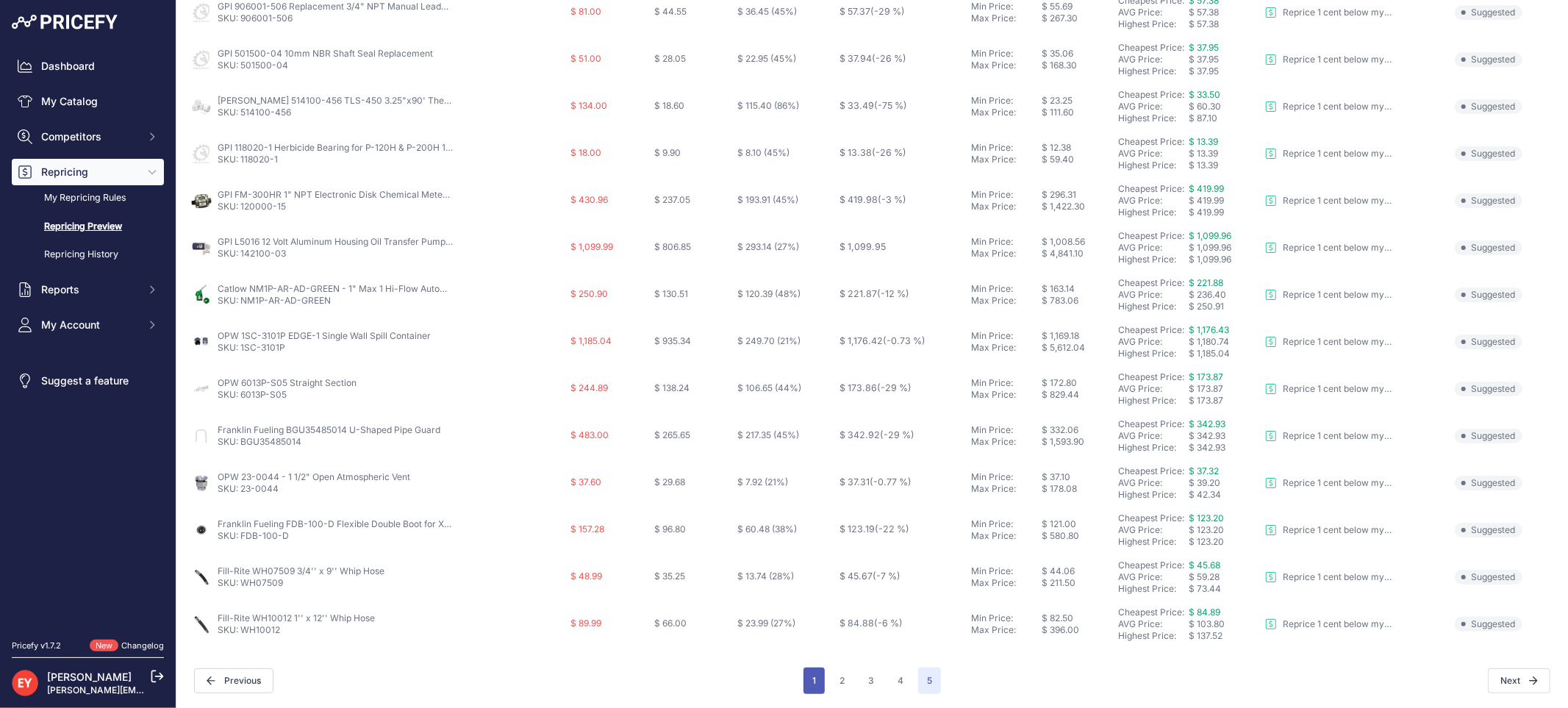
click at [809, 684] on button "1" at bounding box center [814, 681] width 21 height 27
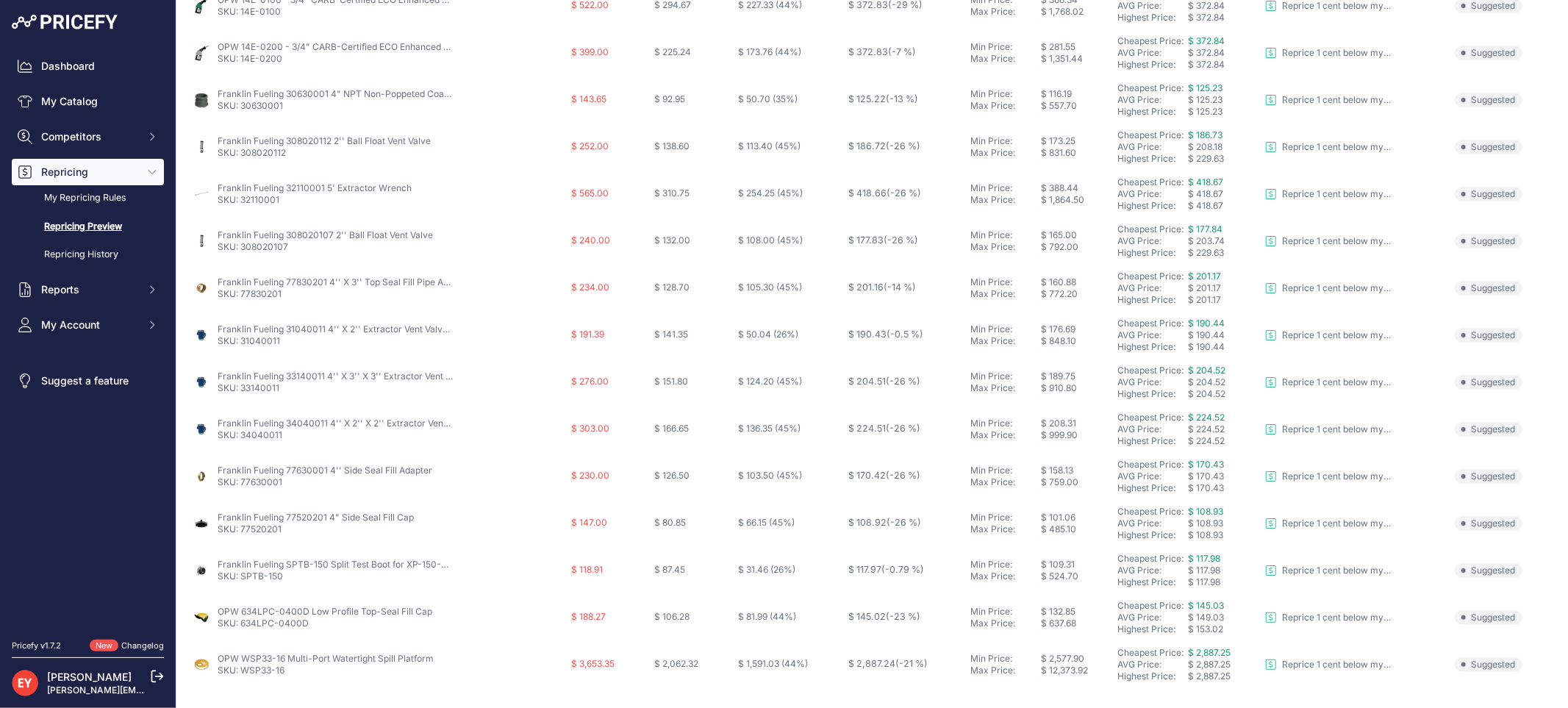
scroll to position [477, 0]
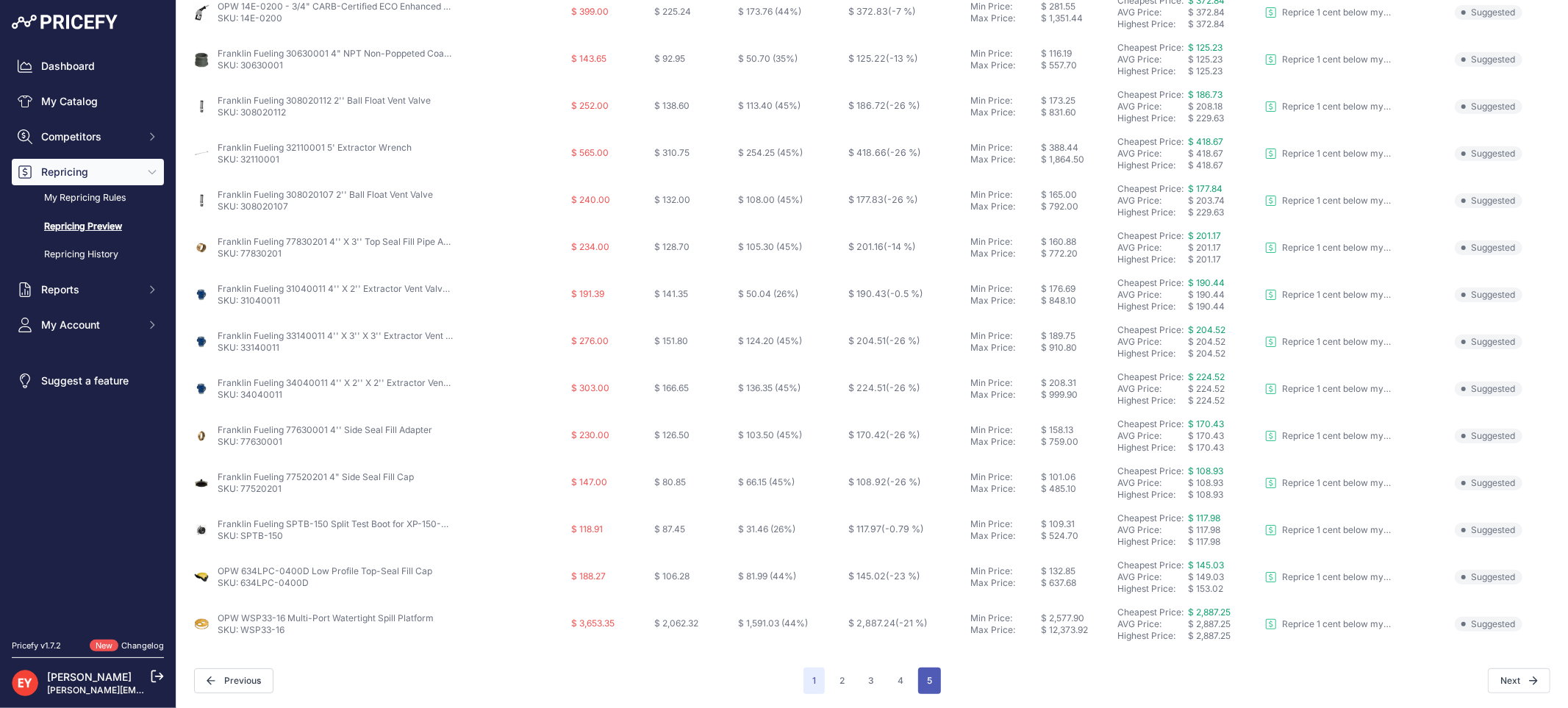
click at [918, 681] on button "5" at bounding box center [930, 681] width 23 height 27
drag, startPoint x: 285, startPoint y: 631, endPoint x: 245, endPoint y: 628, distance: 40.1
click at [245, 628] on p "SKU: WH10012" at bounding box center [296, 630] width 157 height 11
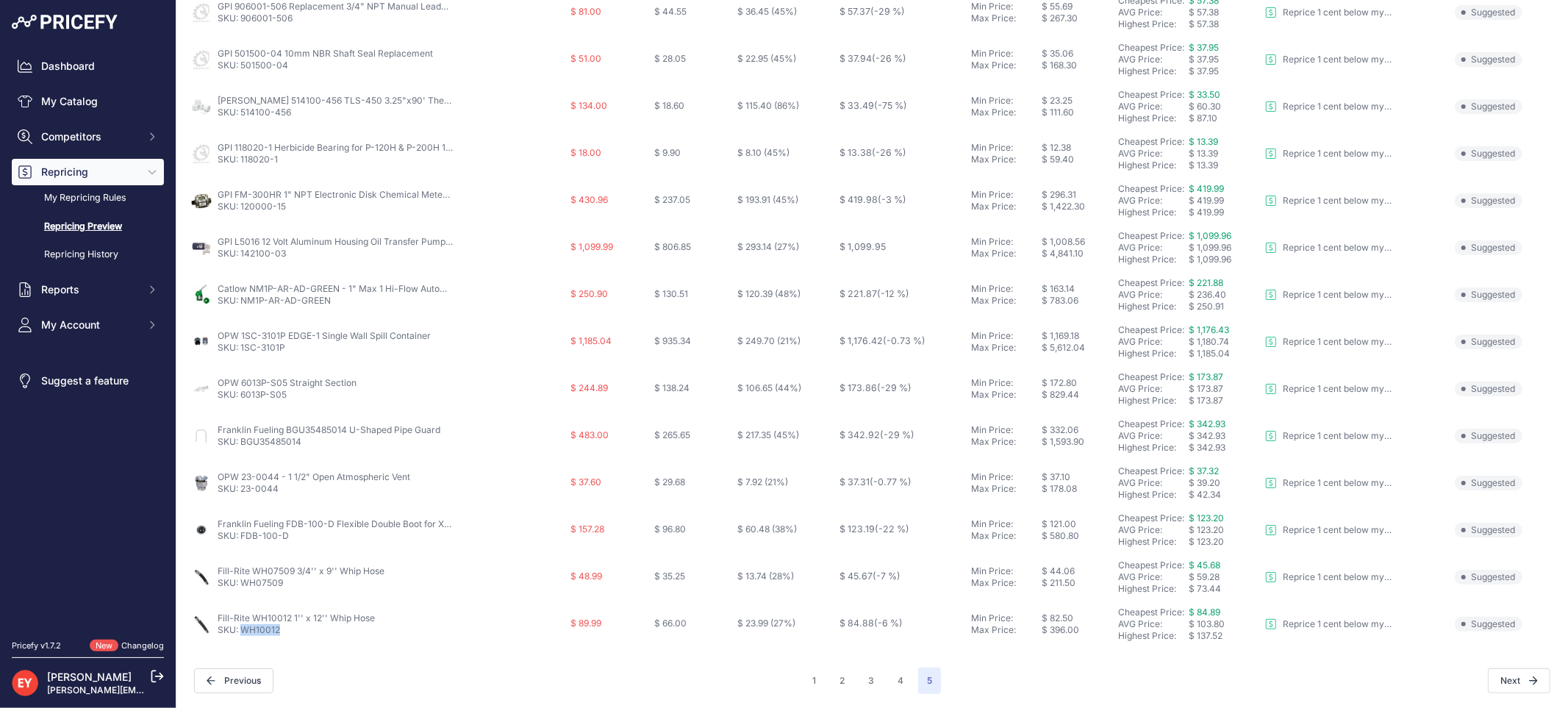
copy link "WH10012"
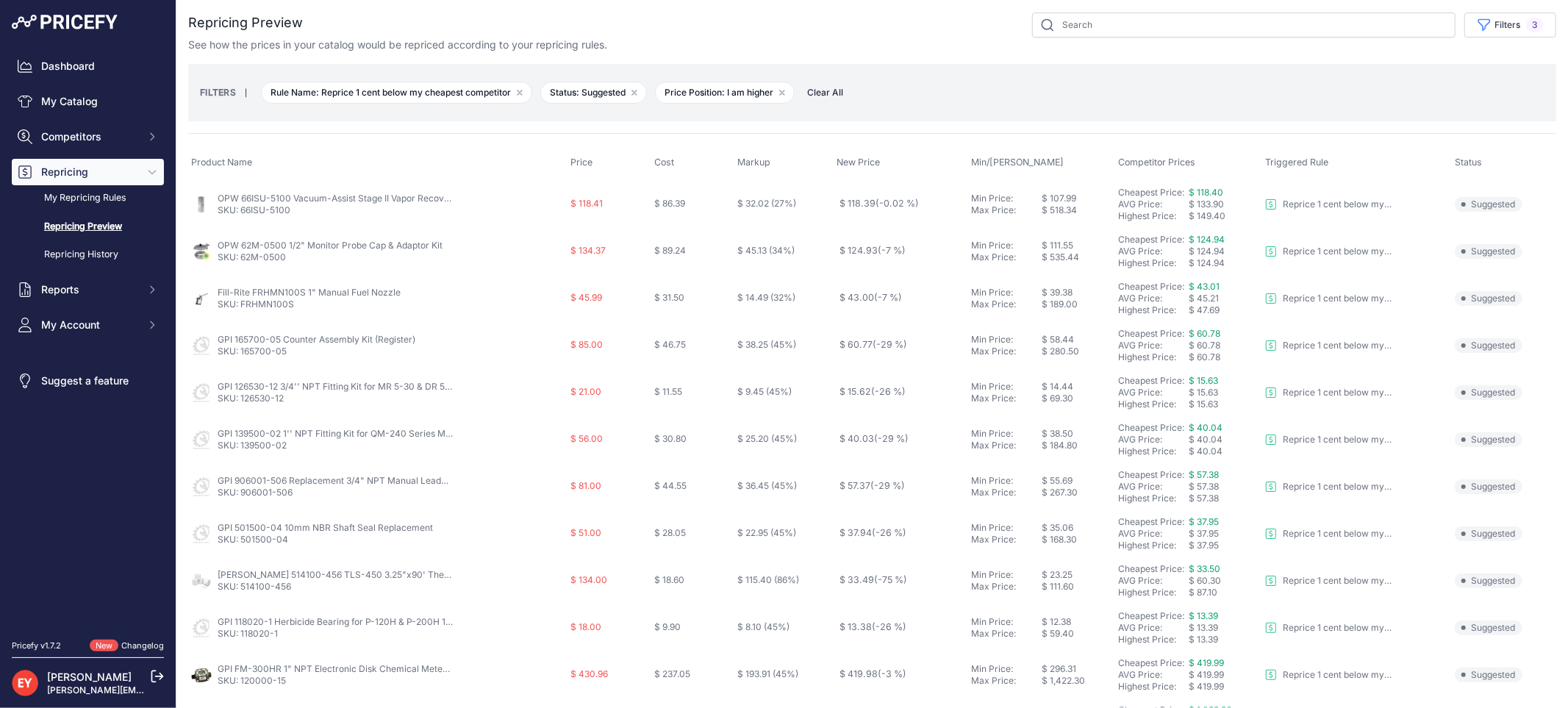
scroll to position [0, 0]
drag, startPoint x: 294, startPoint y: 305, endPoint x: 243, endPoint y: 304, distance: 51.0
click at [243, 304] on p "SKU: FRHMN100S" at bounding box center [309, 306] width 183 height 11
copy link "FRHMN100S"
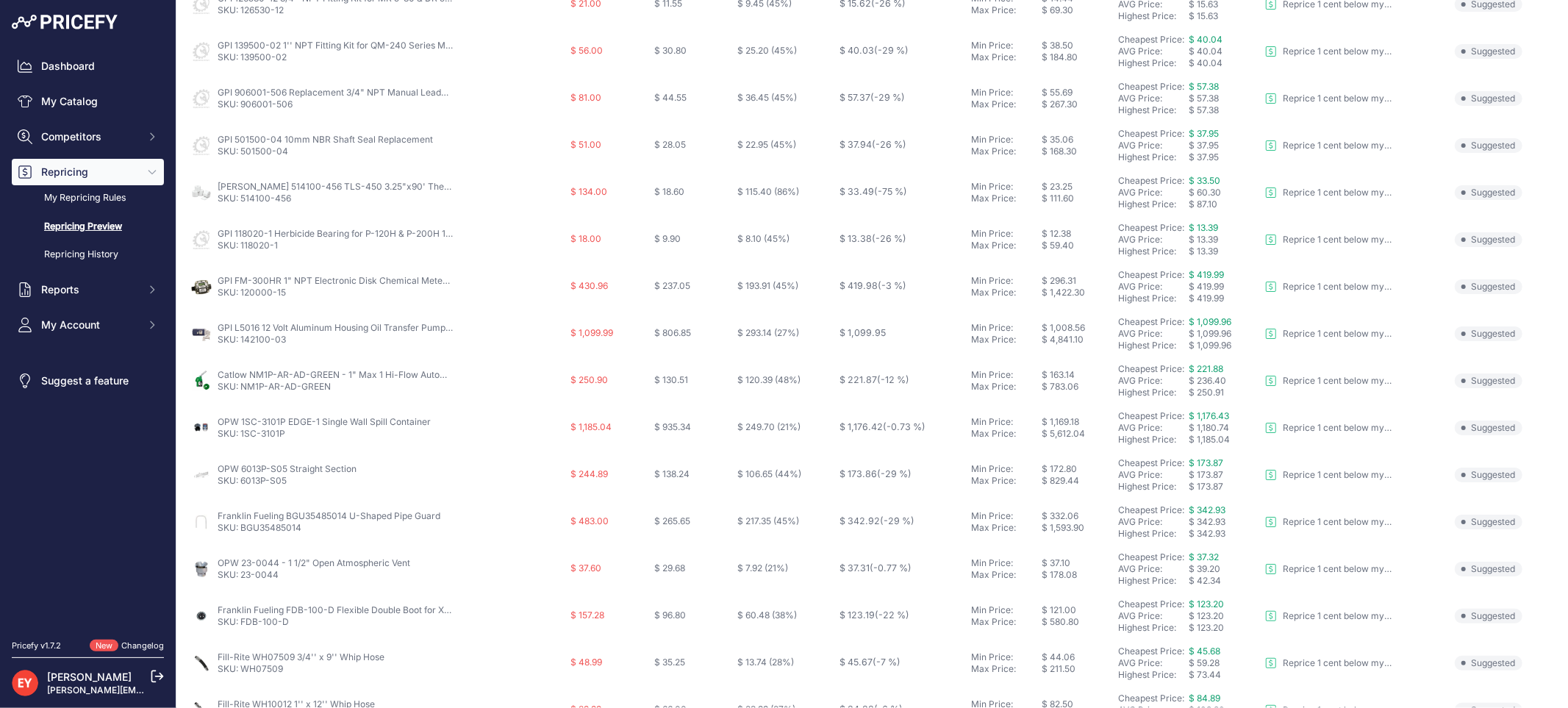
scroll to position [477, 0]
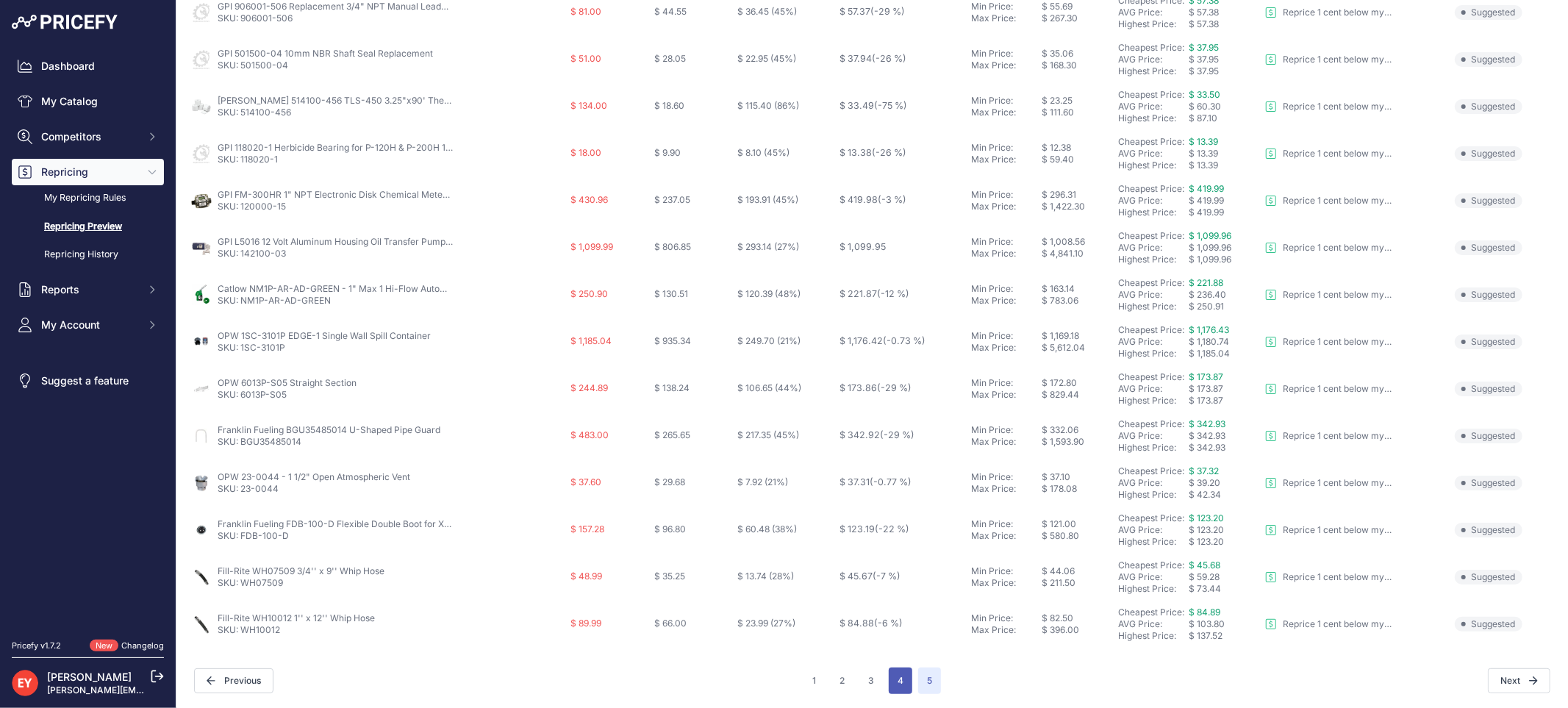
click at [891, 684] on button "4" at bounding box center [900, 681] width 24 height 27
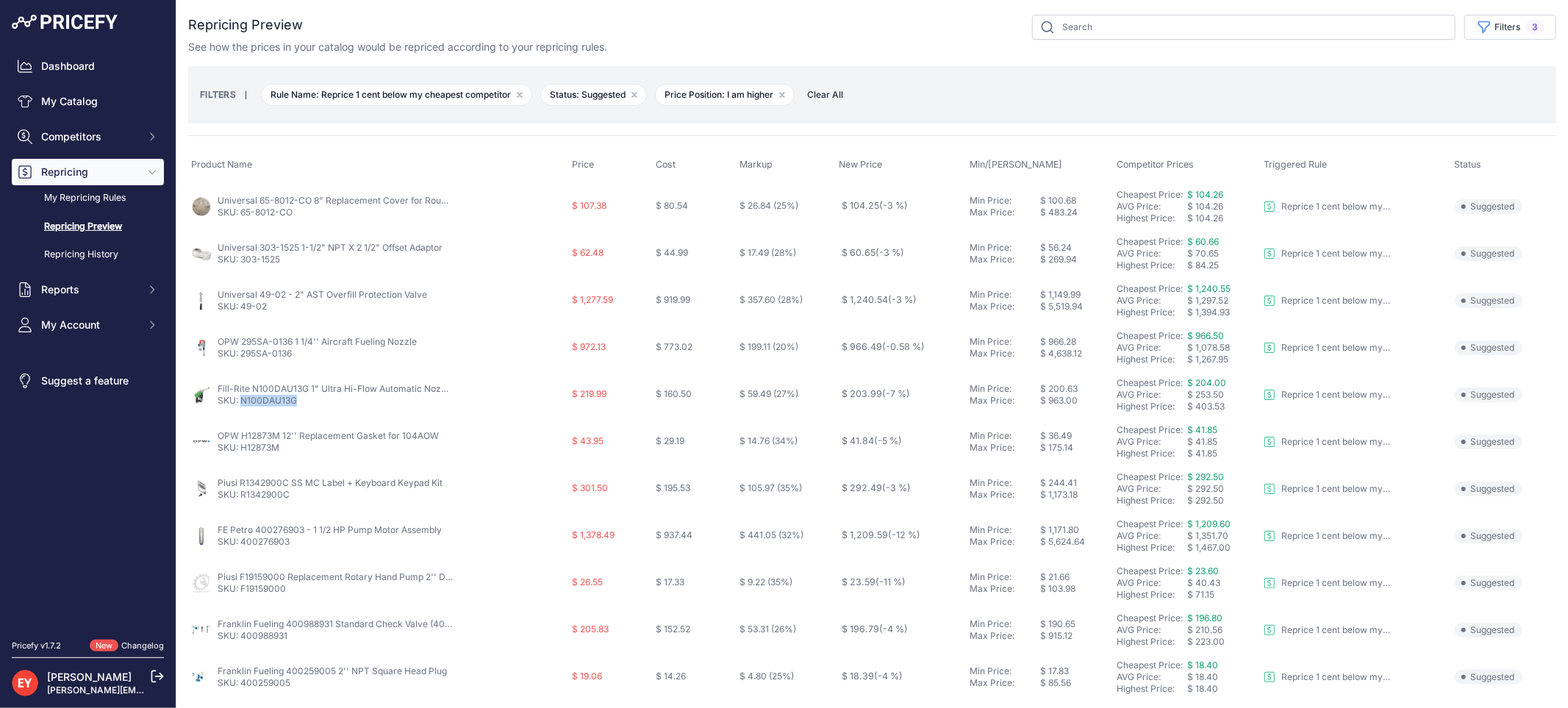
drag, startPoint x: 305, startPoint y: 400, endPoint x: 241, endPoint y: 403, distance: 64.1
click at [241, 403] on p "SKU: N100DAU13G" at bounding box center [335, 401] width 235 height 11
copy link "N100DAU13G"
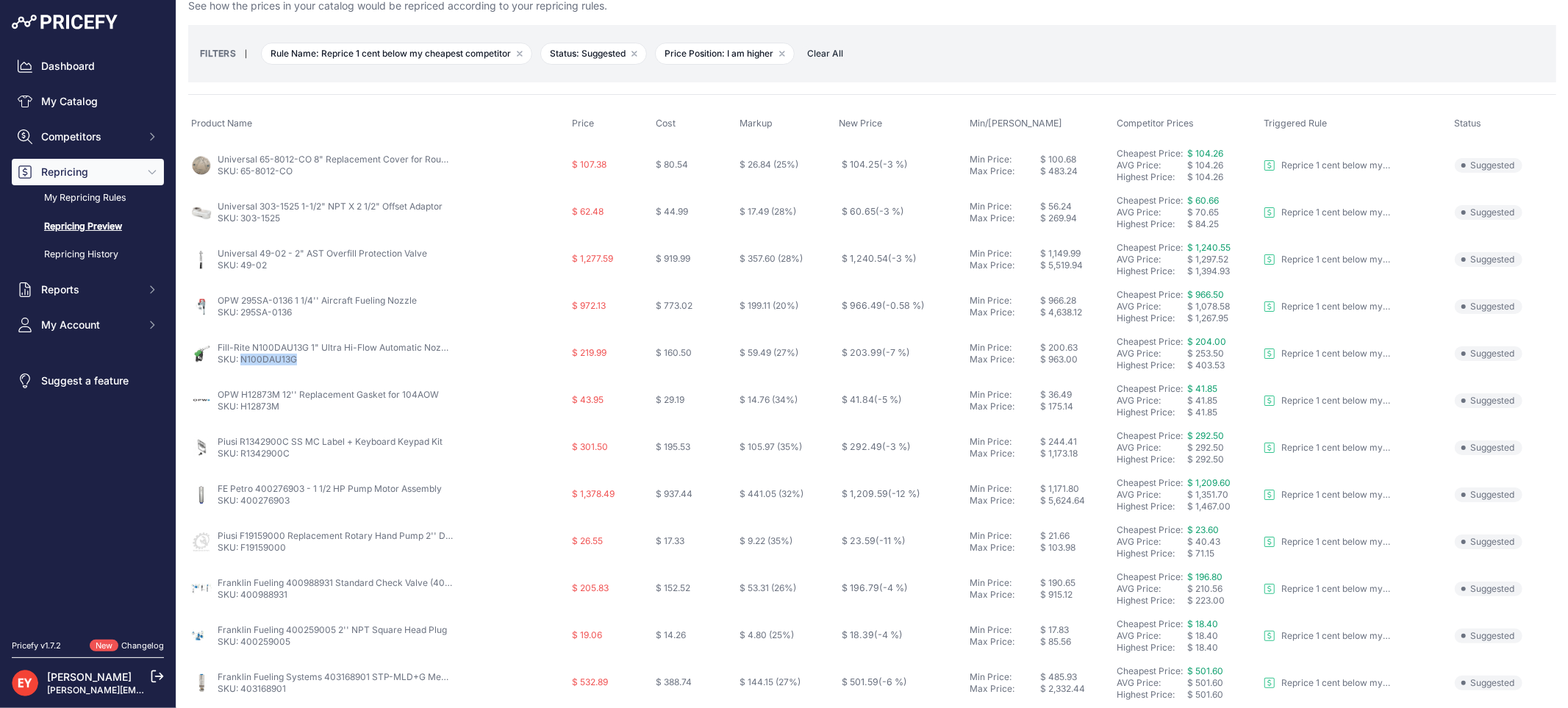
scroll to position [82, 0]
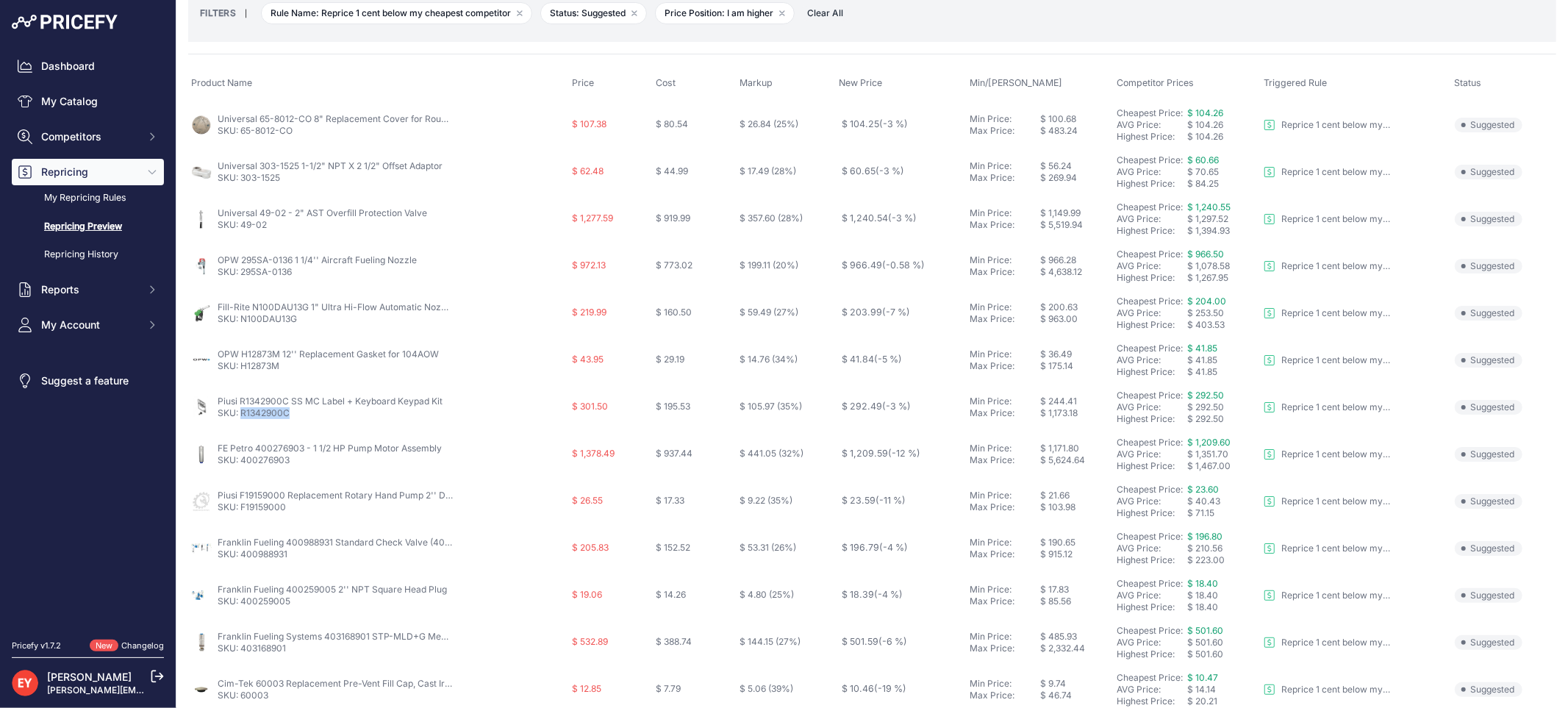
drag, startPoint x: 293, startPoint y: 416, endPoint x: 240, endPoint y: 417, distance: 53.0
click at [240, 417] on p "SKU: R1342900C" at bounding box center [330, 413] width 225 height 11
copy link "R1342900C"
drag, startPoint x: 299, startPoint y: 510, endPoint x: 241, endPoint y: 511, distance: 58.0
click at [241, 511] on p "SKU: F19159000" at bounding box center [335, 507] width 235 height 11
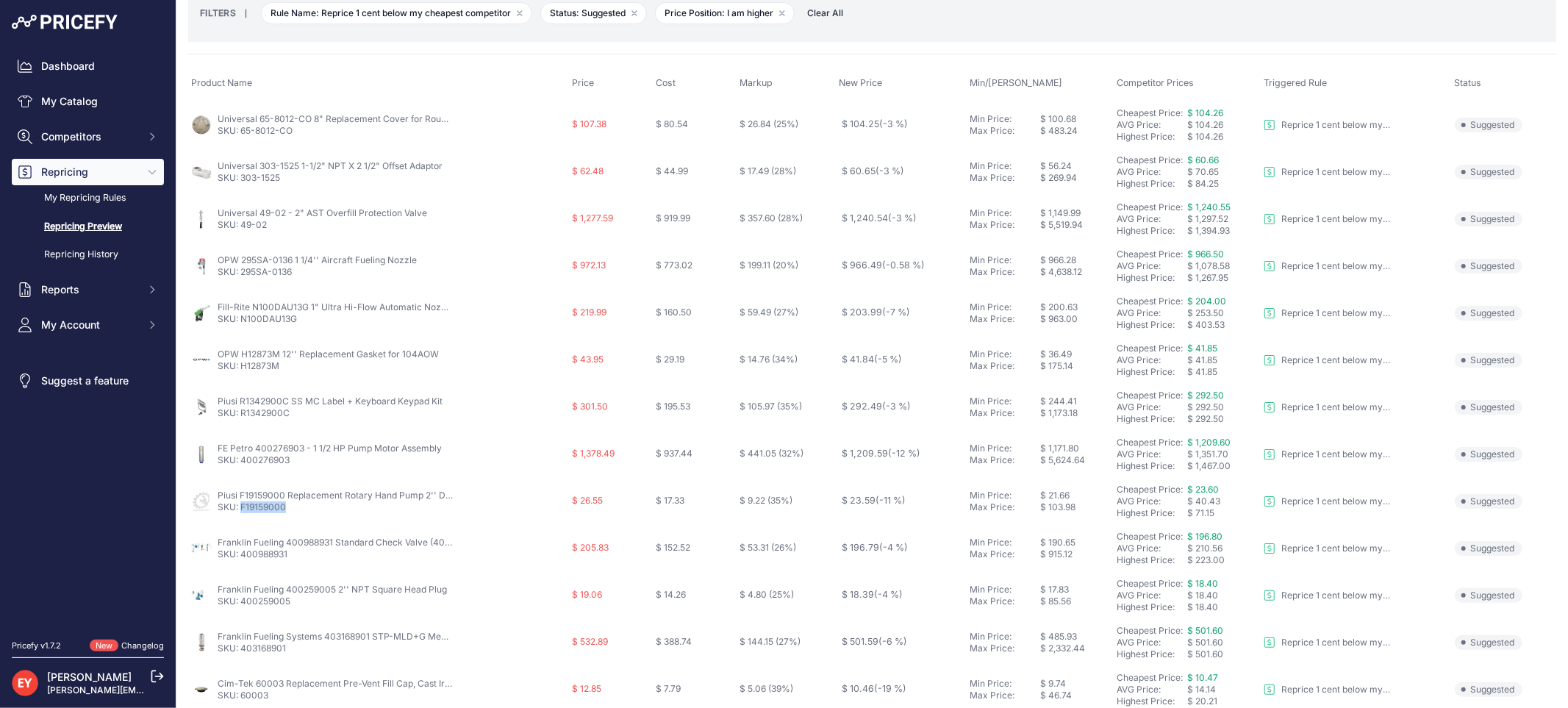
copy link "F19159000"
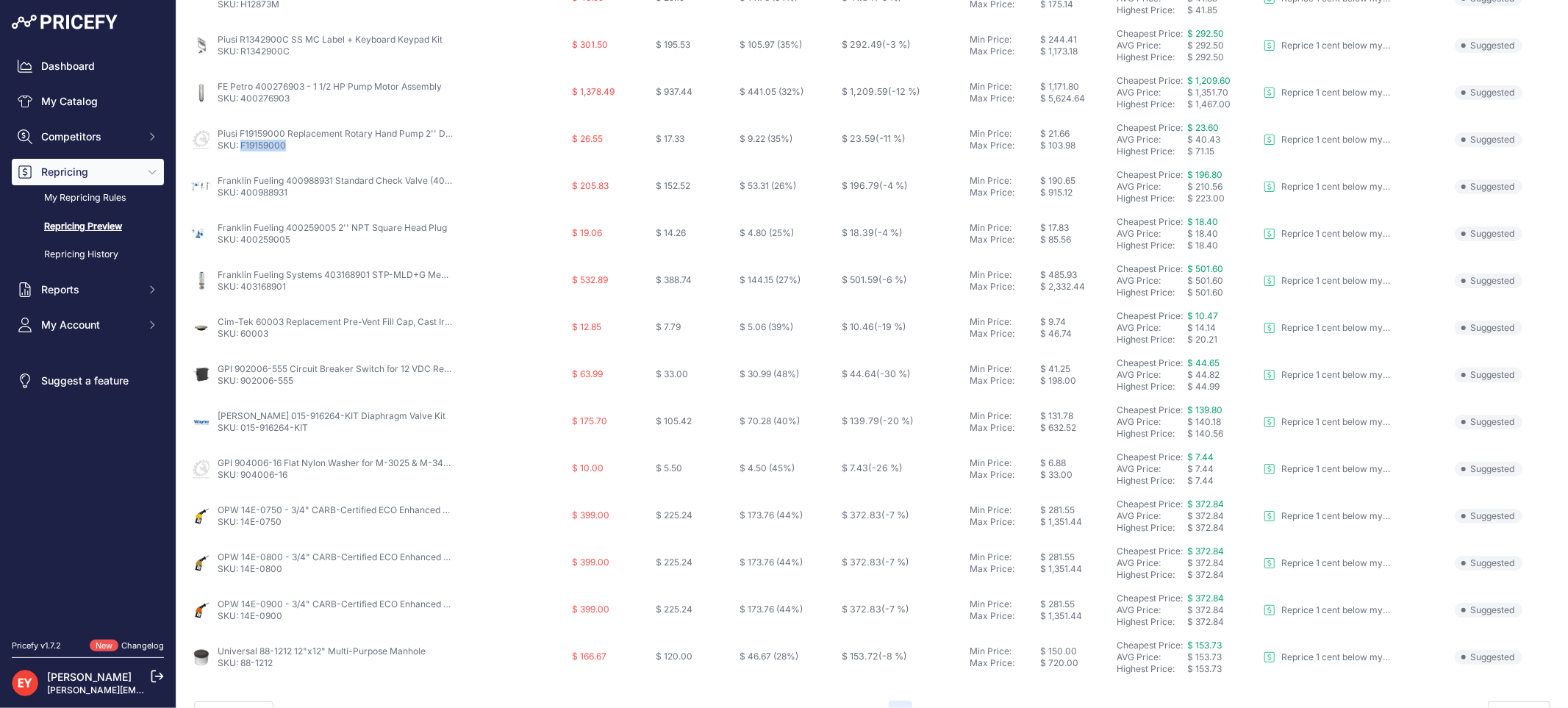
scroll to position [477, 0]
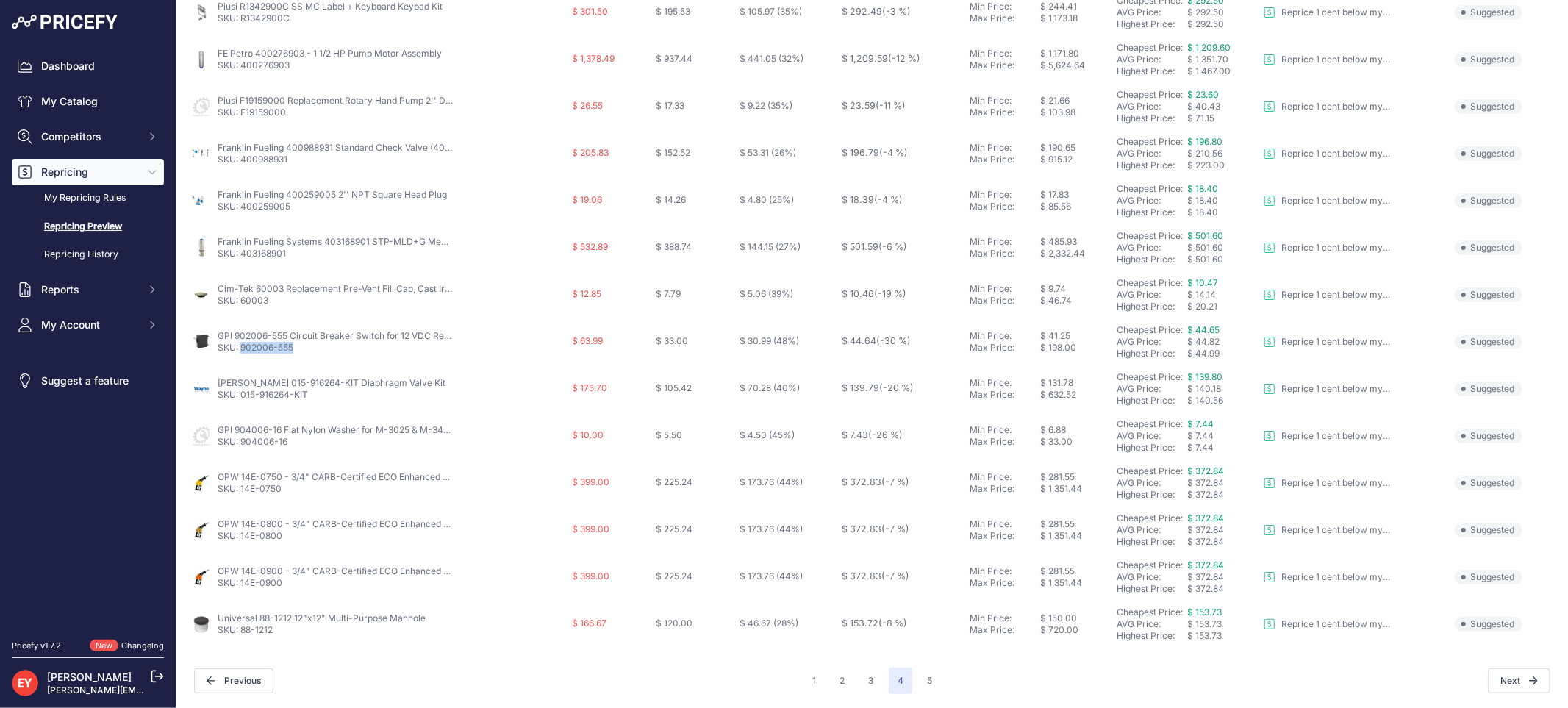
drag, startPoint x: 300, startPoint y: 351, endPoint x: 241, endPoint y: 351, distance: 59.0
click at [241, 351] on p "SKU: 902006-555" at bounding box center [335, 347] width 235 height 11
copy link "902006-555"
click at [918, 672] on button "5" at bounding box center [930, 681] width 23 height 27
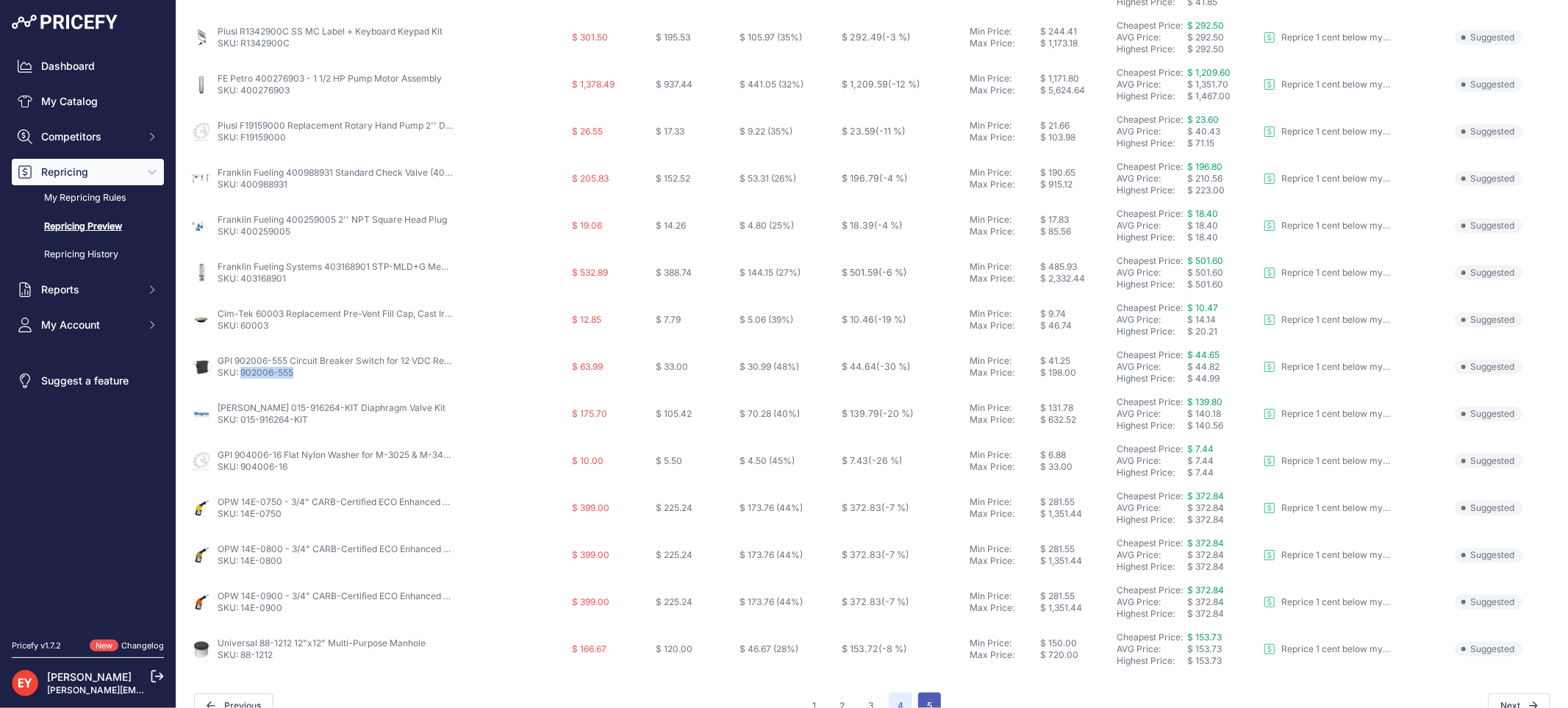
scroll to position [502, 0]
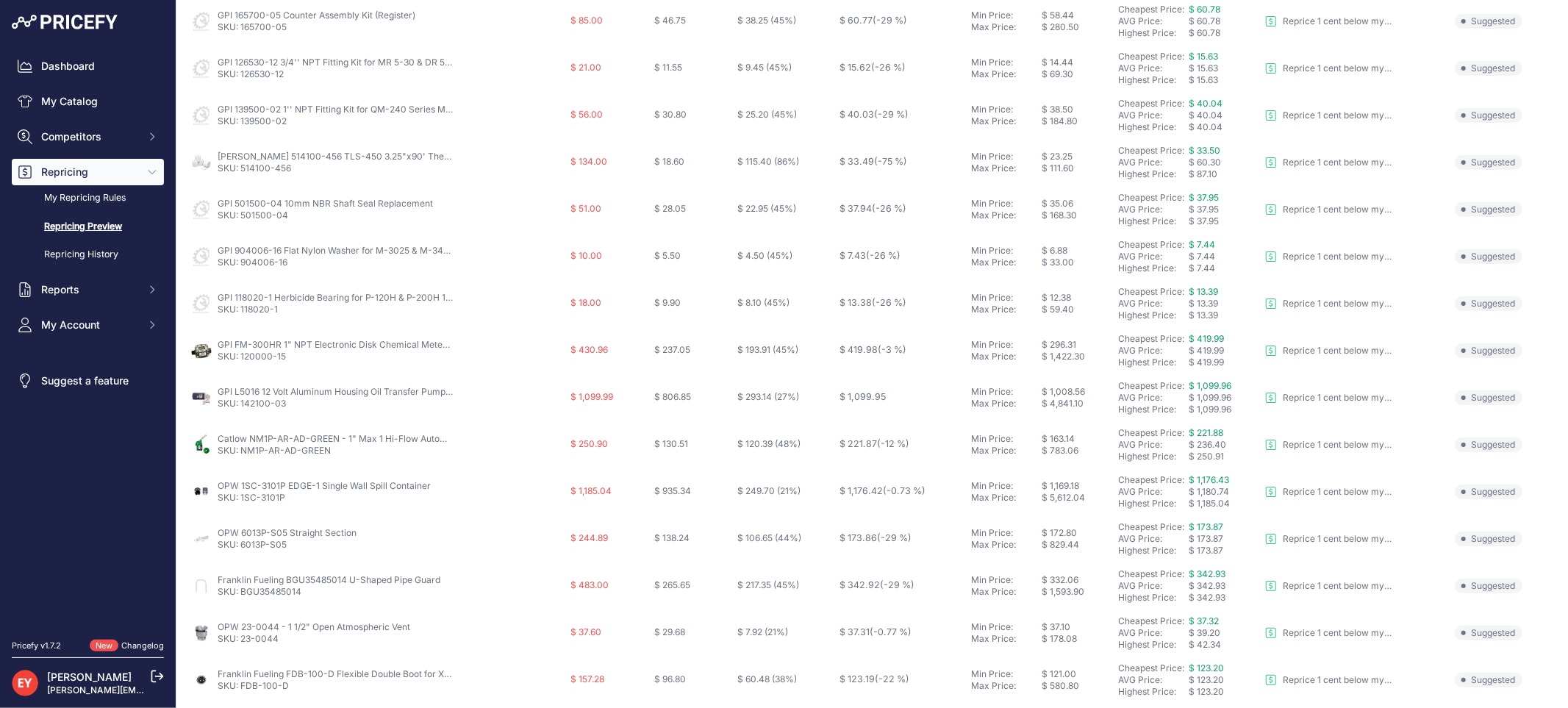
scroll to position [384, 0]
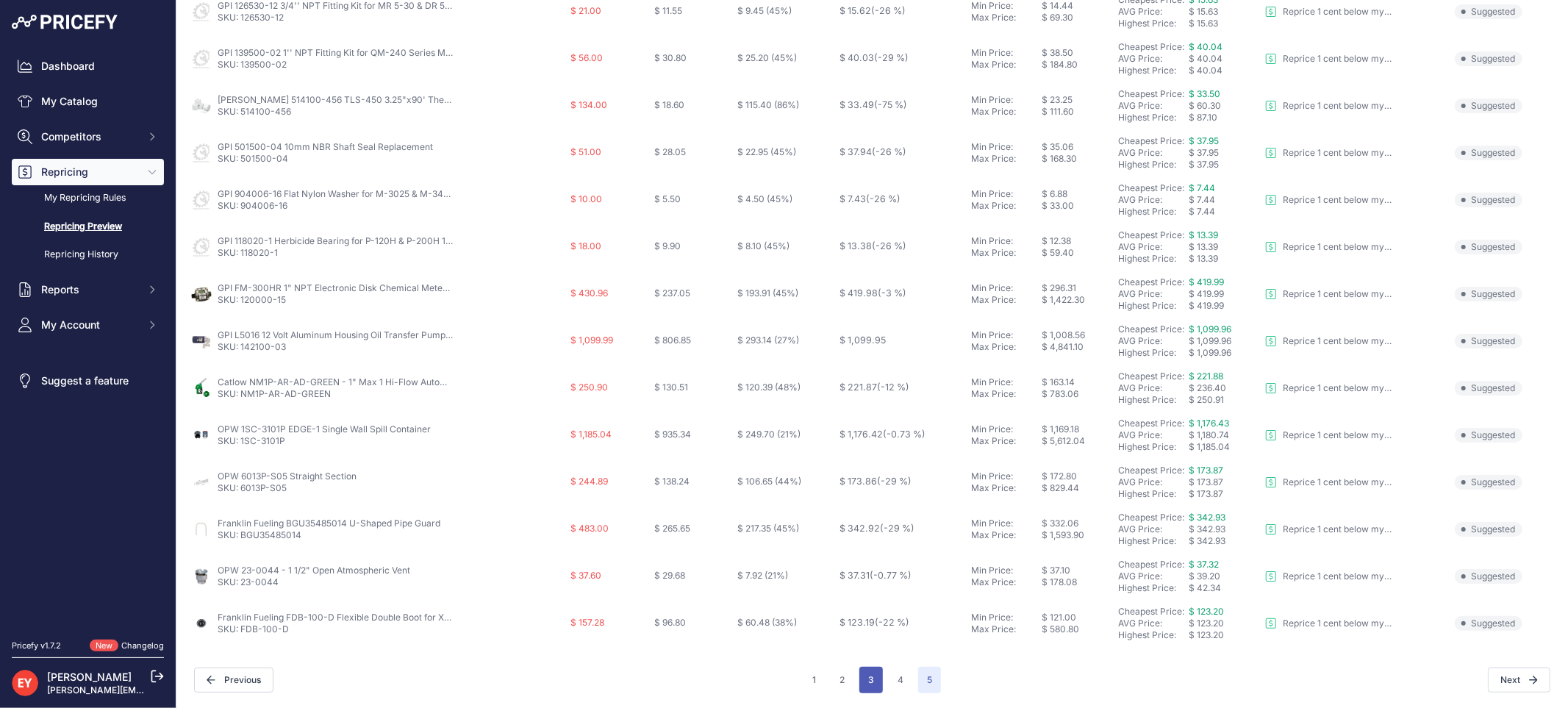
click at [862, 679] on button "3" at bounding box center [871, 680] width 24 height 27
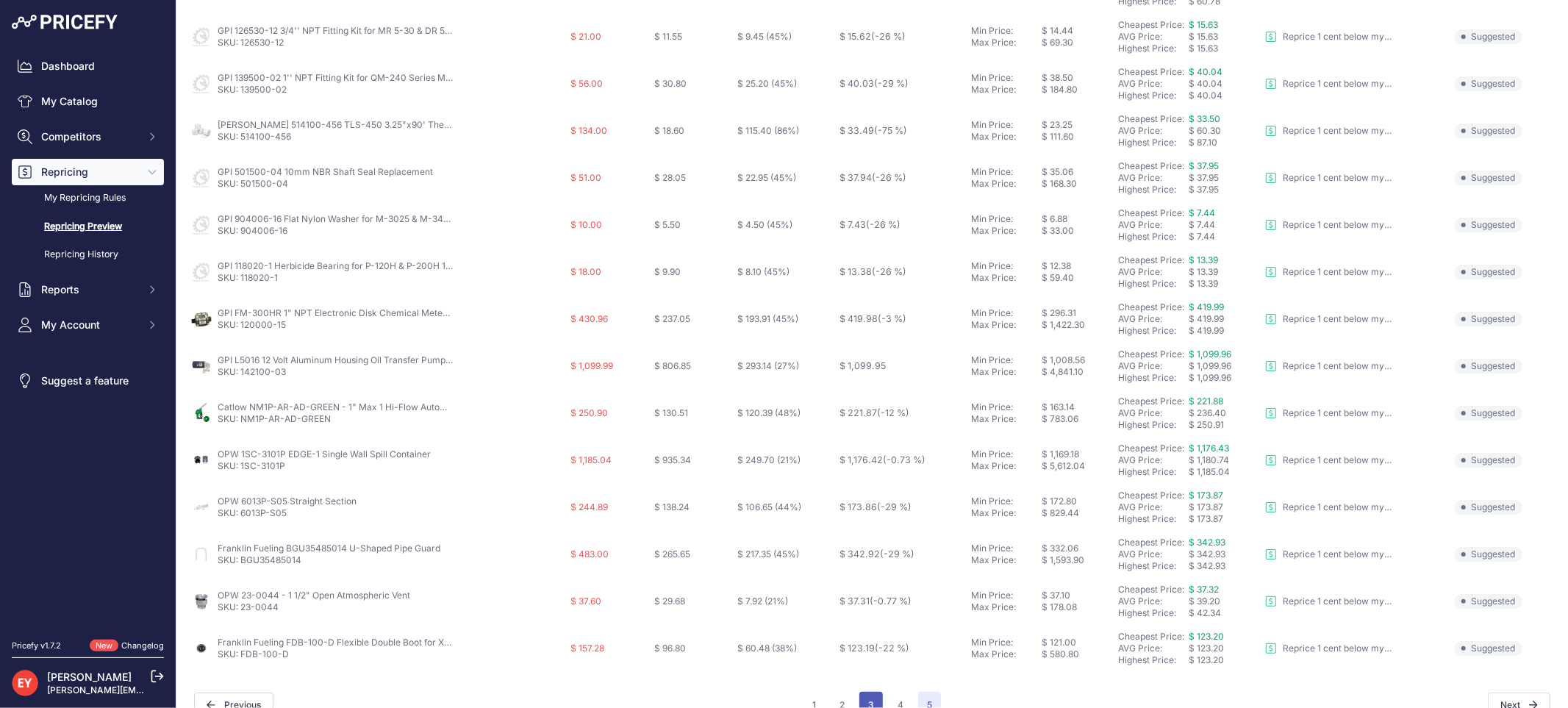
click at [862, 692] on button "3" at bounding box center [871, 705] width 24 height 27
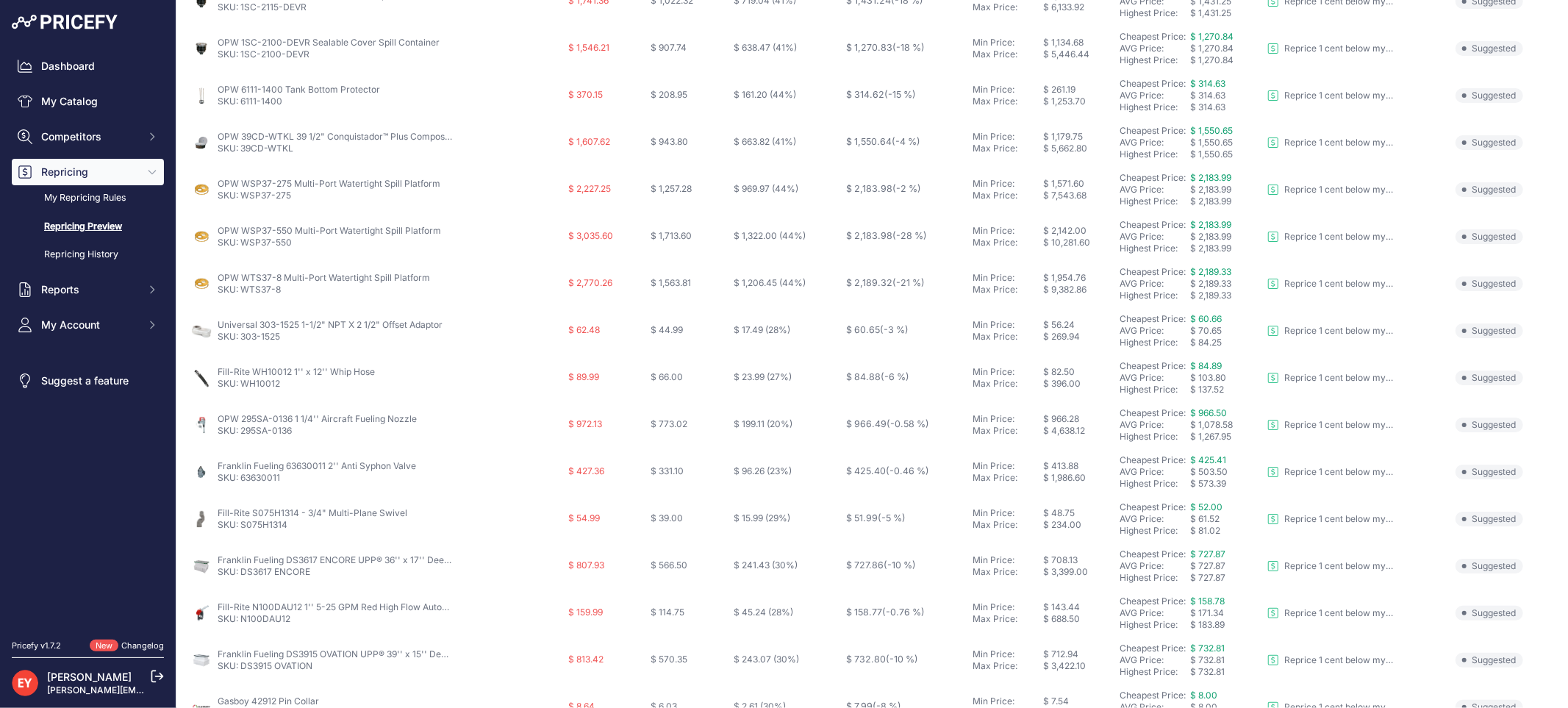
scroll to position [326, 0]
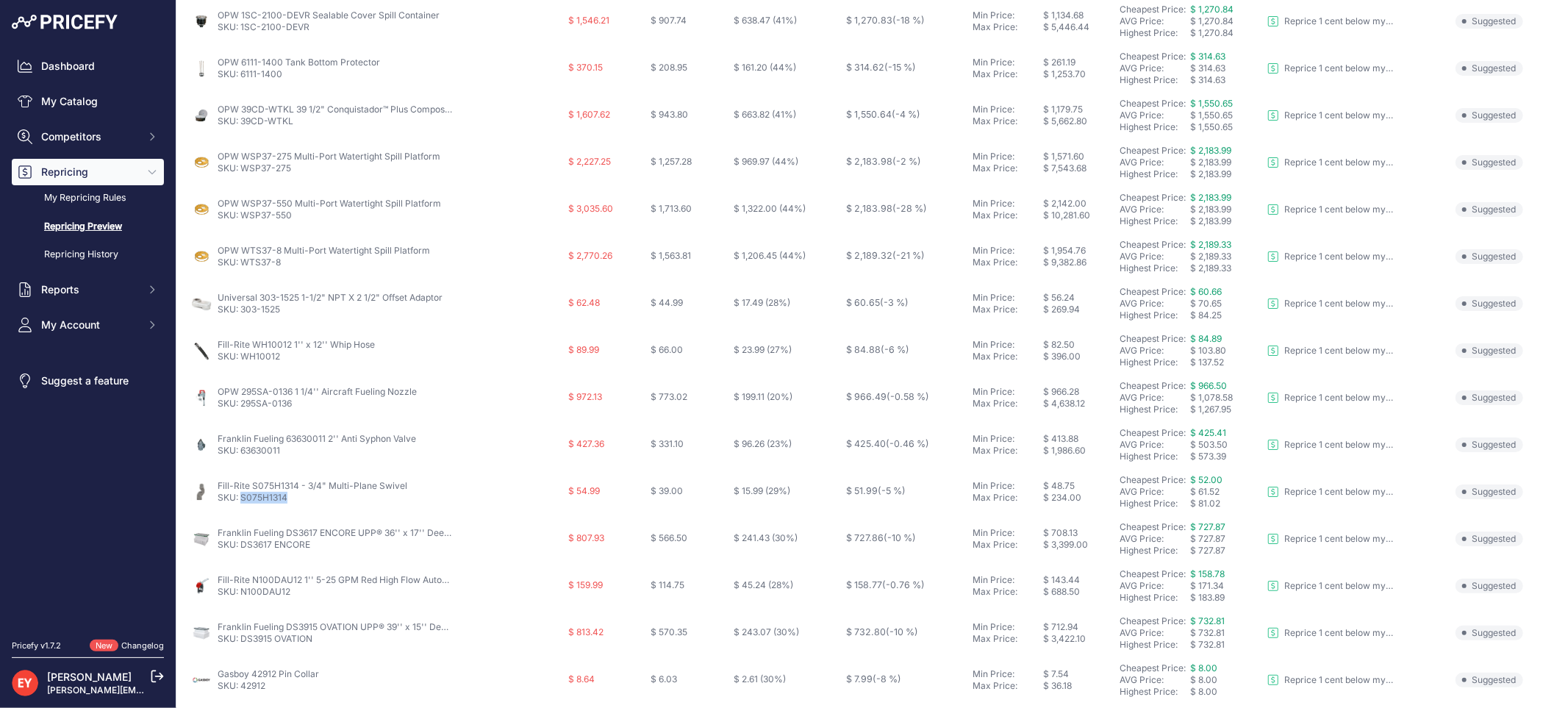
drag, startPoint x: 289, startPoint y: 499, endPoint x: 243, endPoint y: 497, distance: 46.0
click at [243, 497] on p "SKU: S075H1314" at bounding box center [312, 498] width 189 height 11
click at [243, 497] on link "SKU: S075H1314" at bounding box center [252, 498] width 69 height 11
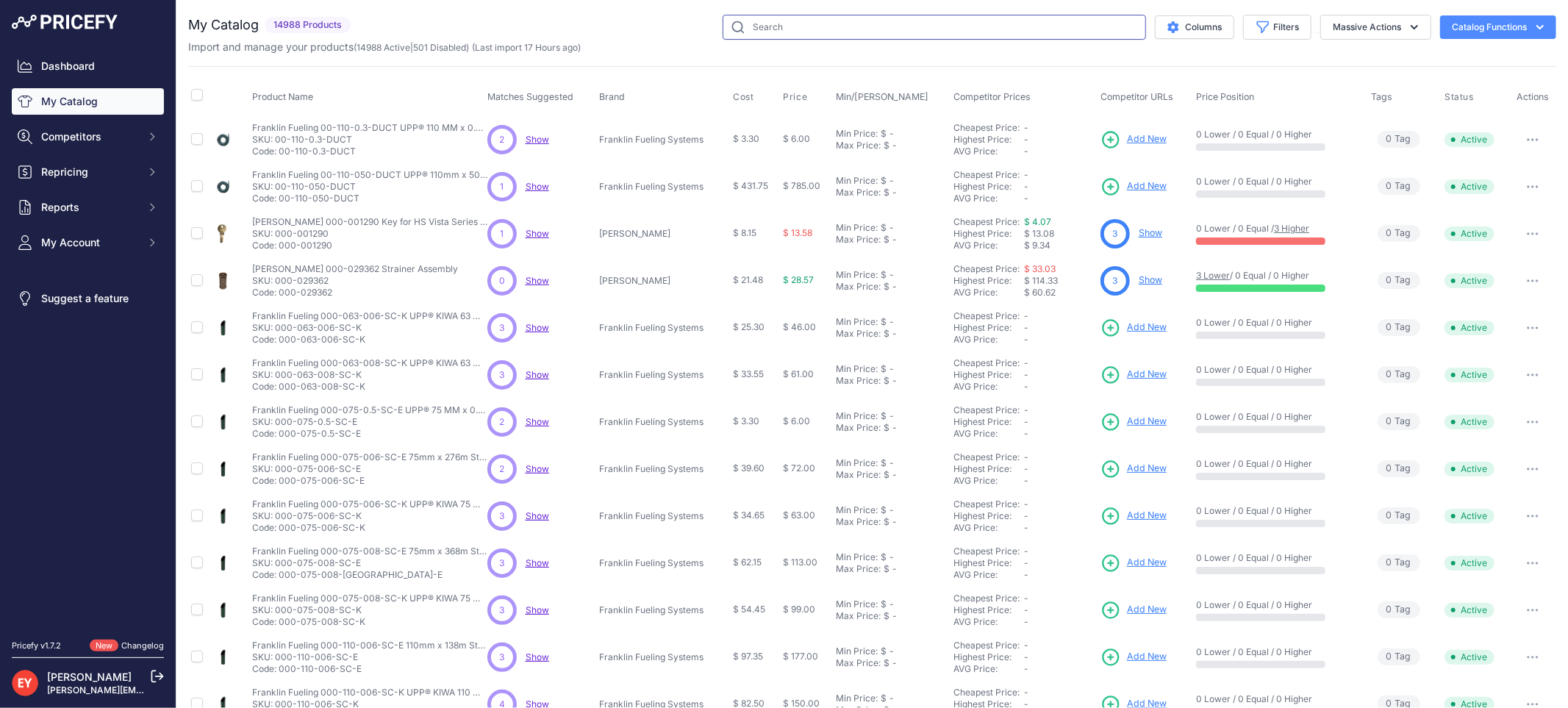
click at [773, 28] on input "text" at bounding box center [934, 27] width 423 height 25
paste input "FRHMN100S"
drag, startPoint x: 825, startPoint y: 27, endPoint x: 669, endPoint y: 28, distance: 156.0
click at [669, 28] on div "FRHMN100S Columns Filters Status All Status Only Enabled Only Disabled Select a…" at bounding box center [956, 27] width 1200 height 25
paste input "07520"
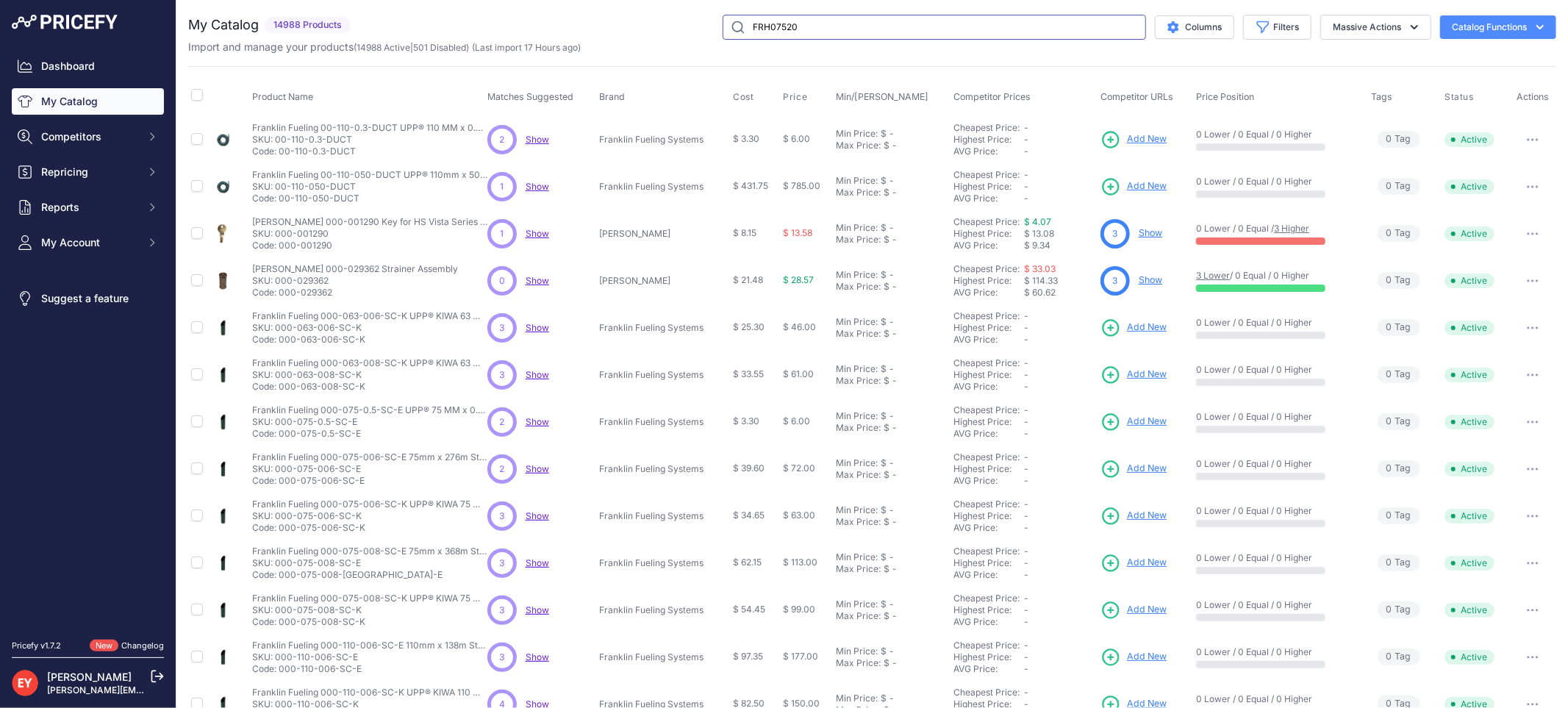
type input "FRH07520"
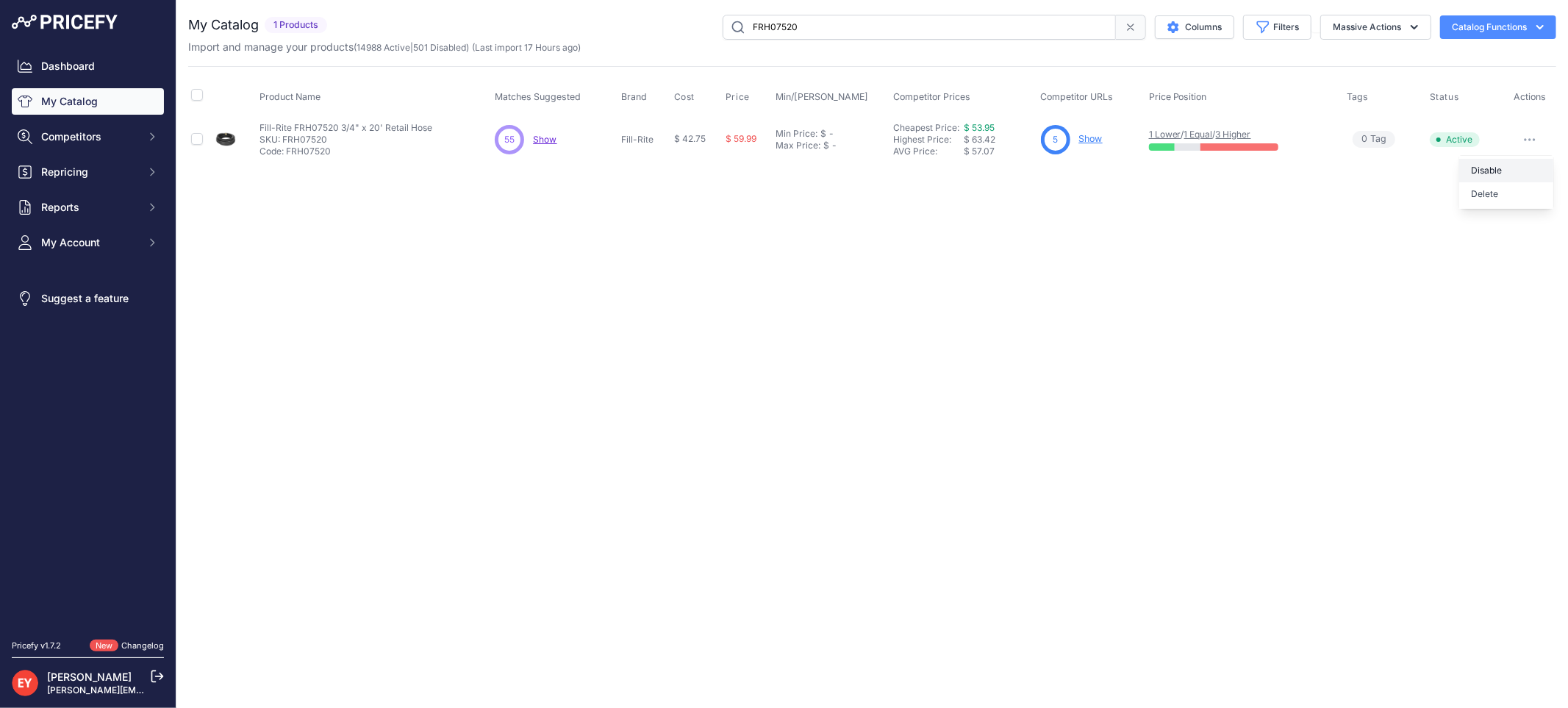
click at [1513, 163] on button "Disable" at bounding box center [1506, 170] width 94 height 24
drag, startPoint x: 816, startPoint y: 26, endPoint x: 726, endPoint y: 23, distance: 90.0
click at [726, 23] on input "FRH07520" at bounding box center [919, 27] width 393 height 25
paste input "10012"
type input "FRH10012"
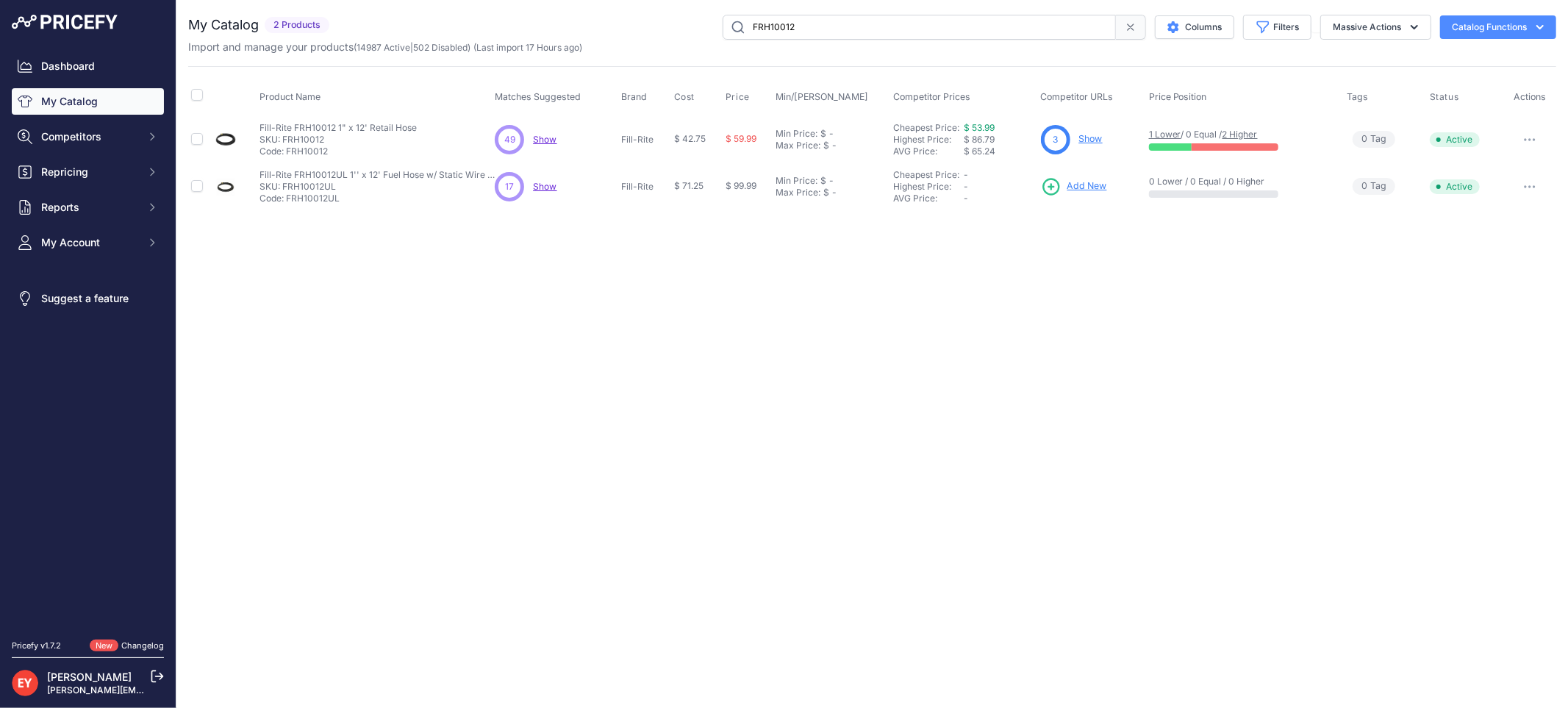
click at [1539, 134] on button "button" at bounding box center [1530, 140] width 29 height 21
click at [1498, 162] on button "Disable" at bounding box center [1506, 170] width 94 height 24
drag, startPoint x: 827, startPoint y: 24, endPoint x: 714, endPoint y: 25, distance: 113.0
click at [714, 25] on div "FRH10012 Columns Filters Status All Status Only Enabled Only Disabled" at bounding box center [946, 27] width 1222 height 25
paste input "A07506HW"
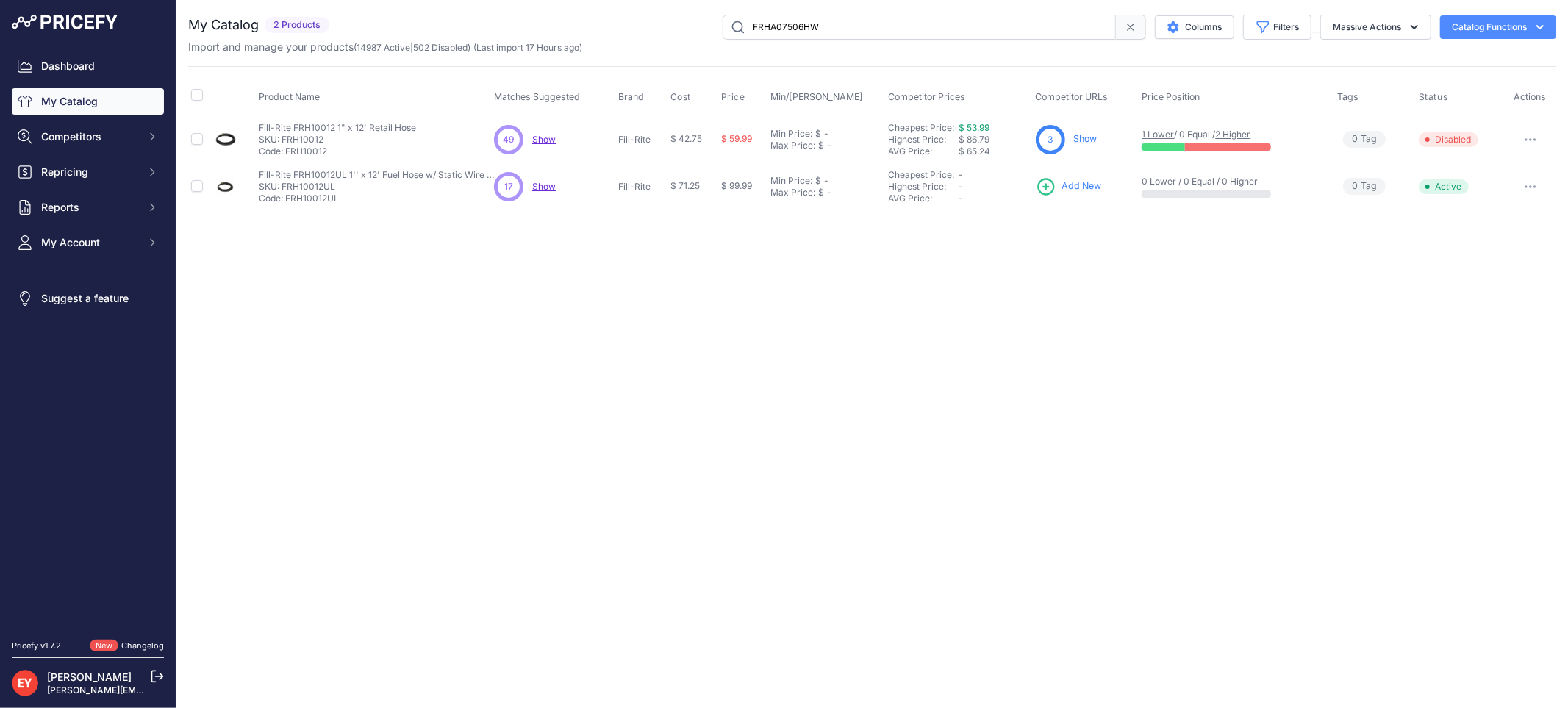
type input "FRHA07506HW"
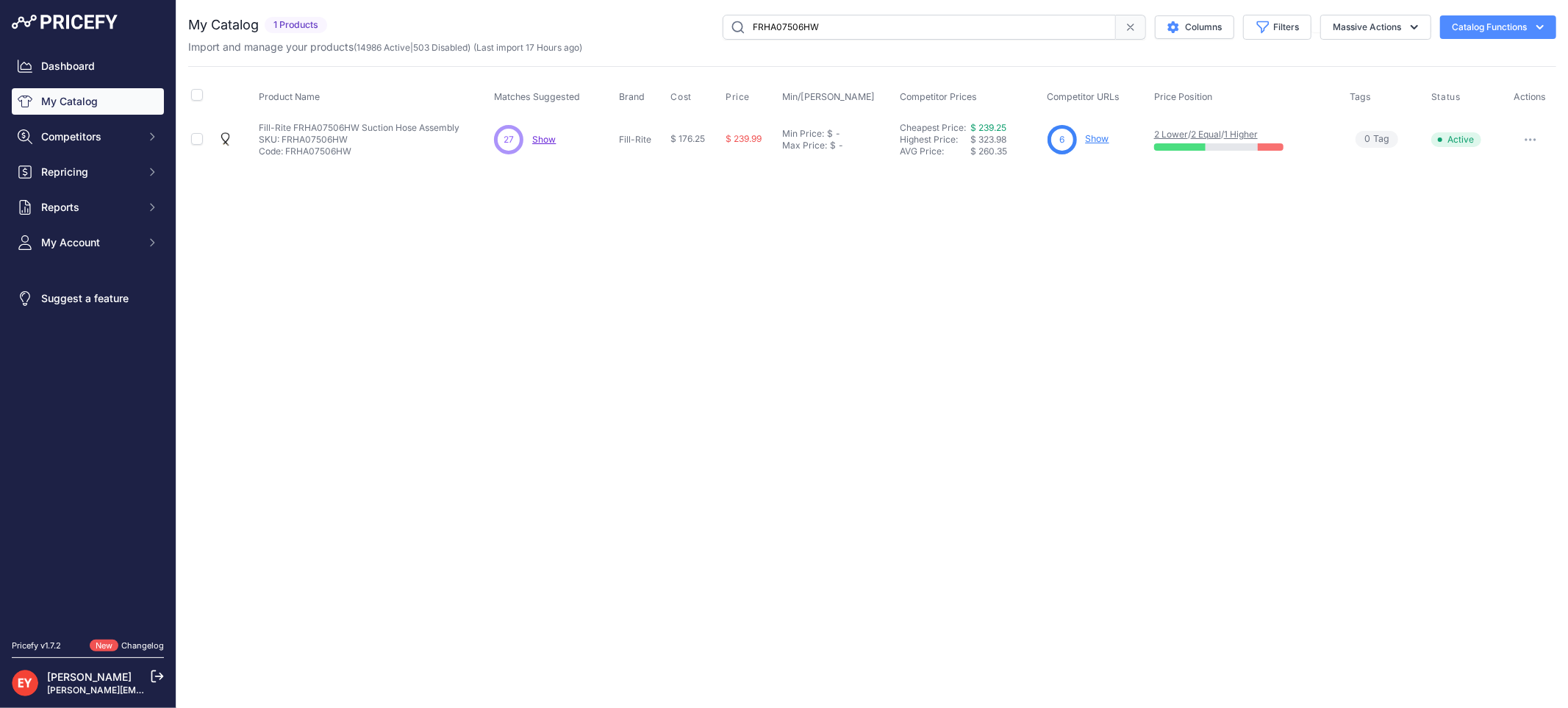
click at [1531, 143] on button "button" at bounding box center [1530, 140] width 29 height 21
click at [1515, 166] on button "Disable" at bounding box center [1506, 170] width 94 height 24
drag, startPoint x: 866, startPoint y: 22, endPoint x: 691, endPoint y: 23, distance: 175.0
click at [691, 23] on div "FRHA07506HW Columns Filters Status All Status Only Enabled Only Disabled" at bounding box center [945, 27] width 1224 height 25
paste input "R1342900C"
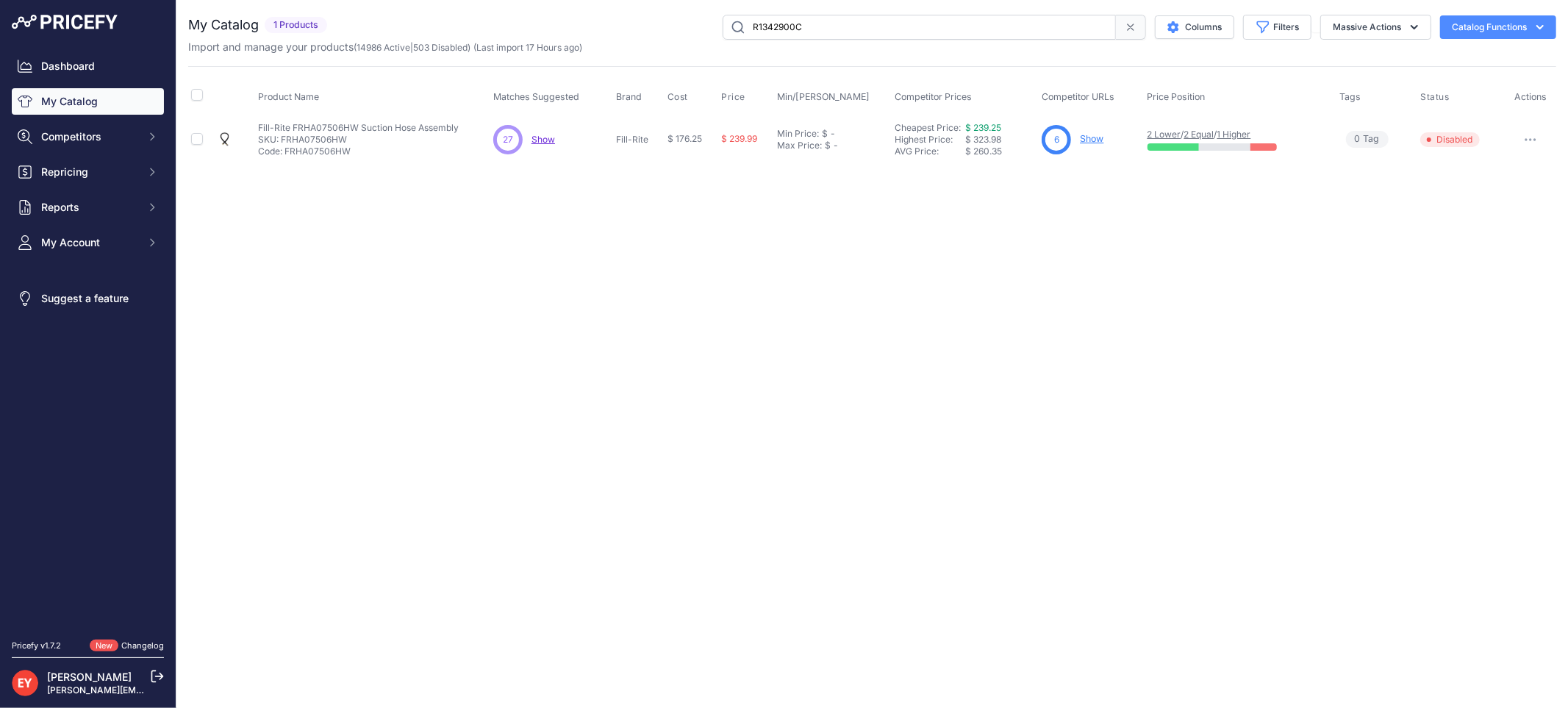
type input "R1342900C"
click at [1522, 163] on button "Disable" at bounding box center [1506, 170] width 94 height 24
drag, startPoint x: 848, startPoint y: 28, endPoint x: 733, endPoint y: 30, distance: 115.0
click at [733, 30] on input "R1342900C" at bounding box center [919, 27] width 393 height 25
paste input "F19159000"
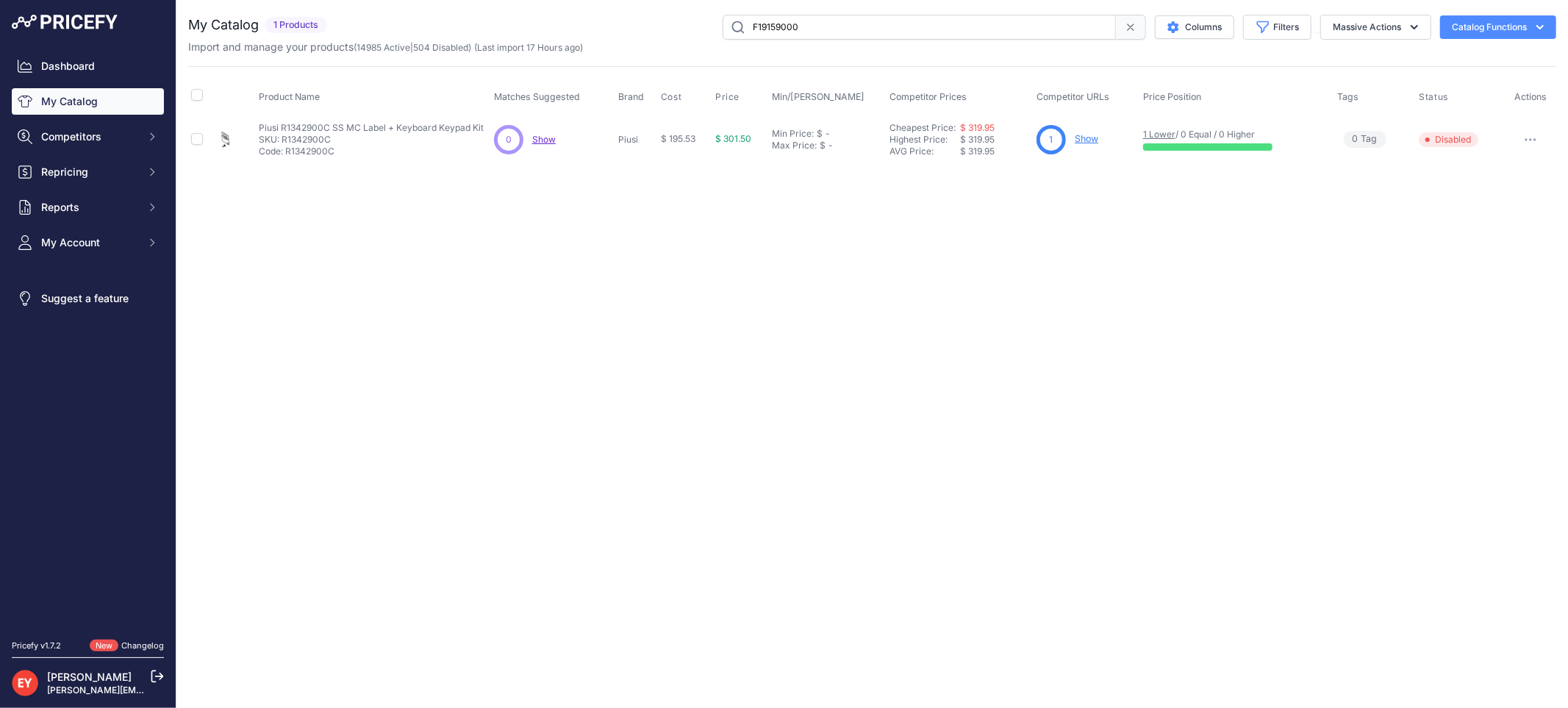
type input "F19159000"
click at [1532, 138] on icon "button" at bounding box center [1530, 139] width 11 height 3
click at [1539, 163] on button "Disable" at bounding box center [1506, 170] width 94 height 24
drag, startPoint x: 850, startPoint y: 30, endPoint x: 710, endPoint y: 33, distance: 140.0
click at [710, 33] on div "F19159000 Columns Filters Status All Status Only Enabled Only Disabled" at bounding box center [945, 27] width 1224 height 25
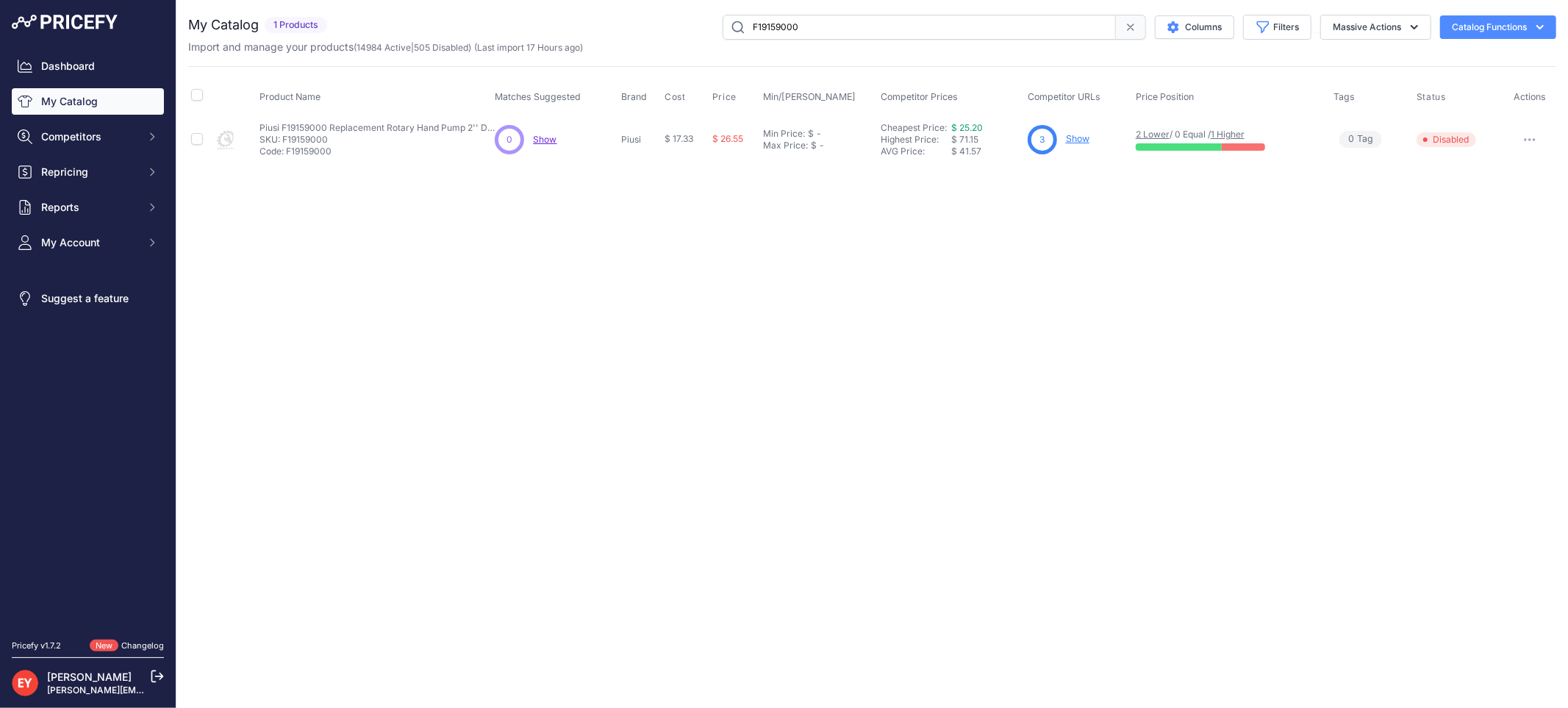
paste input "901C"
type input "901C"
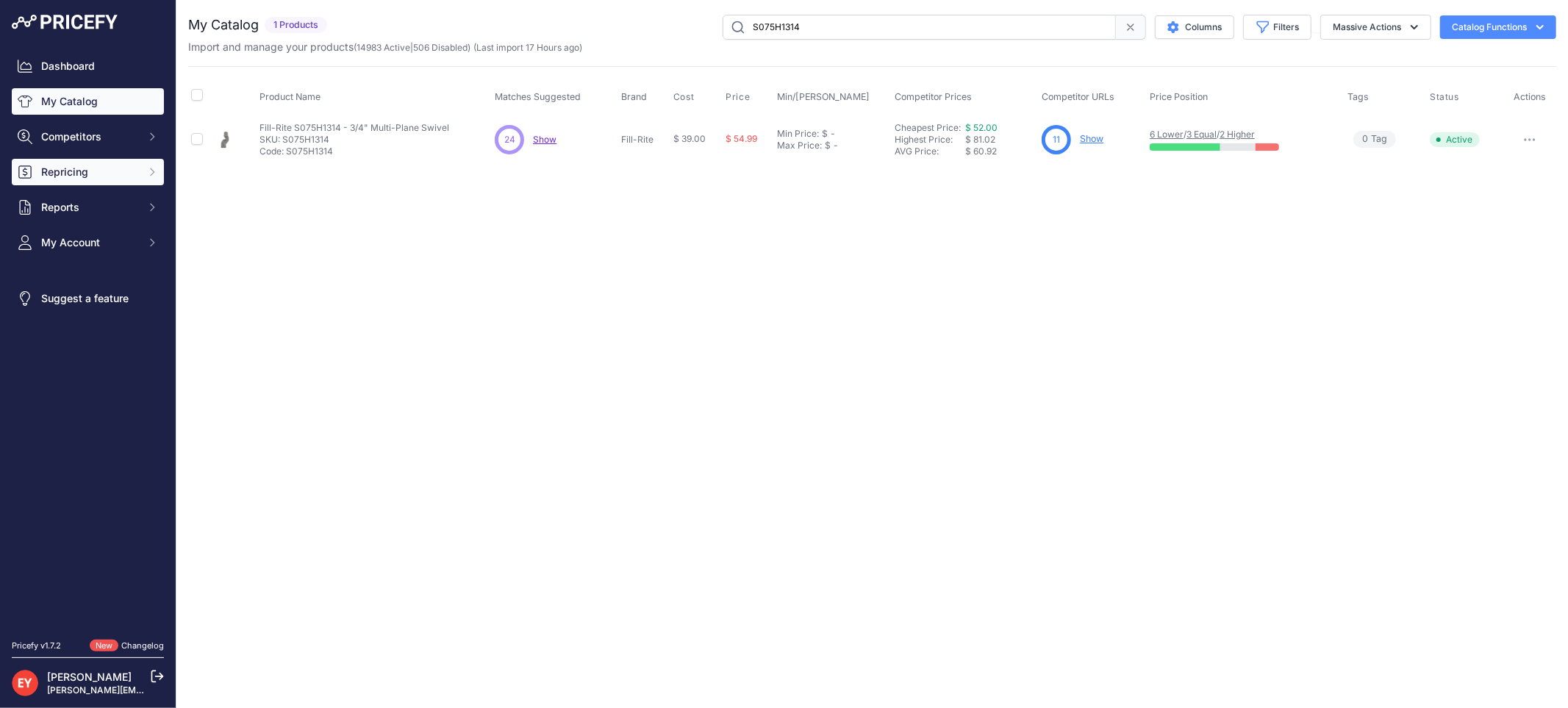
click at [79, 166] on span "Repricing" at bounding box center [88, 171] width 96 height 14
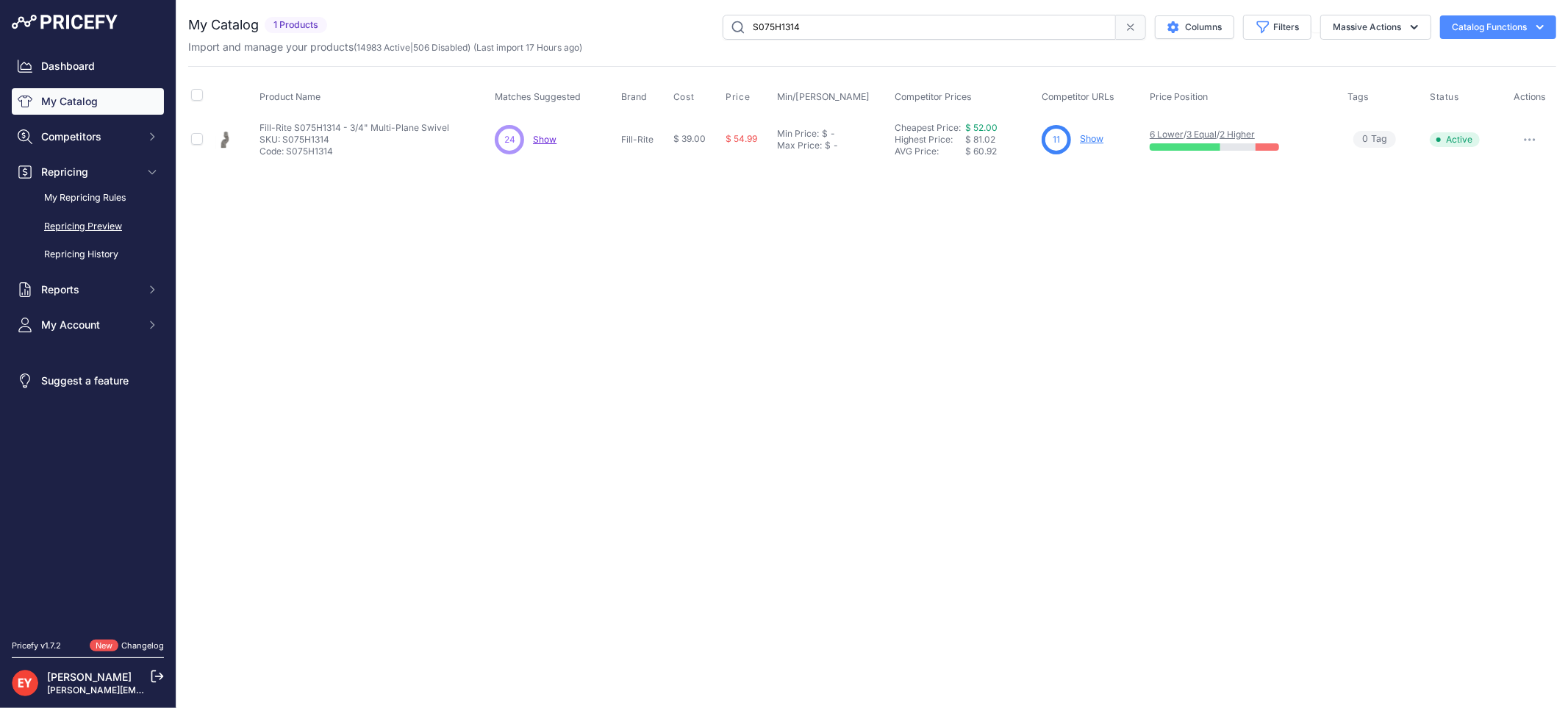
click at [106, 232] on link "Repricing Preview" at bounding box center [88, 226] width 152 height 26
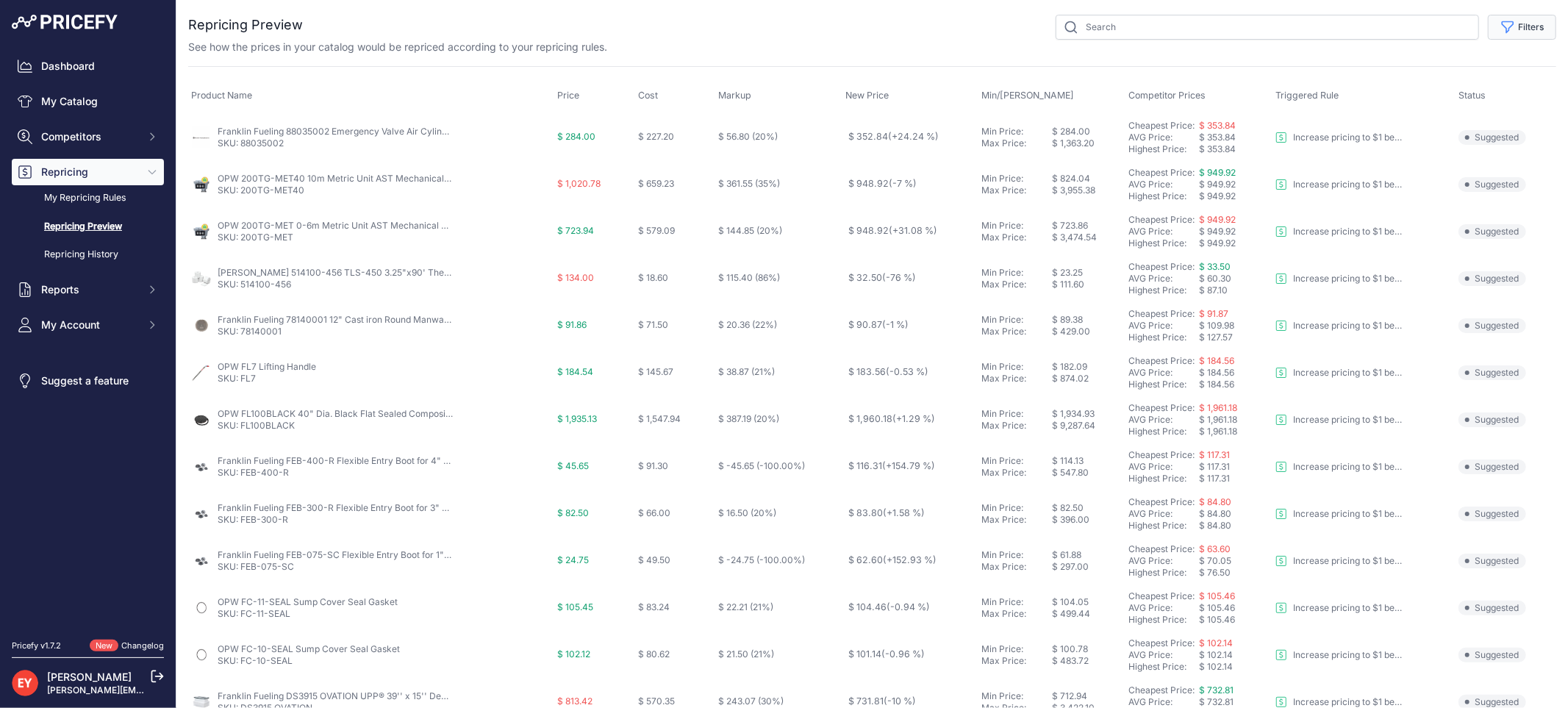
click at [1519, 18] on button "Filters" at bounding box center [1522, 27] width 69 height 25
click at [1440, 76] on select "Select an option Reprice 1 cent below my cheapest competitor Increase pricing t…" at bounding box center [1474, 85] width 141 height 25
select select "3390"
click at [1403, 72] on select "Select an option Reprice 1 cent below my cheapest competitor Increase pricing t…" at bounding box center [1474, 85] width 141 height 25
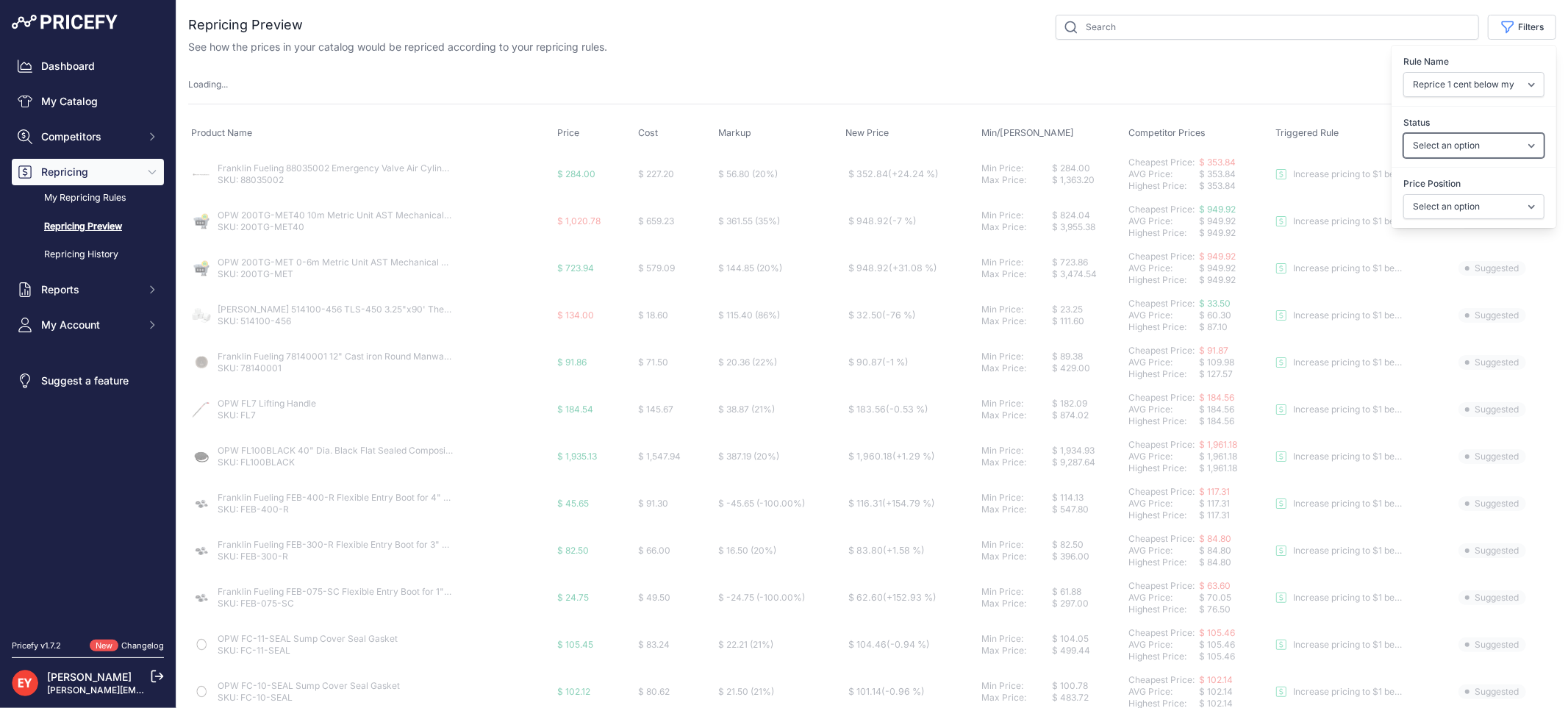
click at [1419, 150] on select "Select an option Skipped Repriced Suggested In Error" at bounding box center [1474, 146] width 141 height 25
select select "suggested"
click at [1403, 133] on select "Select an option Skipped Repriced Suggested In Error" at bounding box center [1474, 146] width 141 height 25
click at [1431, 209] on select "Select an option I am higher Same price I am lower" at bounding box center [1474, 206] width 141 height 25
select select "1"
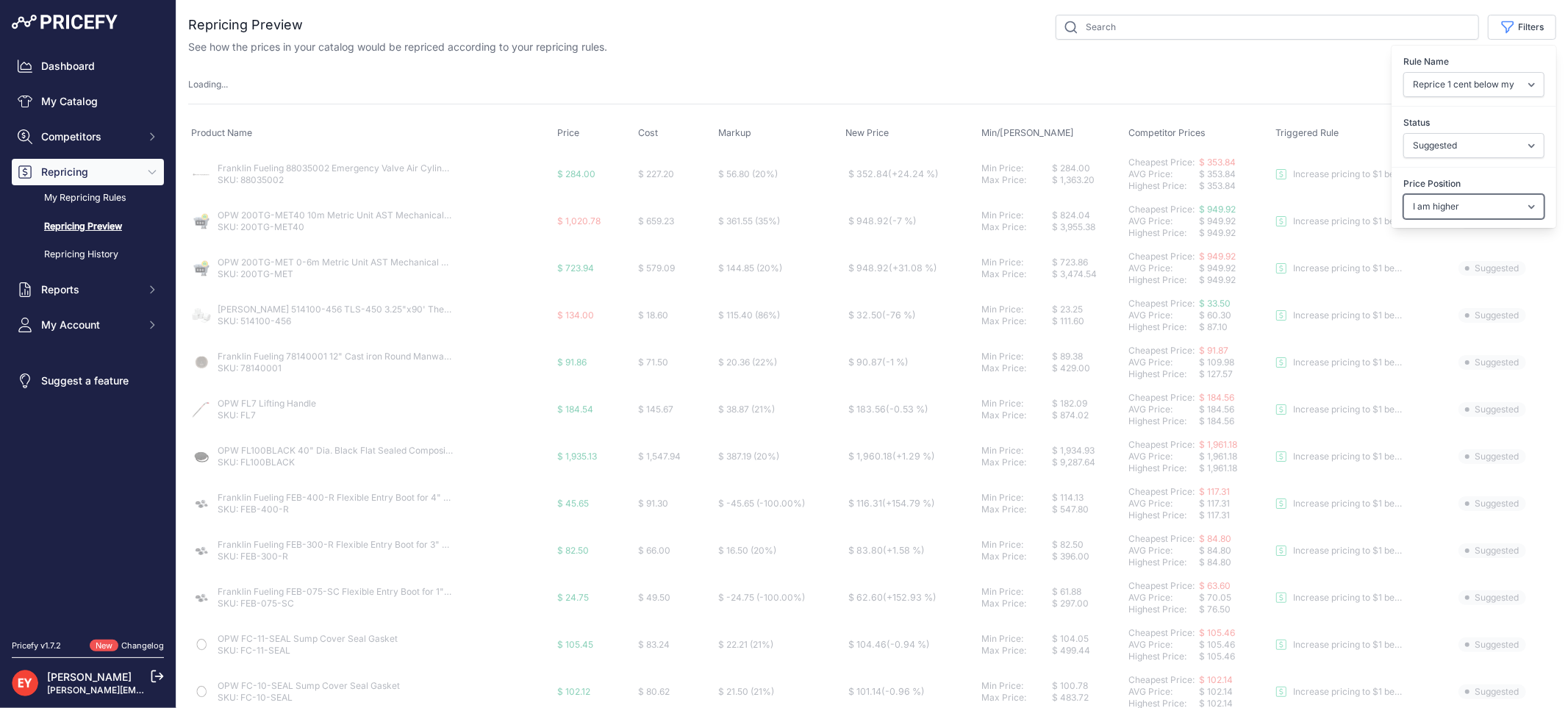
click at [1403, 194] on select "Select an option I am higher Same price I am lower" at bounding box center [1474, 206] width 141 height 25
select select
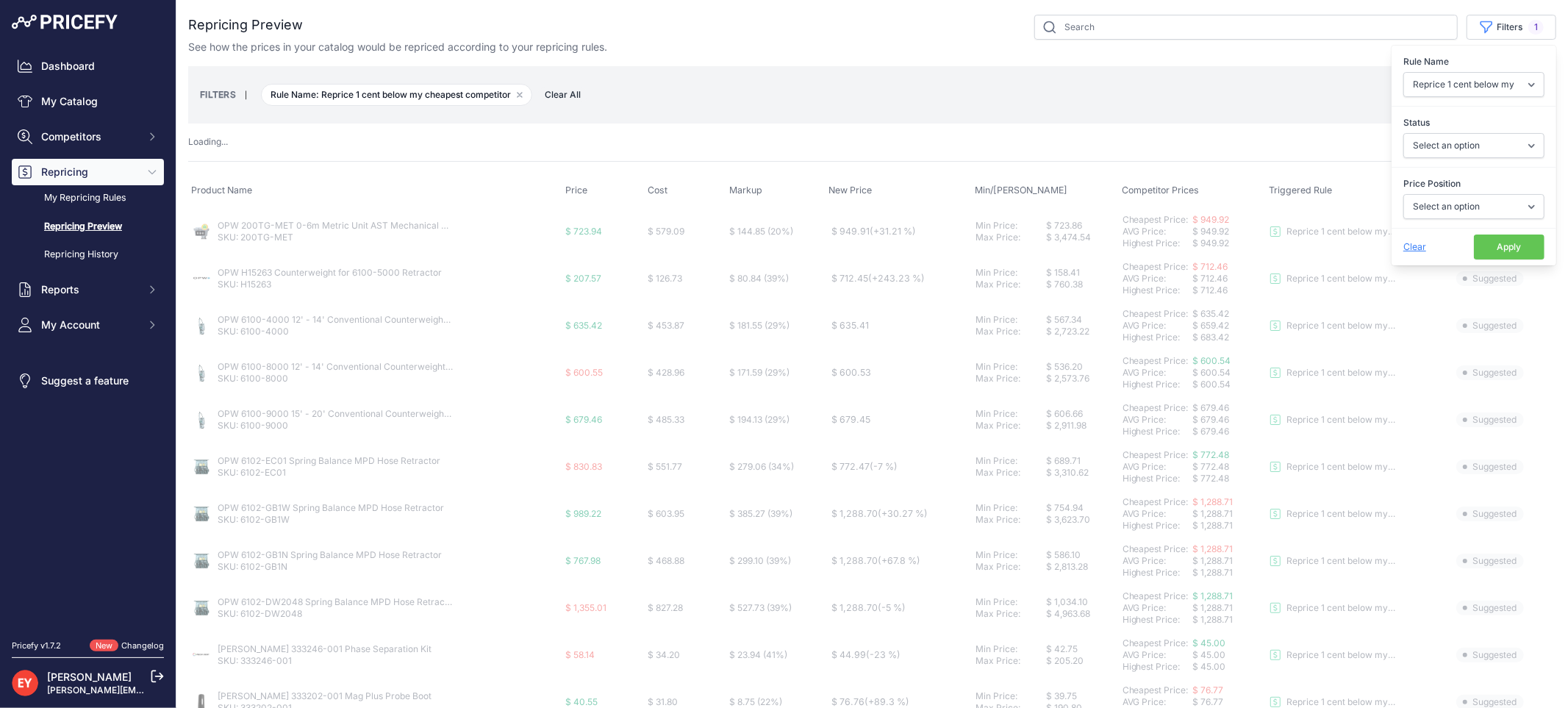
click at [1499, 247] on button "Apply" at bounding box center [1509, 247] width 70 height 25
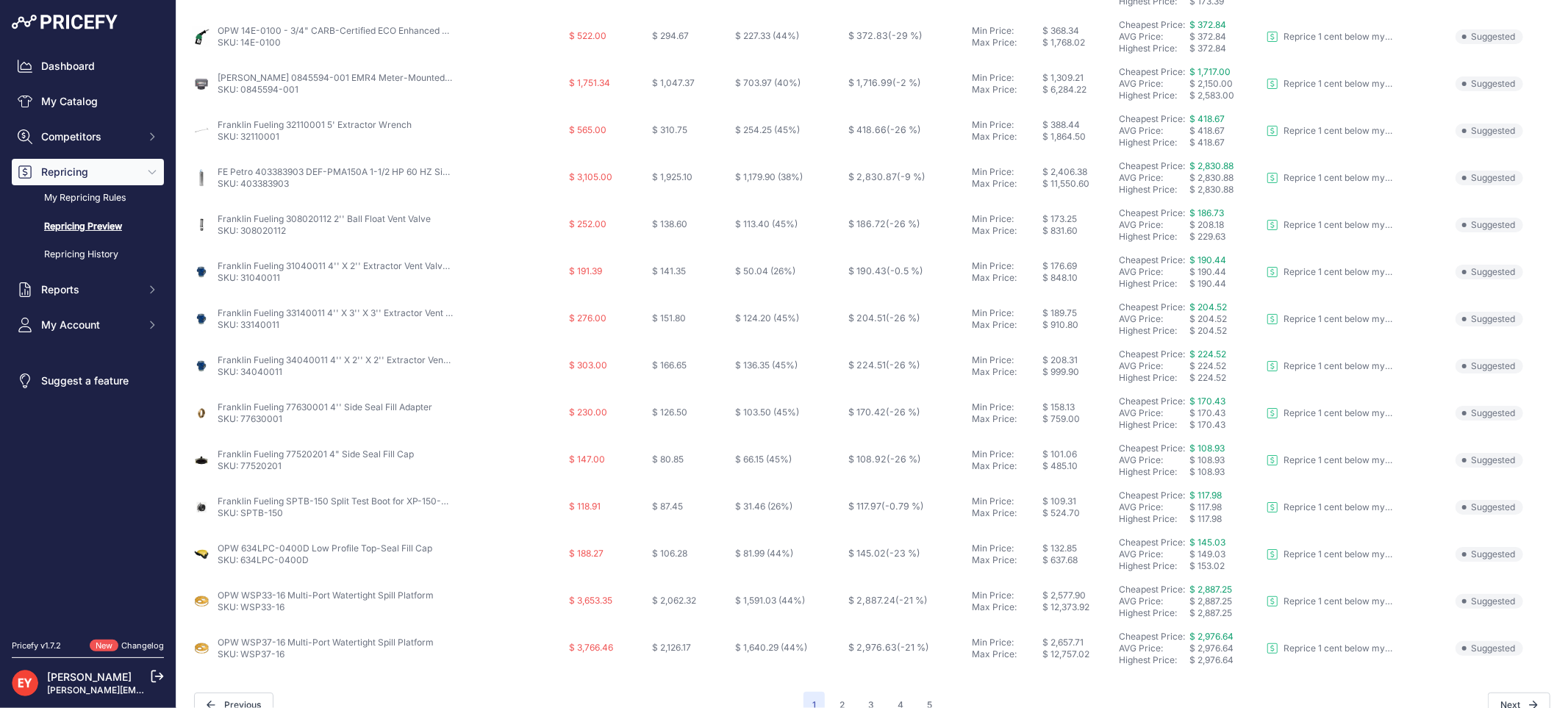
scroll to position [477, 0]
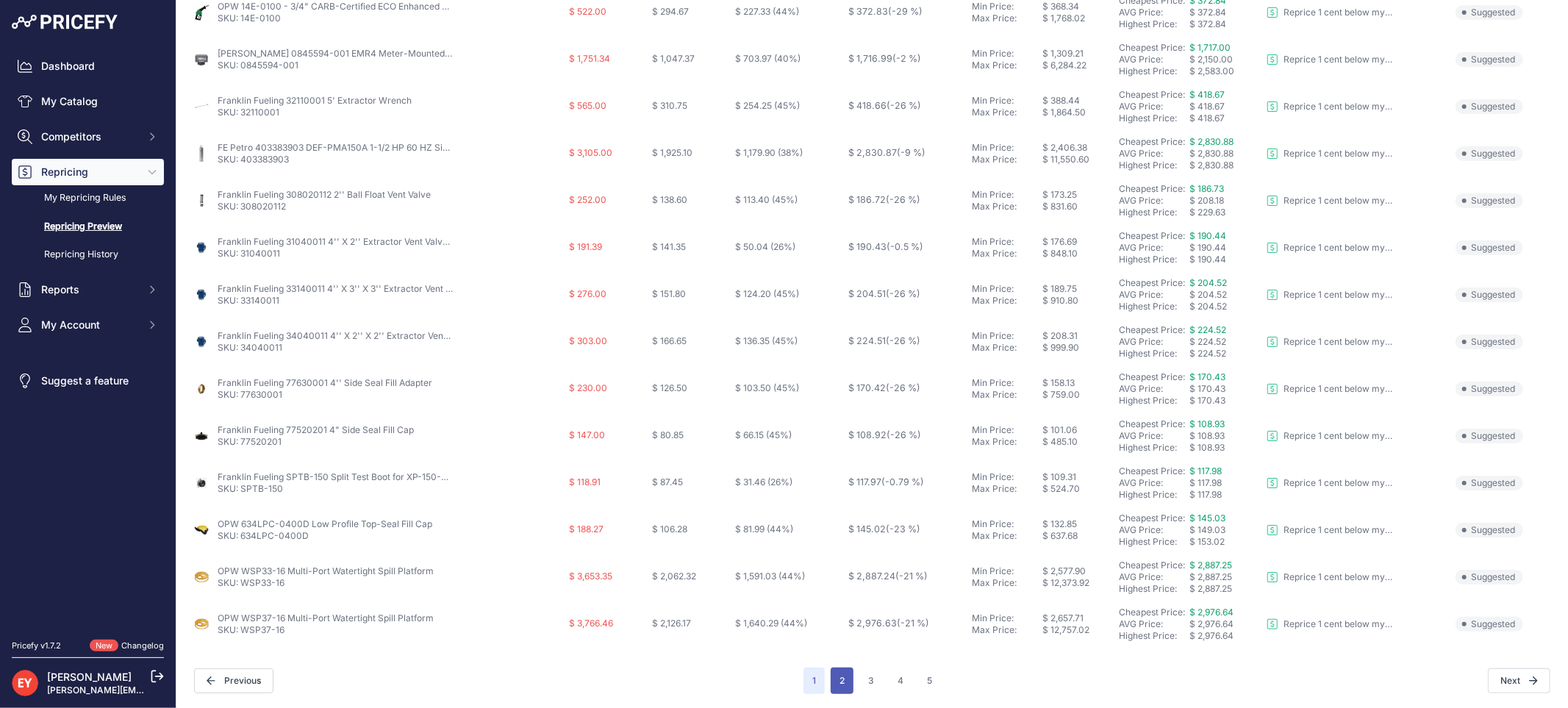
click at [842, 672] on button "2" at bounding box center [842, 681] width 23 height 27
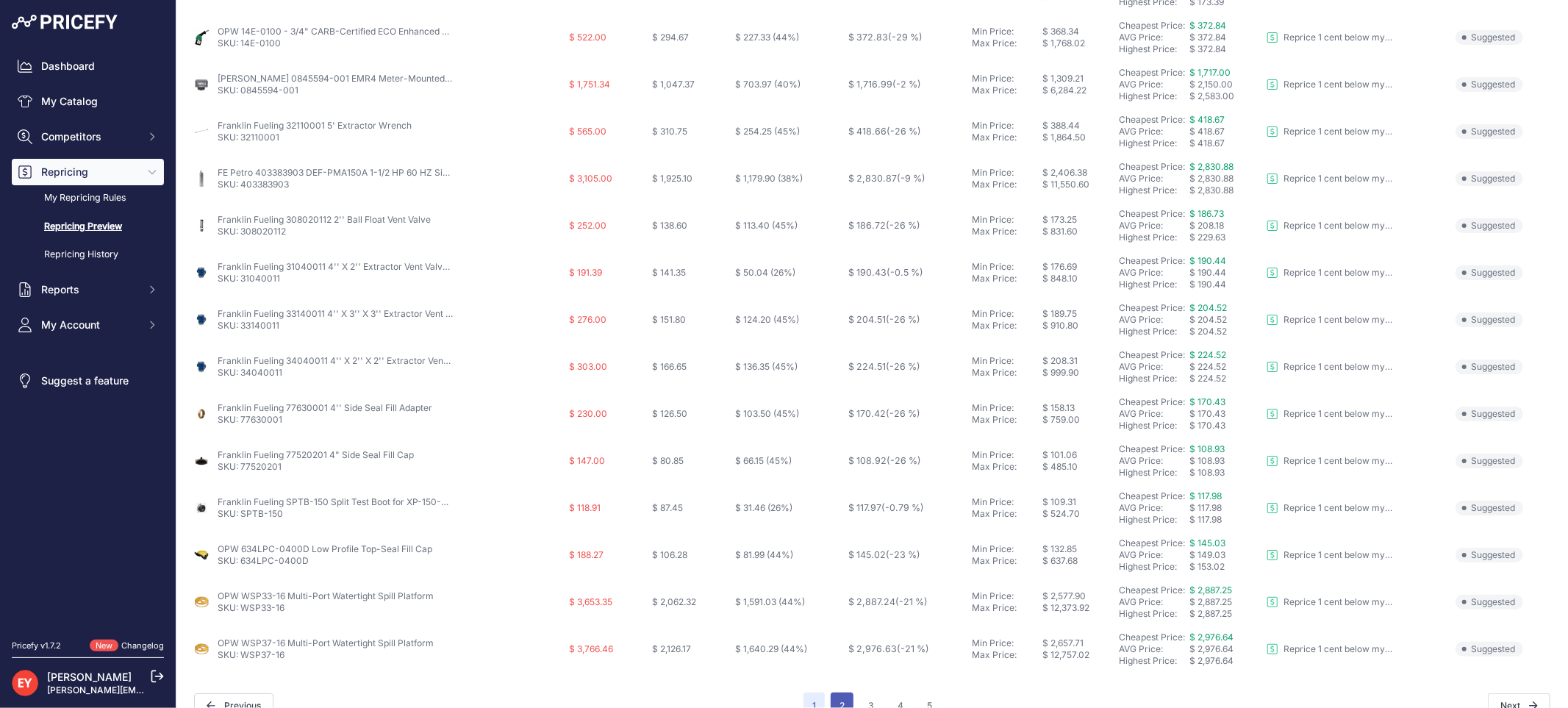
scroll to position [502, 0]
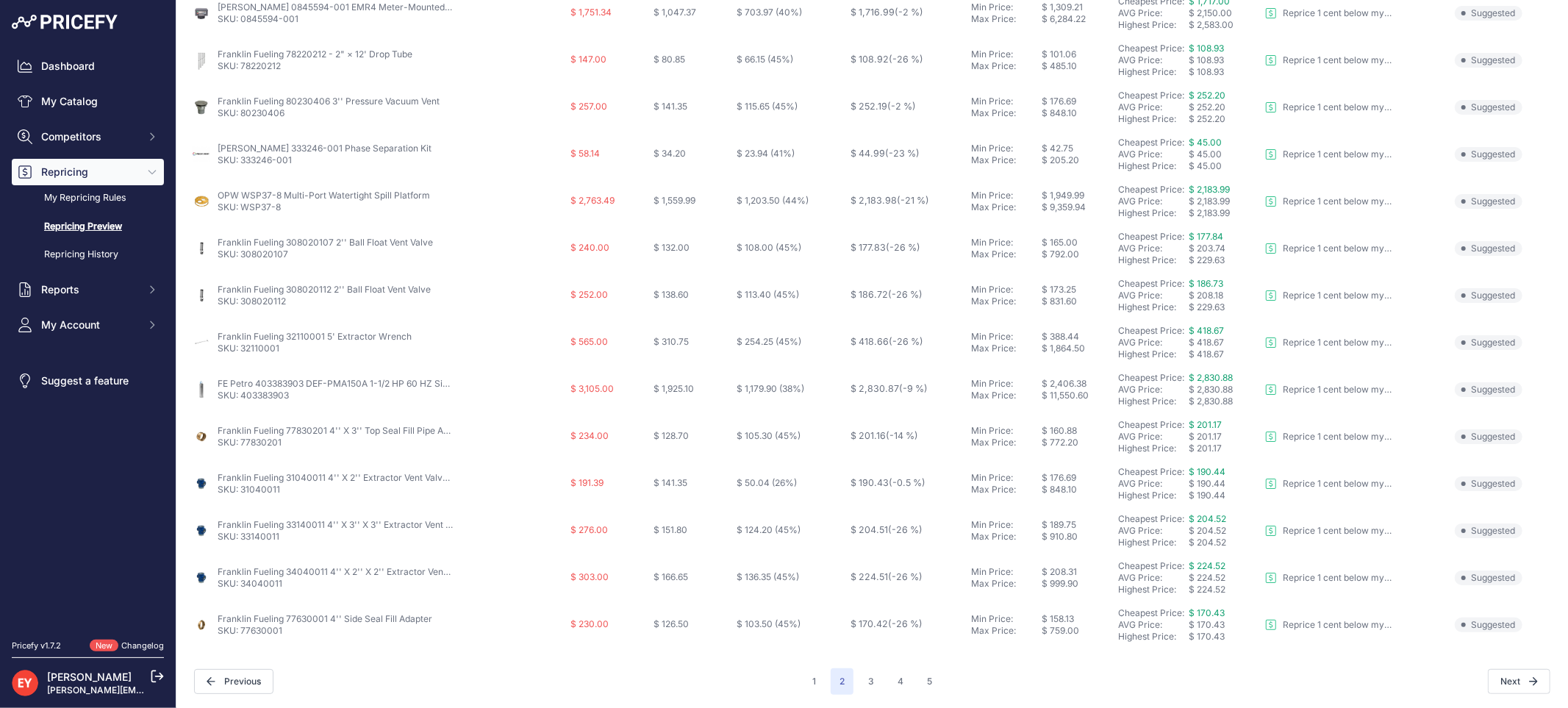
scroll to position [477, 0]
click at [872, 681] on button "3" at bounding box center [871, 681] width 24 height 27
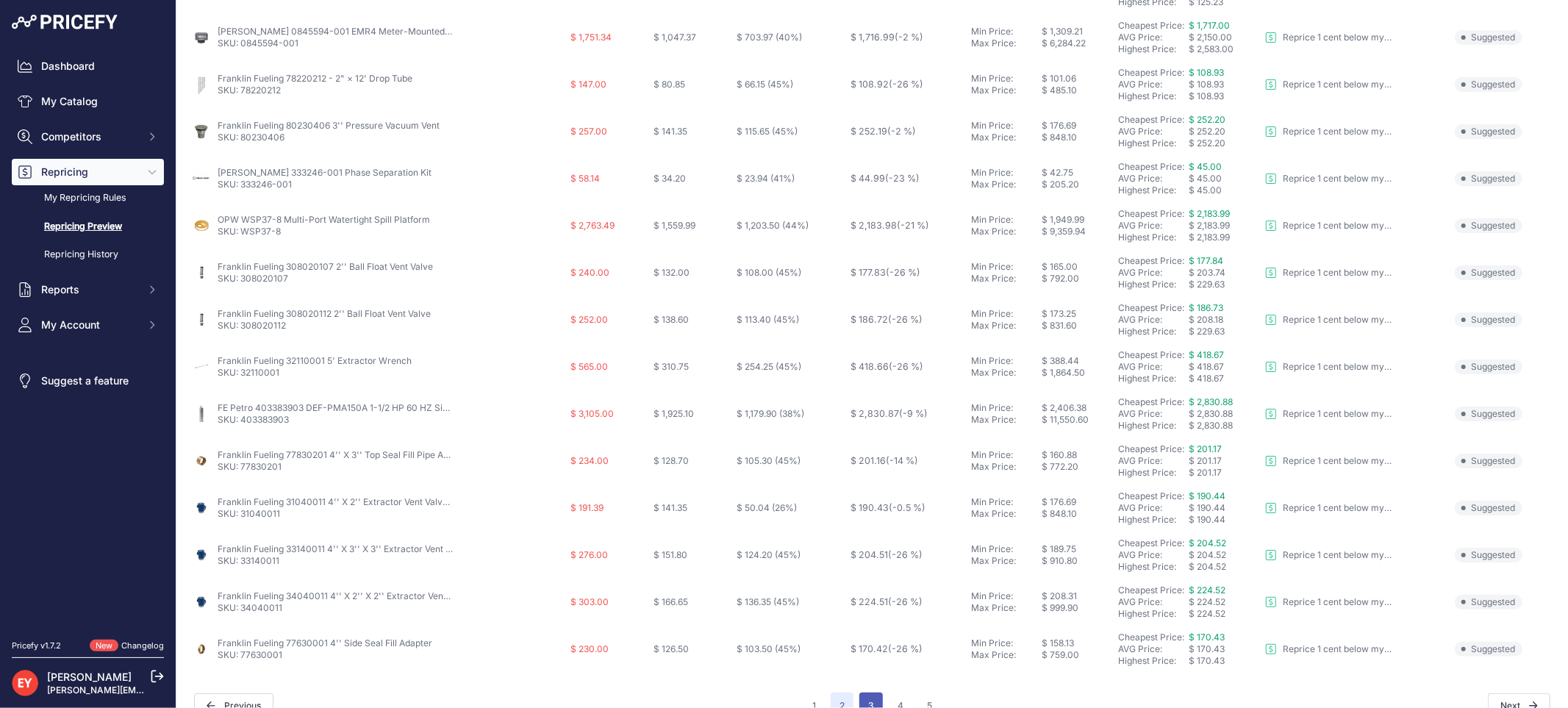
scroll to position [502, 0]
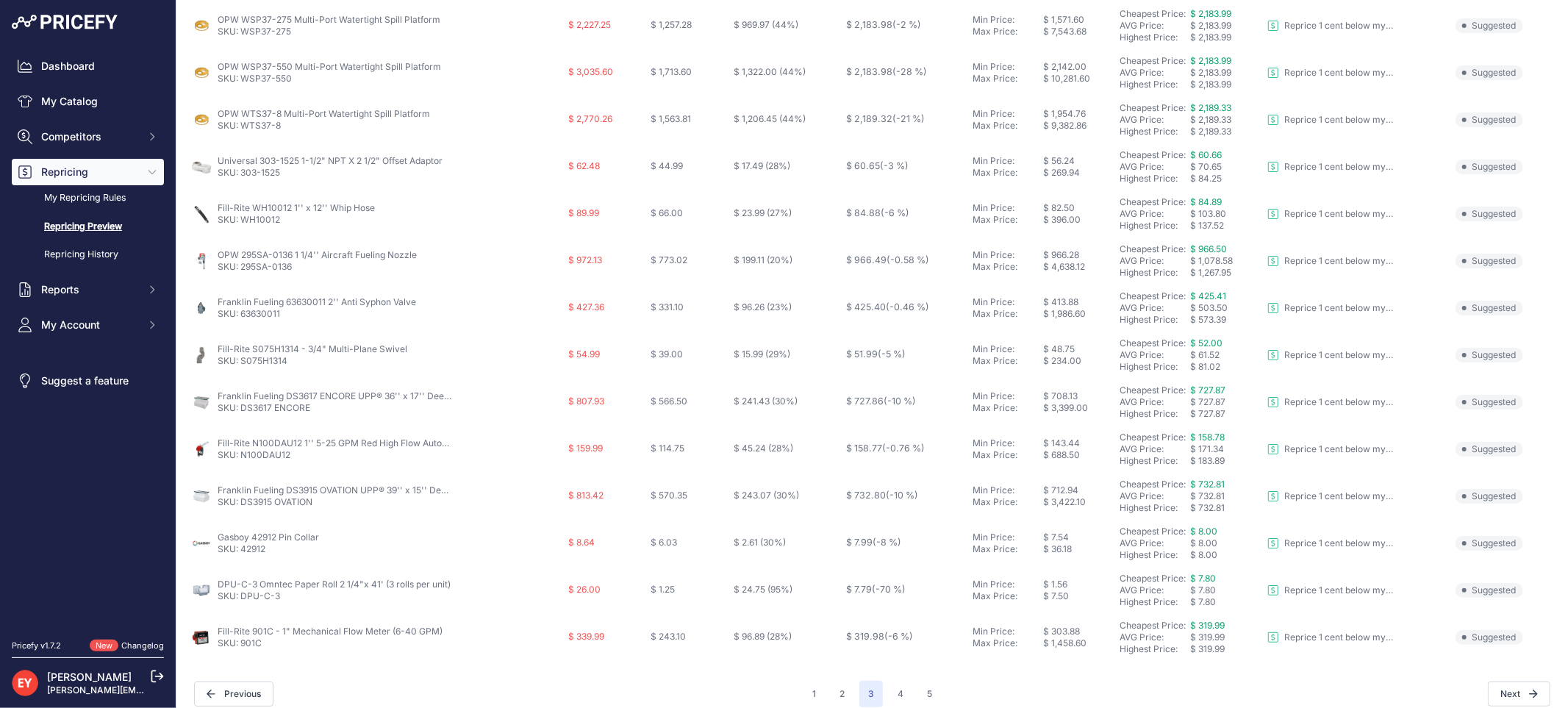
scroll to position [477, 0]
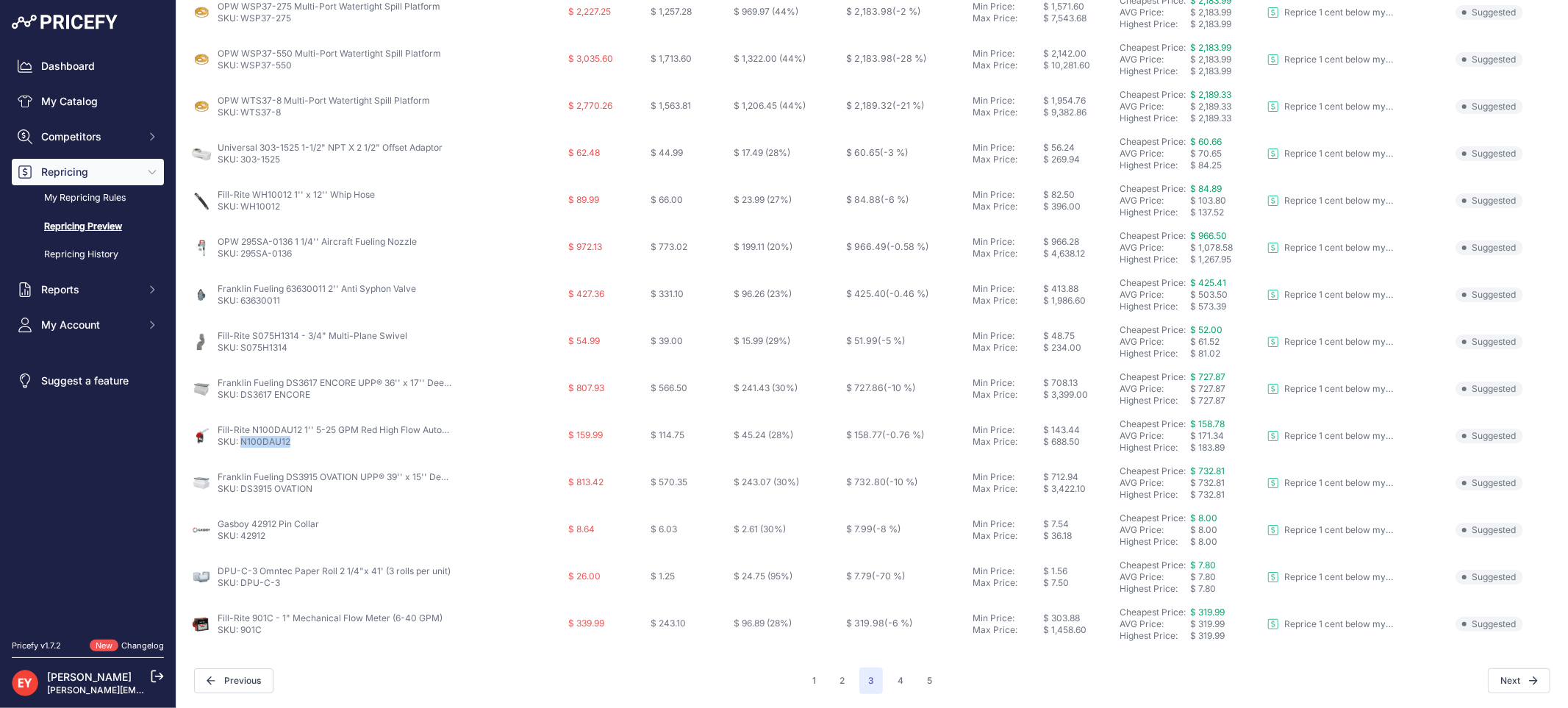
drag, startPoint x: 290, startPoint y: 440, endPoint x: 241, endPoint y: 445, distance: 49.3
click at [241, 445] on p "SKU: N100DAU12" at bounding box center [335, 442] width 235 height 11
copy link "N100DAU12"
drag, startPoint x: 265, startPoint y: 635, endPoint x: 241, endPoint y: 638, distance: 24.2
click at [241, 638] on td "Fill-Rite 901C - 1" Mechanical Flow Meter (6-40 GPM) SKU: 901C" at bounding box center [377, 623] width 377 height 47
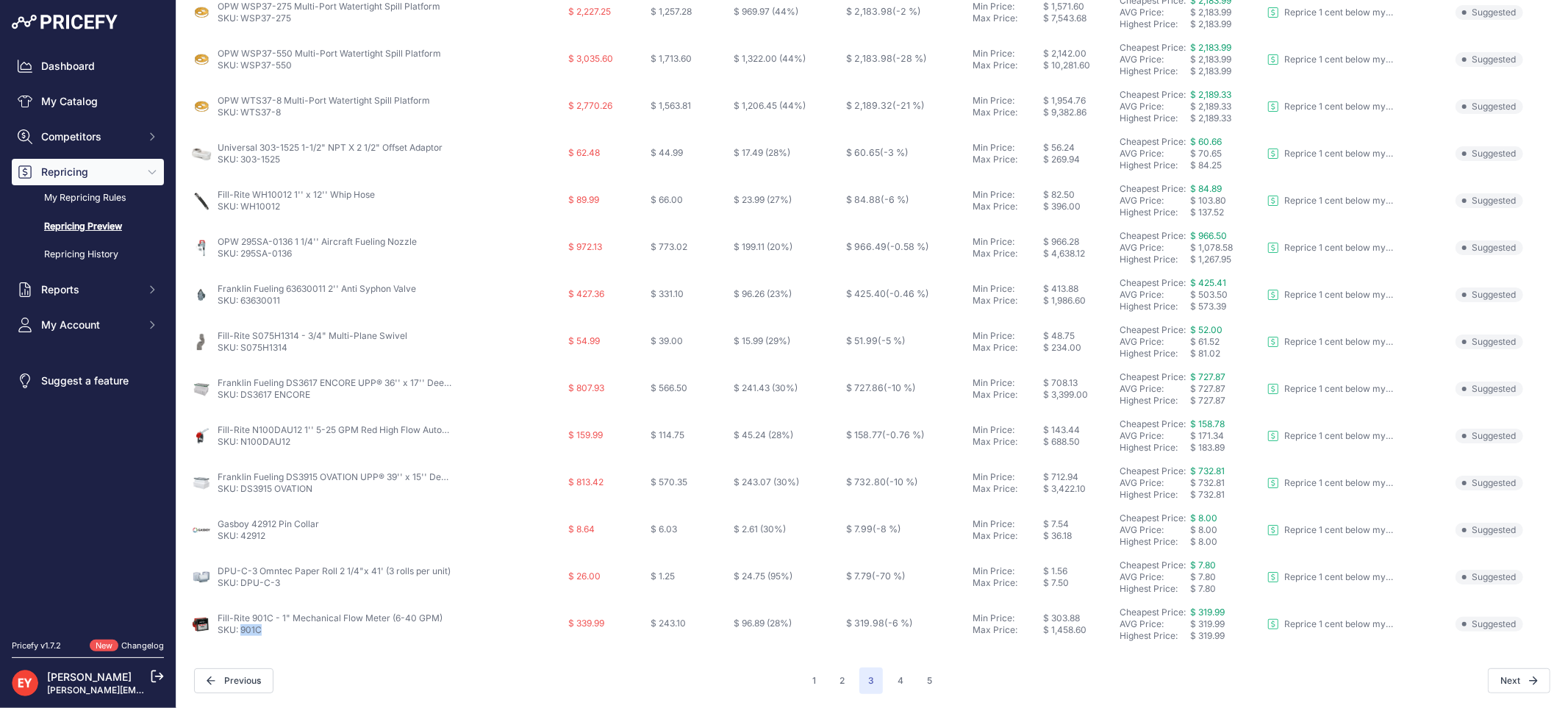
copy link "901C"
click at [894, 672] on button "4" at bounding box center [900, 681] width 24 height 27
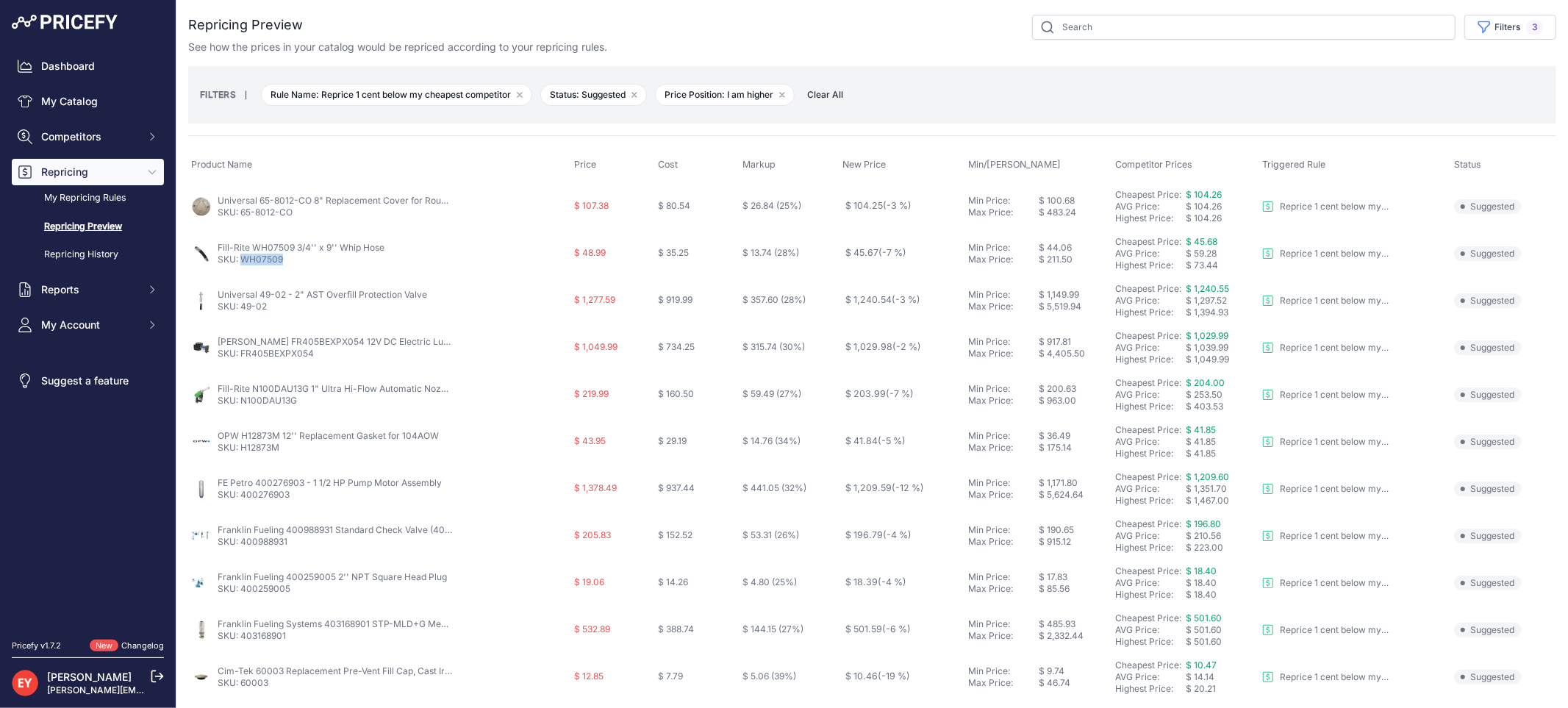
drag, startPoint x: 285, startPoint y: 261, endPoint x: 241, endPoint y: 261, distance: 44.0
click at [241, 261] on p "SKU: WH07509" at bounding box center [301, 260] width 167 height 11
copy link "WH07509"
drag, startPoint x: 300, startPoint y: 400, endPoint x: 244, endPoint y: 399, distance: 56.0
click at [244, 399] on p "SKU: N100DAU13G" at bounding box center [335, 401] width 235 height 11
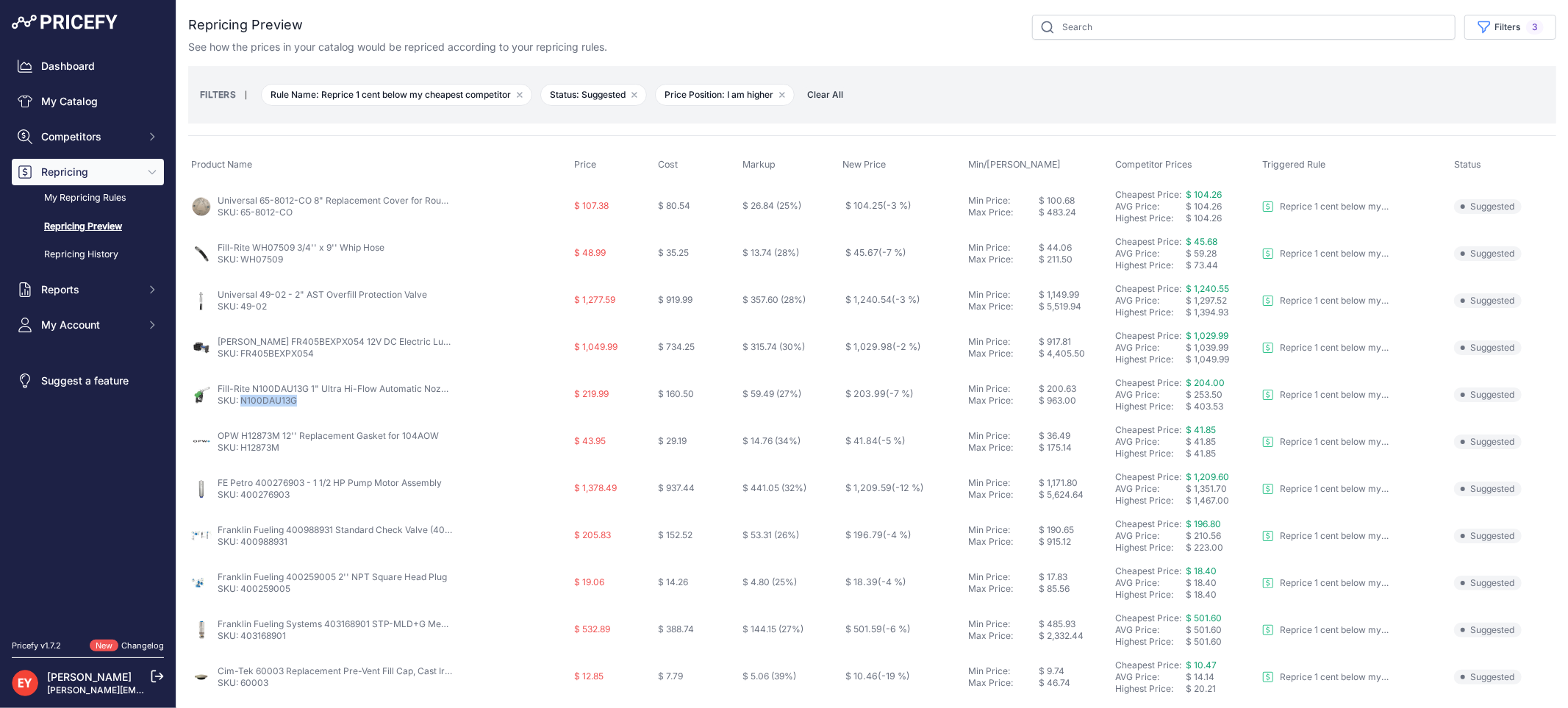
copy link "N100DAU13G"
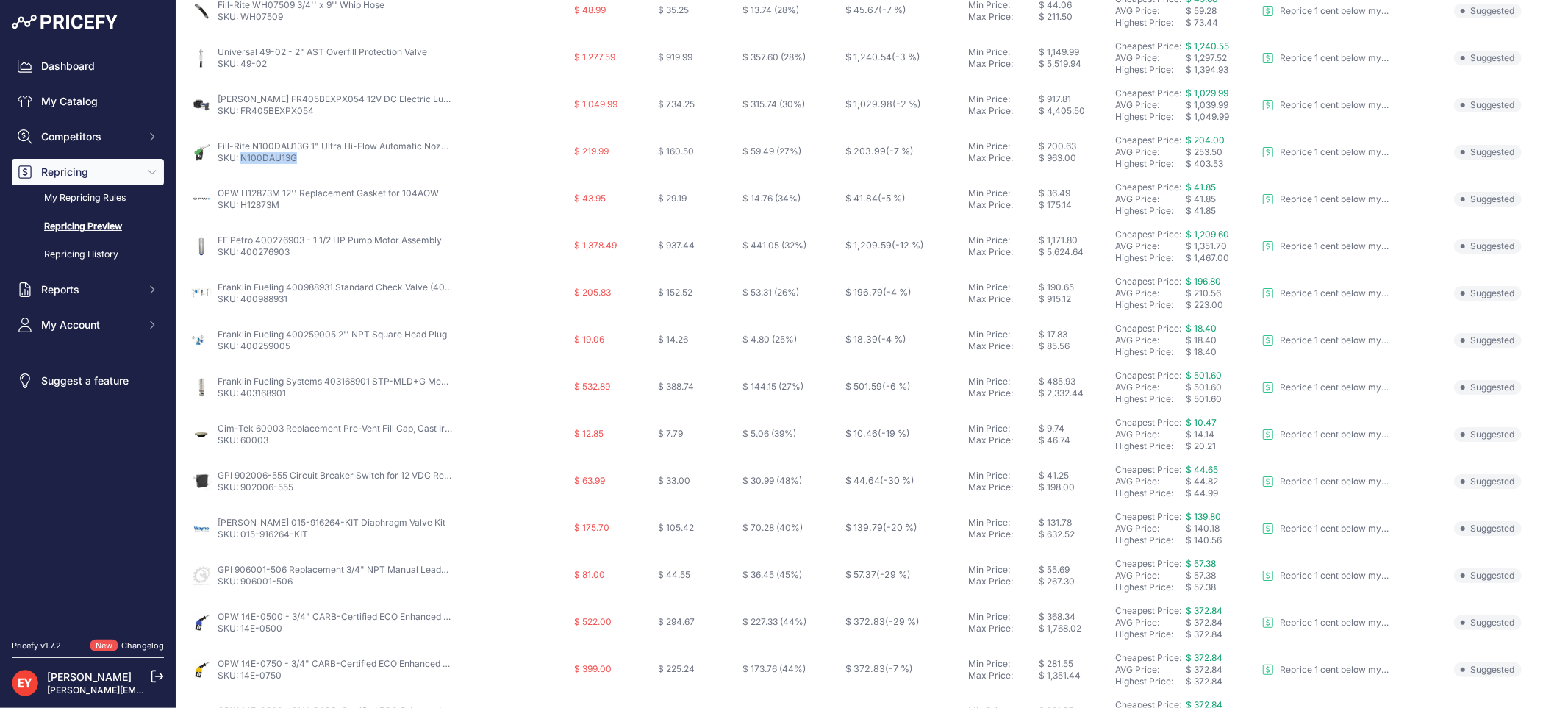
scroll to position [245, 0]
drag, startPoint x: 297, startPoint y: 486, endPoint x: 241, endPoint y: 486, distance: 56.0
click at [241, 486] on p "SKU: 902006-555" at bounding box center [335, 485] width 235 height 11
click at [241, 486] on link "SKU: 902006-555" at bounding box center [256, 485] width 76 height 11
copy link "902006-555"
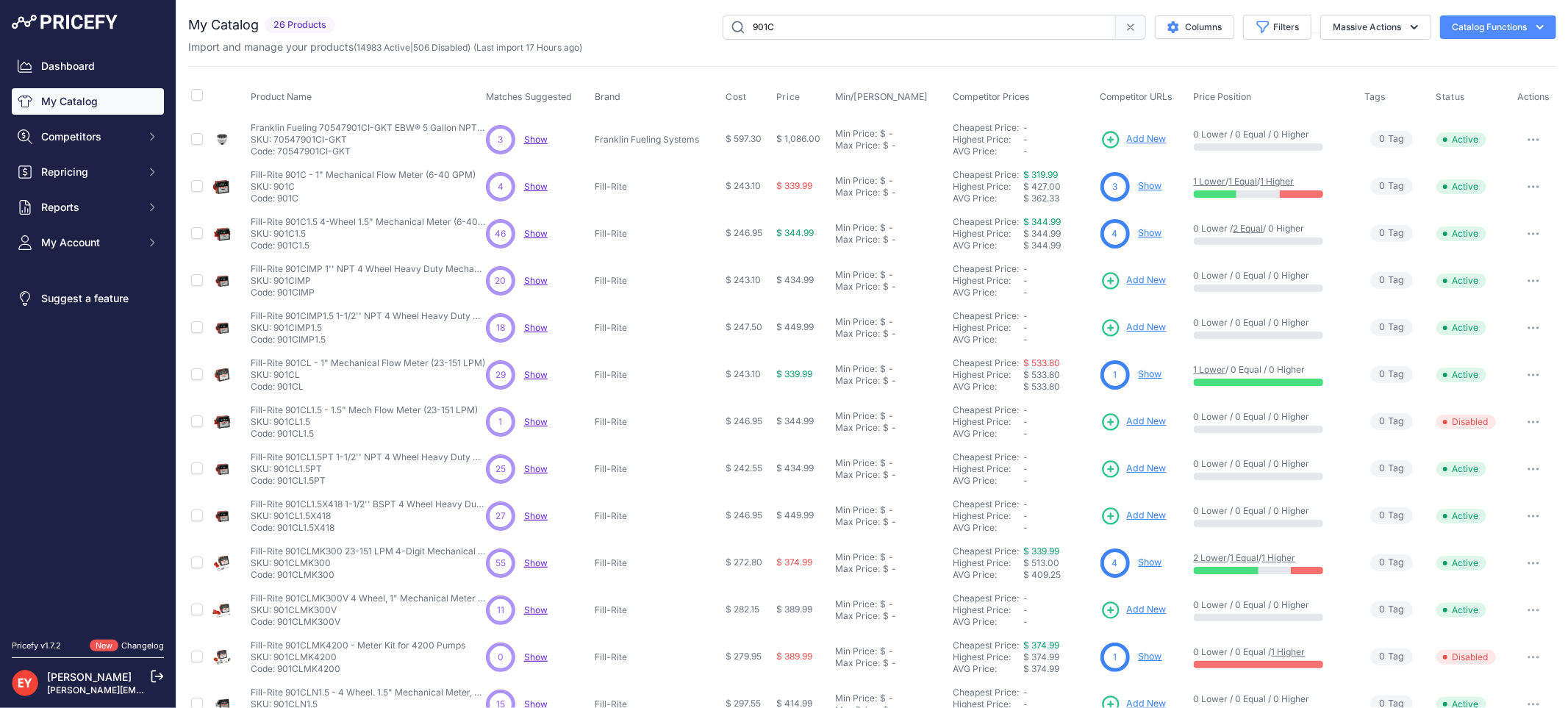
click at [1529, 187] on icon "button" at bounding box center [1530, 187] width 2 height 2
click at [1504, 210] on button "Disable" at bounding box center [1506, 217] width 94 height 24
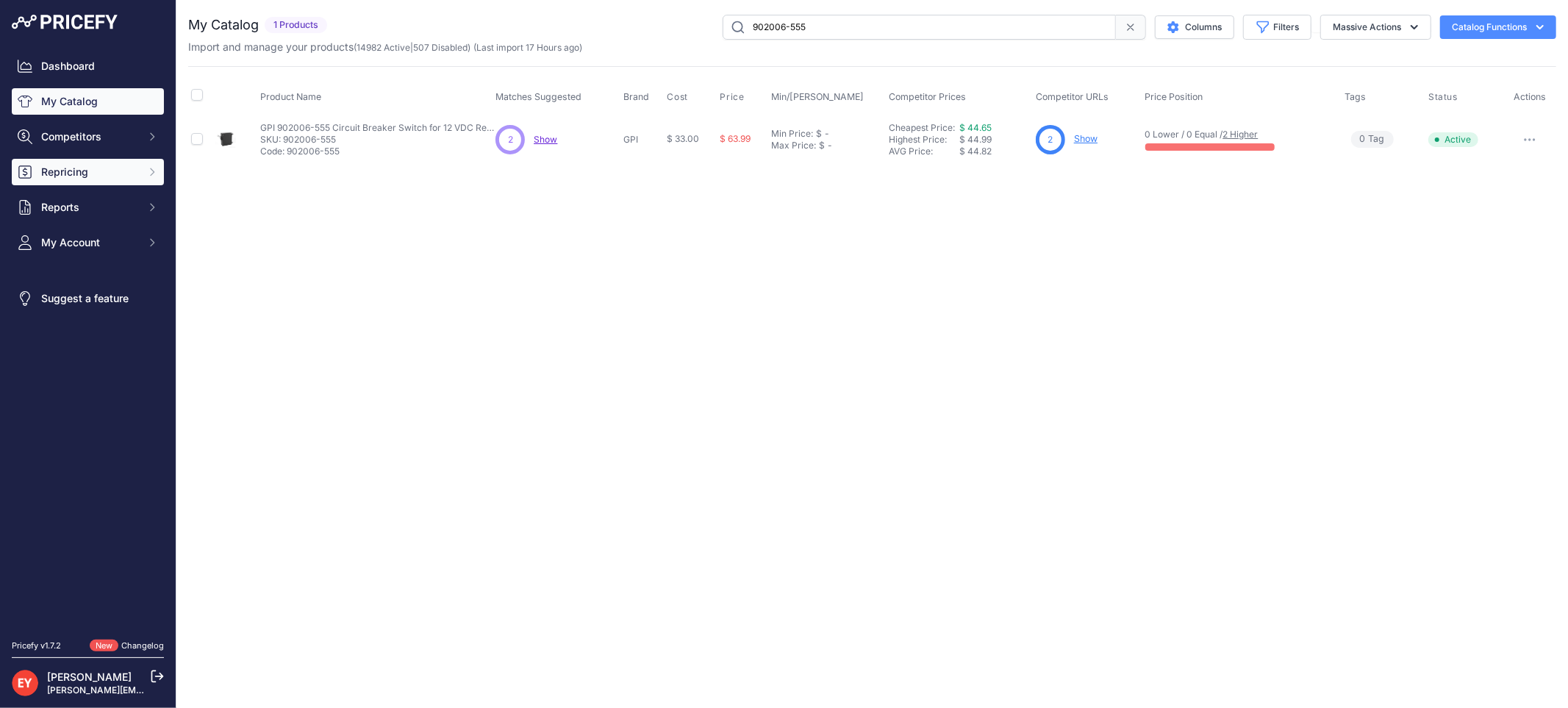
click at [98, 167] on span "Repricing" at bounding box center [88, 171] width 96 height 14
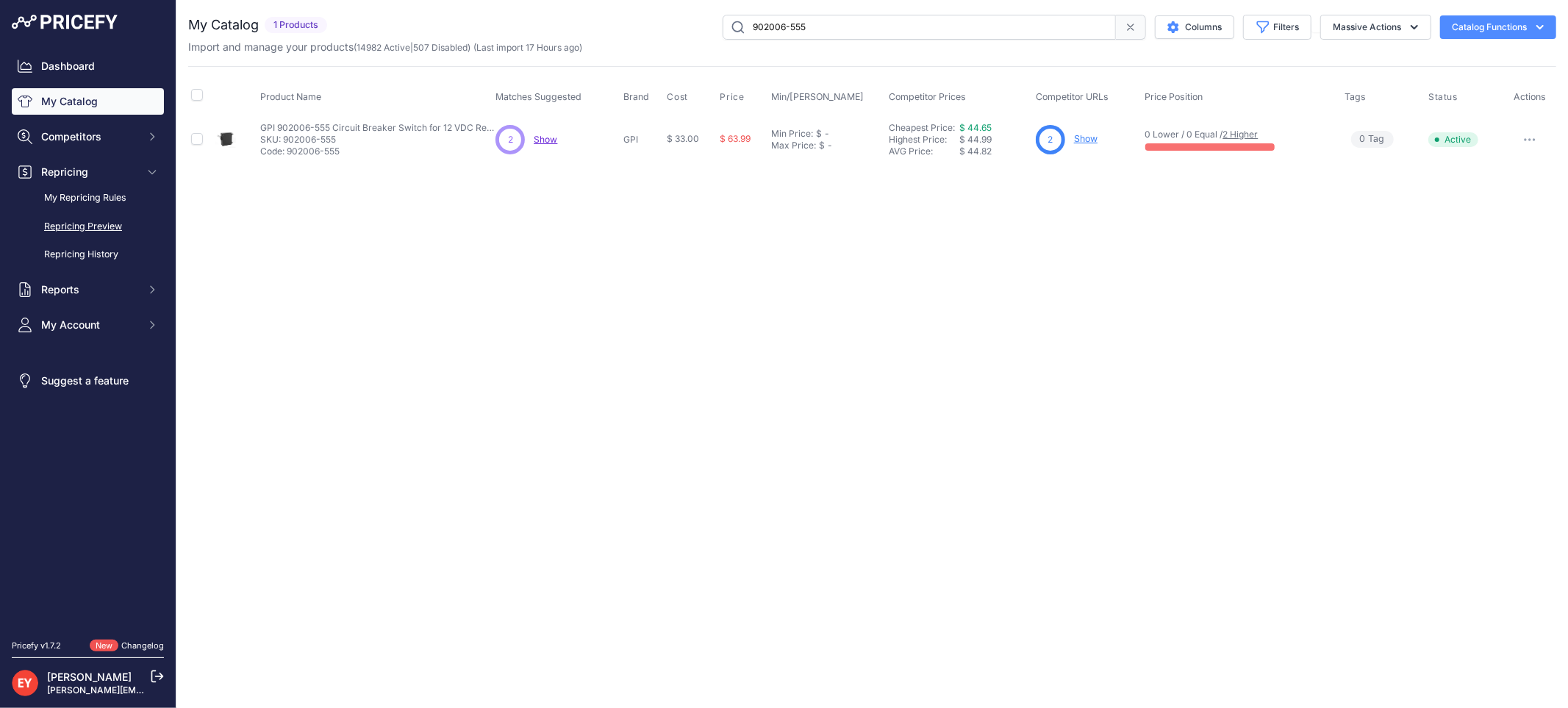
click at [101, 222] on link "Repricing Preview" at bounding box center [88, 226] width 152 height 26
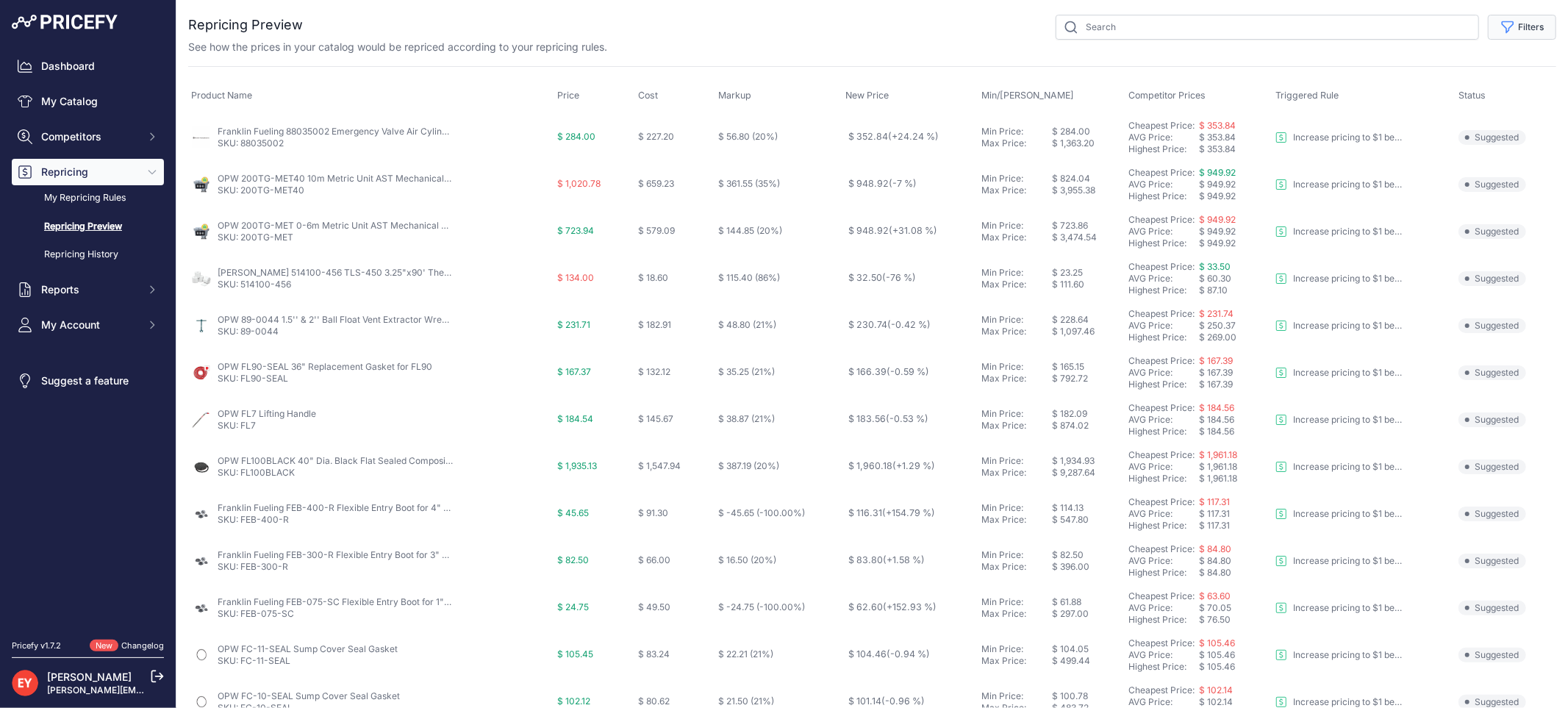
click at [1519, 28] on button "Filters" at bounding box center [1522, 27] width 69 height 25
click at [1487, 82] on select "Select an option Reprice 1 cent below my cheapest competitor Increase pricing t…" at bounding box center [1474, 85] width 141 height 25
select select "3390"
click at [1403, 72] on select "Select an option Reprice 1 cent below my cheapest competitor Increase pricing t…" at bounding box center [1474, 85] width 141 height 25
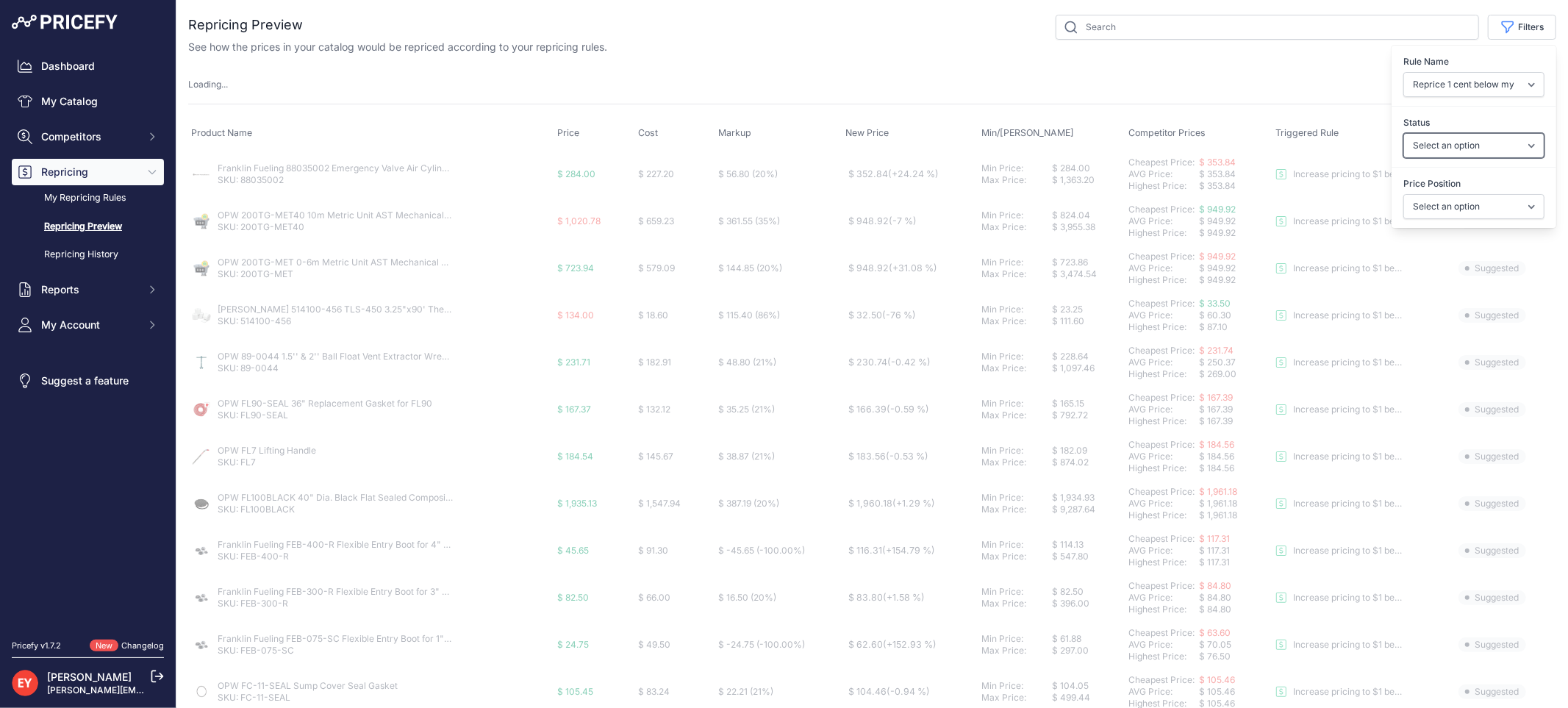
click at [1460, 146] on select "Select an option Skipped Repriced Suggested In Error" at bounding box center [1474, 146] width 141 height 25
select select "suggested"
click at [1403, 133] on select "Select an option Skipped Repriced Suggested In Error" at bounding box center [1474, 146] width 141 height 25
click at [1439, 203] on select "Select an option I am higher Same price I am lower" at bounding box center [1474, 206] width 141 height 25
select select "1"
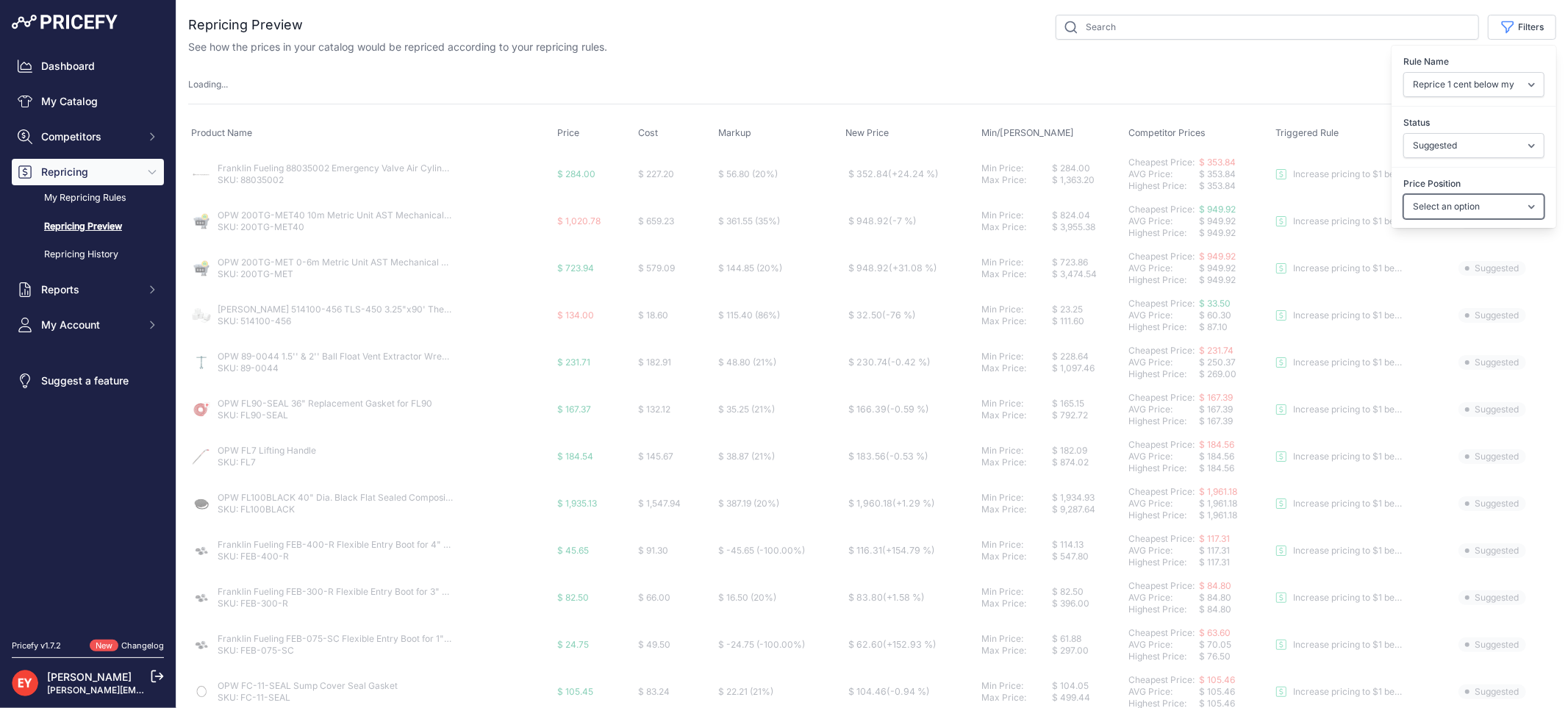
click at [1403, 194] on select "Select an option I am higher Same price I am lower" at bounding box center [1474, 206] width 141 height 25
select select
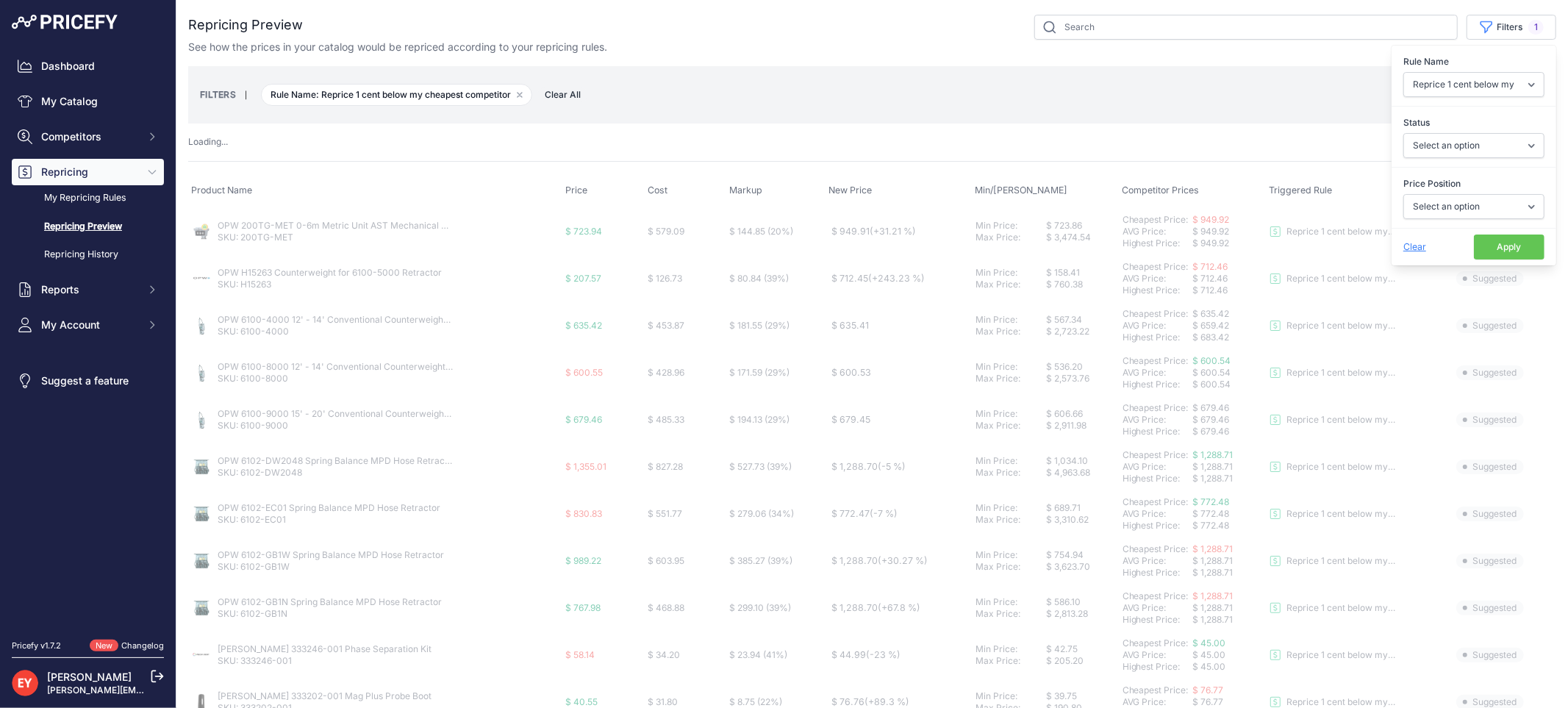
click at [1482, 244] on button "Apply" at bounding box center [1509, 247] width 70 height 25
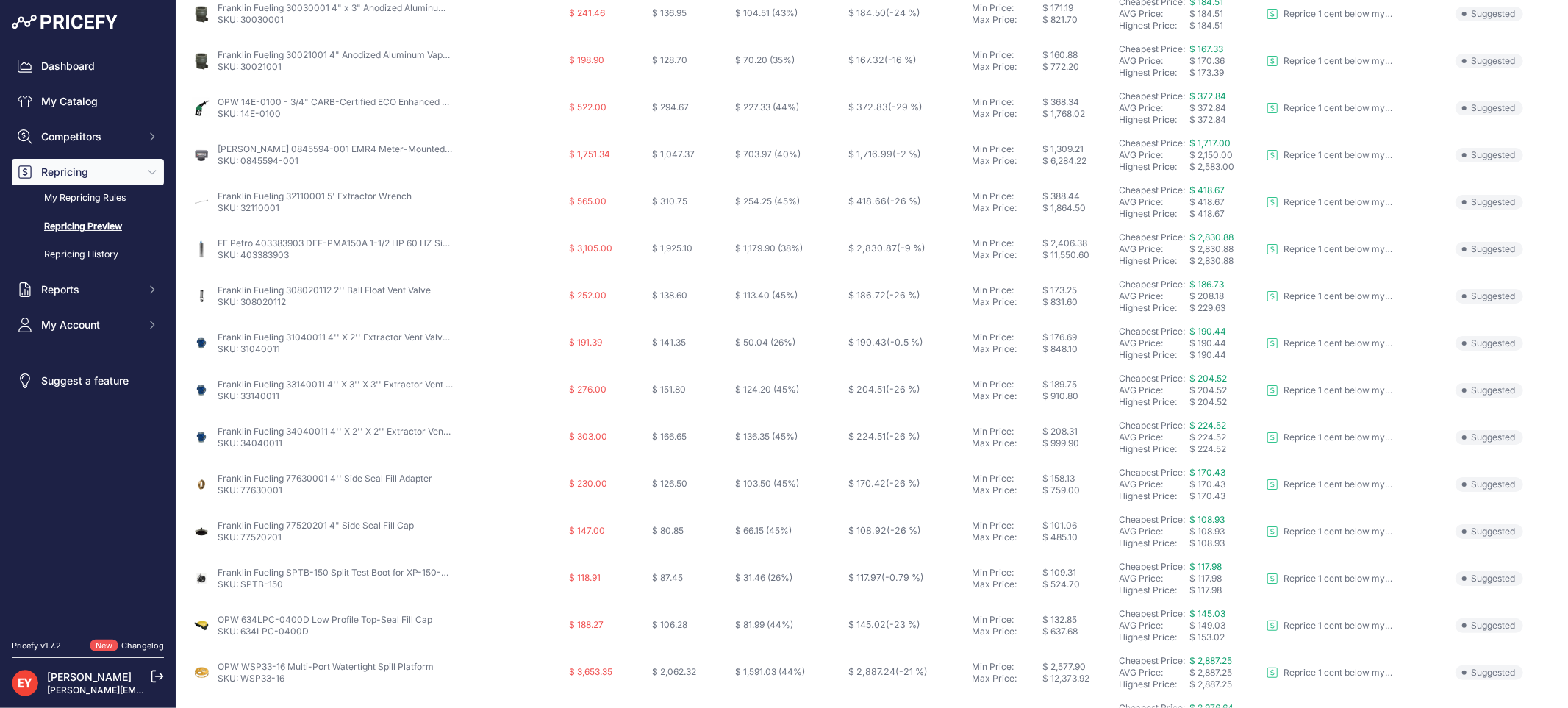
scroll to position [477, 0]
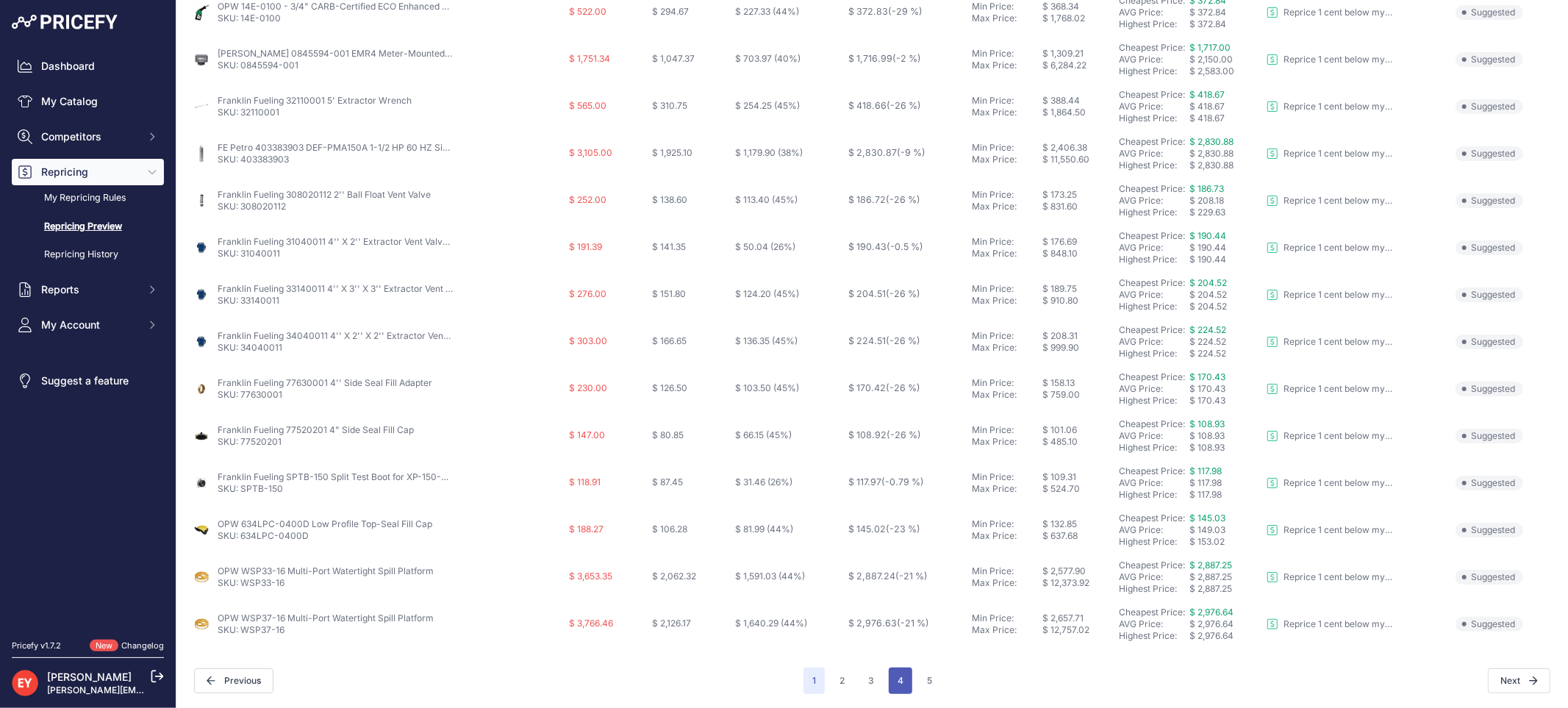
click at [889, 681] on button "4" at bounding box center [900, 681] width 24 height 27
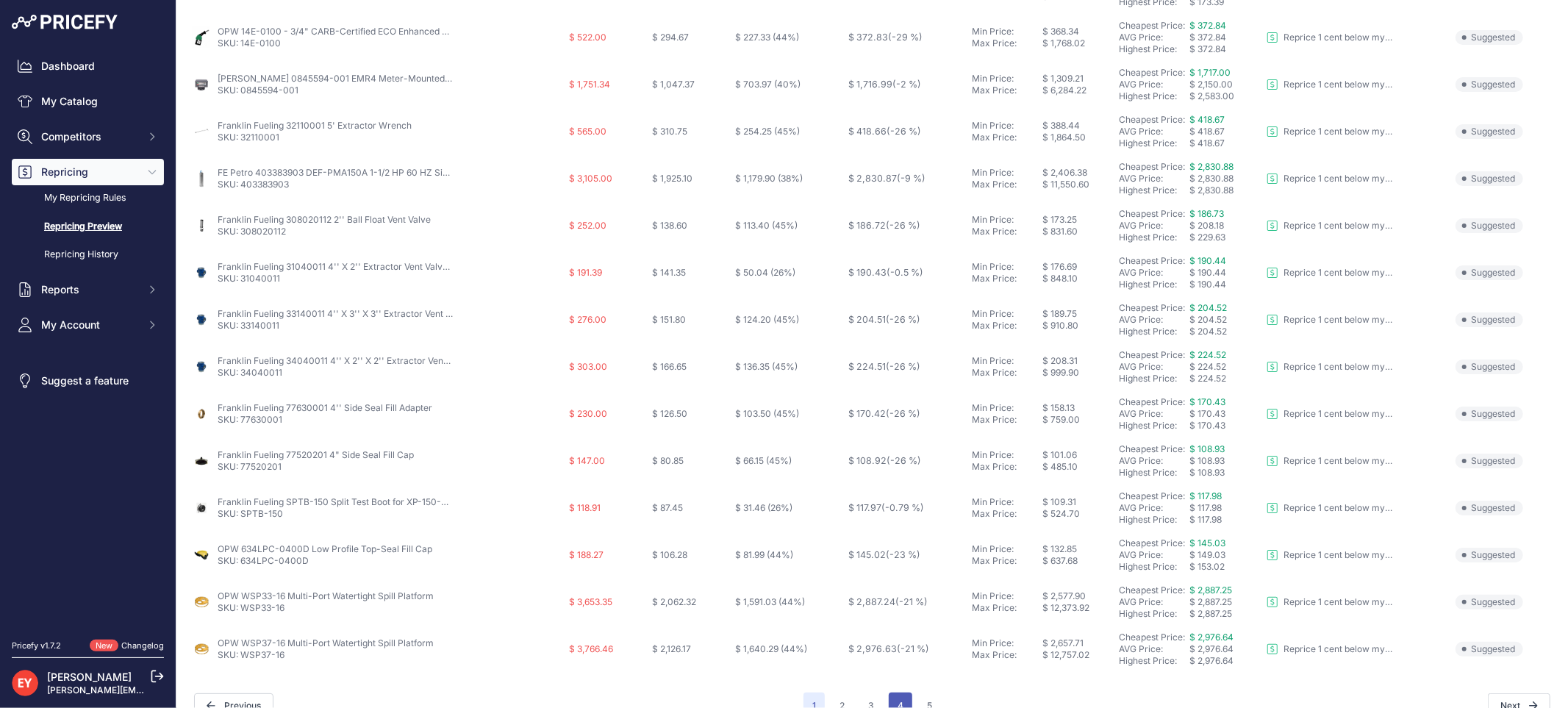
scroll to position [502, 0]
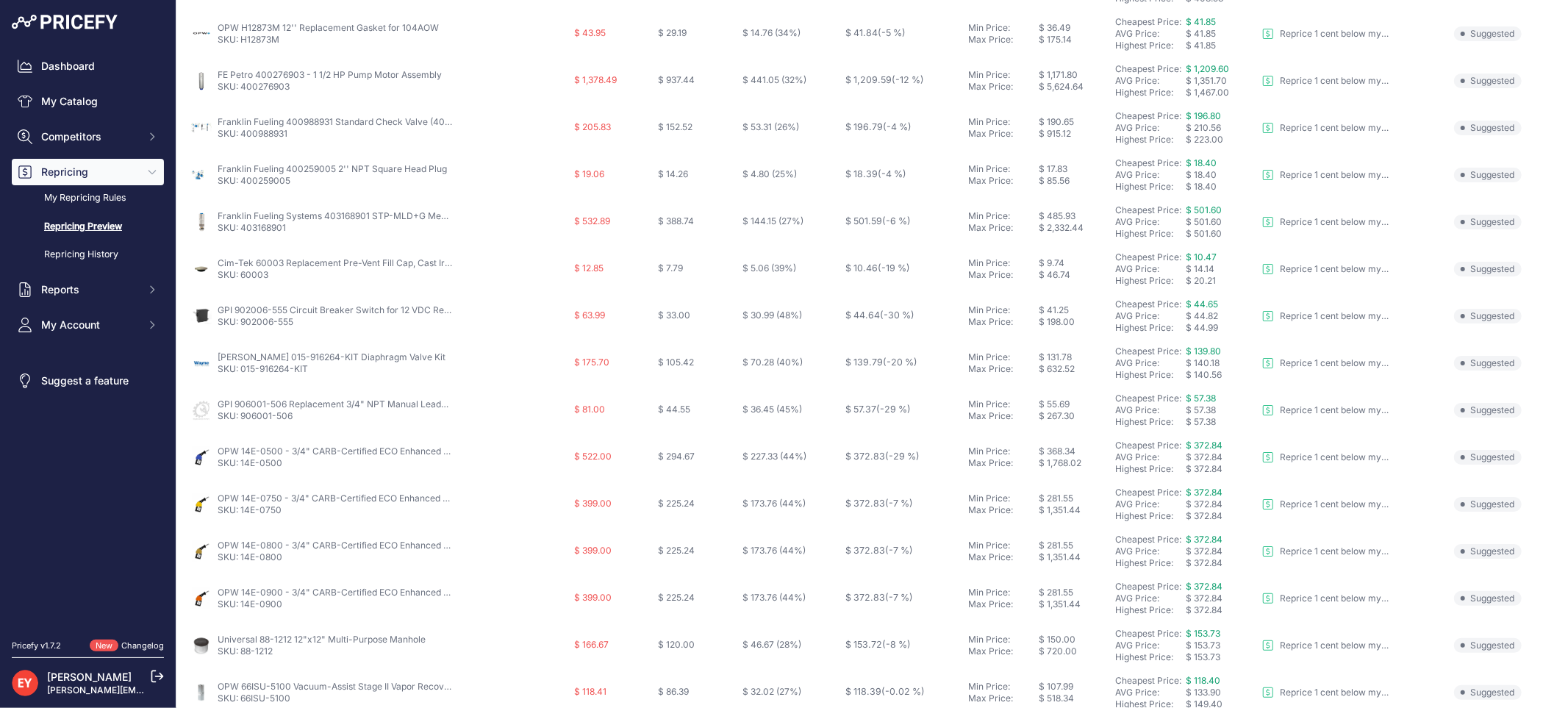
scroll to position [477, 0]
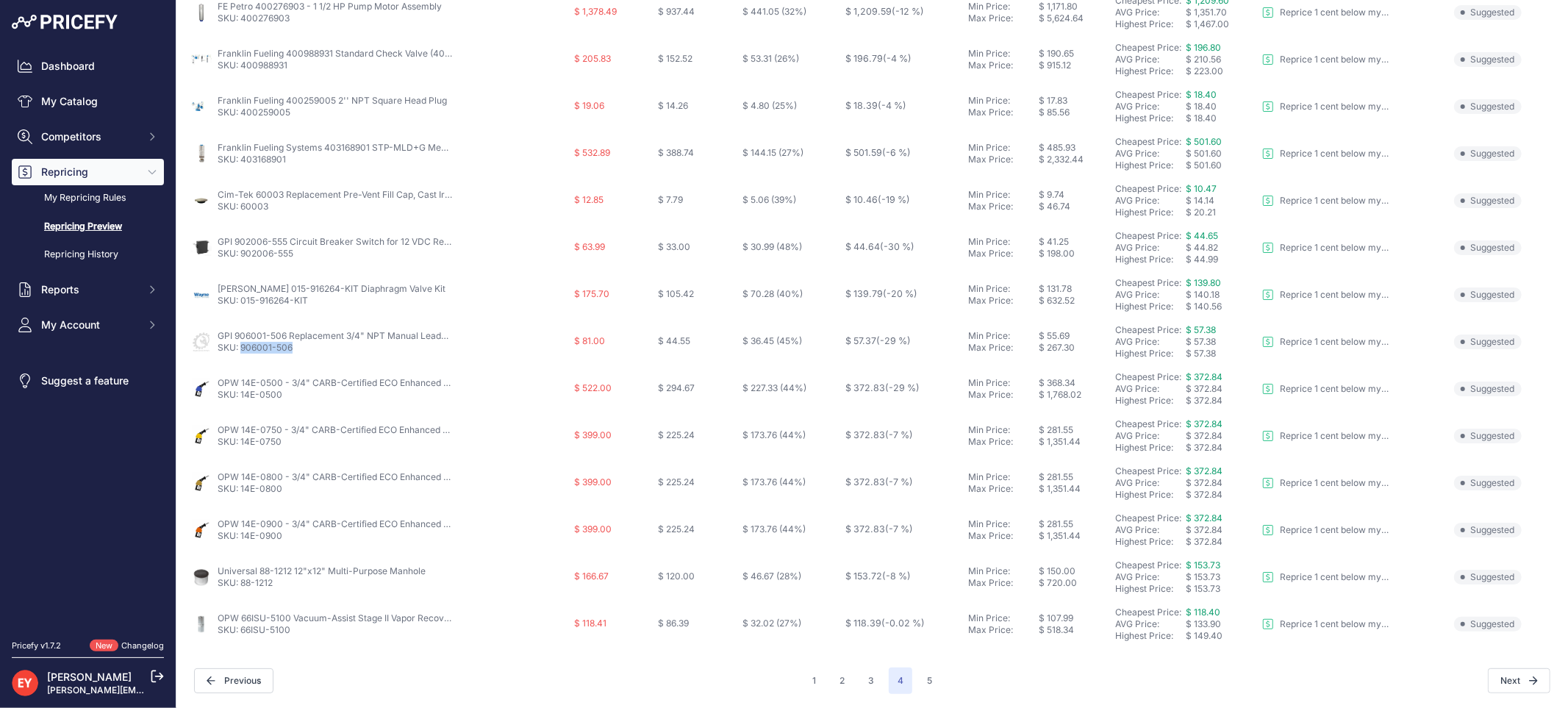
drag, startPoint x: 303, startPoint y: 346, endPoint x: 240, endPoint y: 347, distance: 63.0
click at [240, 347] on p "SKU: 906001-506" at bounding box center [335, 347] width 235 height 11
copy link "906001-506"
click at [919, 674] on button "5" at bounding box center [930, 681] width 23 height 27
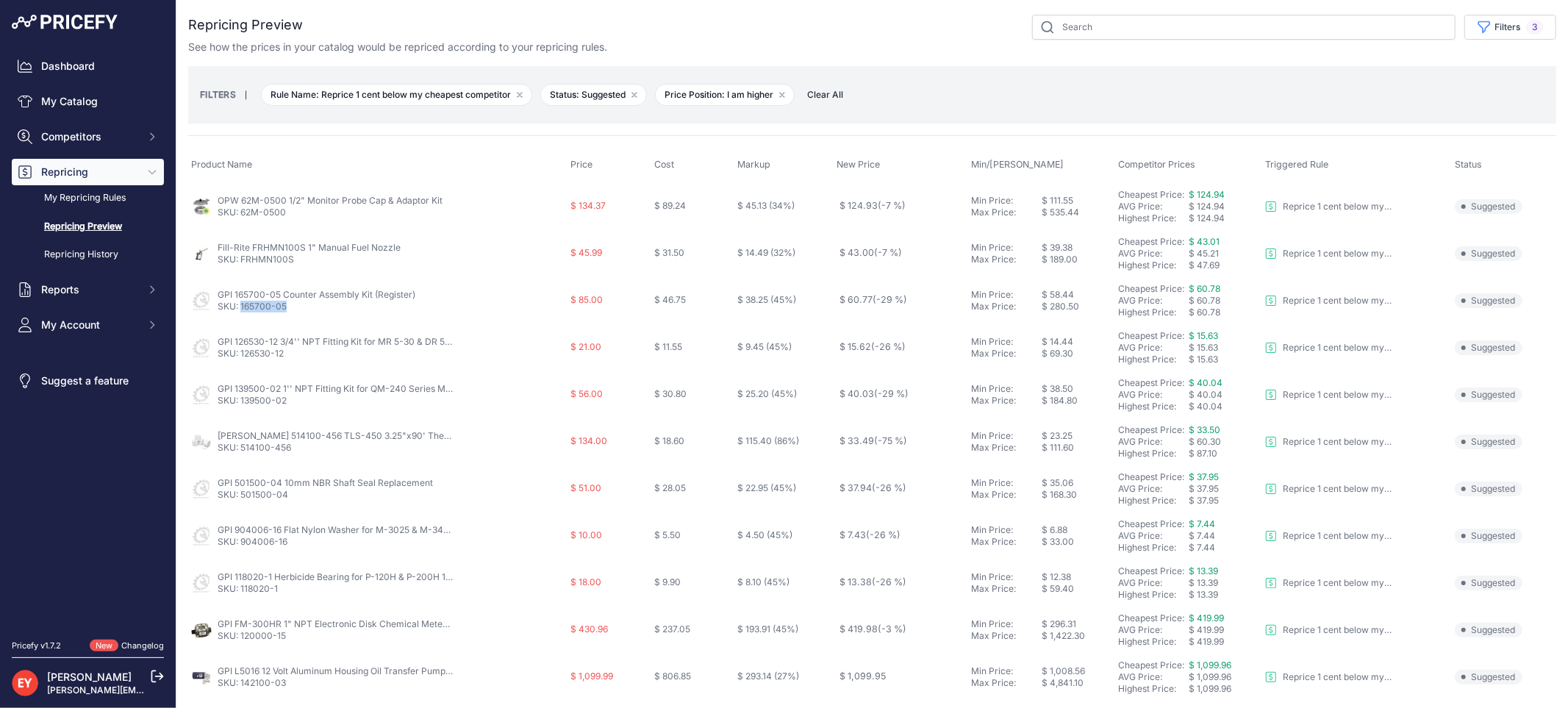
drag, startPoint x: 289, startPoint y: 309, endPoint x: 241, endPoint y: 309, distance: 48.0
click at [241, 309] on p "SKU: 165700-05" at bounding box center [317, 306] width 198 height 11
copy link "165700-05"
drag, startPoint x: 289, startPoint y: 356, endPoint x: 241, endPoint y: 356, distance: 48.0
click at [241, 356] on p "SKU: 126530-12" at bounding box center [335, 354] width 235 height 11
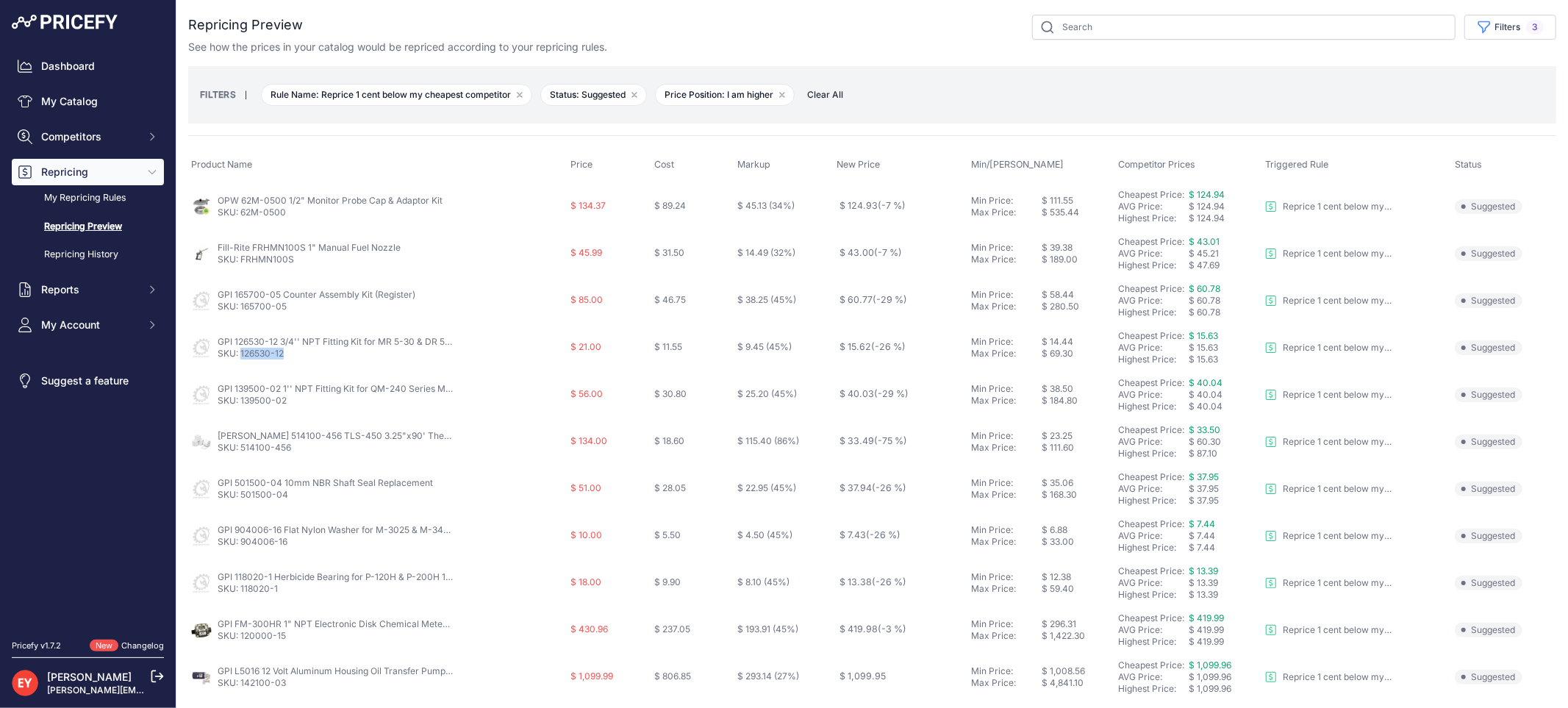
copy link "126530-12"
drag, startPoint x: 294, startPoint y: 403, endPoint x: 241, endPoint y: 402, distance: 53.0
click at [241, 402] on p "SKU: 139500-02" at bounding box center [335, 401] width 235 height 11
copy link "139500-02"
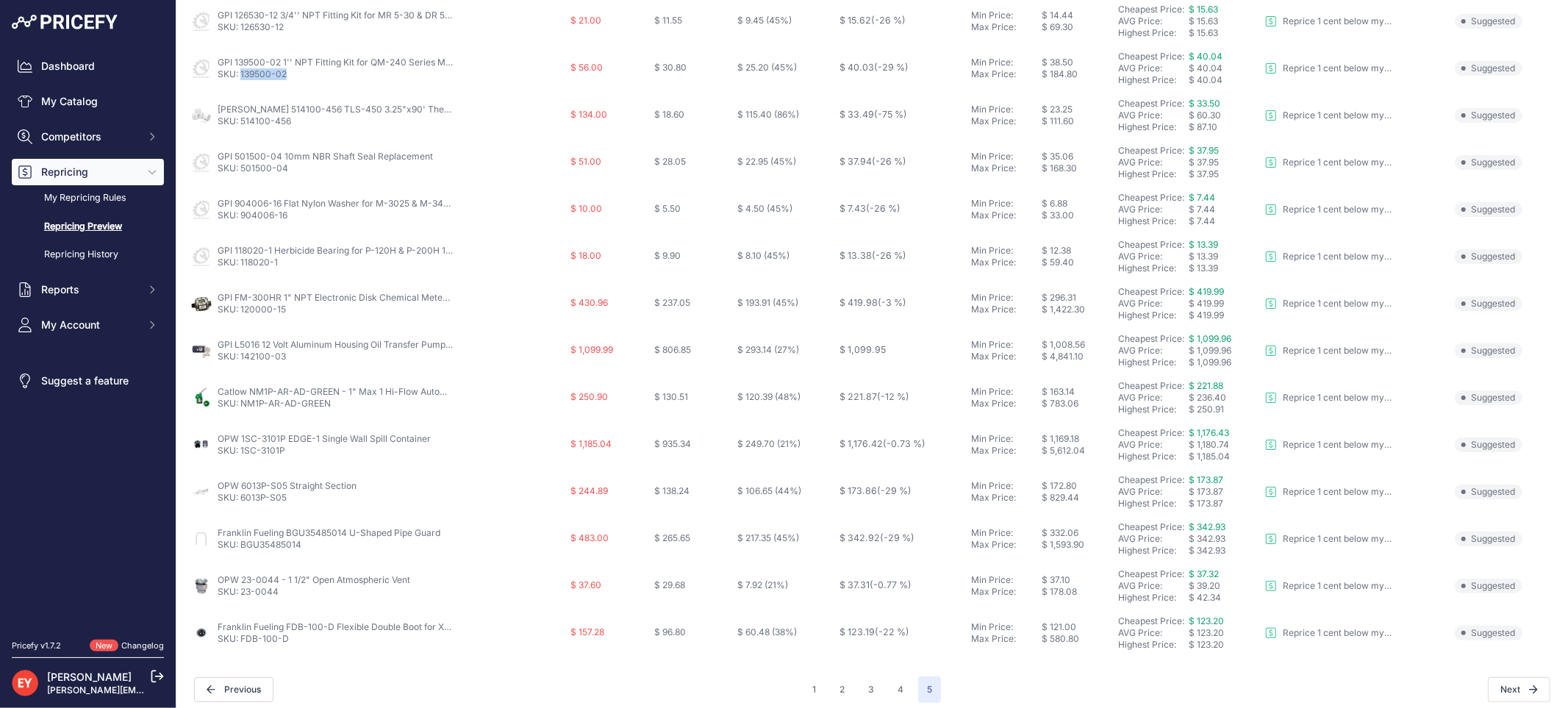
scroll to position [335, 0]
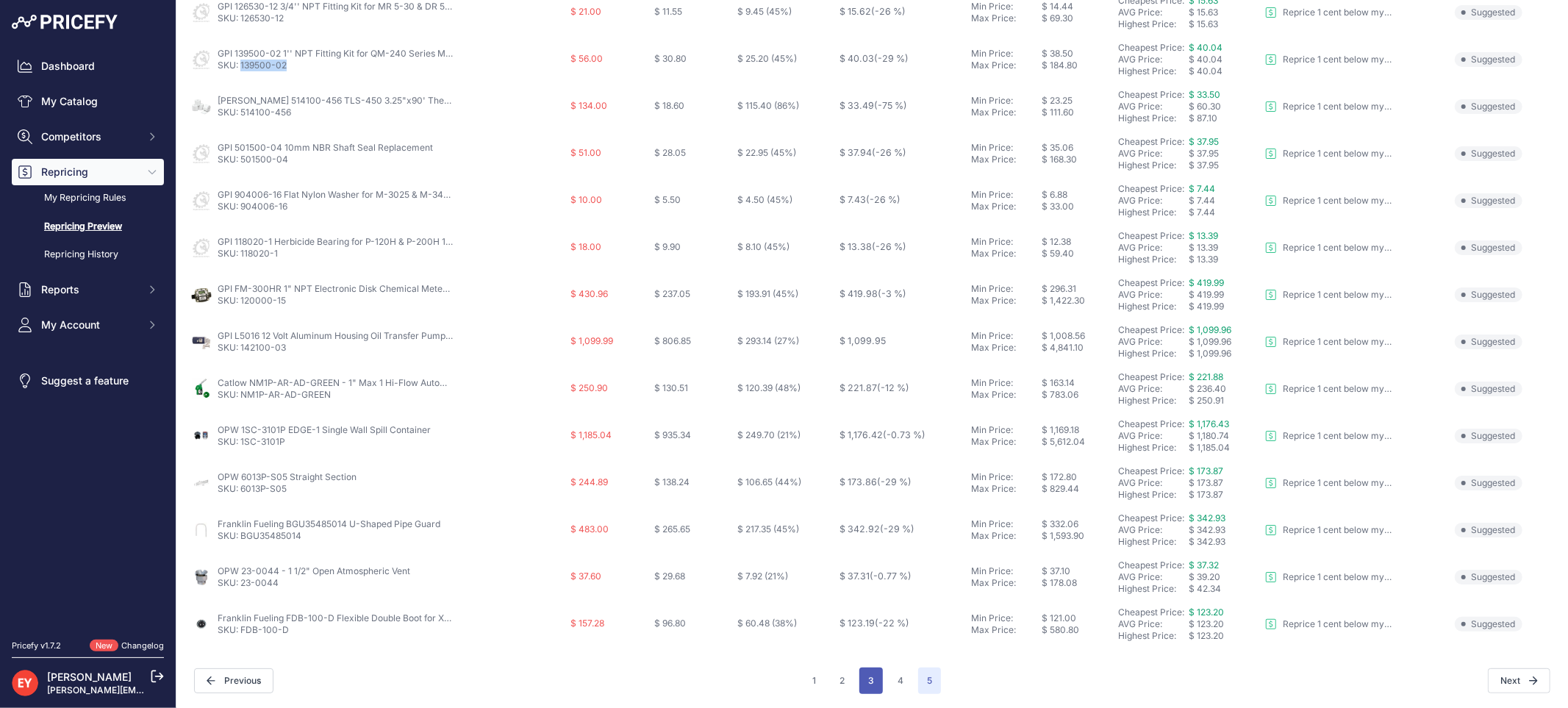
click at [872, 684] on button "3" at bounding box center [871, 681] width 24 height 27
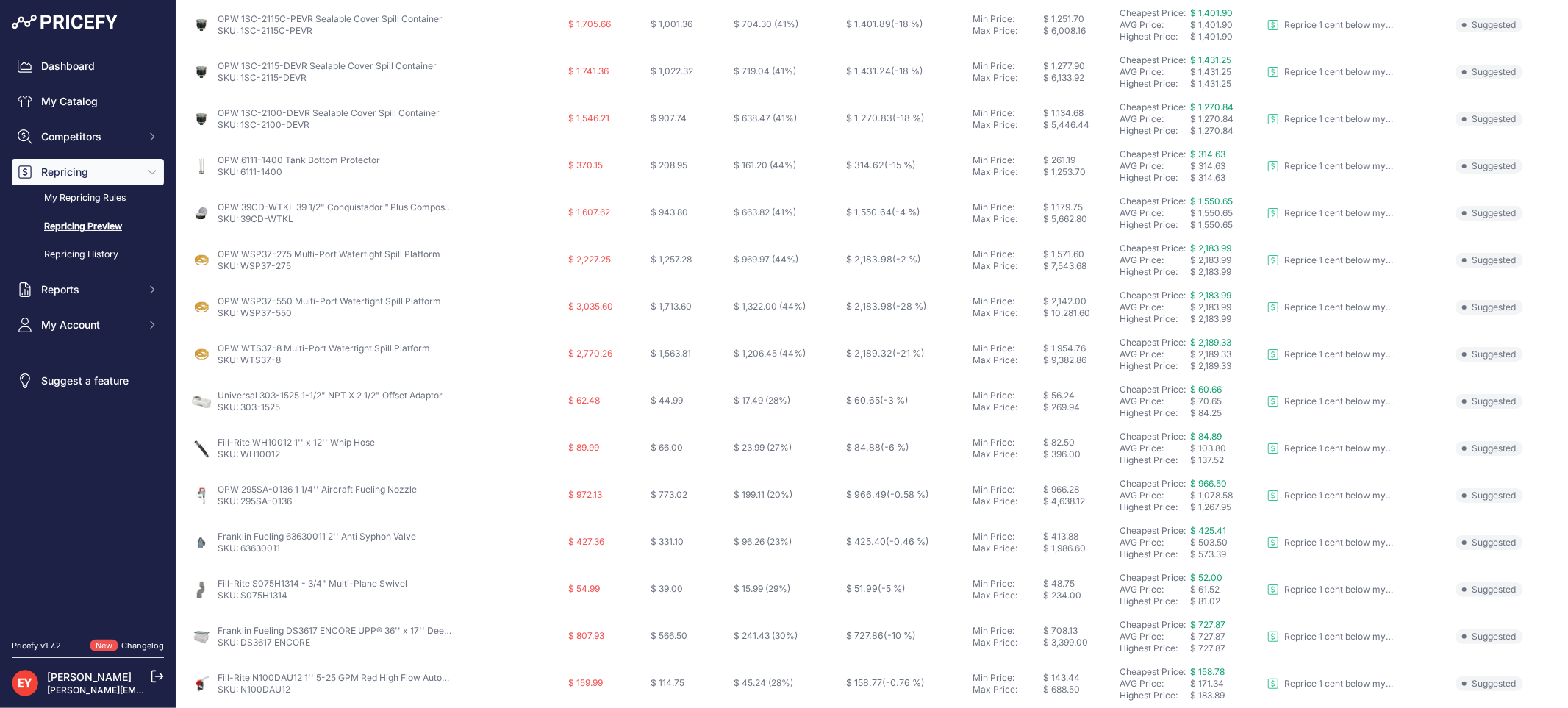
scroll to position [477, 0]
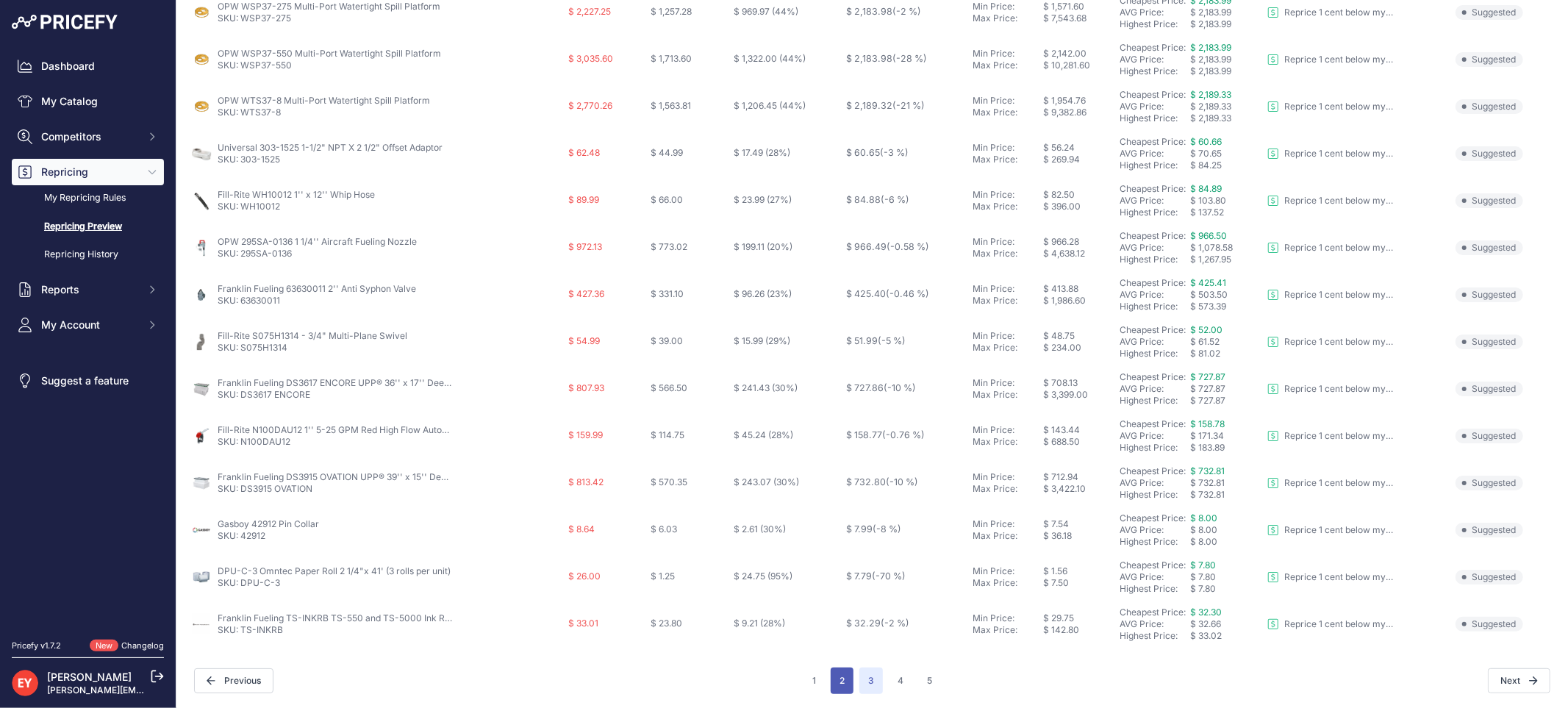
click at [832, 678] on button "2" at bounding box center [842, 681] width 23 height 27
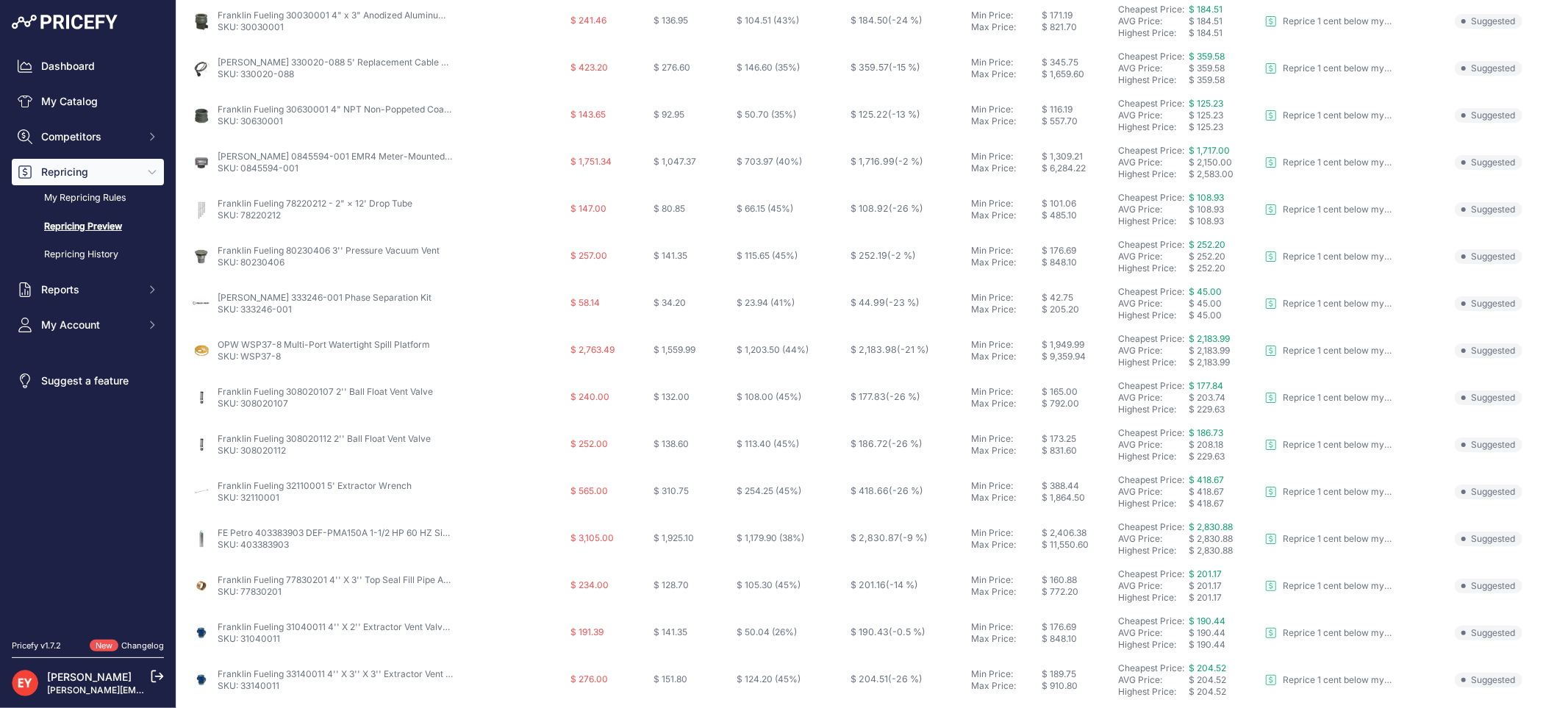
scroll to position [477, 0]
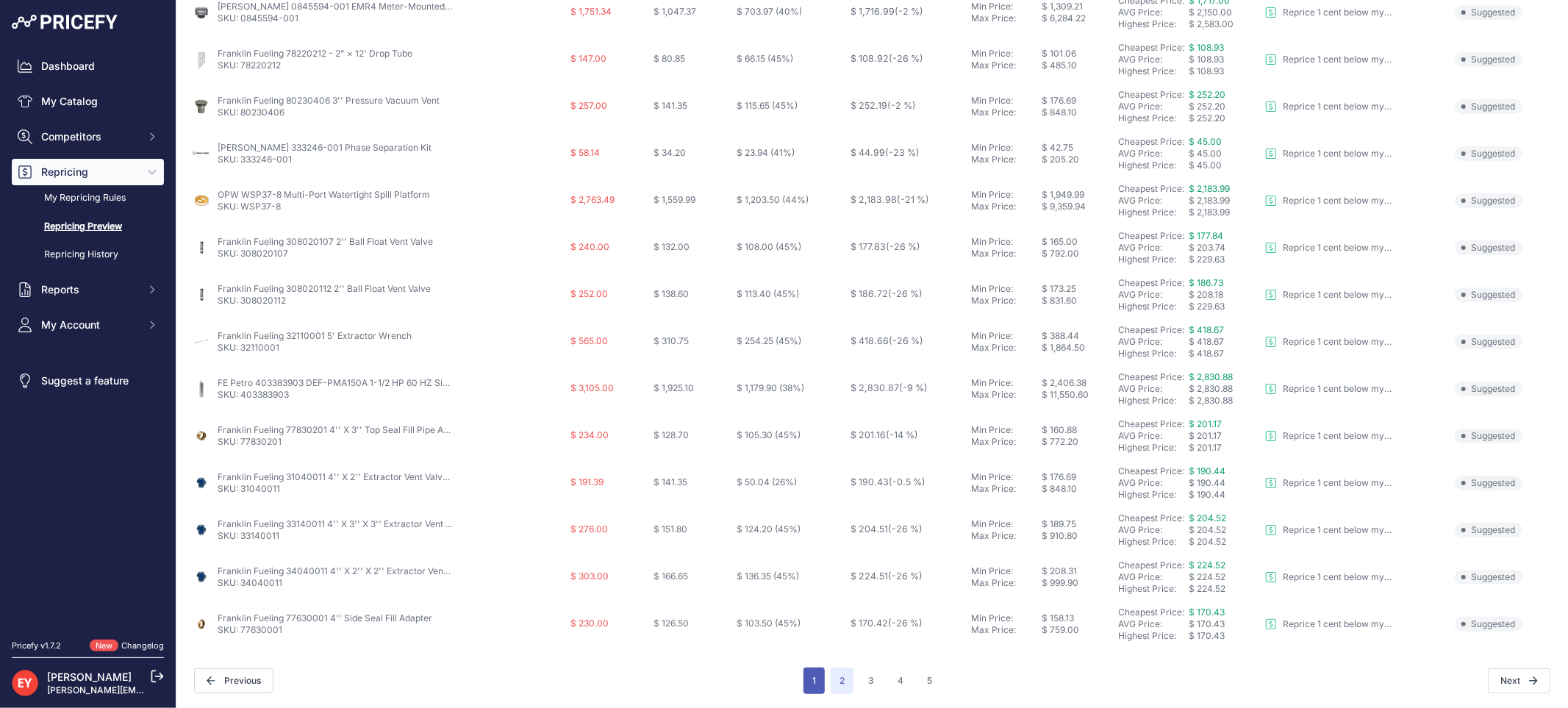
click at [807, 672] on button "1" at bounding box center [814, 681] width 21 height 27
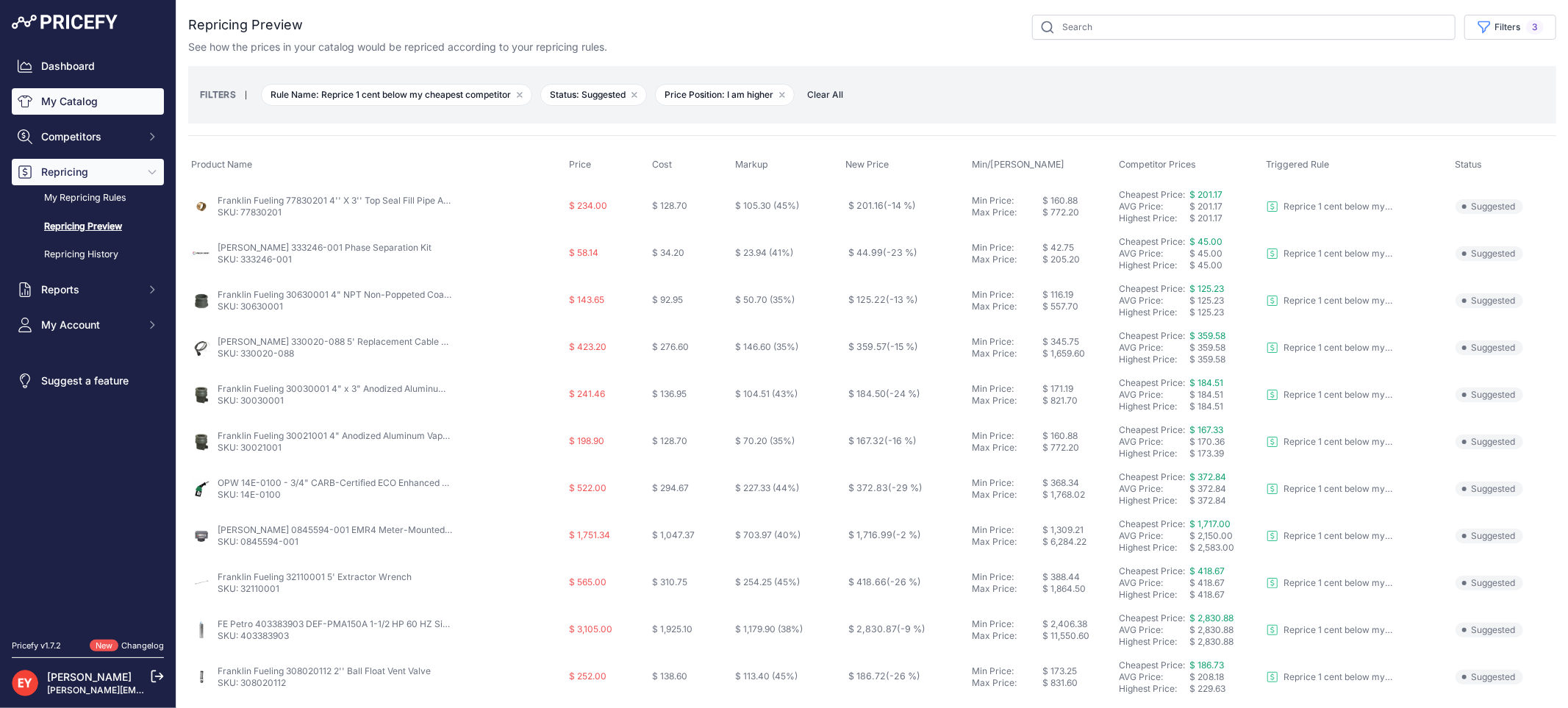
click at [65, 101] on link "My Catalog" at bounding box center [88, 102] width 152 height 27
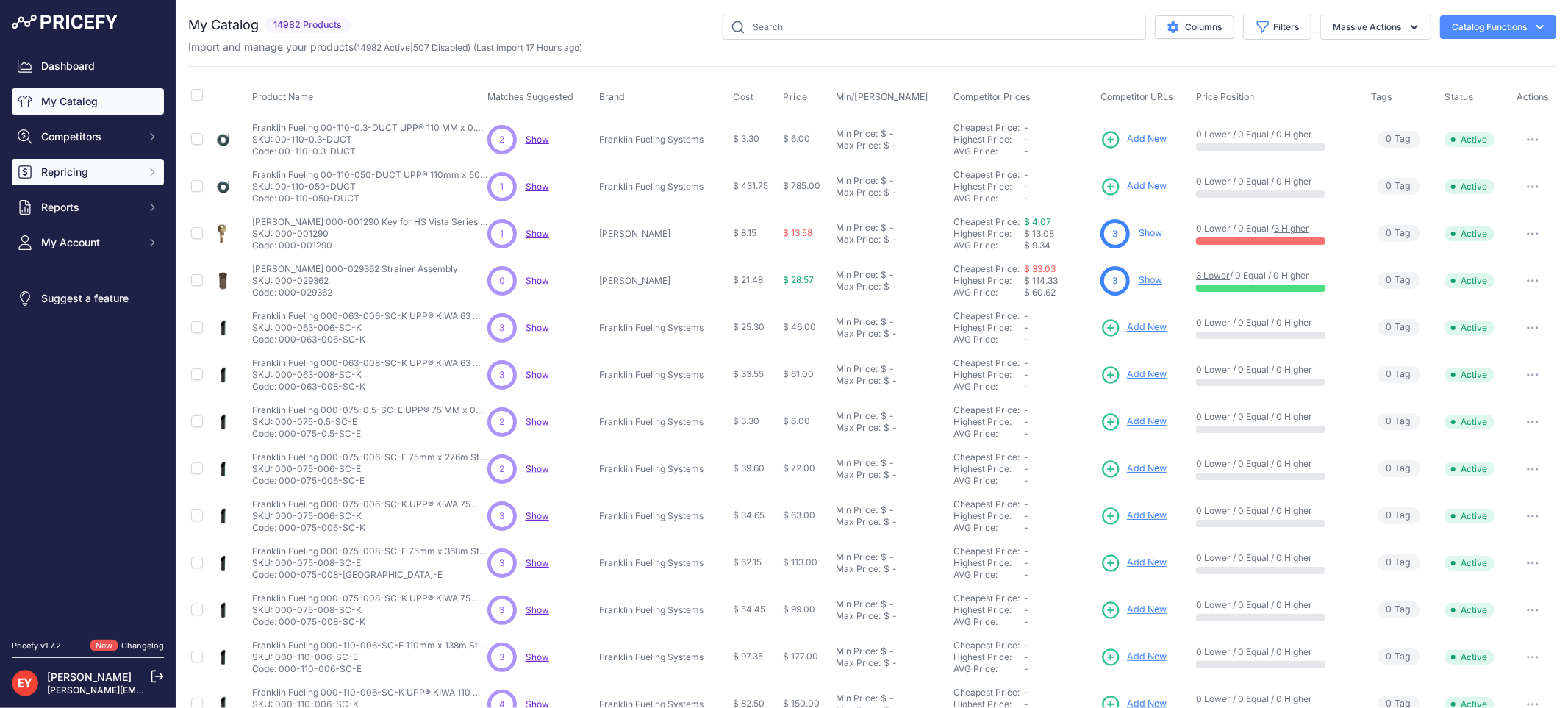
click at [76, 177] on span "Repricing" at bounding box center [88, 171] width 96 height 14
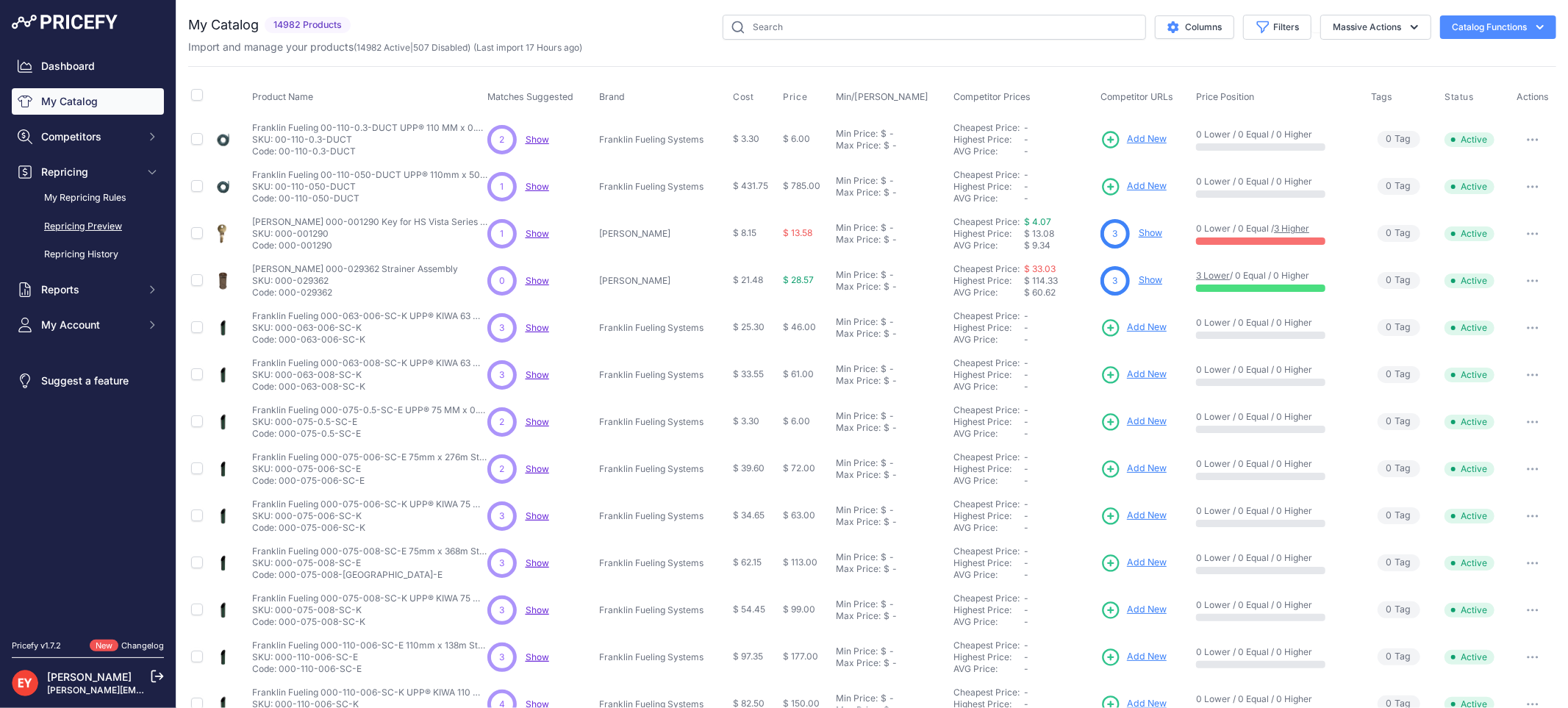
click at [90, 226] on link "Repricing Preview" at bounding box center [88, 226] width 152 height 26
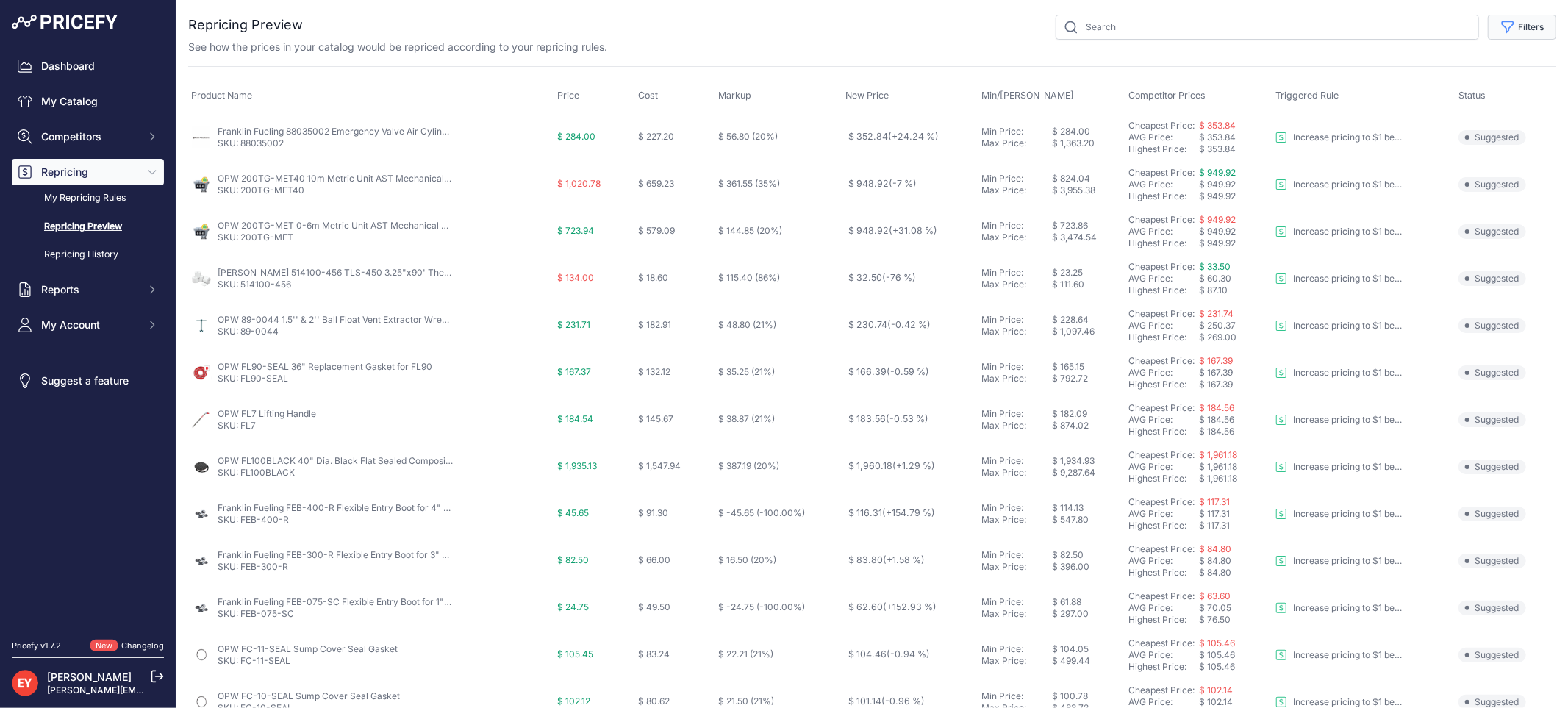
click at [1515, 23] on button "Filters" at bounding box center [1522, 27] width 69 height 25
click at [1466, 78] on select "Select an option Reprice 1 cent below my cheapest competitor Increase pricing t…" at bounding box center [1474, 85] width 141 height 25
click at [1403, 72] on select "Select an option Reprice 1 cent below my cheapest competitor Increase pricing t…" at bounding box center [1474, 85] width 141 height 25
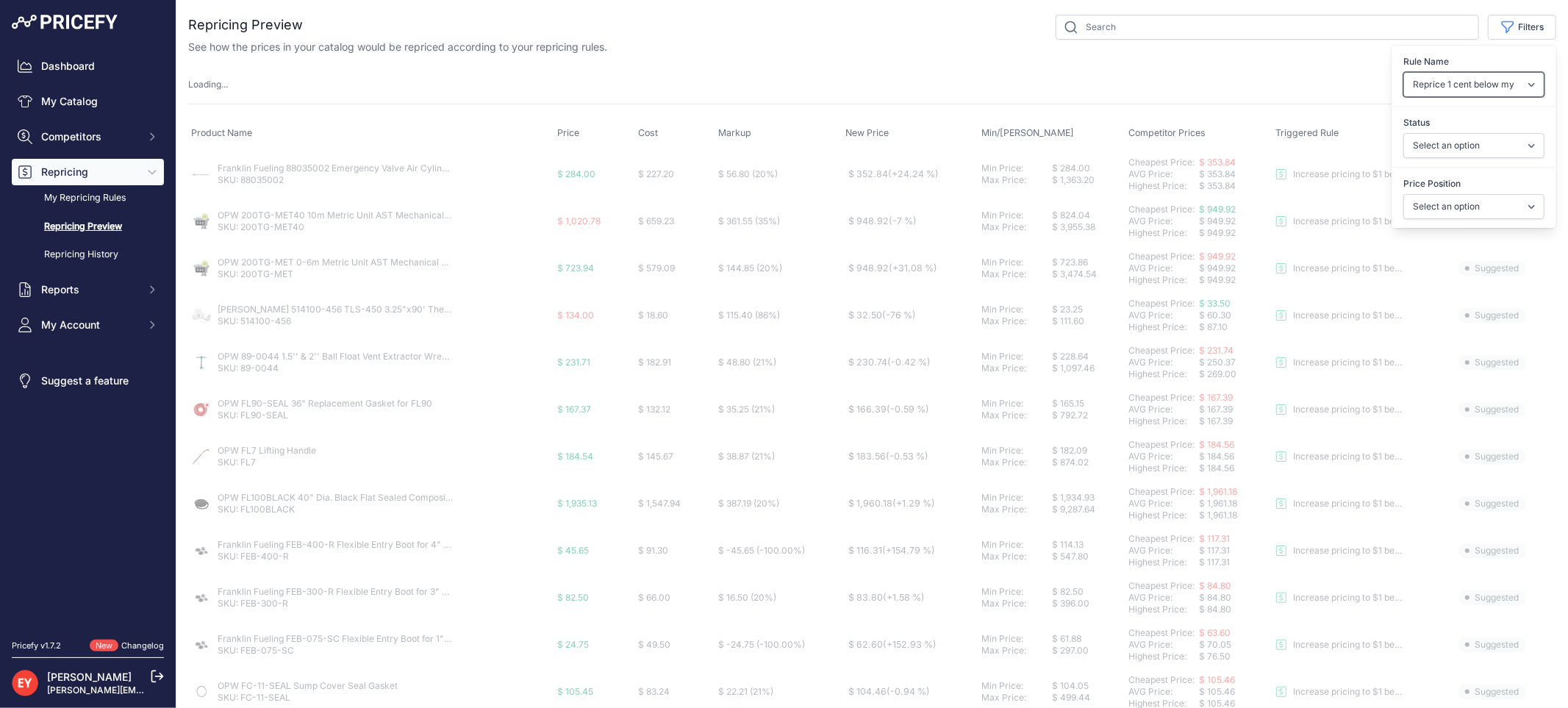
click at [1465, 88] on select "Select an option Reprice 1 cent below my cheapest competitor Increase pricing t…" at bounding box center [1474, 85] width 141 height 25
select select "6699"
click at [1403, 72] on select "Select an option Reprice 1 cent below my cheapest competitor Increase pricing t…" at bounding box center [1474, 85] width 141 height 25
click at [1448, 148] on select "Select an option Skipped Repriced Suggested In Error" at bounding box center [1474, 146] width 141 height 25
select select "suggested"
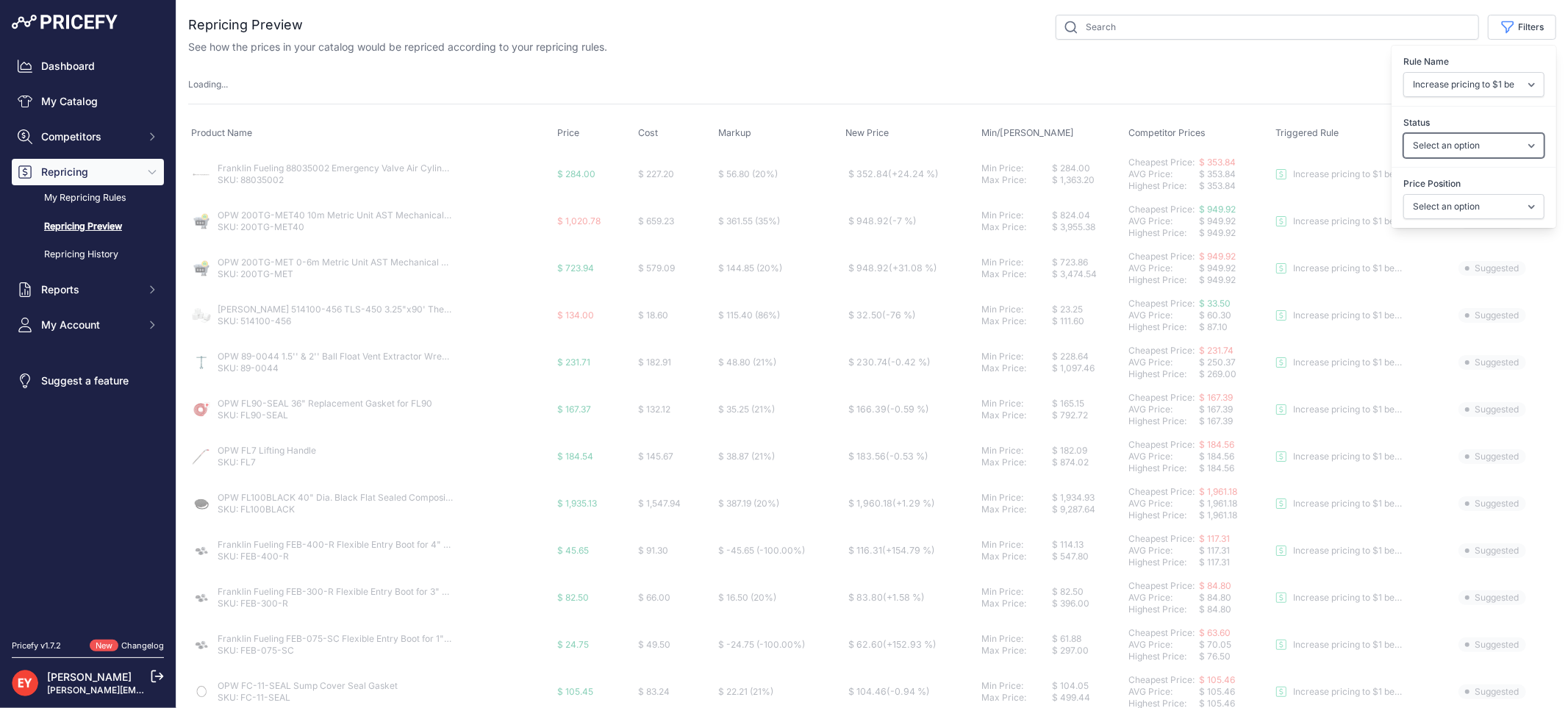
click at [1403, 133] on select "Select an option Skipped Repriced Suggested In Error" at bounding box center [1474, 146] width 141 height 25
click at [1441, 210] on select "Select an option I am higher Same price I am lower" at bounding box center [1474, 206] width 141 height 25
select select "3390"
select select
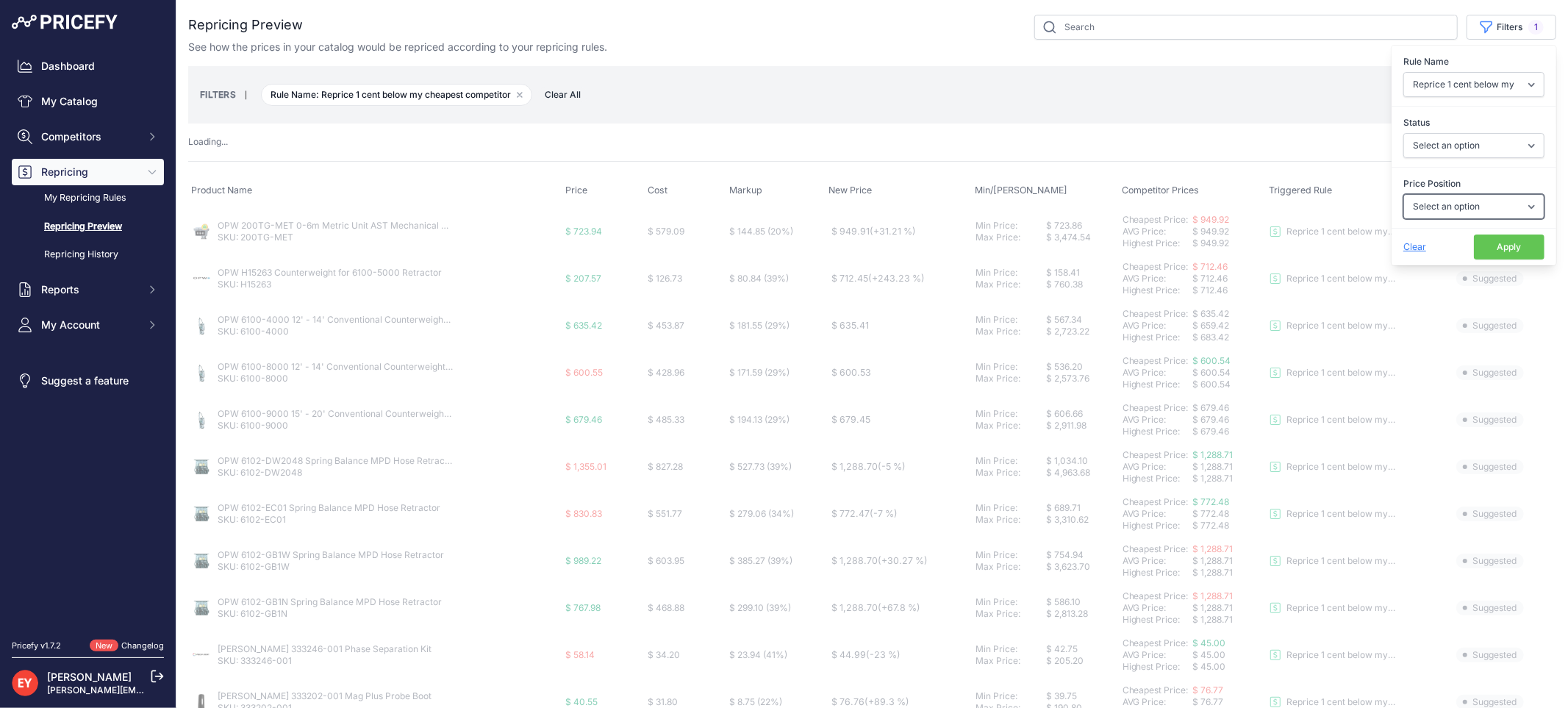
select select "0"
click at [1403, 194] on select "Select an option I am higher Same price I am lower" at bounding box center [1474, 206] width 141 height 25
select select "6699"
select select "suggested"
select select
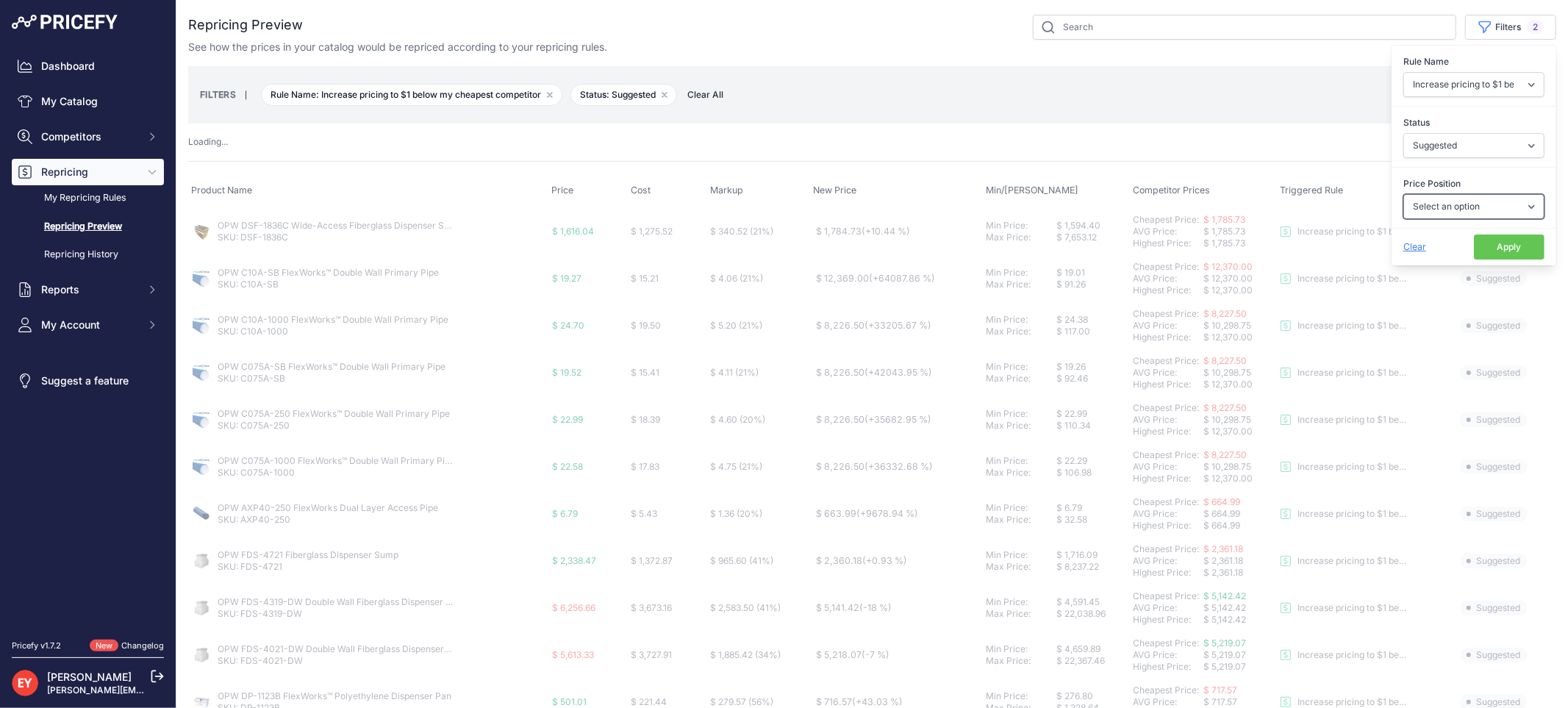
select select "0"
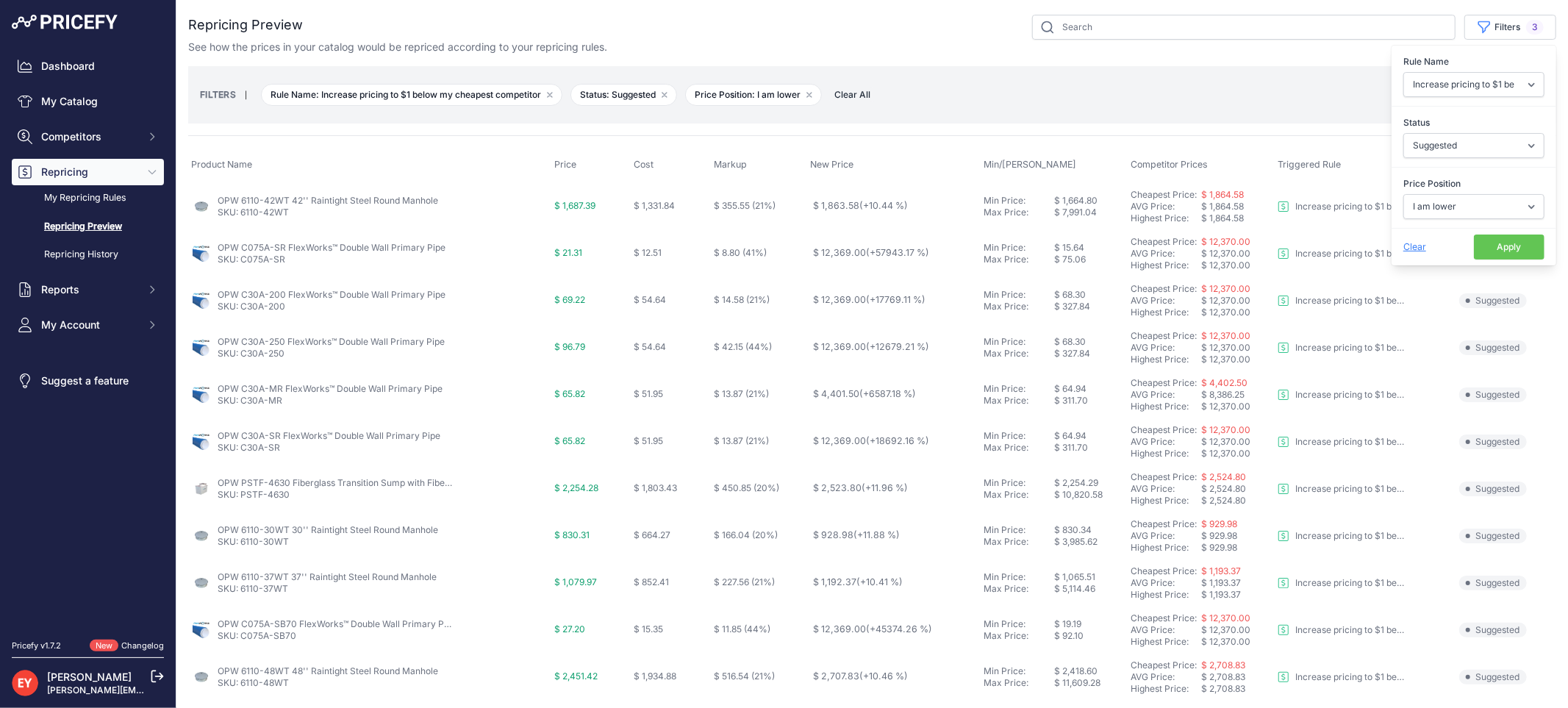
click at [1493, 247] on button "Apply" at bounding box center [1509, 247] width 70 height 25
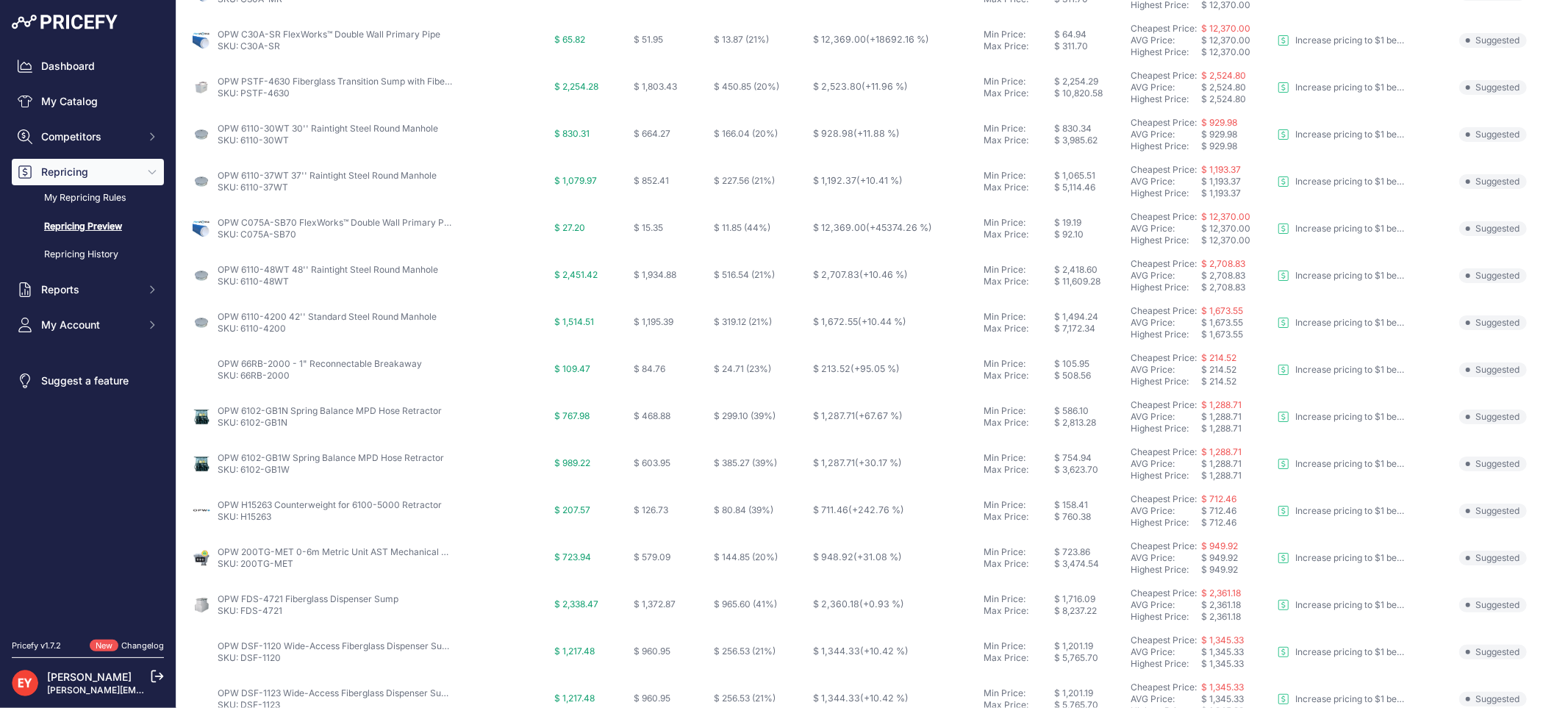
scroll to position [477, 0]
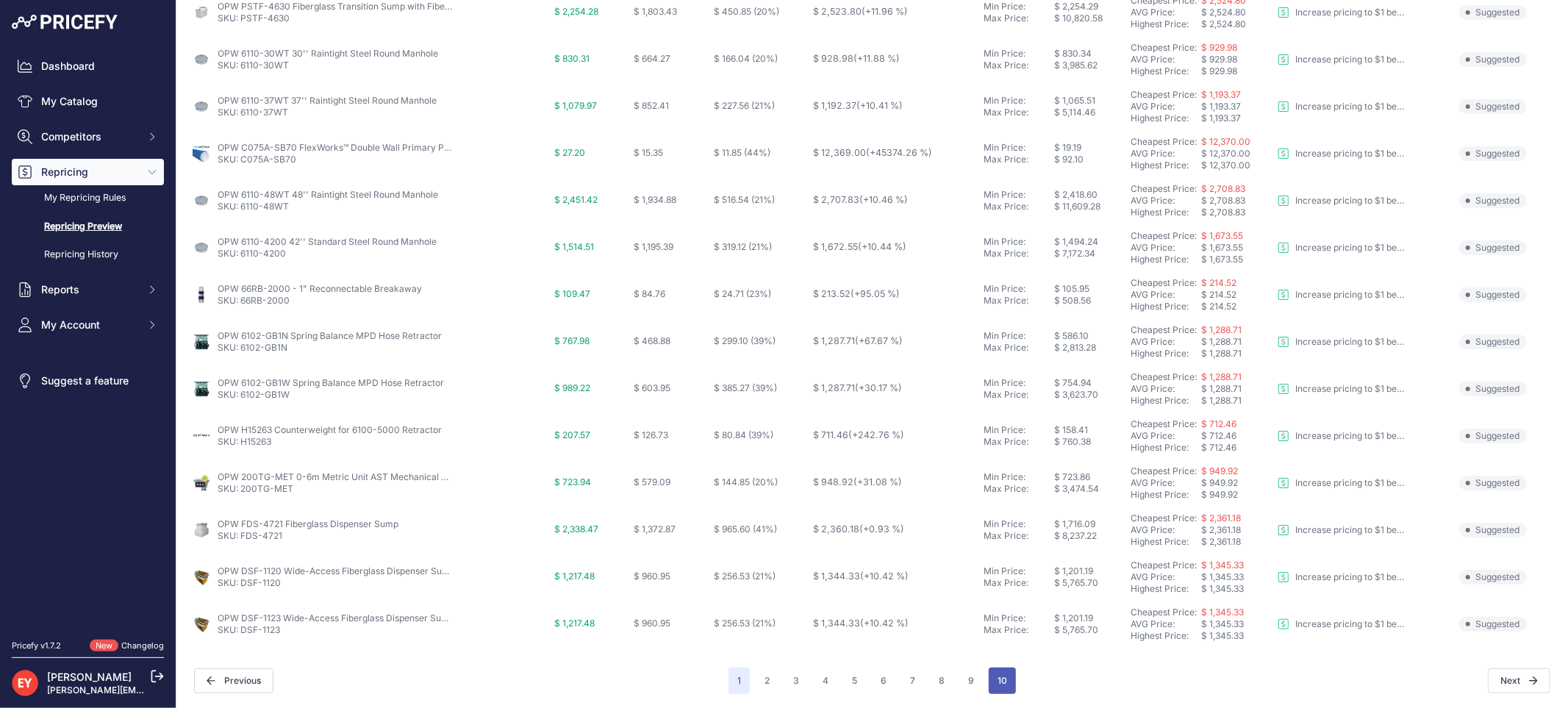
click at [993, 681] on button "10" at bounding box center [1002, 681] width 28 height 27
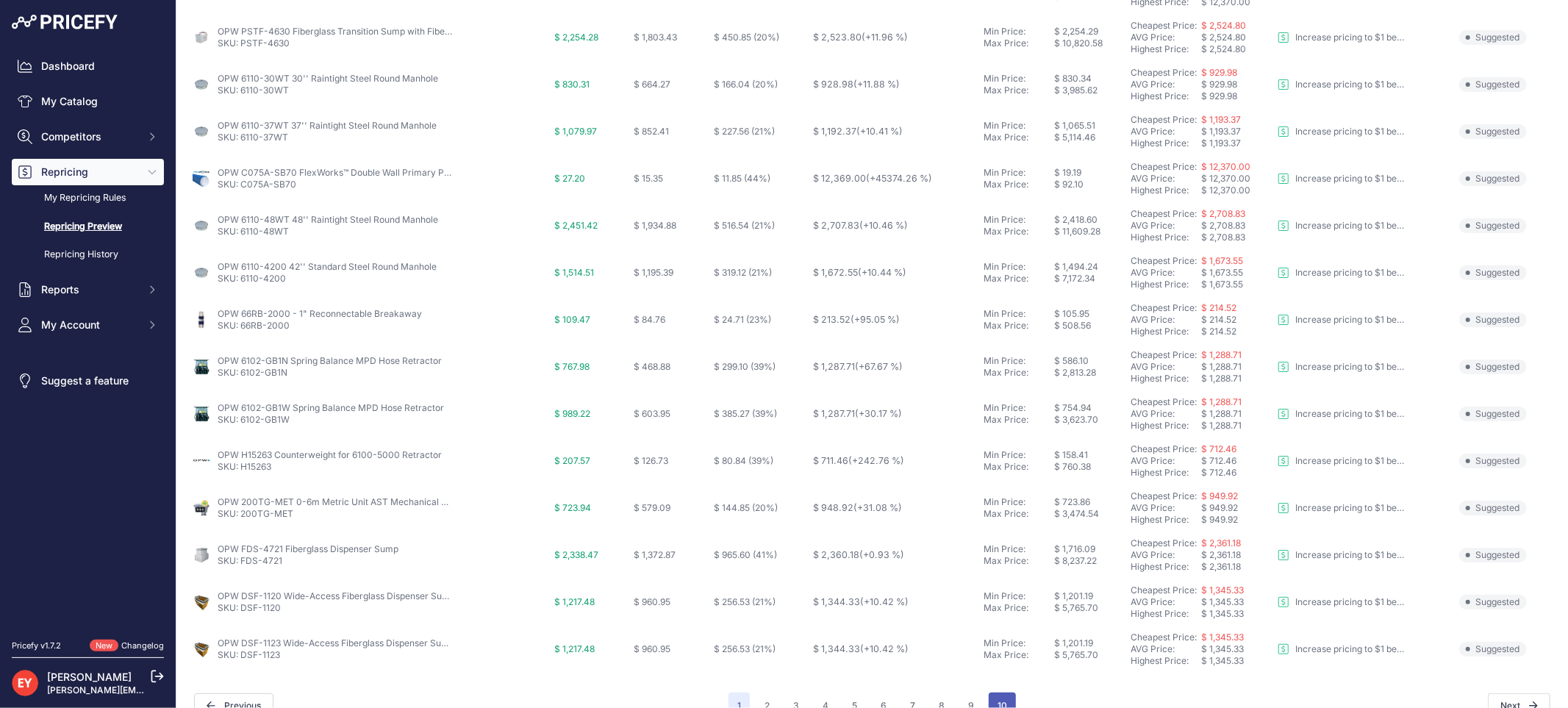
scroll to position [502, 0]
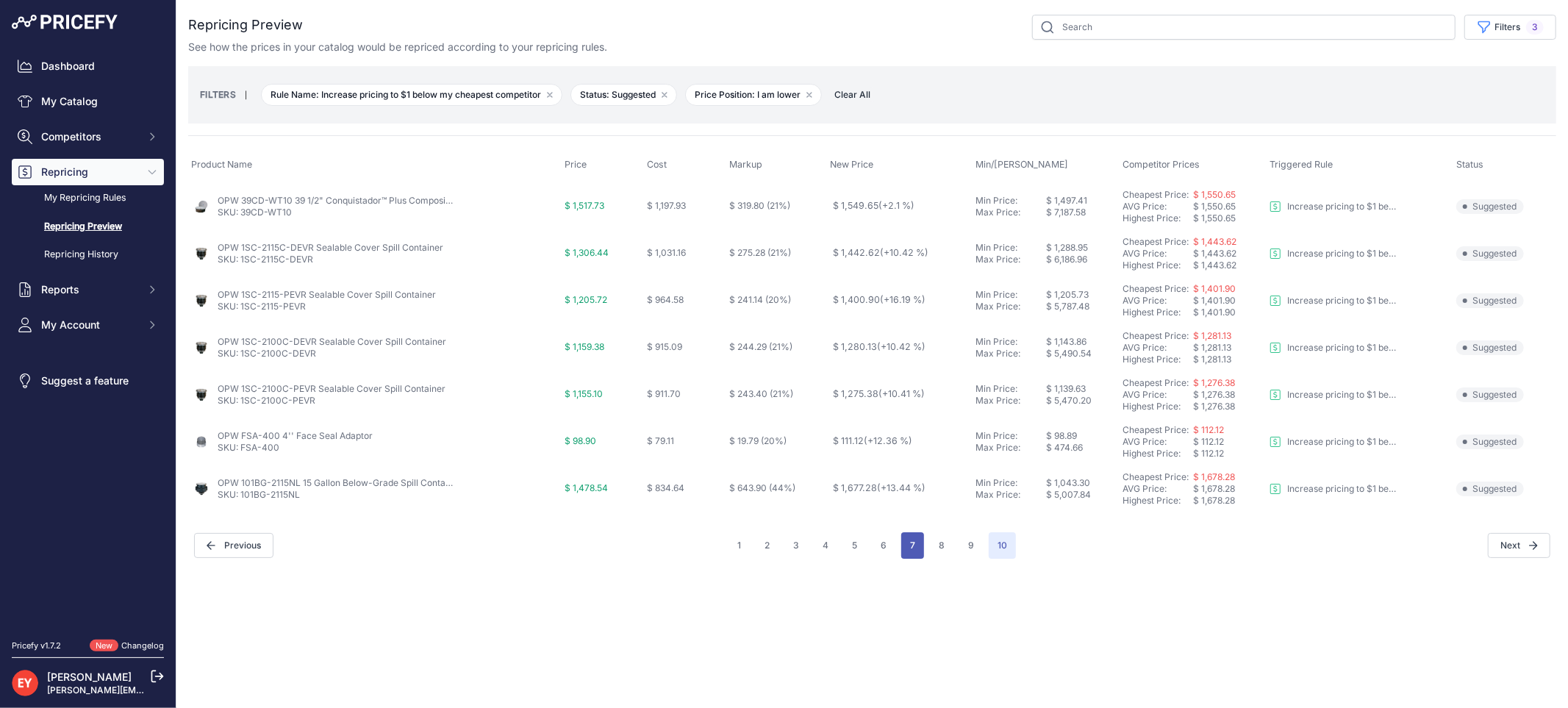
click at [907, 539] on button "7" at bounding box center [912, 545] width 23 height 27
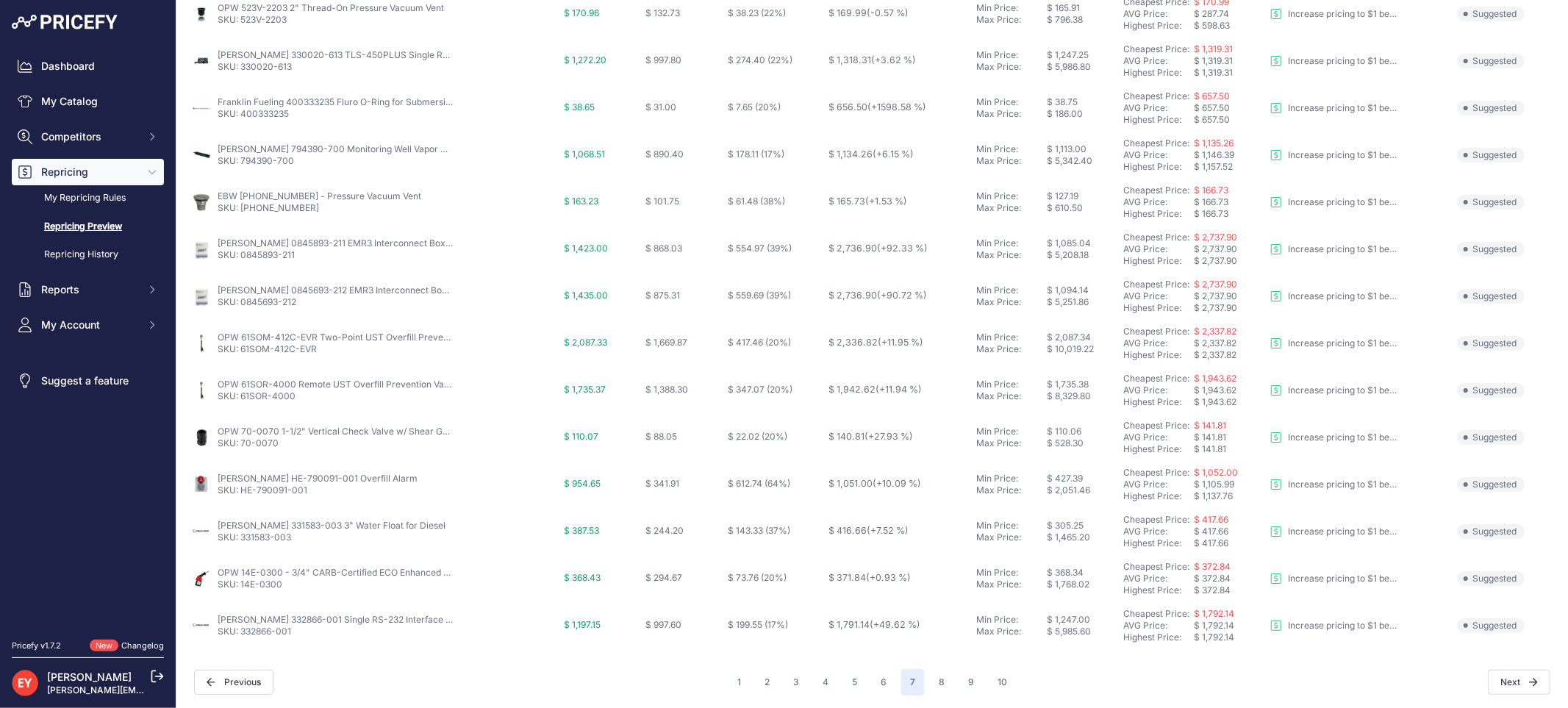
scroll to position [477, 0]
click at [876, 679] on button "6" at bounding box center [883, 681] width 24 height 27
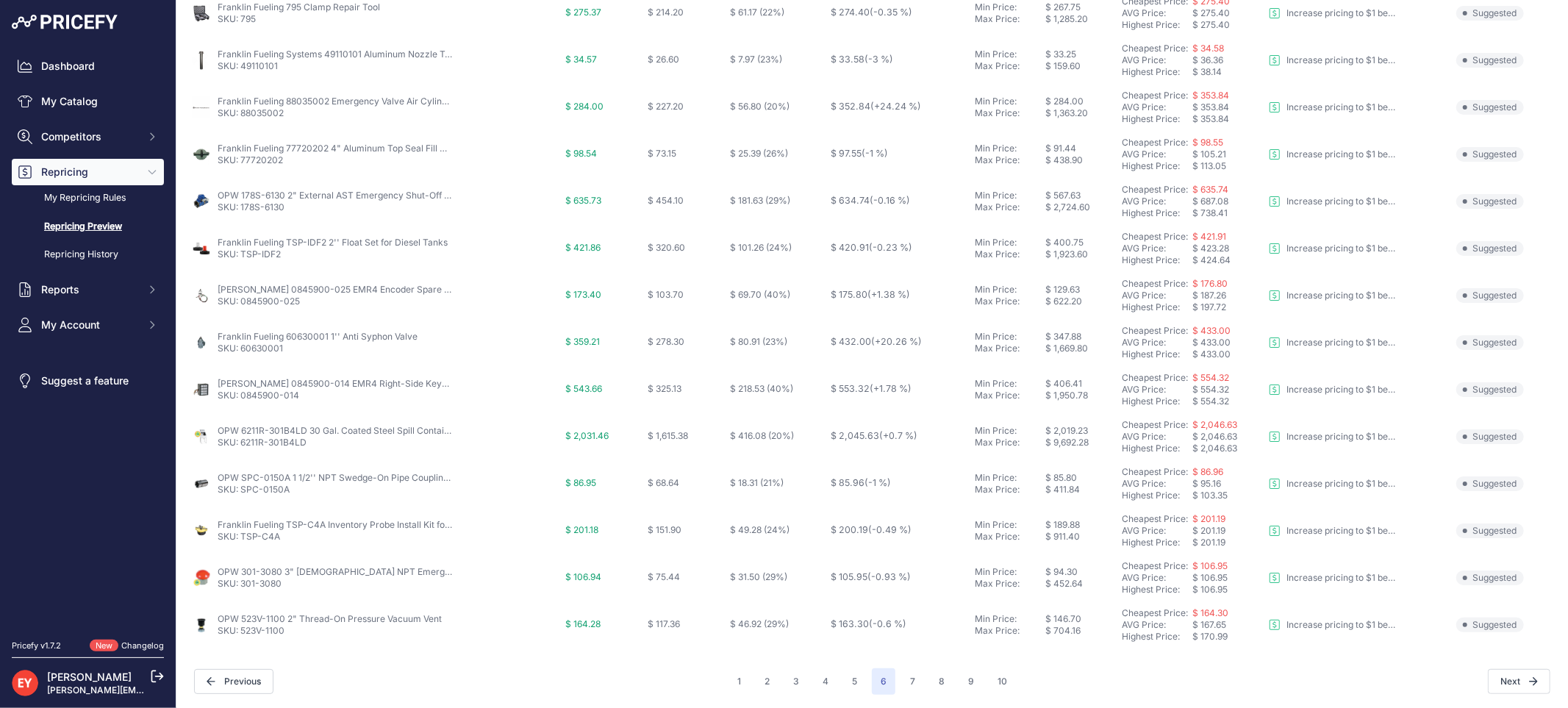
scroll to position [477, 0]
click at [844, 678] on button "5" at bounding box center [854, 681] width 23 height 27
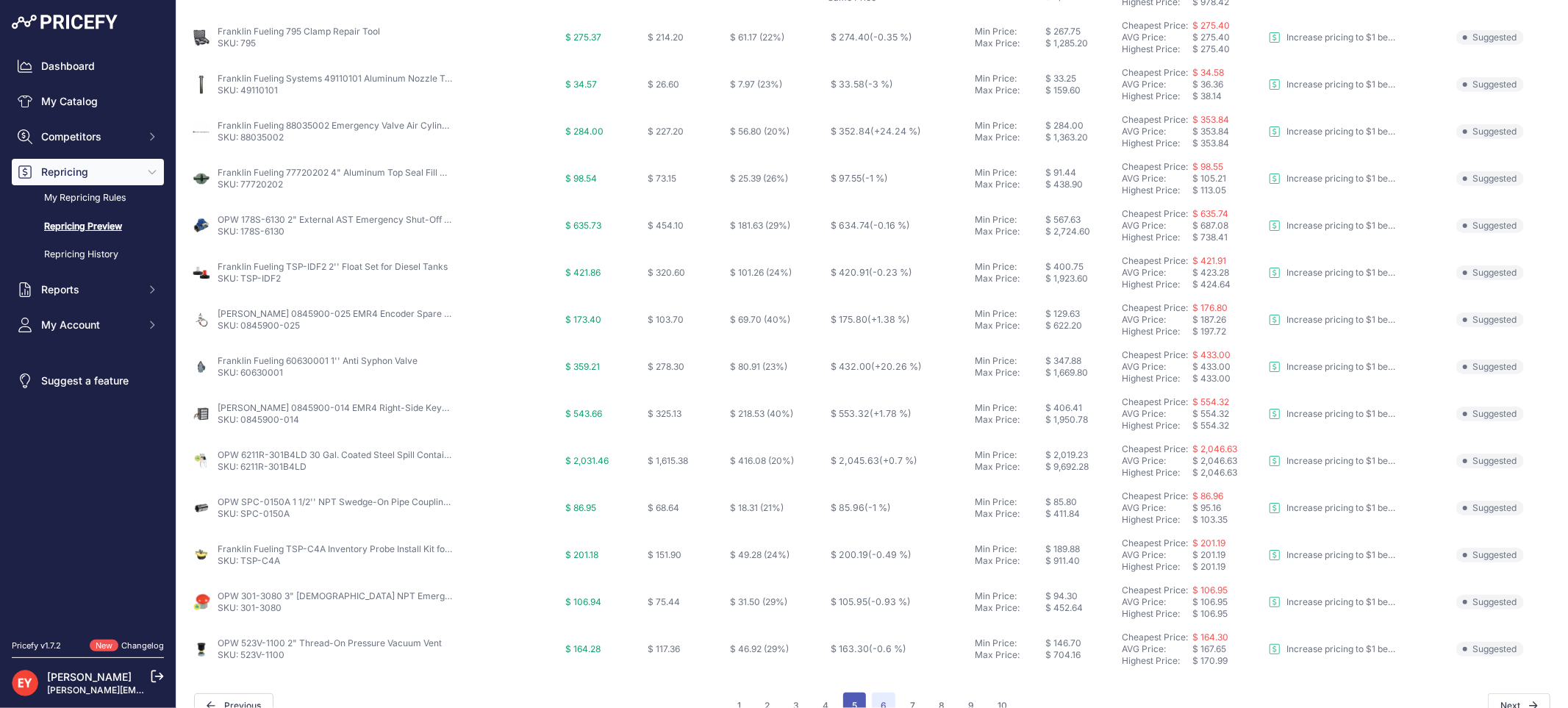
scroll to position [502, 0]
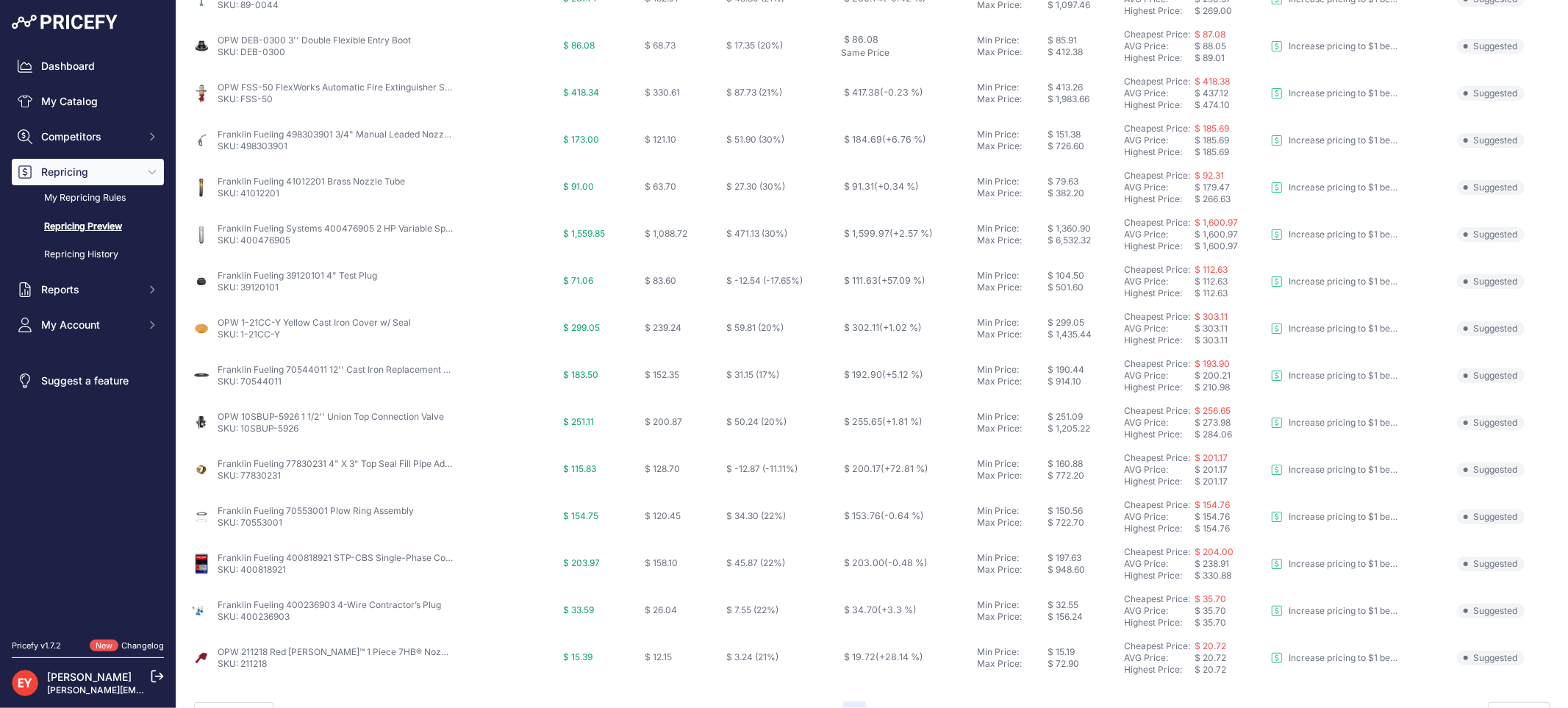
scroll to position [477, 0]
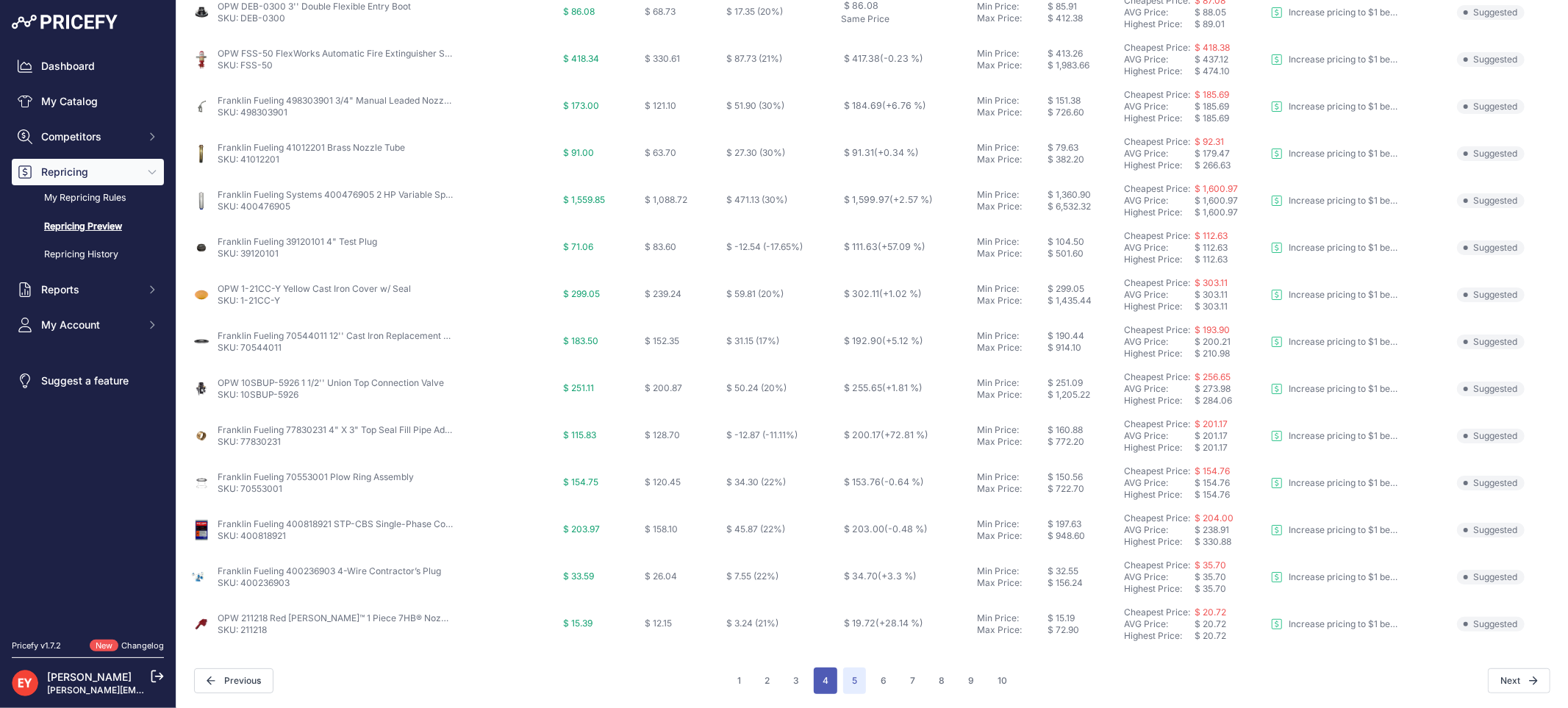
click at [813, 675] on button "4" at bounding box center [825, 681] width 24 height 27
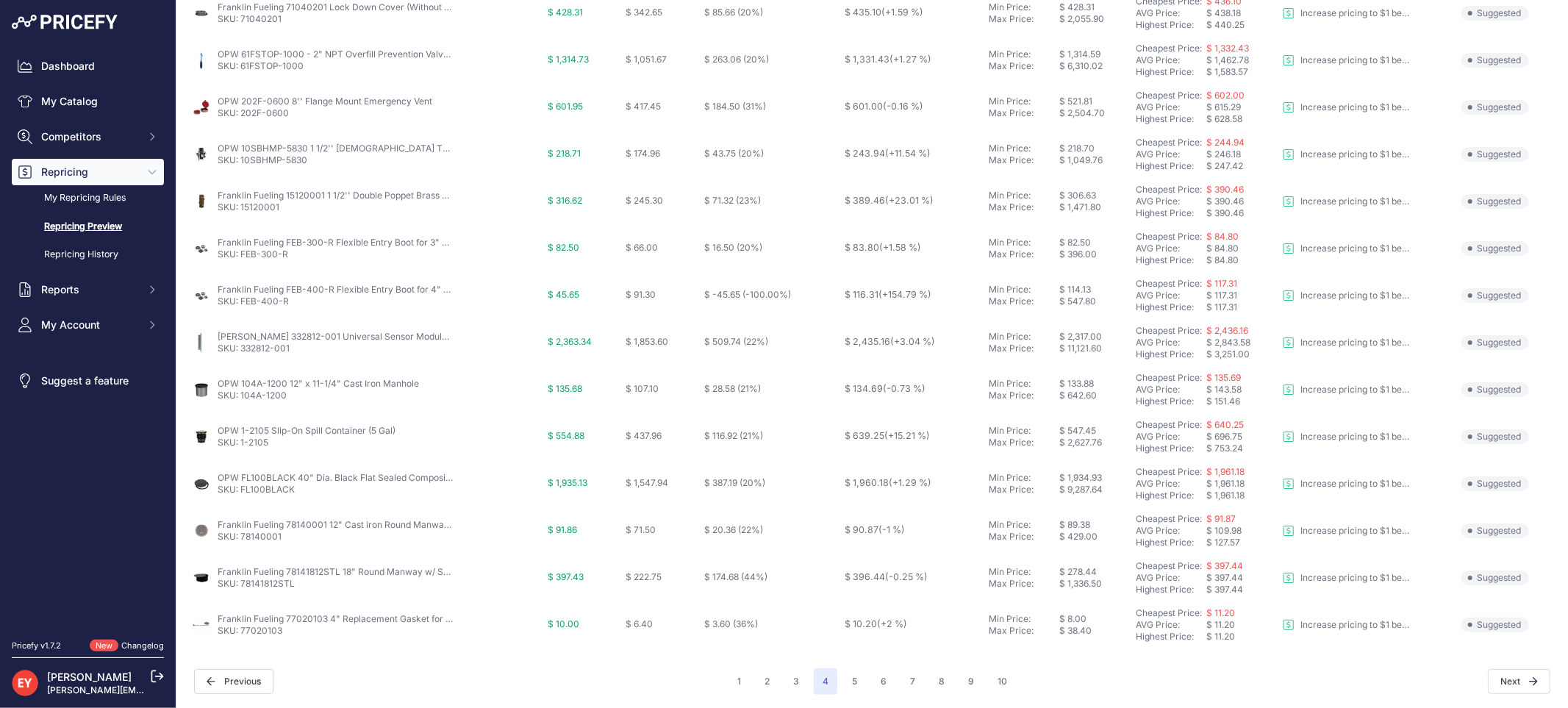
scroll to position [477, 0]
click at [791, 673] on button "3" at bounding box center [796, 681] width 24 height 27
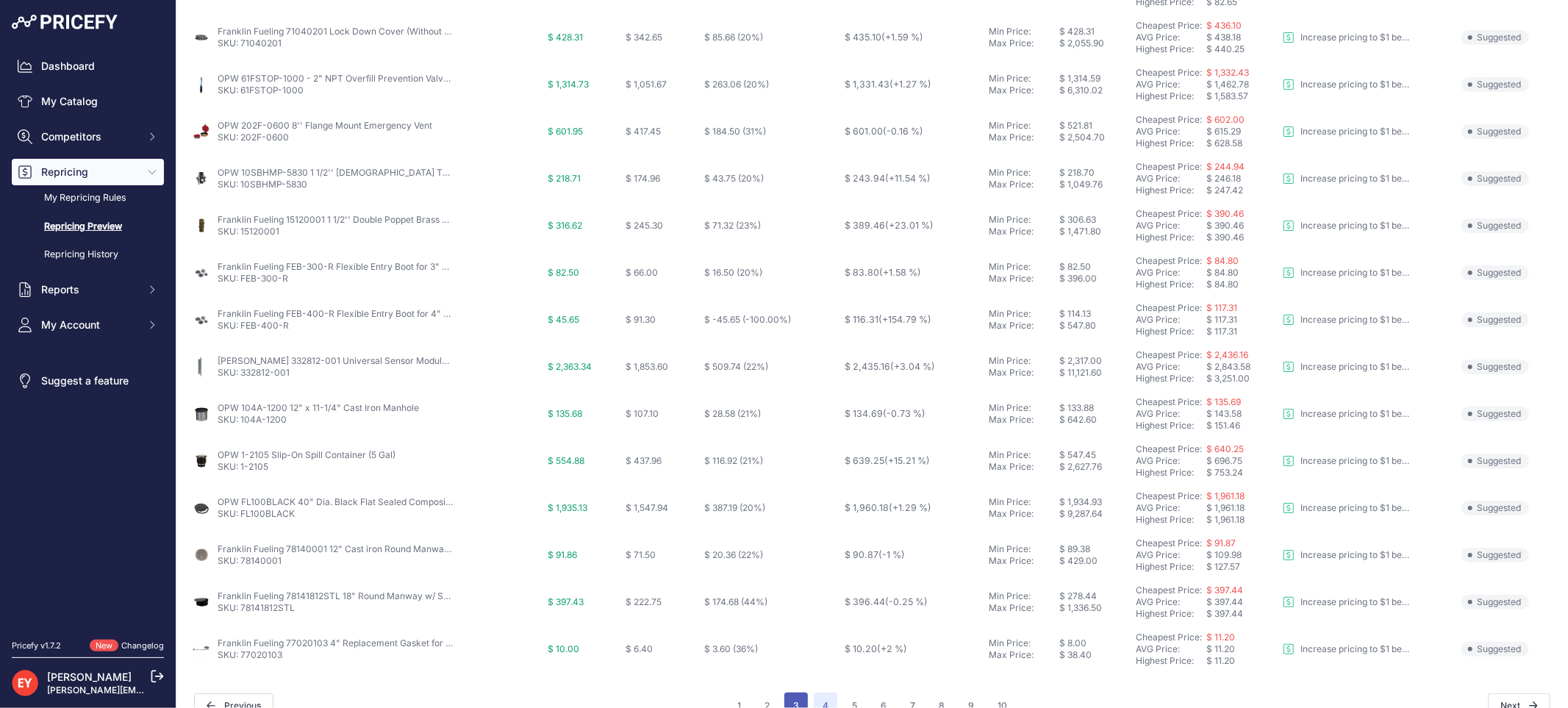
scroll to position [502, 0]
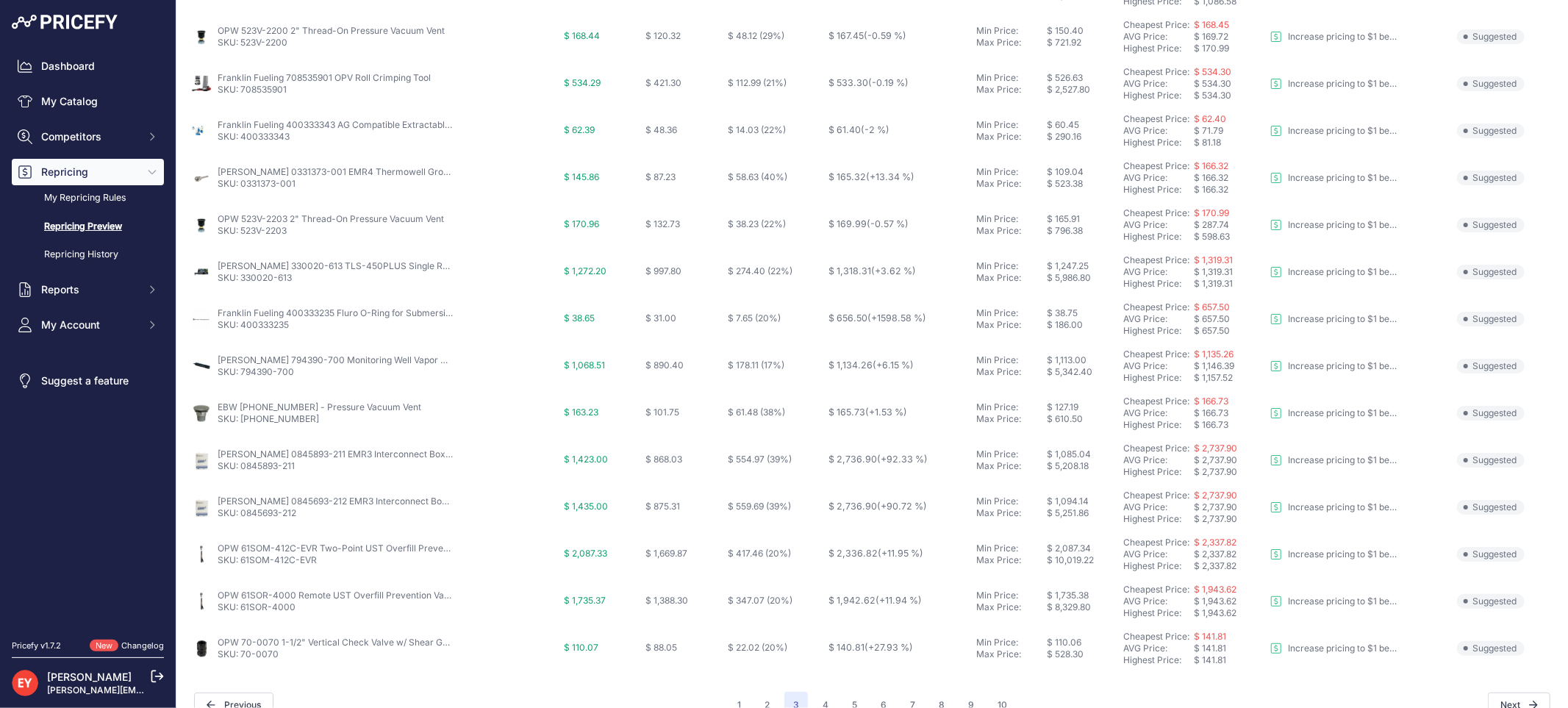
scroll to position [477, 0]
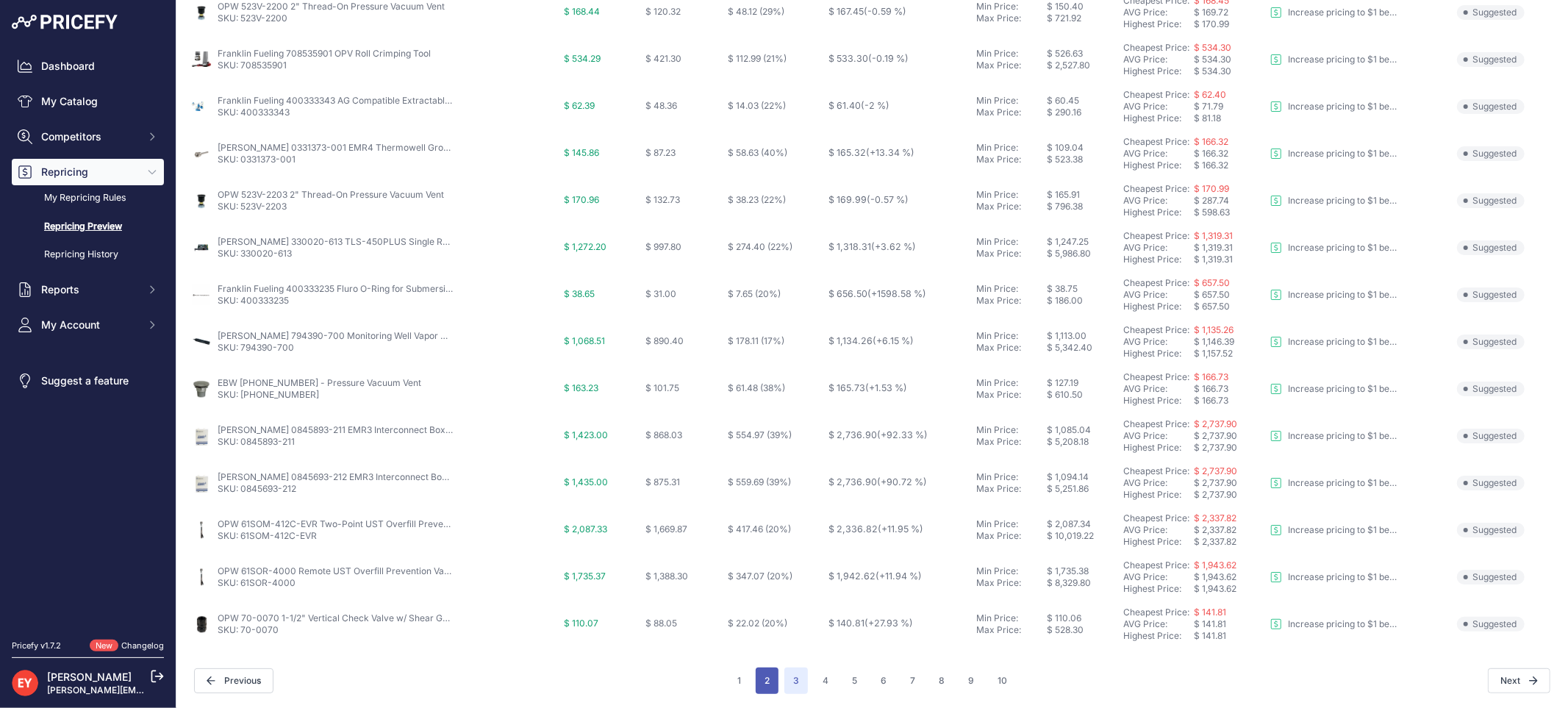
click at [760, 681] on button "2" at bounding box center [767, 681] width 23 height 27
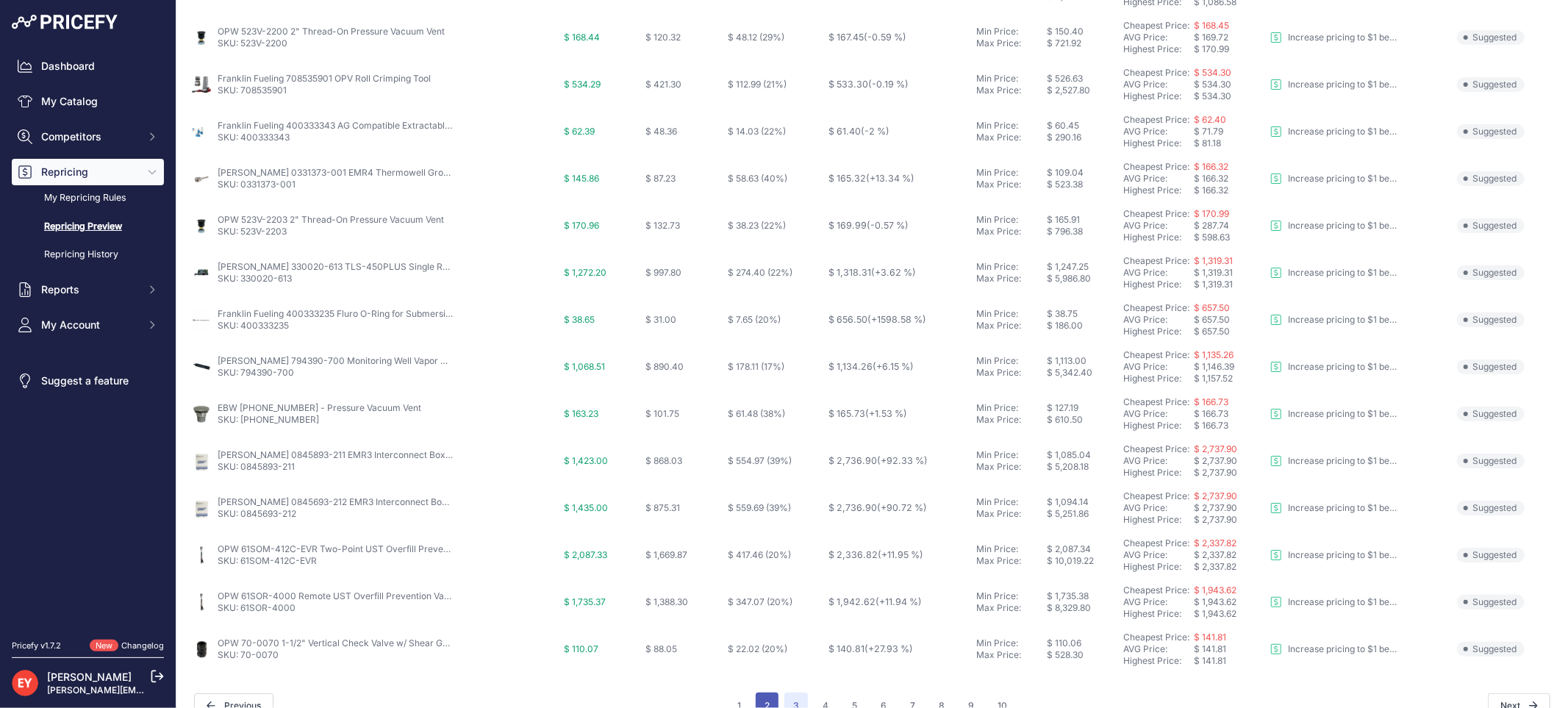
scroll to position [502, 0]
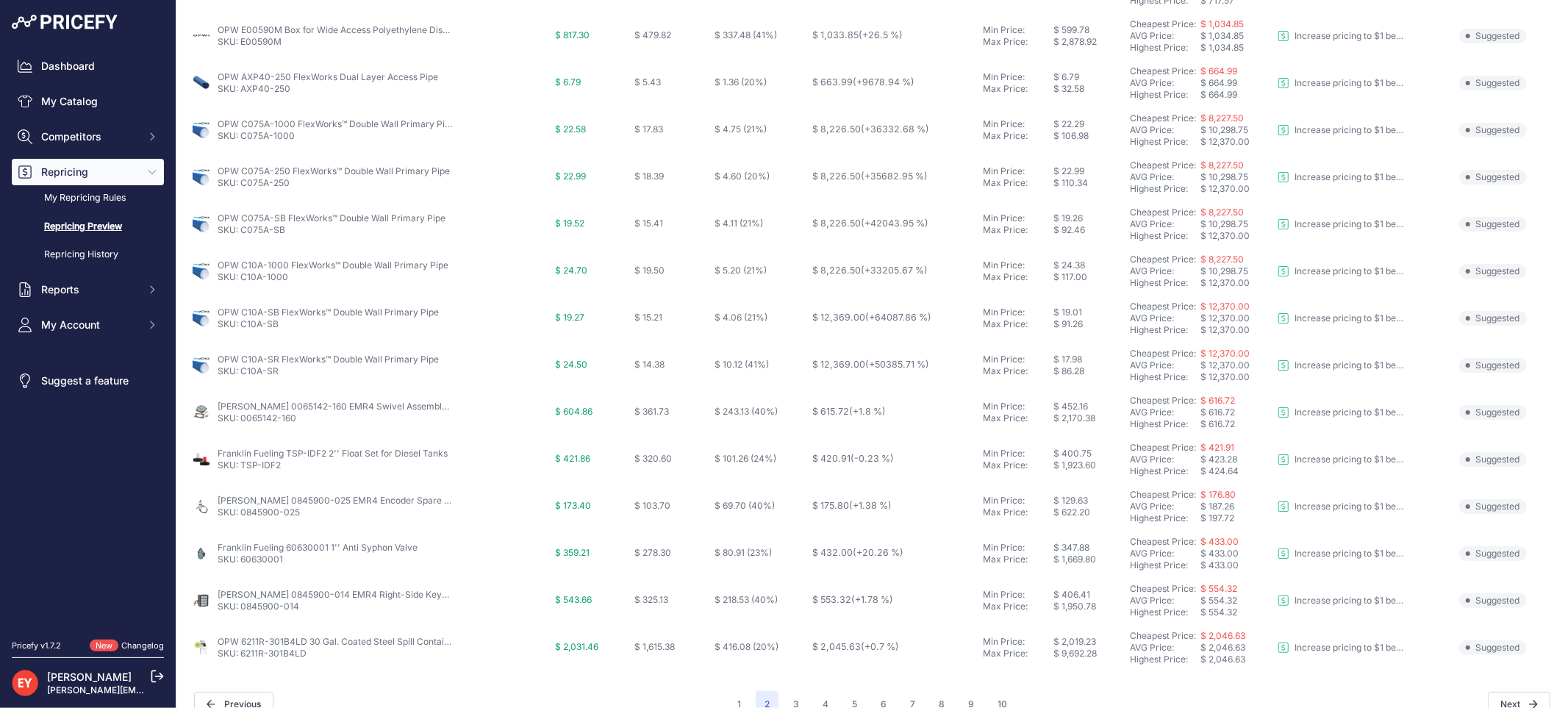
scroll to position [477, 0]
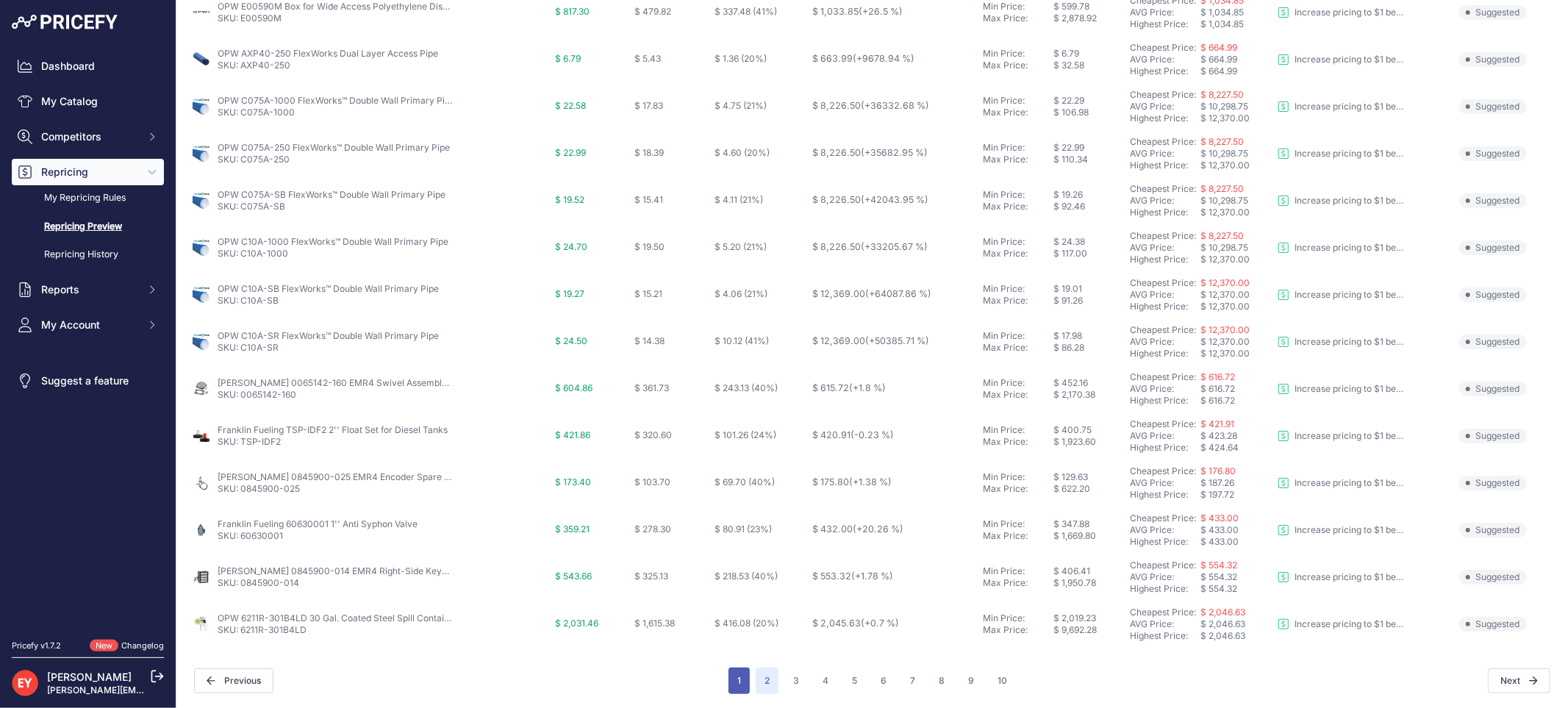
click at [733, 672] on button "1" at bounding box center [739, 681] width 21 height 27
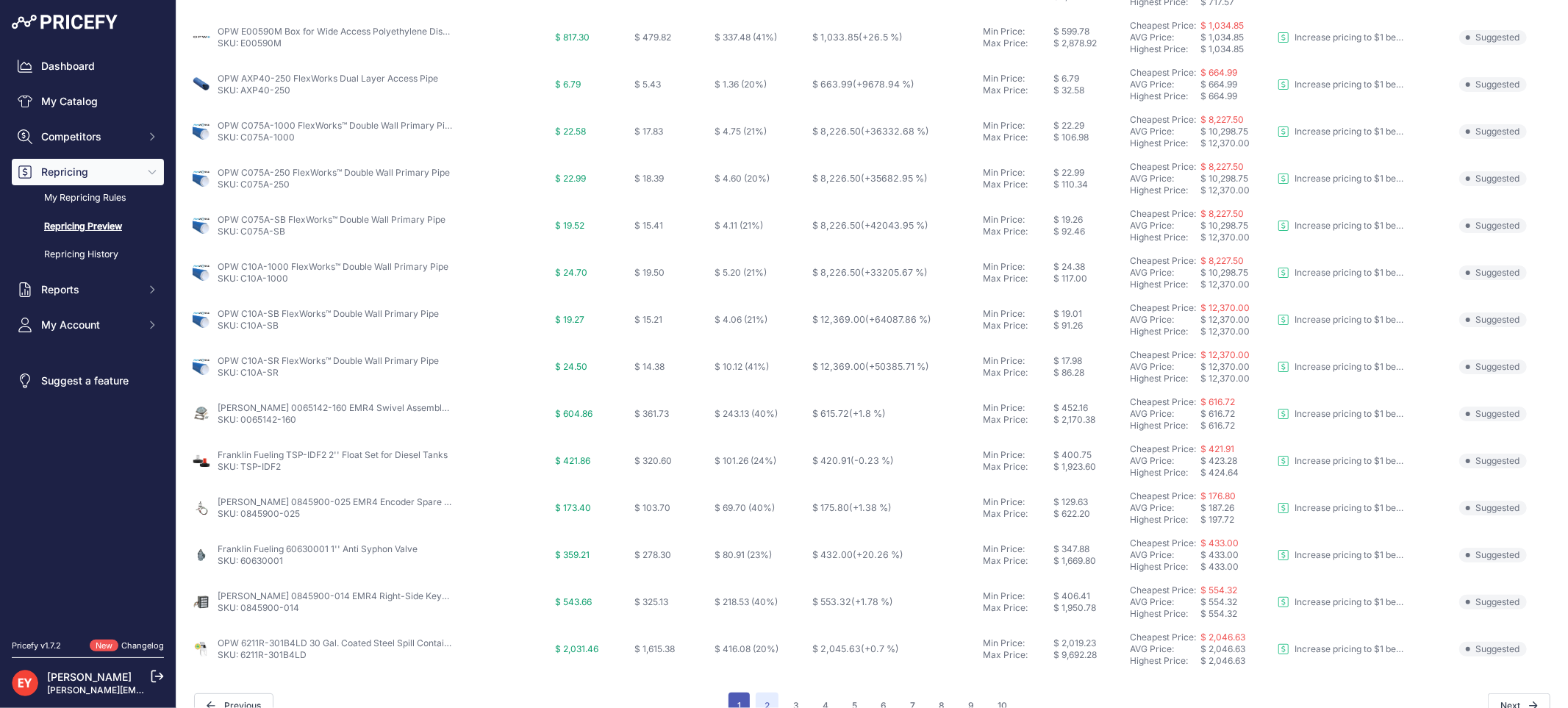
scroll to position [502, 0]
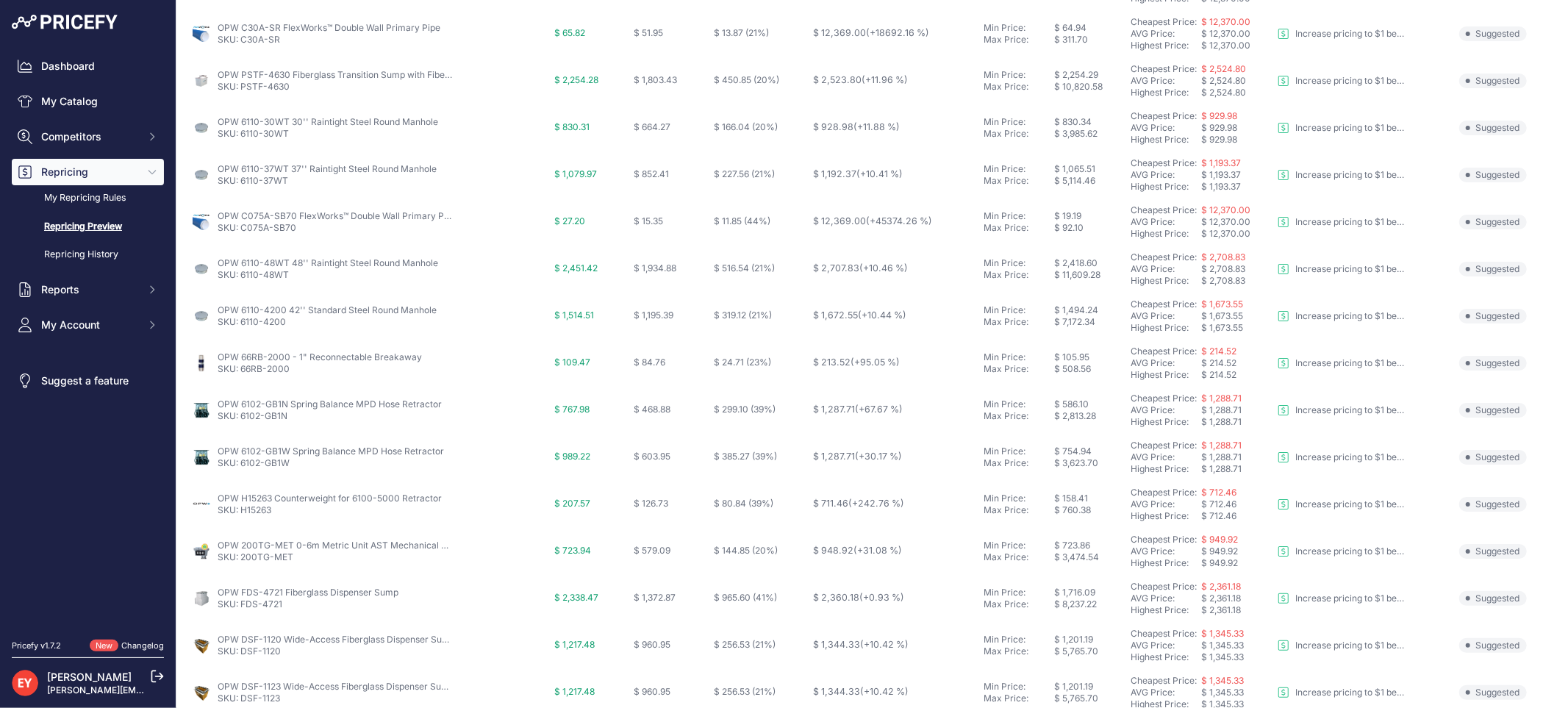
scroll to position [477, 0]
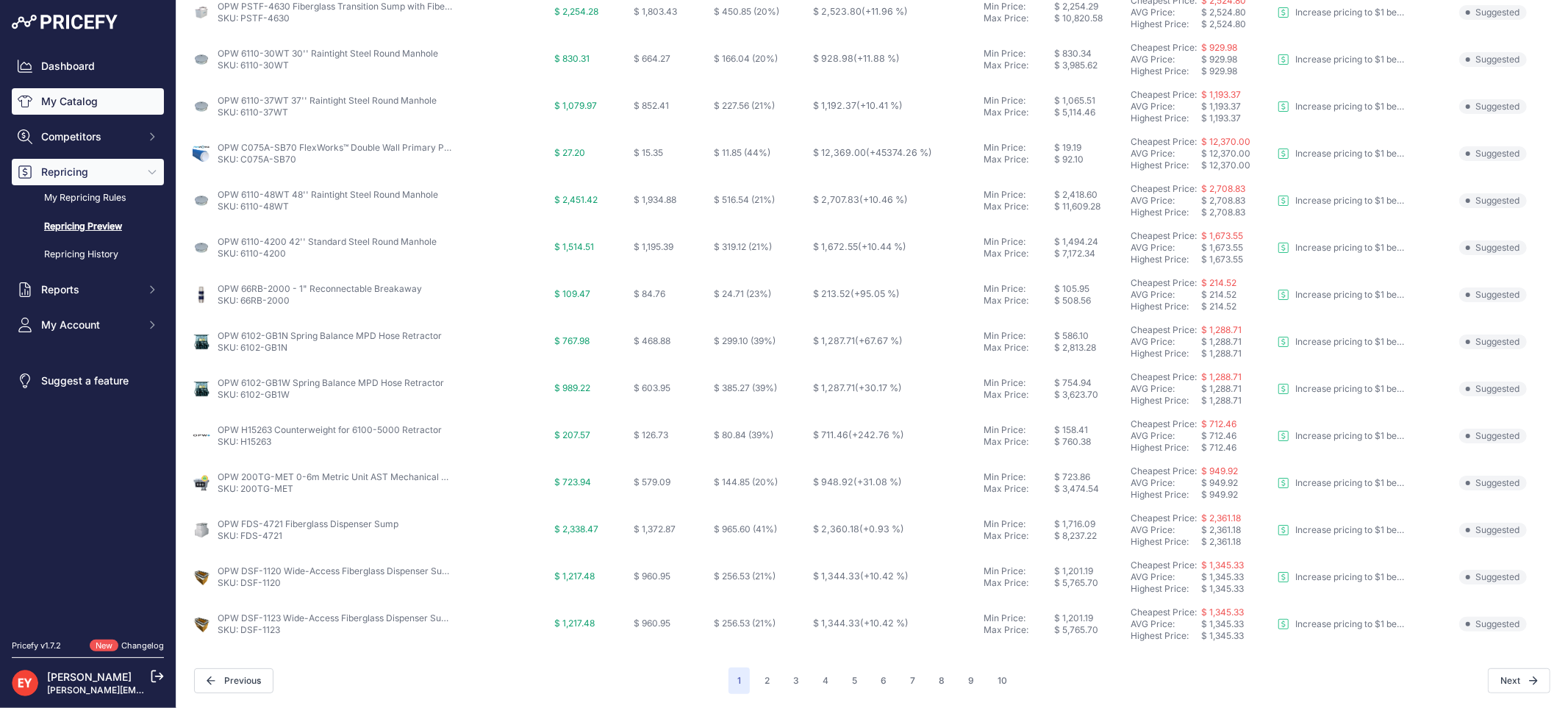
click at [89, 88] on link "My Catalog" at bounding box center [88, 102] width 152 height 27
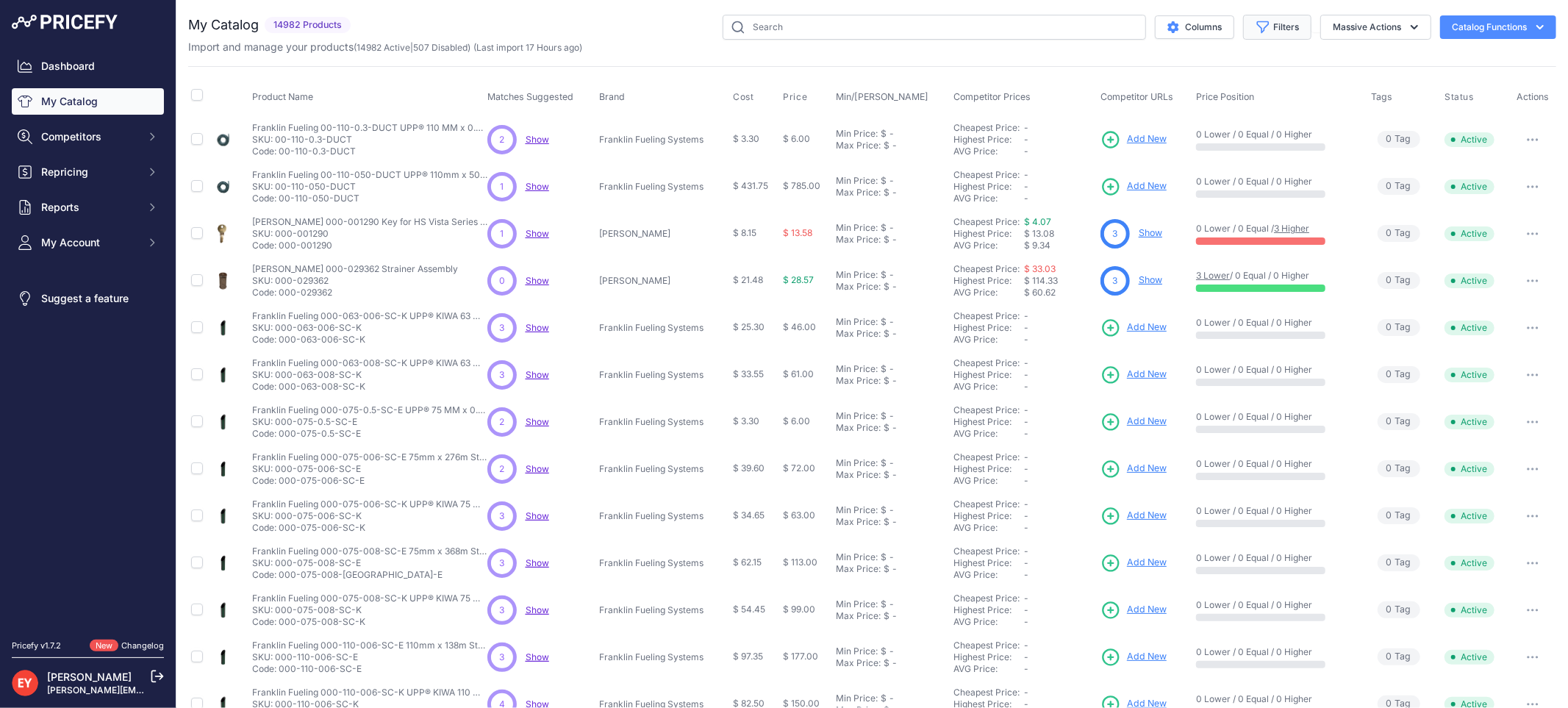
click at [1281, 25] on button "Filters" at bounding box center [1278, 27] width 69 height 25
click at [1210, 83] on select "All Status Only Enabled Only Disabled" at bounding box center [1229, 85] width 141 height 25
click at [1259, 26] on button "Filters" at bounding box center [1278, 27] width 69 height 25
click at [1270, 30] on button "Filters" at bounding box center [1278, 27] width 69 height 25
click at [1210, 148] on select "Select an option Matched Unmatched" at bounding box center [1229, 146] width 141 height 25
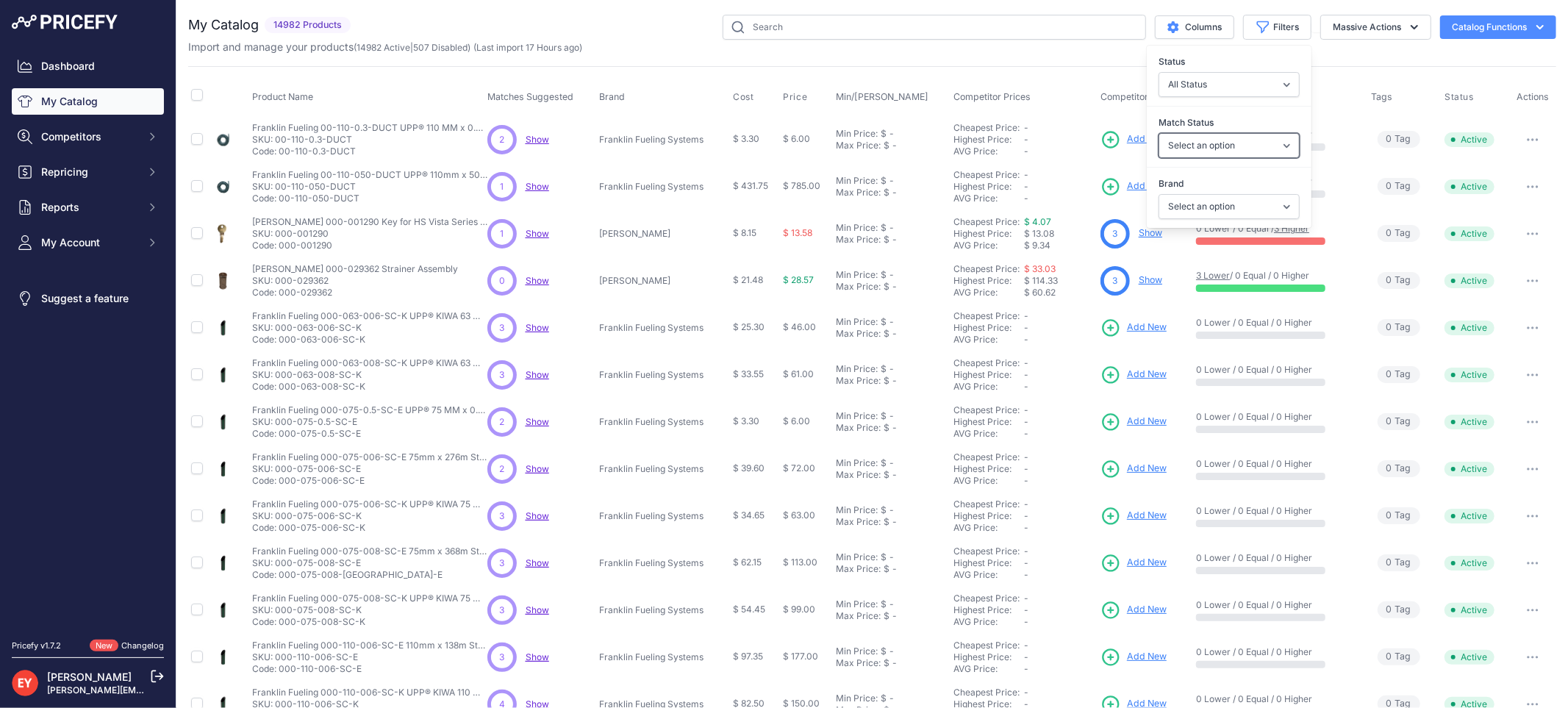
select select "0"
click at [1159, 133] on select "Select an option Matched Unmatched" at bounding box center [1229, 146] width 141 height 25
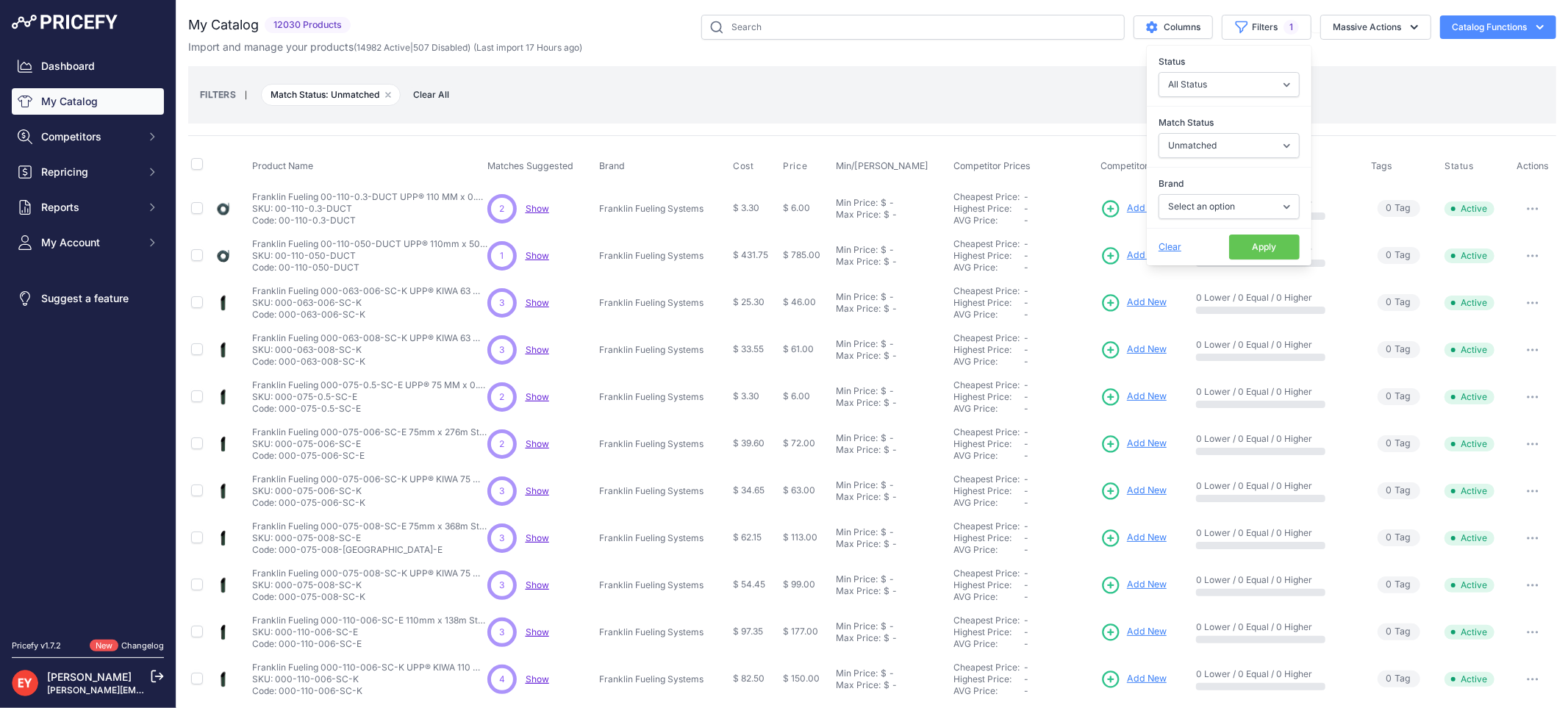
click at [1250, 241] on button "Apply" at bounding box center [1264, 247] width 70 height 25
click at [1234, 33] on icon "button" at bounding box center [1241, 27] width 14 height 14
click at [1237, 83] on select "All Status Only Enabled Only Disabled" at bounding box center [1229, 85] width 141 height 25
click at [1159, 72] on select "All Status Only Enabled Only Disabled" at bounding box center [1229, 85] width 141 height 25
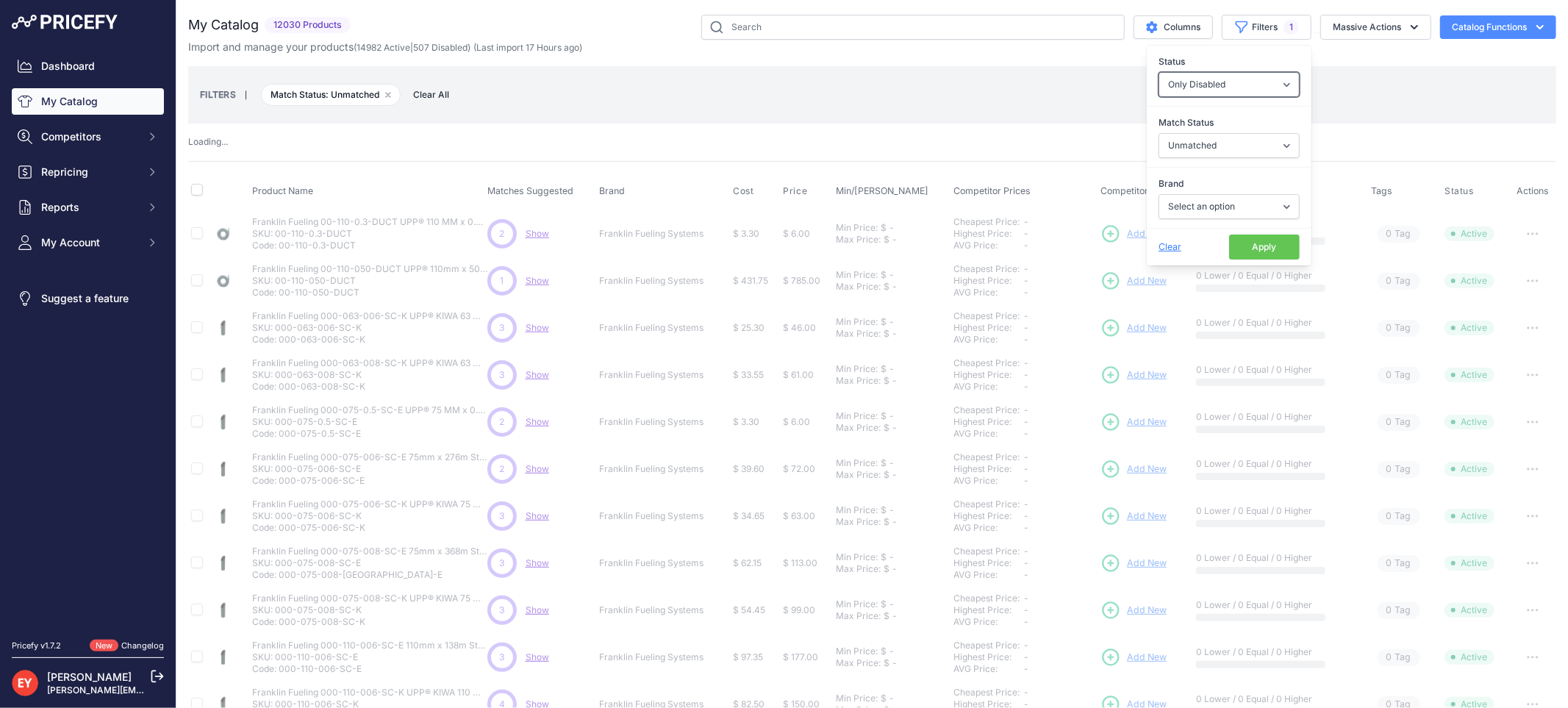
click at [1228, 79] on select "All Status Only Enabled Only Disabled" at bounding box center [1229, 85] width 141 height 25
select select "1"
click at [1159, 72] on select "All Status Only Enabled Only Disabled" at bounding box center [1229, 85] width 141 height 25
click at [1229, 247] on button "Apply" at bounding box center [1264, 247] width 70 height 25
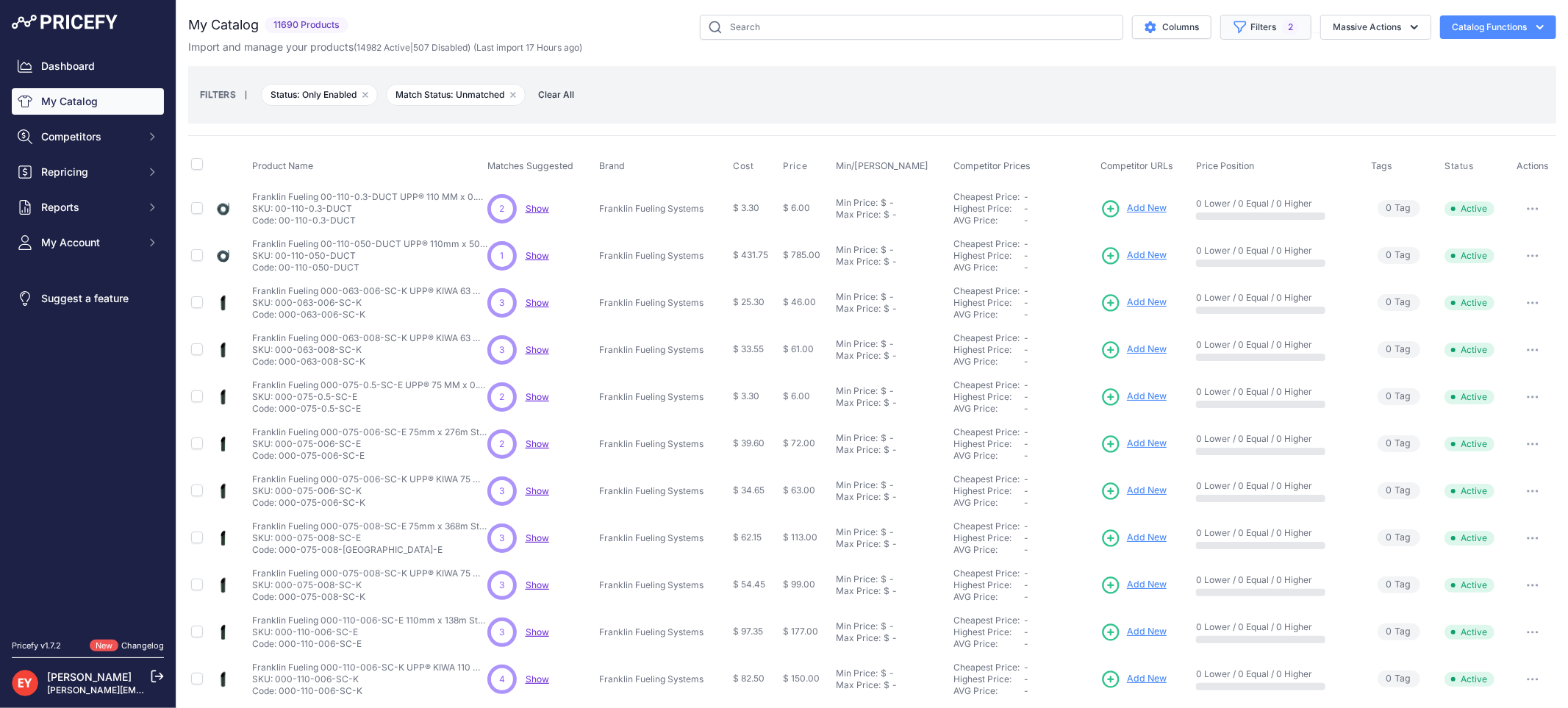
click at [1253, 31] on button "Filters 2" at bounding box center [1266, 27] width 91 height 25
click at [1231, 243] on button "Apply" at bounding box center [1264, 247] width 70 height 25
click at [1250, 26] on button "Filters 2" at bounding box center [1266, 27] width 91 height 25
click at [1254, 254] on button "Apply" at bounding box center [1264, 247] width 70 height 25
click at [1245, 34] on button "Filters 2" at bounding box center [1266, 27] width 91 height 25
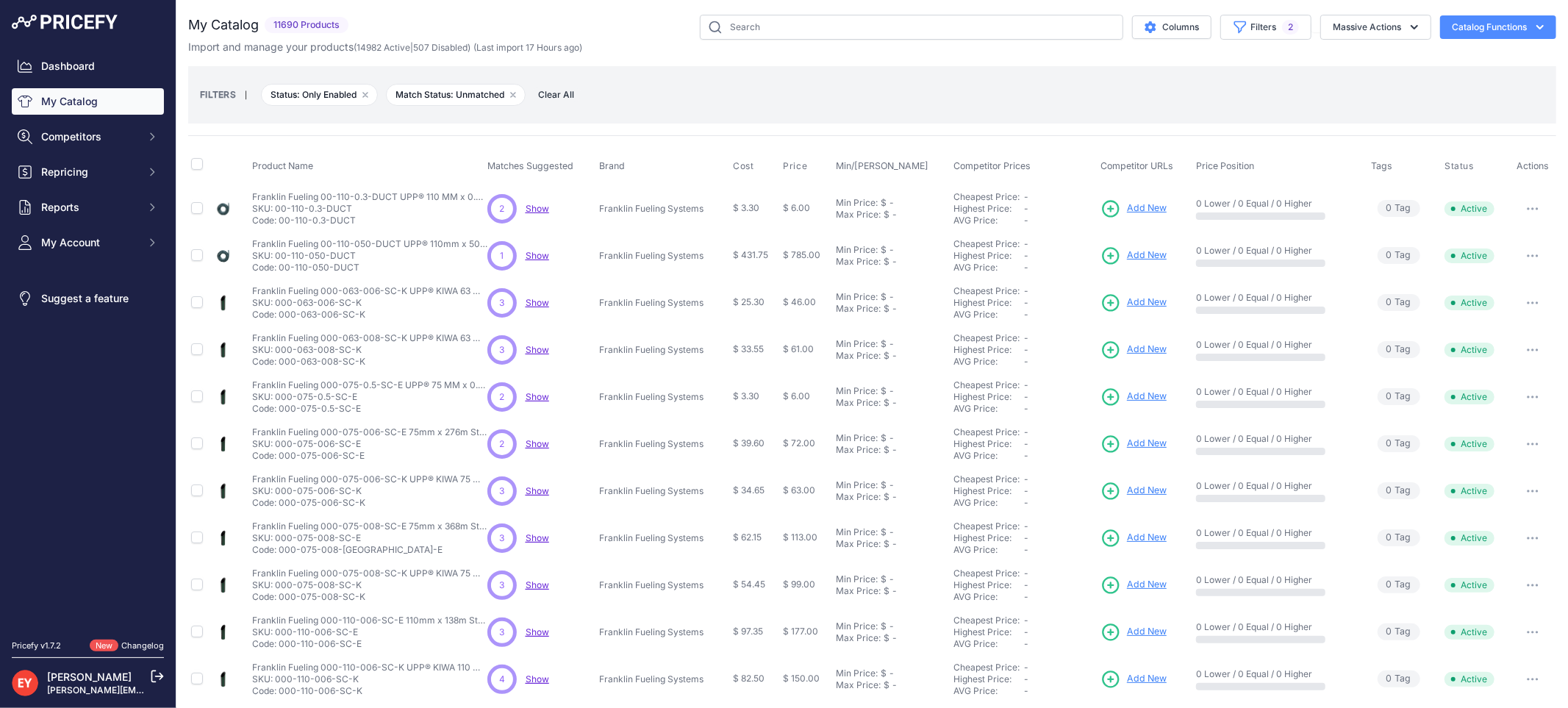
click at [795, 73] on div "FILTERS | Status: Only Enabled Remove filter option Match Status: Unmatched Rem…" at bounding box center [872, 95] width 1368 height 57
click at [1250, 30] on button "Filters 2" at bounding box center [1266, 27] width 91 height 25
click at [1333, 87] on div "FILTERS | Status: Only Enabled Remove filter option Match Status: Unmatched Rem…" at bounding box center [872, 95] width 1344 height 40
